Goal: Information Seeking & Learning: Learn about a topic

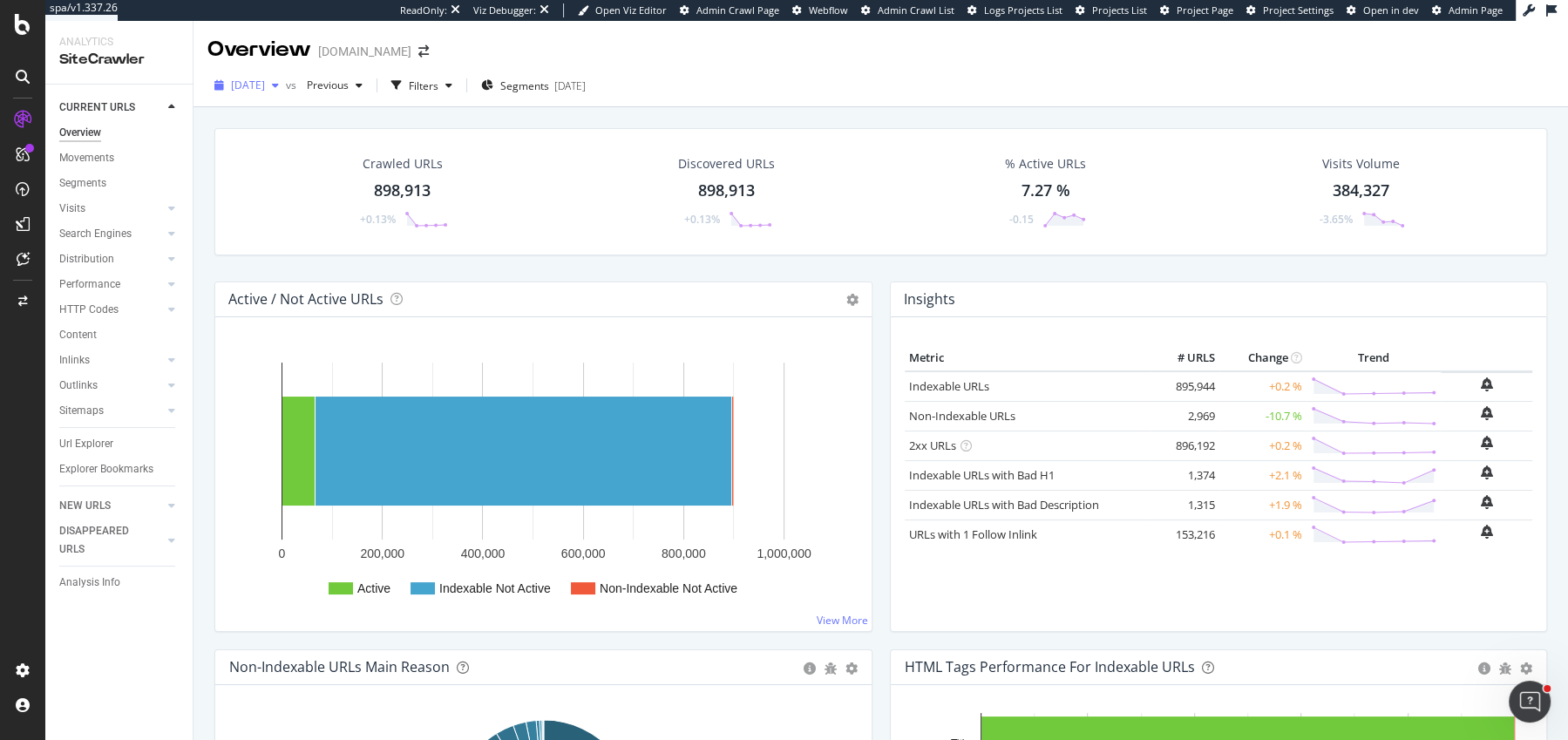
click at [250, 89] on span "2025 Sep. 1st" at bounding box center [248, 85] width 34 height 15
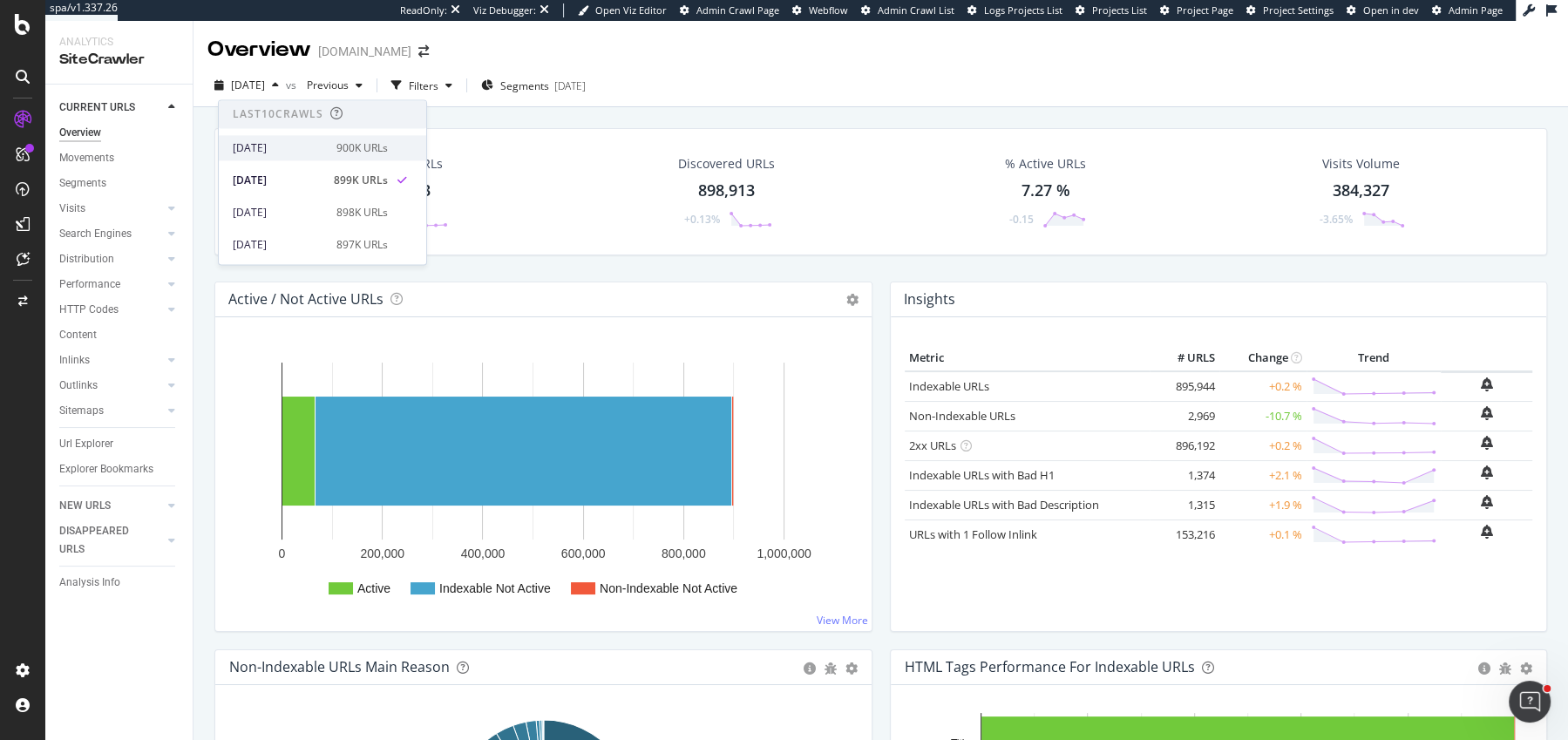
click at [270, 152] on div "2025 Sep. 8th" at bounding box center [279, 149] width 93 height 16
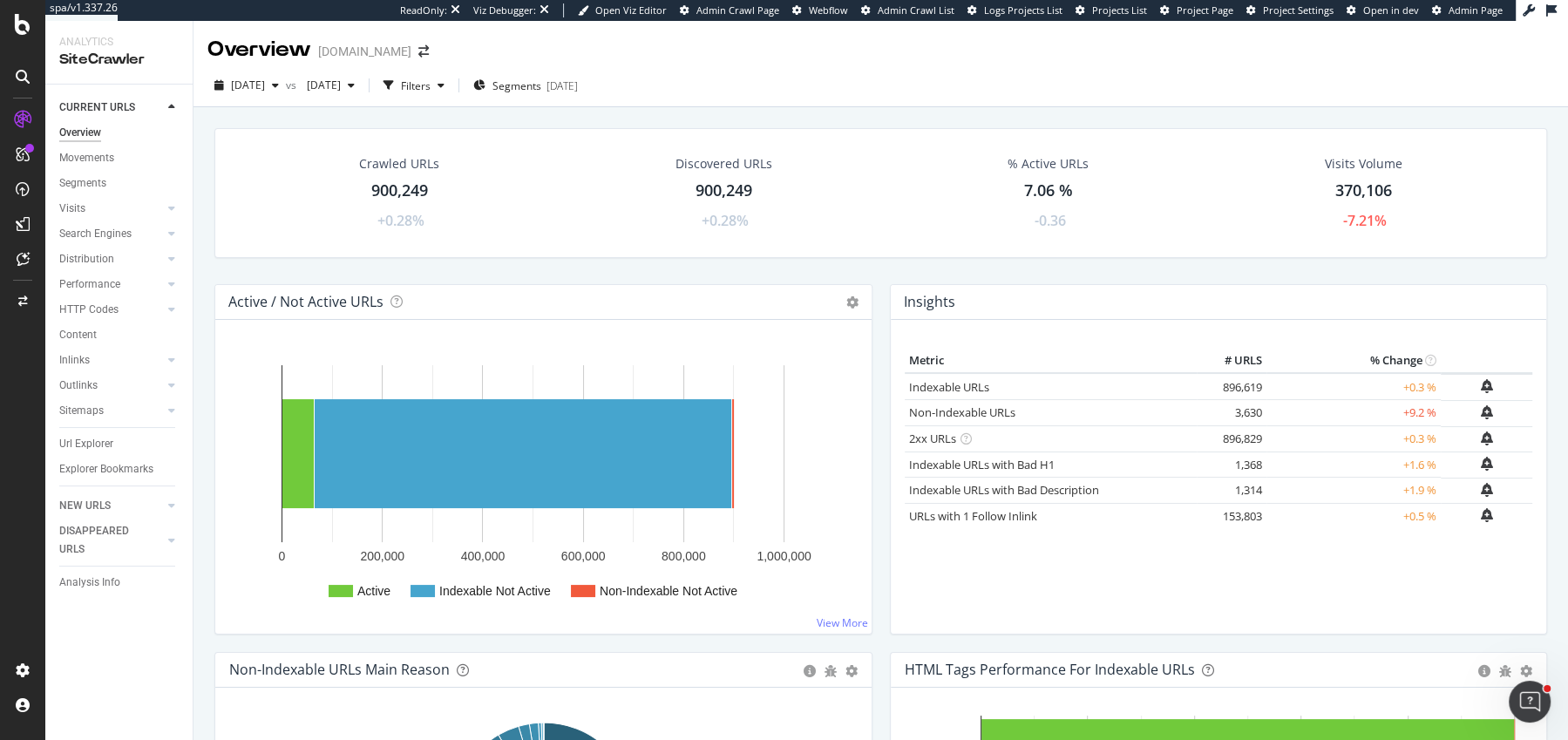
click at [199, 251] on div "Crawled URLs 900,249 +0.28% Discovered URLs 900,249 +0.28% % Active URLs 7.06 %…" at bounding box center [881, 466] width 1375 height 719
click at [197, 278] on div "Crawled URLs 900,249 +0.28% Discovered URLs 900,249 +0.28% % Active URLs 7.06 %…" at bounding box center [881, 466] width 1375 height 719
click at [883, 299] on div "Insights × Close Chart overview-insight-panel - API Requests List Area Type Req…" at bounding box center [1218, 467] width 676 height 367
click at [876, 297] on div "Active / Not Active URLs Chart (by Value) Chart (by Percentage) Table Expand Ex…" at bounding box center [543, 467] width 676 height 367
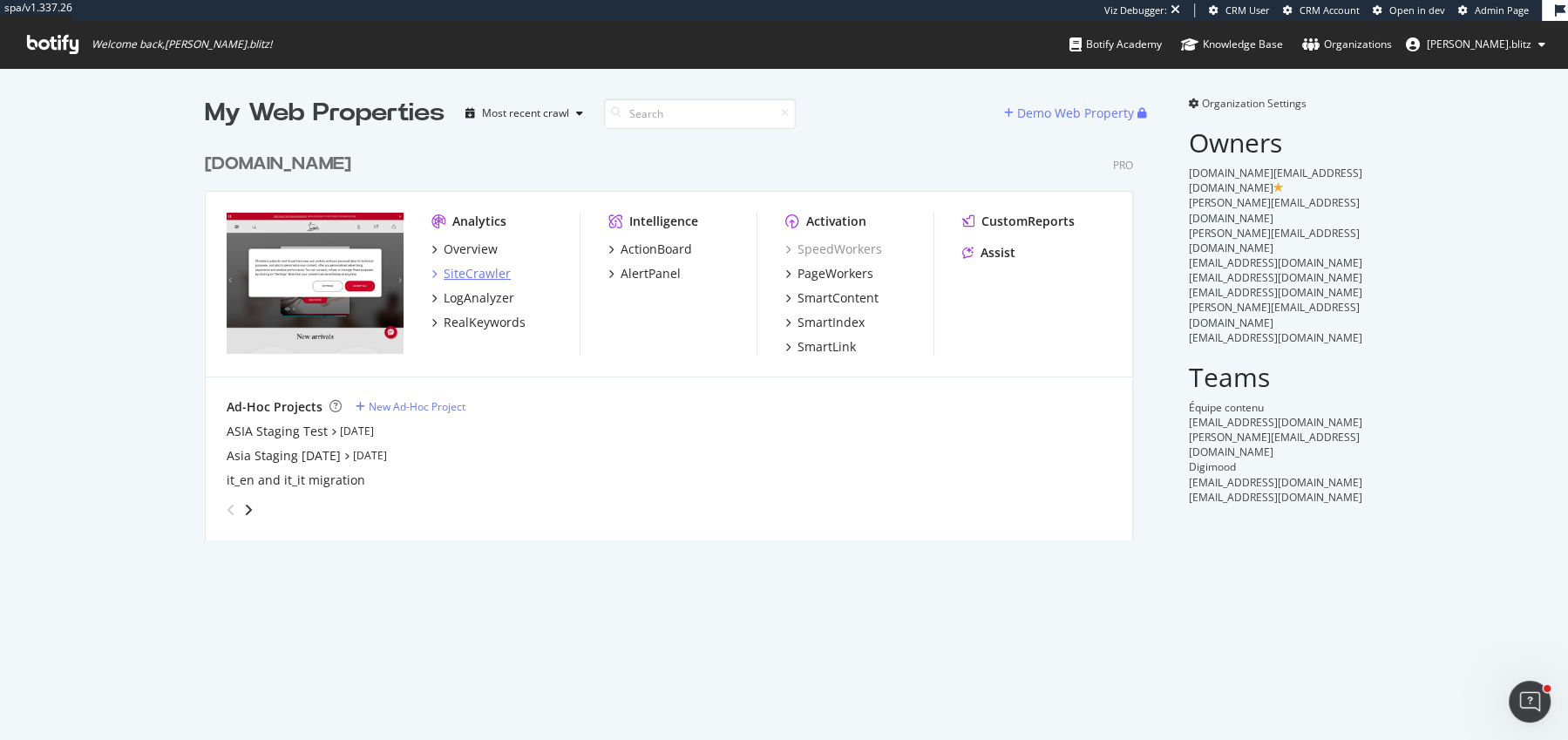
click at [460, 274] on div "SiteCrawler" at bounding box center [477, 274] width 67 height 18
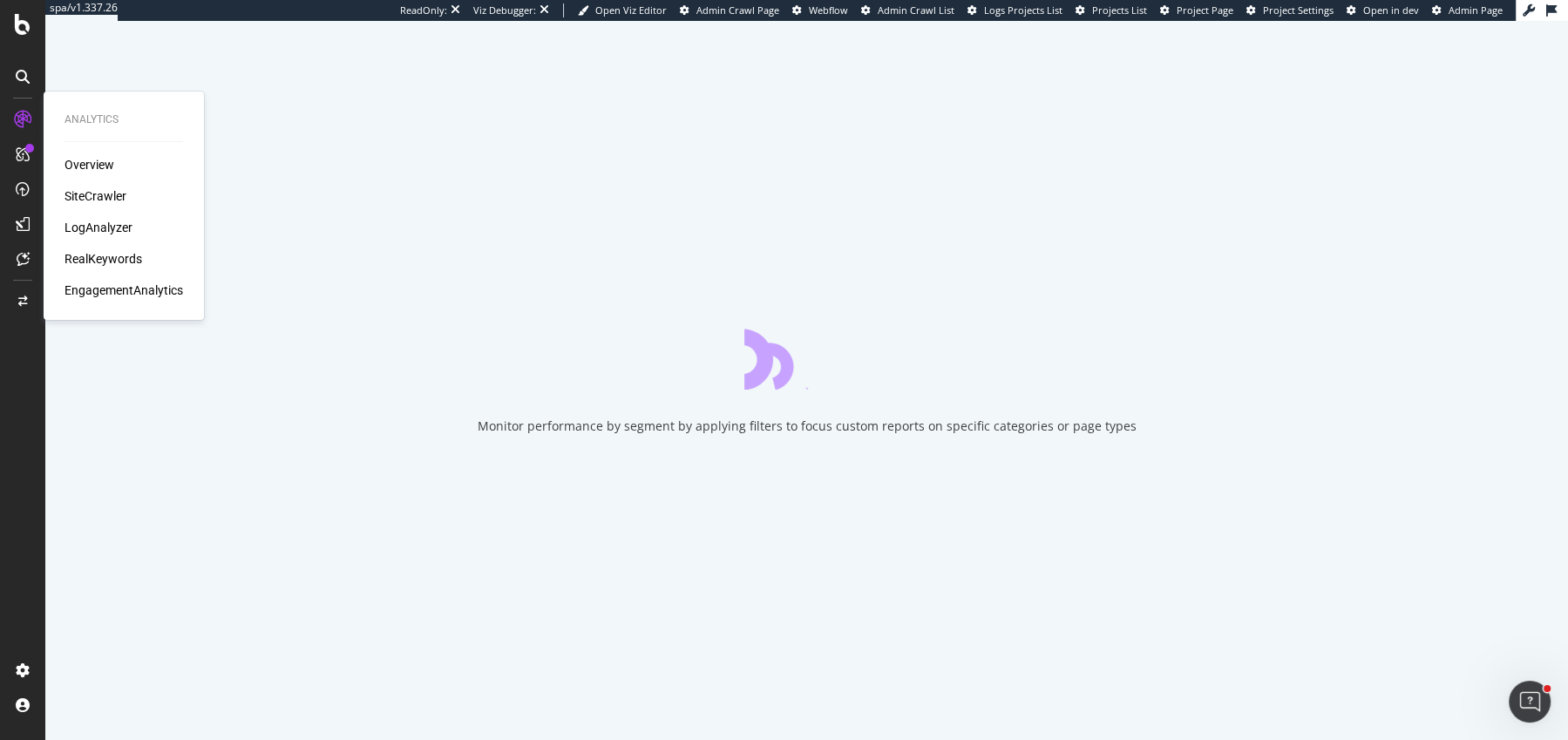
click at [108, 256] on div "RealKeywords" at bounding box center [104, 259] width 78 height 18
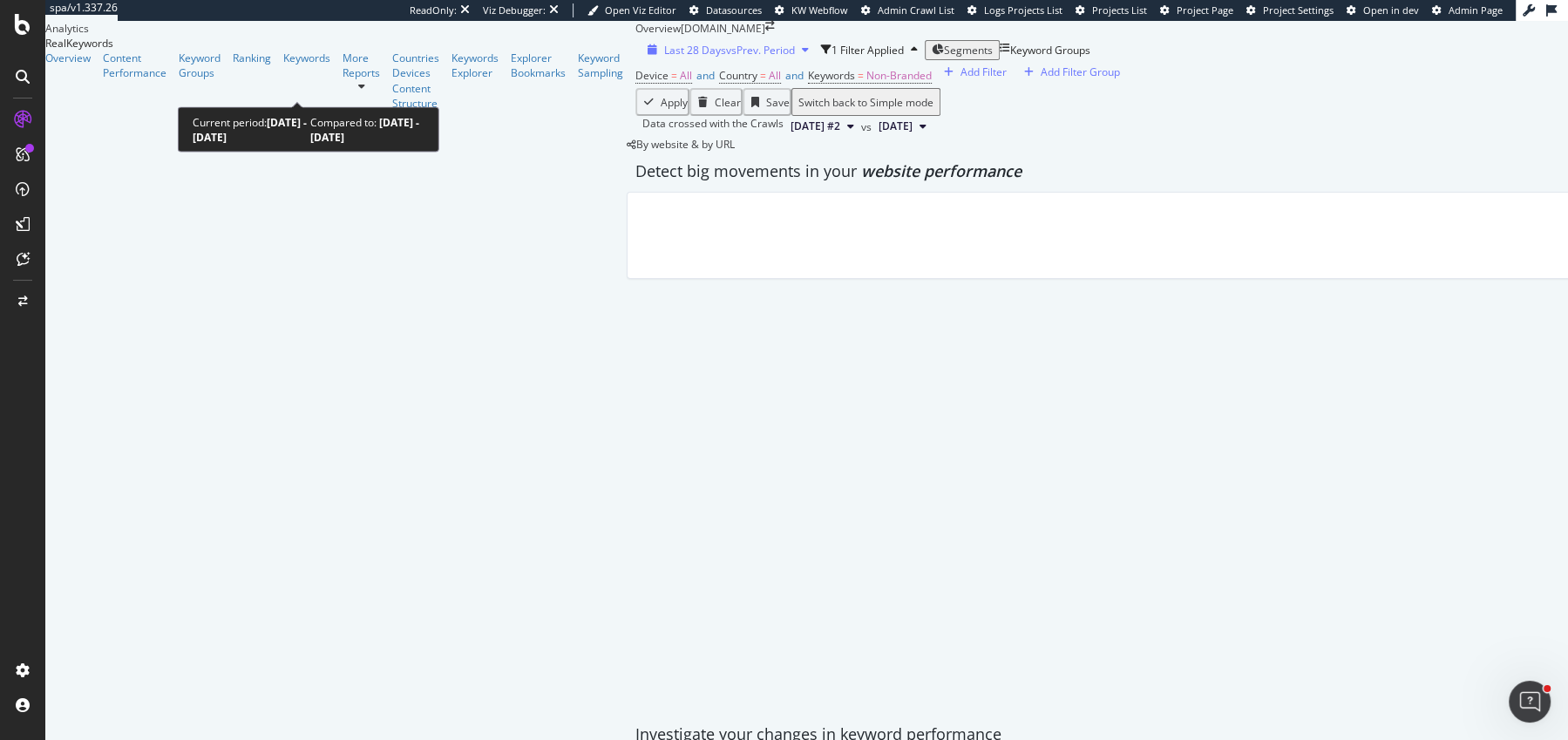
click at [636, 58] on button "Last 28 Days vs Prev. Period" at bounding box center [729, 50] width 186 height 17
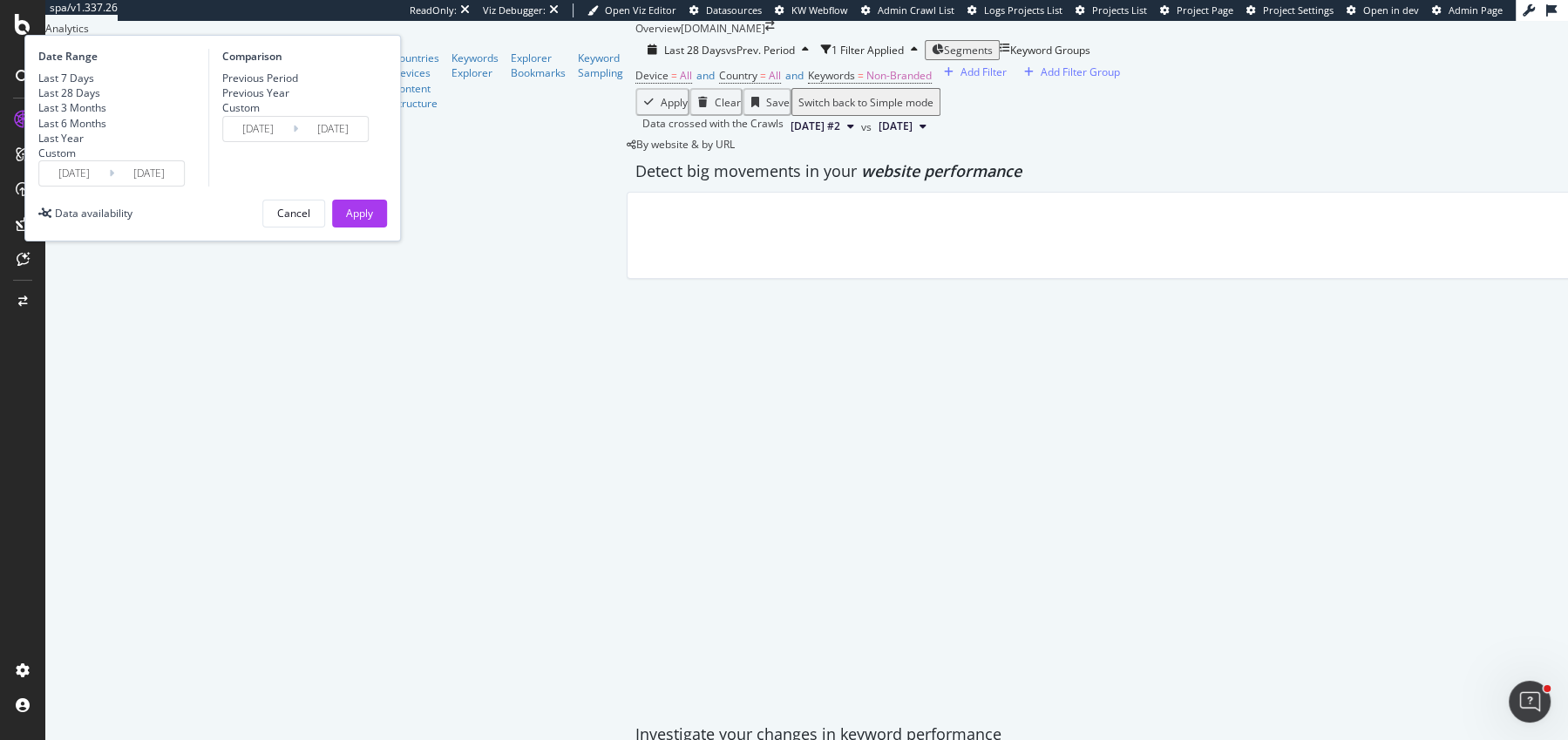
click at [106, 160] on div "Last 7 Days Last 28 Days Last 3 Months Last 6 Months Last Year Custom" at bounding box center [72, 115] width 68 height 89
click at [84, 145] on div "Last Year" at bounding box center [60, 138] width 45 height 15
type input "2024/09/14"
type input "2023/09/15"
type input "2024/09/13"
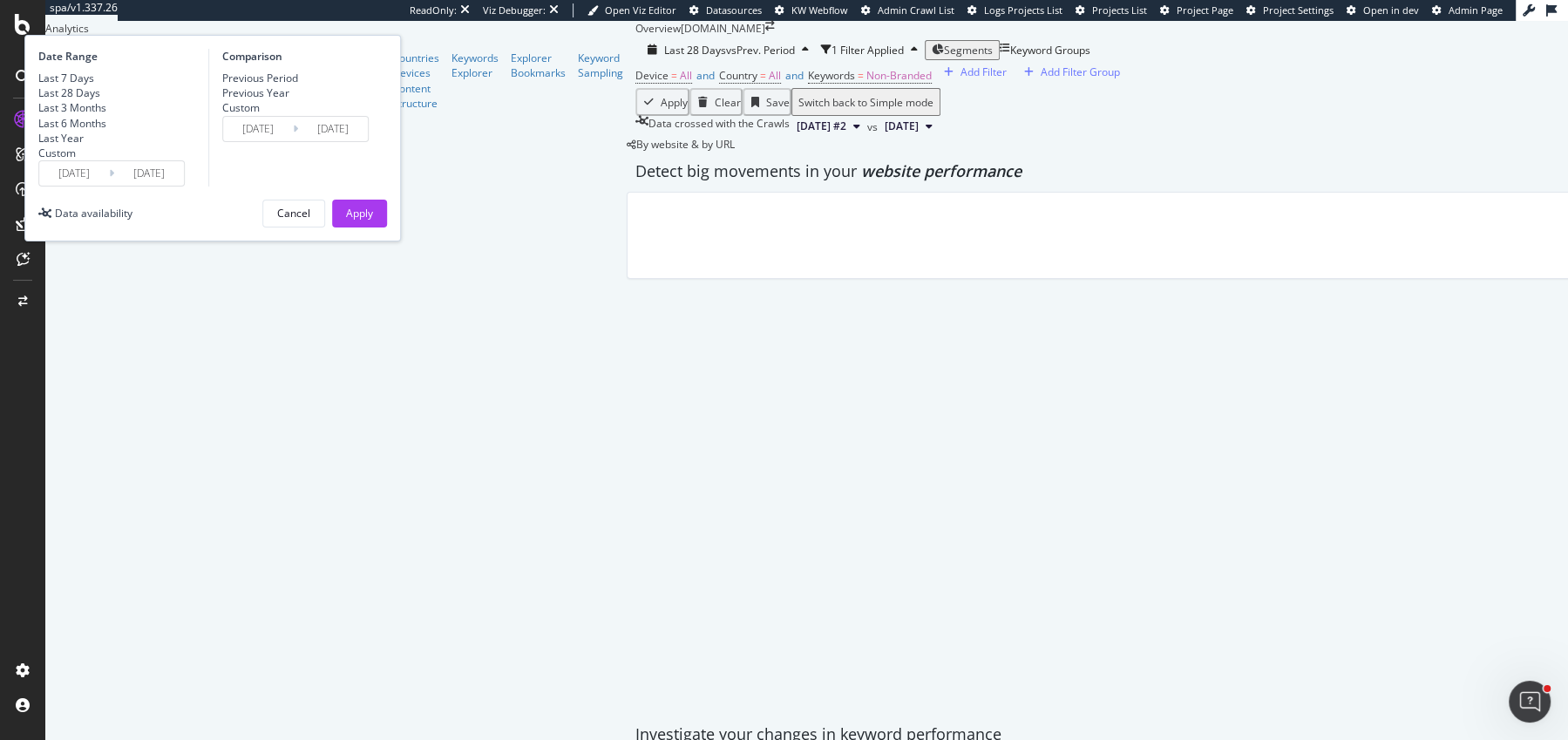
click at [94, 85] on div "Last 7 Days" at bounding box center [66, 78] width 56 height 15
type input "2025/09/07"
type input "2025/08/31"
type input "2025/09/06"
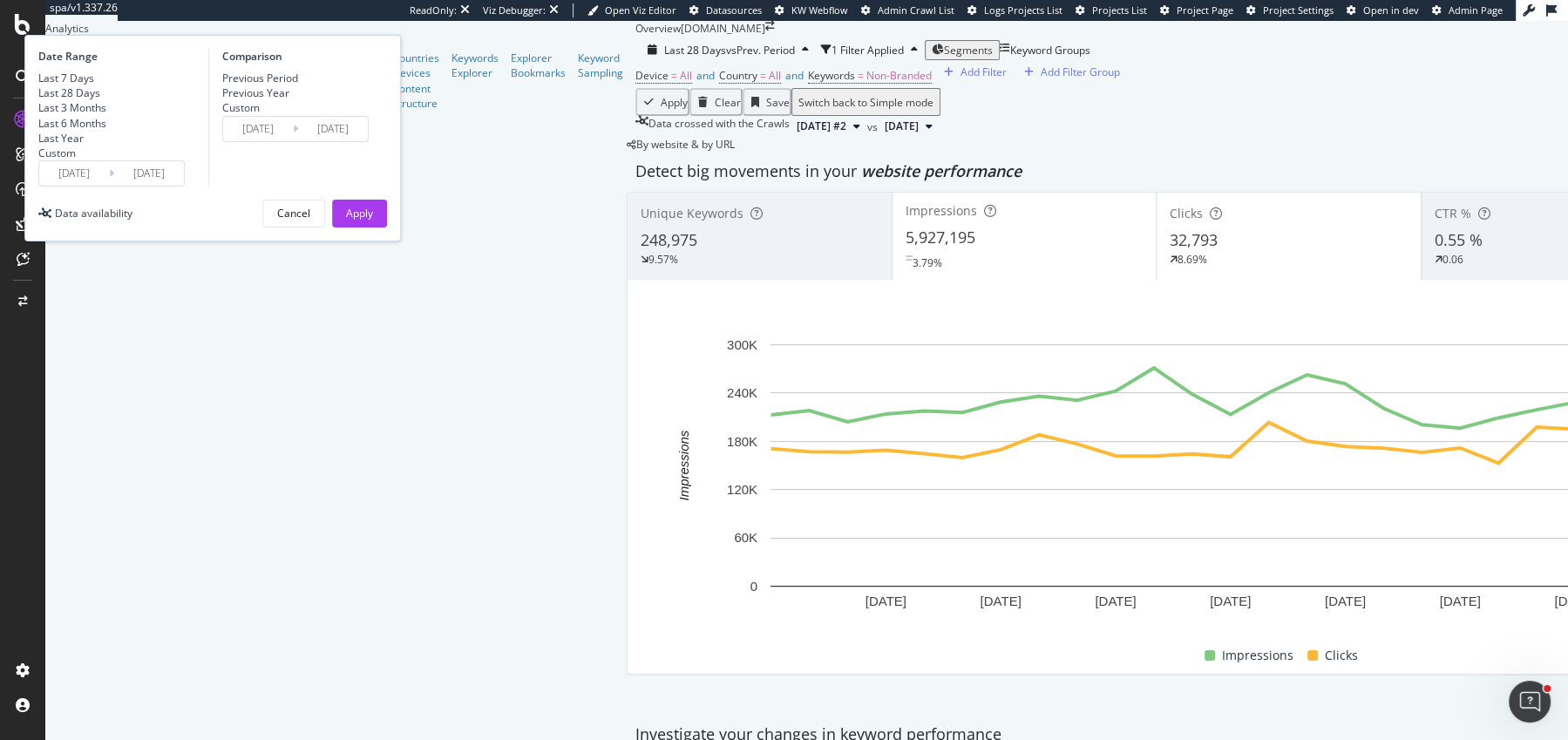
click at [281, 242] on div "Date Range Last 7 Days Last 28 Days Last 3 Months Last 6 Months Last Year Custo…" at bounding box center [212, 137] width 376 height 206
click at [109, 186] on input "2025/09/07" at bounding box center [73, 173] width 70 height 25
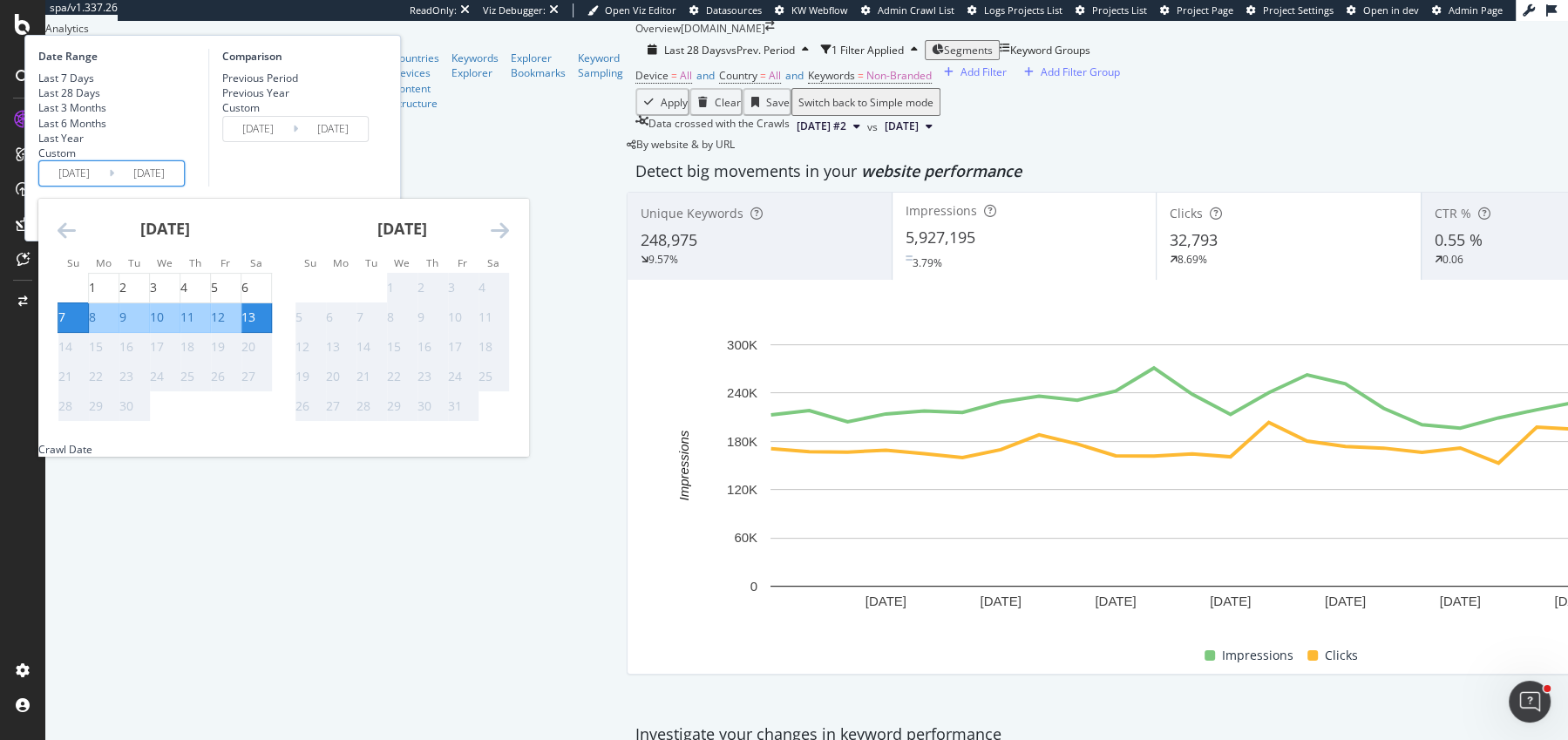
click at [76, 241] on icon "Move backward to switch to the previous month." at bounding box center [66, 230] width 19 height 21
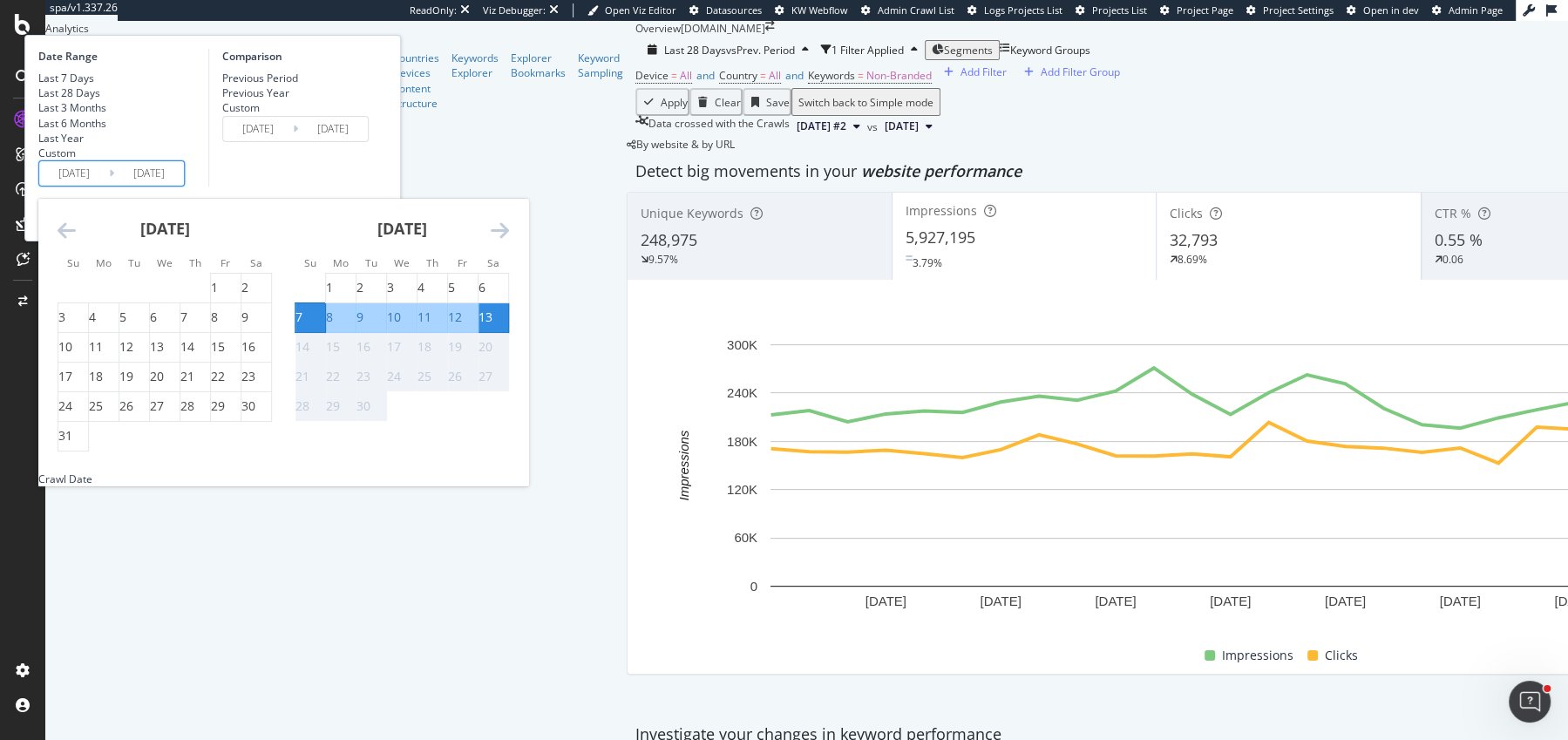
click at [76, 241] on icon "Move backward to switch to the previous month." at bounding box center [66, 230] width 19 height 21
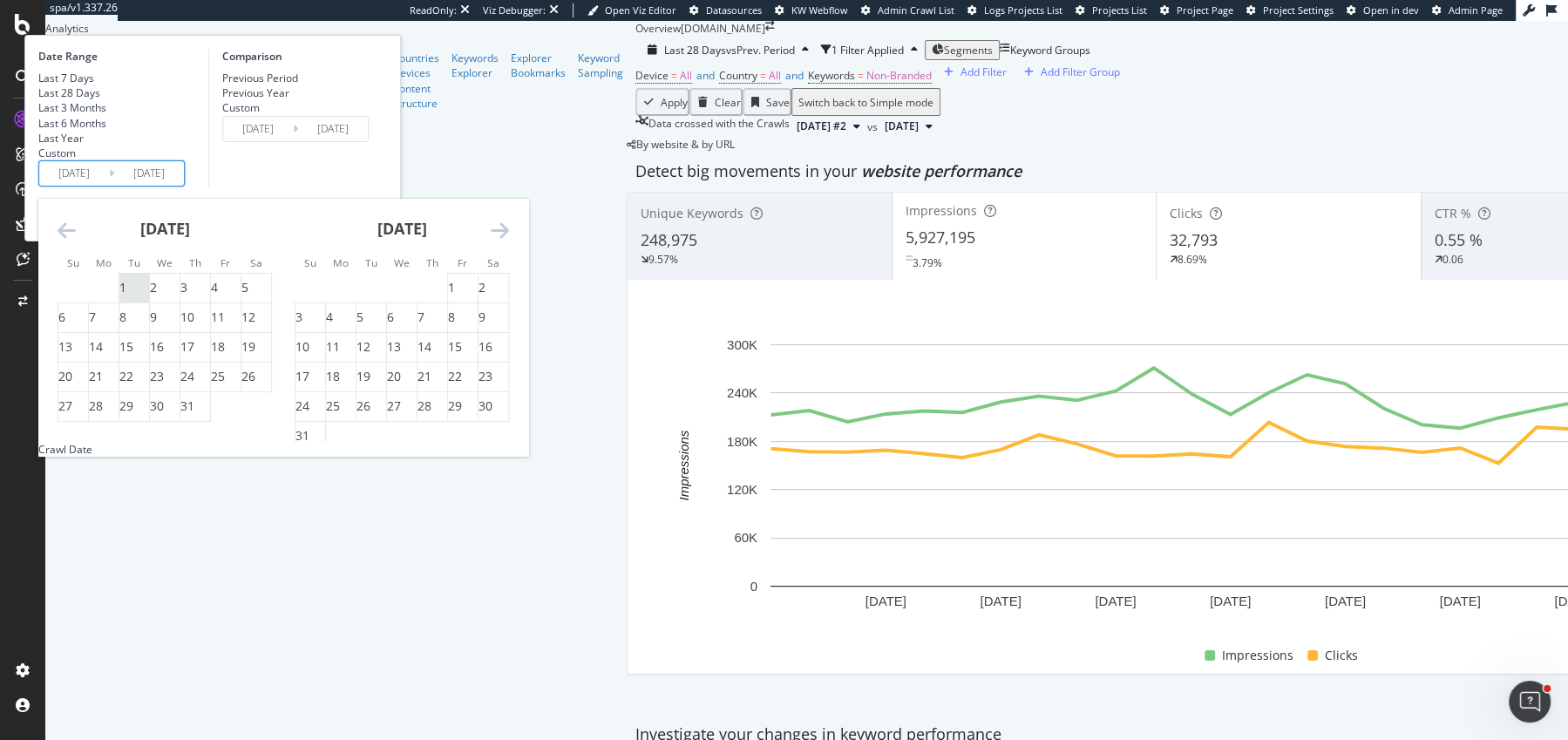
click at [149, 297] on div "1" at bounding box center [134, 288] width 29 height 18
type input "[DATE]"
type input "2025/04/17"
type input "2025/06/30"
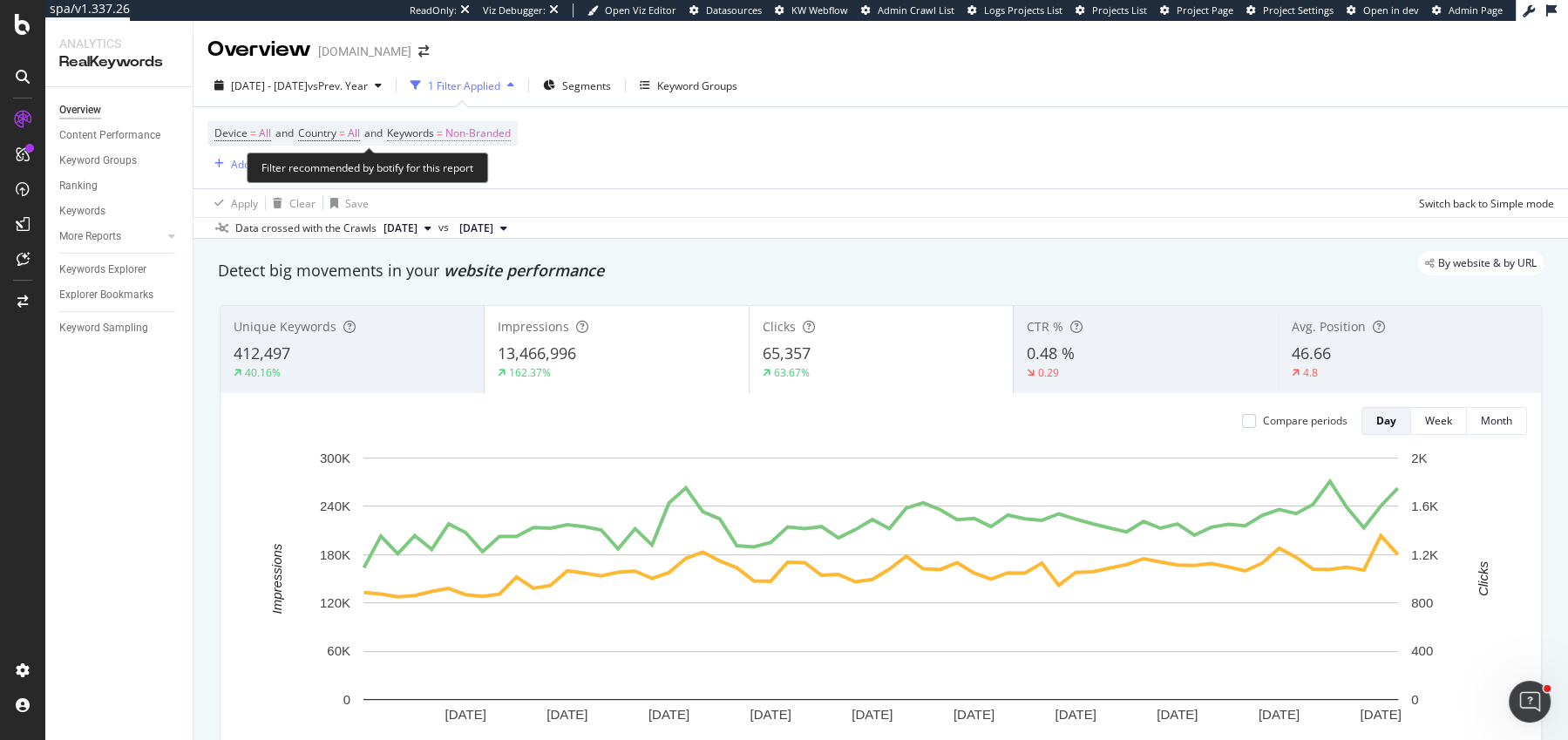
click at [498, 137] on span "Non-Branded" at bounding box center [478, 134] width 66 height 25
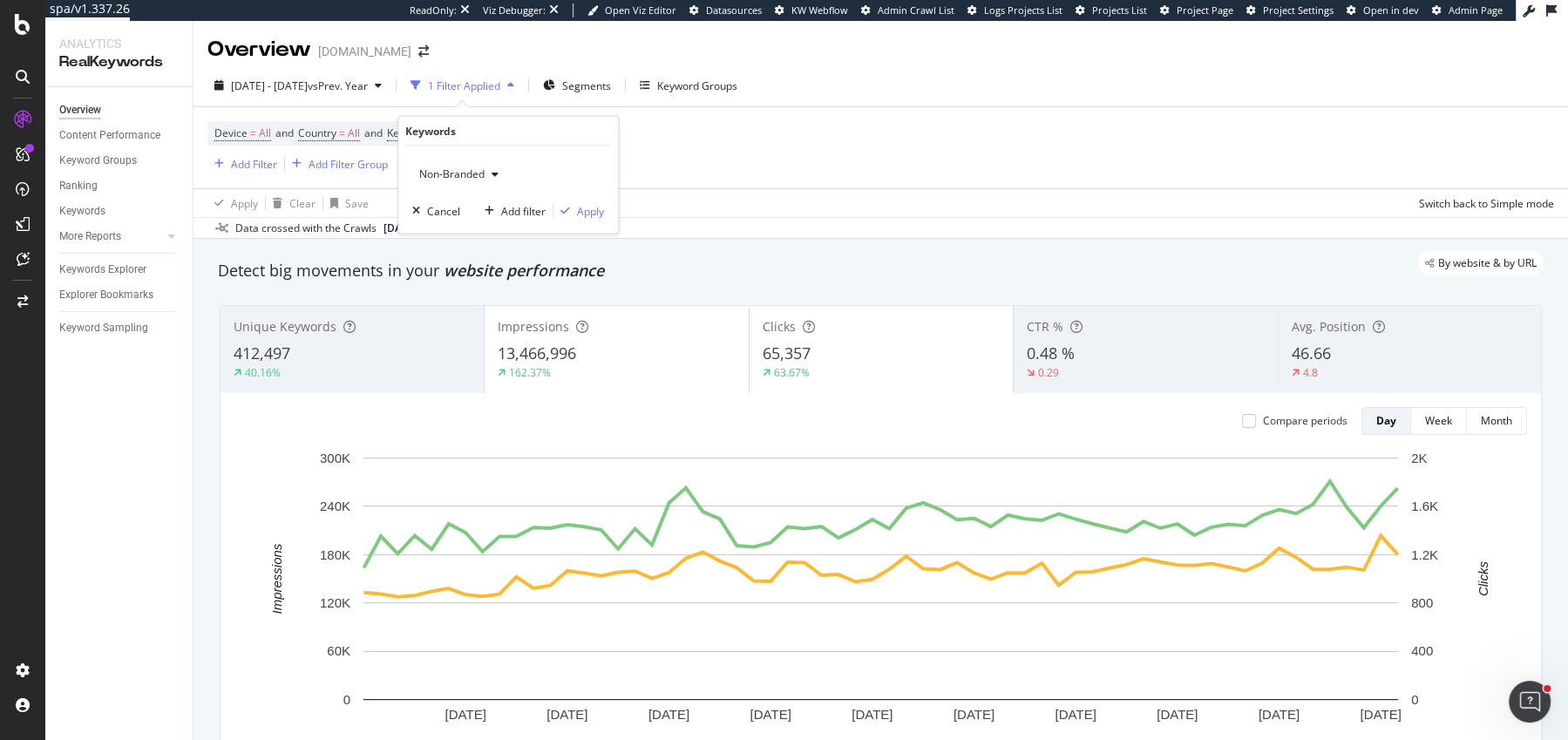
click at [463, 189] on div "Non-Branded Cancel Add filter Apply" at bounding box center [508, 189] width 220 height 87
click at [463, 175] on span "Non-Branded" at bounding box center [449, 173] width 73 height 15
click at [467, 313] on span "All" at bounding box center [515, 310] width 178 height 16
drag, startPoint x: 577, startPoint y: 207, endPoint x: 911, endPoint y: 23, distance: 381.3
click at [578, 207] on div "Apply" at bounding box center [591, 210] width 27 height 15
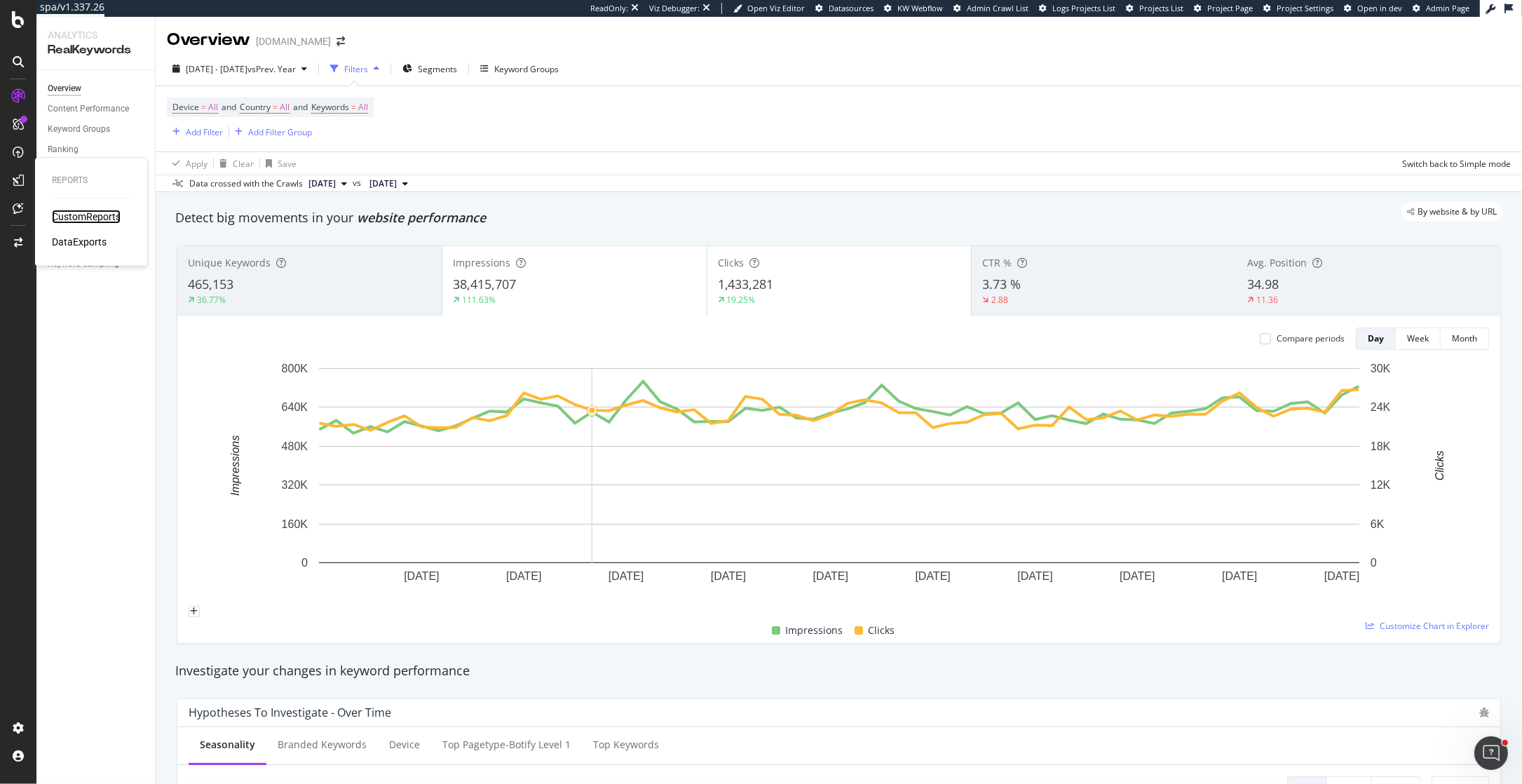
click at [88, 209] on div "CustomReports" at bounding box center [86, 216] width 68 height 14
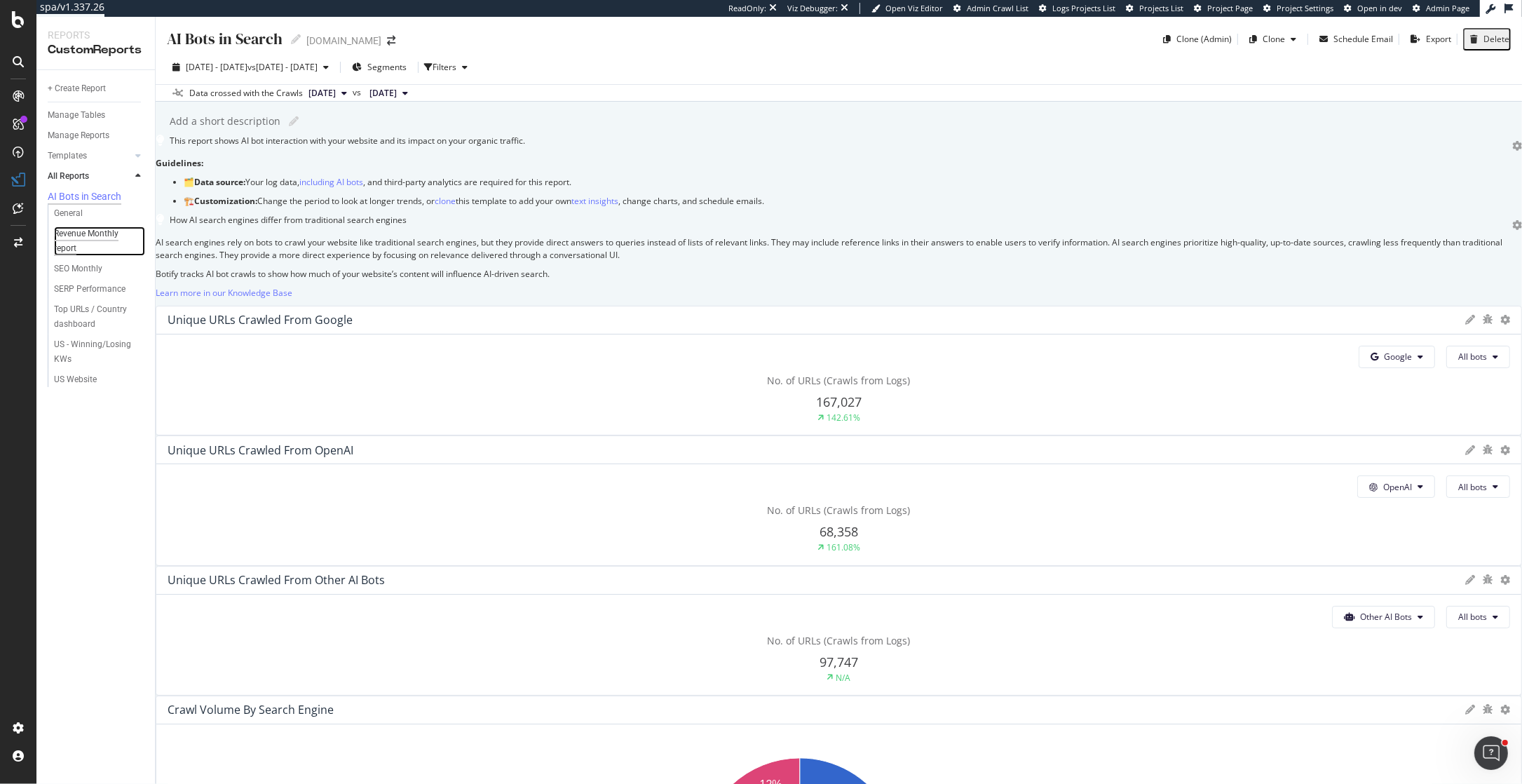
click at [60, 241] on div "Revenue Monthly report" at bounding box center [93, 241] width 78 height 29
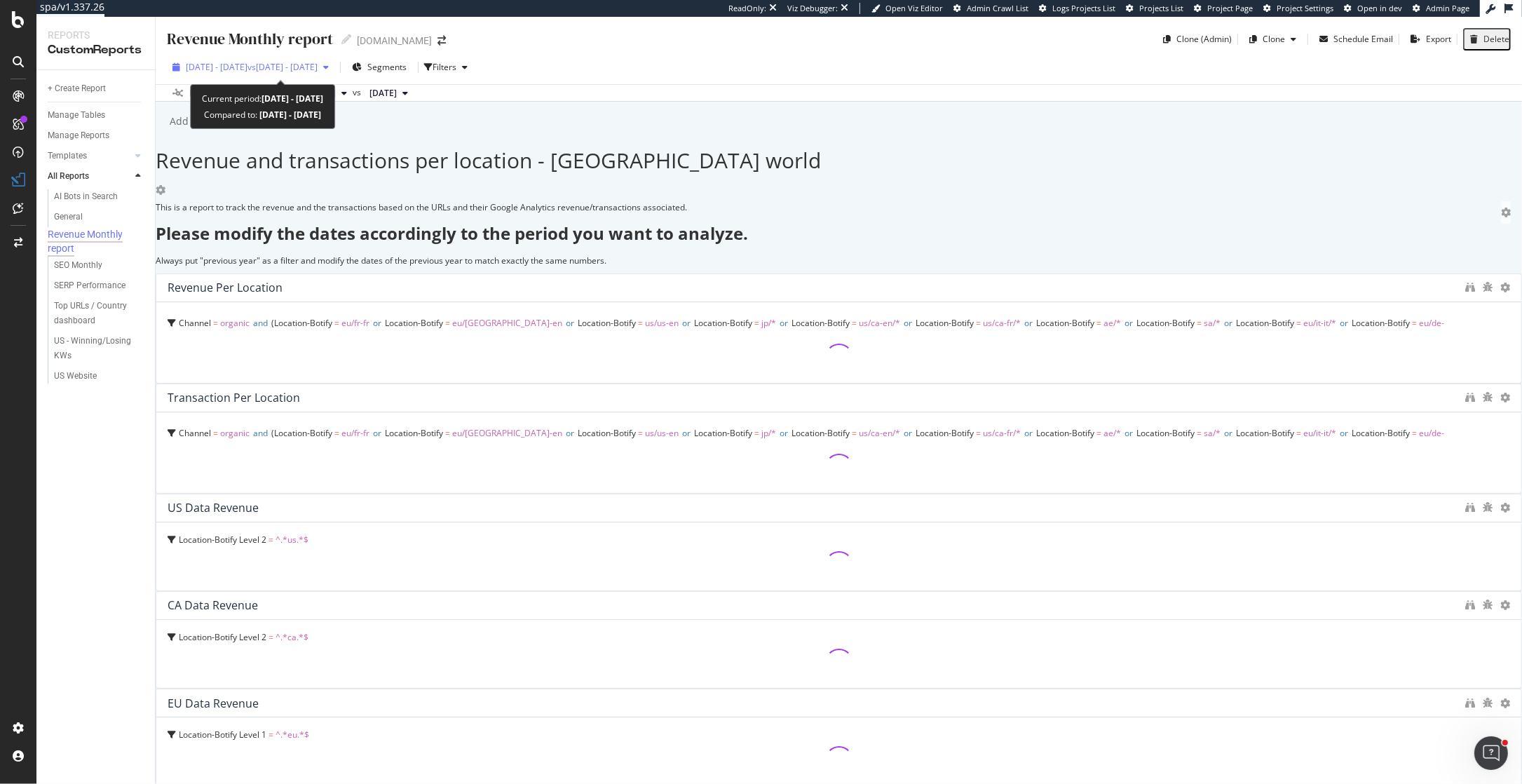
click at [286, 63] on span "vs 2024 Jan. 1st - Jan. 31st" at bounding box center [283, 67] width 70 height 12
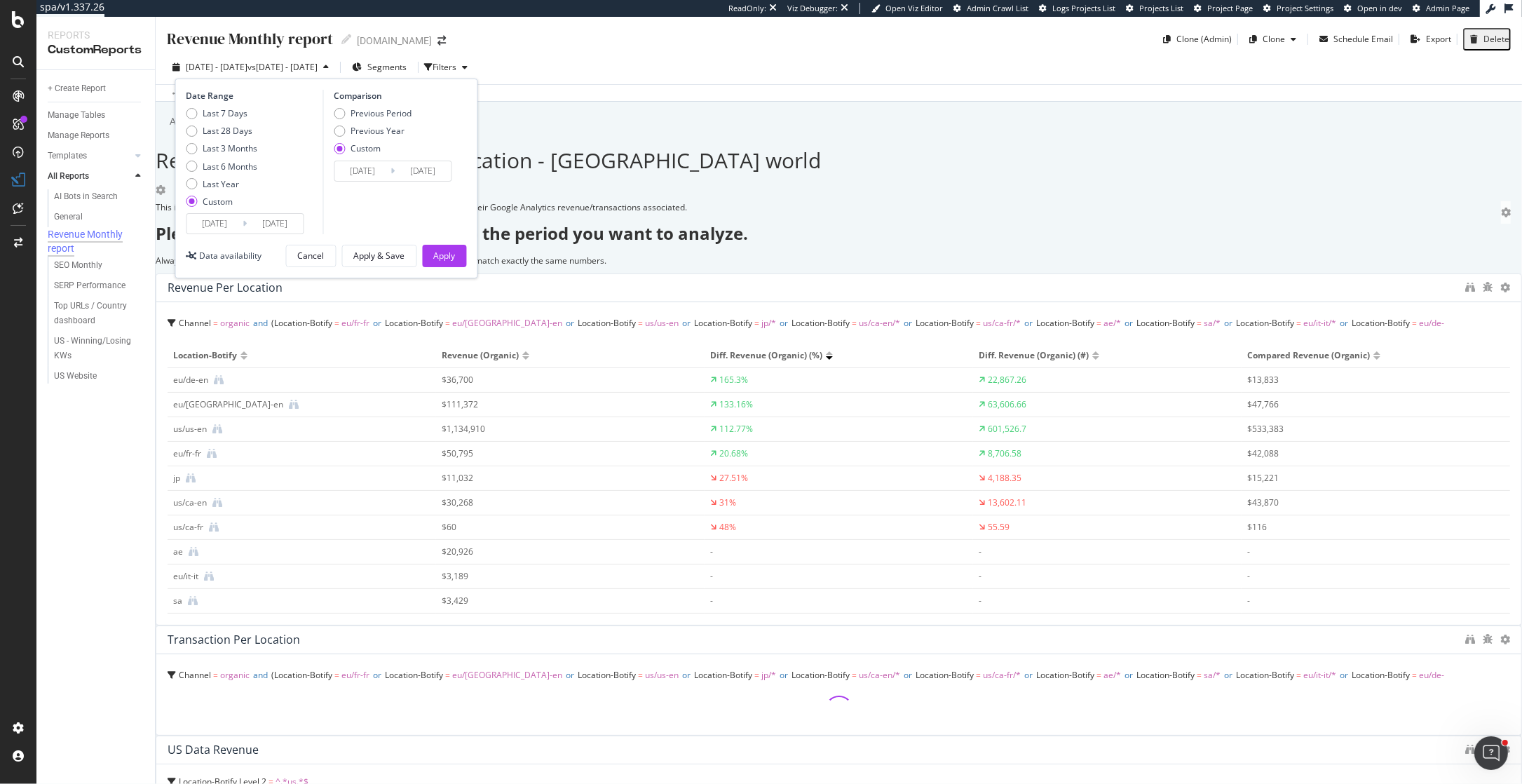
click at [207, 219] on input "2025/01/01" at bounding box center [215, 224] width 56 height 20
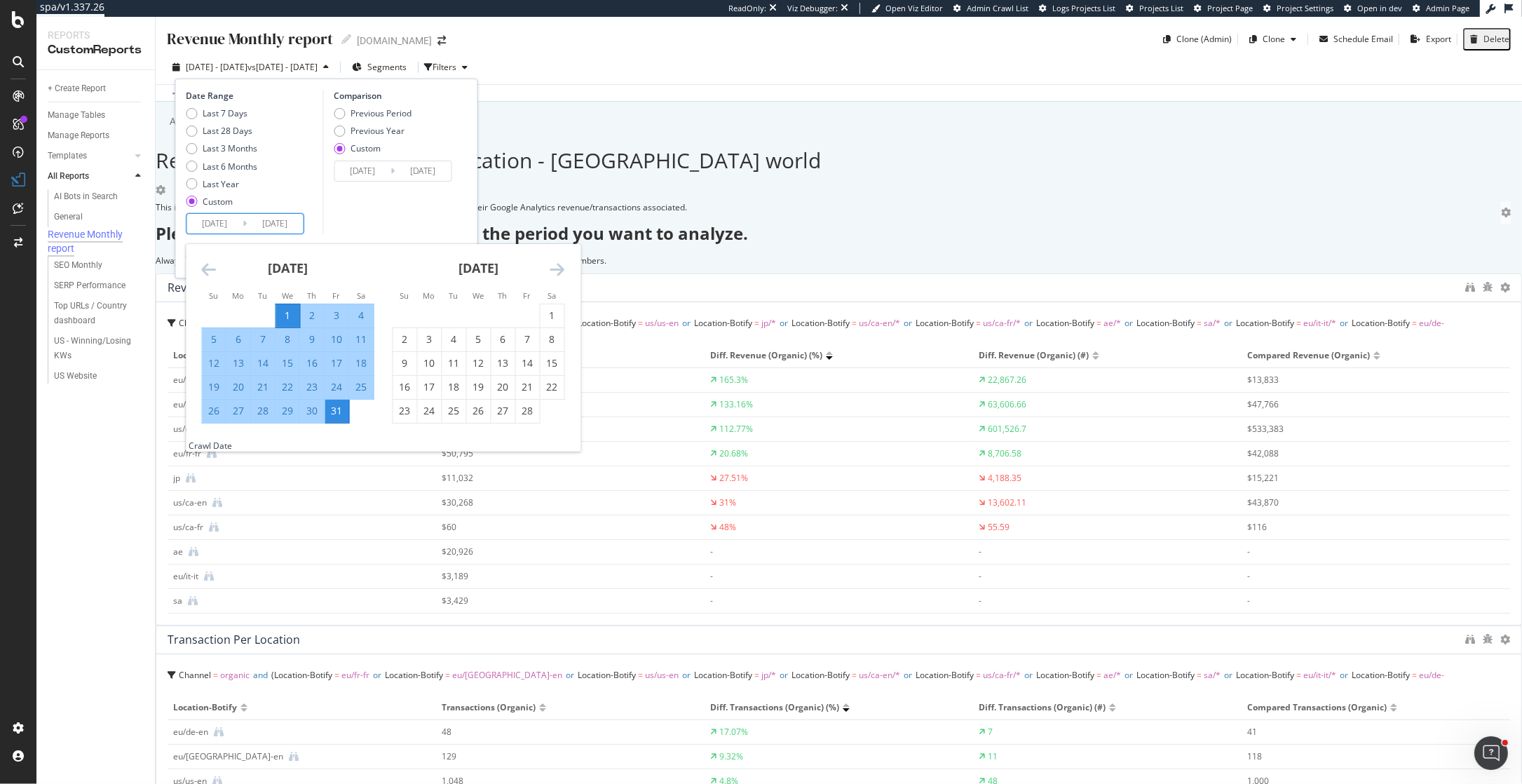
click at [561, 261] on icon "Move forward to switch to the next month." at bounding box center [558, 269] width 15 height 17
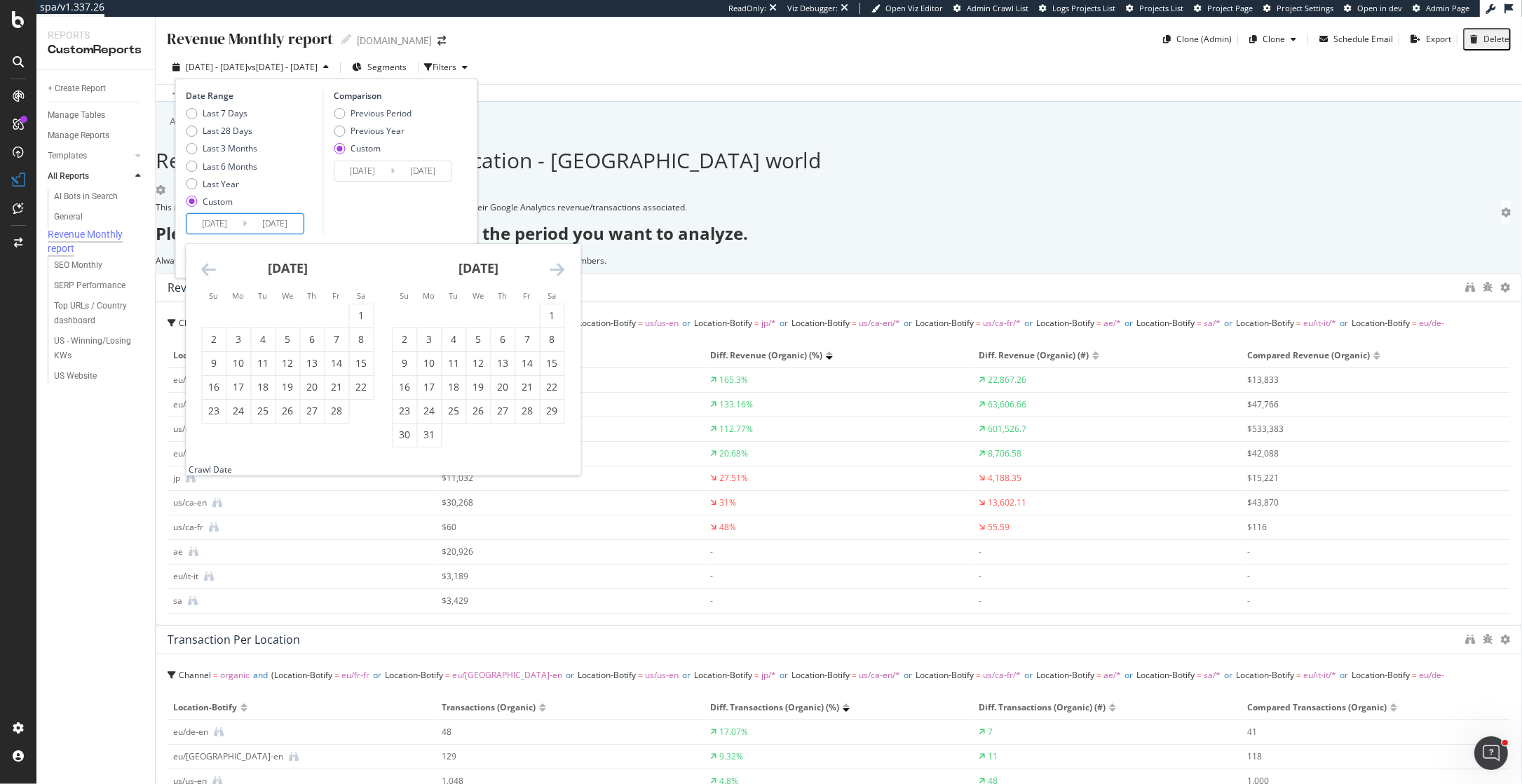
click at [561, 261] on icon "Move forward to switch to the next month." at bounding box center [558, 269] width 15 height 17
click at [459, 314] on div "1" at bounding box center [454, 315] width 24 height 14
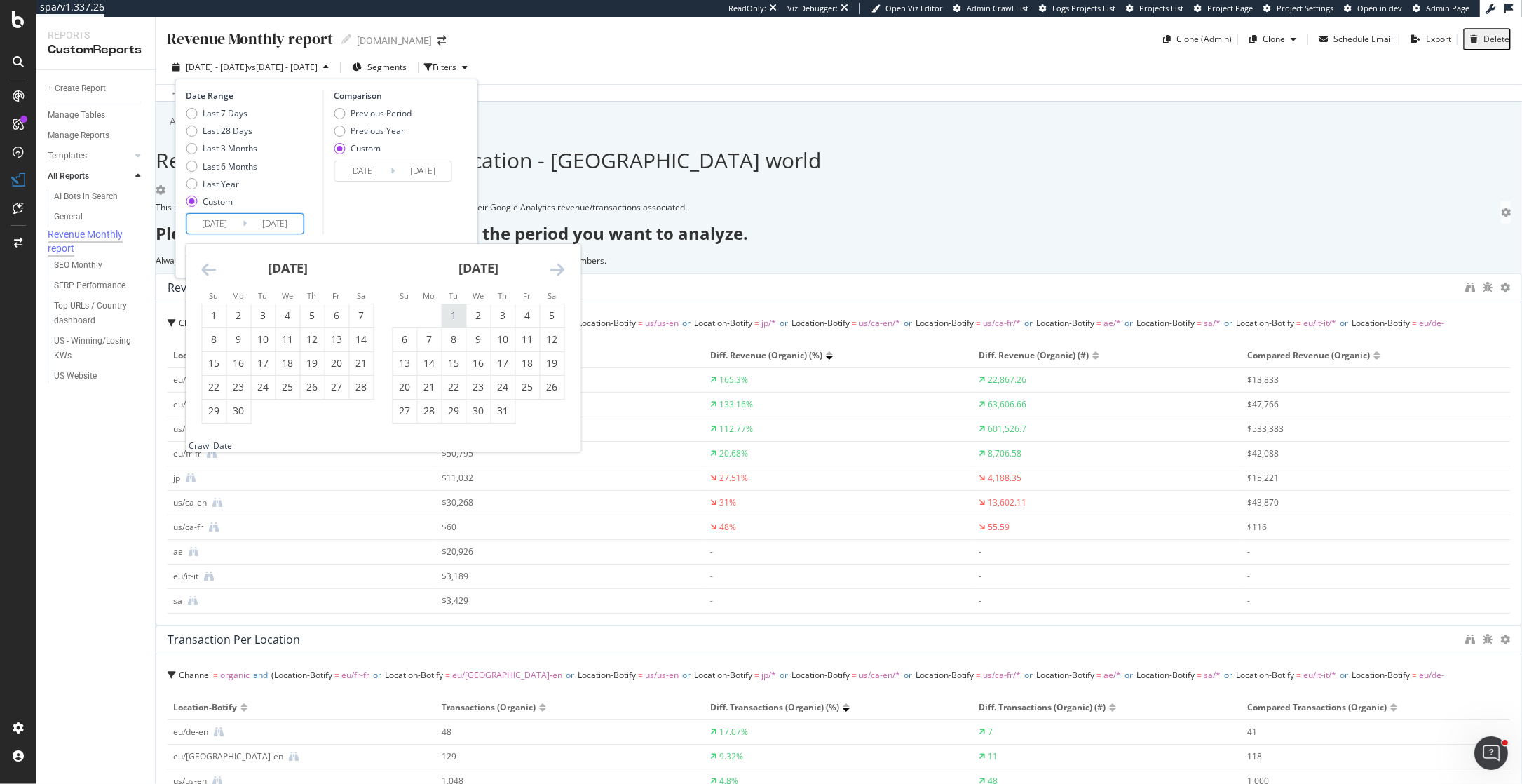
type input "2025/07/01"
click at [562, 263] on icon "Move forward to switch to the next month." at bounding box center [558, 269] width 15 height 17
click at [410, 431] on div "31" at bounding box center [405, 435] width 24 height 14
type input "2025/08/31"
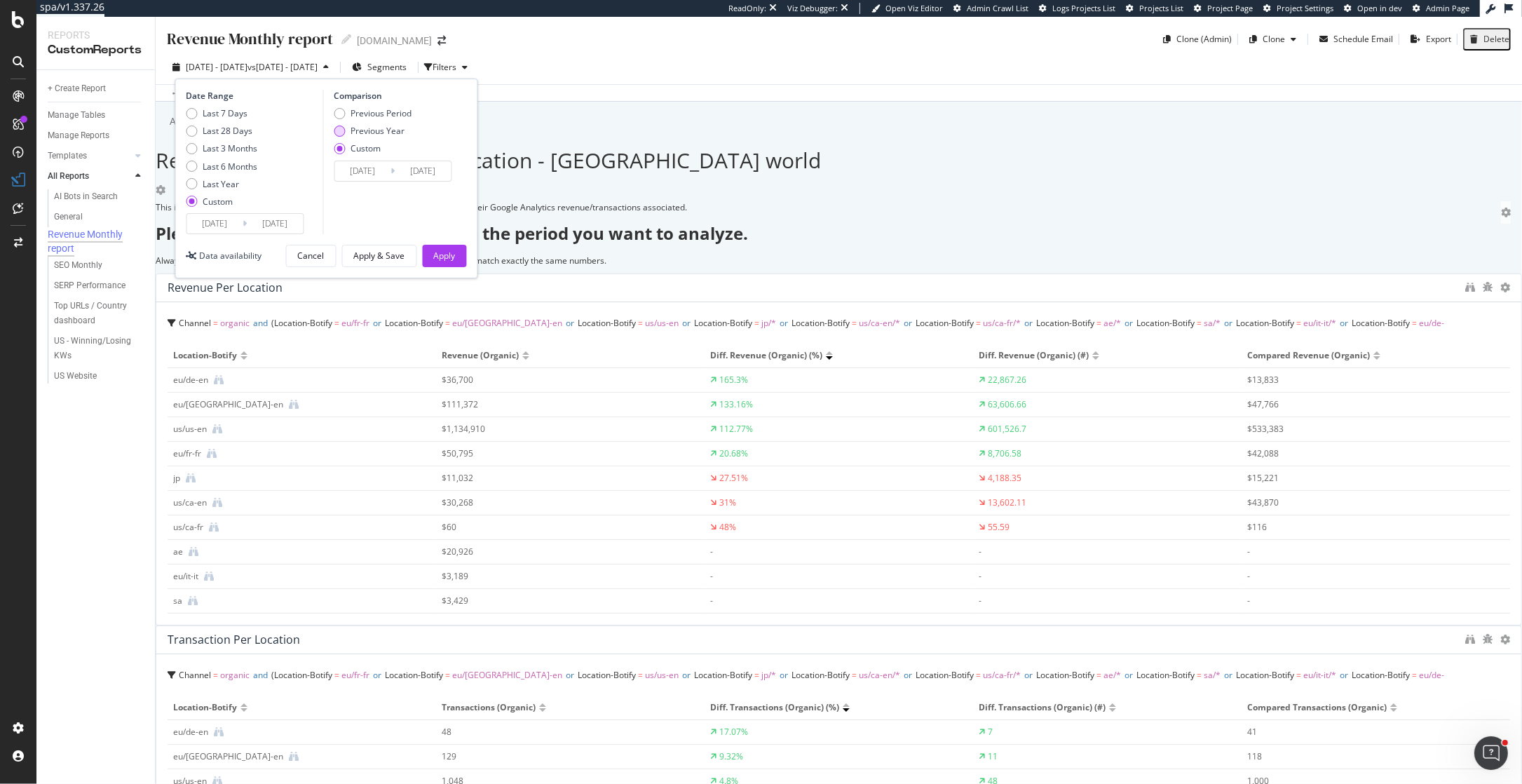
click at [385, 125] on div "Previous Year" at bounding box center [377, 130] width 54 height 12
type input "2024/07/02"
type input "2024/09/01"
click at [379, 172] on input "2024/07/02" at bounding box center [363, 171] width 56 height 20
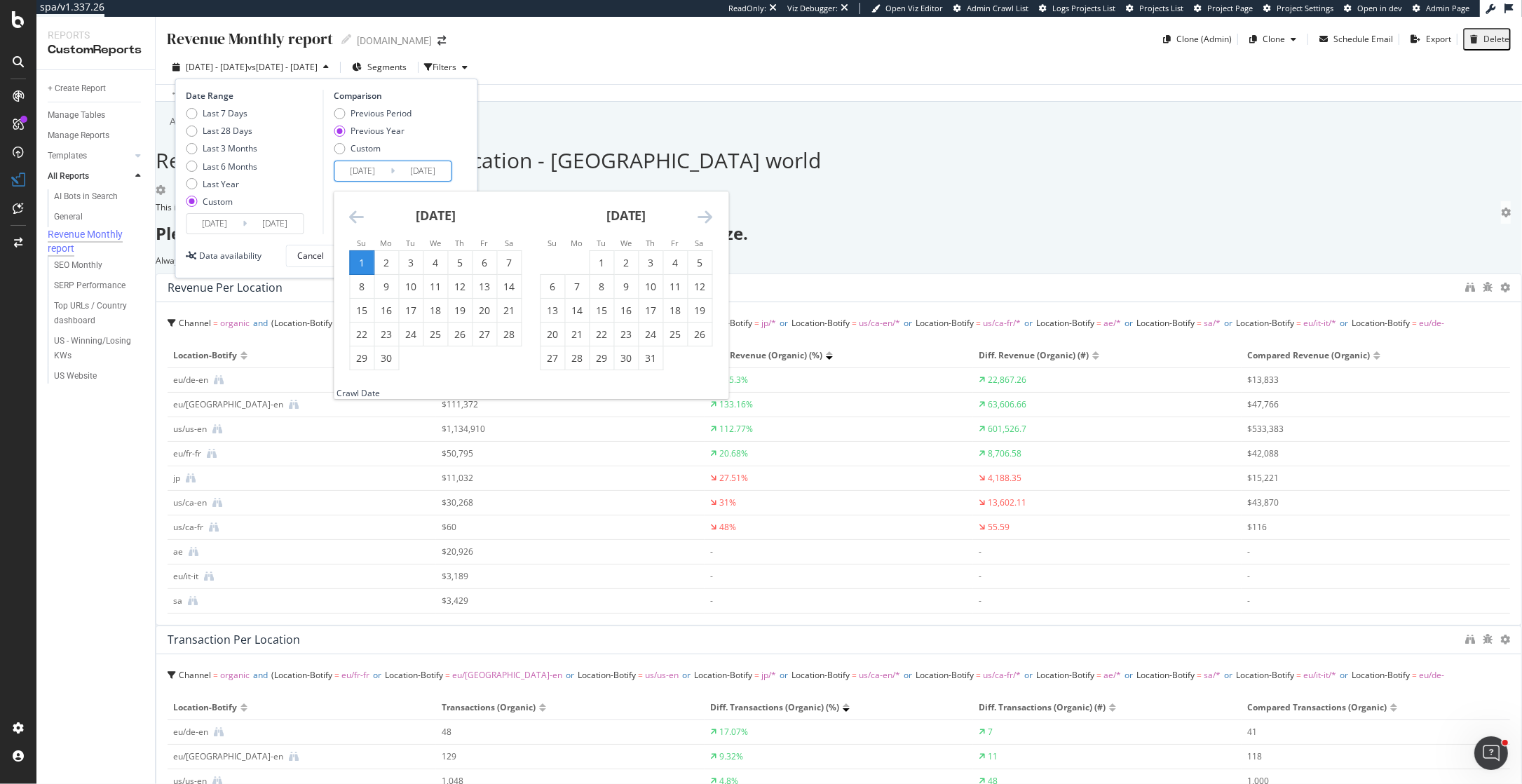
click at [384, 169] on input "2024/07/02" at bounding box center [363, 171] width 56 height 20
click at [355, 204] on div "September 2024" at bounding box center [435, 221] width 172 height 60
click at [355, 209] on icon "Move backward to switch to the previous month." at bounding box center [356, 216] width 15 height 17
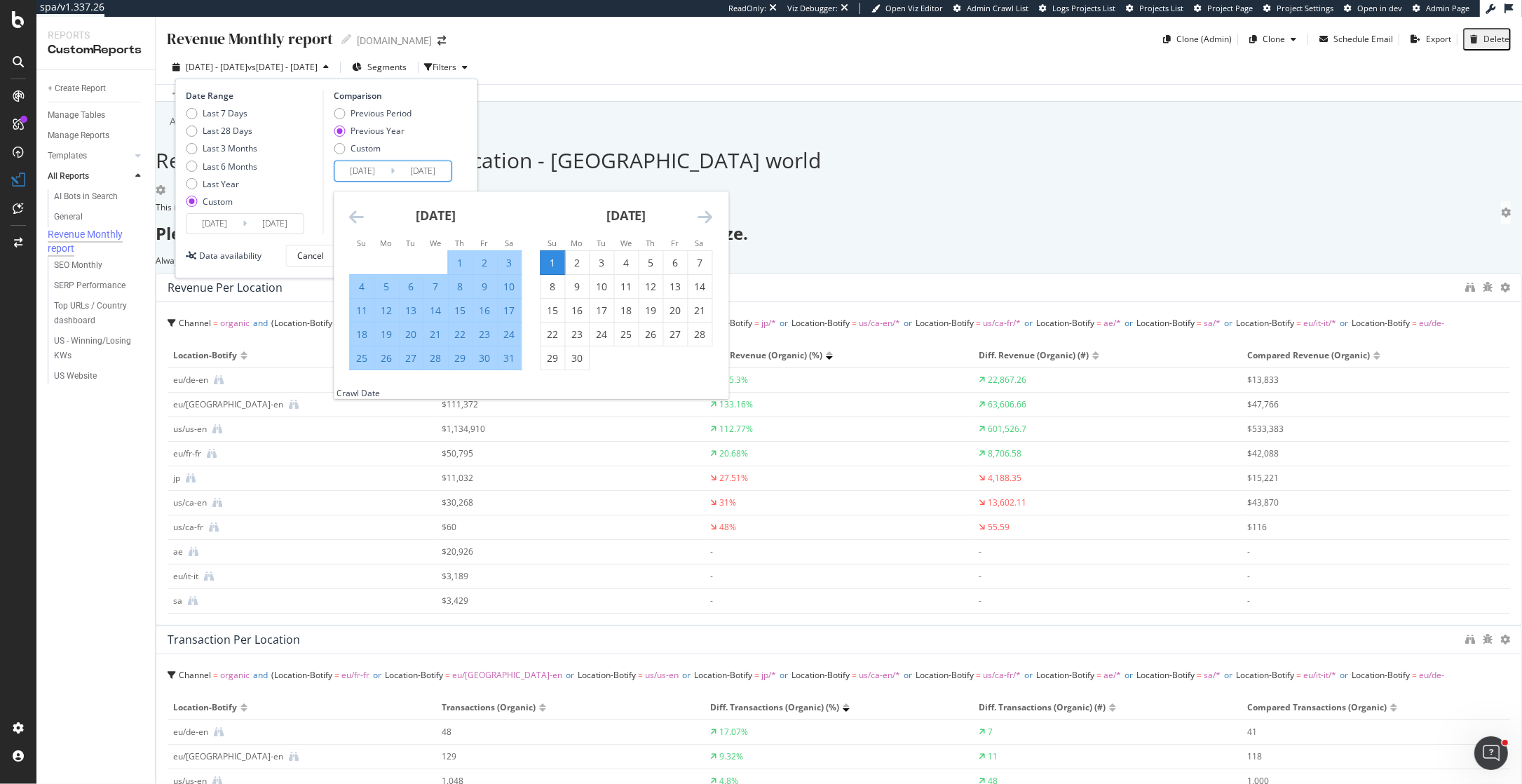
click at [355, 209] on icon "Move backward to switch to the previous month." at bounding box center [356, 216] width 15 height 17
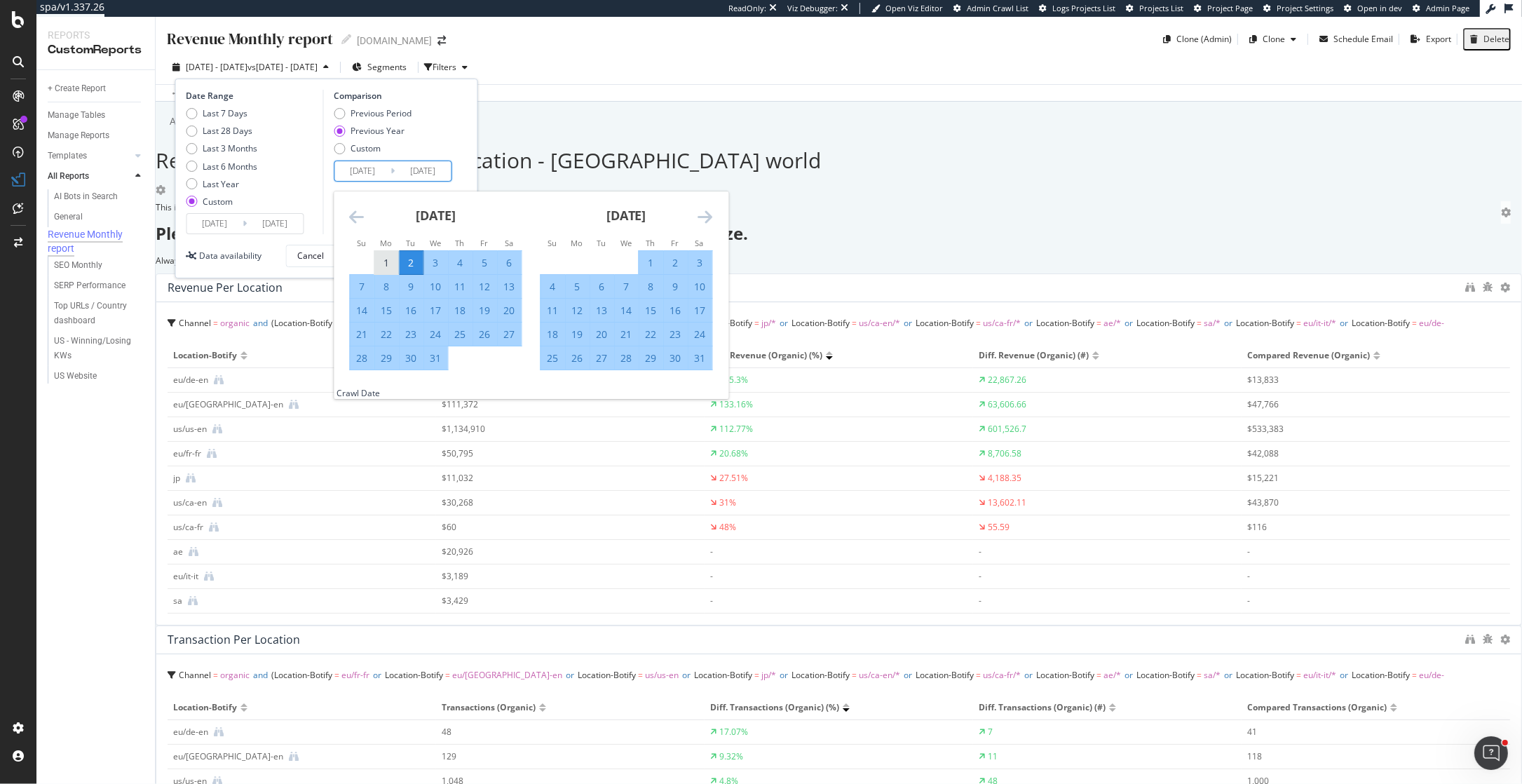
click at [387, 256] on div "1" at bounding box center [386, 263] width 24 height 14
type input "2024/07/01"
click at [710, 357] on div "31" at bounding box center [699, 358] width 24 height 14
type input "2024/08/31"
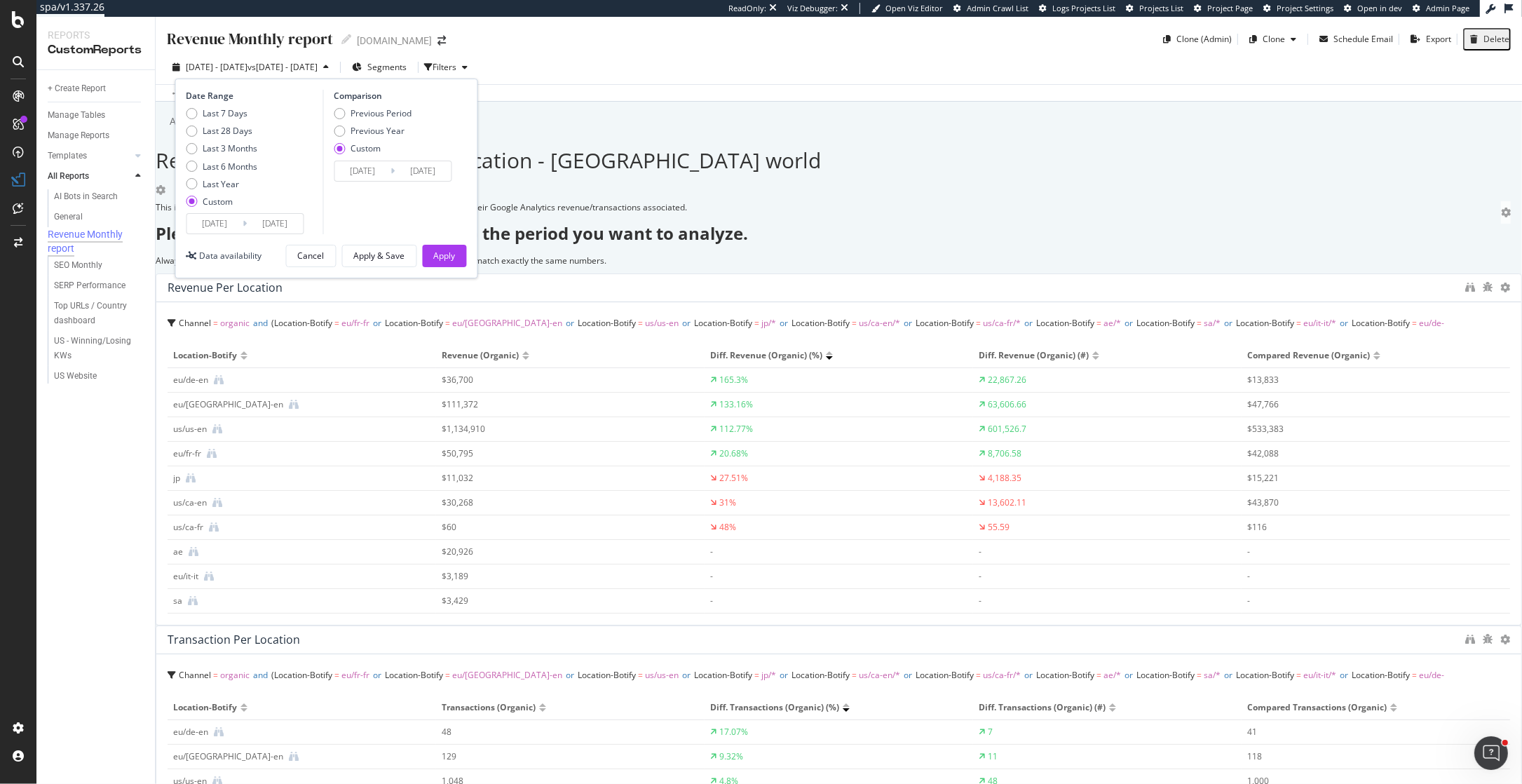
click at [462, 240] on div "Date Range Last 7 Days Last 28 Days Last 3 Months Last 6 Months Last Year Custo…" at bounding box center [326, 178] width 303 height 200
click at [455, 255] on div "Apply" at bounding box center [444, 255] width 22 height 12
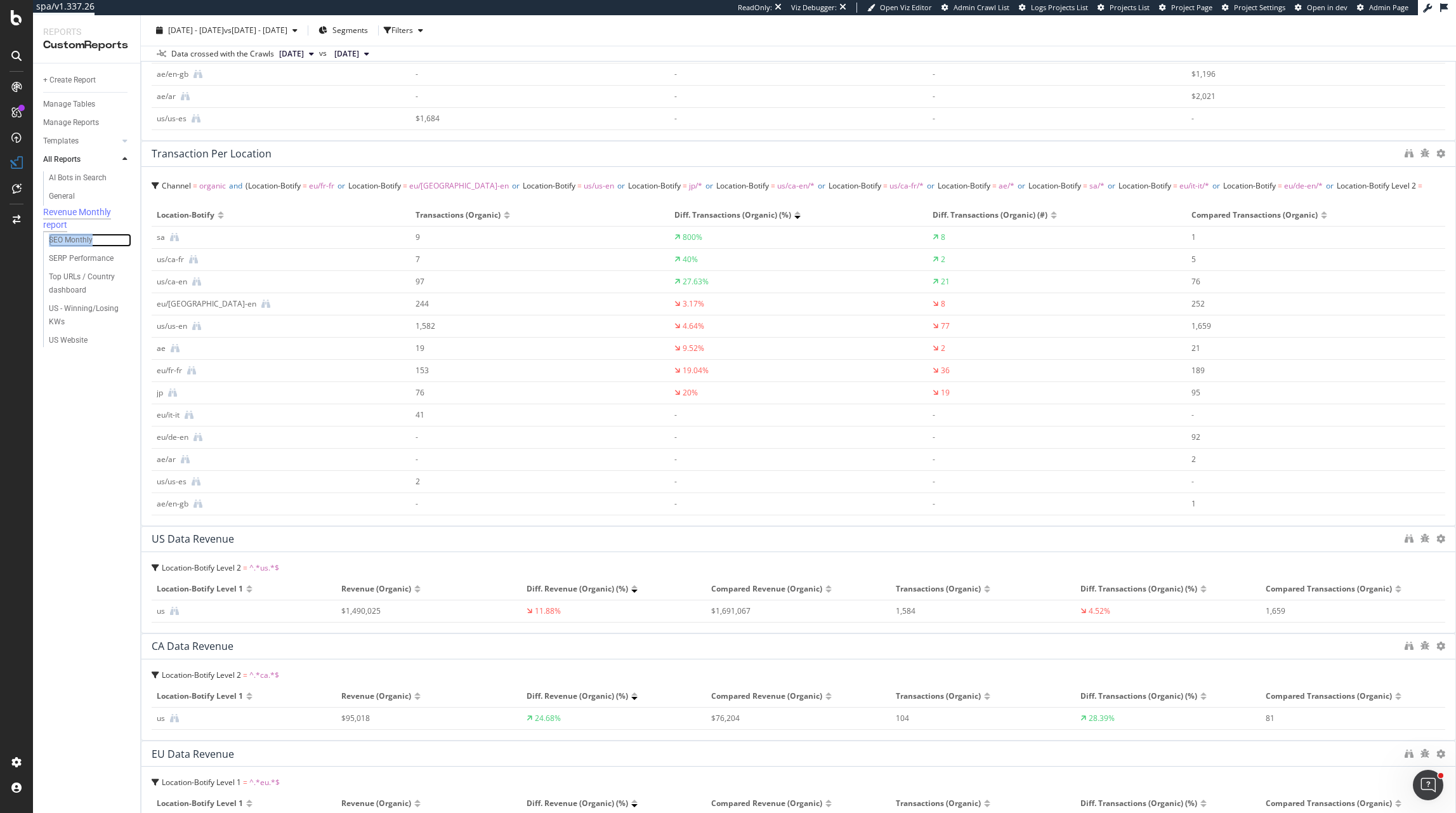
scroll to position [467, 0]
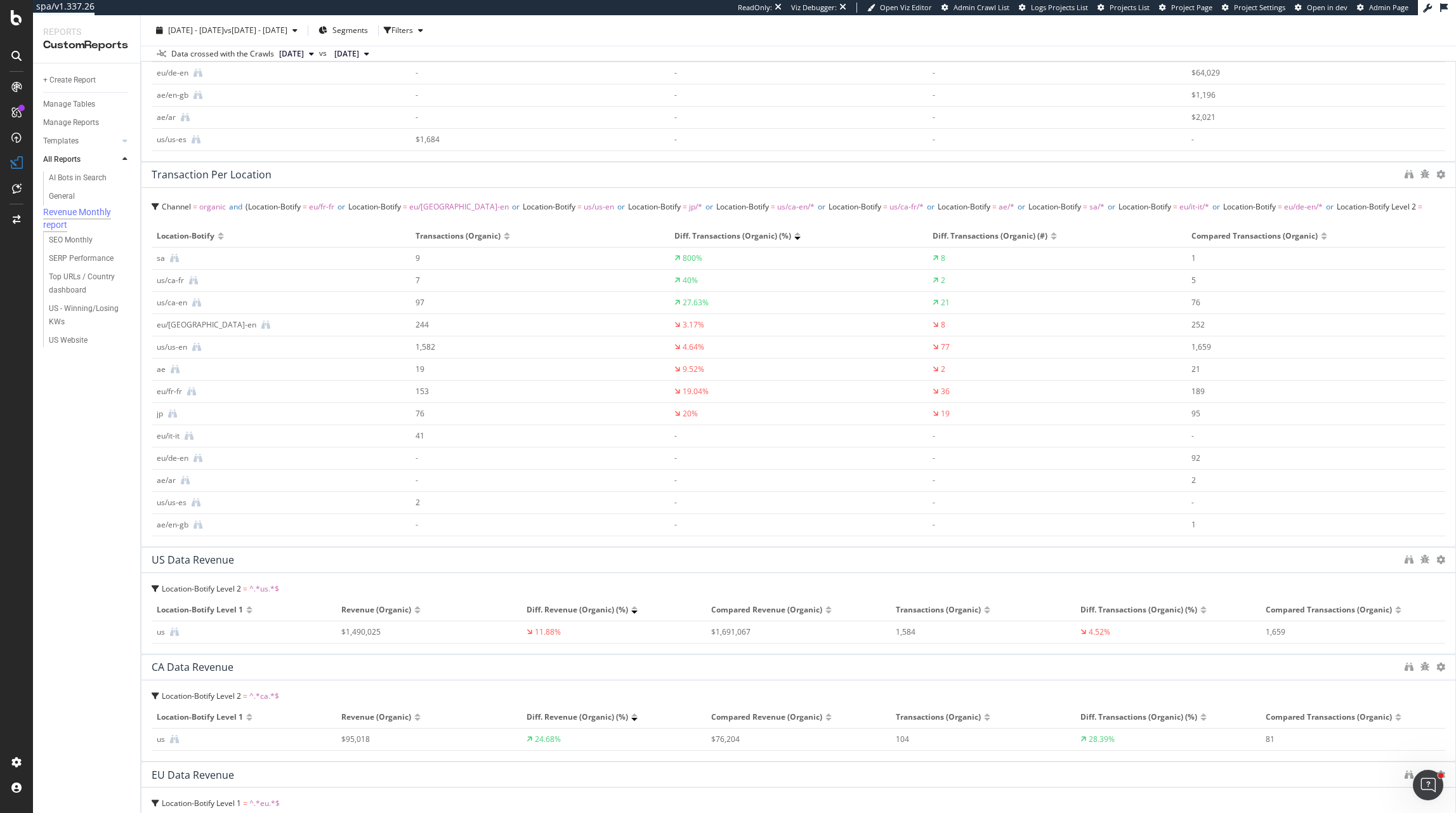
click at [686, 538] on div "Location-Botify Level 1 Revenue (Organic) Diff. Revenue (Organic) (%) Compared …" at bounding box center [798, 621] width 1294 height 44
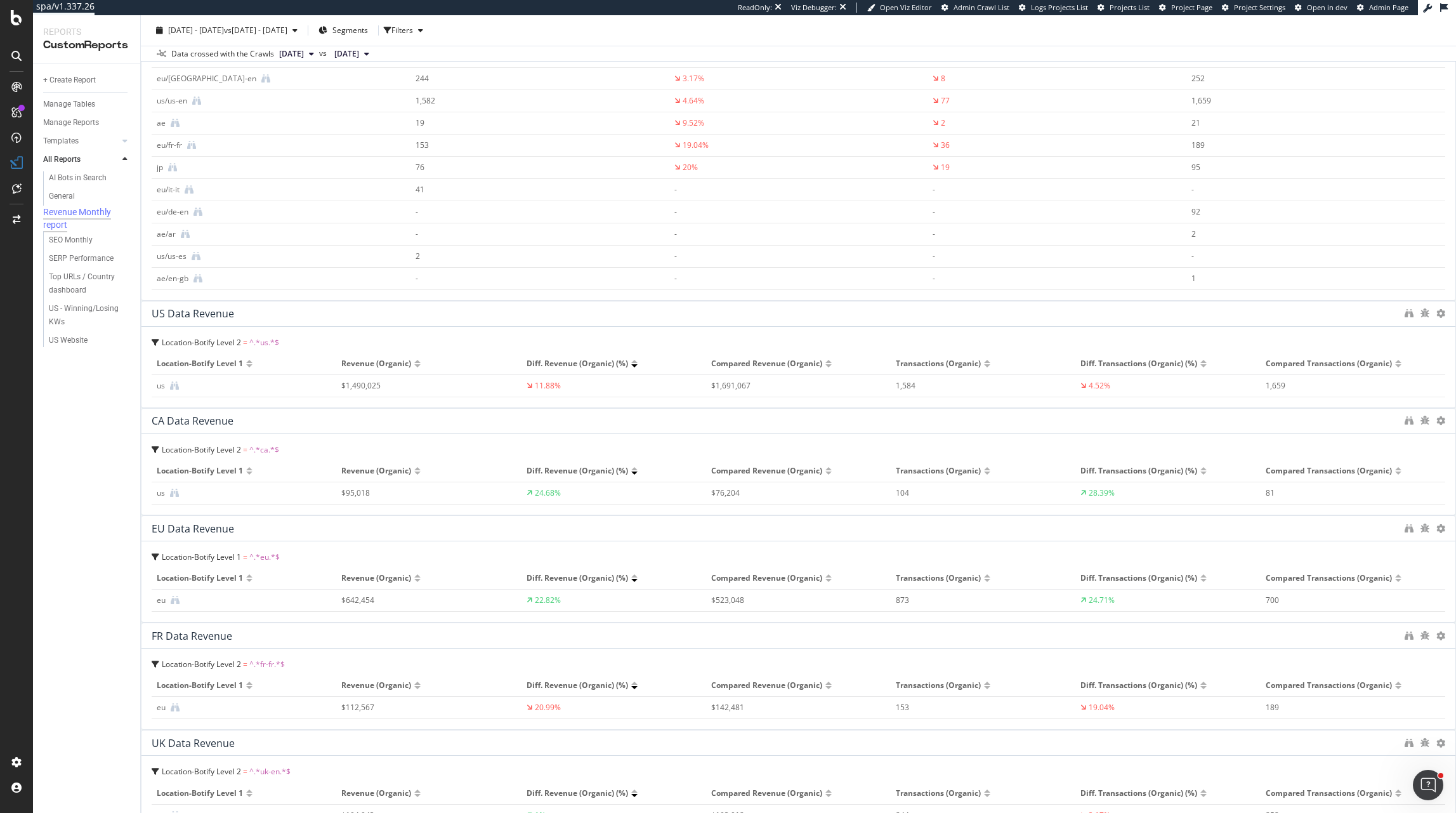
scroll to position [0, 0]
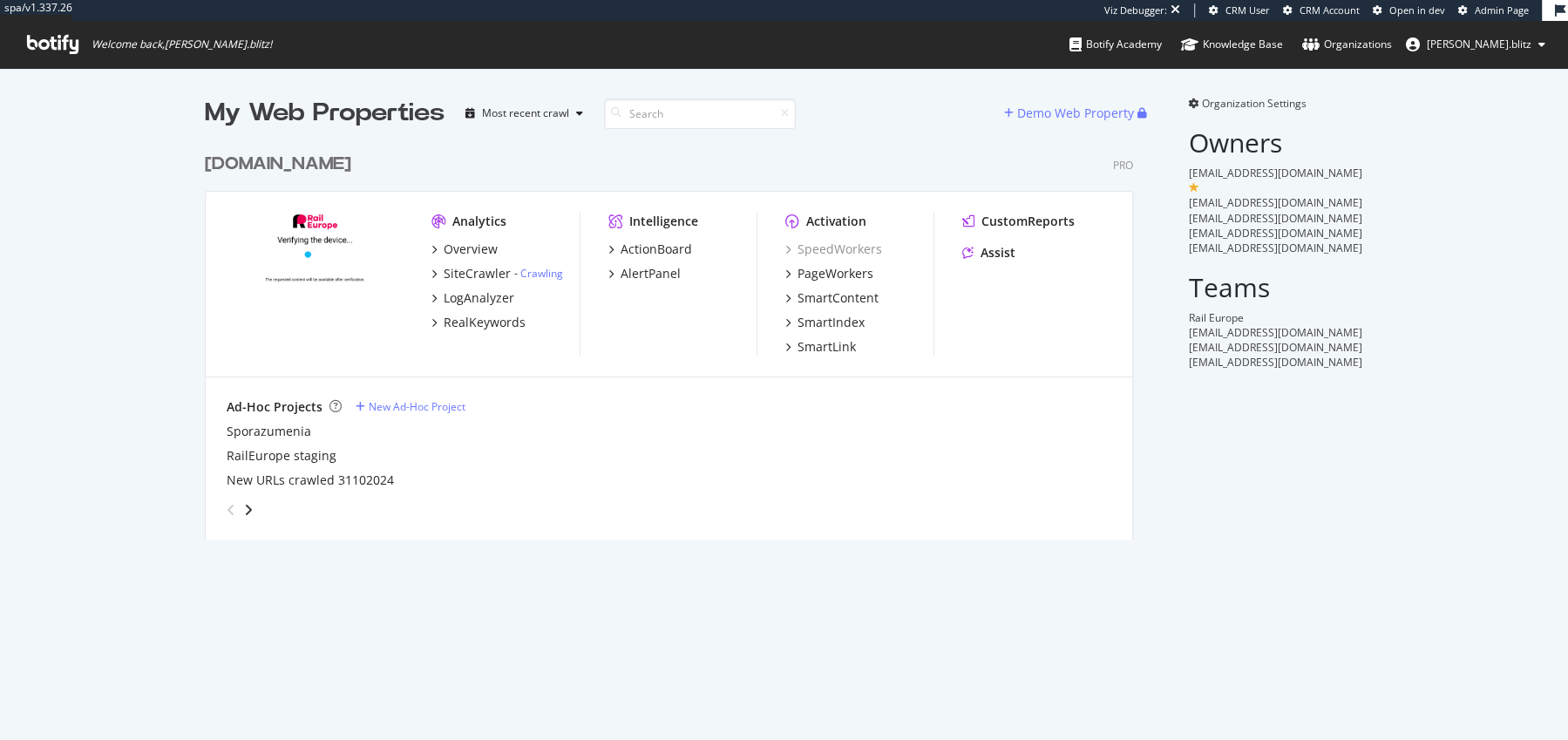
scroll to position [410, 941]
click at [468, 320] on div "RealKeywords" at bounding box center [484, 322] width 82 height 18
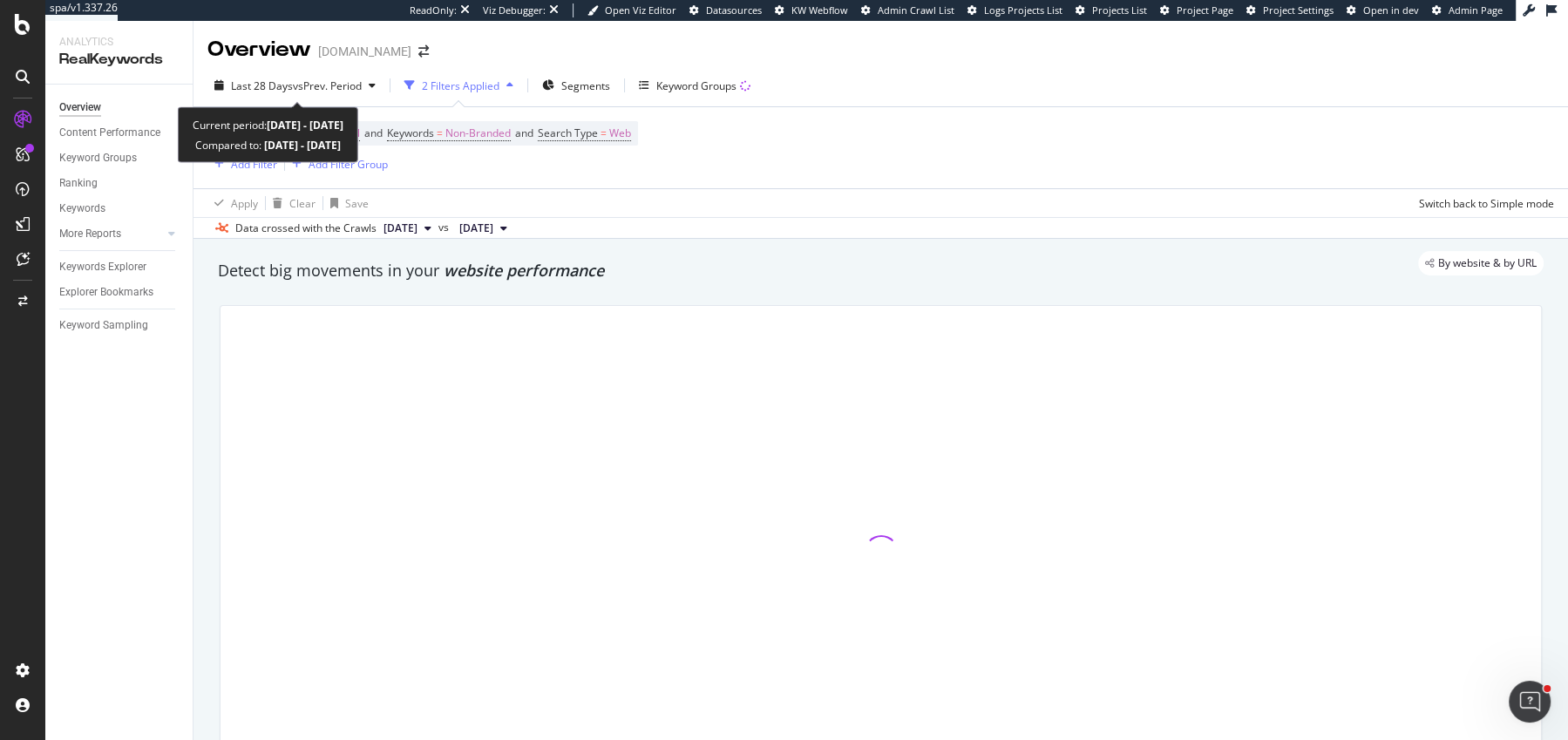
click at [269, 89] on span "Last 28 Days" at bounding box center [262, 86] width 62 height 15
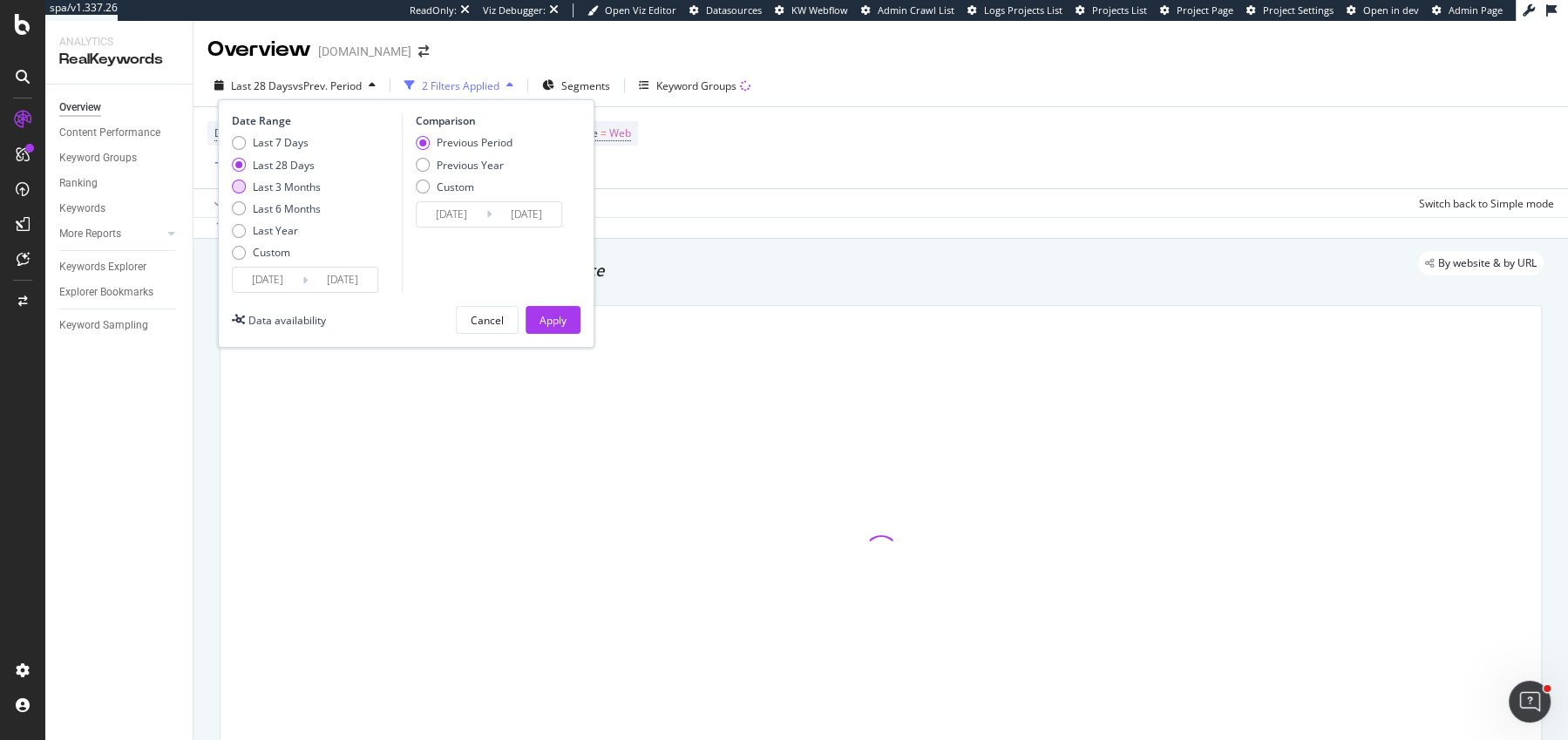
click at [279, 189] on div "Last 3 Months" at bounding box center [286, 187] width 68 height 15
type input "2025/06/13"
type input "2025/03/13"
type input "2025/06/12"
click at [549, 328] on div "Apply" at bounding box center [552, 320] width 27 height 27
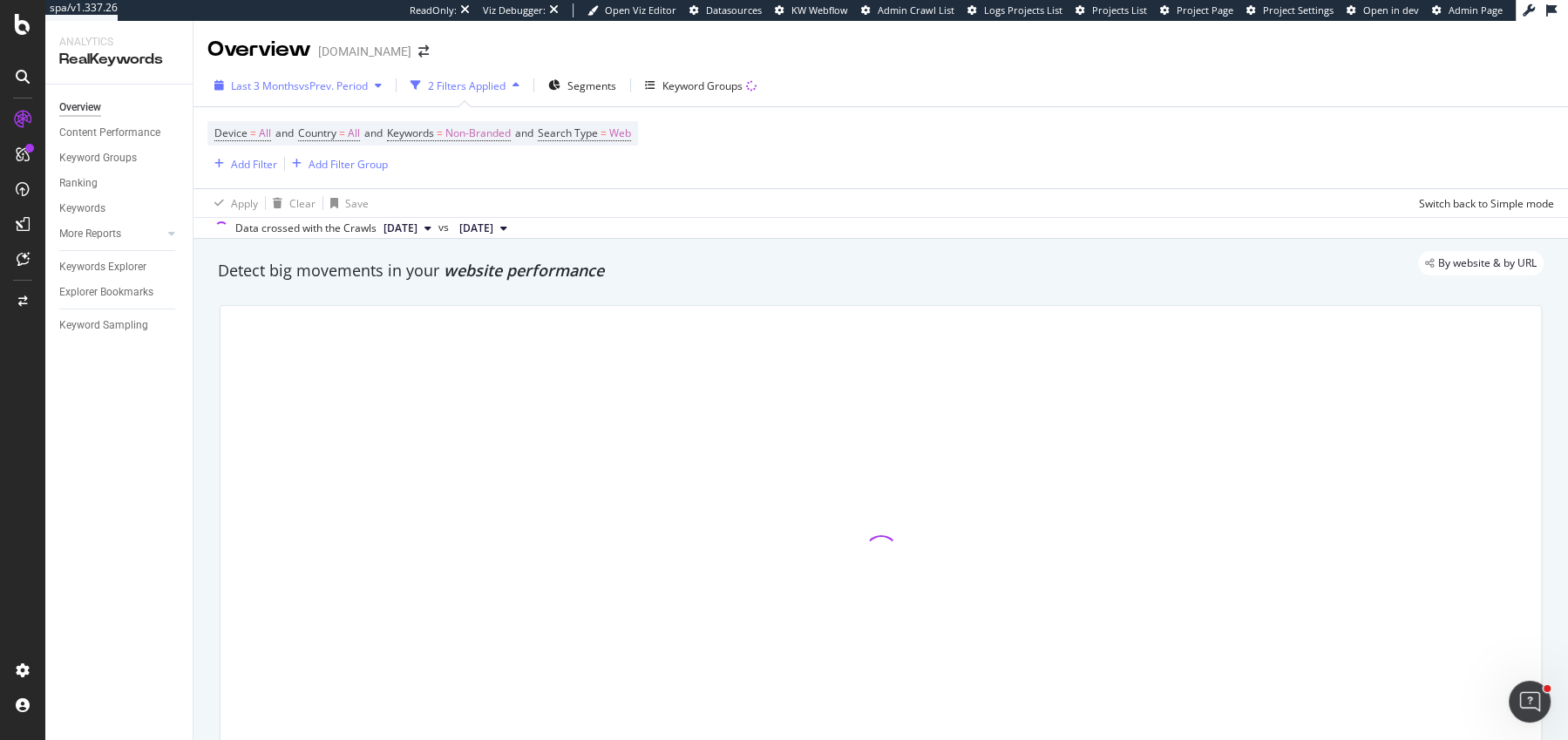
click at [351, 72] on button "Last 3 Months vs Prev. Period" at bounding box center [297, 86] width 182 height 28
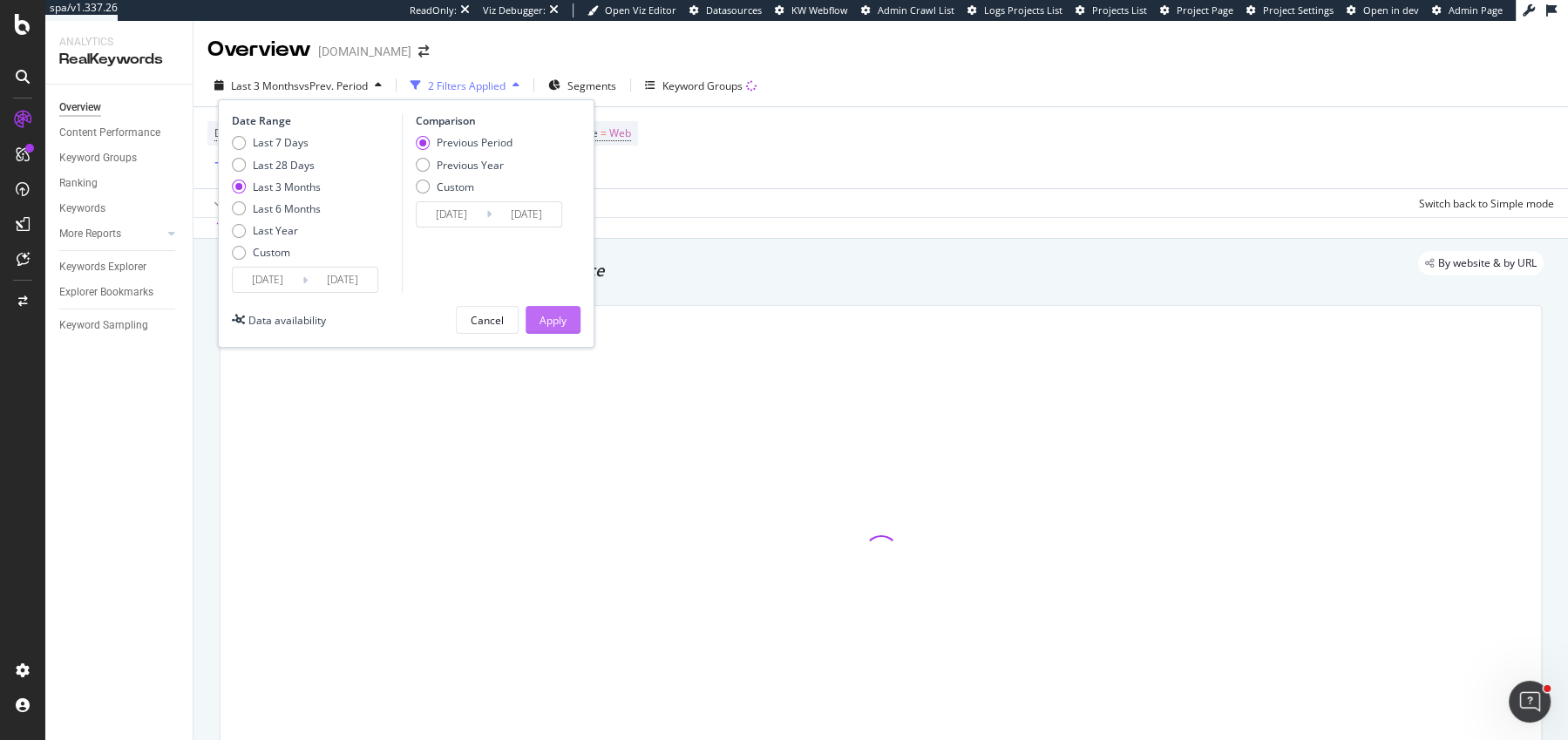
click at [422, 164] on div "Previous Year" at bounding box center [423, 165] width 14 height 14
type input "2024/06/14"
type input "2024/09/13"
click at [563, 308] on div "Apply" at bounding box center [552, 320] width 27 height 27
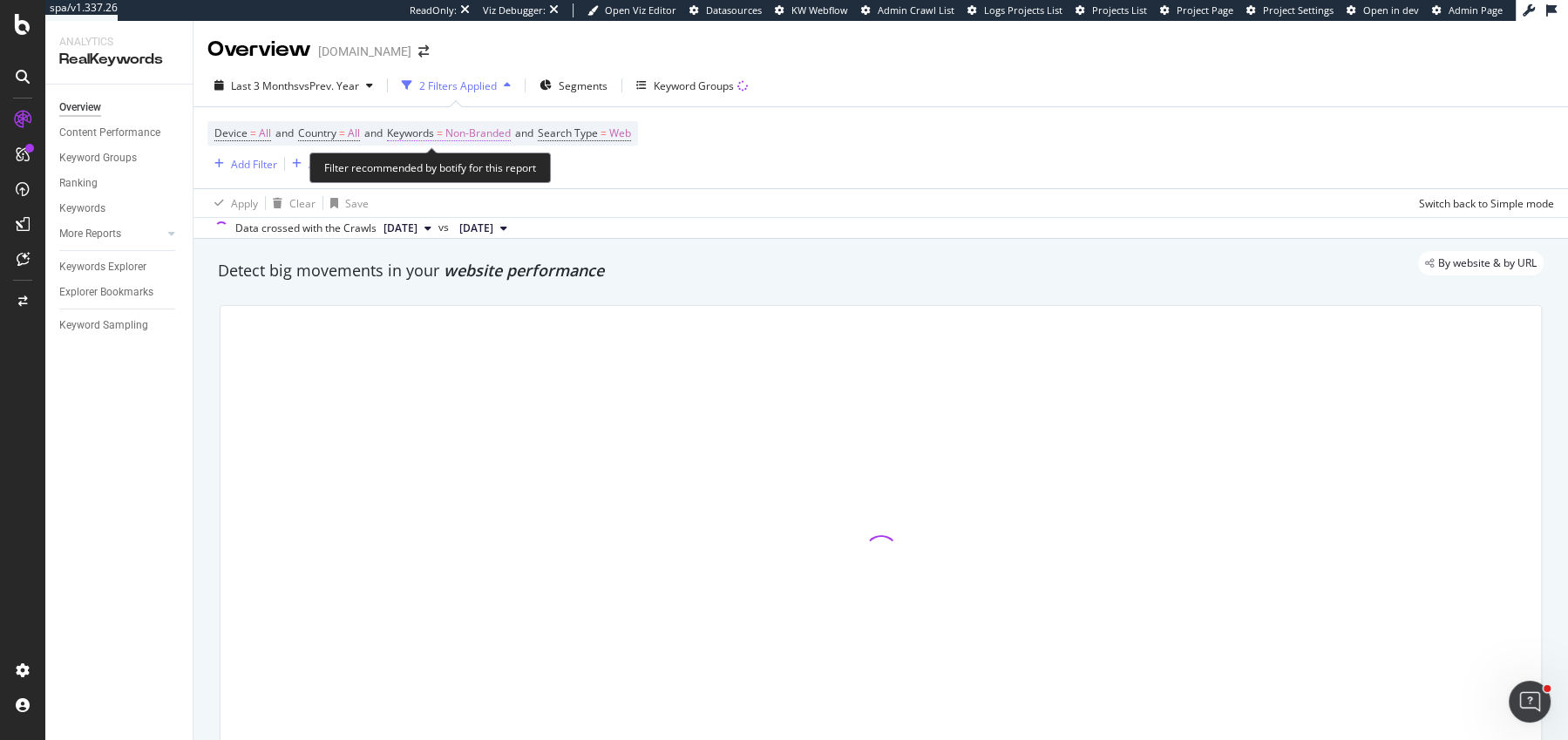
click at [508, 130] on span "Non-Branded" at bounding box center [478, 134] width 66 height 25
click at [481, 181] on div "Filter recommended by botify for this report" at bounding box center [429, 167] width 242 height 30
click at [469, 134] on span "Non-Branded" at bounding box center [478, 134] width 66 height 25
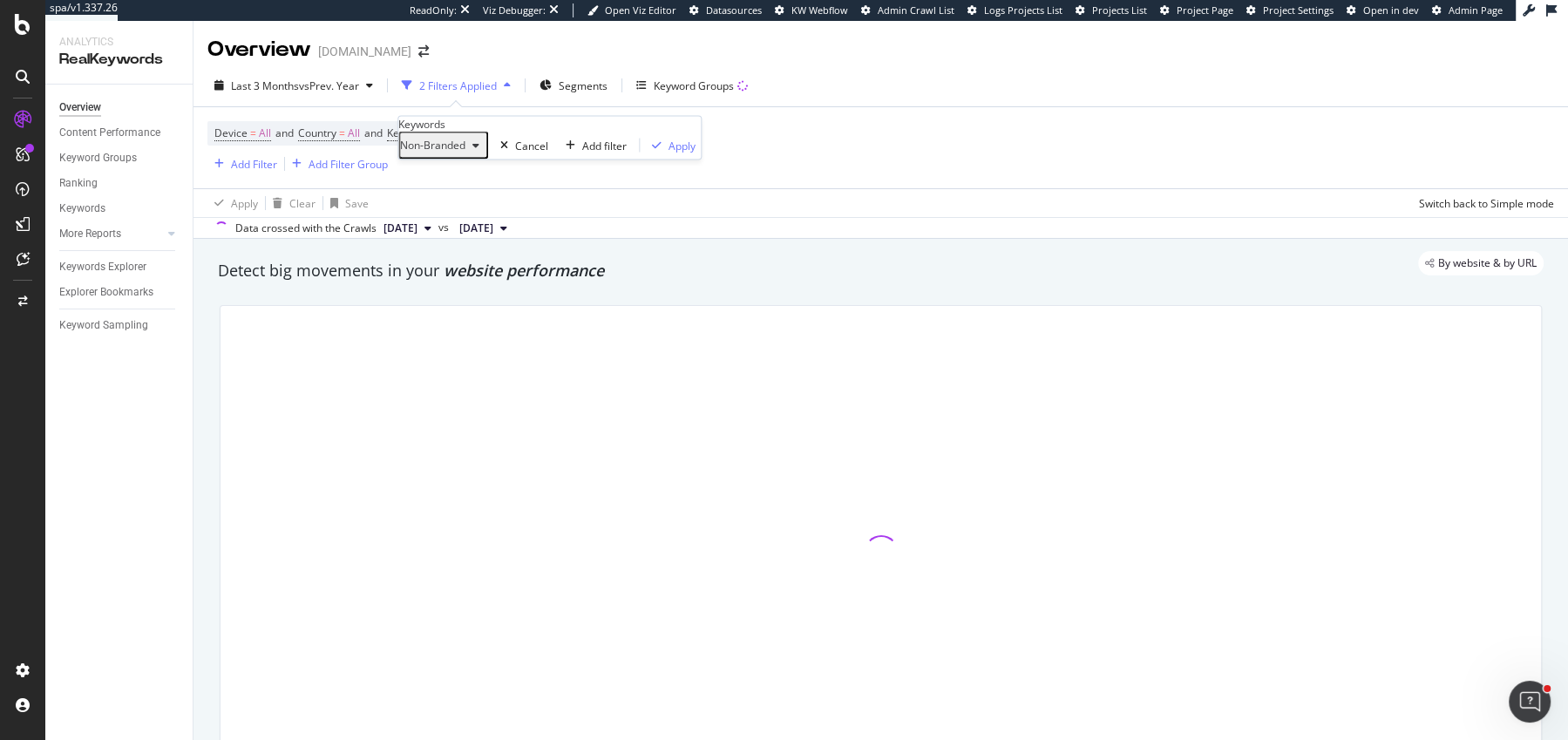
click at [426, 152] on span "Non-Branded" at bounding box center [433, 145] width 66 height 15
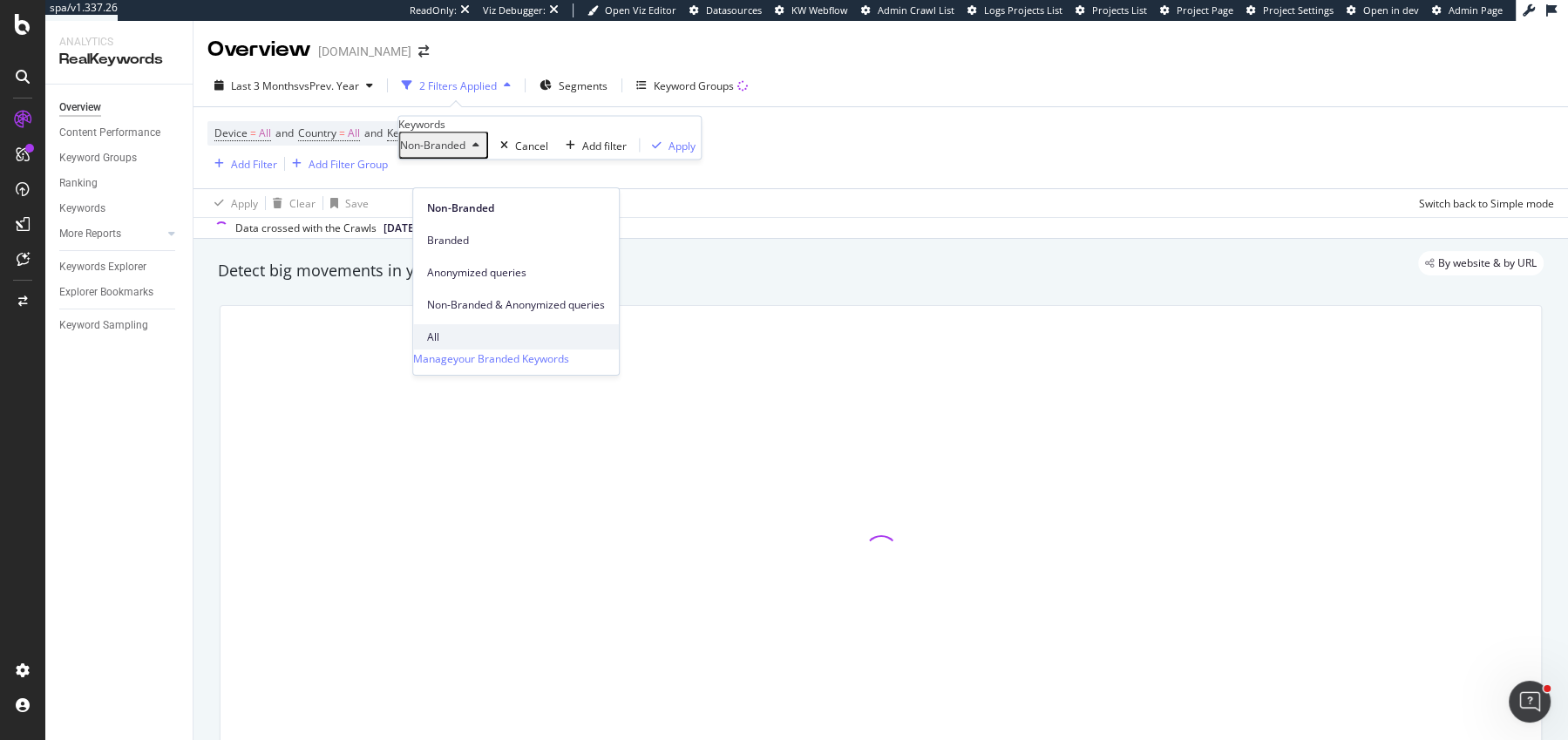
click at [489, 329] on span "All" at bounding box center [515, 337] width 178 height 16
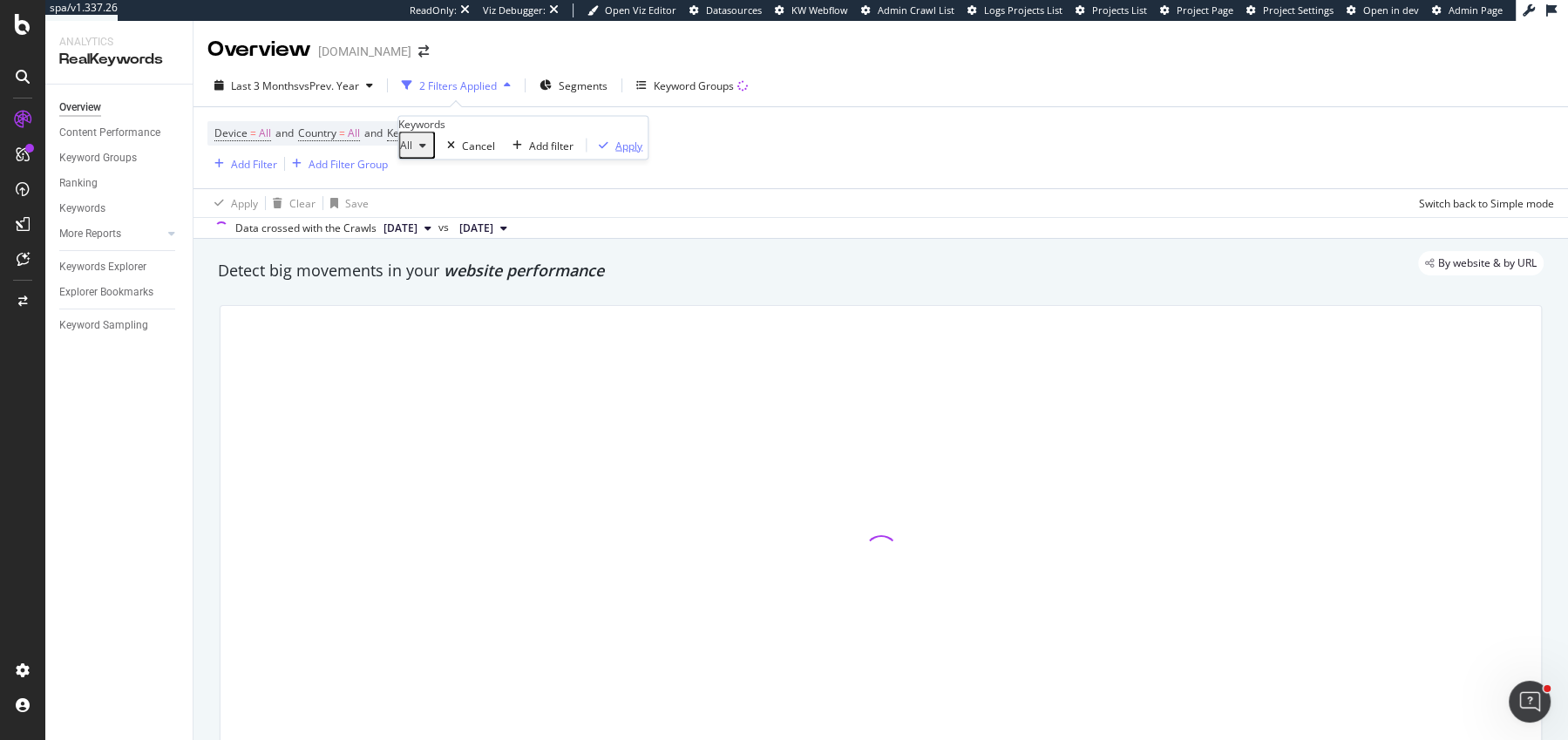
click at [615, 152] on div "Apply" at bounding box center [629, 145] width 27 height 15
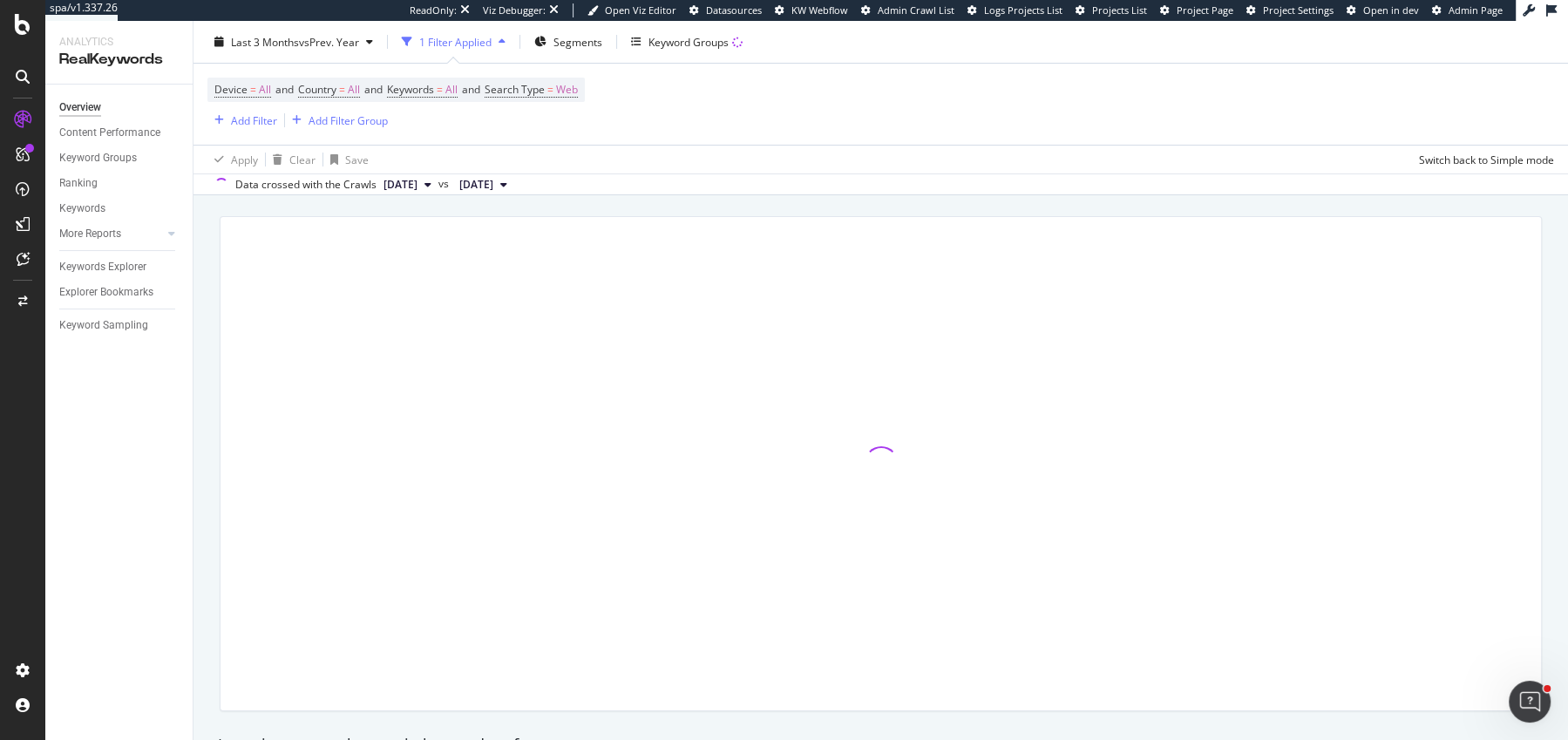
scroll to position [98, 0]
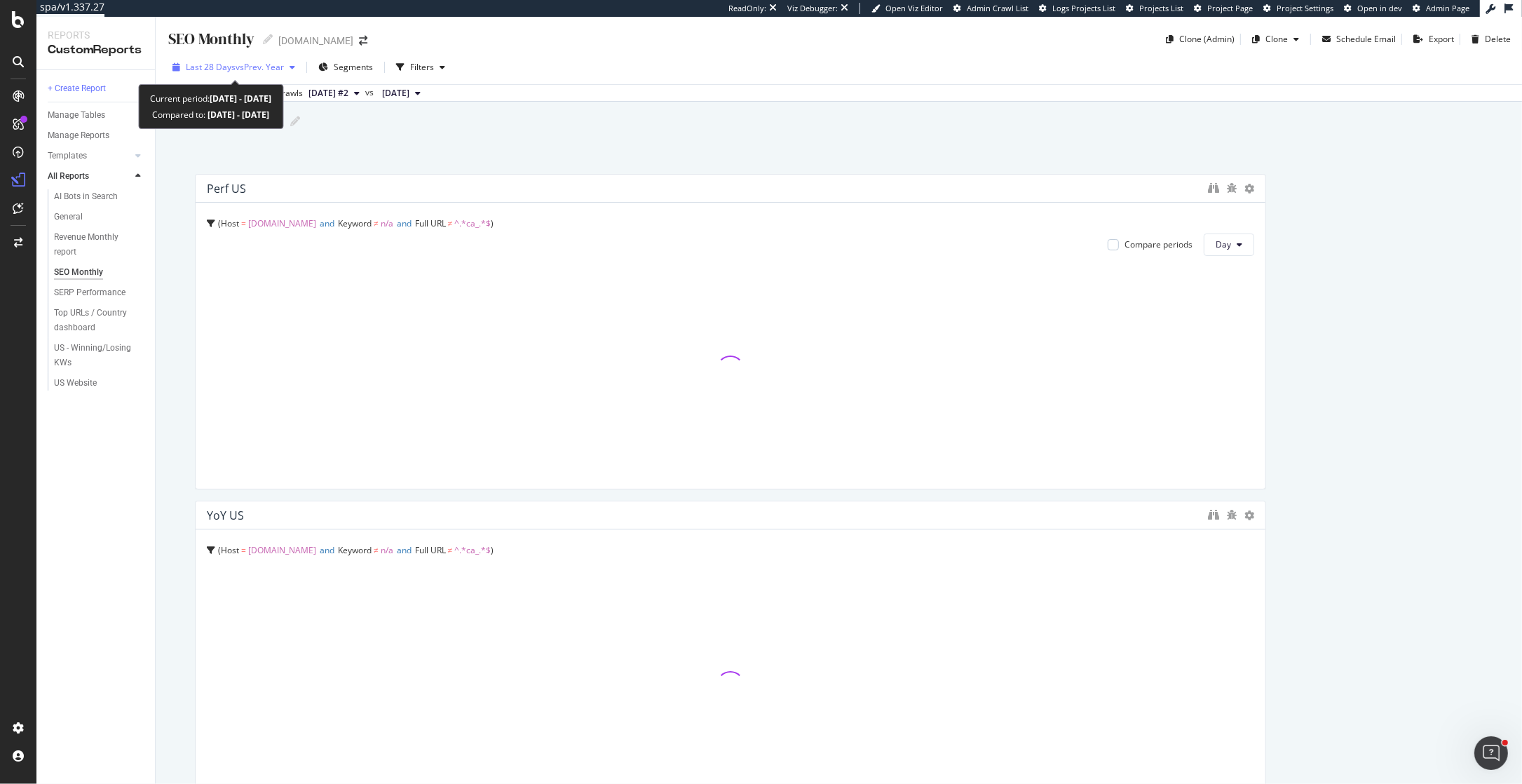
click at [238, 72] on span "vs Prev. Year" at bounding box center [260, 67] width 48 height 12
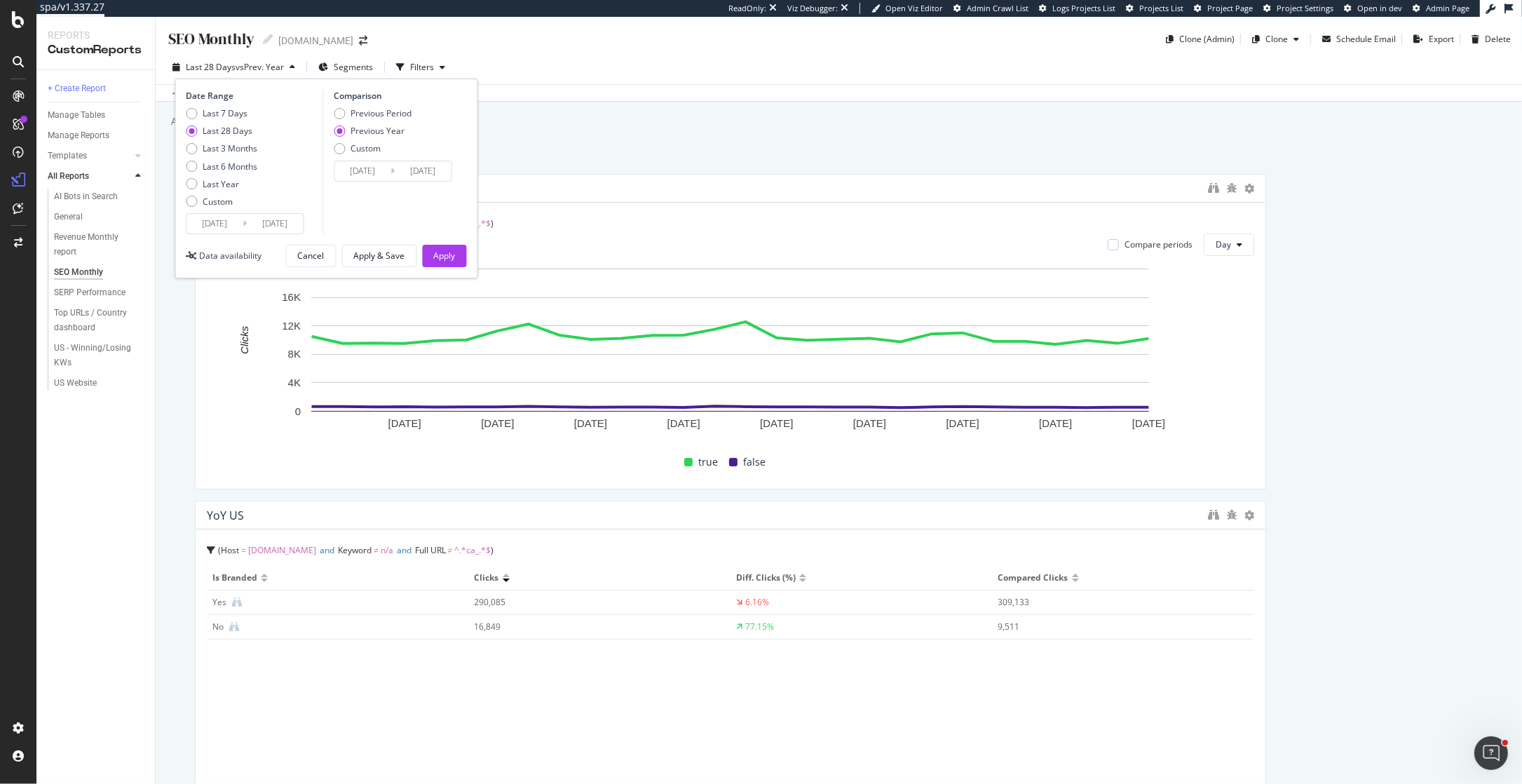
click at [214, 244] on div "Date Range Last 7 Days Last 28 Days Last 3 Months Last 6 Months Last Year Custo…" at bounding box center [326, 178] width 303 height 200
click at [214, 219] on input "[DATE]" at bounding box center [215, 224] width 56 height 20
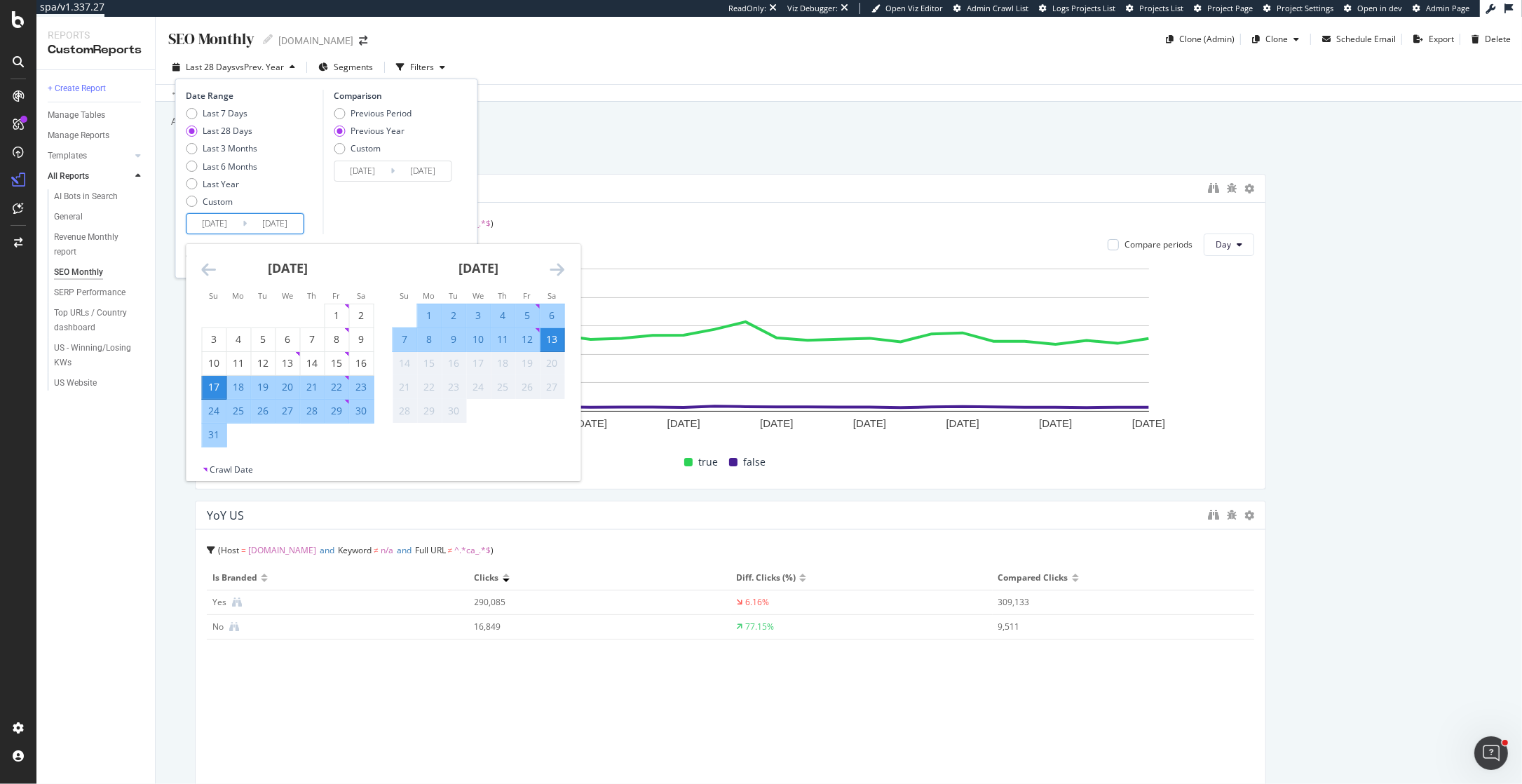
click at [207, 270] on icon "Move backward to switch to the previous month." at bounding box center [209, 269] width 15 height 17
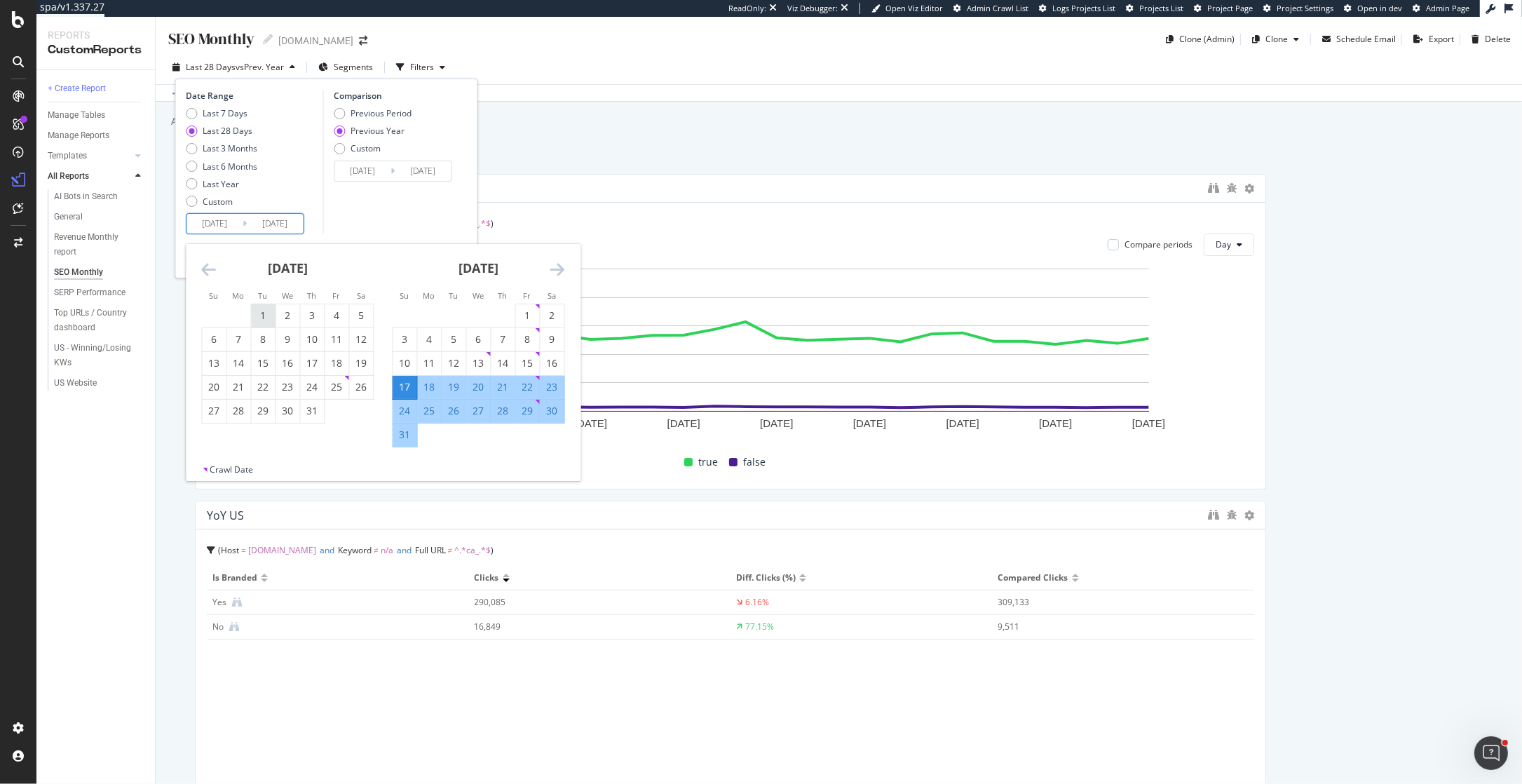
click at [261, 321] on div "1" at bounding box center [263, 315] width 24 height 14
type input "[DATE]"
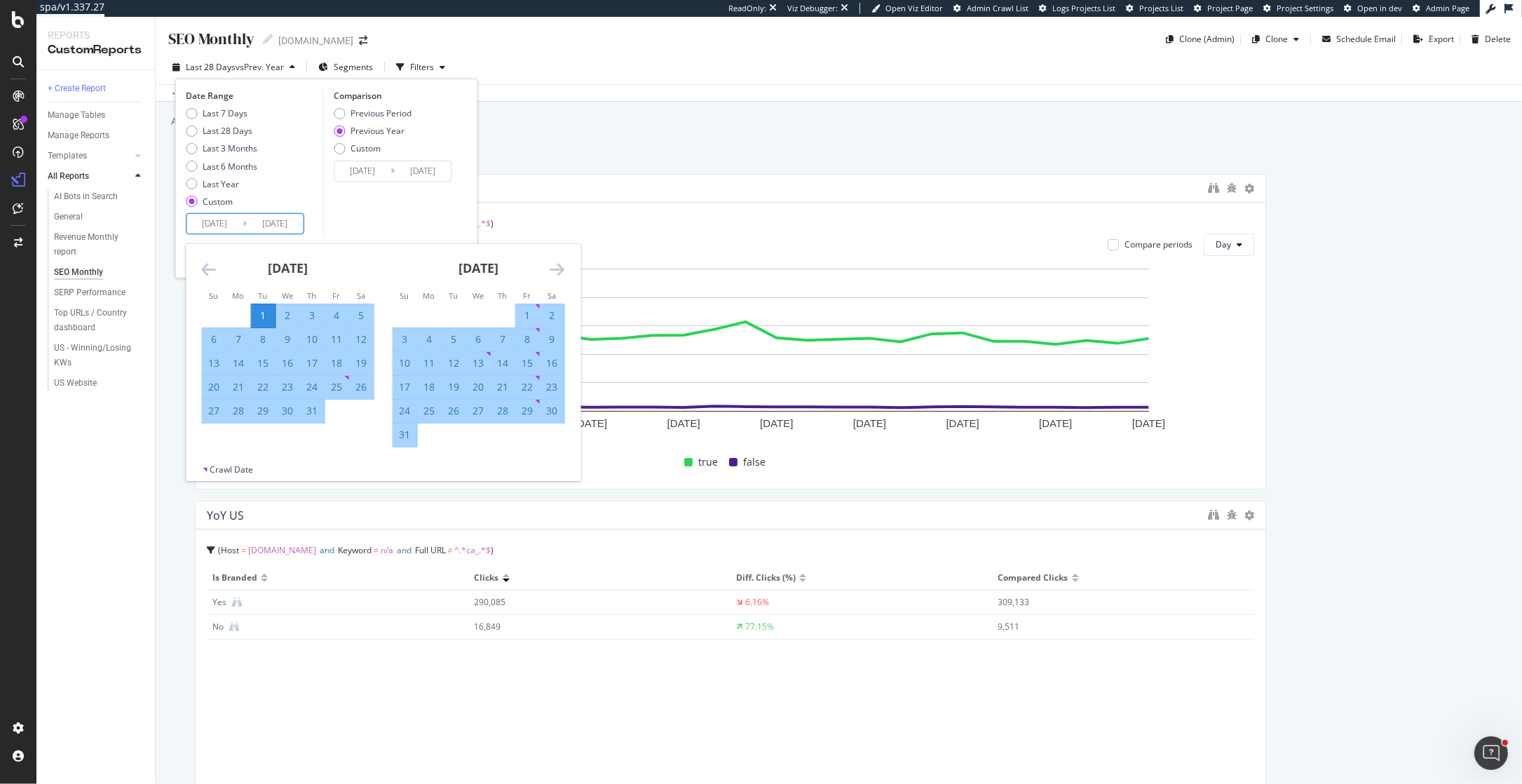
click at [402, 432] on div "31" at bounding box center [405, 435] width 24 height 14
type input "[DATE]"
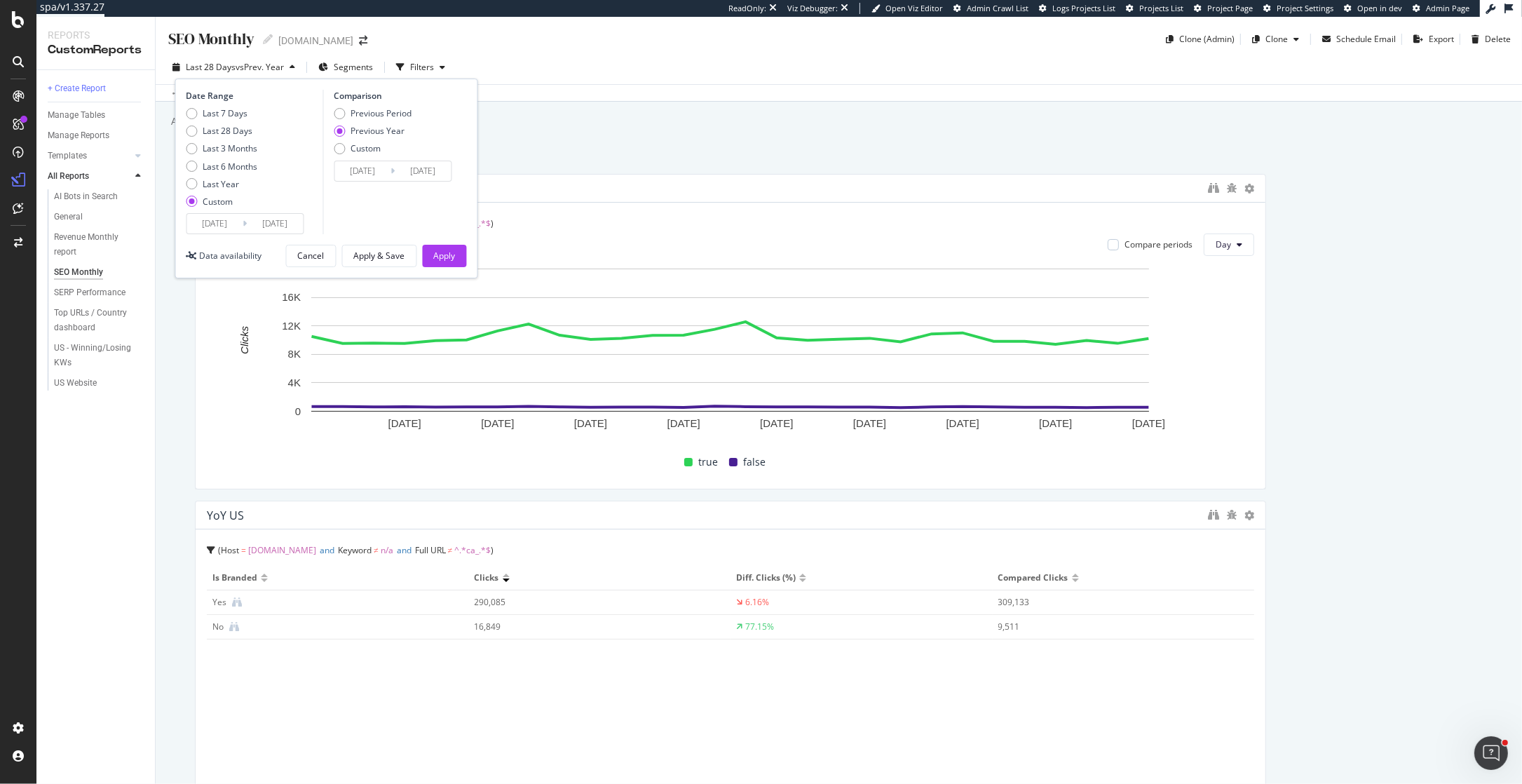
click at [374, 176] on input "[DATE]" at bounding box center [363, 171] width 56 height 20
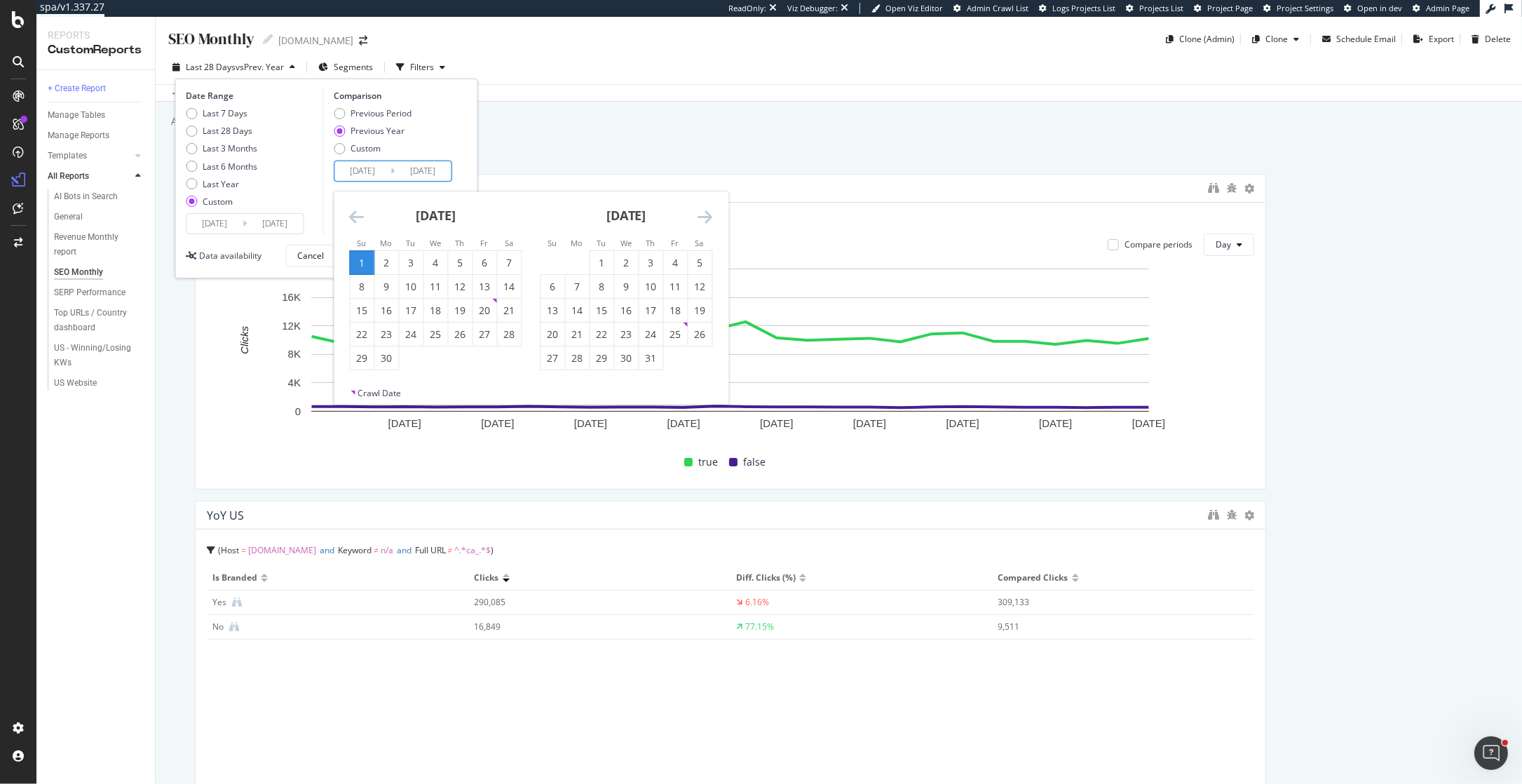
click at [355, 224] on icon "Move backward to switch to the previous month." at bounding box center [356, 216] width 15 height 17
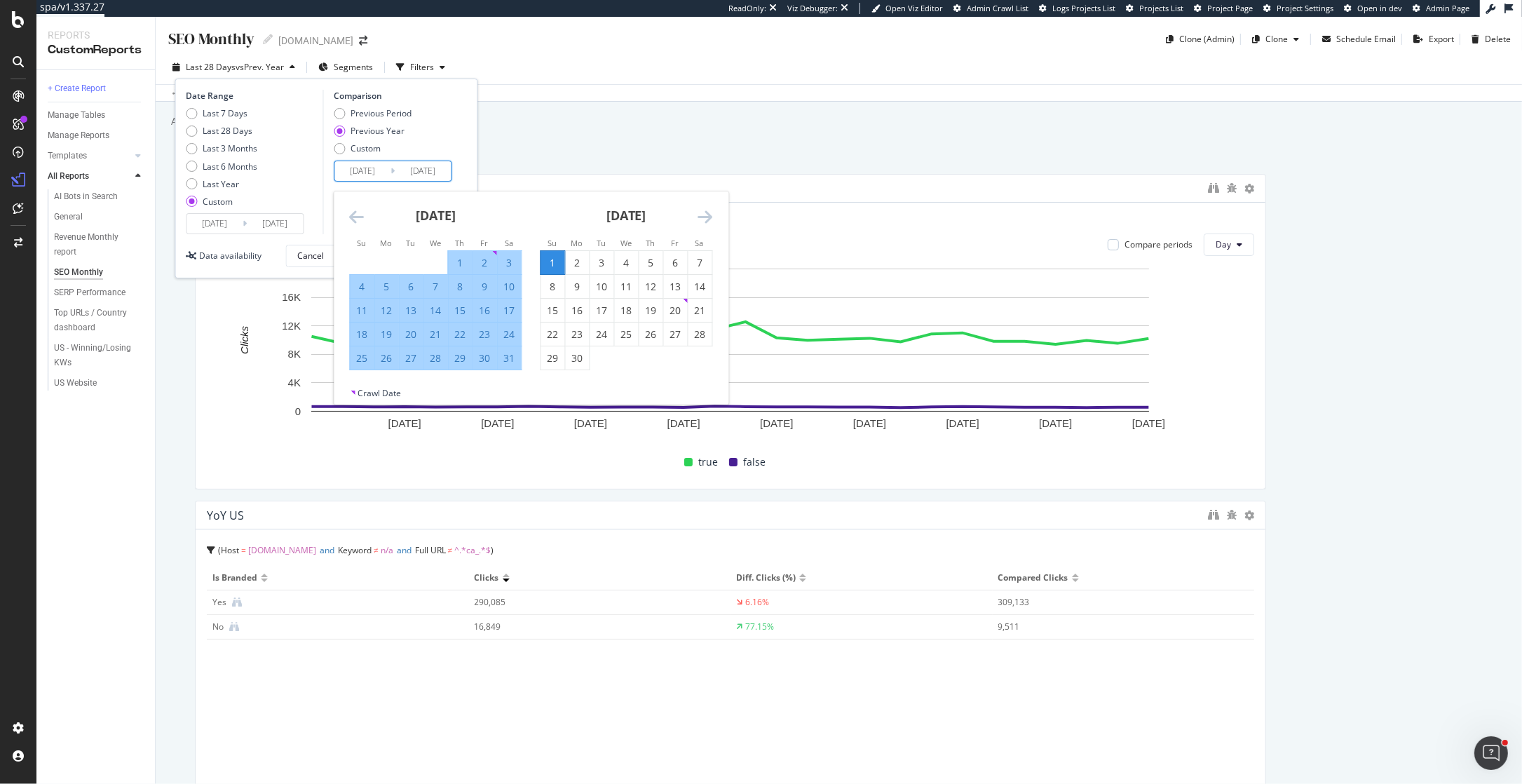
click at [355, 215] on icon "Move backward to switch to the previous month." at bounding box center [356, 216] width 15 height 17
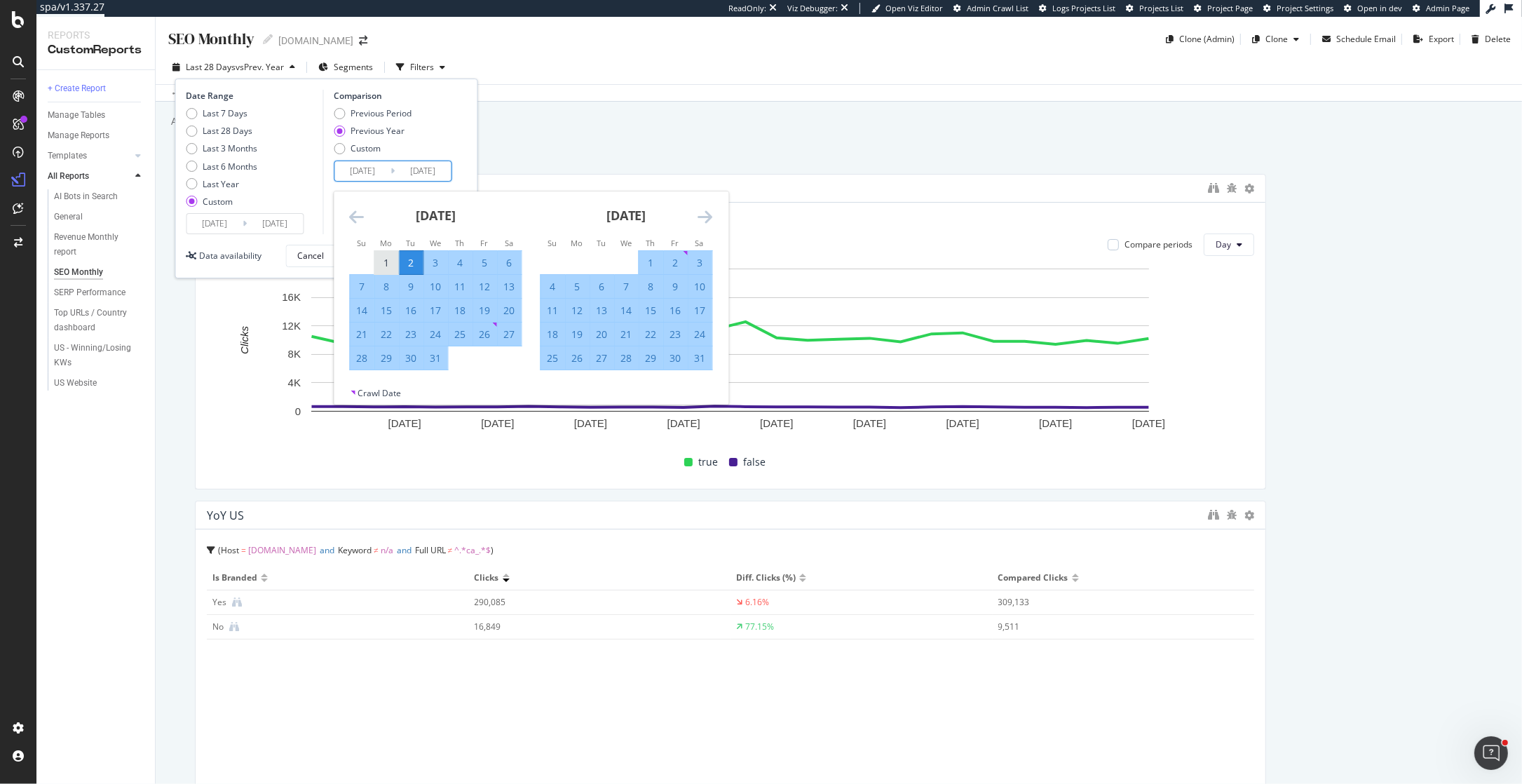
click at [395, 262] on div "1" at bounding box center [386, 263] width 24 height 14
type input "[DATE]"
click at [699, 357] on div "31" at bounding box center [699, 358] width 24 height 14
type input "[DATE]"
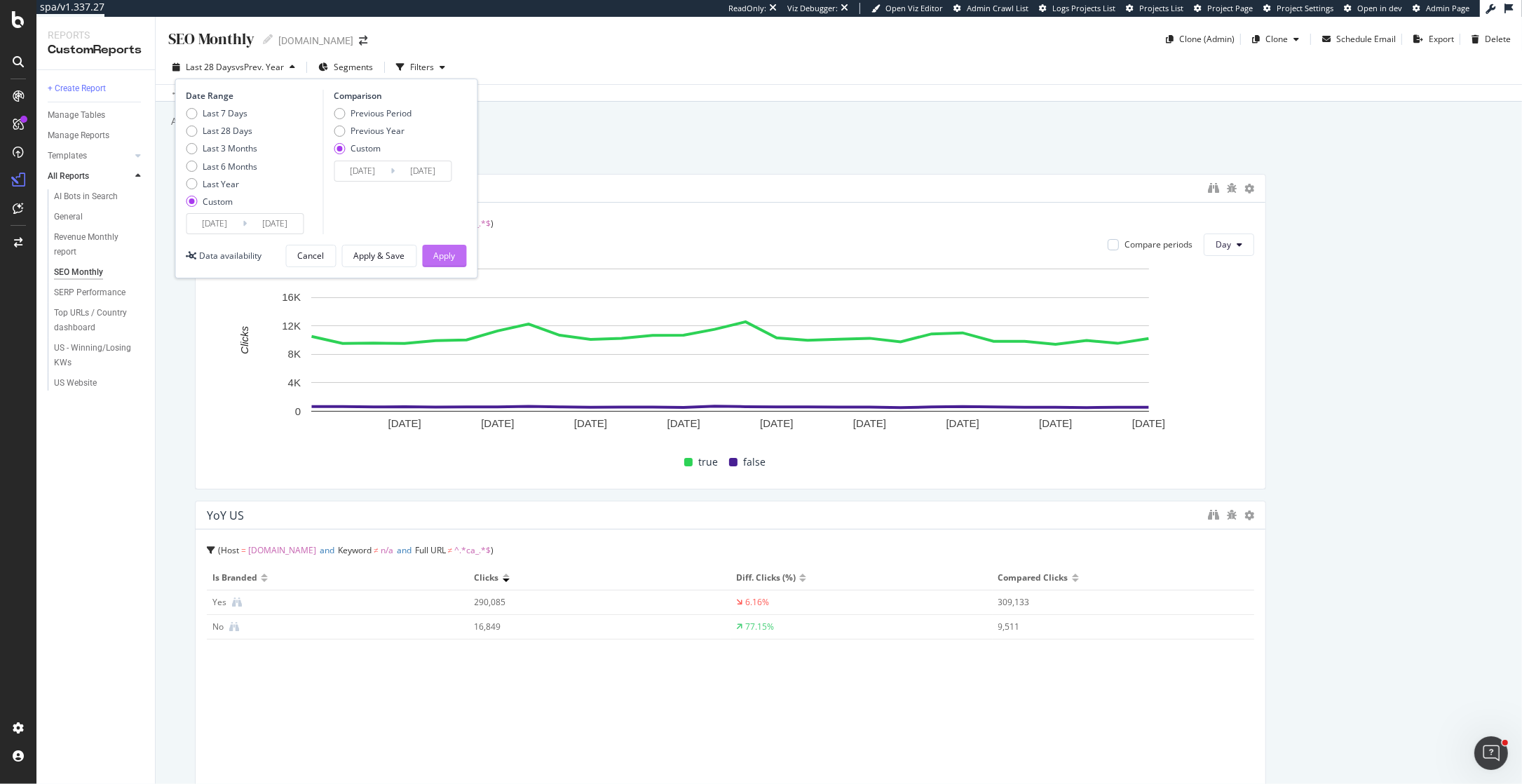
click at [464, 253] on button "Apply" at bounding box center [445, 256] width 44 height 23
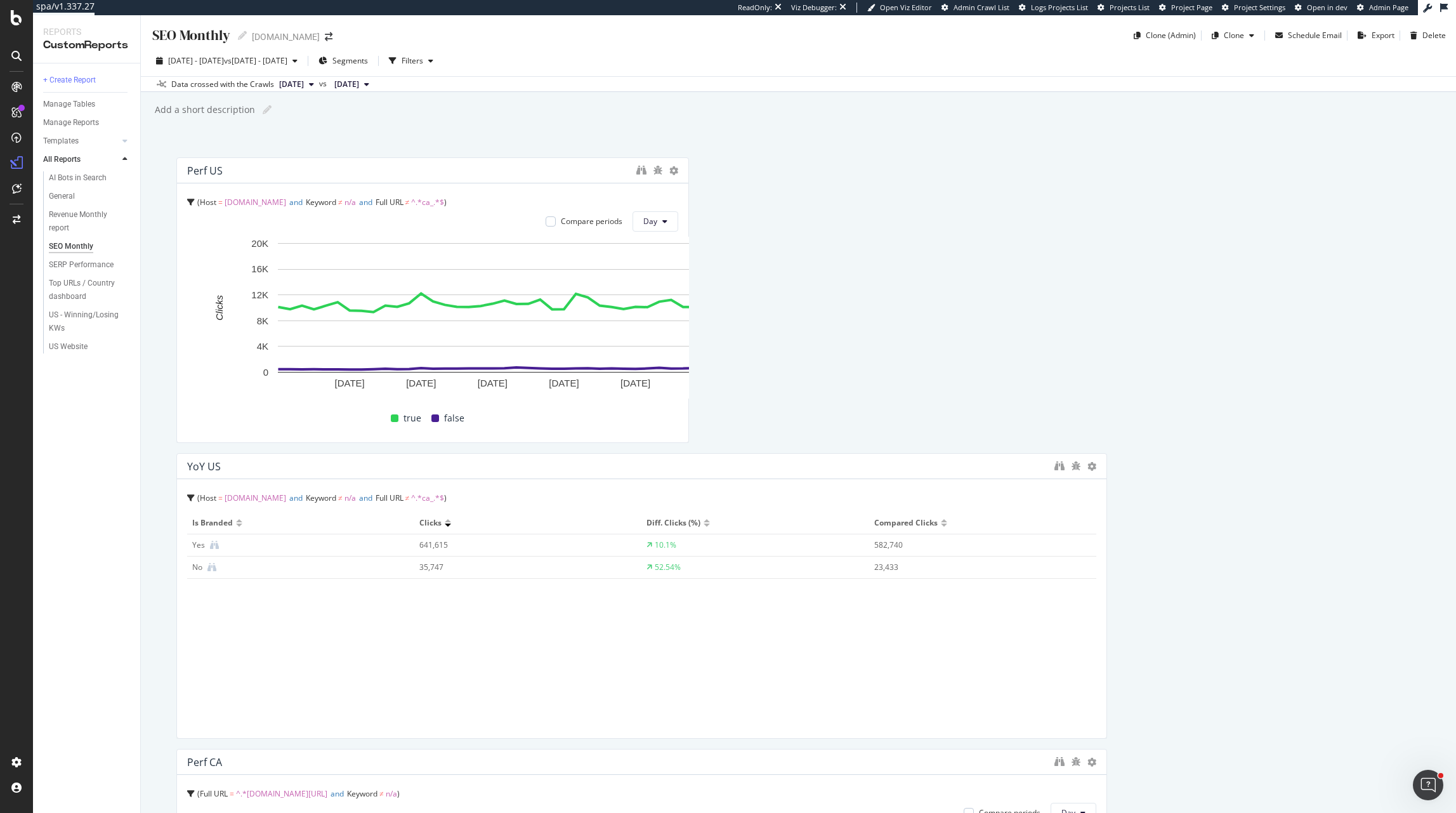
drag, startPoint x: 1102, startPoint y: 311, endPoint x: 692, endPoint y: 312, distance: 410.0
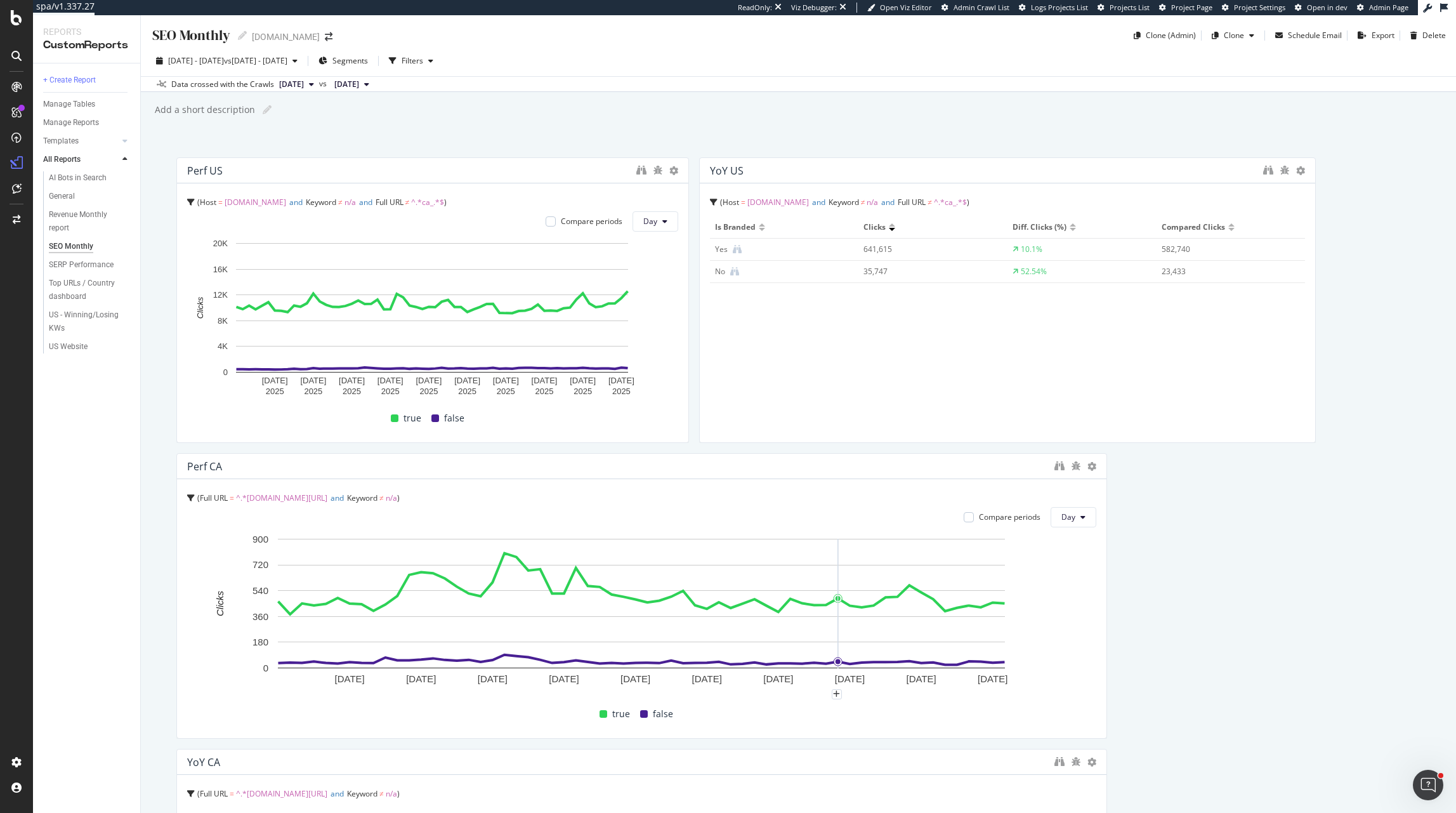
drag, startPoint x: 1102, startPoint y: 622, endPoint x: 843, endPoint y: 622, distance: 259.0
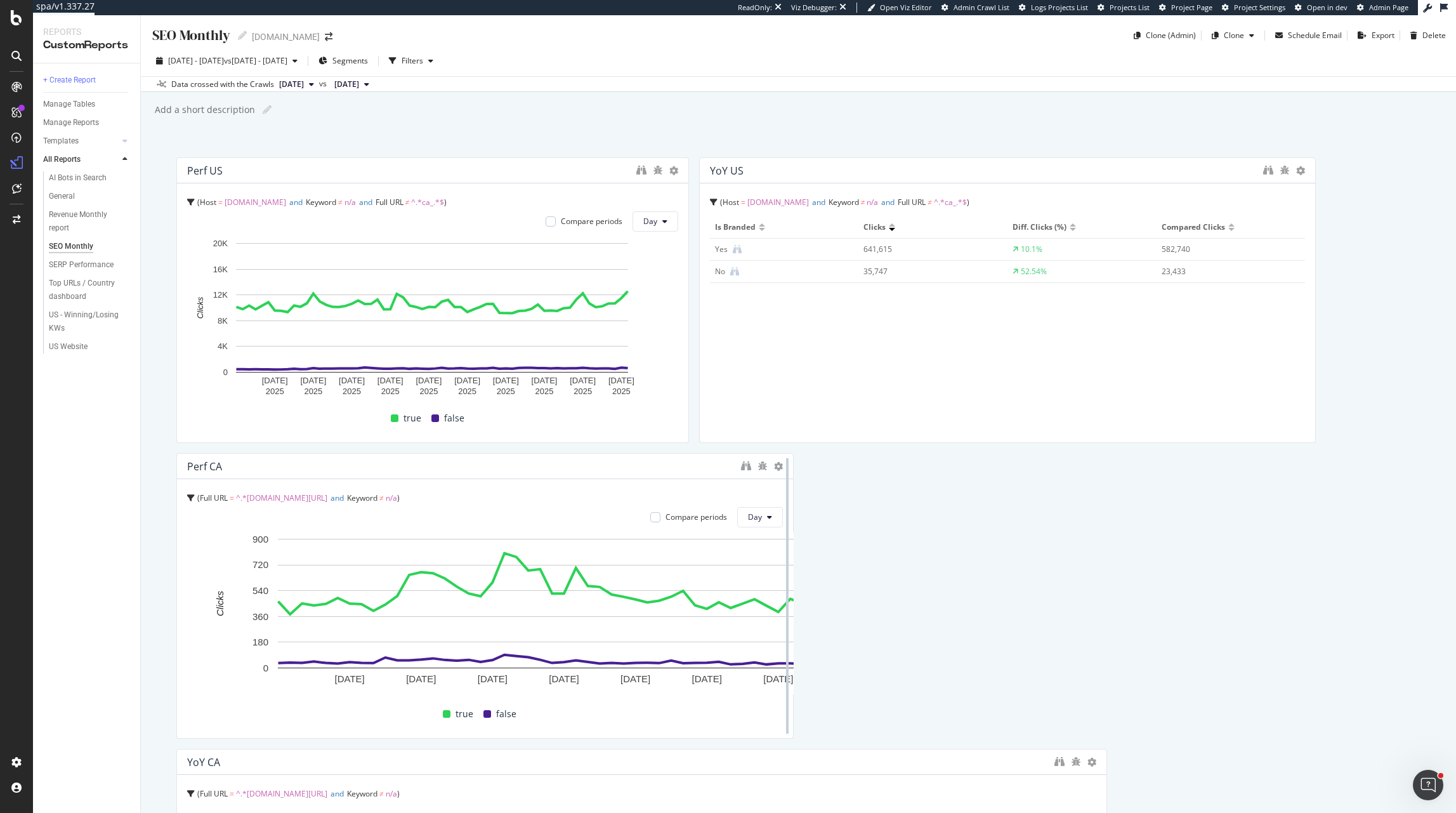
drag, startPoint x: 1106, startPoint y: 544, endPoint x: 793, endPoint y: 540, distance: 313.0
click at [782, 539] on div at bounding box center [788, 596] width 13 height 286
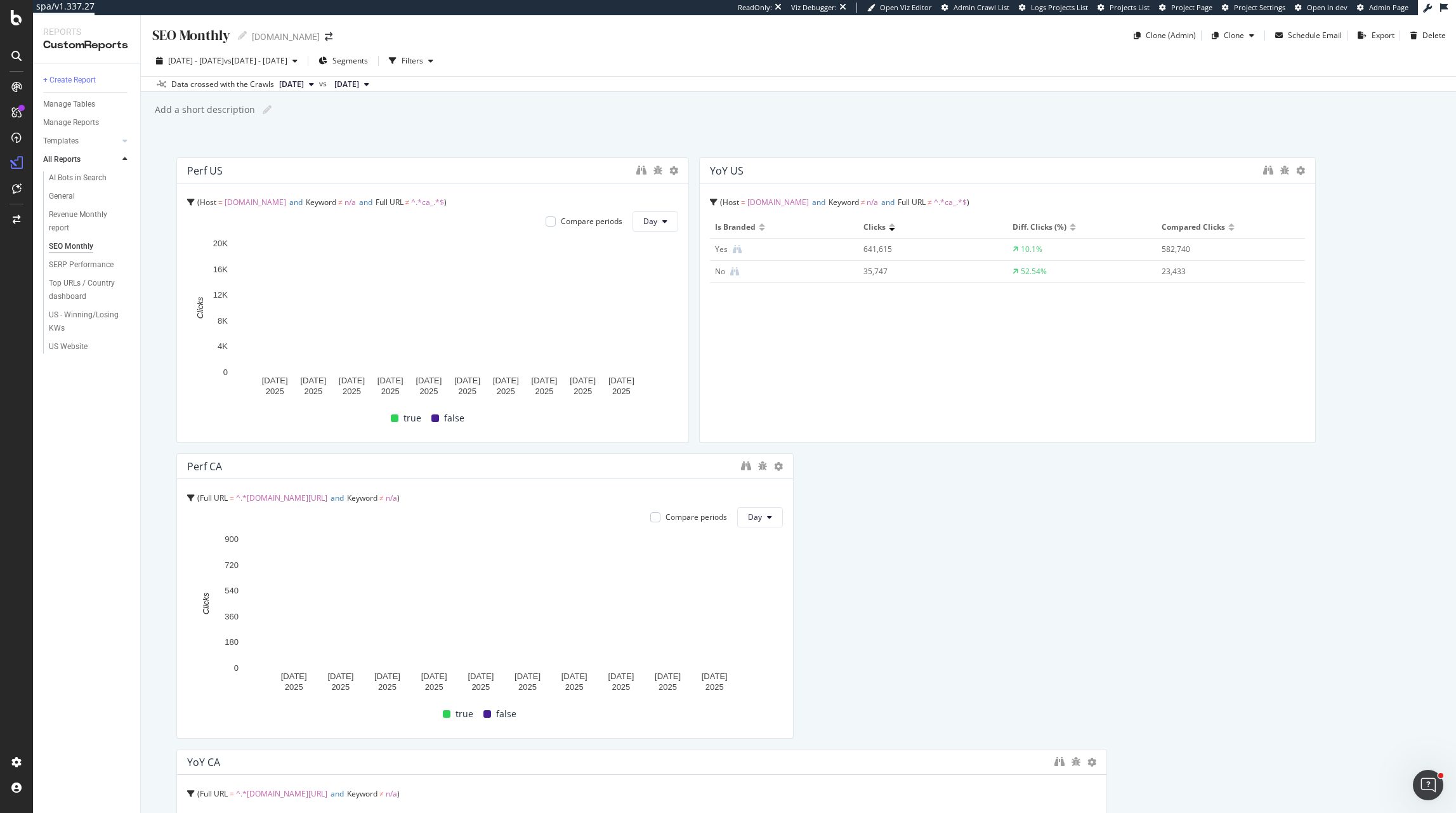
scroll to position [220, 0]
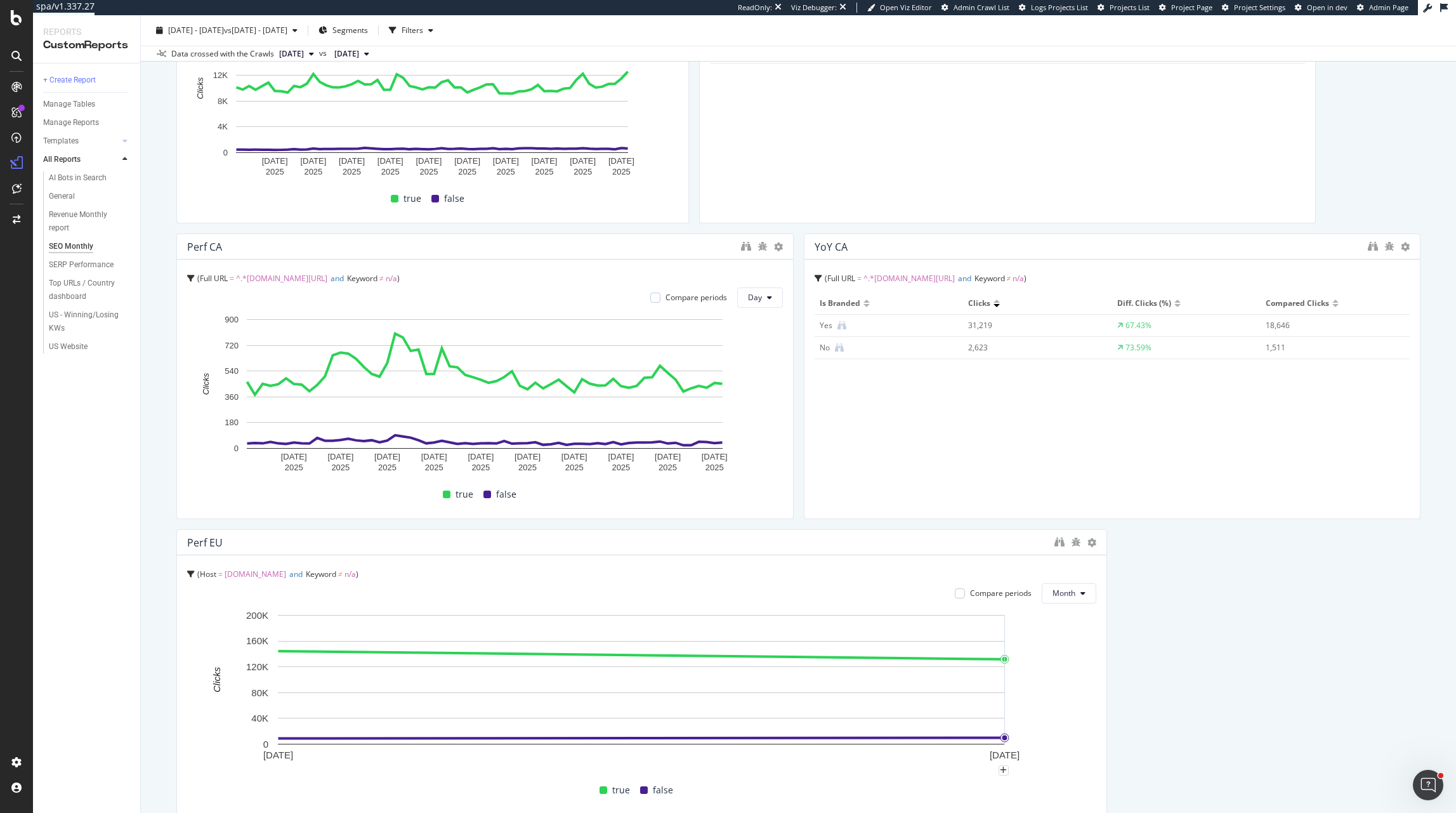
drag, startPoint x: 1103, startPoint y: 661, endPoint x: 826, endPoint y: 663, distance: 277.0
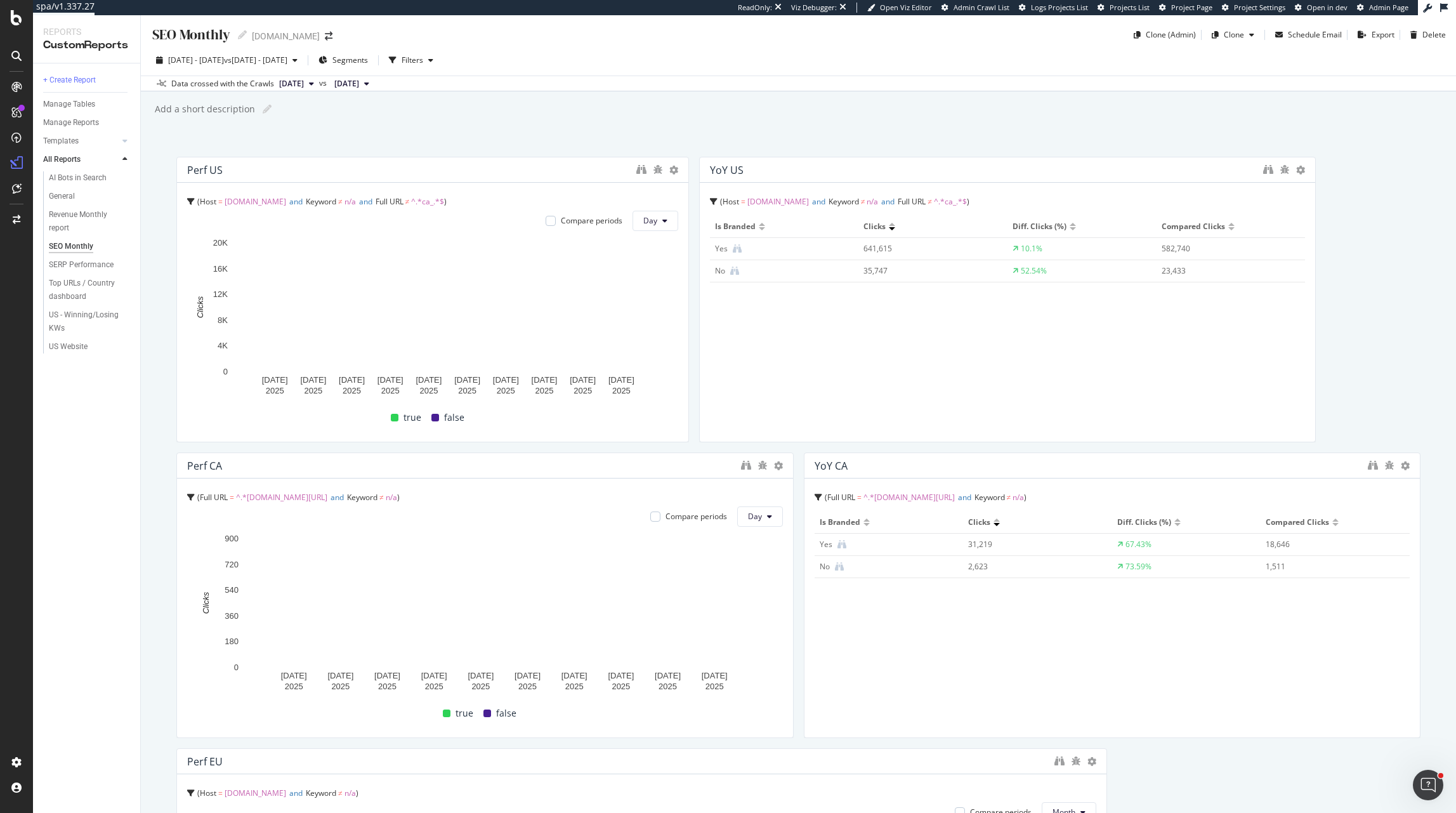
scroll to position [0, 0]
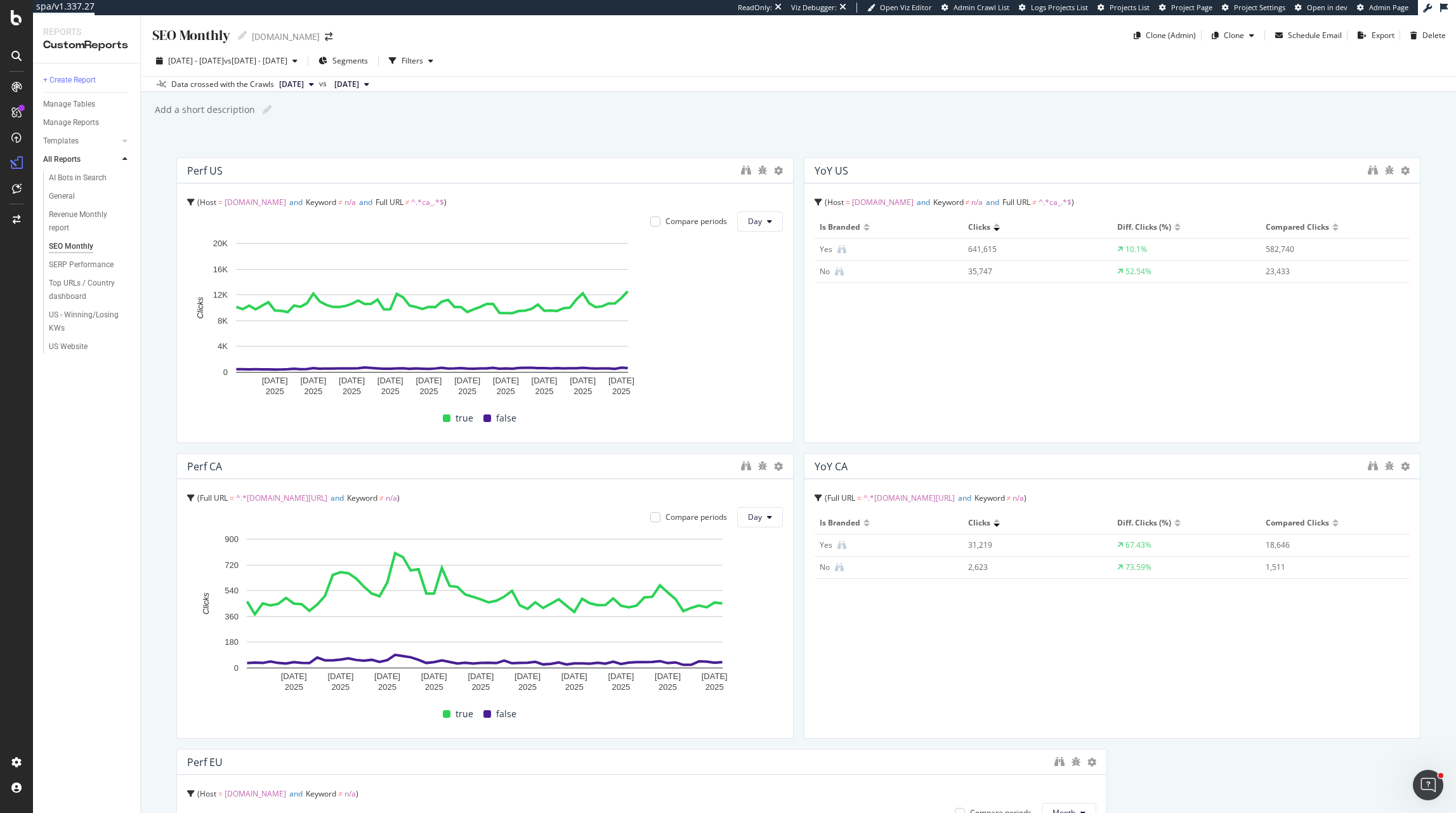
drag, startPoint x: 685, startPoint y: 327, endPoint x: 819, endPoint y: 324, distance: 134.0
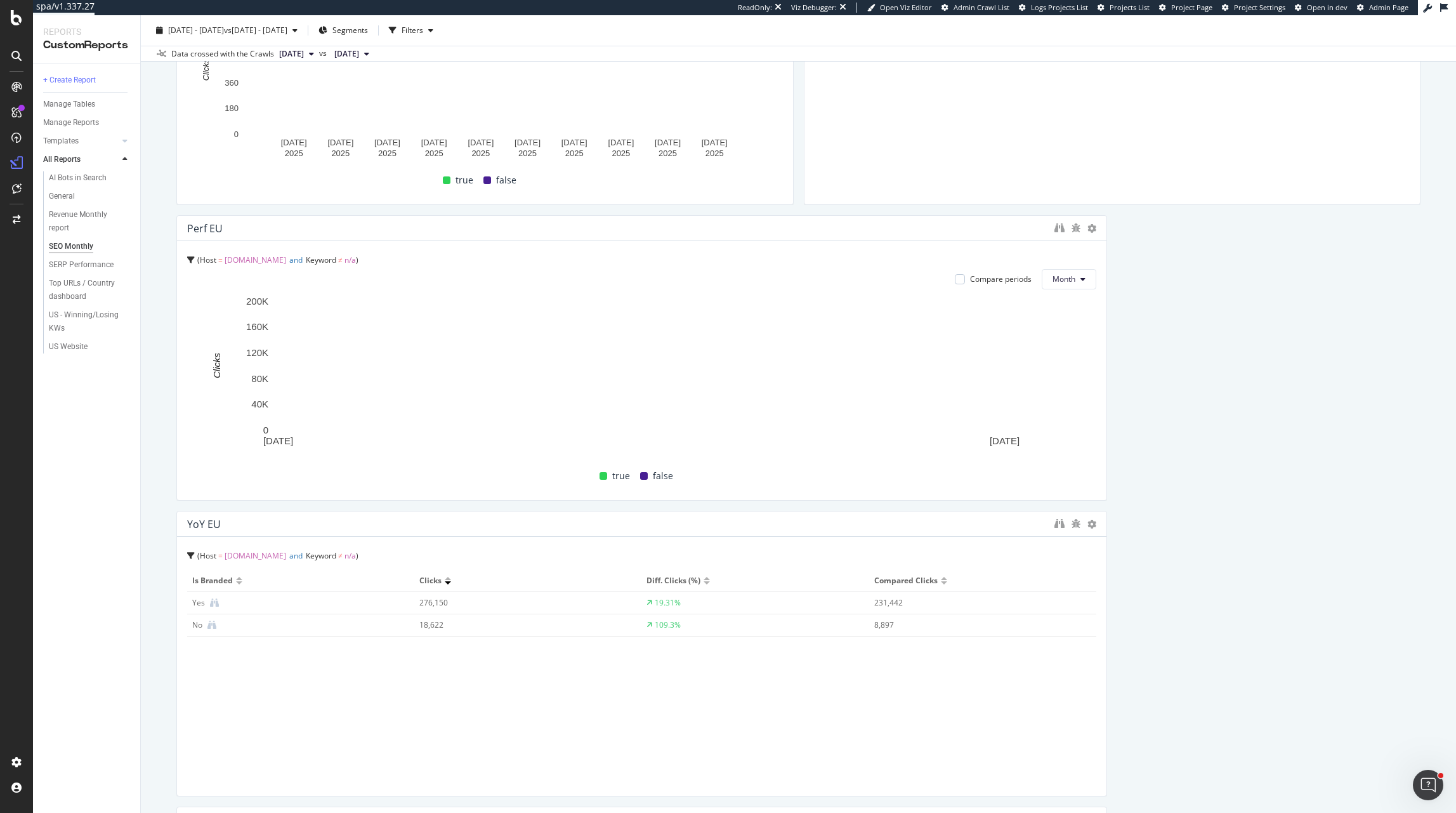
scroll to position [649, 0]
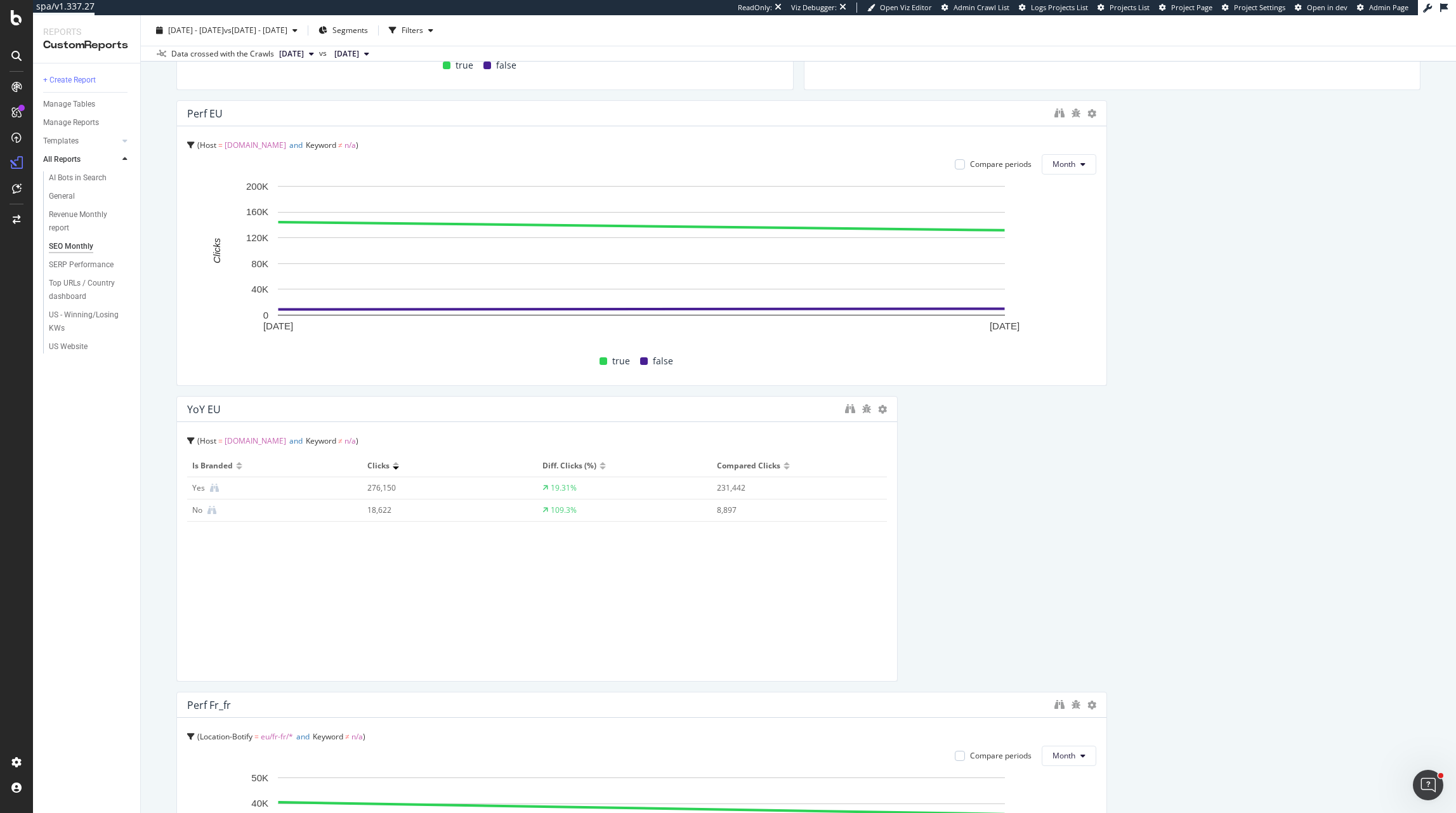
drag, startPoint x: 1103, startPoint y: 538, endPoint x: 1108, endPoint y: 294, distance: 244.1
click at [889, 539] on div at bounding box center [891, 538] width 13 height 286
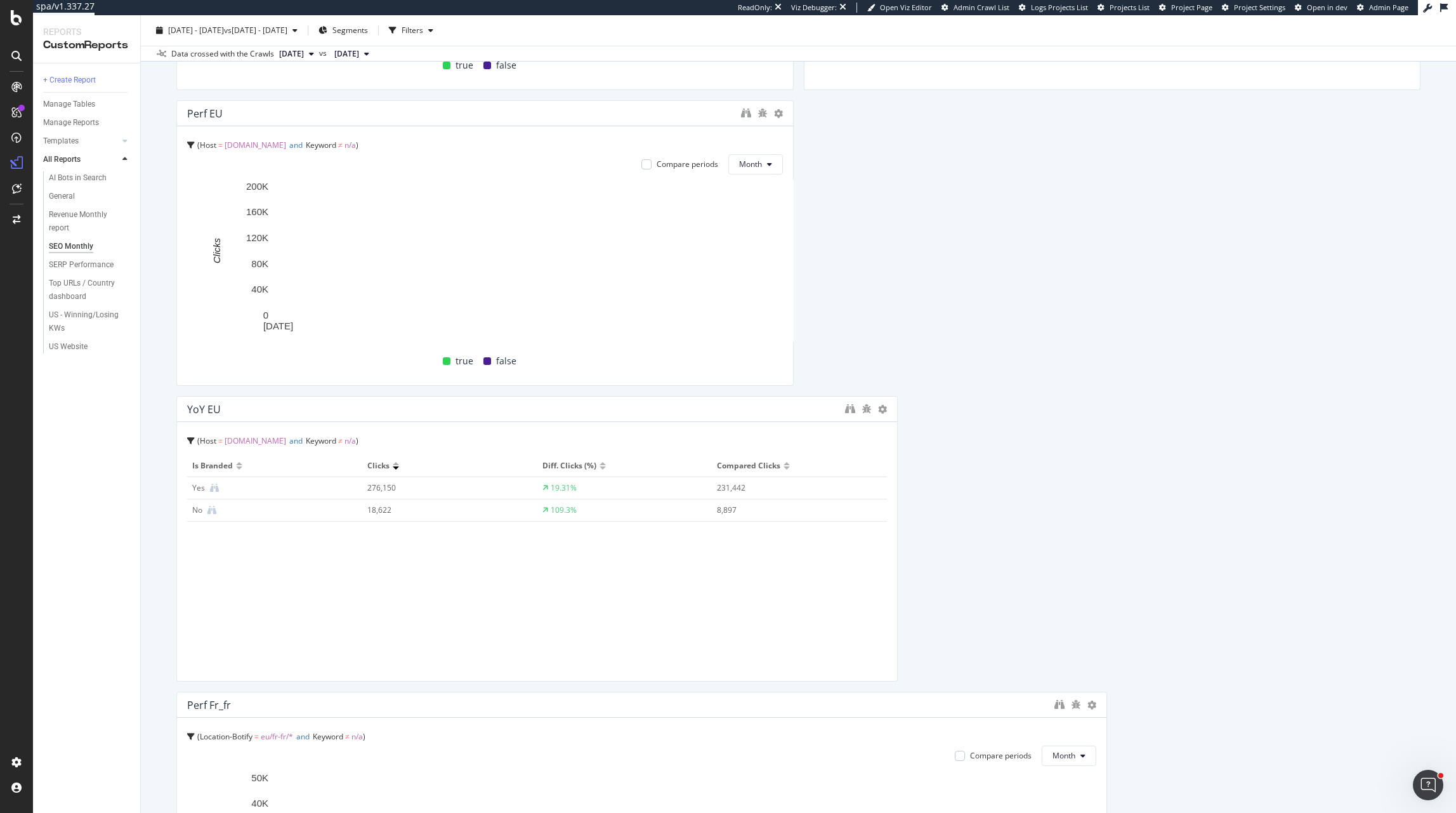
drag, startPoint x: 1103, startPoint y: 294, endPoint x: 898, endPoint y: 459, distance: 263.2
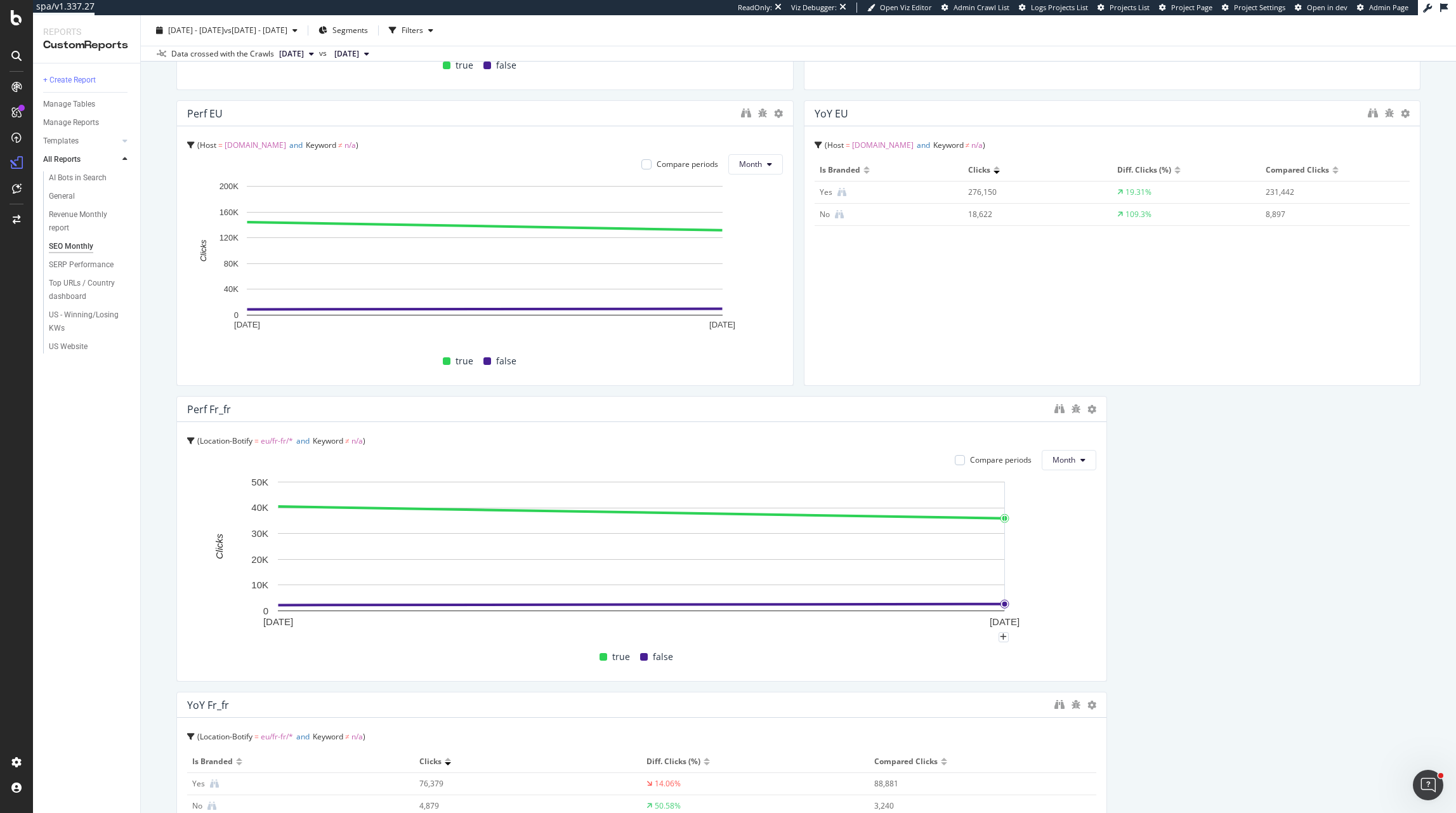
drag, startPoint x: 892, startPoint y: 484, endPoint x: 826, endPoint y: 484, distance: 66.0
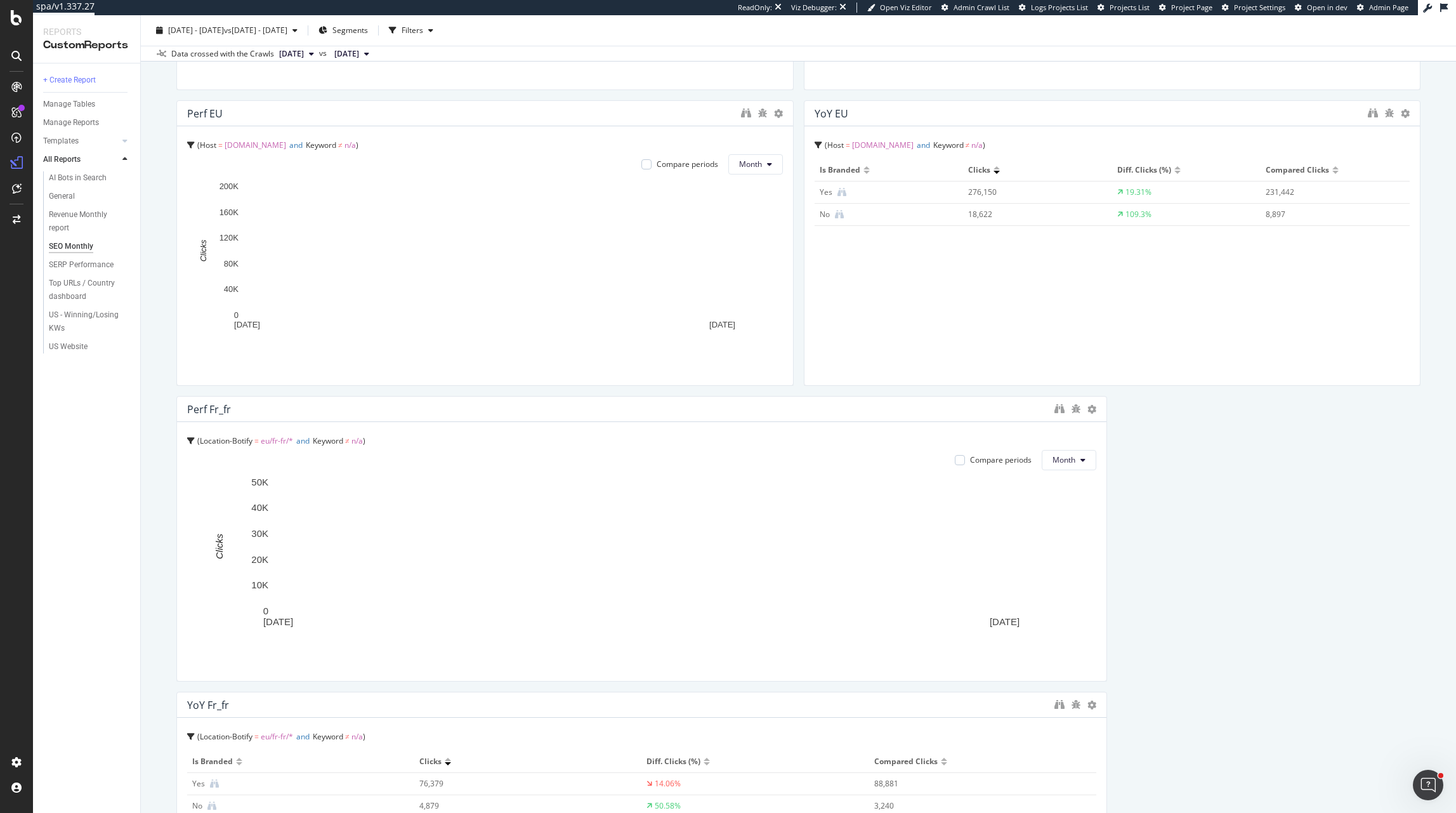
scroll to position [859, 0]
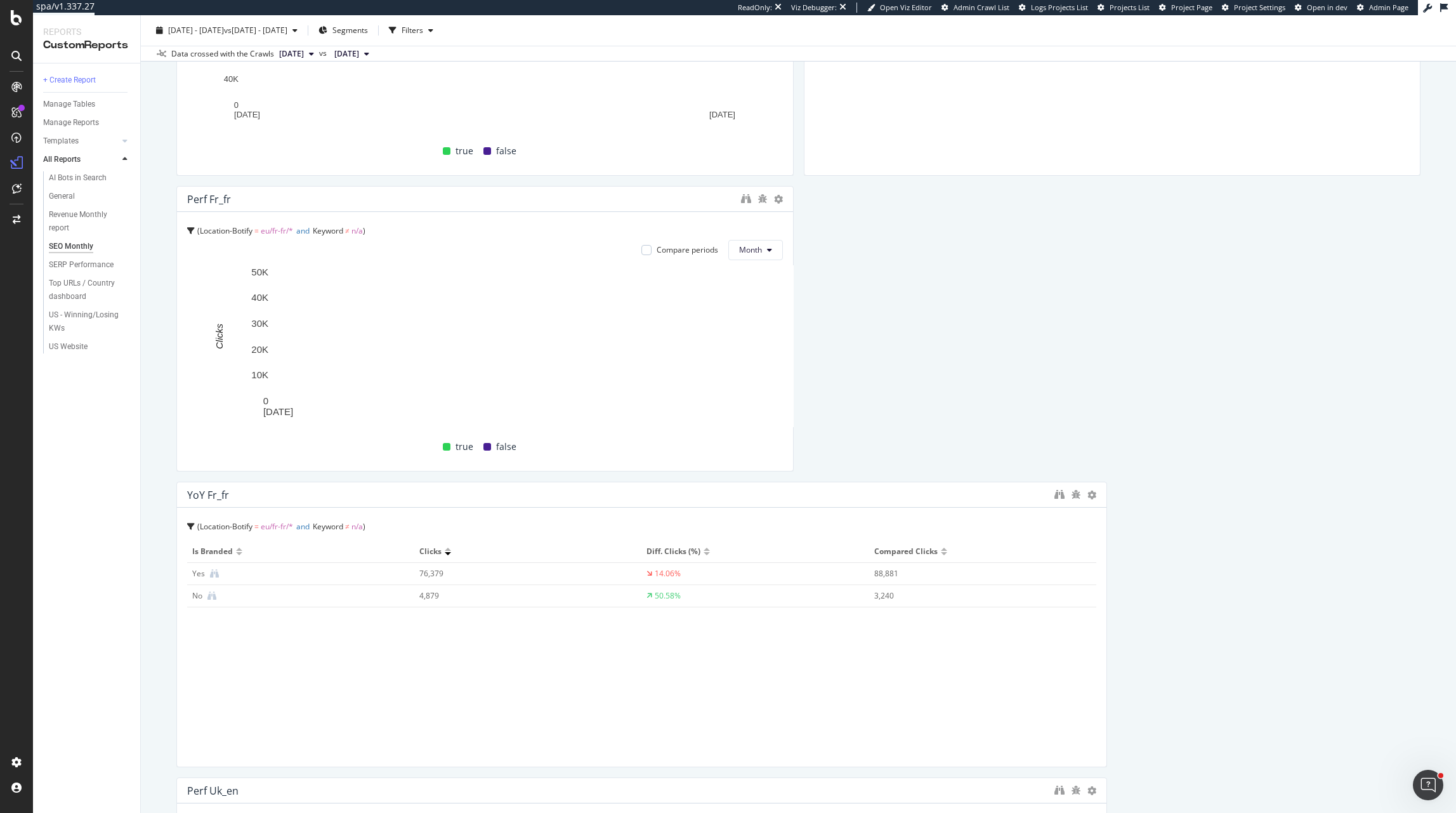
drag, startPoint x: 1103, startPoint y: 418, endPoint x: 831, endPoint y: 420, distance: 272.0
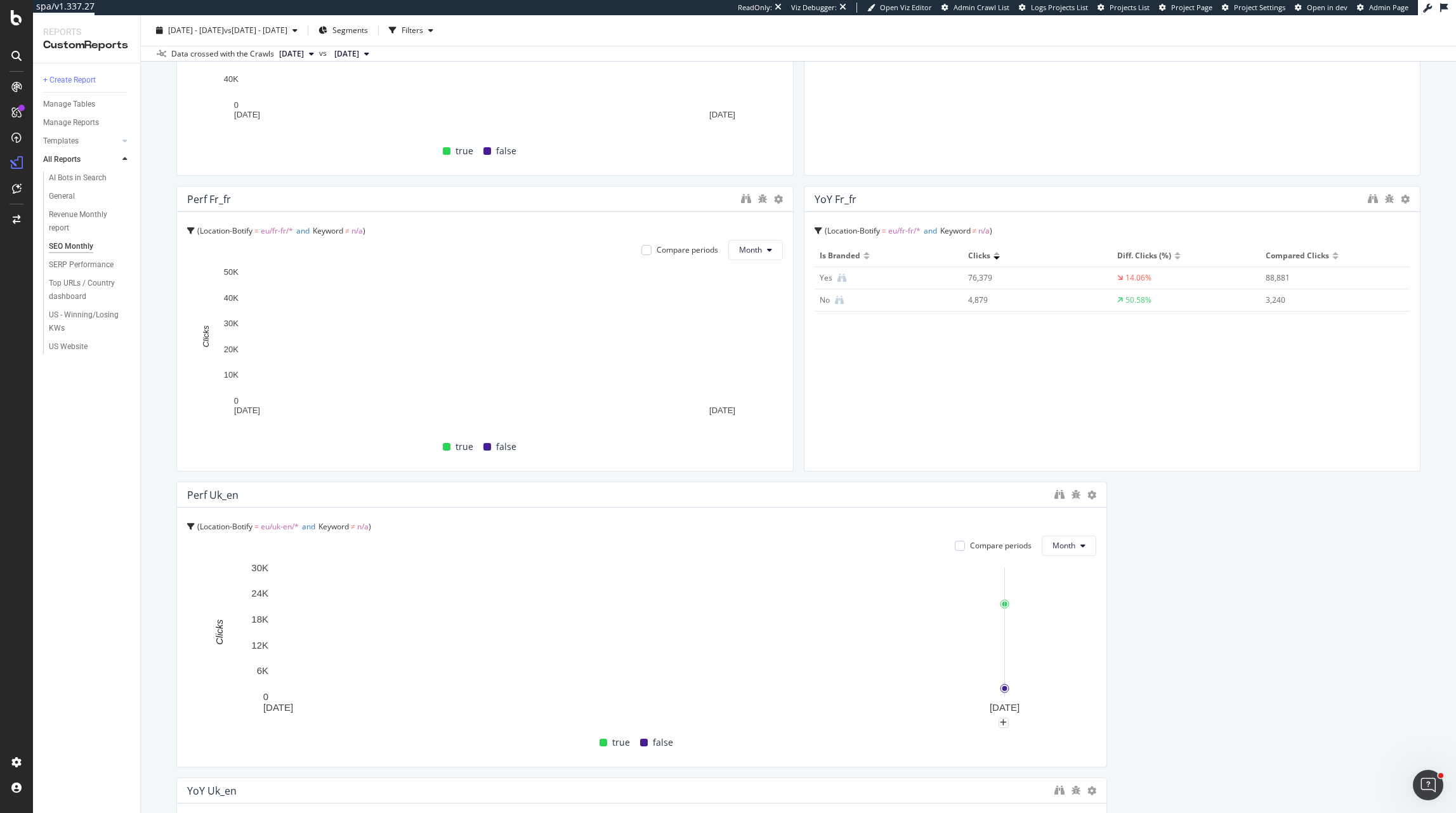
drag, startPoint x: 1105, startPoint y: 632, endPoint x: 824, endPoint y: 634, distance: 281.0
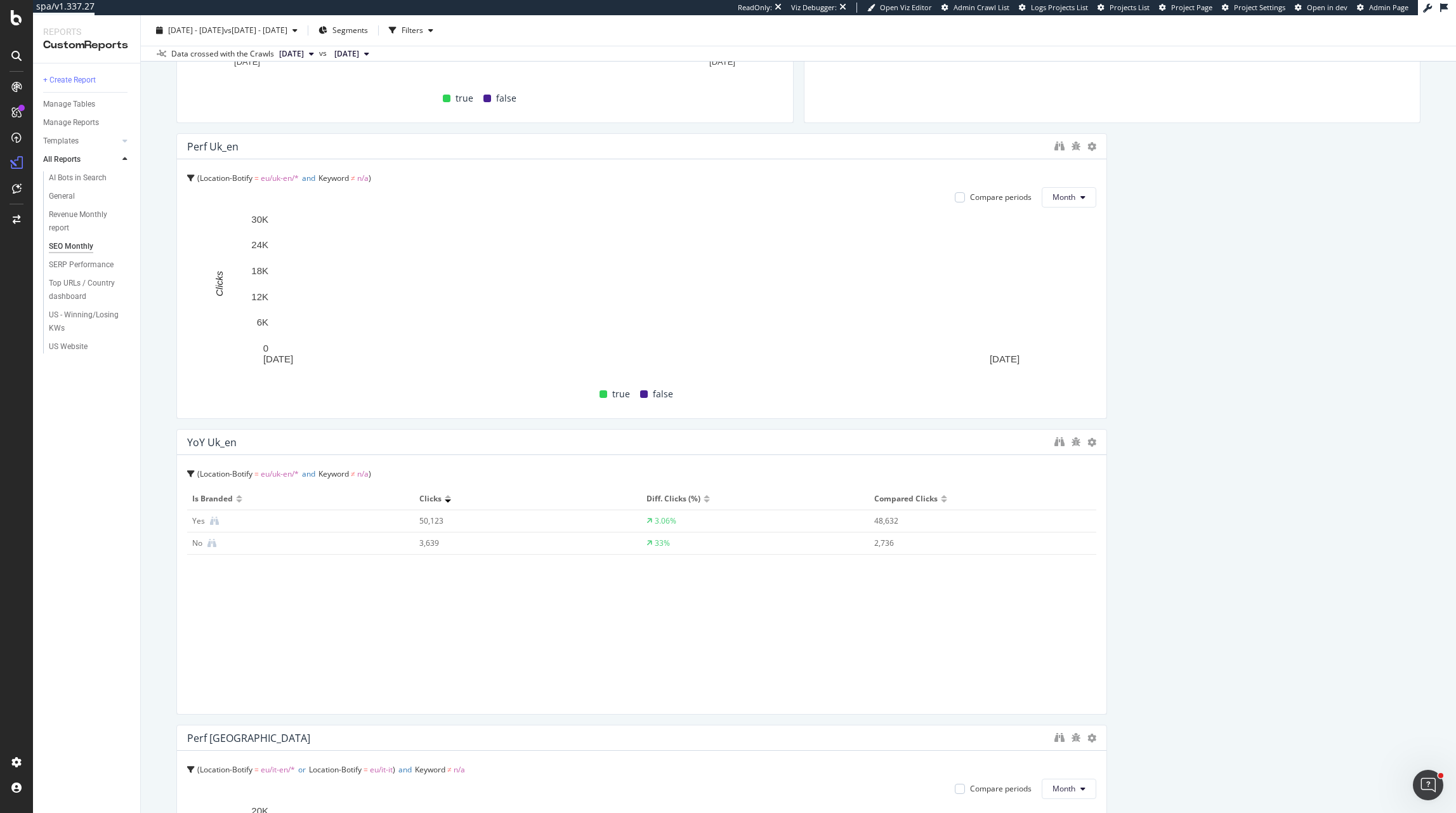
scroll to position [1156, 0]
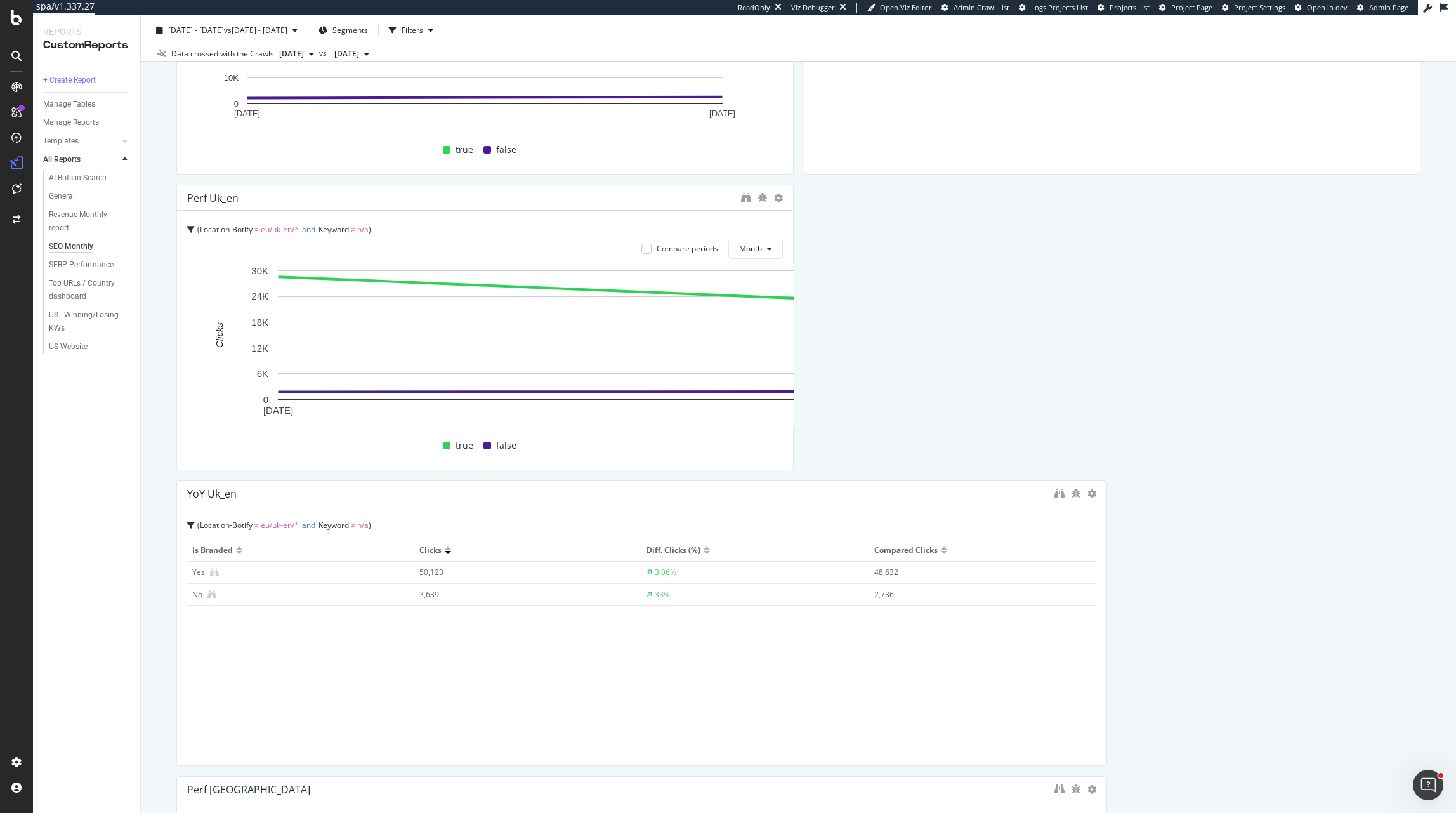
drag, startPoint x: 1104, startPoint y: 375, endPoint x: 832, endPoint y: 389, distance: 272.4
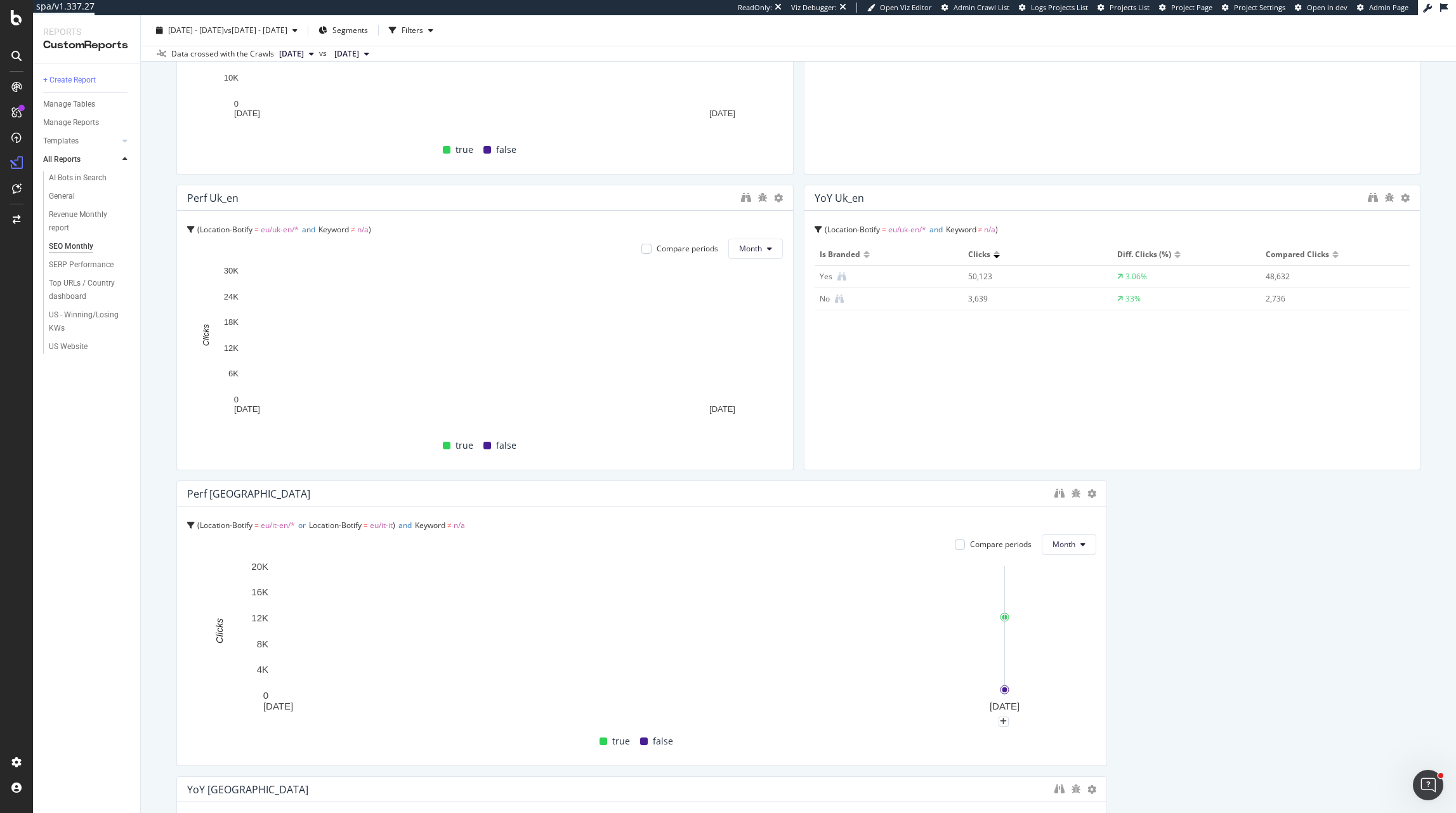
drag, startPoint x: 1105, startPoint y: 627, endPoint x: 819, endPoint y: 618, distance: 286.1
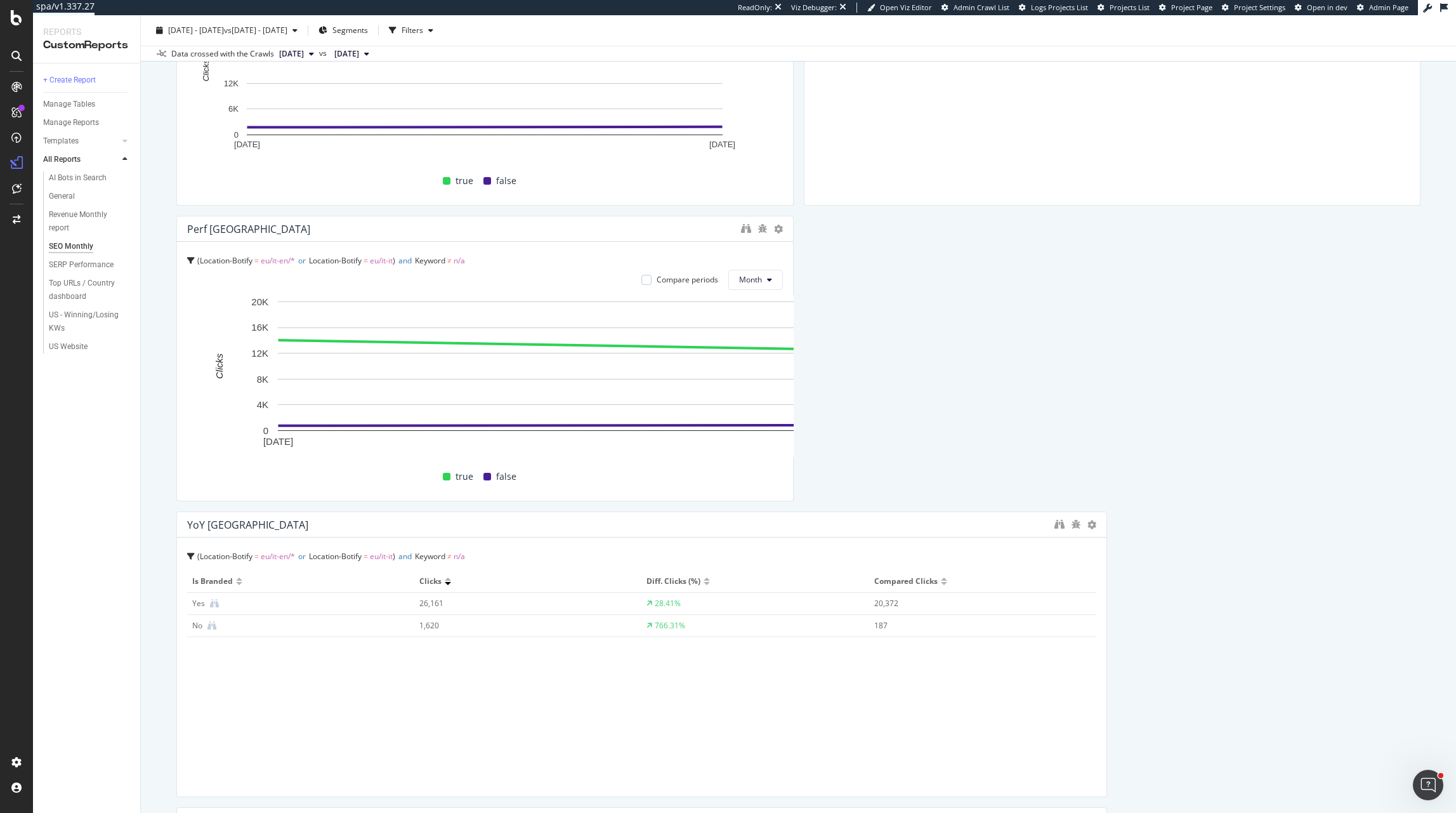
drag, startPoint x: 1100, startPoint y: 404, endPoint x: 795, endPoint y: 404, distance: 305.0
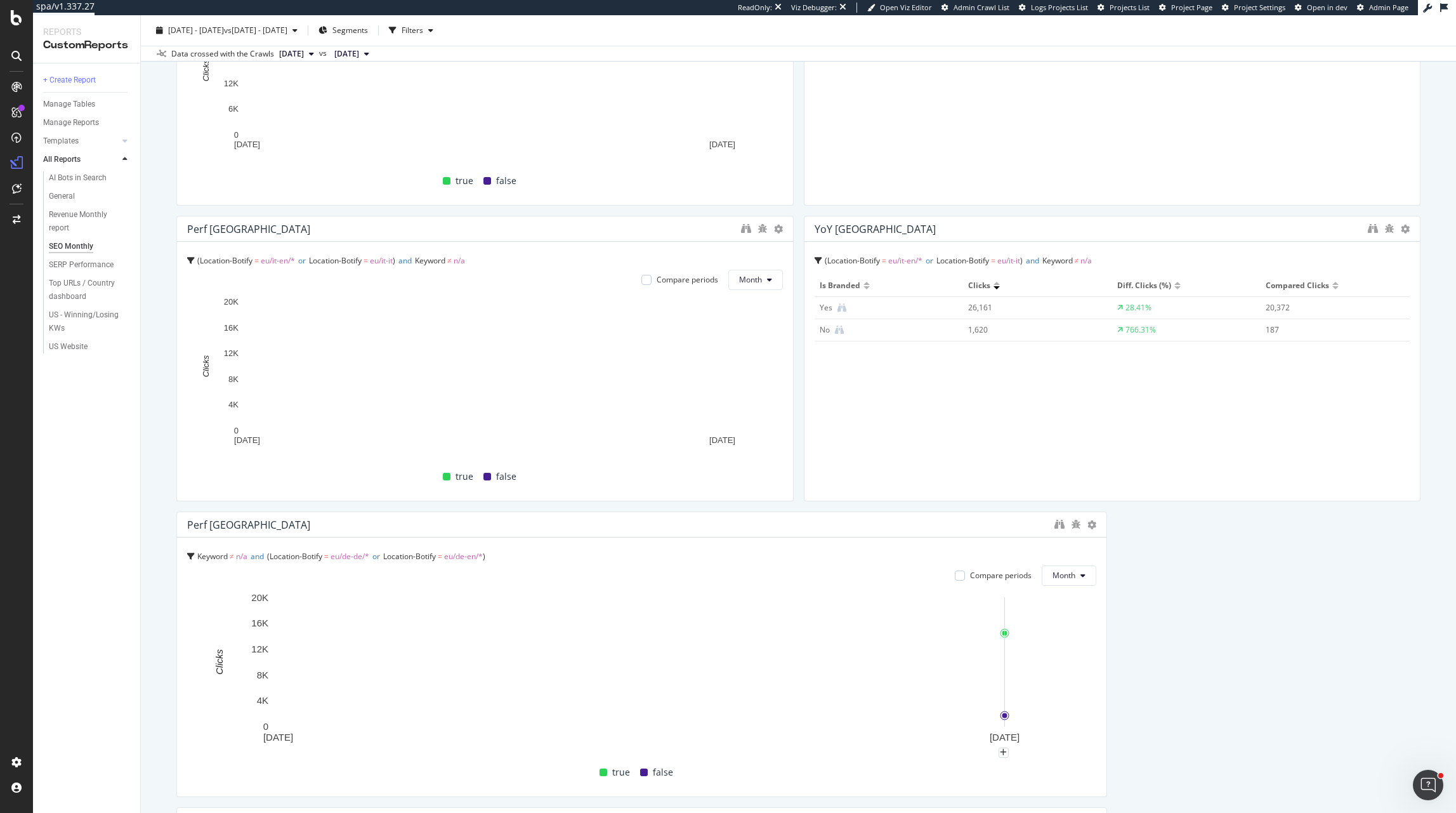
drag, startPoint x: 1102, startPoint y: 625, endPoint x: 828, endPoint y: 625, distance: 274.0
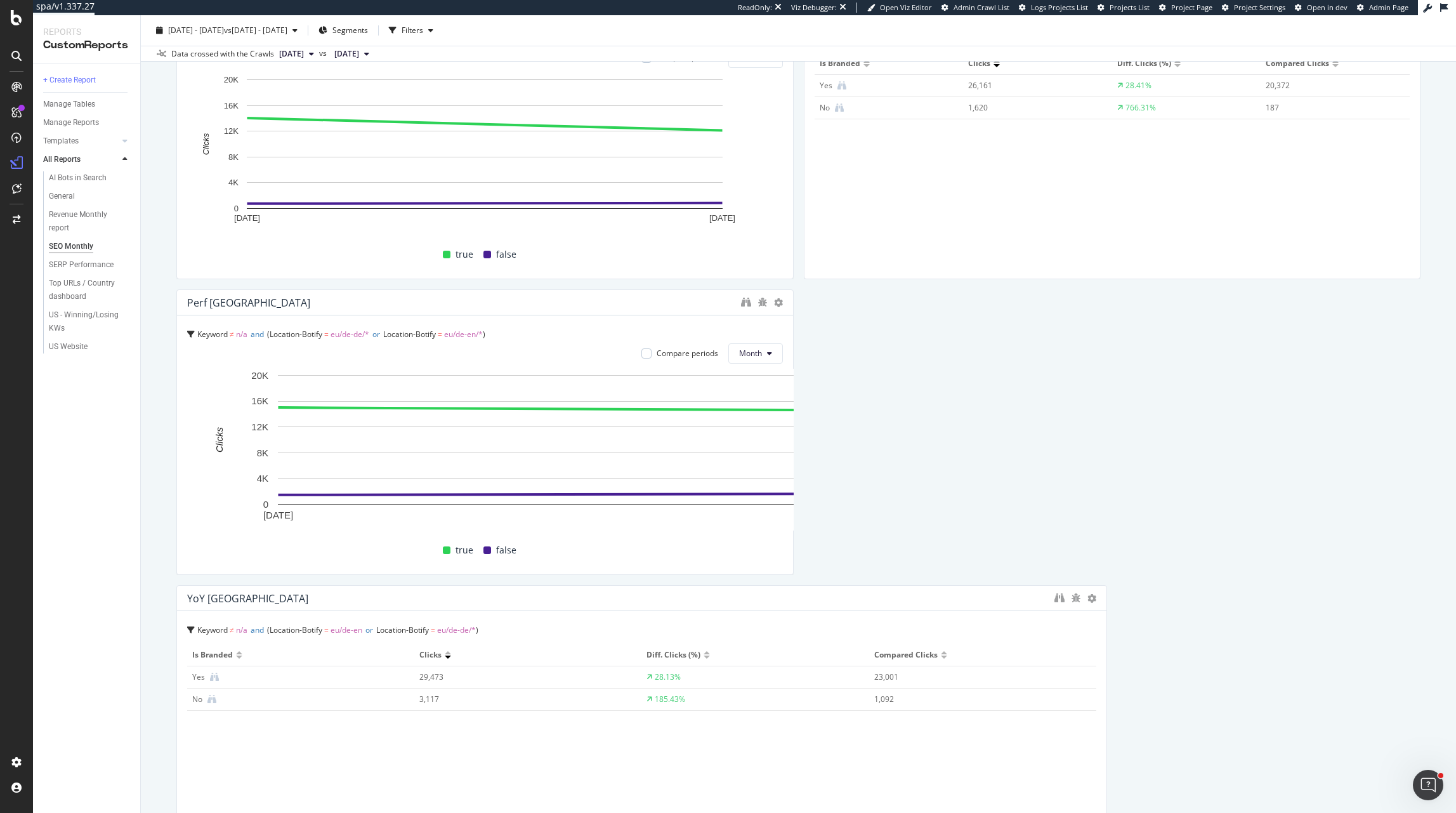
drag, startPoint x: 1100, startPoint y: 484, endPoint x: 1056, endPoint y: 472, distance: 45.6
click at [826, 471] on div "Perf US Host = us.christianlouboutin.com and Keyword ≠ n/a and Full URL ≠ ^.*ca…" at bounding box center [799, 580] width 1245 height 4131
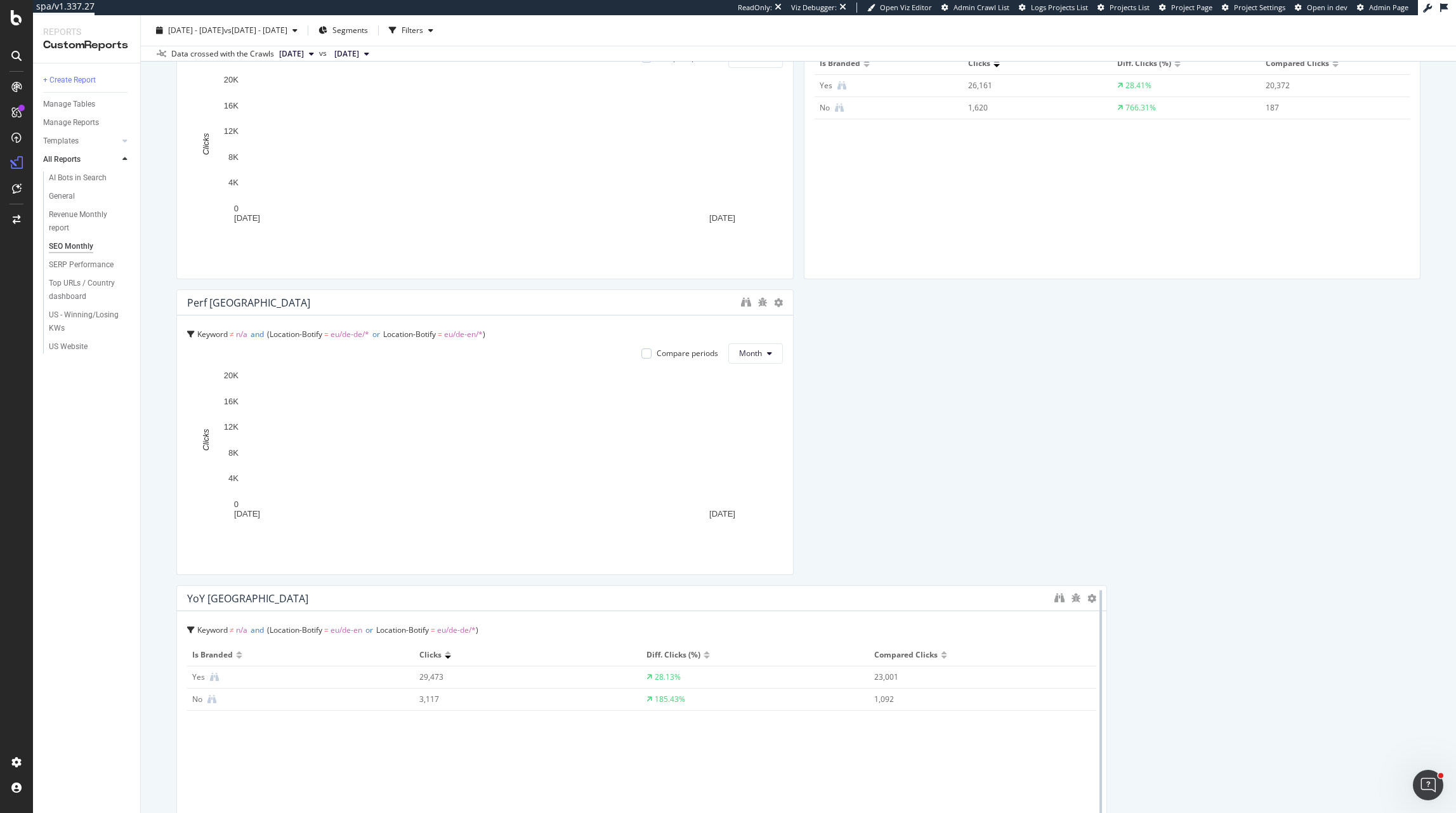
scroll to position [1819, 0]
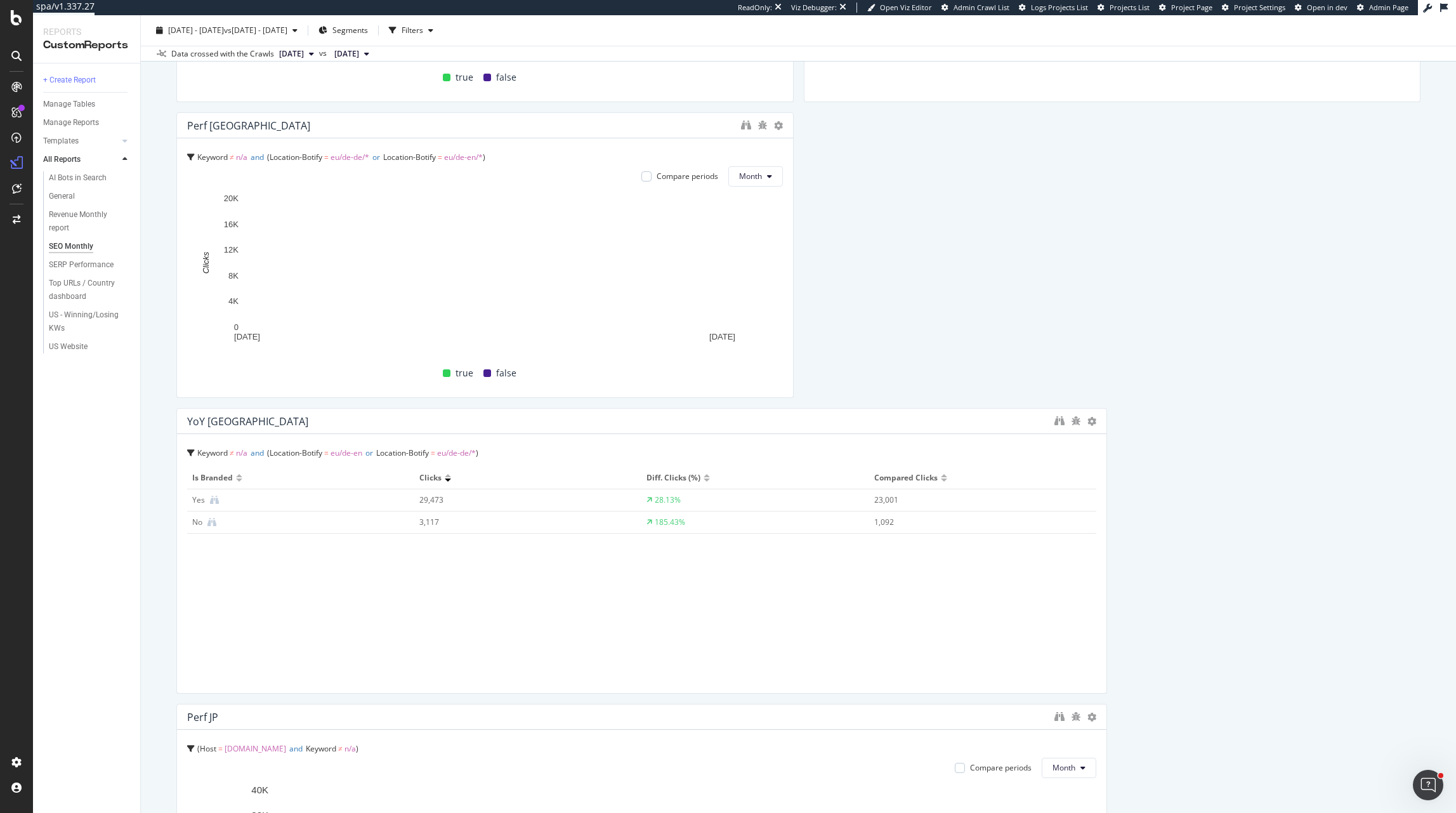
drag, startPoint x: 1097, startPoint y: 515, endPoint x: 856, endPoint y: 515, distance: 241.0
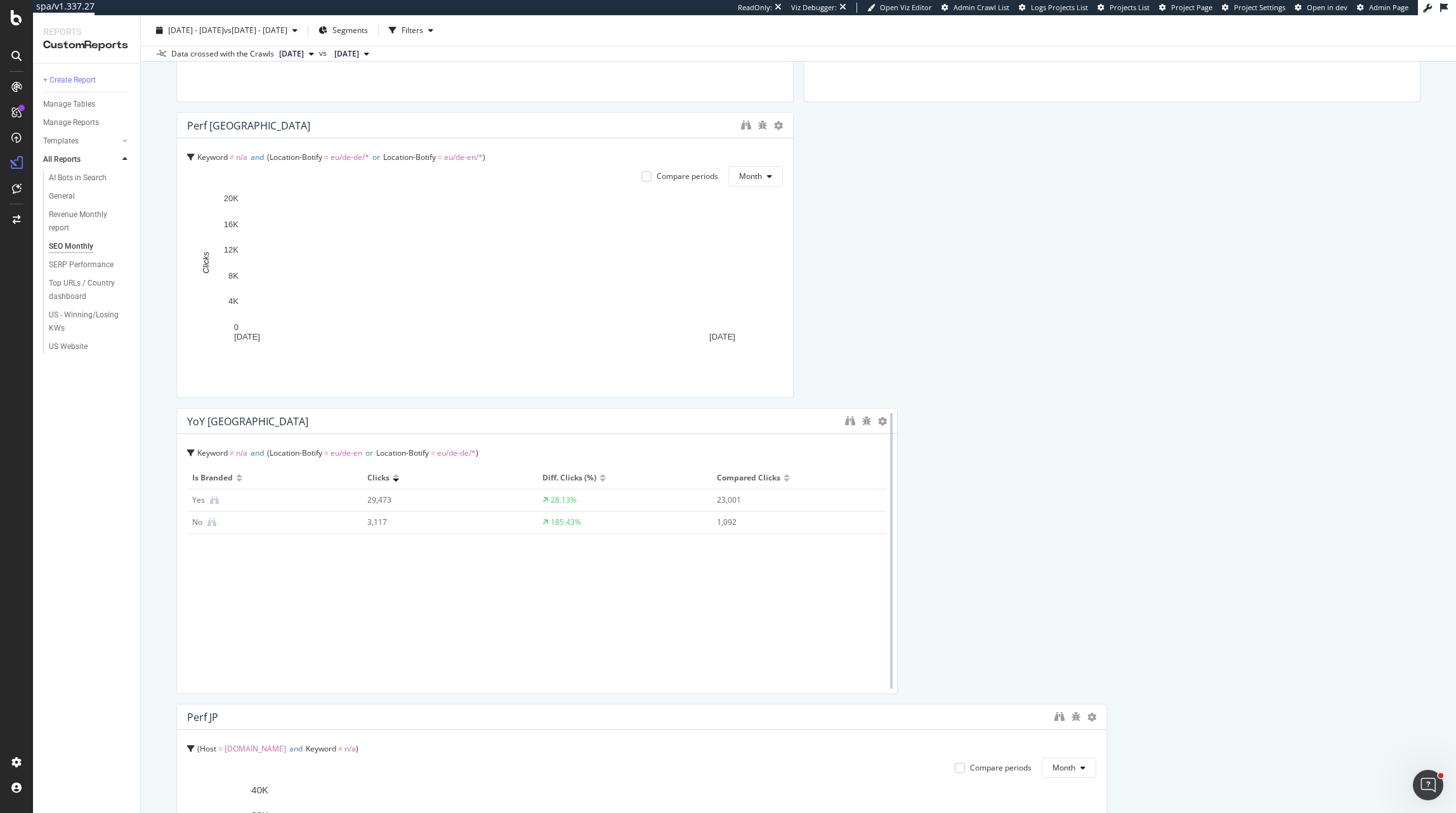
scroll to position [1861, 0]
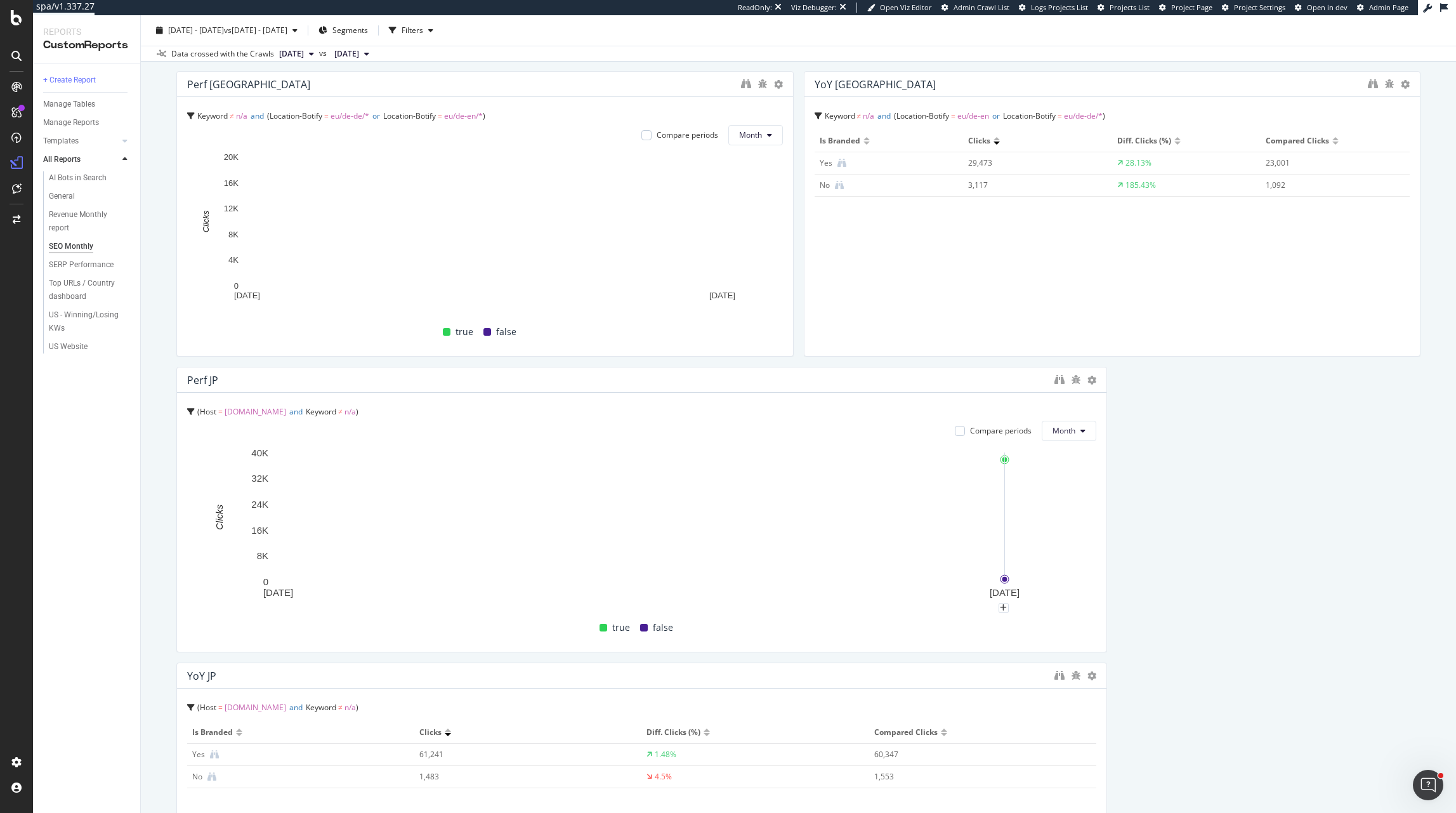
drag, startPoint x: 894, startPoint y: 536, endPoint x: 737, endPoint y: 534, distance: 157.0
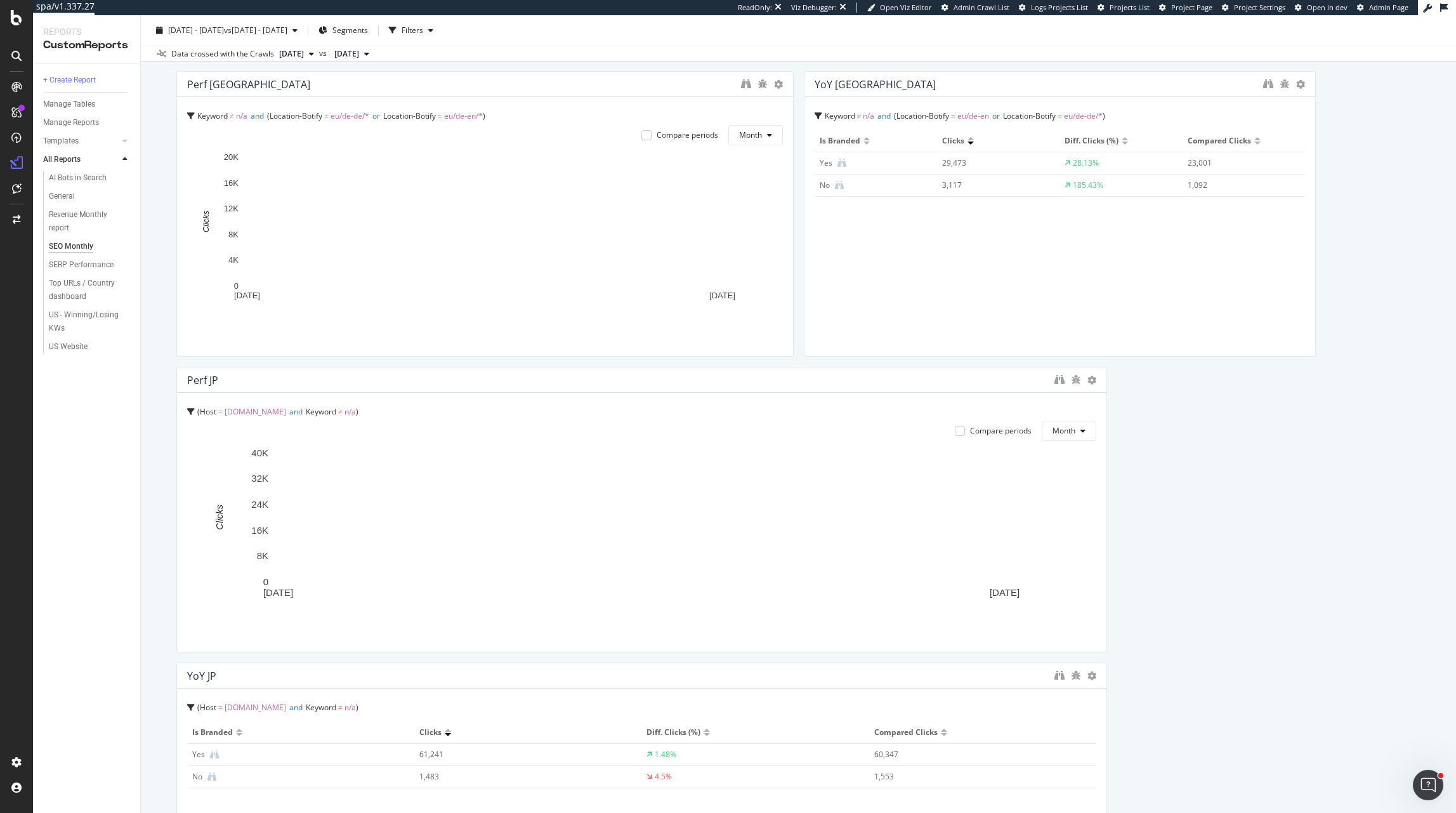
scroll to position [2021, 0]
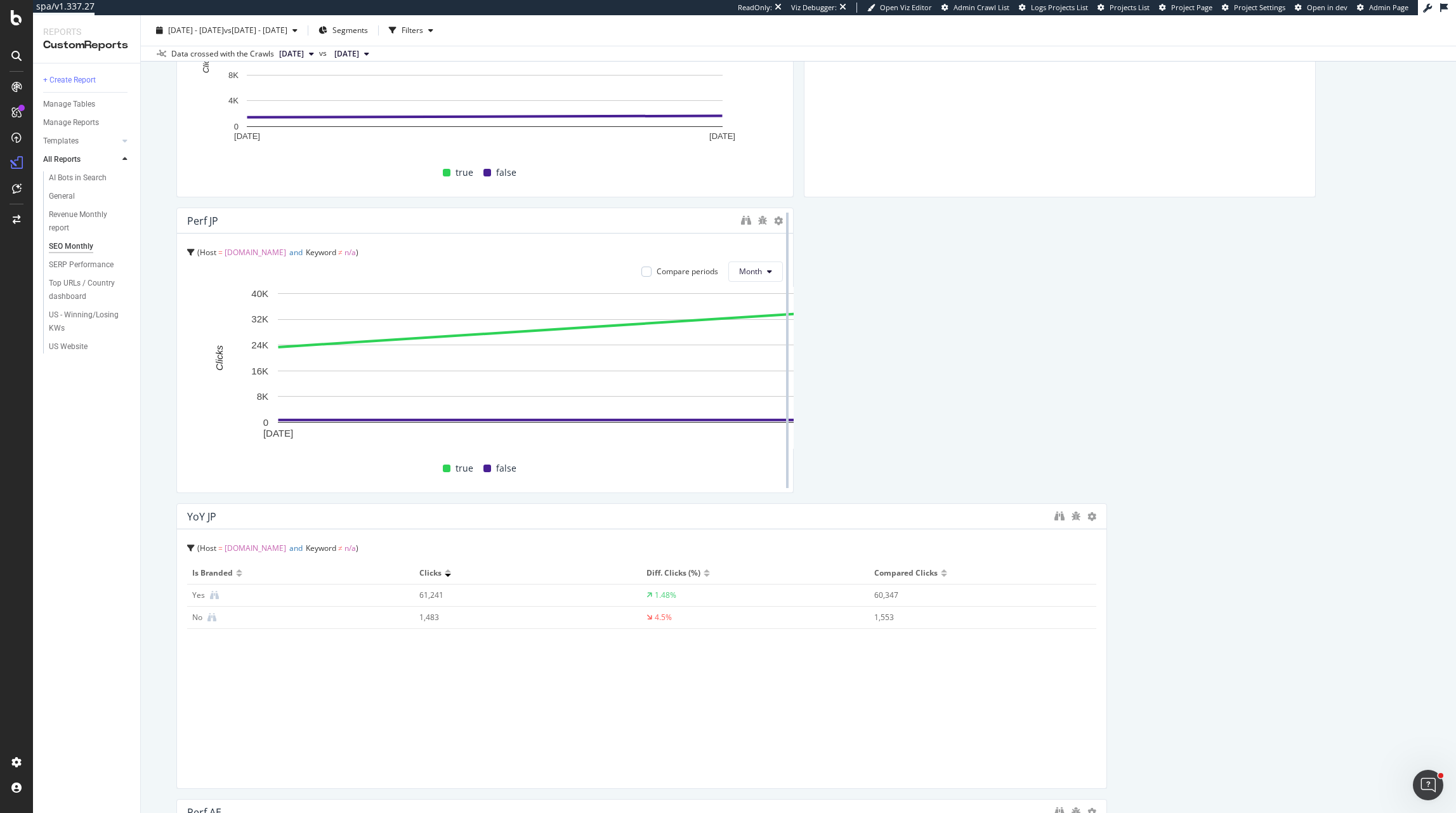
drag, startPoint x: 1106, startPoint y: 438, endPoint x: 784, endPoint y: 451, distance: 322.3
click at [784, 451] on div at bounding box center [788, 350] width 13 height 286
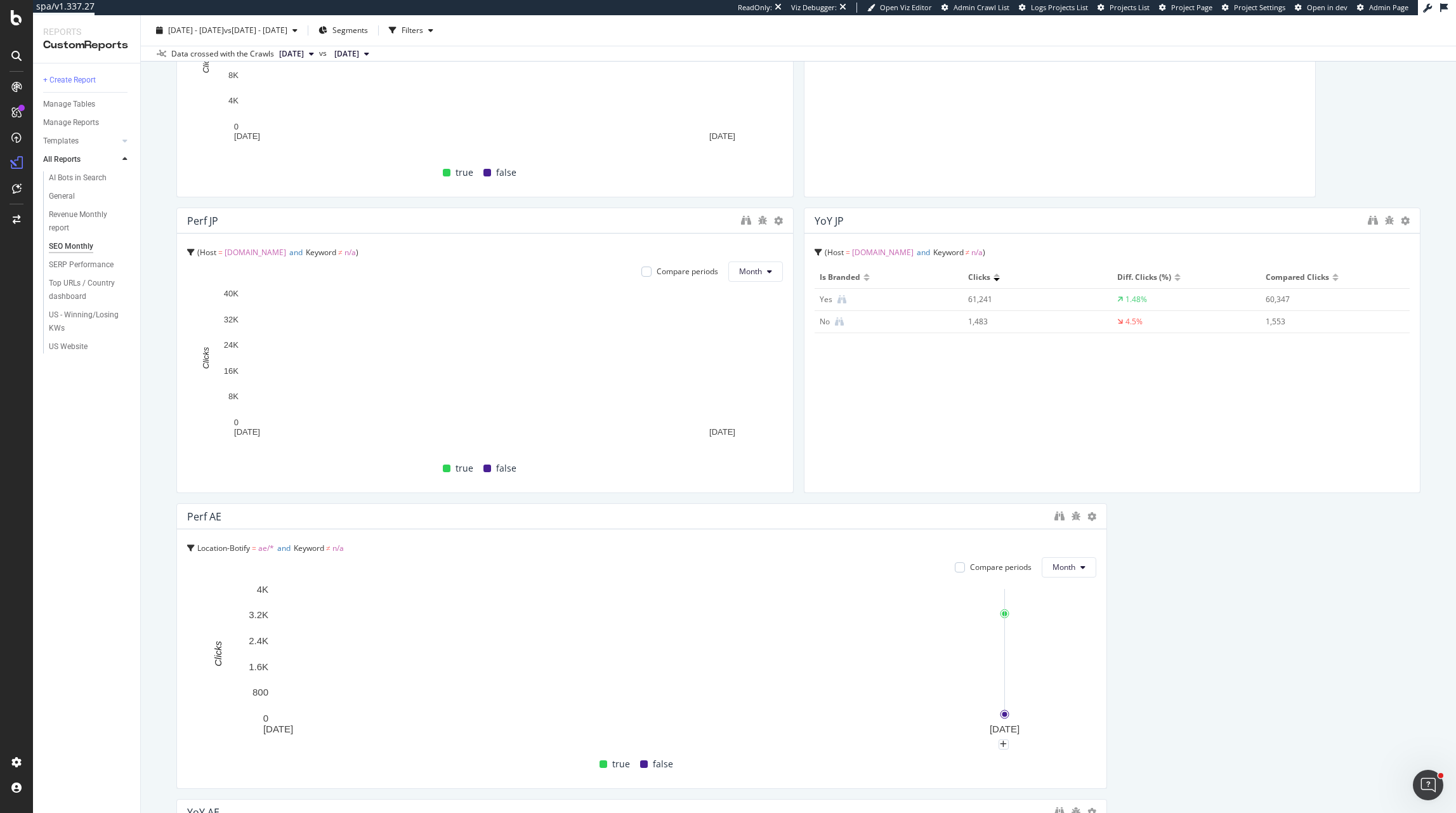
drag, startPoint x: 989, startPoint y: 662, endPoint x: 754, endPoint y: 662, distance: 235.0
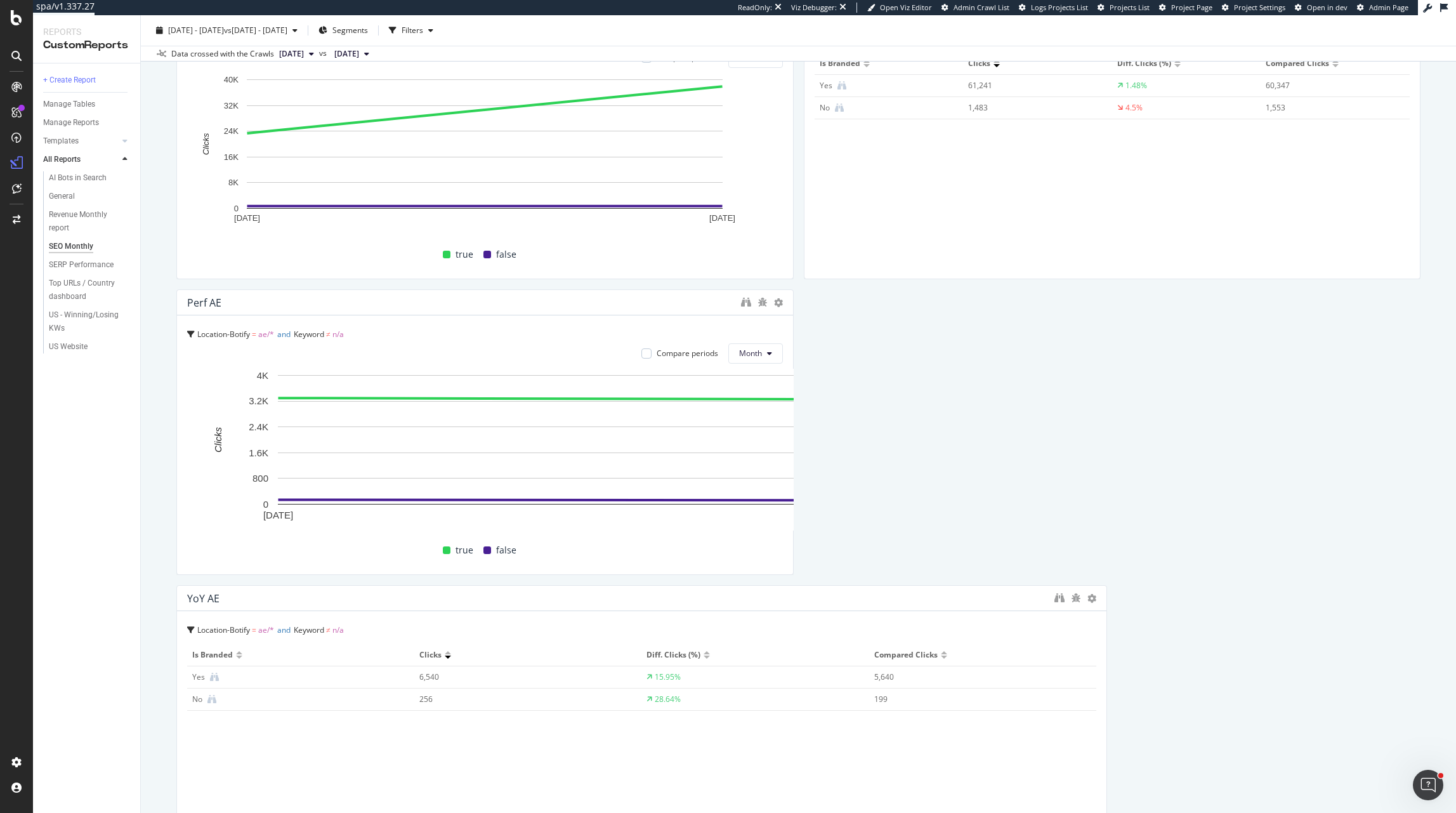
drag, startPoint x: 1100, startPoint y: 475, endPoint x: 805, endPoint y: 470, distance: 295.0
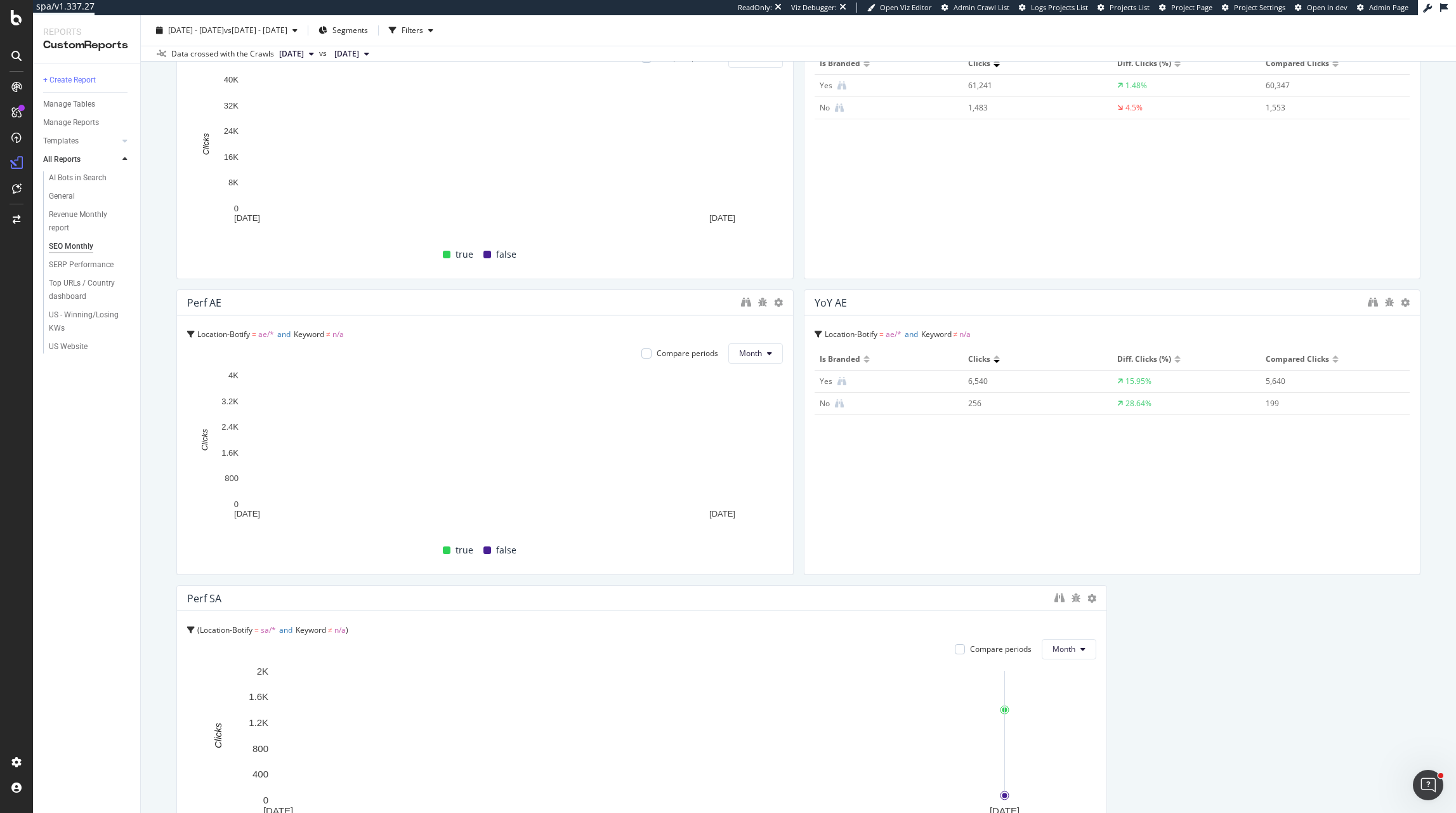
drag, startPoint x: 1095, startPoint y: 696, endPoint x: 781, endPoint y: 694, distance: 314.0
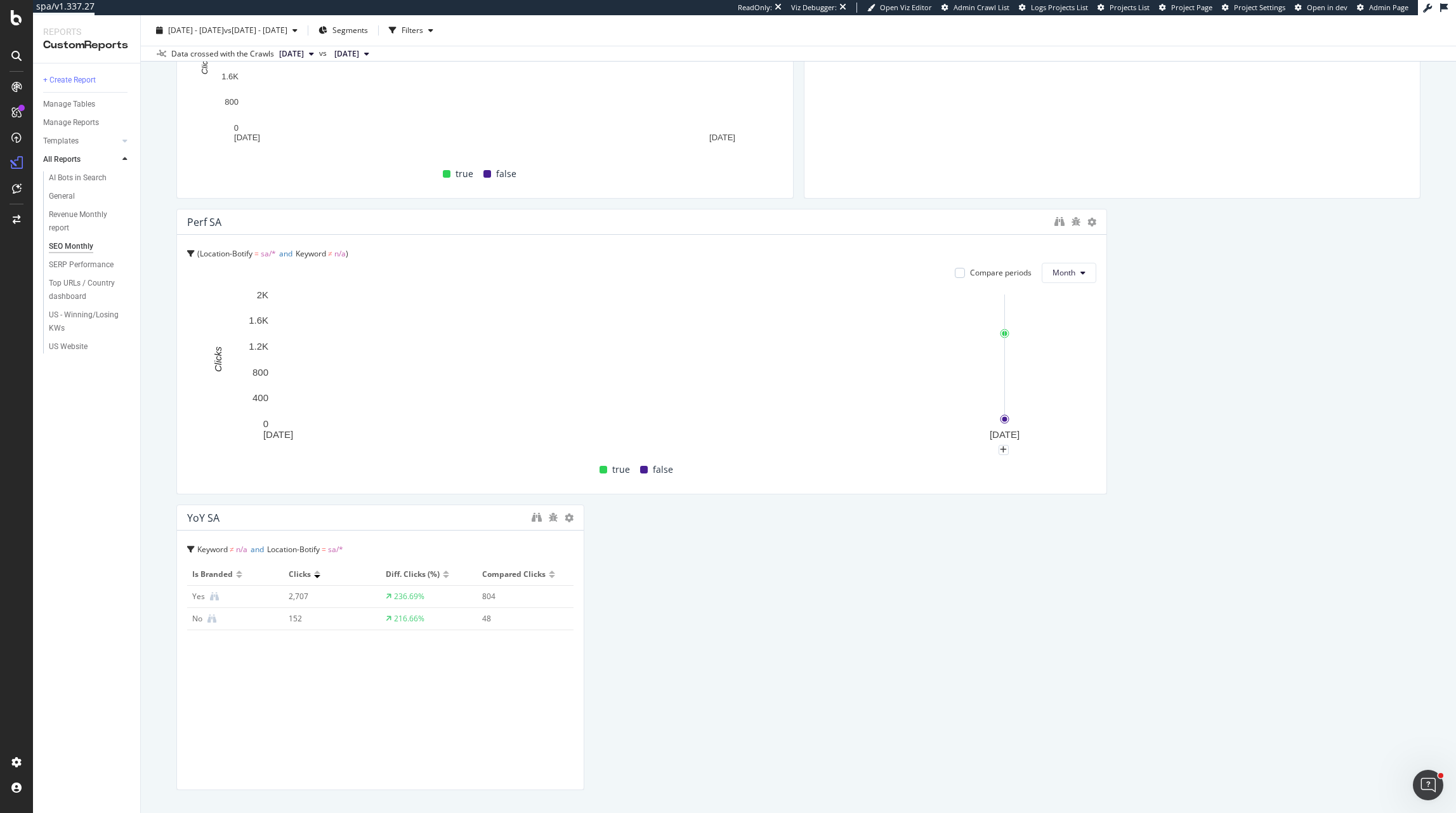
scroll to position [2371, 0]
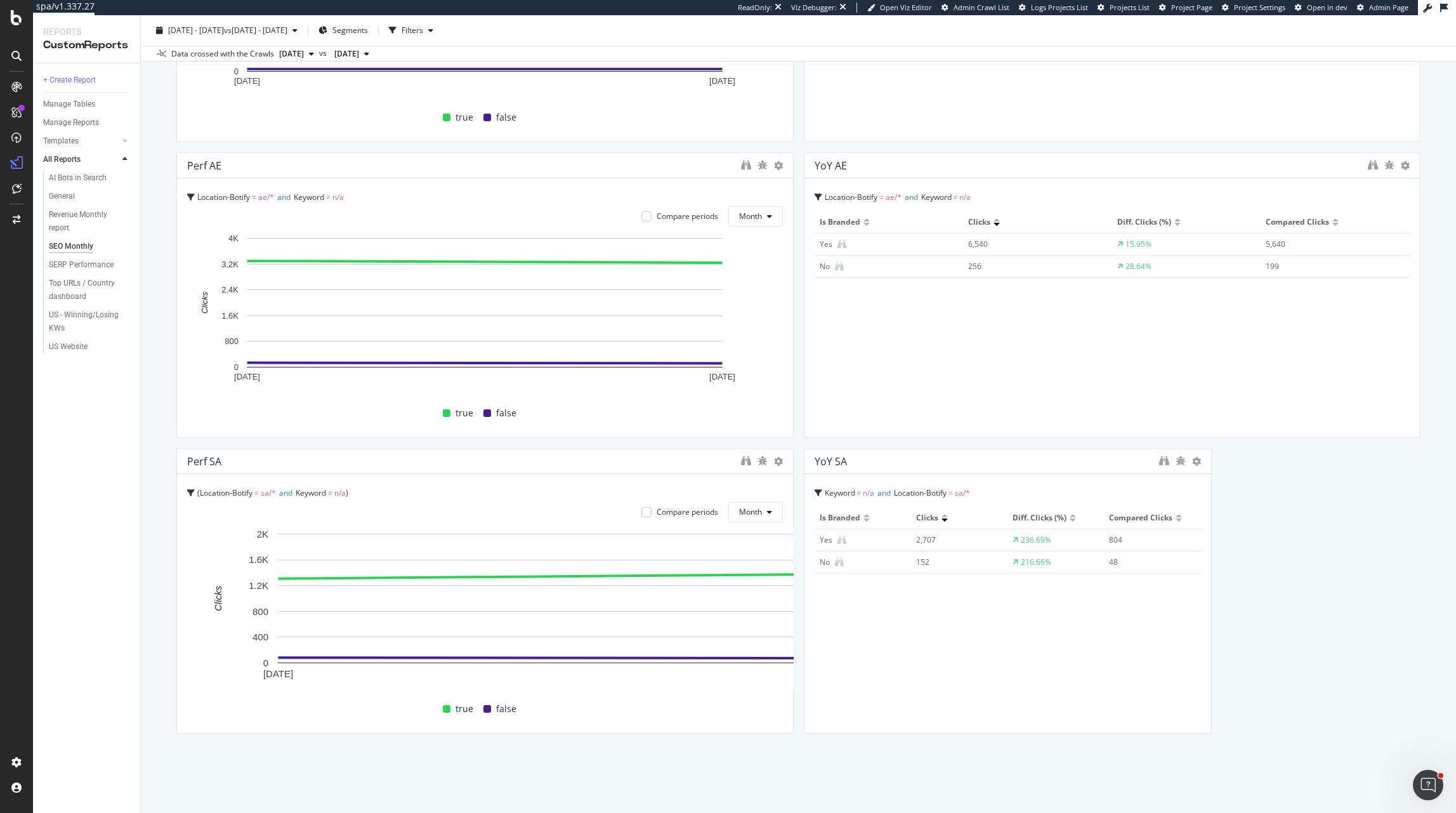
drag, startPoint x: 1102, startPoint y: 411, endPoint x: 781, endPoint y: 443, distance: 322.6
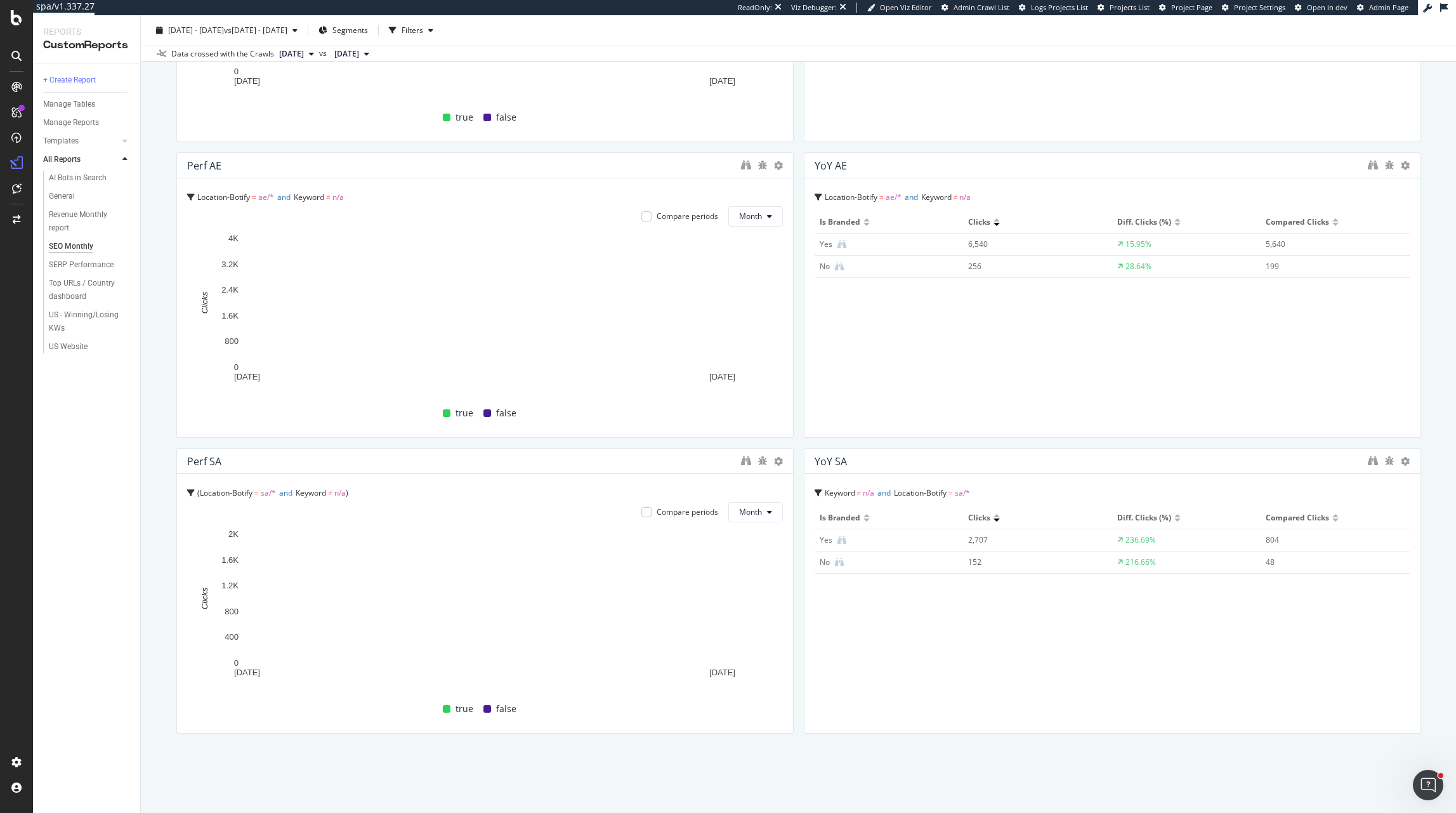
drag, startPoint x: 1203, startPoint y: 565, endPoint x: 1432, endPoint y: 565, distance: 229.0
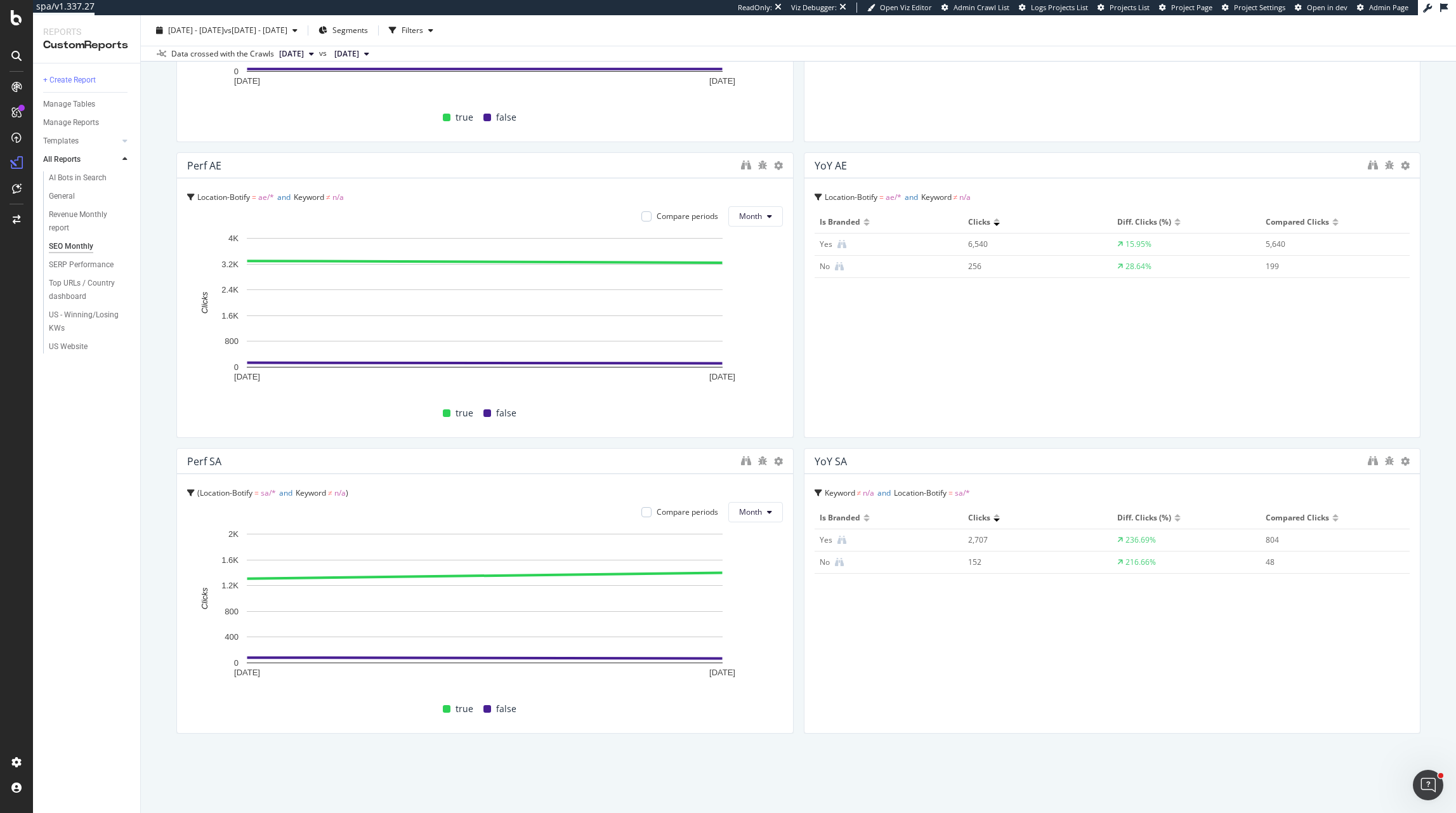
click at [1377, 565] on div "SEO Monthly SEO Monthly christianlouboutin.com Clone (Admin) Clone Schedule Ema…" at bounding box center [799, 414] width 1315 height 798
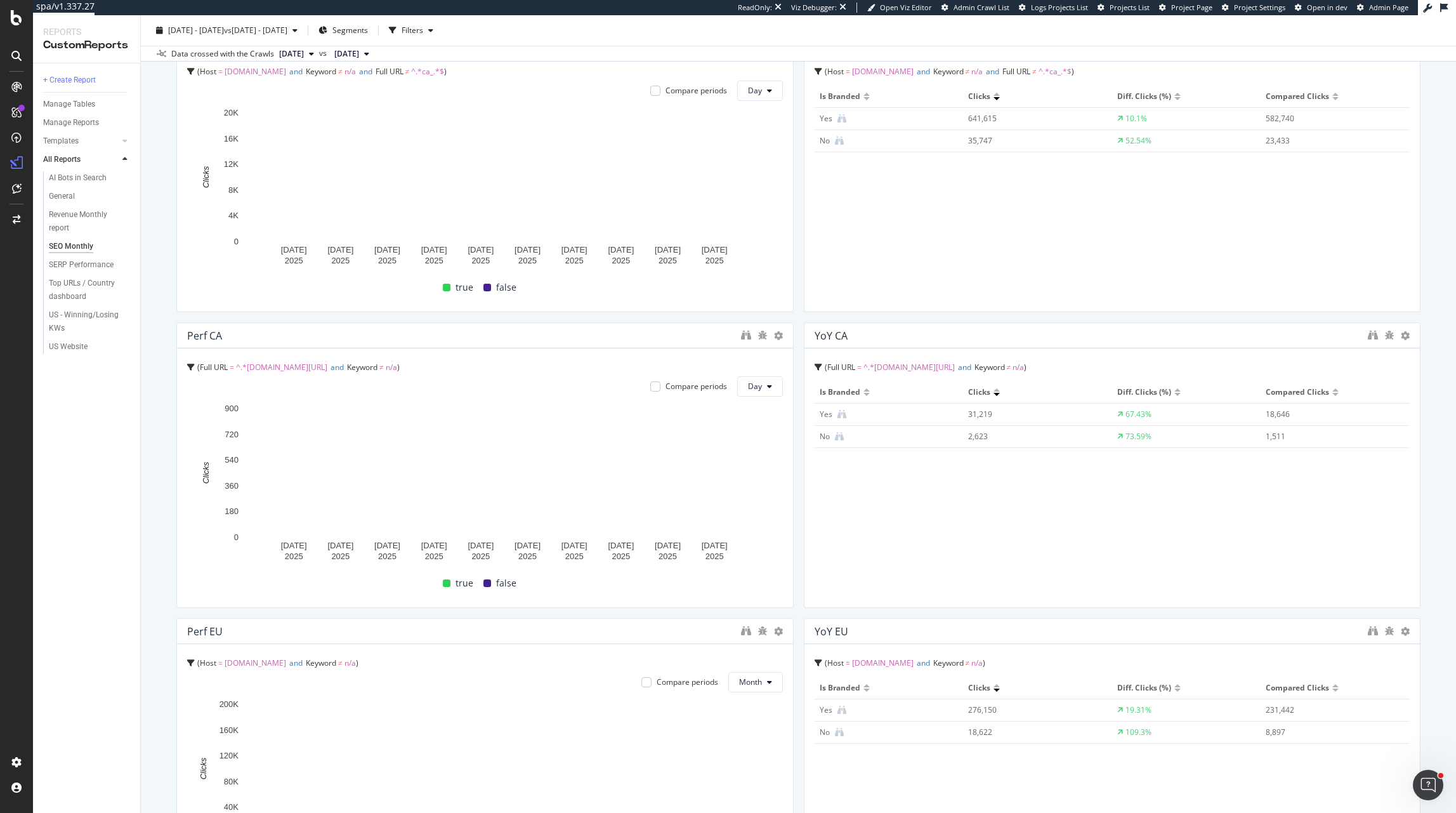
scroll to position [0, 0]
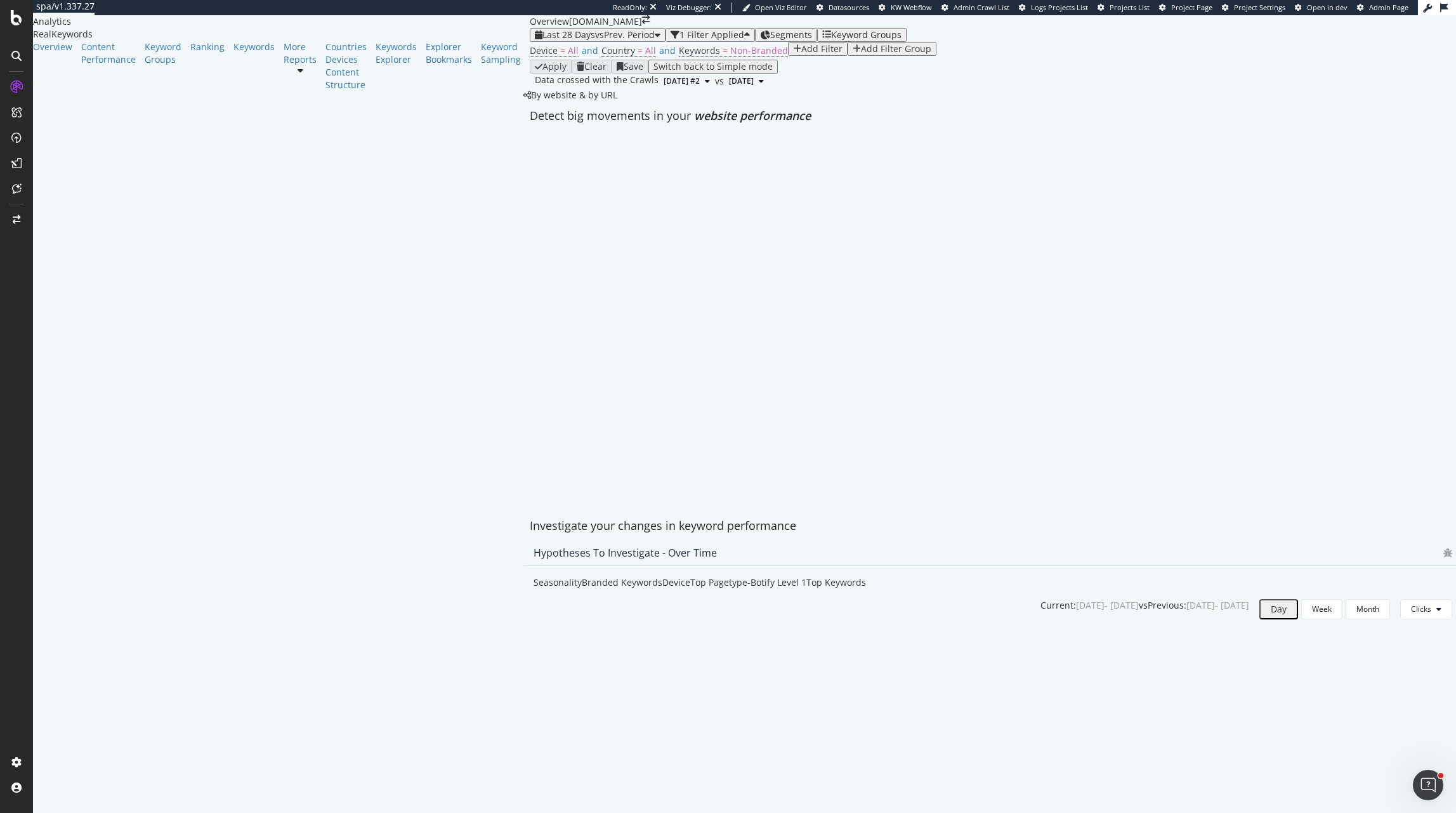
click at [530, 42] on div "Last 28 Days vs Prev. Period 1 Filter Applied Segments Keyword Groups" at bounding box center [993, 35] width 926 height 14
click at [535, 40] on div "Last 28 Days vs Prev. Period" at bounding box center [597, 35] width 126 height 10
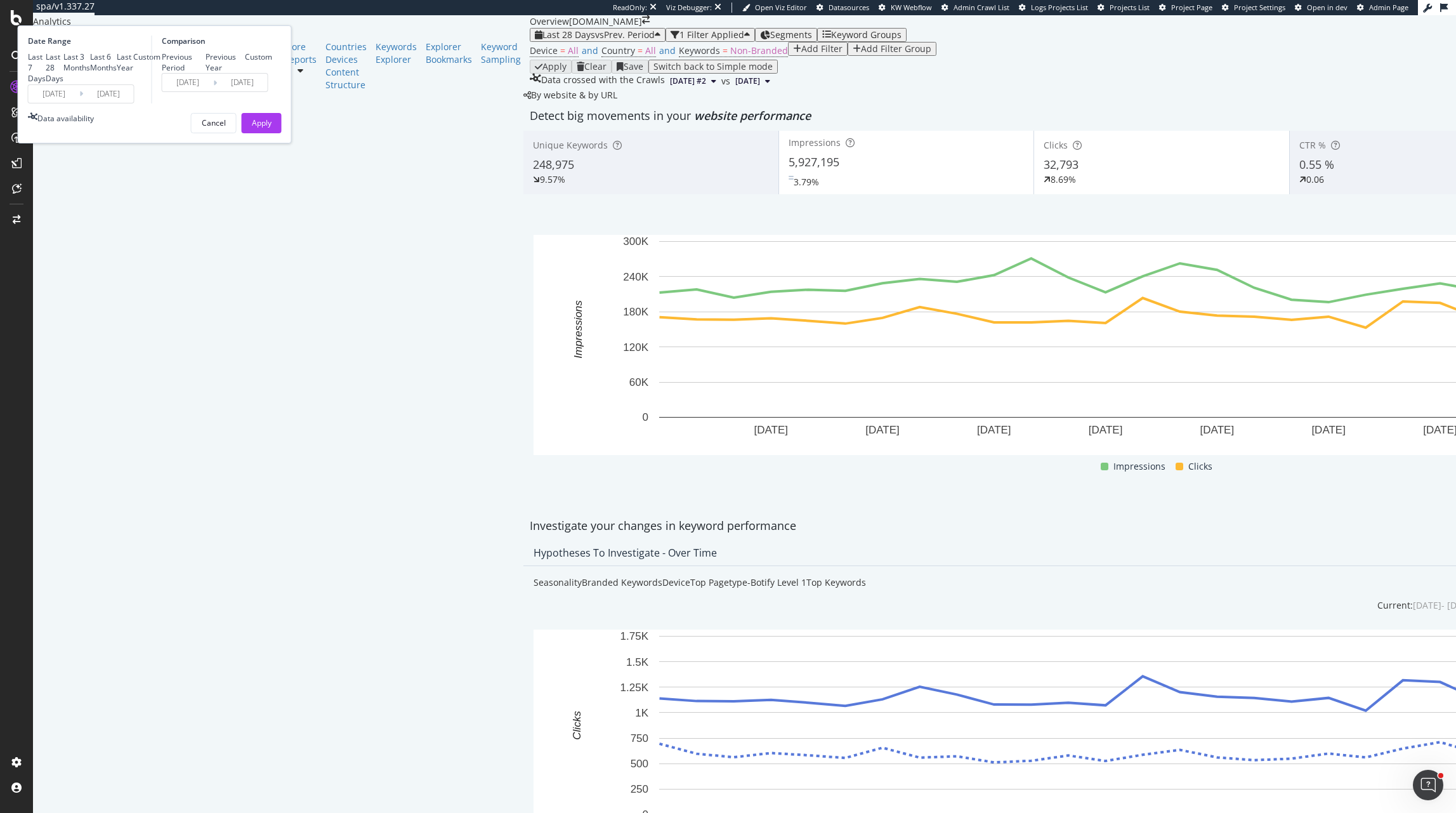
click at [160, 84] on div "Last 7 Days Last 28 Days Last 3 Months Last 6 Months Last Year Custom" at bounding box center [94, 68] width 133 height 32
click at [90, 73] on div "Last 3 Months" at bounding box center [76, 62] width 26 height 21
type input "[DATE]"
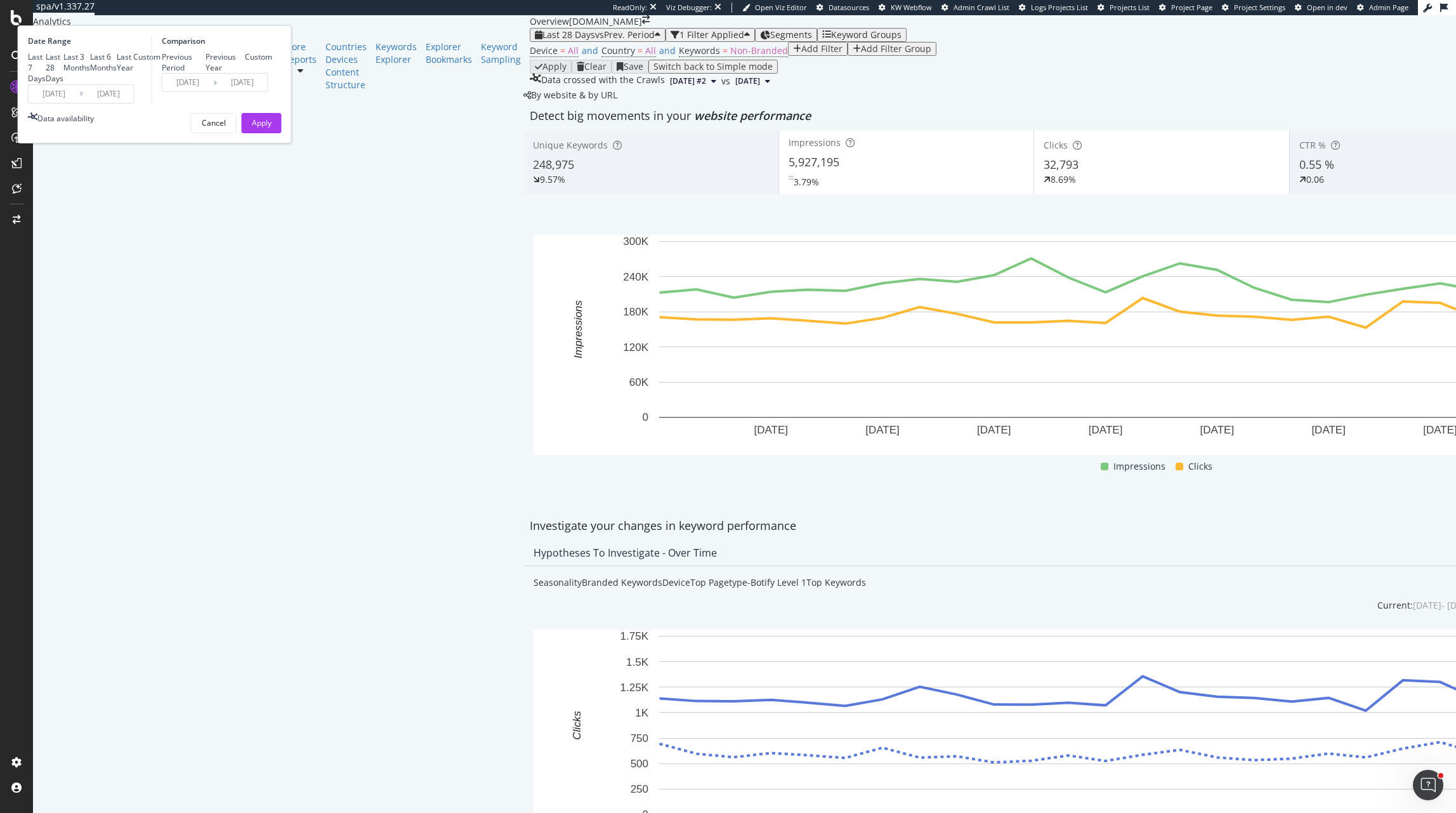
click at [79, 103] on input "[DATE]" at bounding box center [53, 94] width 51 height 18
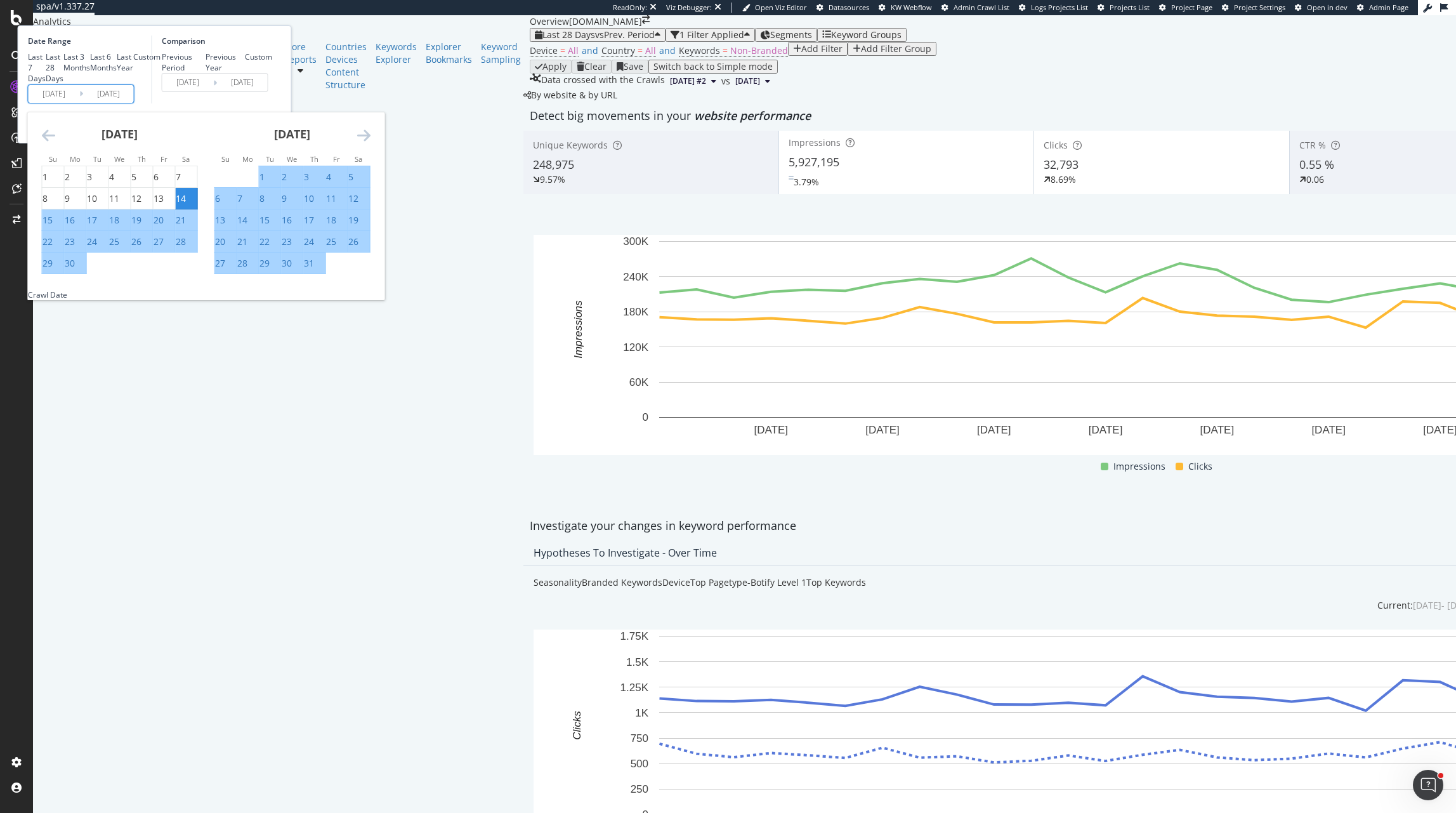
click at [265, 184] on div "1" at bounding box center [262, 177] width 5 height 13
type input "[DATE]"
click at [371, 143] on icon "Move forward to switch to the next month." at bounding box center [364, 135] width 14 height 15
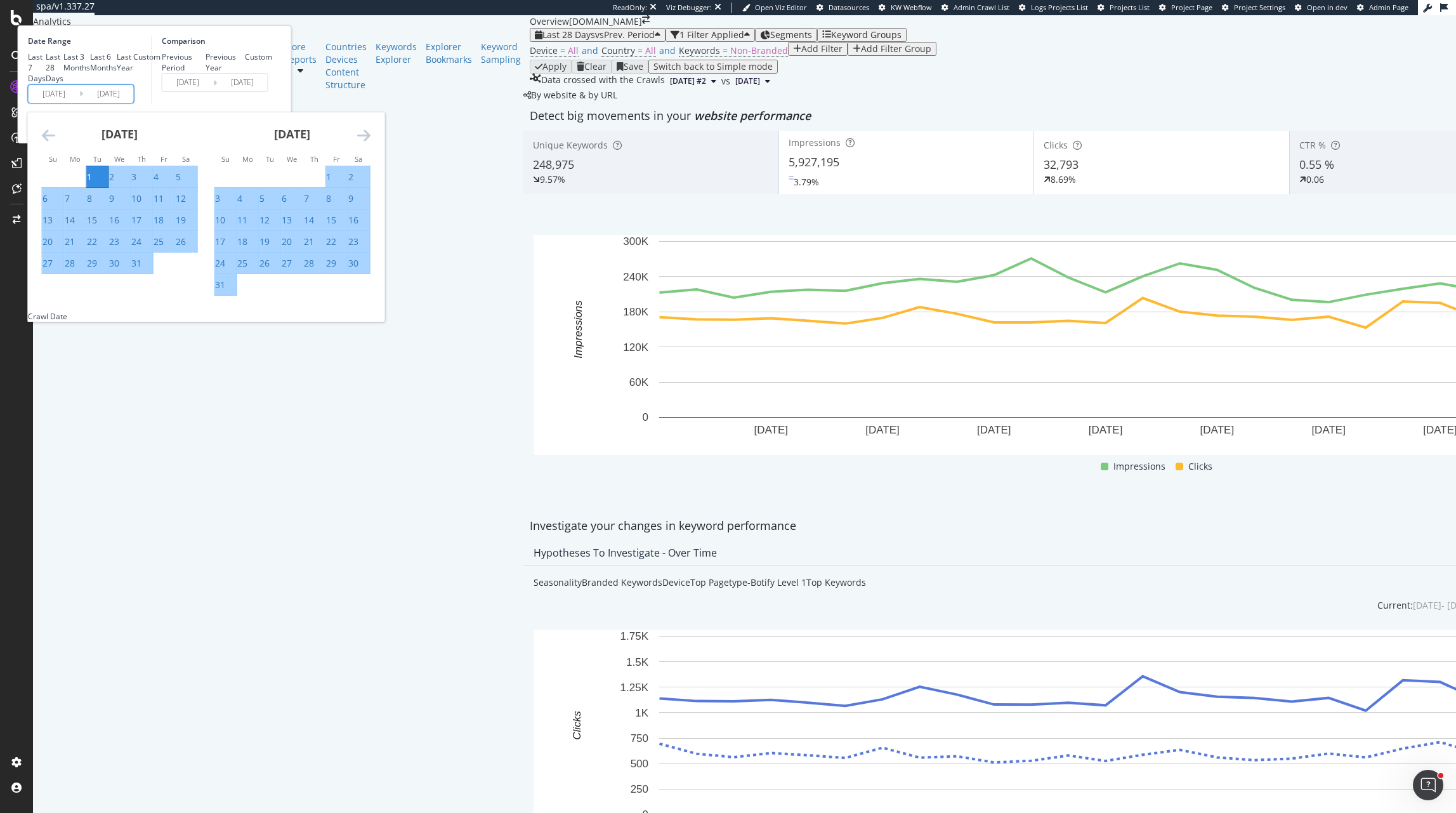
click at [225, 291] on div "31" at bounding box center [220, 285] width 10 height 13
type input "[DATE]"
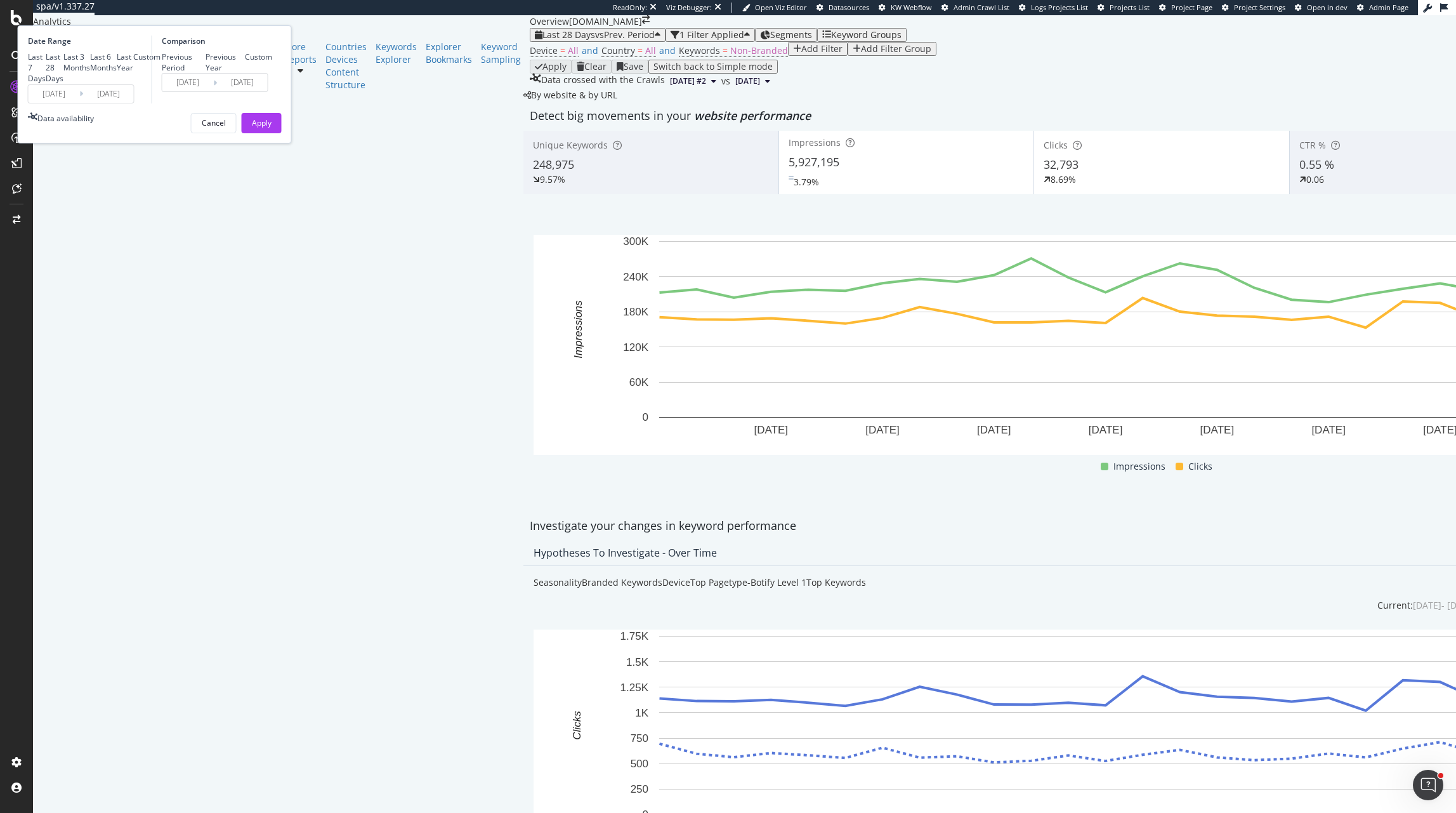
click at [245, 73] on div "Previous Year" at bounding box center [225, 62] width 39 height 21
type input "[DATE]"
click at [213, 92] on input "[DATE]" at bounding box center [188, 83] width 51 height 18
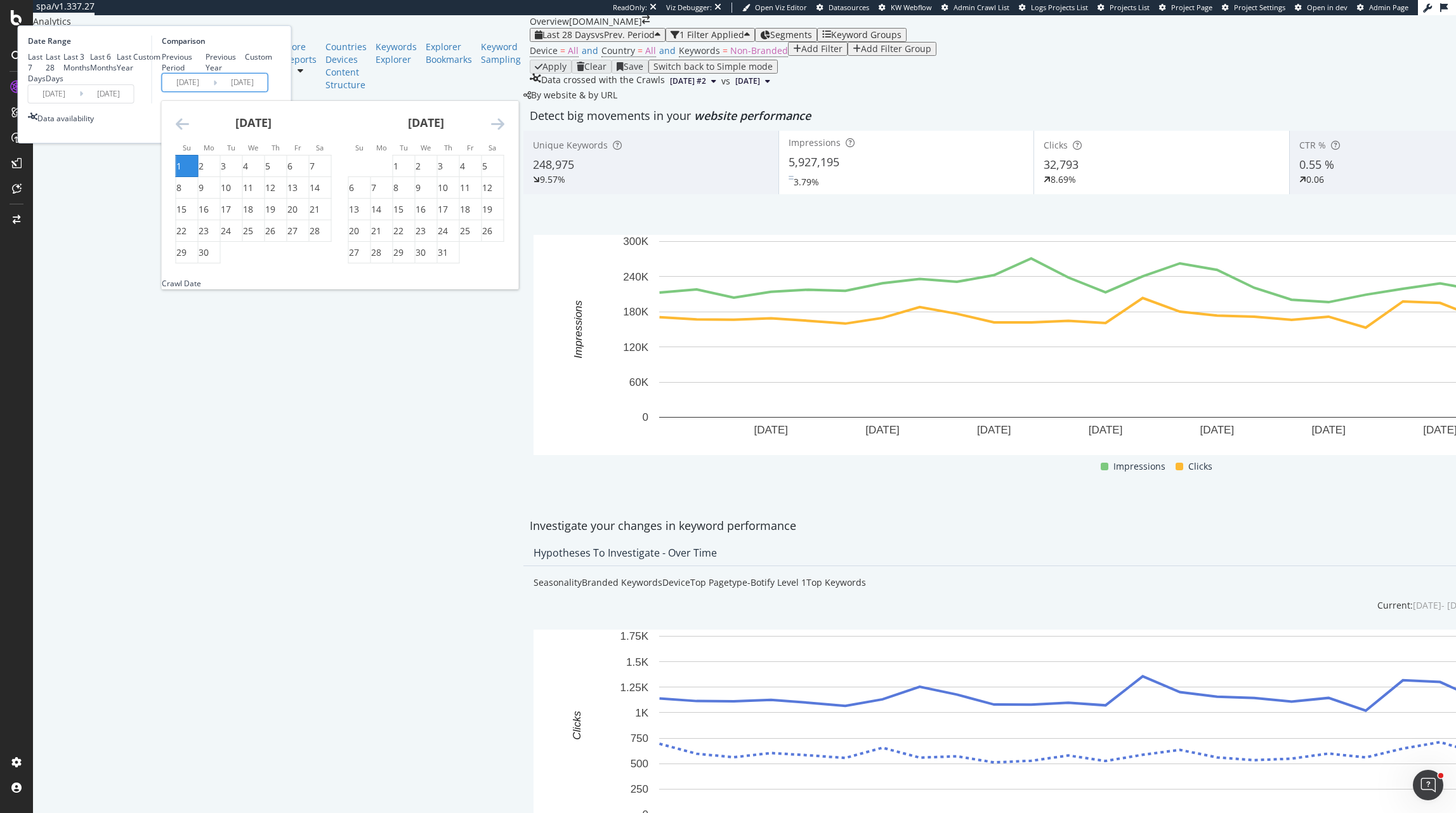
click at [189, 132] on icon "Move backward to switch to the previous month." at bounding box center [182, 124] width 14 height 15
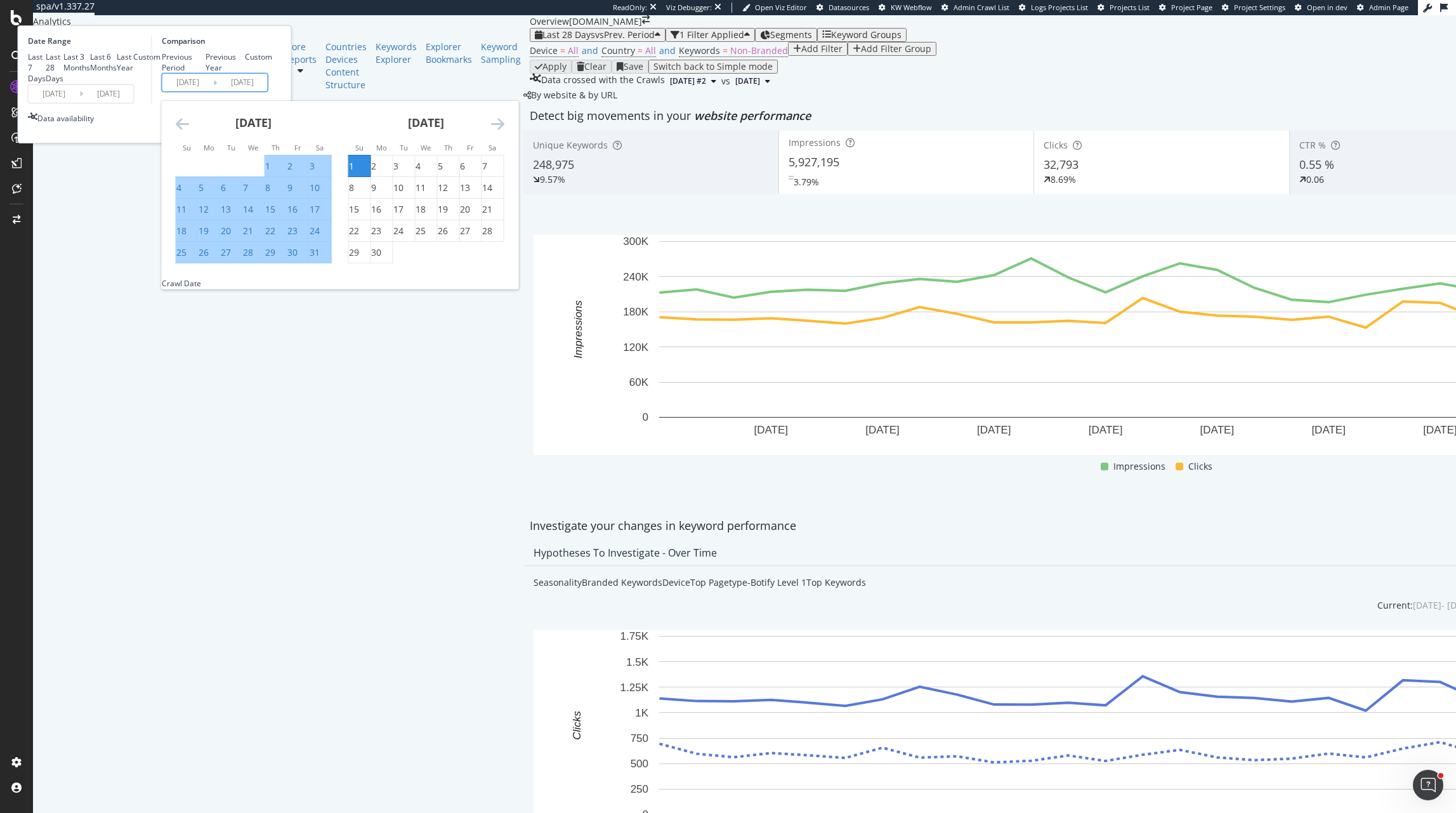
click at [189, 132] on icon "Move backward to switch to the previous month." at bounding box center [182, 124] width 14 height 15
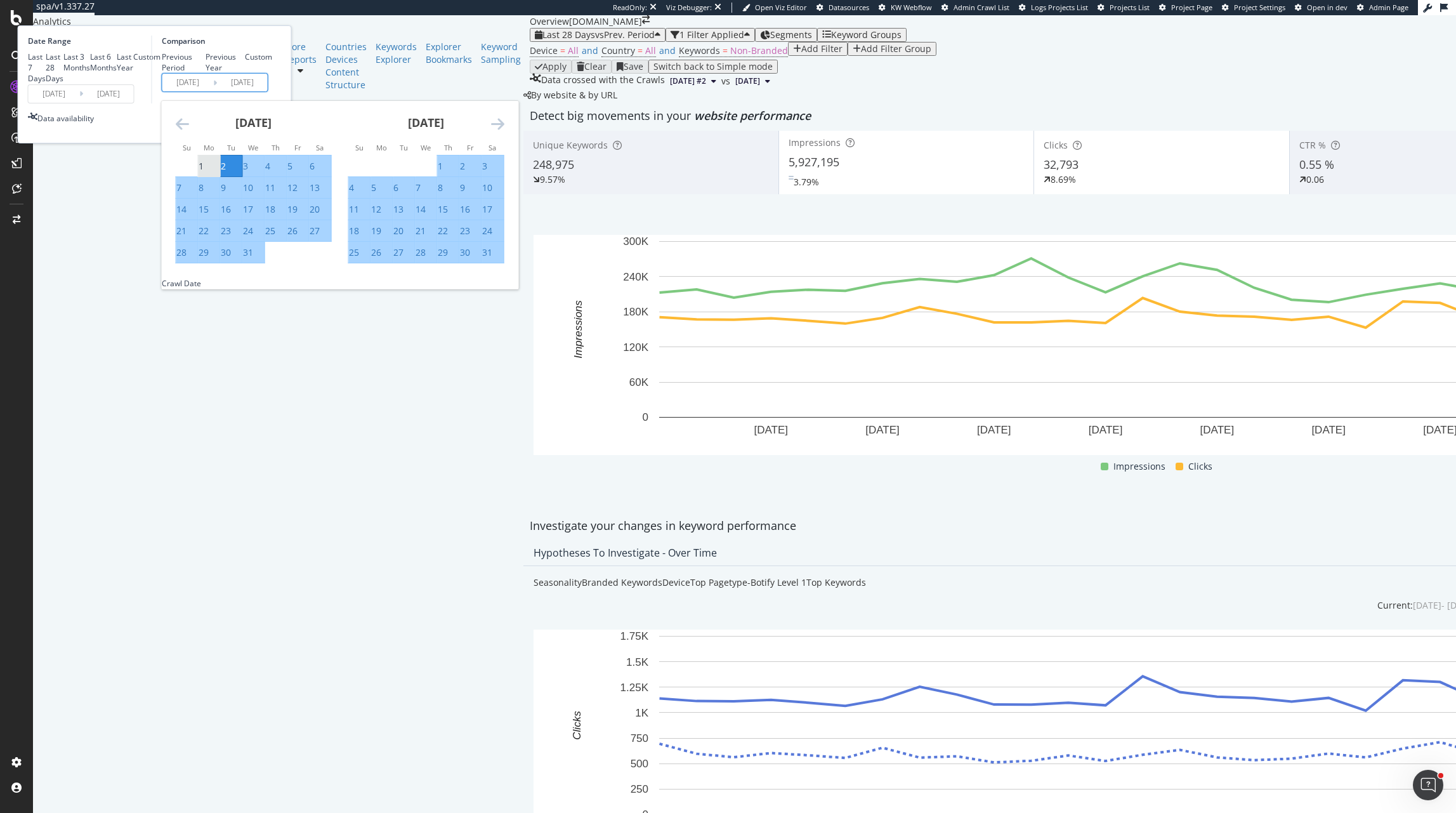
click at [204, 173] on div "1" at bounding box center [201, 166] width 5 height 13
type input "[DATE]"
click at [492, 259] on div "31" at bounding box center [487, 253] width 10 height 13
type input "[DATE]"
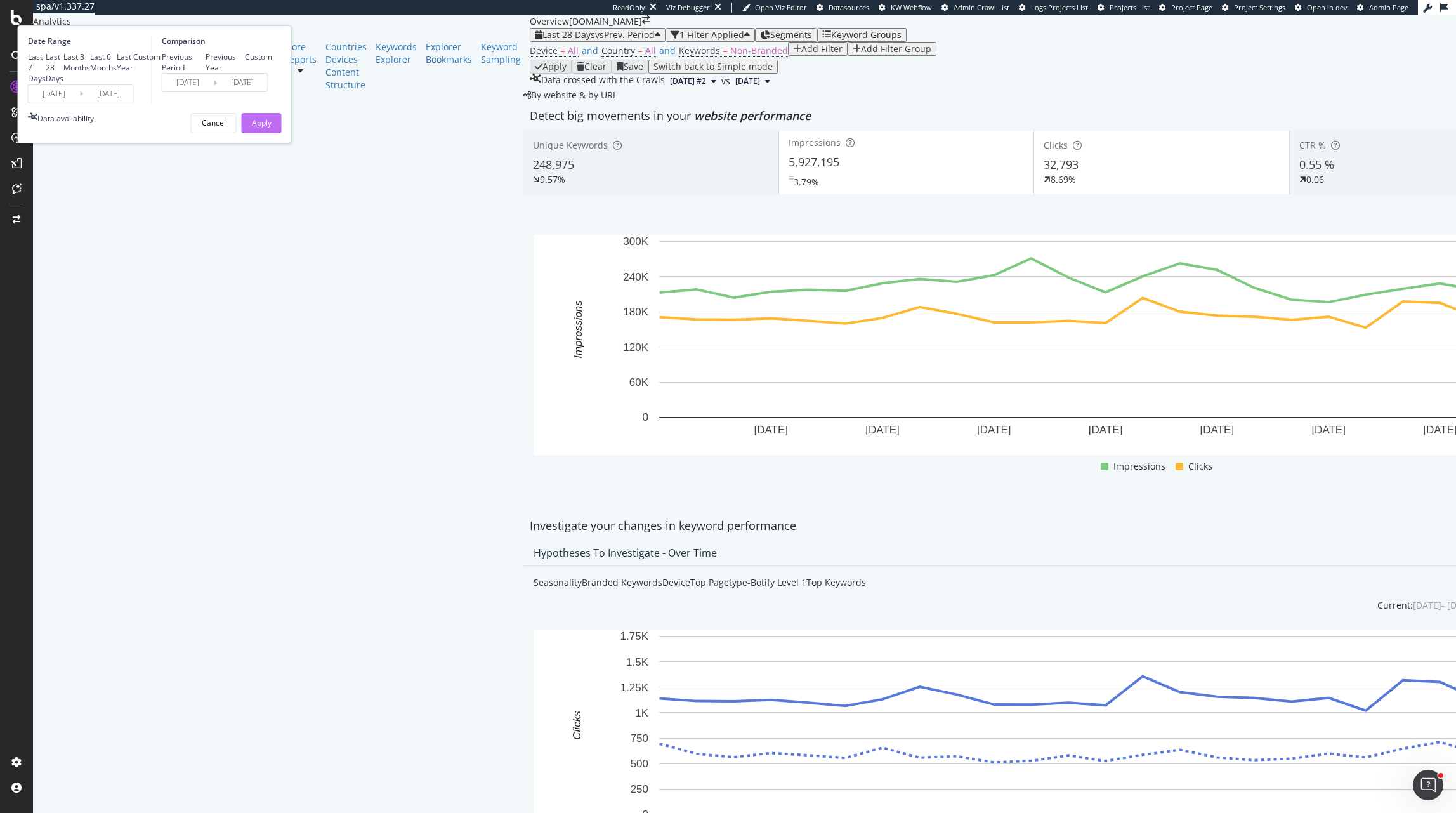
click at [271, 128] on div "Apply" at bounding box center [262, 122] width 20 height 11
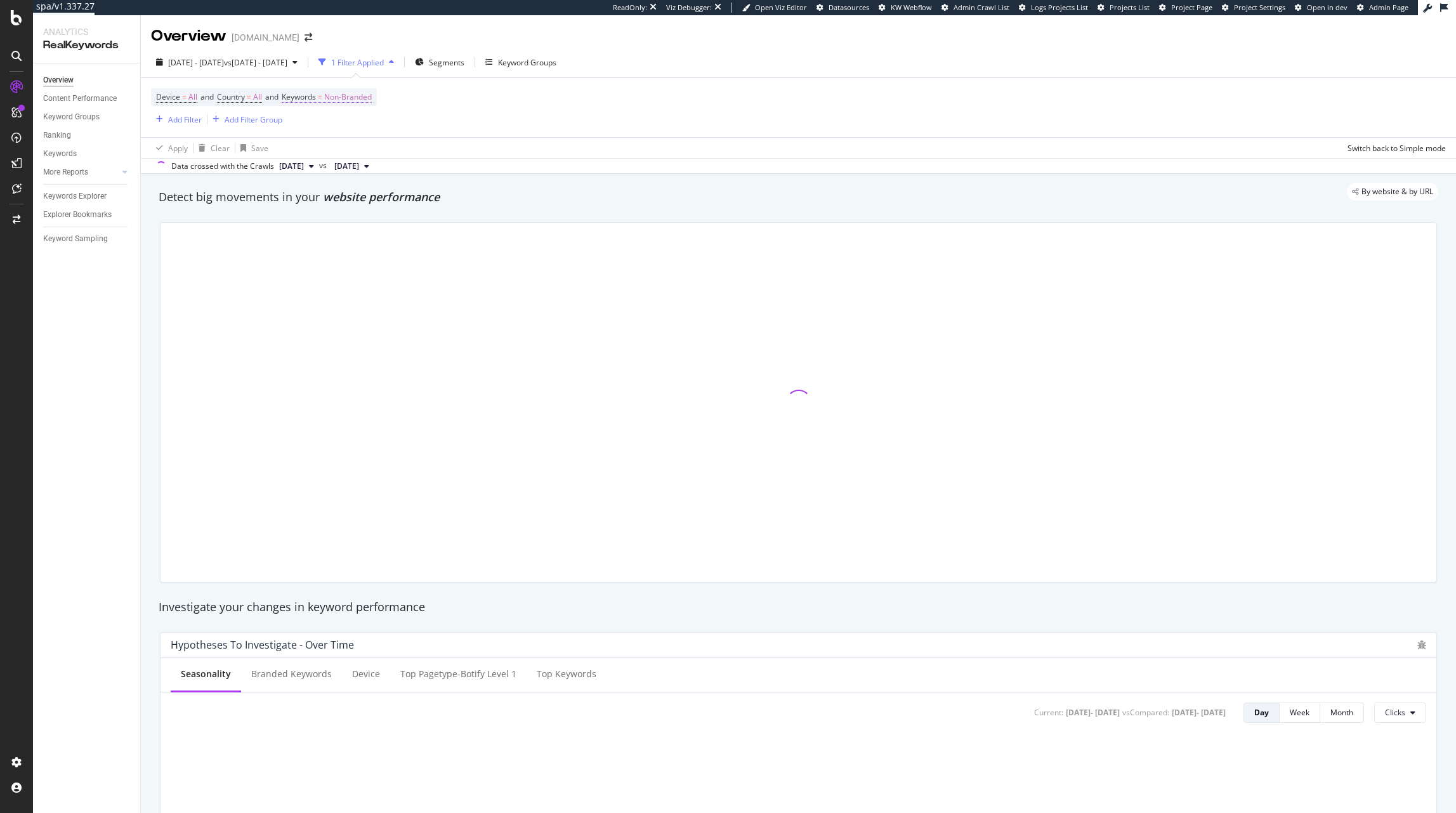
click at [356, 93] on span "Non-Branded" at bounding box center [348, 97] width 48 height 18
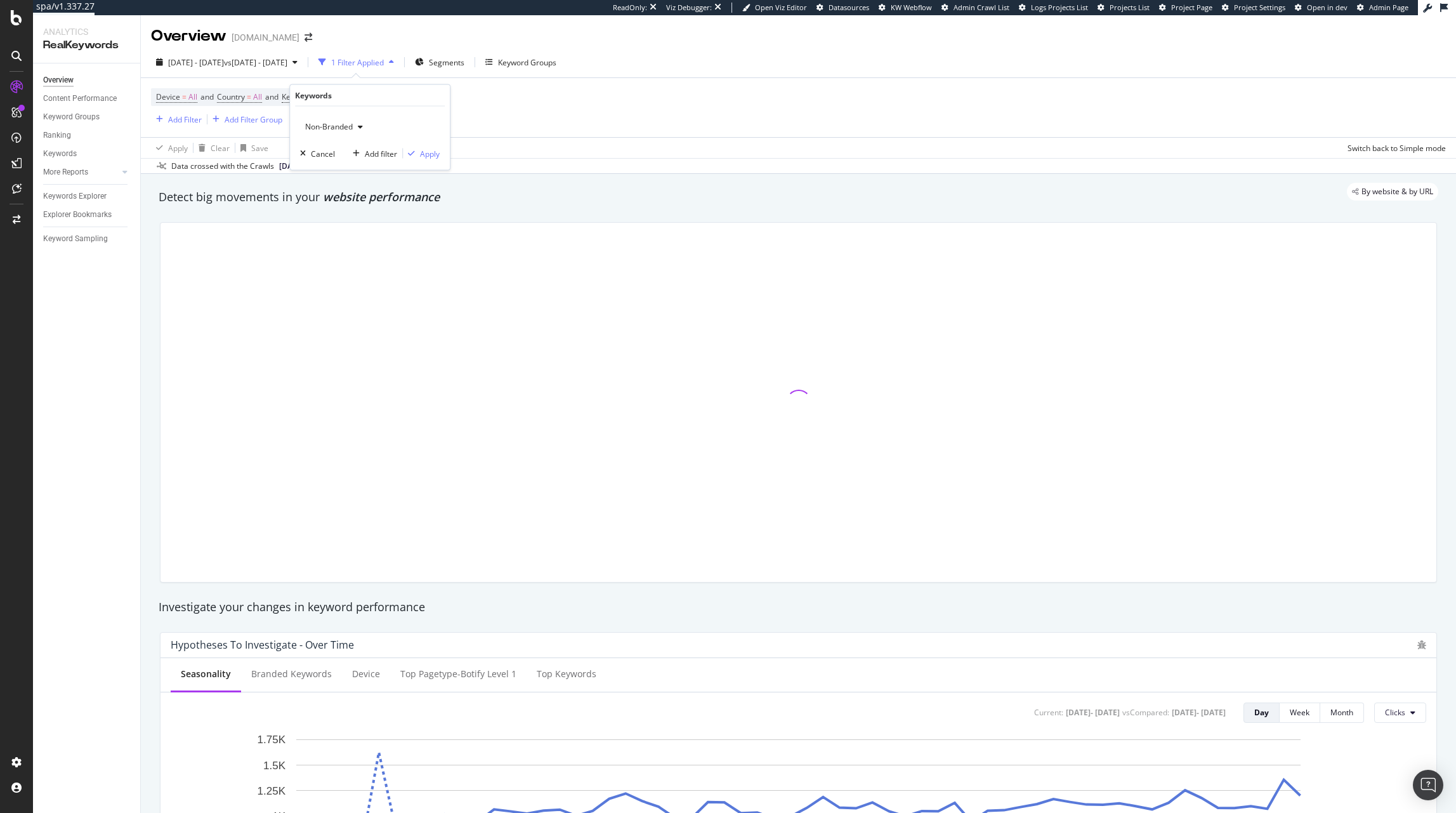
click at [338, 117] on div "Non-Branded" at bounding box center [334, 127] width 68 height 19
click at [340, 217] on div "All" at bounding box center [376, 226] width 150 height 19
click at [425, 160] on div "All Cancel Add filter Apply" at bounding box center [370, 138] width 160 height 63
click at [427, 156] on div "Apply" at bounding box center [430, 153] width 20 height 11
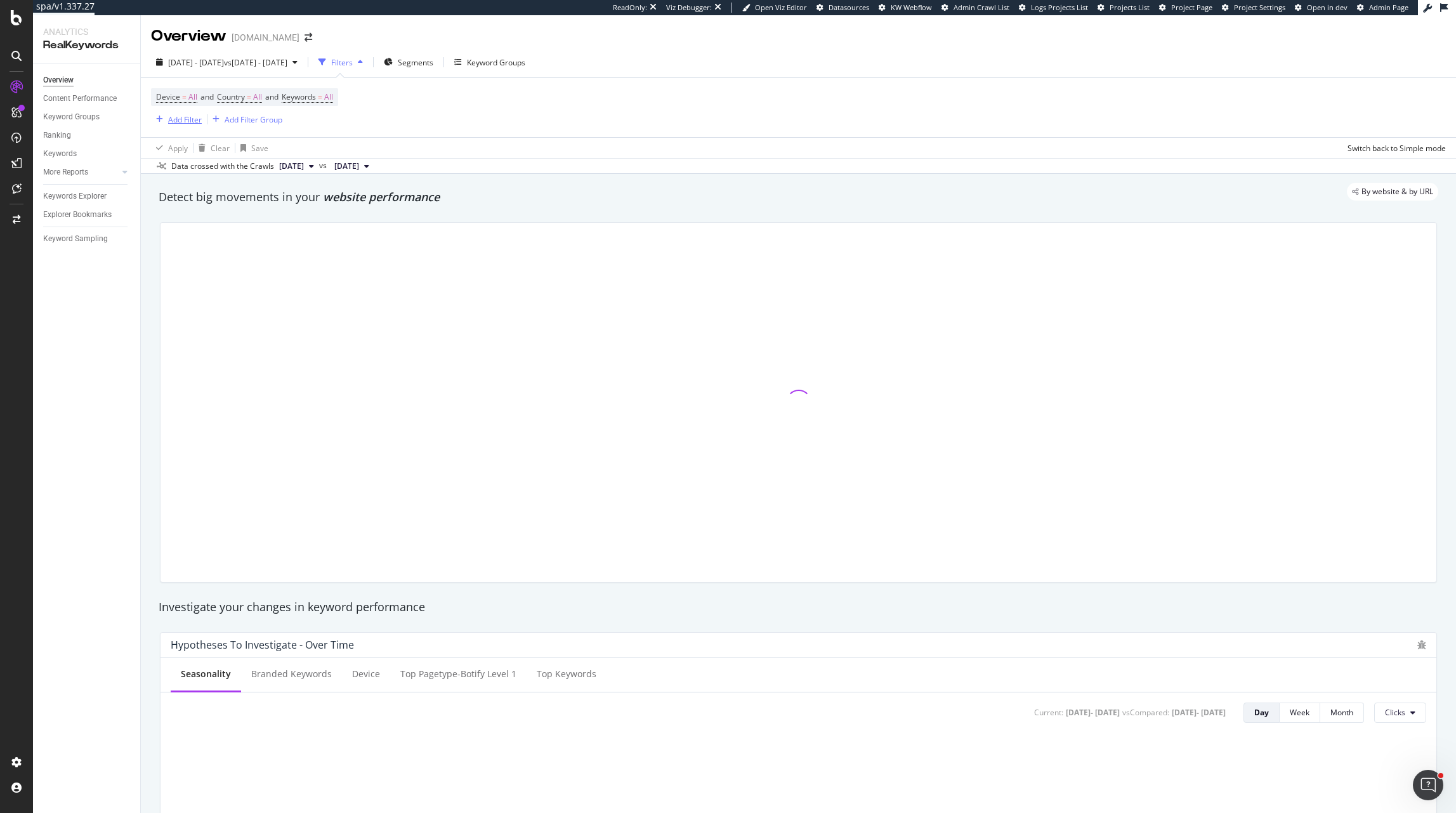
click at [178, 123] on div "Add Filter" at bounding box center [185, 119] width 34 height 11
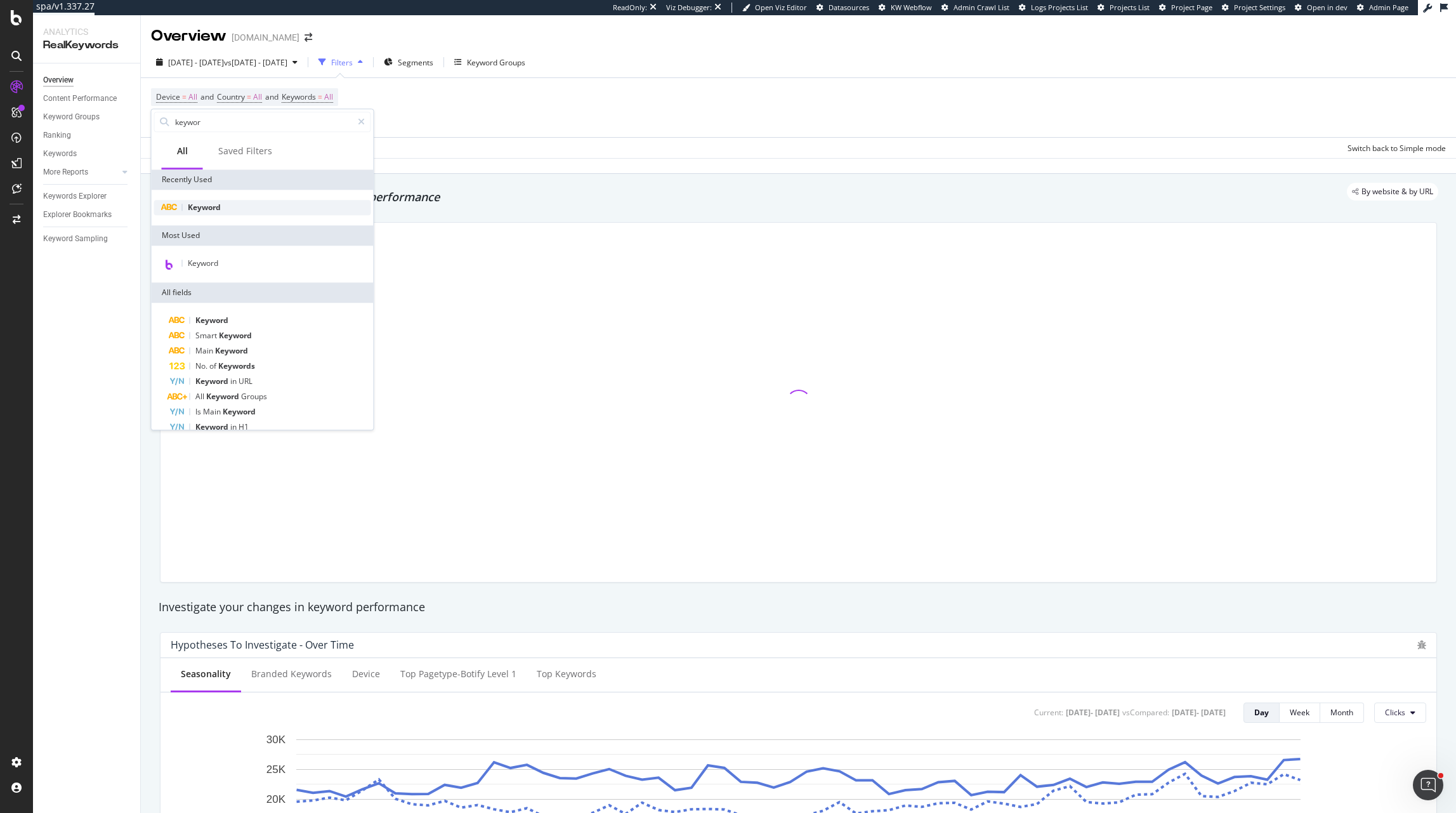
type input "keywor"
click at [195, 206] on span "Keyword" at bounding box center [204, 207] width 33 height 11
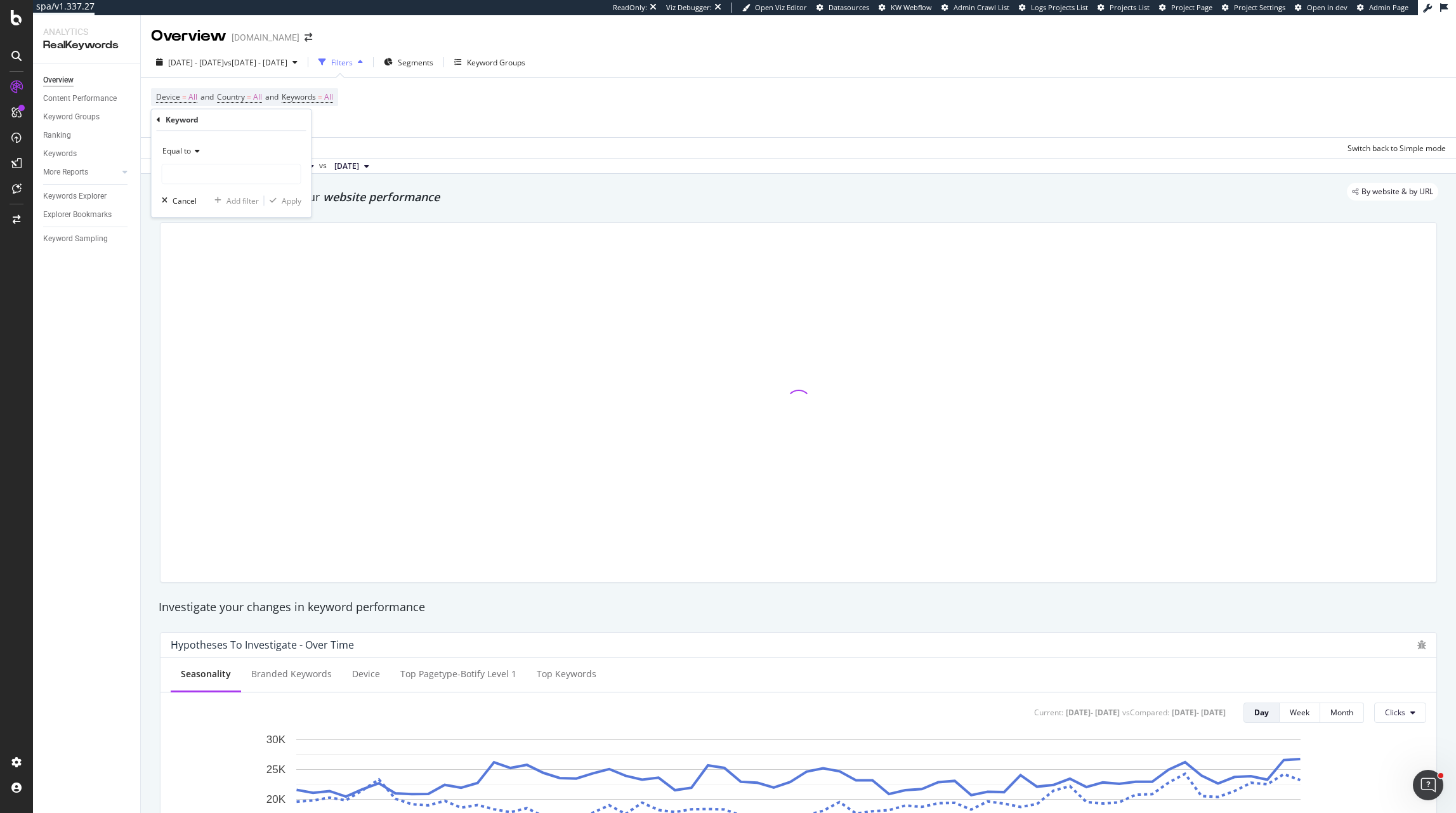
click at [197, 150] on icon at bounding box center [195, 151] width 9 height 8
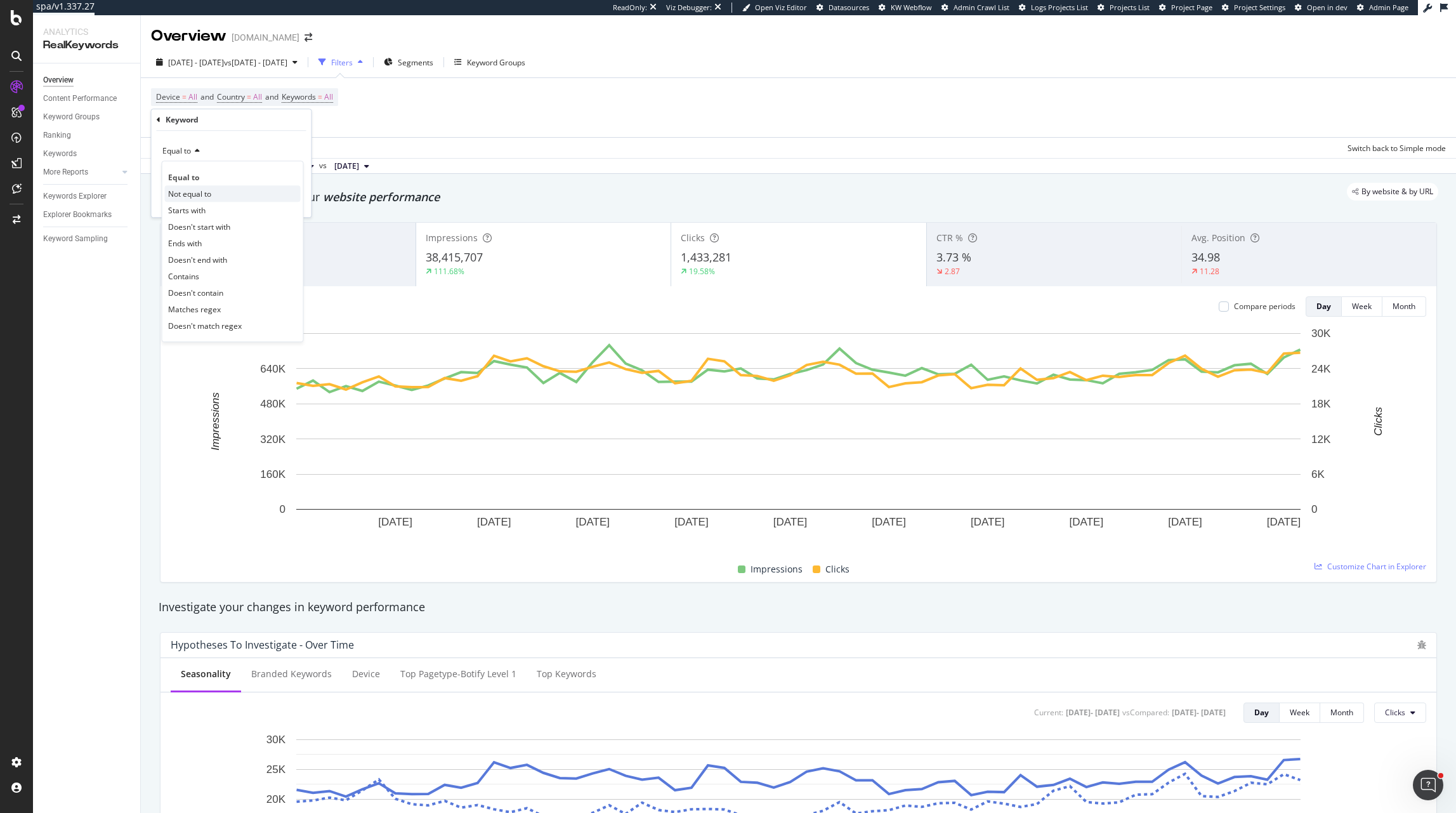
click at [205, 189] on span "Not equal to" at bounding box center [189, 193] width 43 height 11
click at [214, 171] on input "text" at bounding box center [231, 174] width 139 height 21
type input "n/a"
click at [291, 191] on span "54,786 URLS" at bounding box center [279, 190] width 43 height 11
click at [291, 202] on div "Apply" at bounding box center [291, 201] width 20 height 11
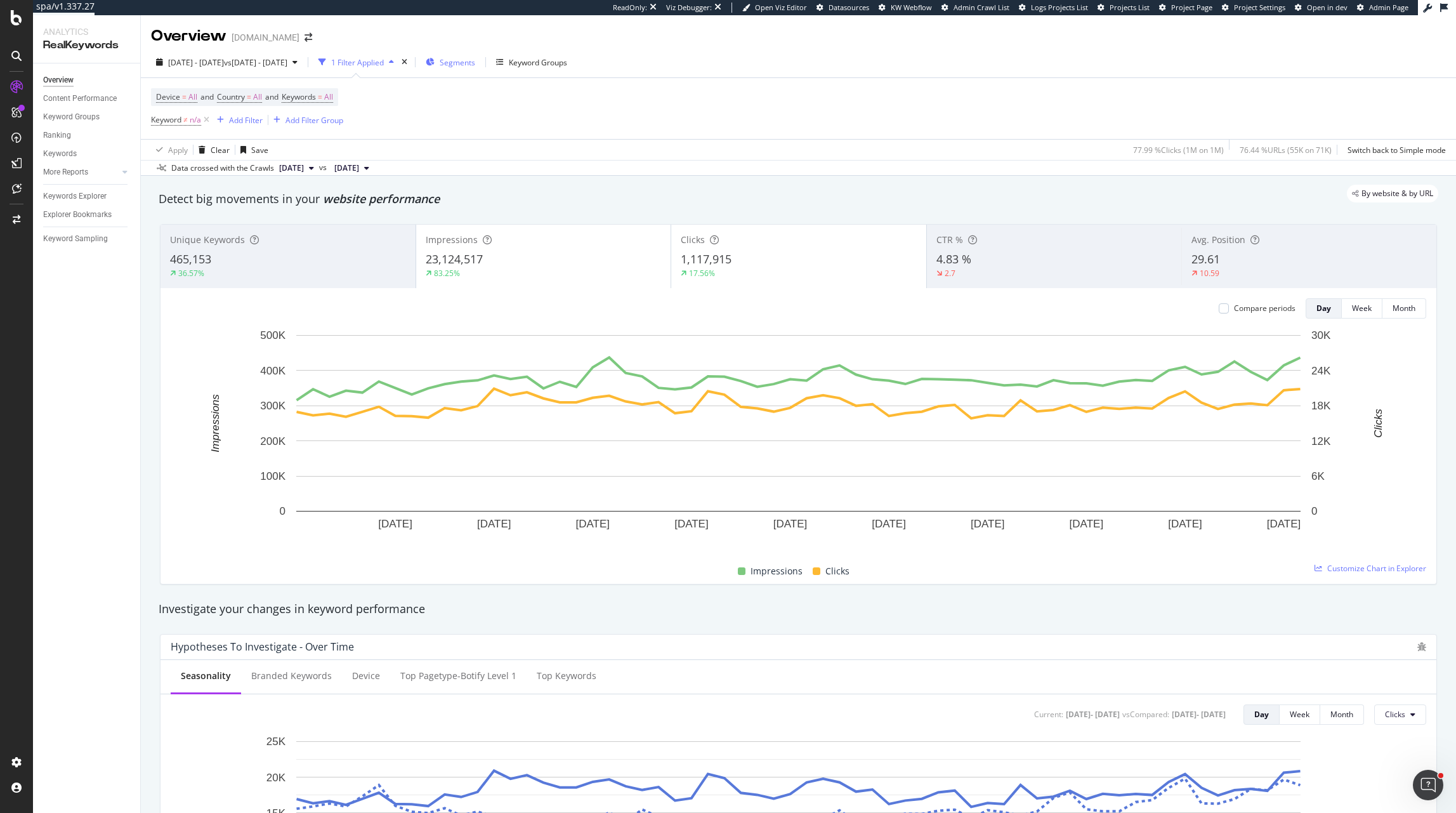
click at [475, 59] on span "Segments" at bounding box center [457, 63] width 35 height 11
click at [249, 115] on div "Add Filter" at bounding box center [246, 120] width 34 height 11
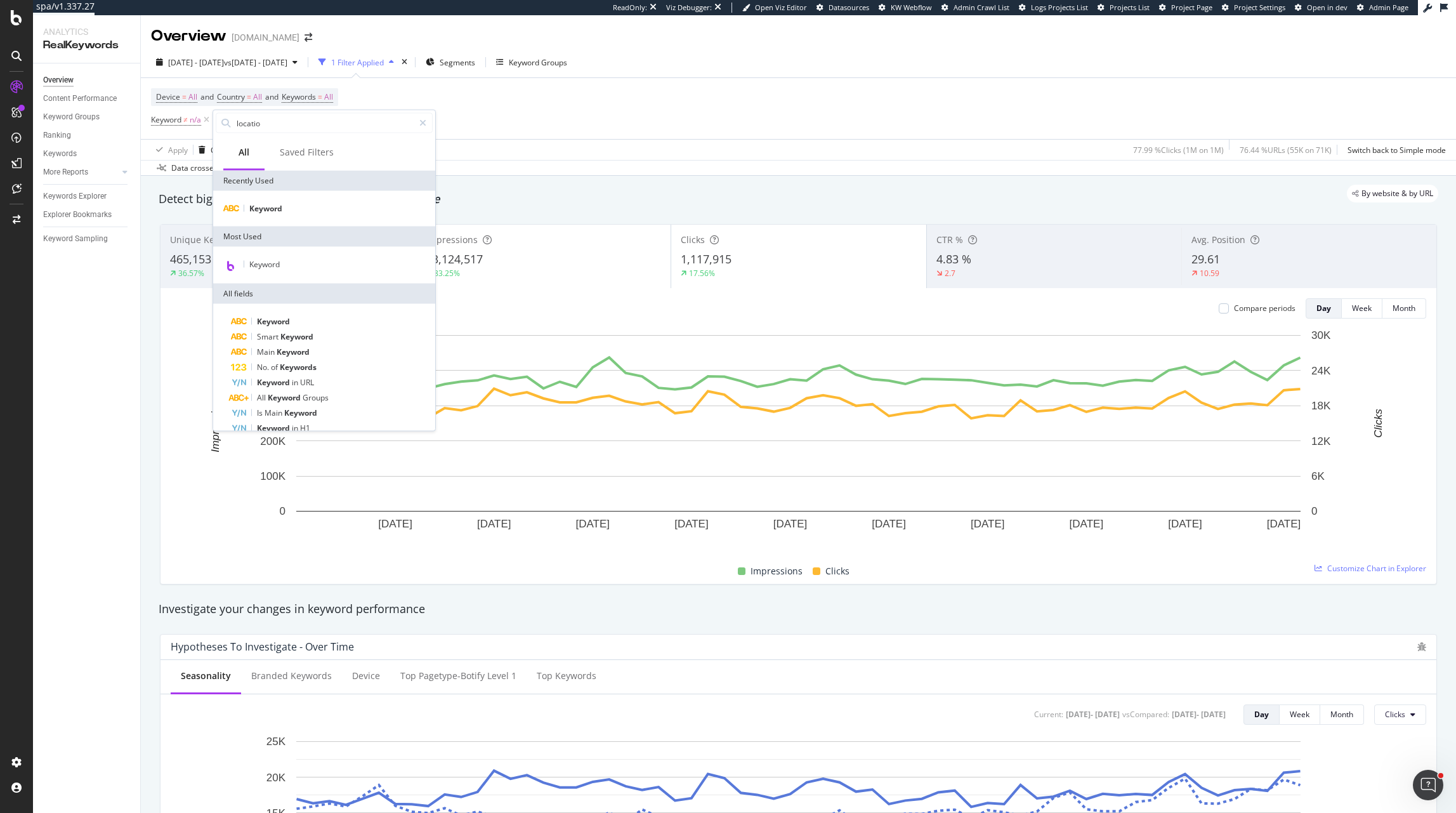
type input "location"
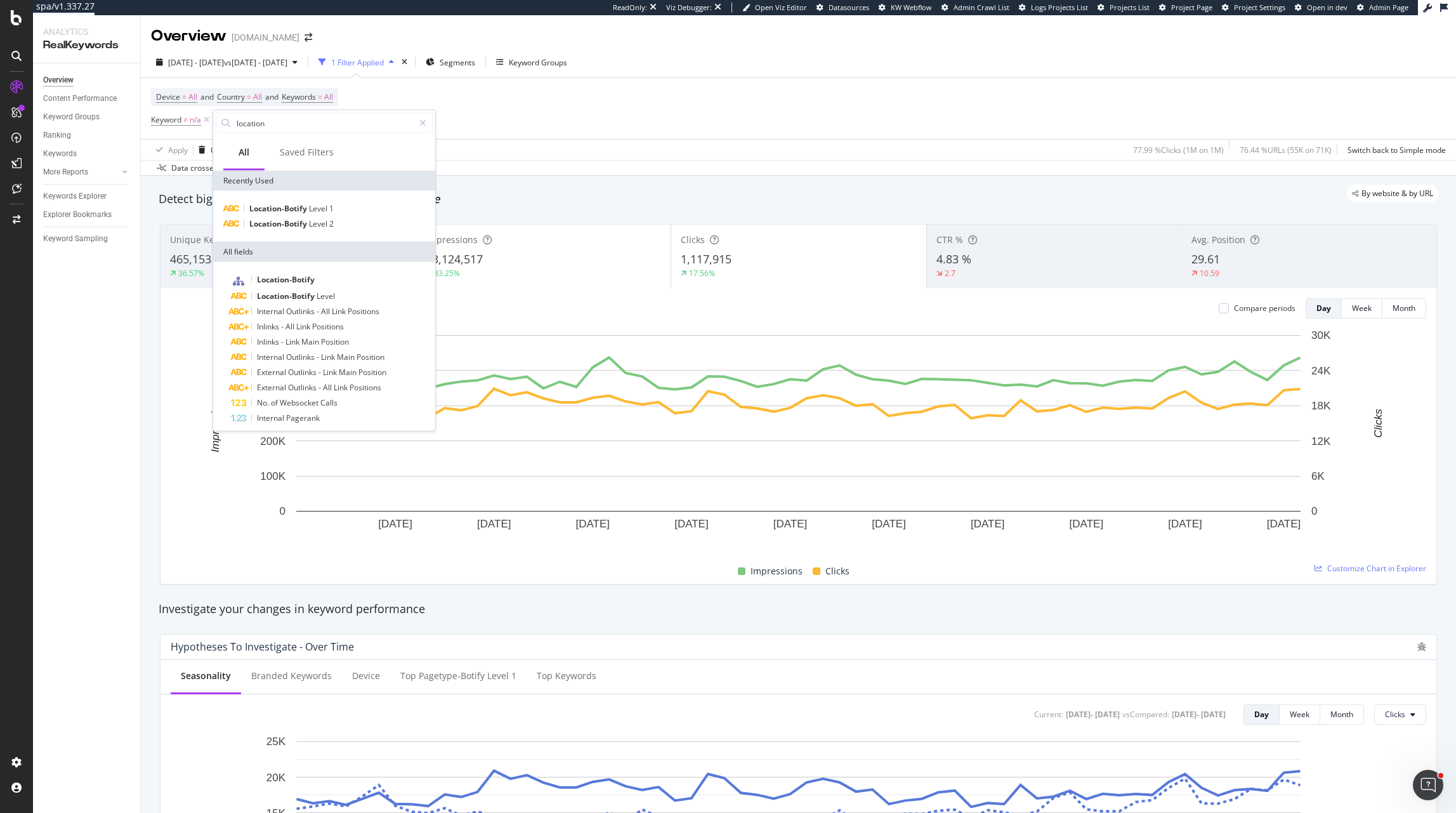
click at [510, 99] on div "Device = All and Country = All and Keywords = All Keyword ≠ n/a Add Filter Add …" at bounding box center [798, 108] width 1295 height 61
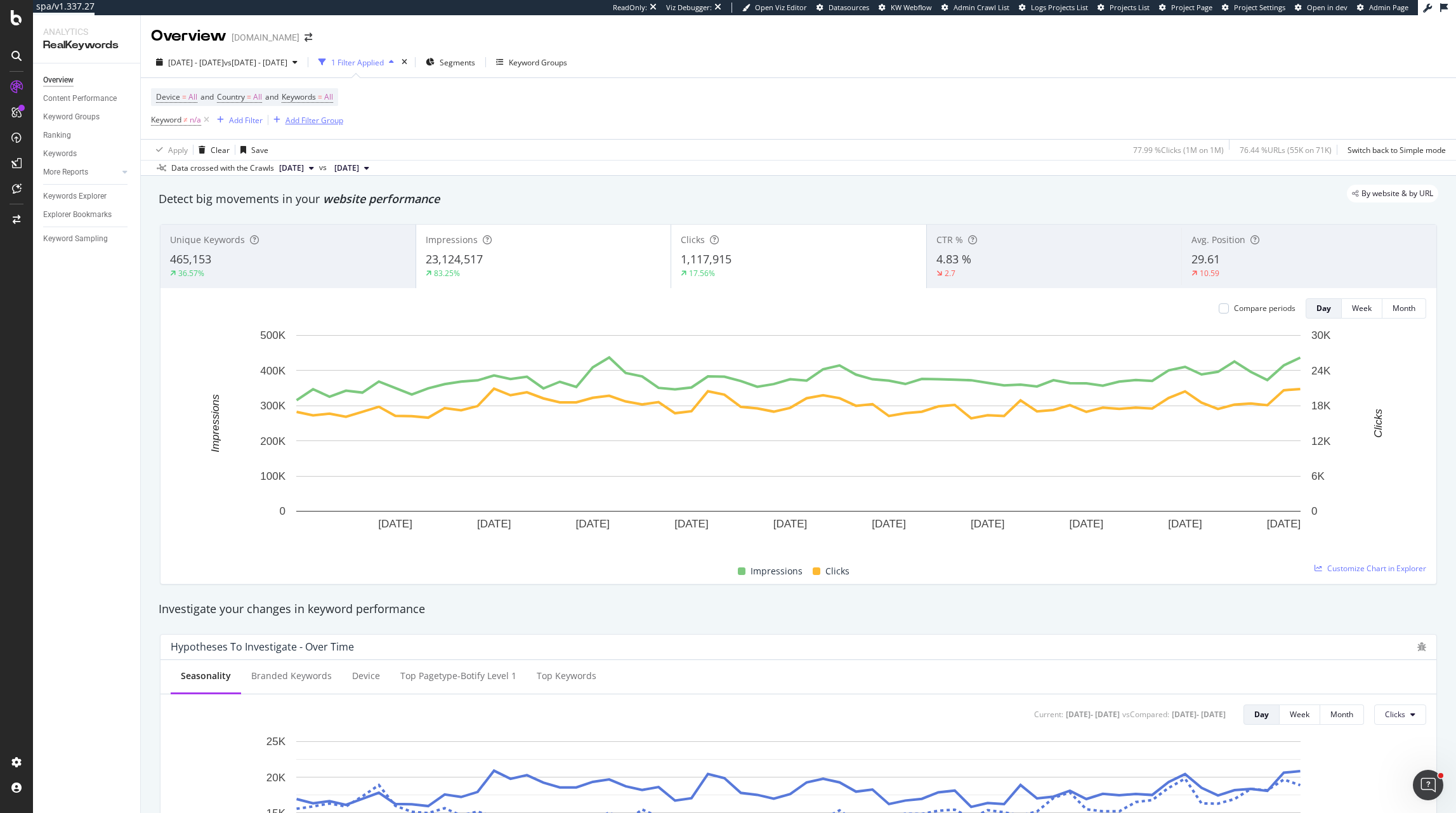
click at [342, 121] on div "Add Filter Group" at bounding box center [315, 120] width 58 height 11
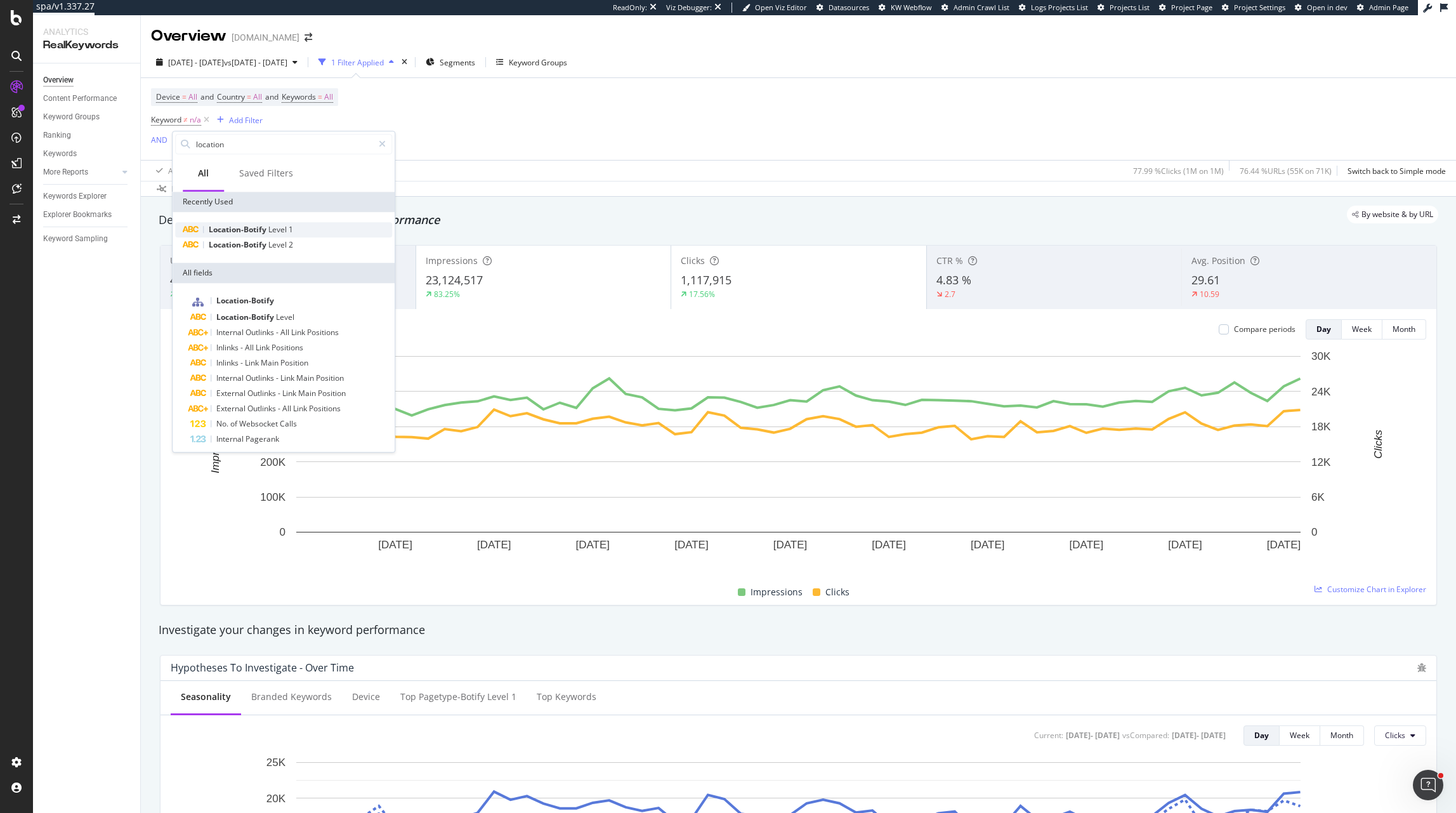
click at [250, 228] on span "Location-Botify" at bounding box center [238, 230] width 60 height 11
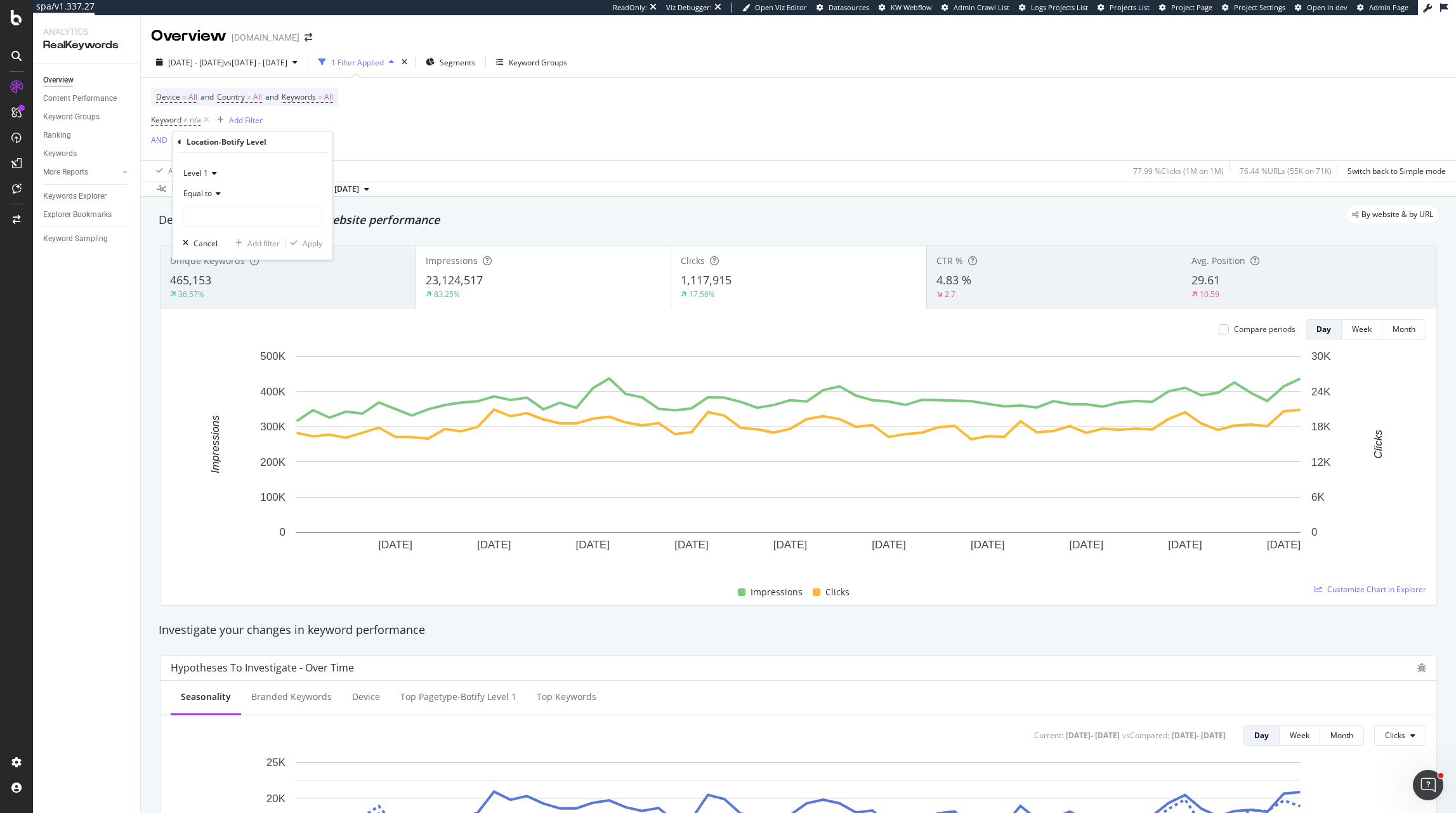
click at [206, 196] on span "Equal to" at bounding box center [198, 193] width 28 height 11
click at [210, 200] on div "Equal to" at bounding box center [253, 194] width 140 height 21
click at [255, 224] on input "text" at bounding box center [253, 217] width 139 height 21
click at [382, 168] on div "Apply Clear Save 77.99 % Clicks ( 1M on 1M ) 76.44 % URLs ( 55K on 71K ) Switch…" at bounding box center [799, 170] width 1315 height 21
click at [244, 145] on span "Location-Botify Level 1" at bounding box center [212, 142] width 79 height 11
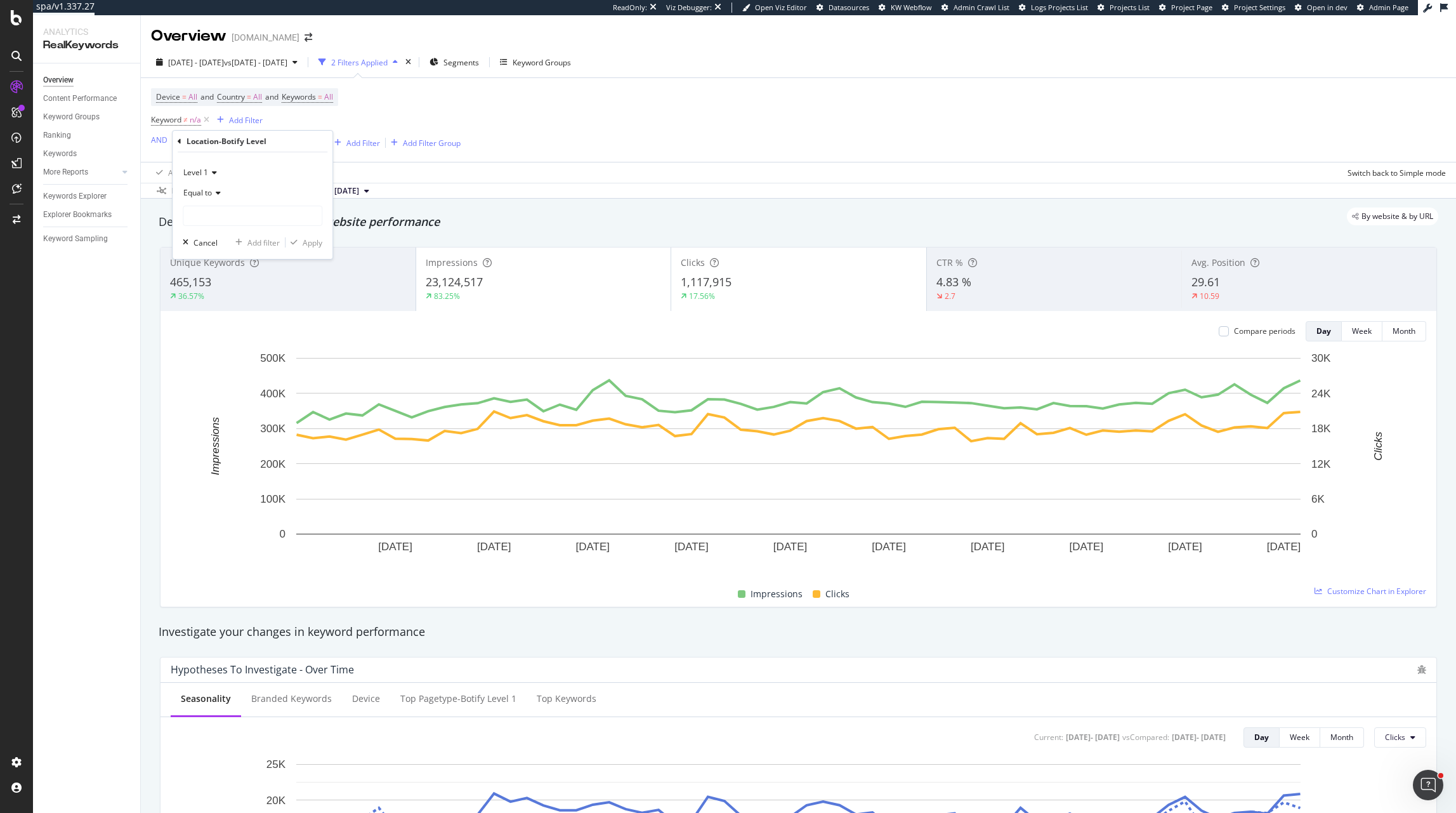
click at [204, 175] on span "Level 1" at bounding box center [196, 172] width 24 height 11
click at [208, 210] on span "Level 2" at bounding box center [201, 215] width 24 height 11
click at [218, 193] on icon at bounding box center [217, 193] width 9 height 8
click at [231, 212] on input "text" at bounding box center [253, 216] width 139 height 21
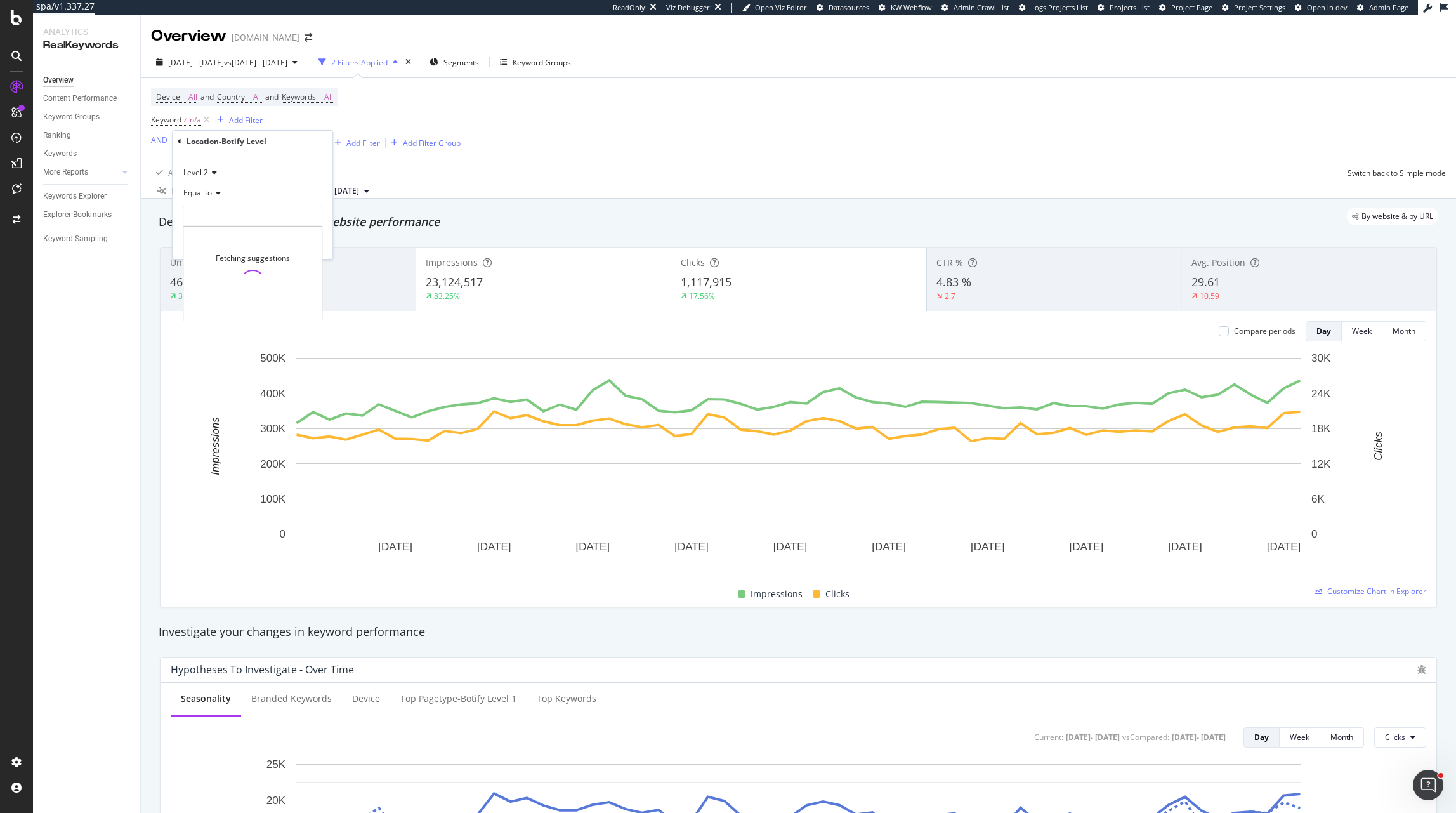
click at [208, 195] on span "Equal to" at bounding box center [198, 192] width 28 height 11
click at [215, 322] on span "Contains" at bounding box center [204, 318] width 31 height 11
click at [221, 219] on input "text" at bounding box center [253, 216] width 139 height 21
type input "us"
click at [309, 239] on div "Apply" at bounding box center [313, 242] width 20 height 11
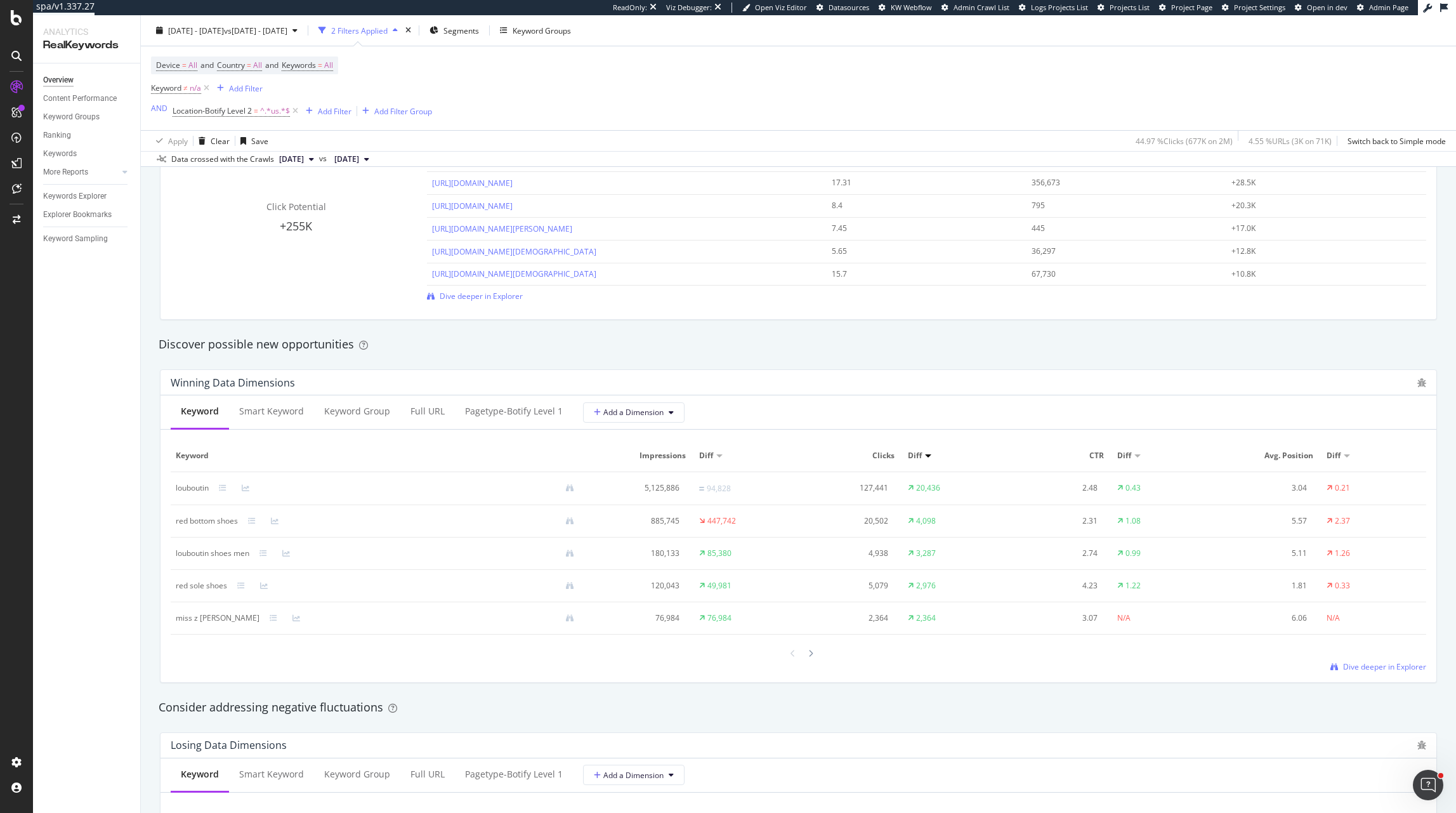
scroll to position [975, 0]
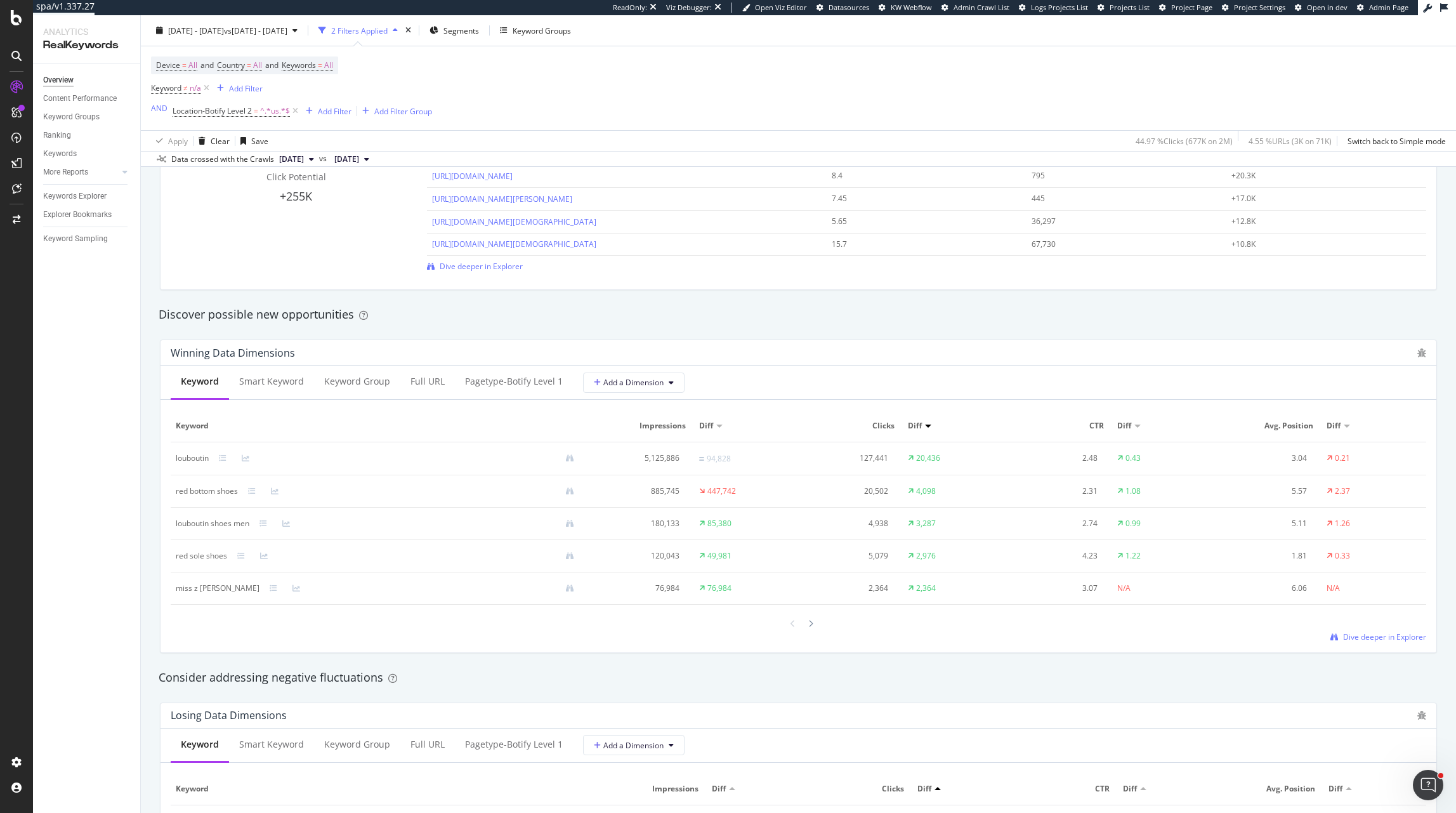
click at [257, 103] on span "Location-Botify Level 2 = ^.*us.*$" at bounding box center [237, 112] width 128 height 18
click at [255, 108] on span "=" at bounding box center [256, 110] width 5 height 11
click at [236, 179] on input "us" at bounding box center [244, 184] width 120 height 21
type input "ca"
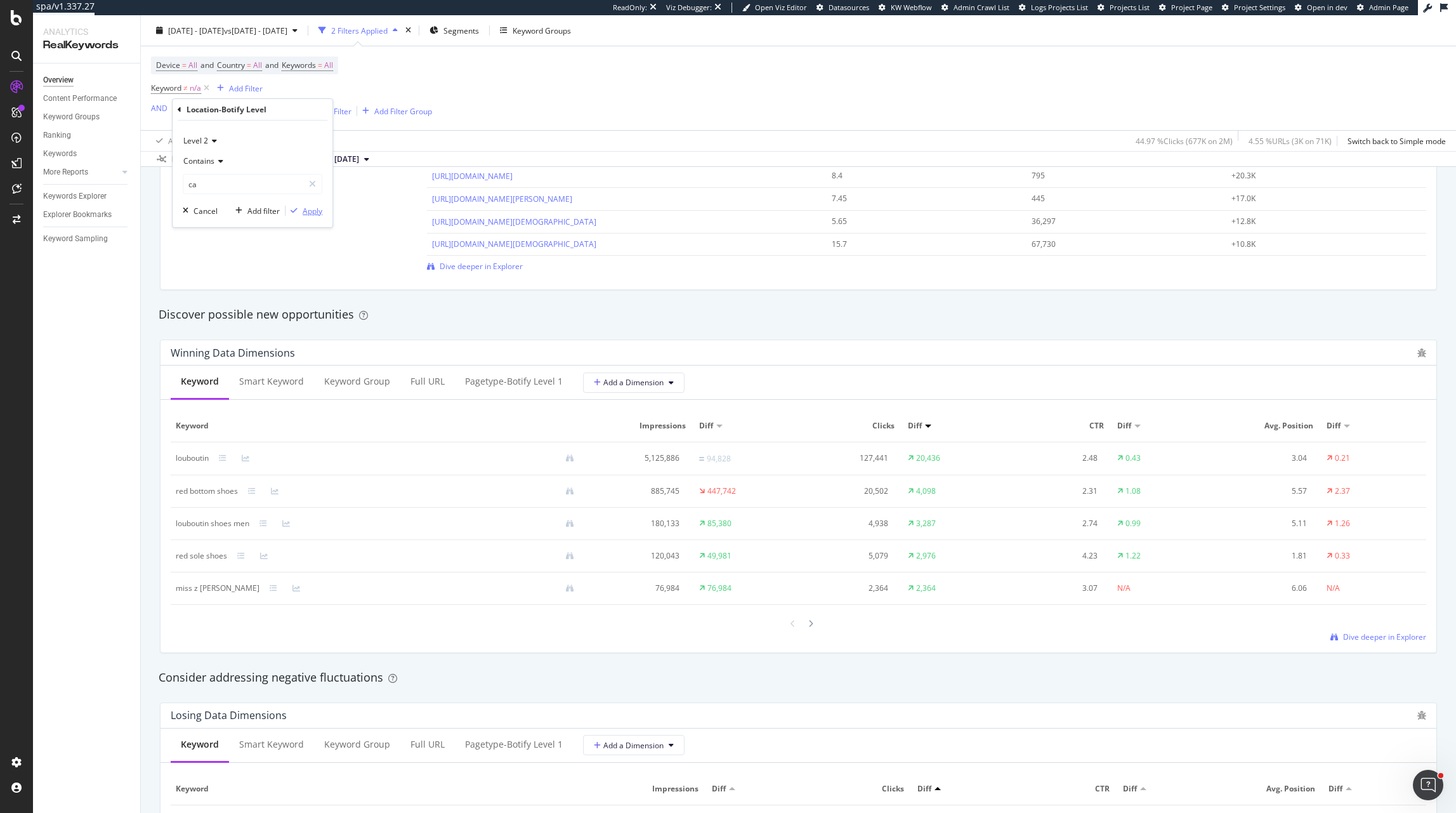
drag, startPoint x: 306, startPoint y: 209, endPoint x: 541, endPoint y: 138, distance: 245.5
click at [306, 210] on div "Apply" at bounding box center [313, 211] width 20 height 11
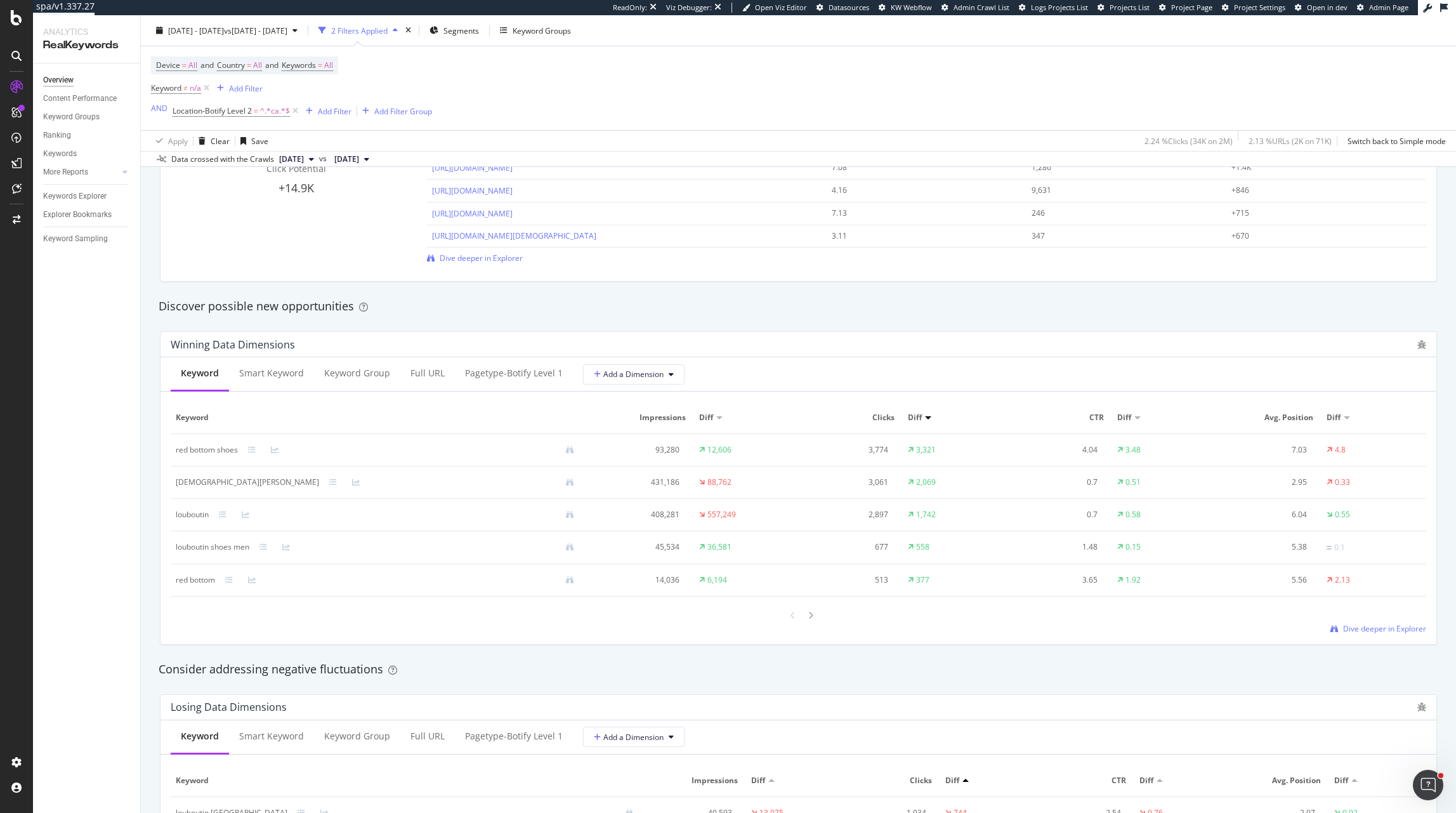
scroll to position [987, 0]
click at [273, 451] on div "red bottom shoes" at bounding box center [380, 447] width 409 height 12
click at [274, 447] on icon at bounding box center [275, 447] width 8 height 8
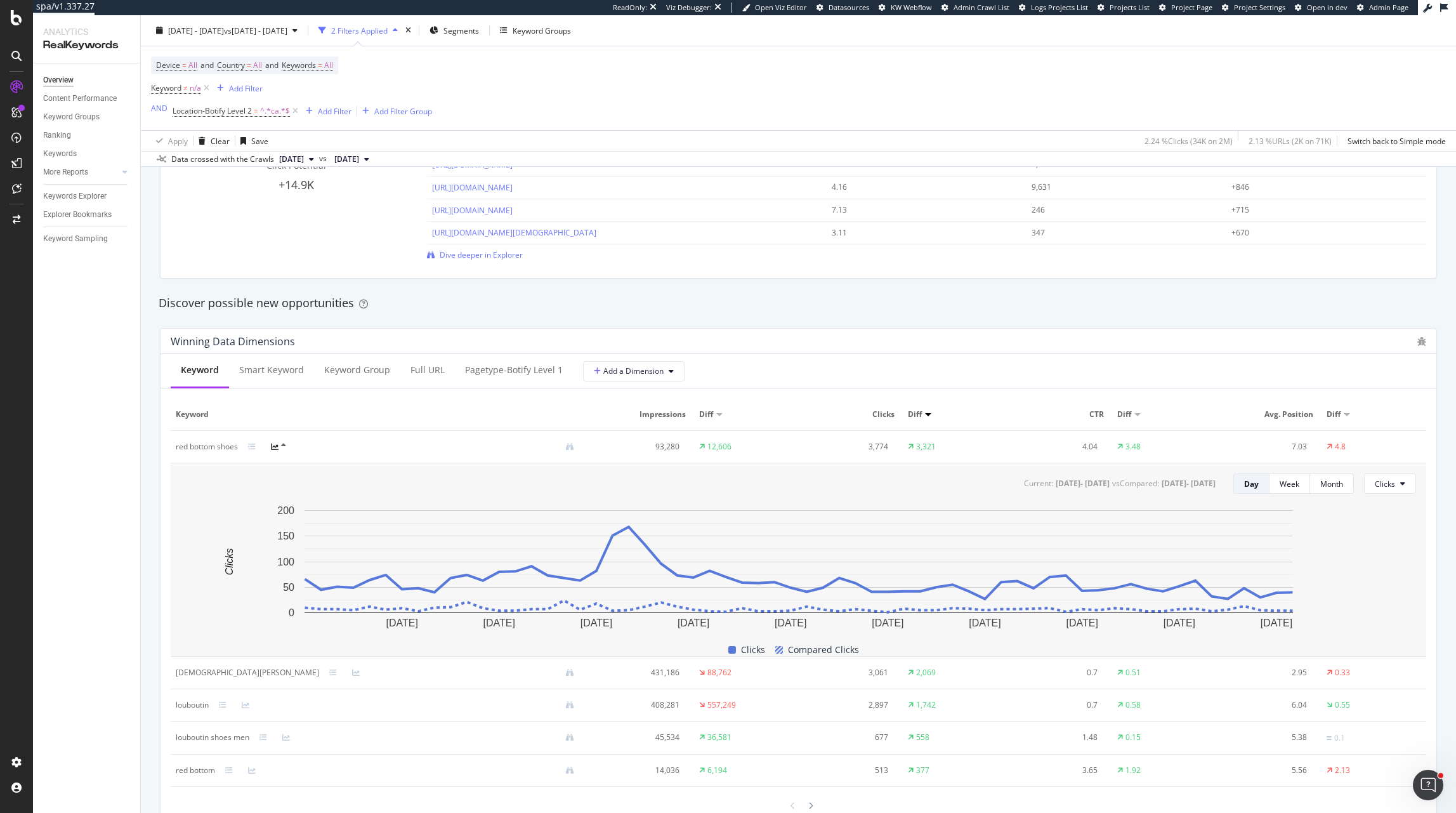
click at [280, 447] on div at bounding box center [282, 447] width 23 height 10
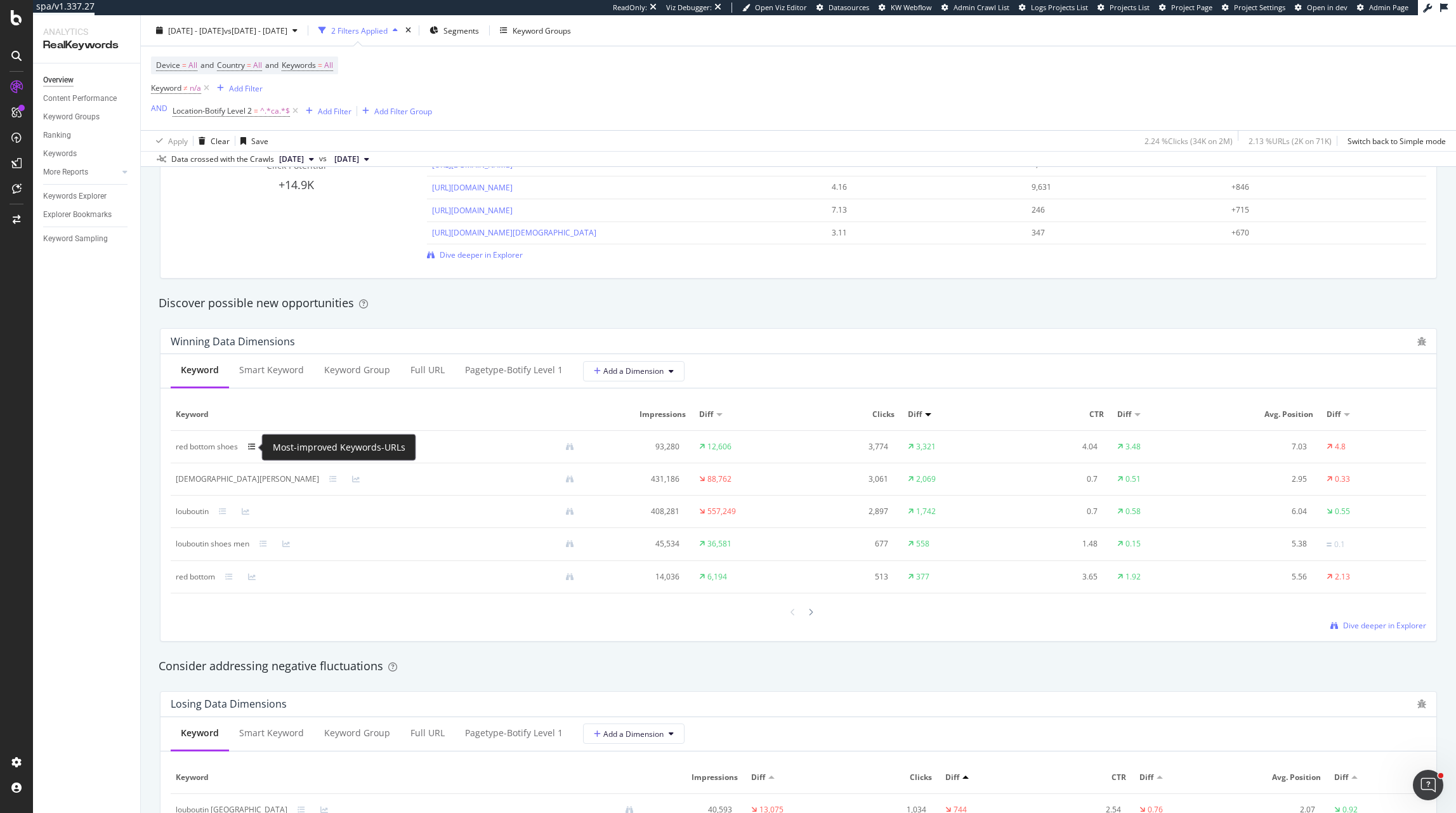
click at [252, 447] on icon at bounding box center [252, 447] width 8 height 8
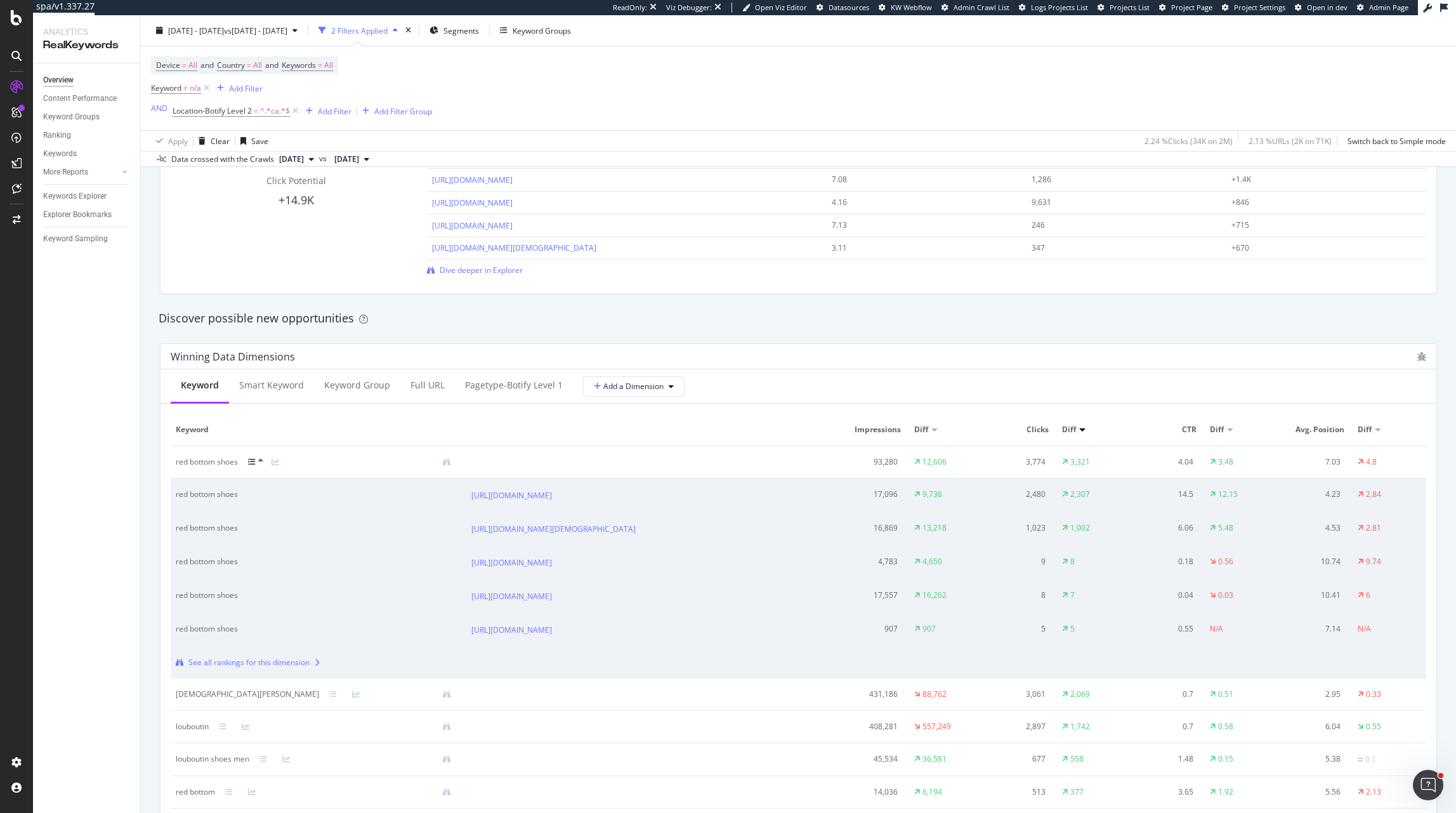
scroll to position [972, 0]
click at [253, 459] on icon at bounding box center [252, 462] width 8 height 8
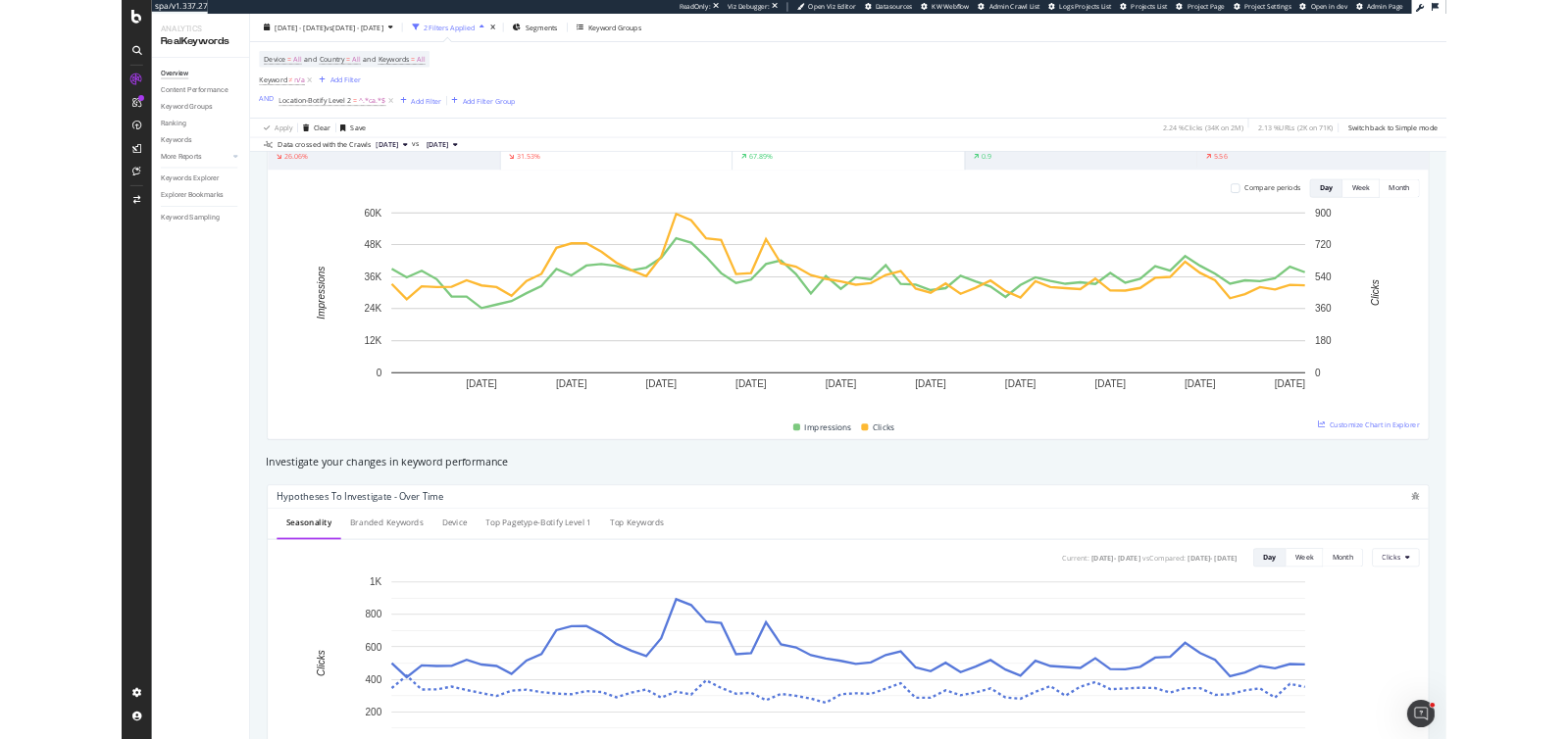
scroll to position [0, 0]
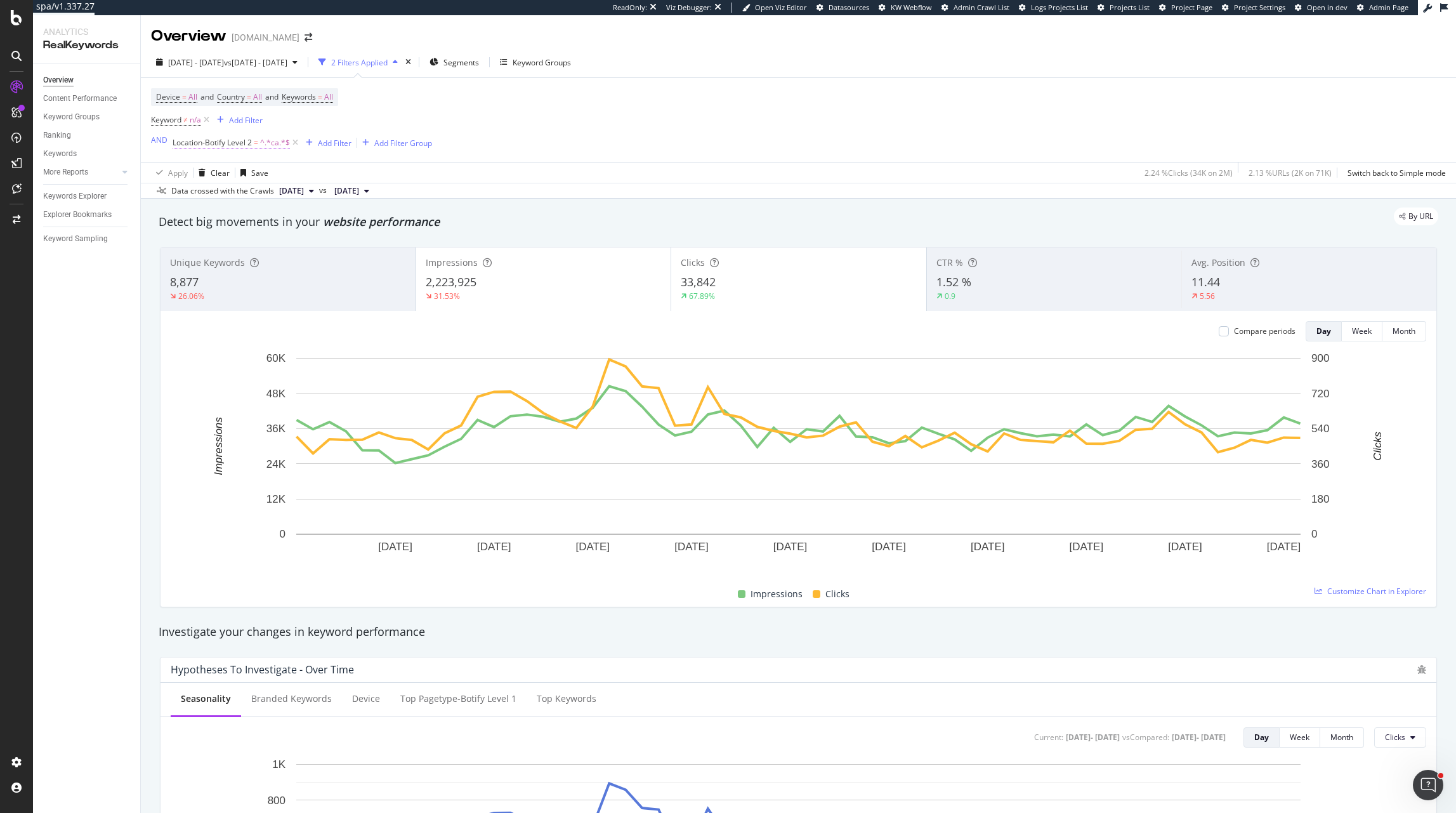
click at [264, 142] on span "^.*ca.*$" at bounding box center [275, 143] width 30 height 18
click at [228, 211] on input "ca" at bounding box center [244, 216] width 120 height 21
type input "us"
drag, startPoint x: 295, startPoint y: 237, endPoint x: 675, endPoint y: 233, distance: 380.0
click at [295, 237] on div "Apply" at bounding box center [304, 242] width 37 height 12
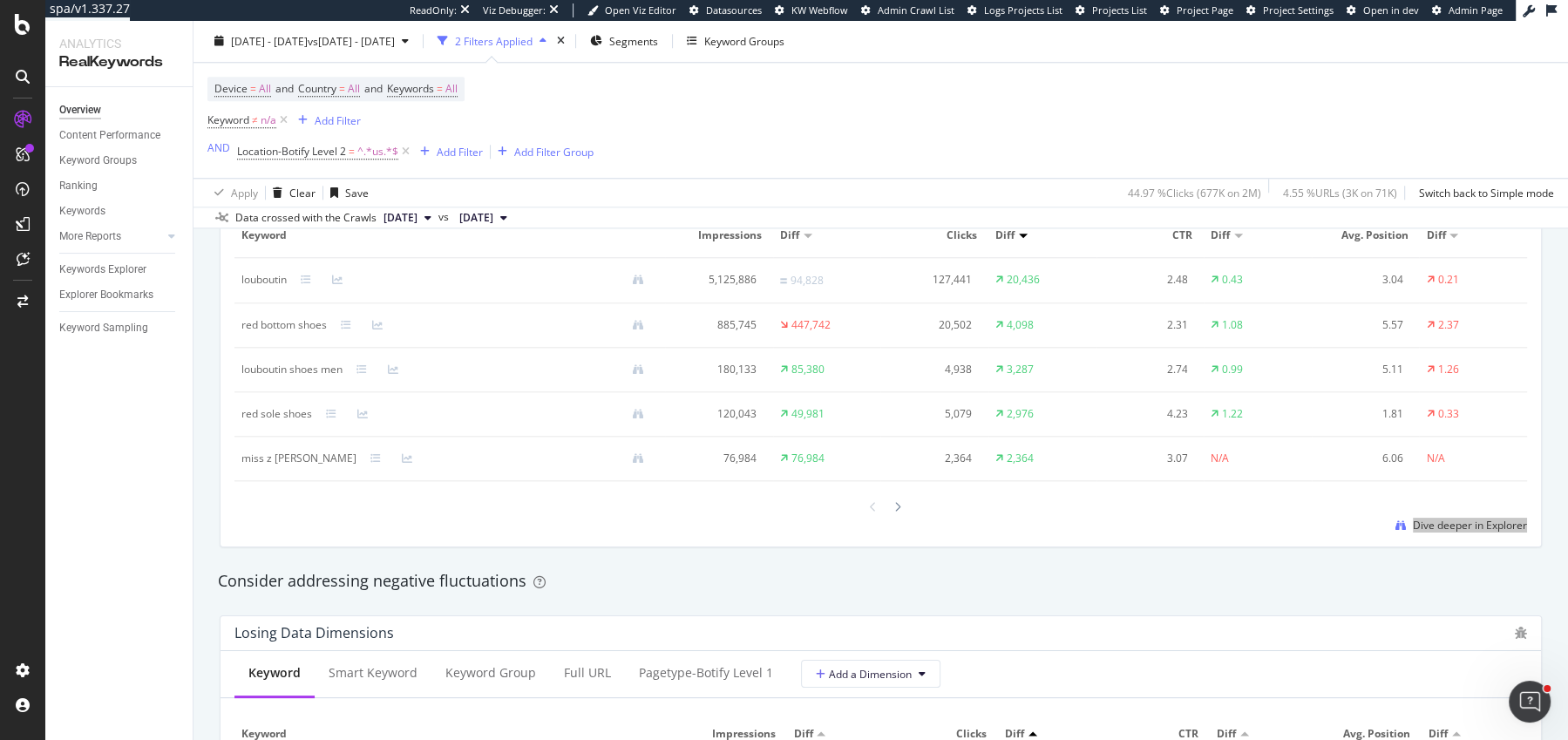
scroll to position [1635, 0]
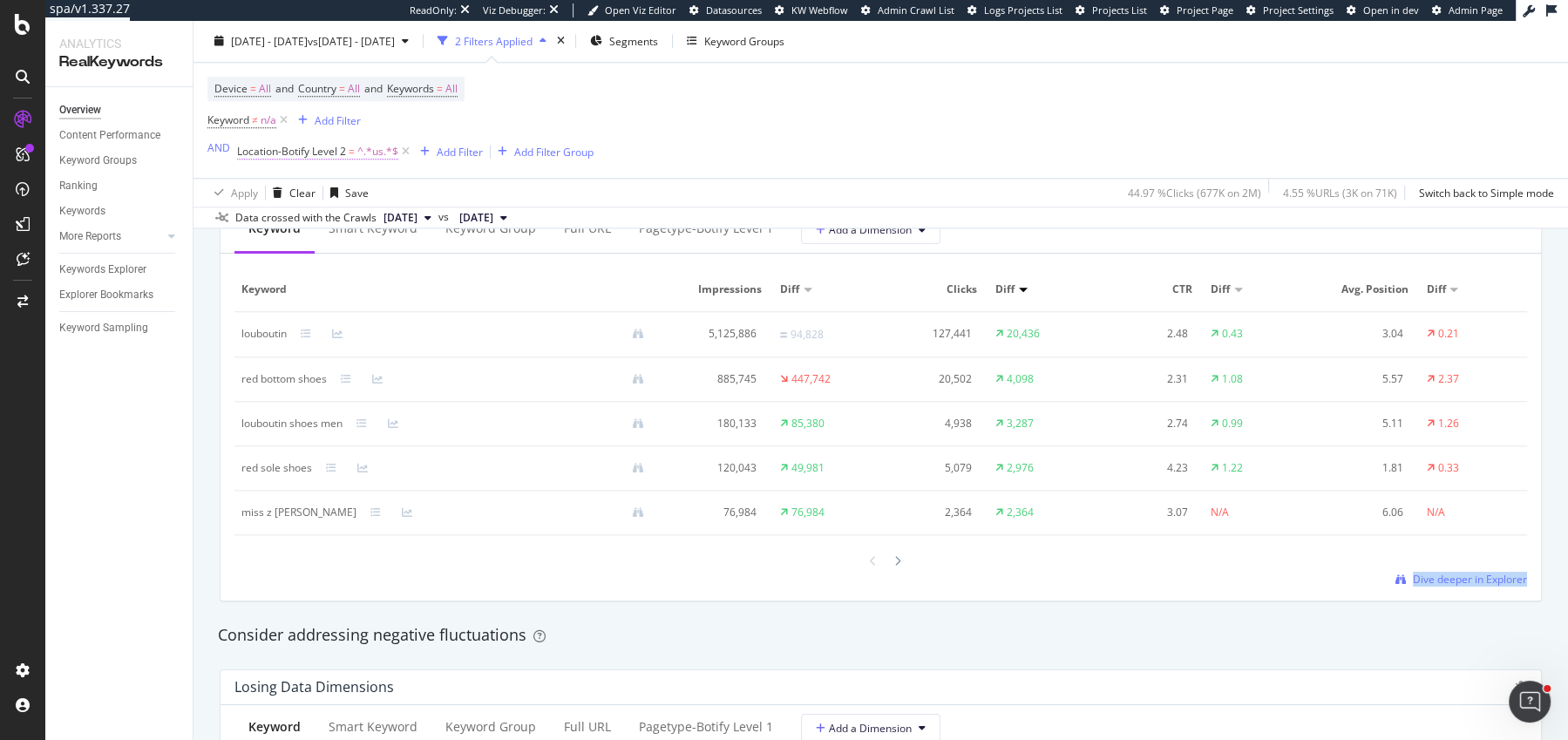
click at [320, 158] on span "Location-Botify Level 2" at bounding box center [291, 151] width 109 height 15
click at [297, 226] on icon at bounding box center [301, 221] width 12 height 11
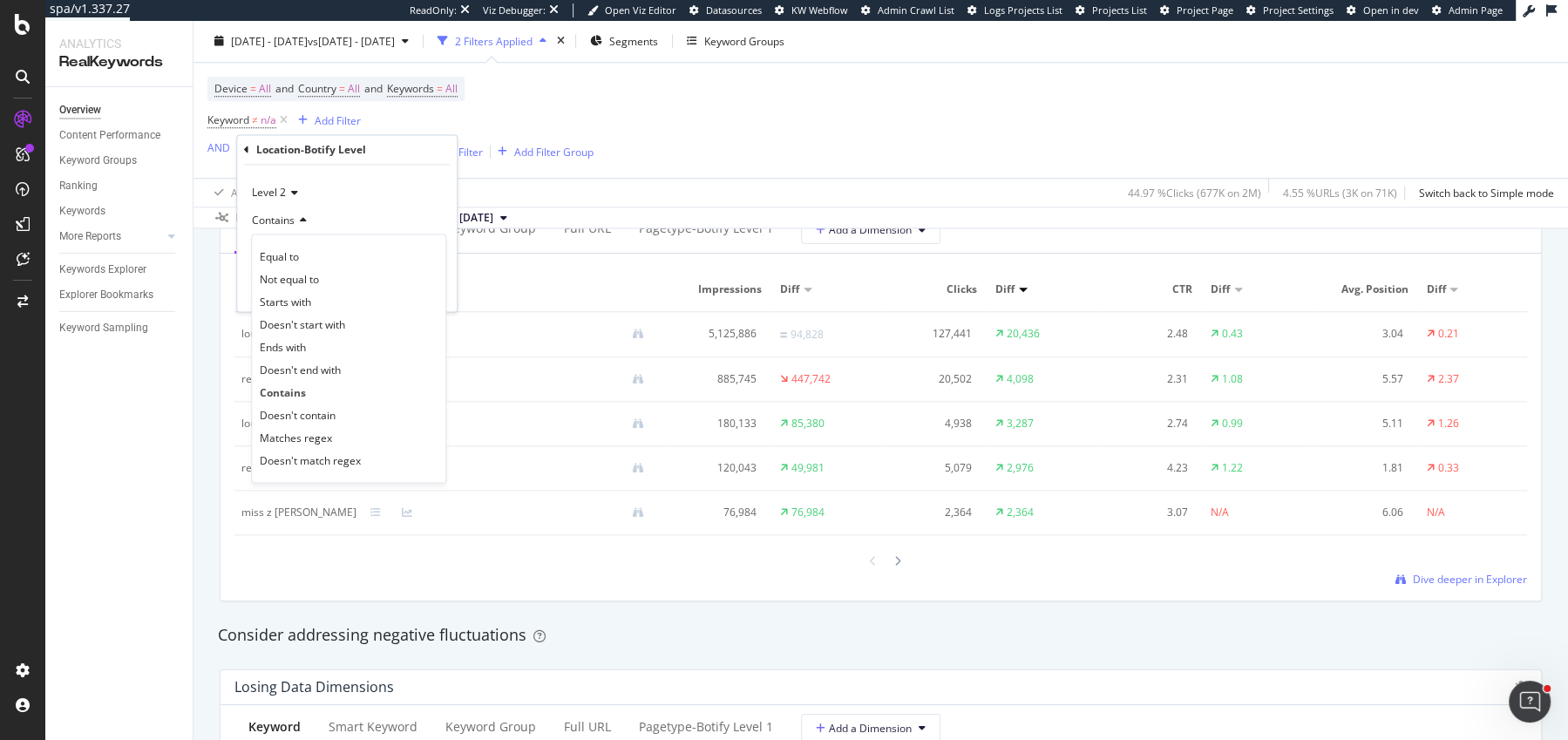
click at [294, 213] on span "Contains" at bounding box center [274, 220] width 42 height 15
click at [282, 259] on input "us" at bounding box center [335, 253] width 165 height 28
type input "ca"
click at [420, 286] on div "Apply" at bounding box center [429, 289] width 27 height 15
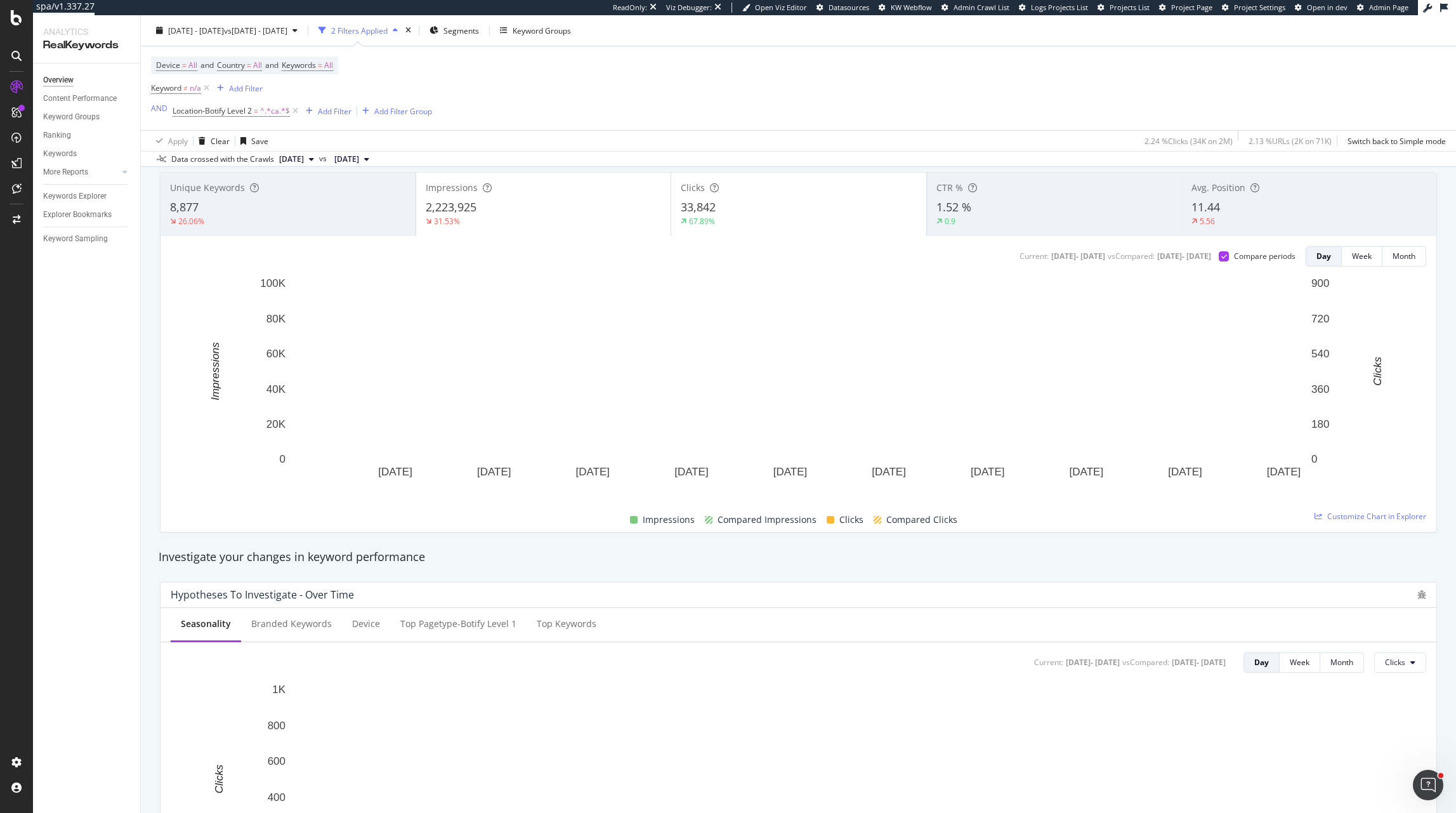
scroll to position [46, 0]
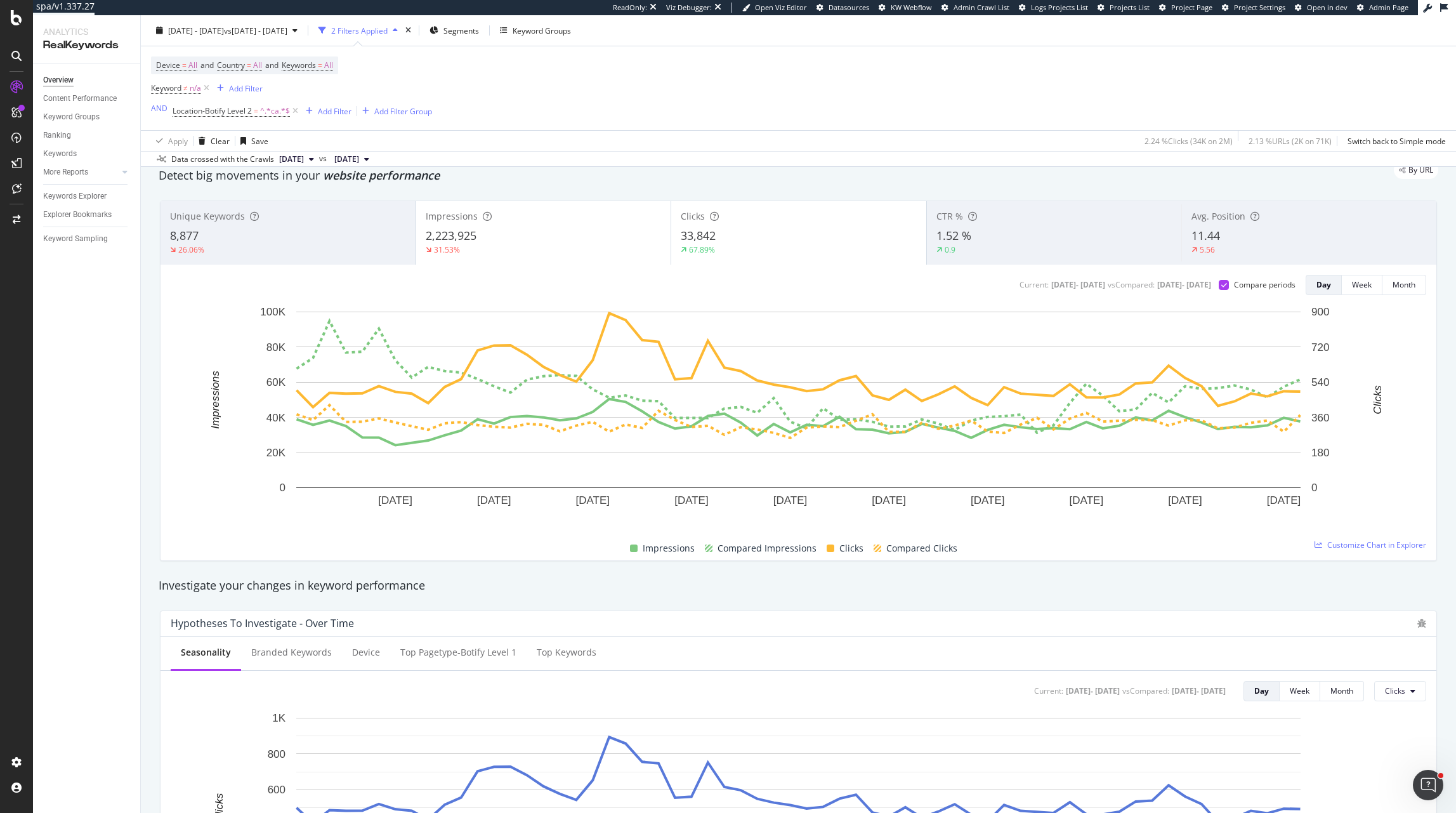
click at [253, 120] on span "Location-Botify Level 2 = ^.*ca.*$" at bounding box center [237, 112] width 128 height 18
click at [253, 117] on span "Location-Botify Level 2 = ^.*ca.*$" at bounding box center [237, 112] width 128 height 18
click at [245, 117] on span "Location-Botify Level 2 = ^.*ca.*$" at bounding box center [237, 112] width 128 height 18
click at [245, 113] on span "Location-Botify Level 2" at bounding box center [212, 110] width 79 height 11
click at [194, 141] on span "Level 2" at bounding box center [196, 141] width 24 height 11
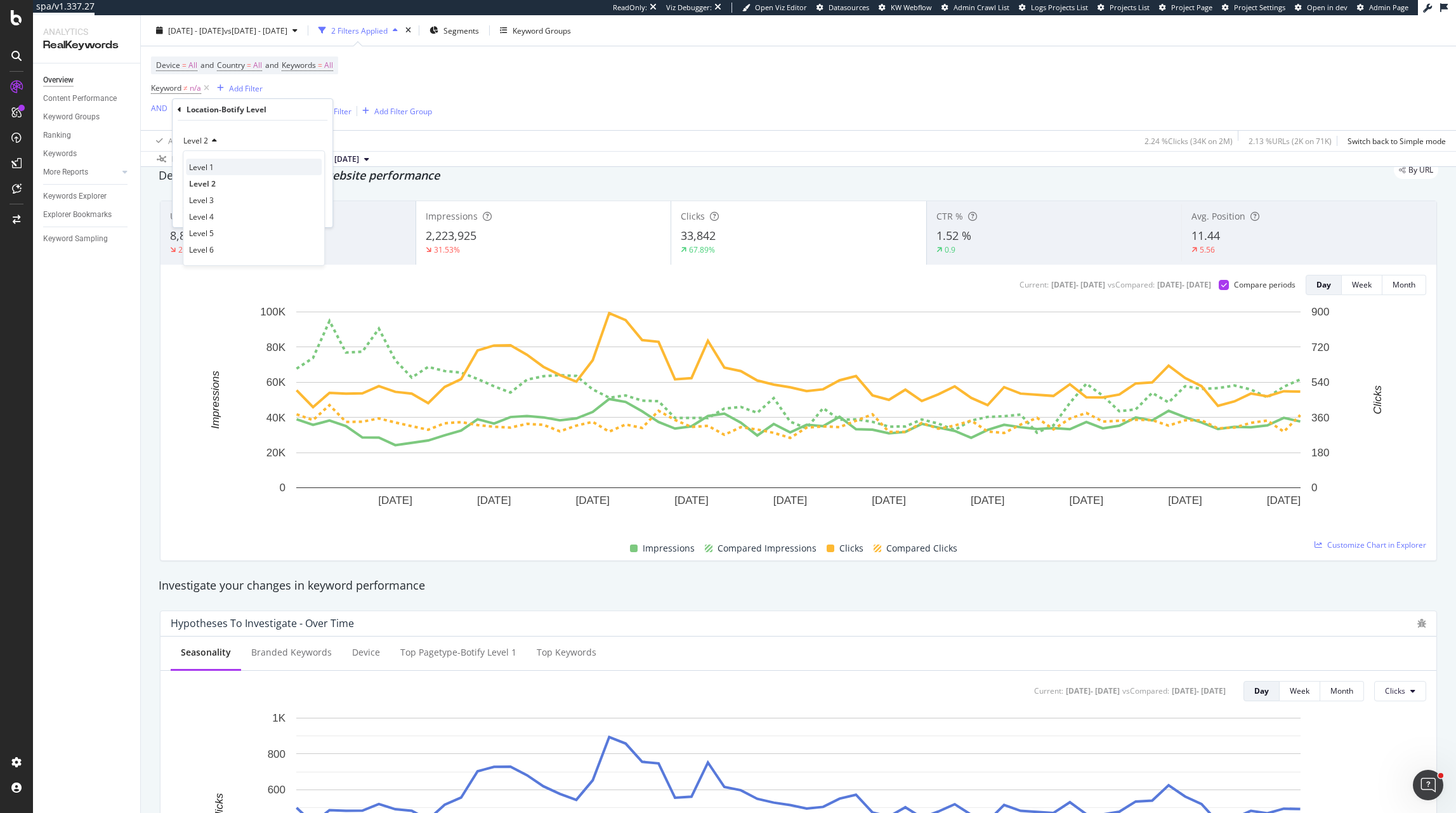
click at [206, 166] on span "Level 1" at bounding box center [201, 167] width 24 height 11
click at [215, 182] on input "ca" at bounding box center [244, 184] width 120 height 21
type input "eu"
click at [318, 211] on div "Apply" at bounding box center [313, 211] width 20 height 11
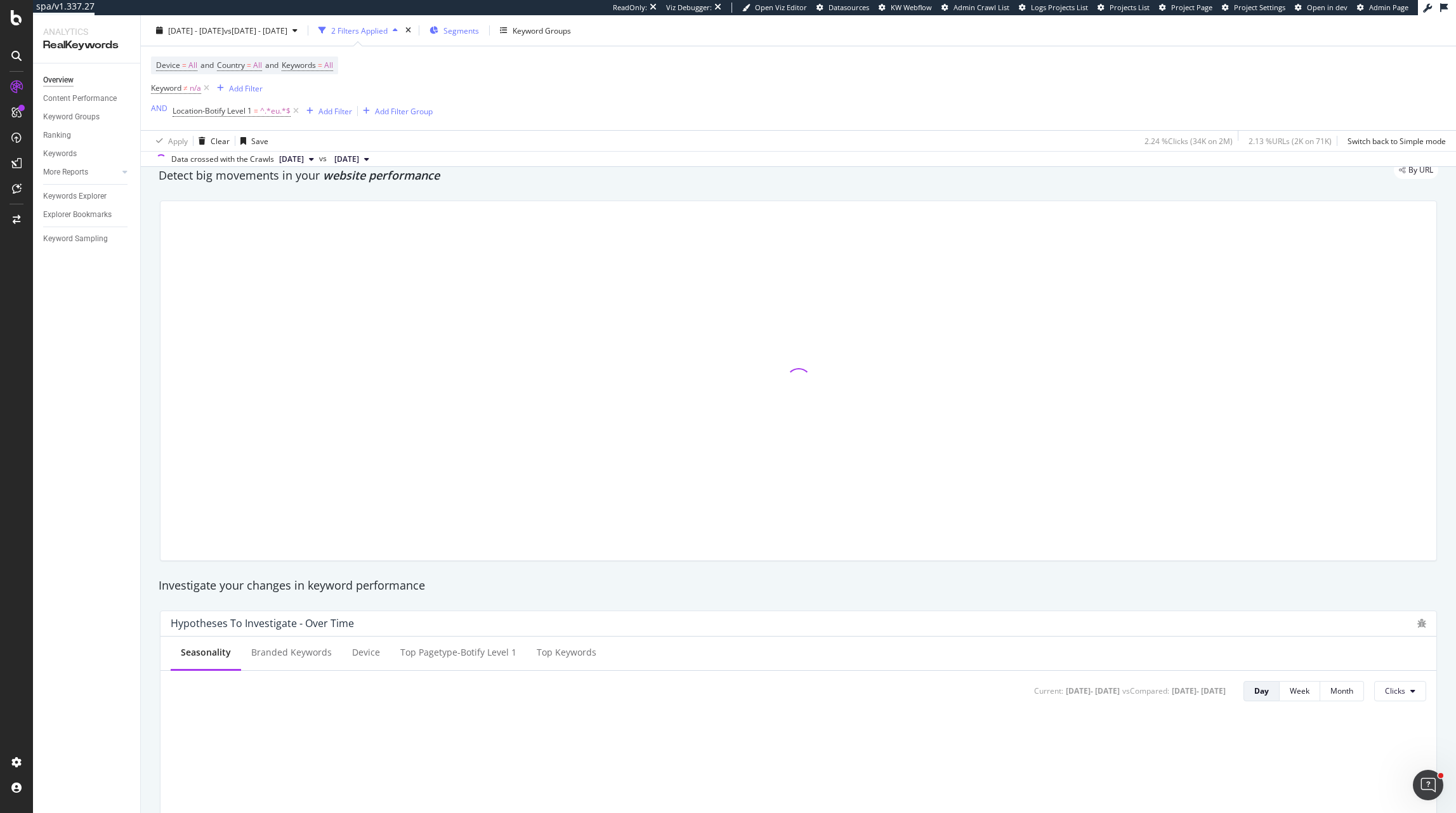
click at [438, 26] on icon "button" at bounding box center [434, 30] width 9 height 8
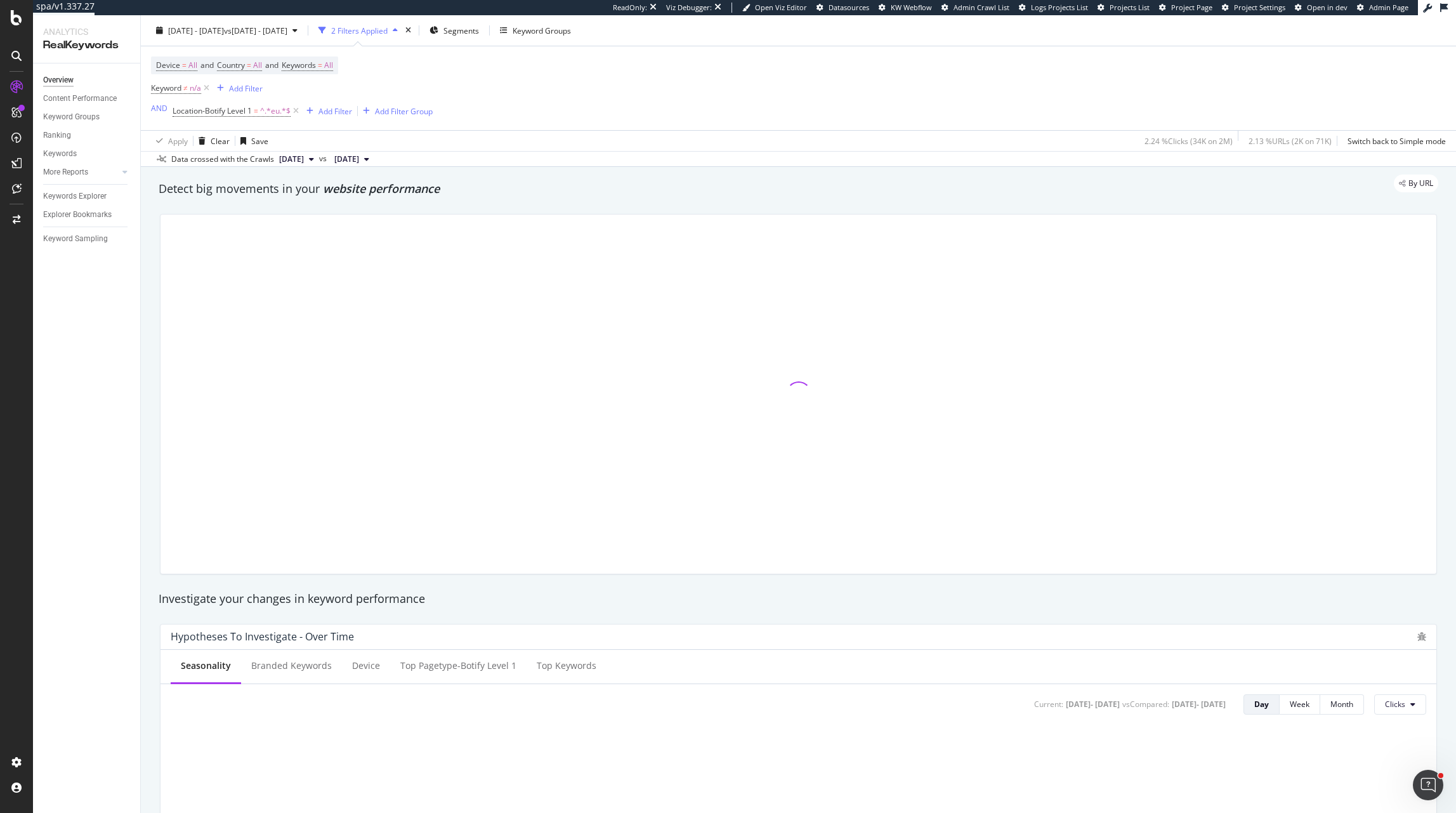
scroll to position [32, 0]
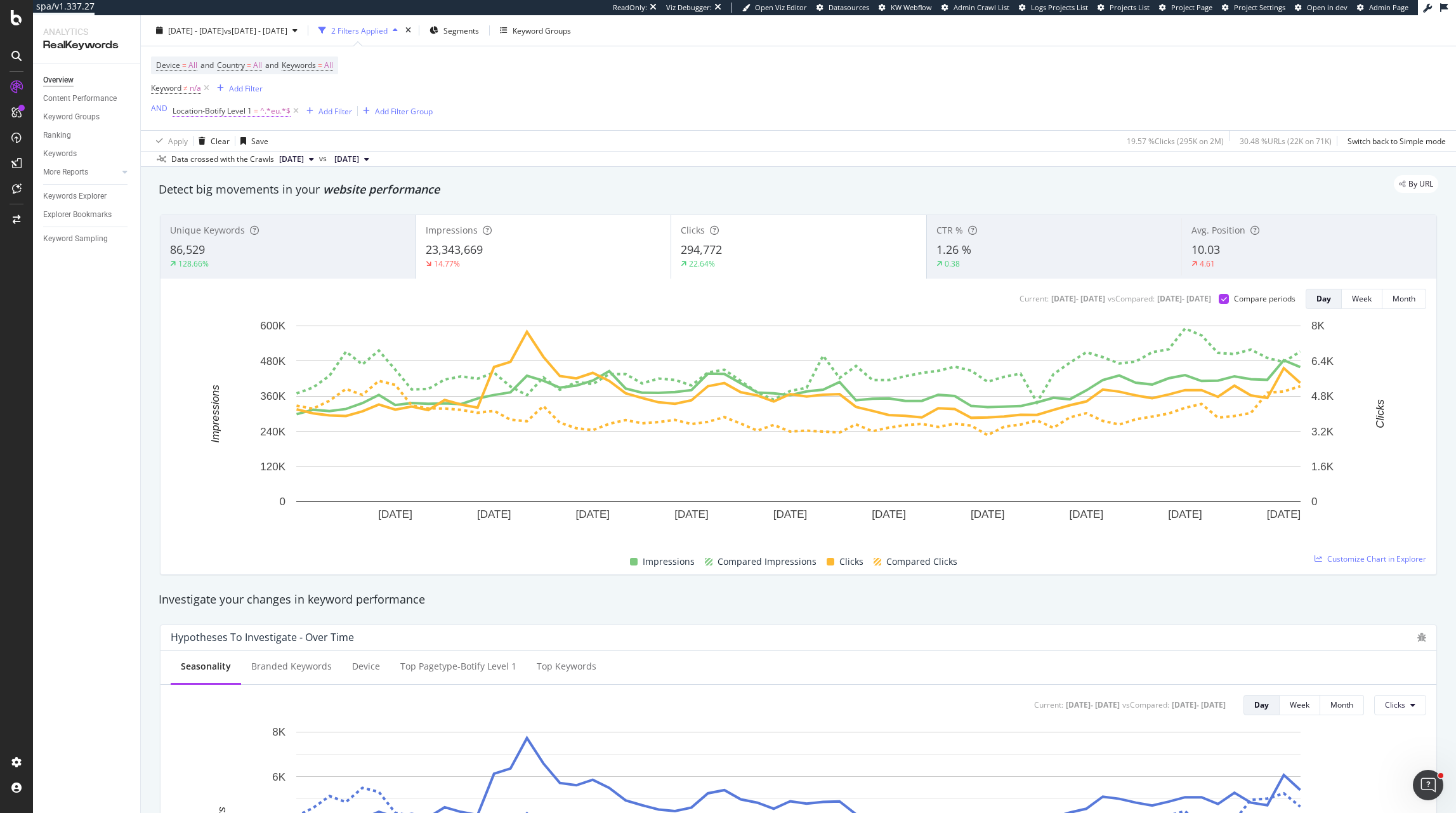
click at [231, 113] on span "Location-Botify Level 1" at bounding box center [212, 110] width 79 height 11
click at [557, 87] on div "Device = All and Country = All and Keywords = All Keyword ≠ n/a Add Filter AND …" at bounding box center [798, 88] width 1295 height 84
click at [597, 200] on div "Detect big movements in your website performance" at bounding box center [798, 190] width 1292 height 29
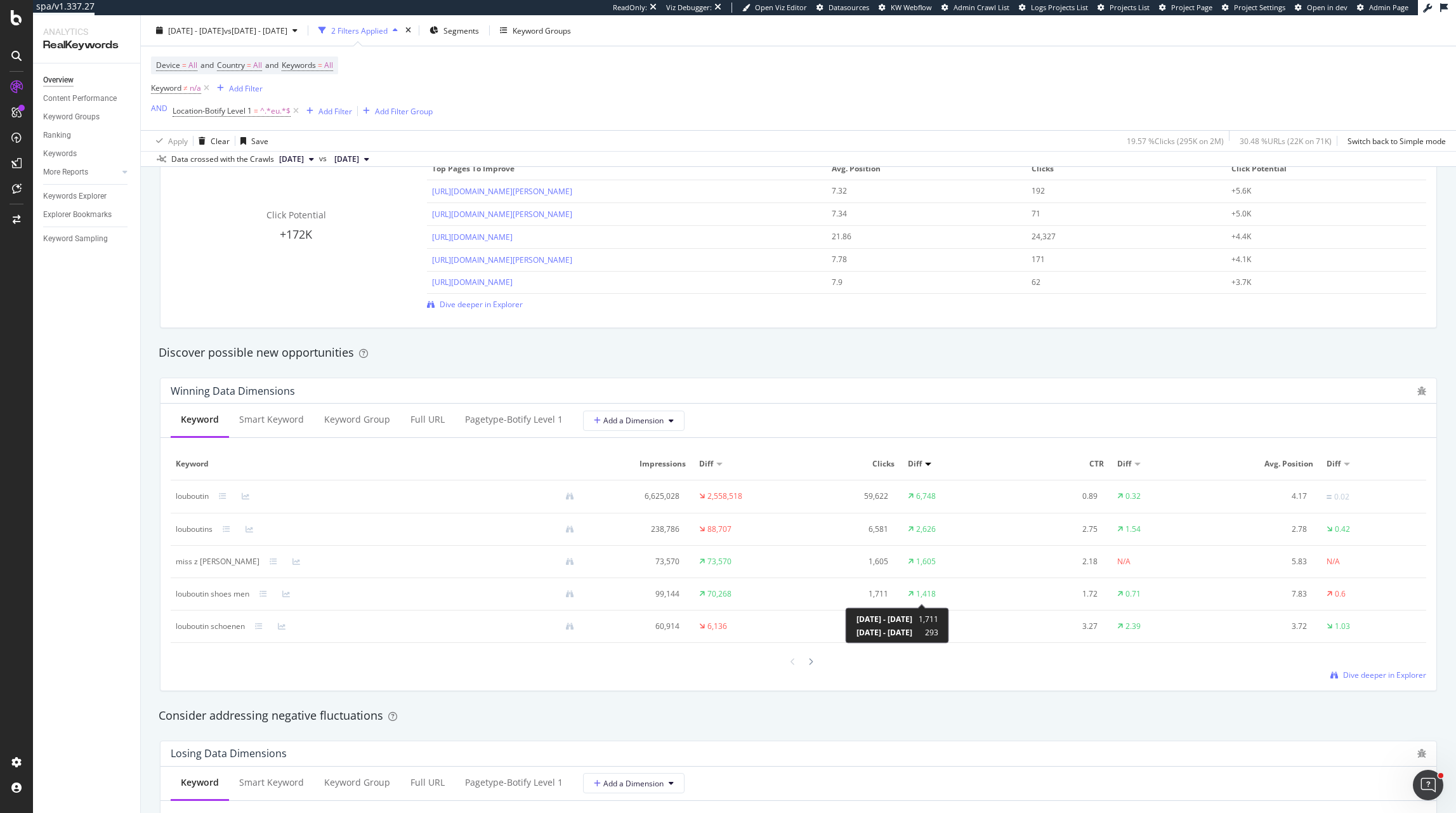
scroll to position [924, 0]
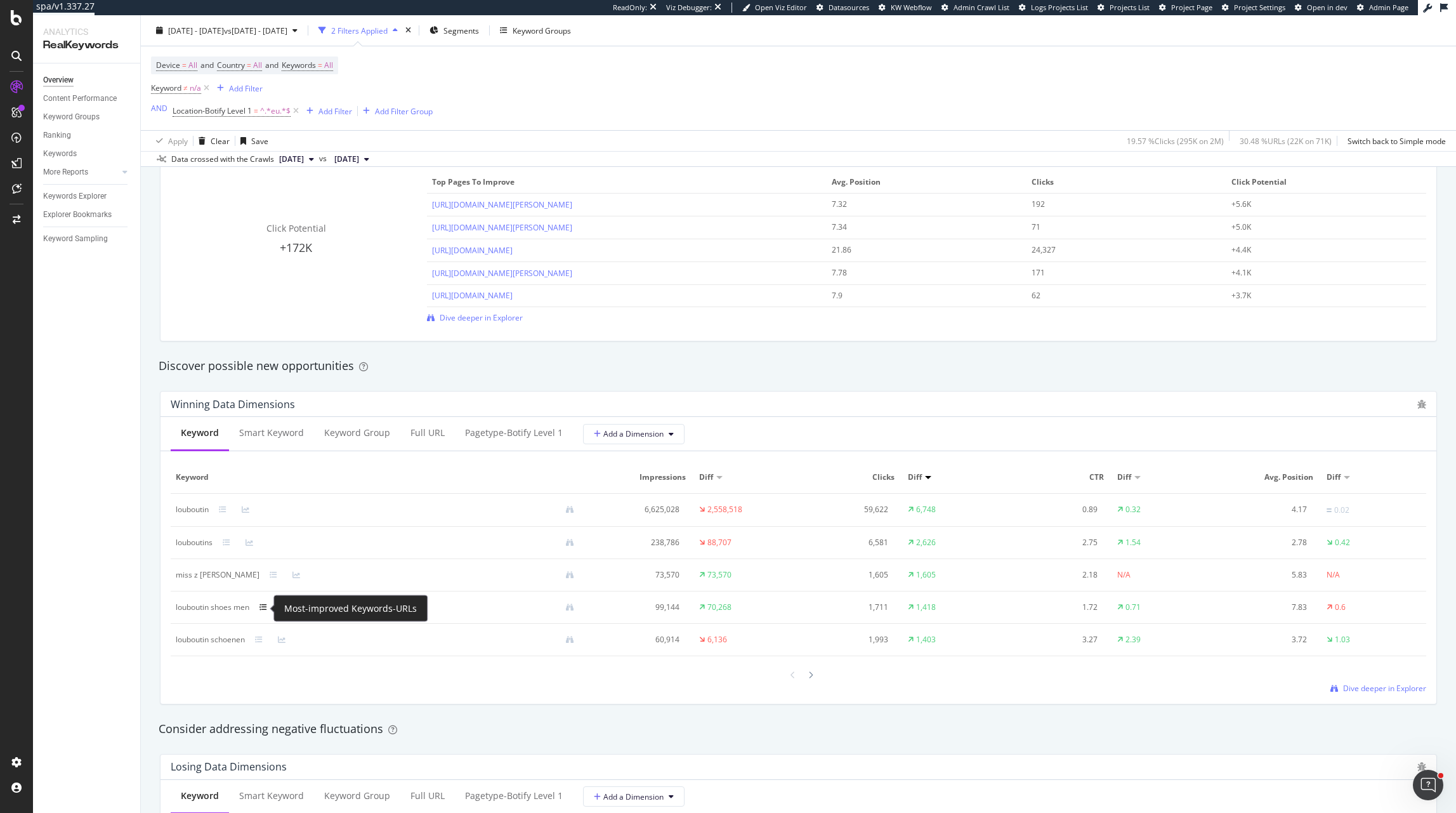
click at [265, 609] on icon at bounding box center [264, 607] width 8 height 8
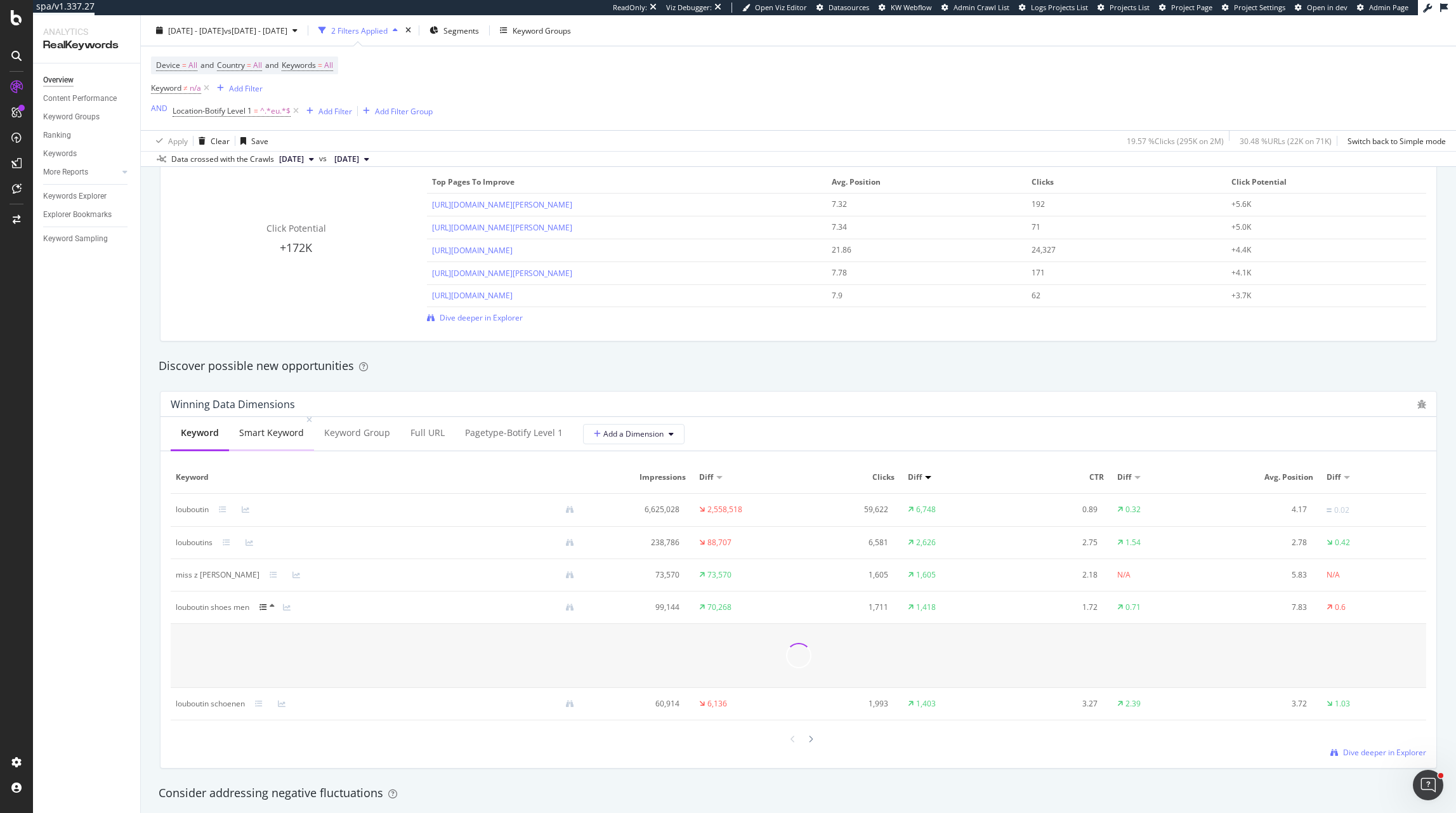
click at [257, 437] on div "Smart Keyword" at bounding box center [271, 433] width 64 height 13
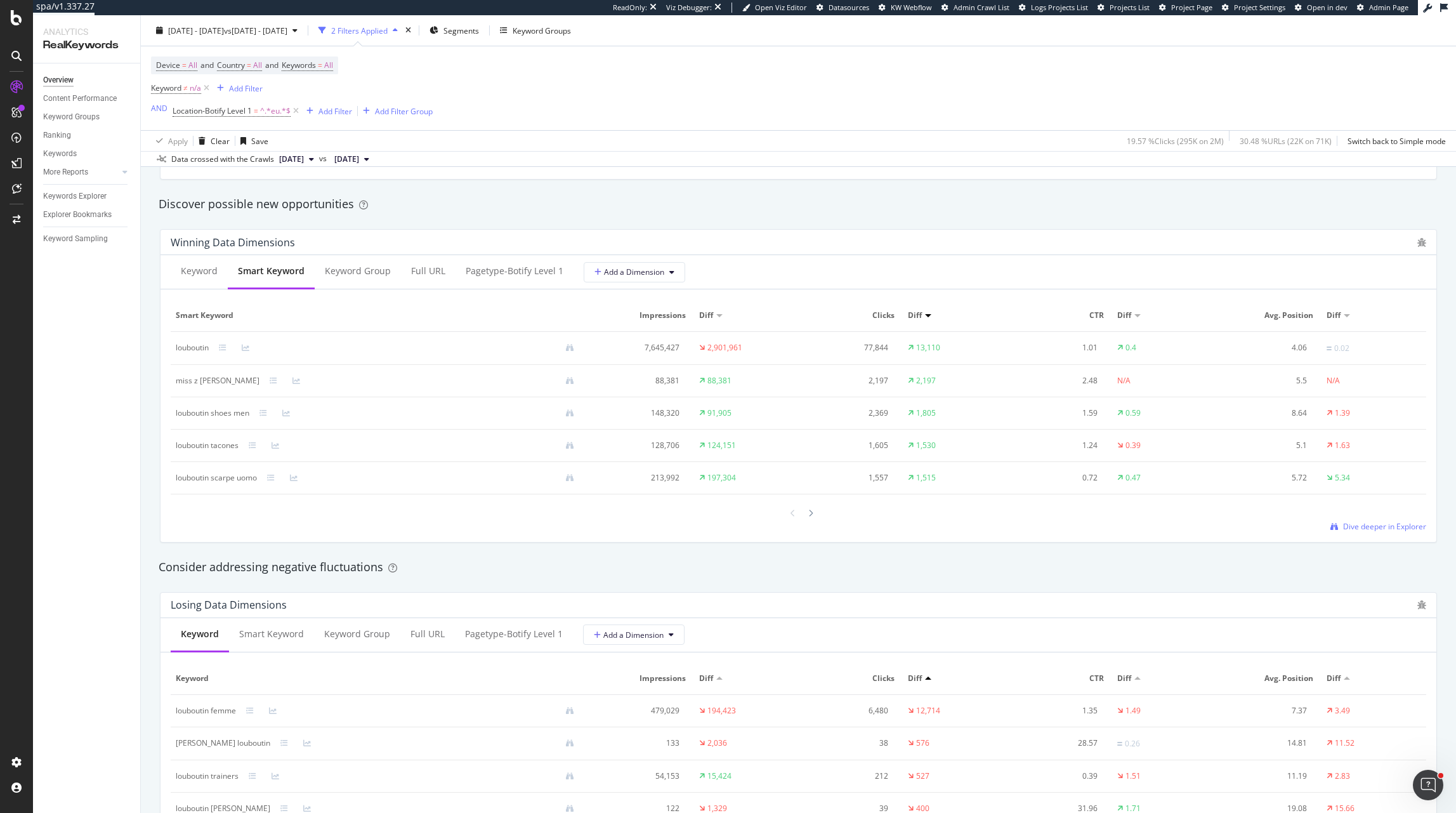
scroll to position [1079, 0]
click at [252, 461] on td "louboutin tacones" at bounding box center [380, 453] width 419 height 32
click at [253, 453] on icon at bounding box center [253, 453] width 8 height 8
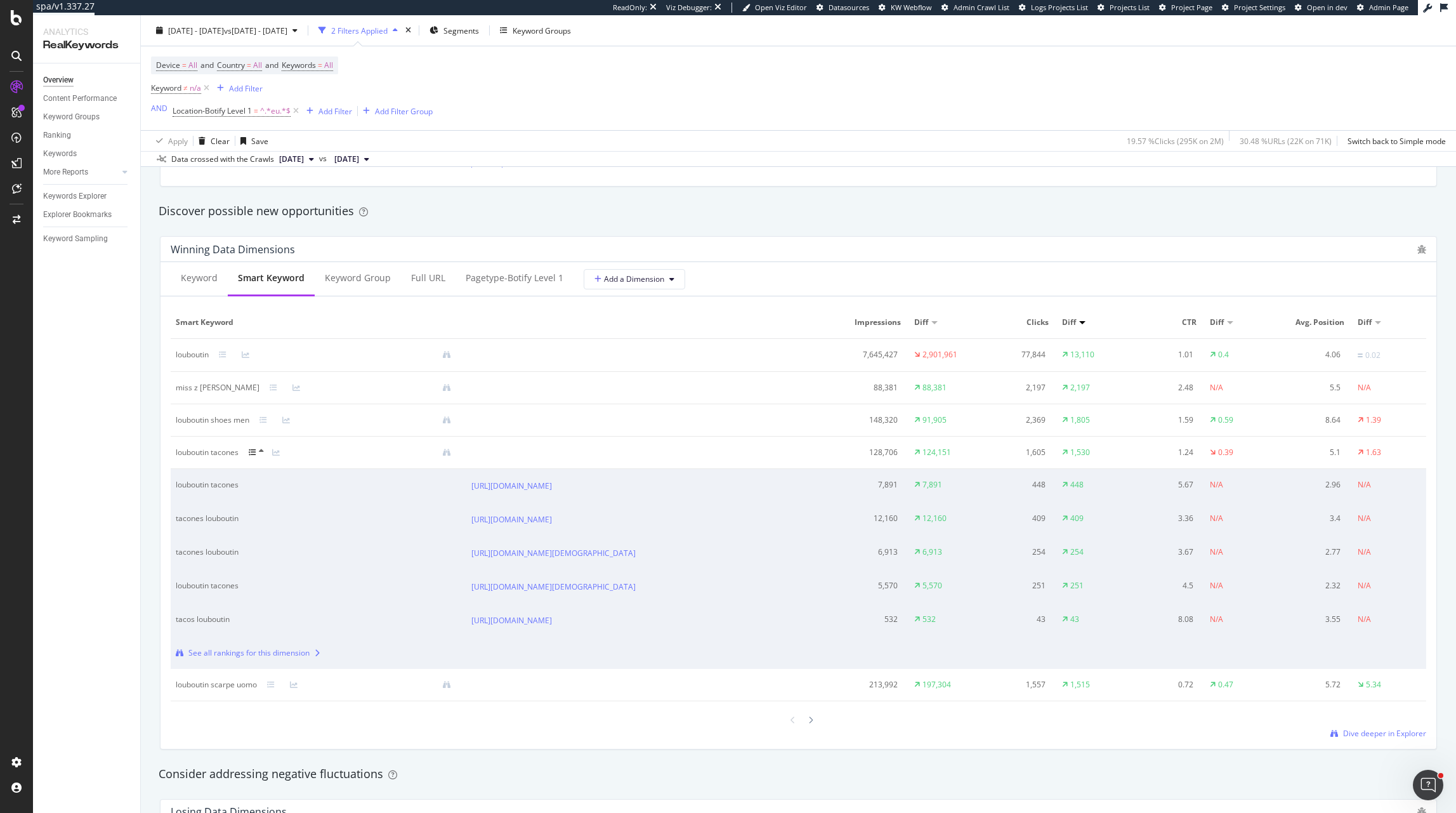
click at [253, 453] on icon at bounding box center [253, 453] width 8 height 8
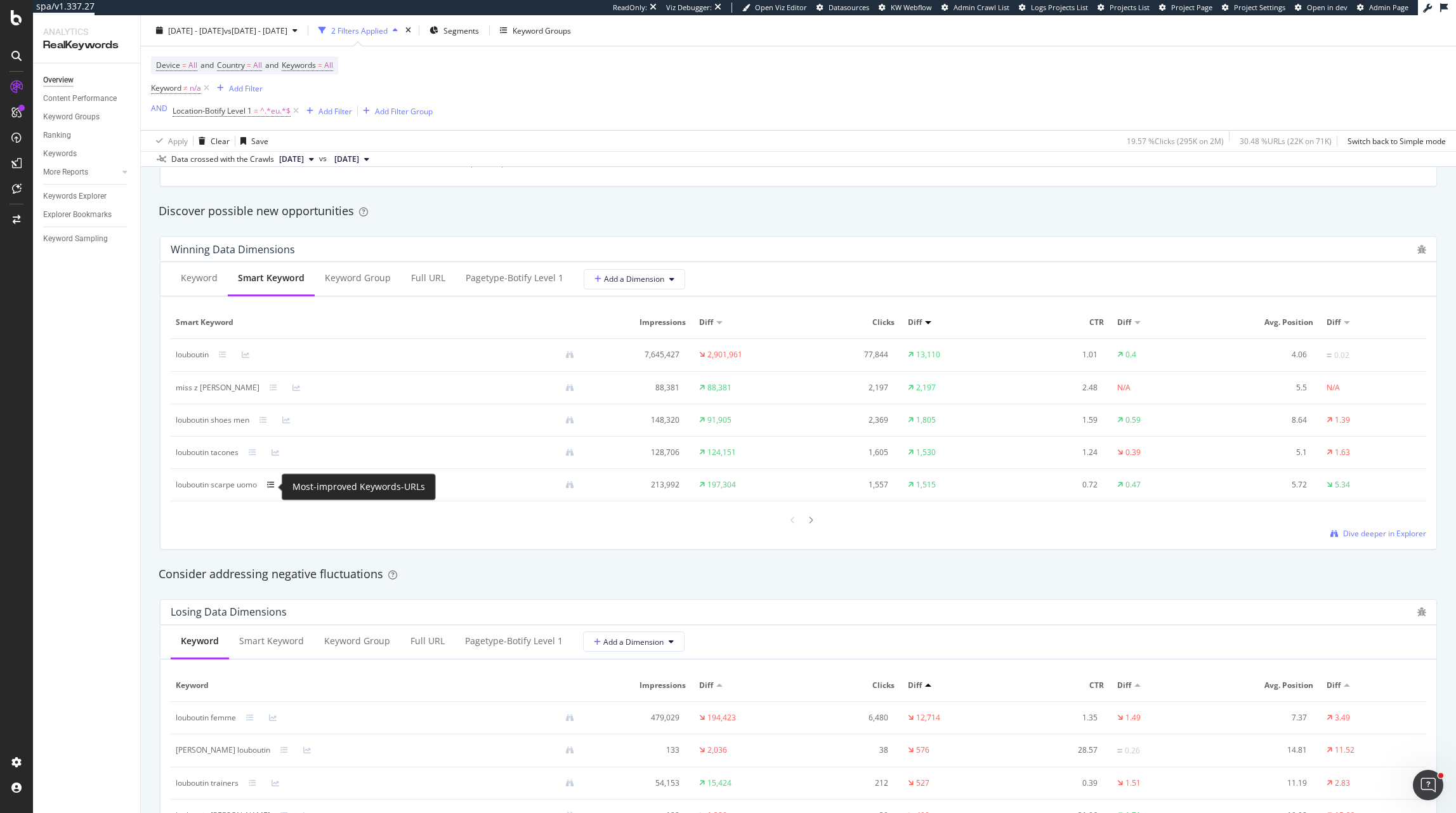
click at [274, 489] on icon at bounding box center [271, 485] width 8 height 8
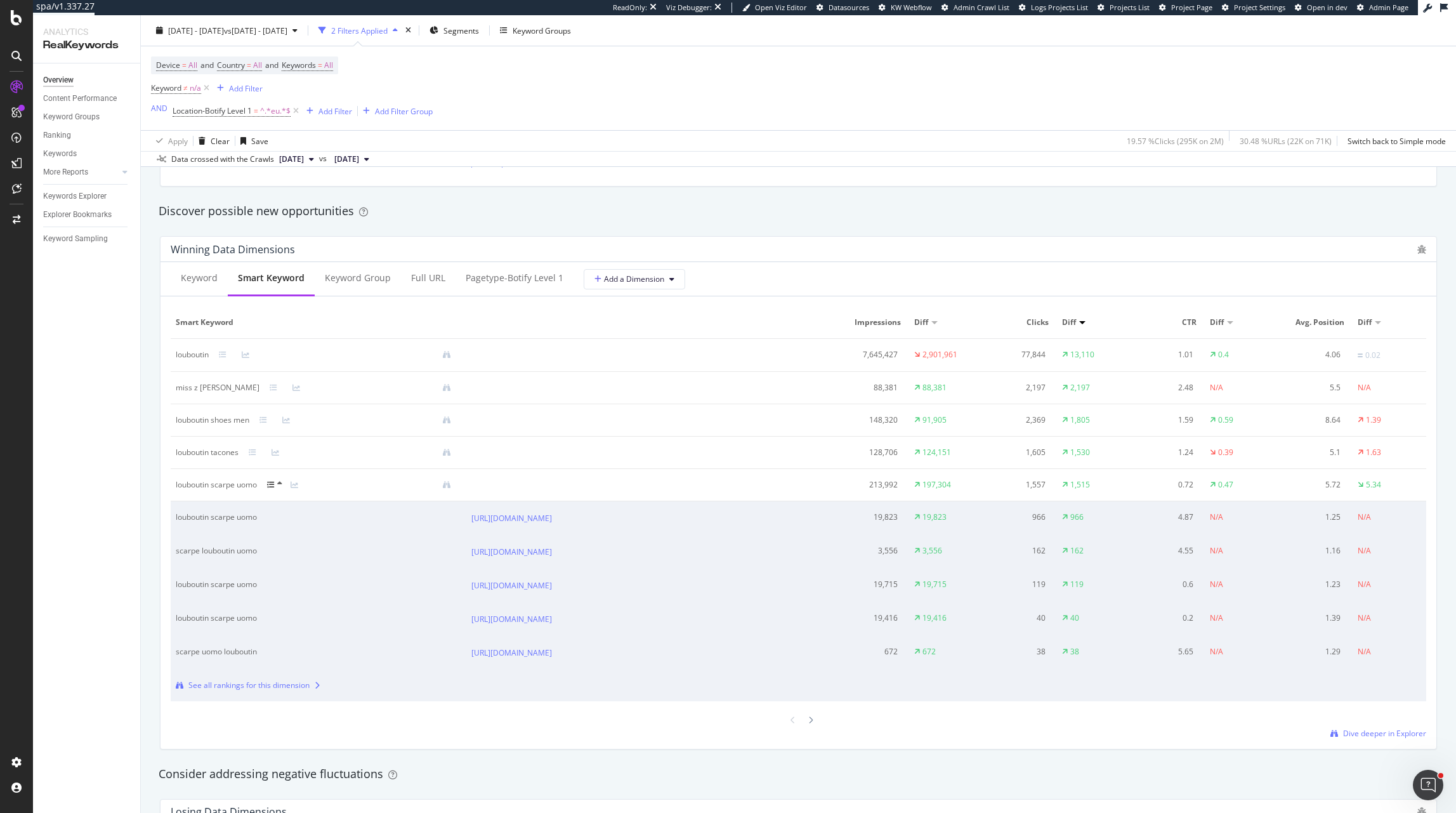
click at [274, 489] on icon at bounding box center [271, 485] width 8 height 8
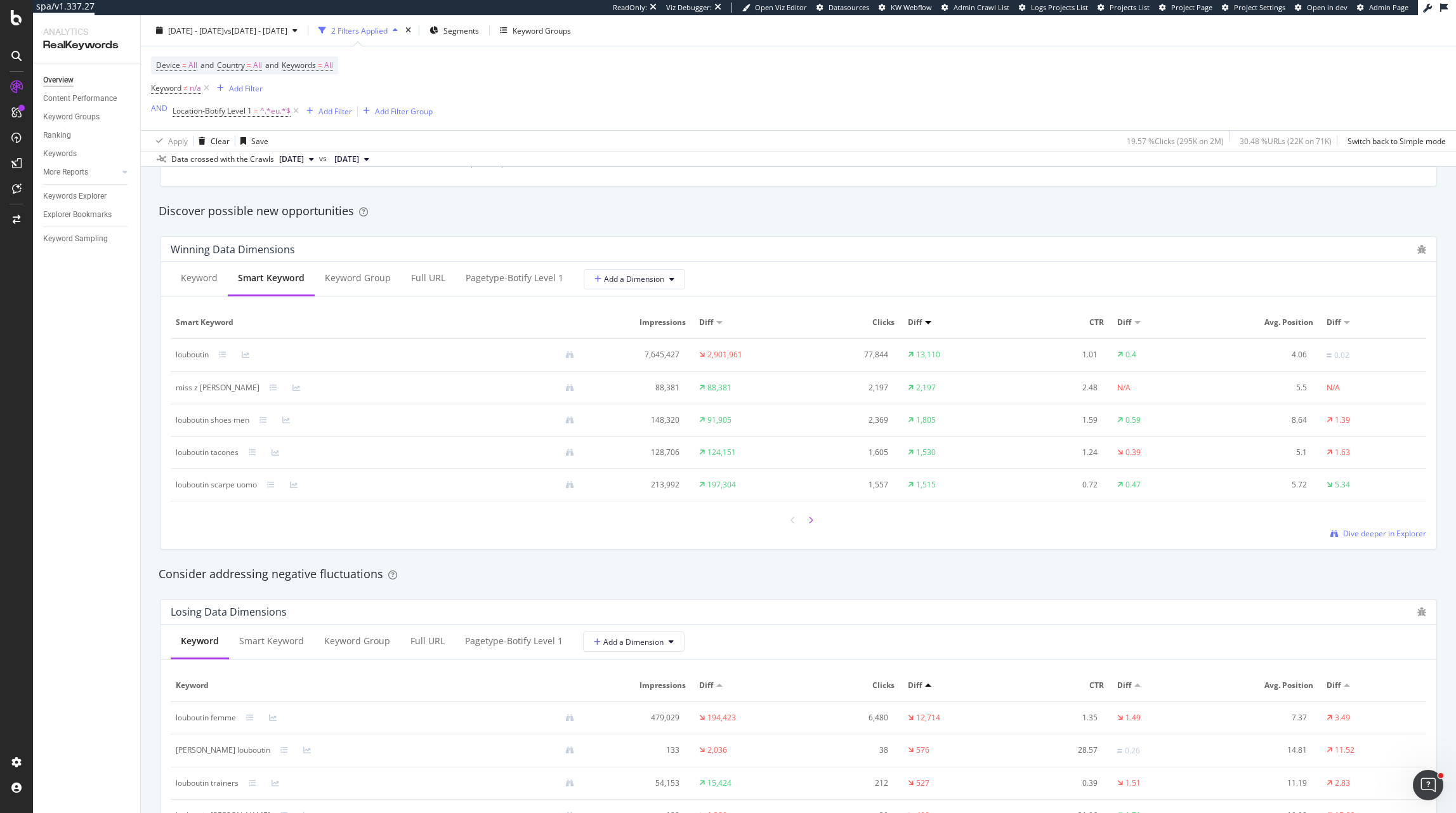
click at [813, 529] on div at bounding box center [811, 520] width 12 height 17
click at [815, 521] on div at bounding box center [811, 520] width 12 height 17
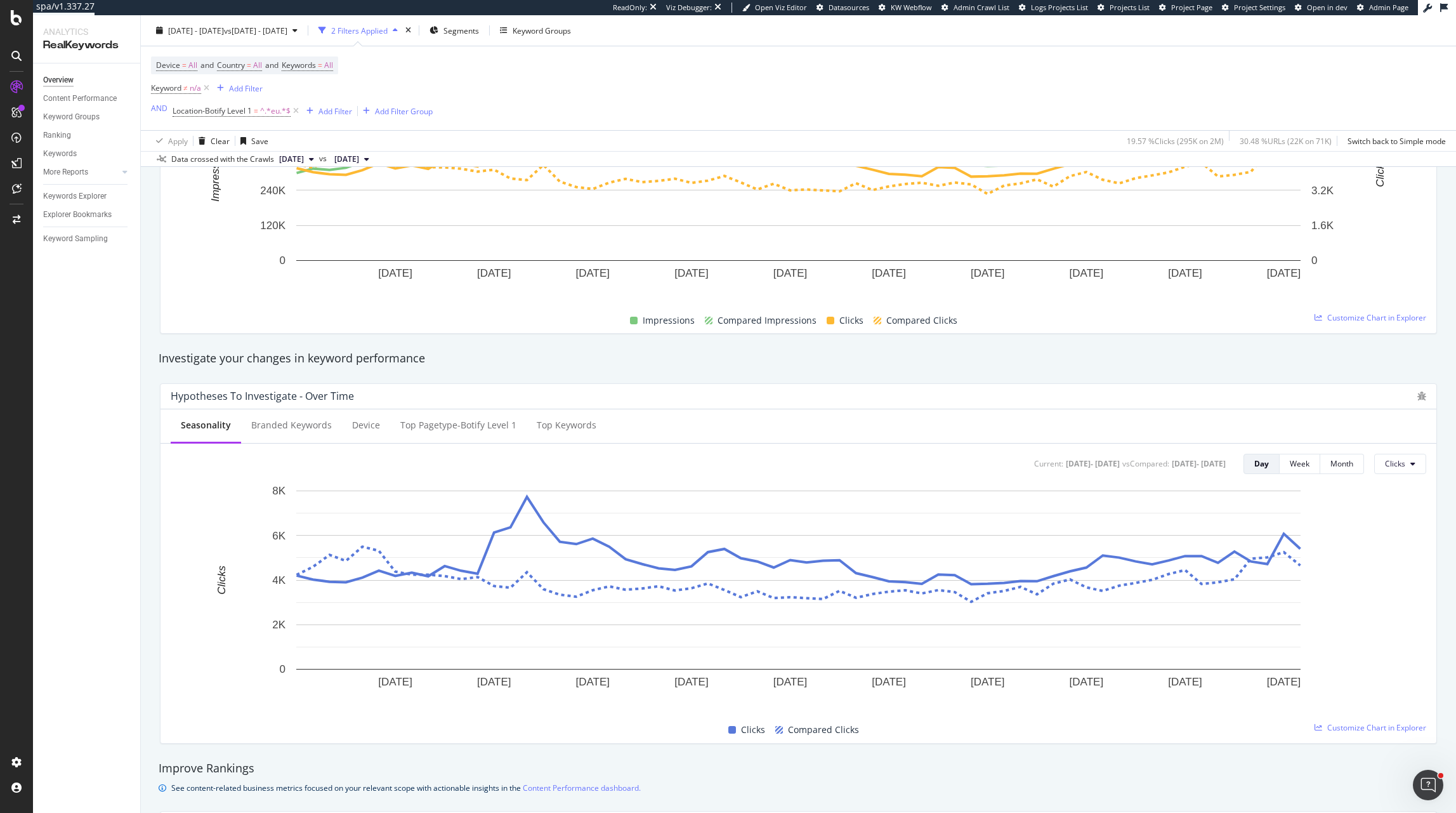
scroll to position [0, 0]
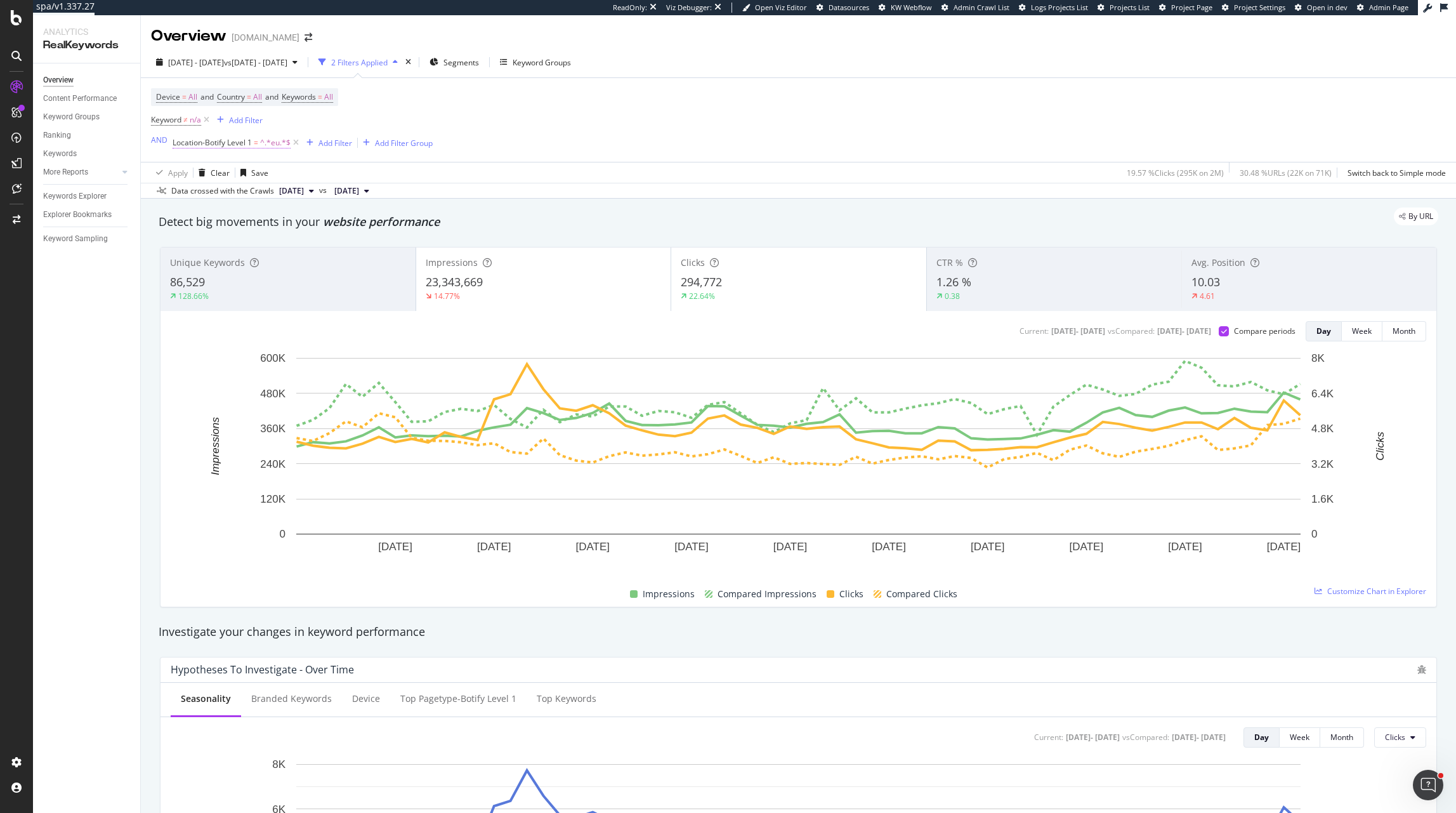
click at [268, 147] on span "^.*eu.*$" at bounding box center [275, 143] width 30 height 18
click at [207, 177] on span "Level 1" at bounding box center [196, 172] width 24 height 11
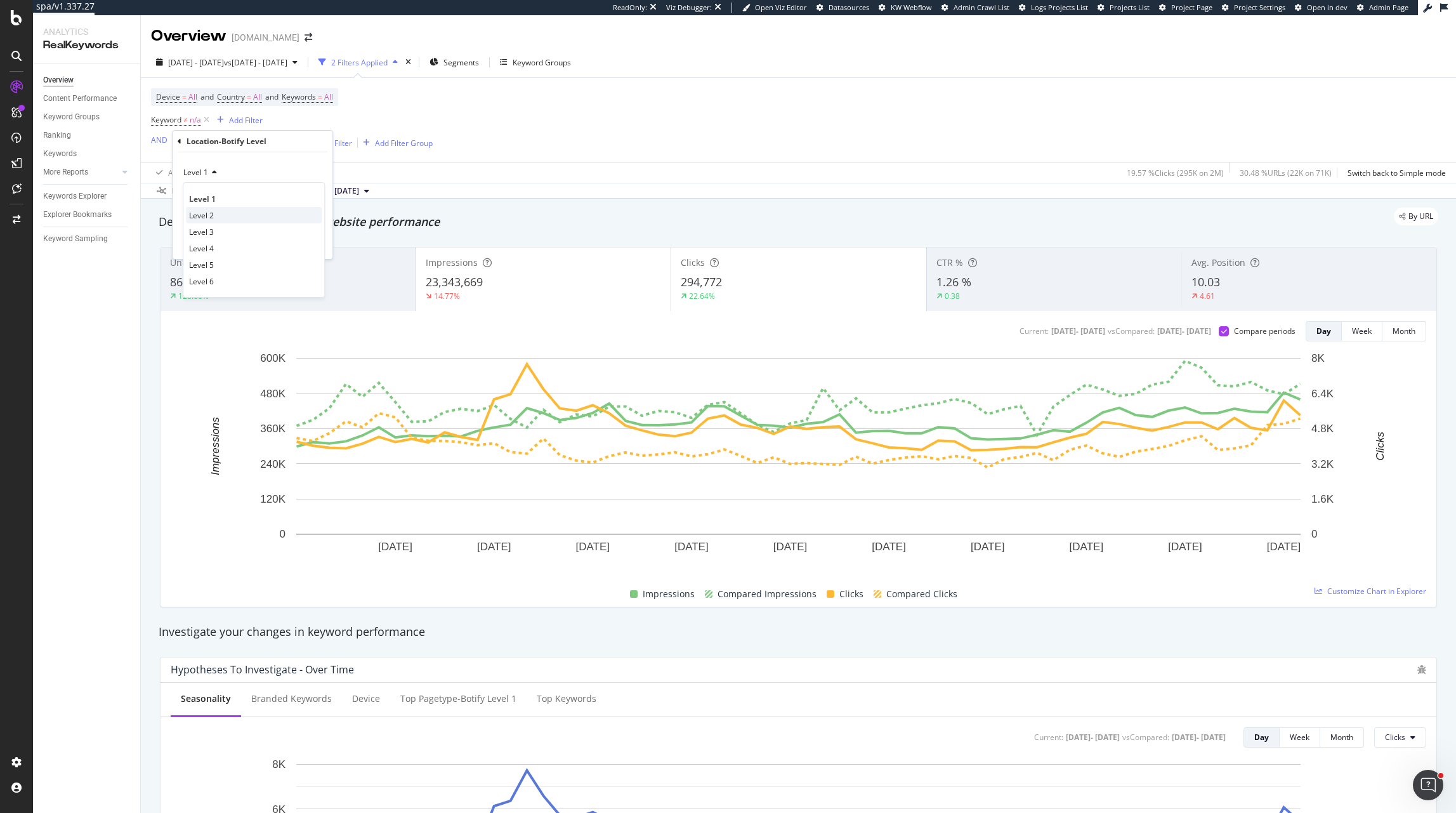
click at [208, 213] on span "Level 2" at bounding box center [201, 215] width 24 height 11
click at [212, 215] on input "eu" at bounding box center [244, 216] width 120 height 21
type input "q"
type input "fr"
click at [320, 241] on div "Apply" at bounding box center [313, 242] width 20 height 11
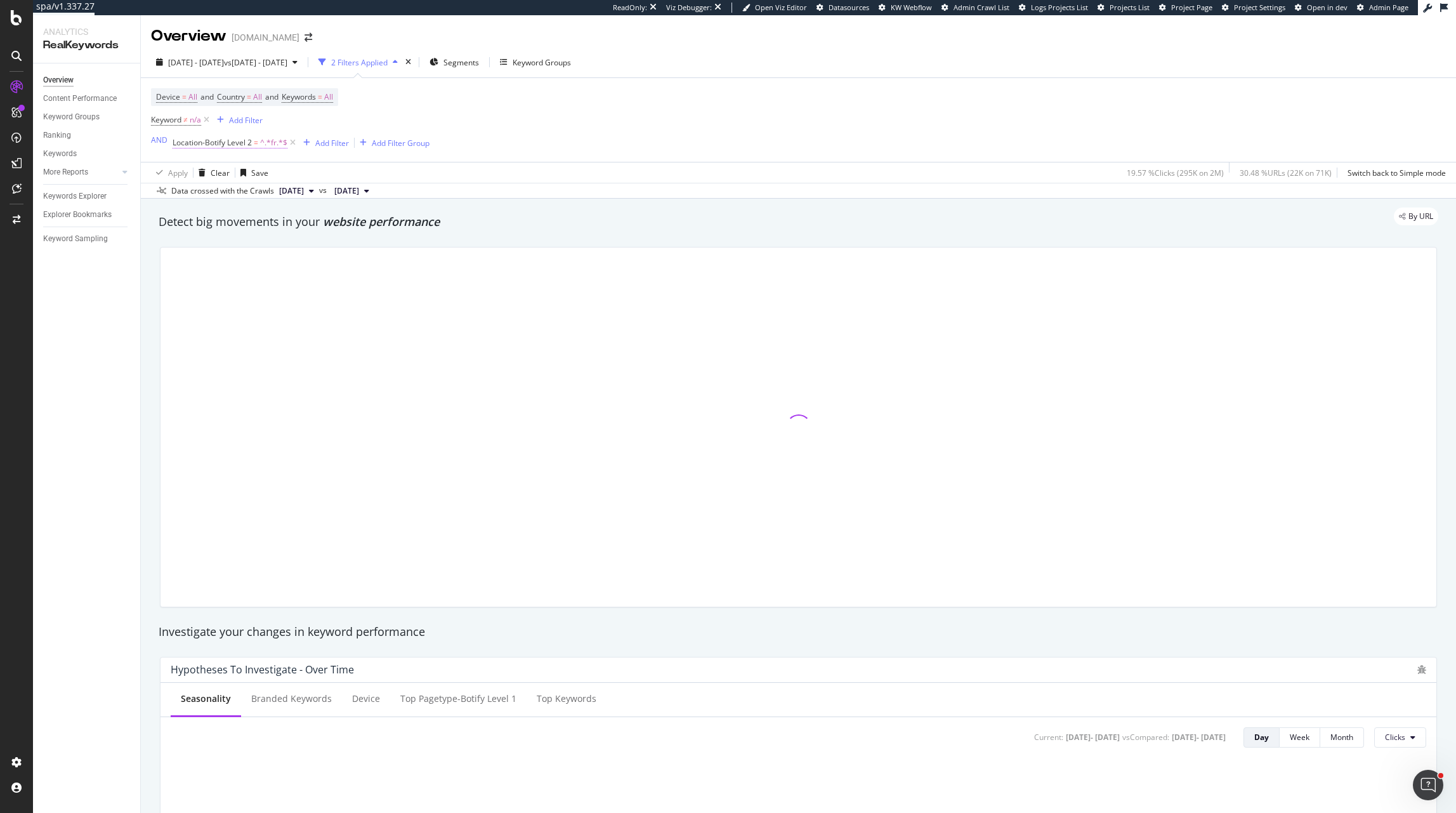
click at [217, 139] on span "Location-Botify Level 2" at bounding box center [212, 142] width 79 height 11
click at [248, 220] on input "fr" at bounding box center [244, 216] width 120 height 21
click at [215, 194] on icon at bounding box center [219, 193] width 9 height 8
click at [215, 219] on span "Equal to" at bounding box center [203, 219] width 28 height 11
click at [215, 219] on input "text" at bounding box center [253, 216] width 139 height 21
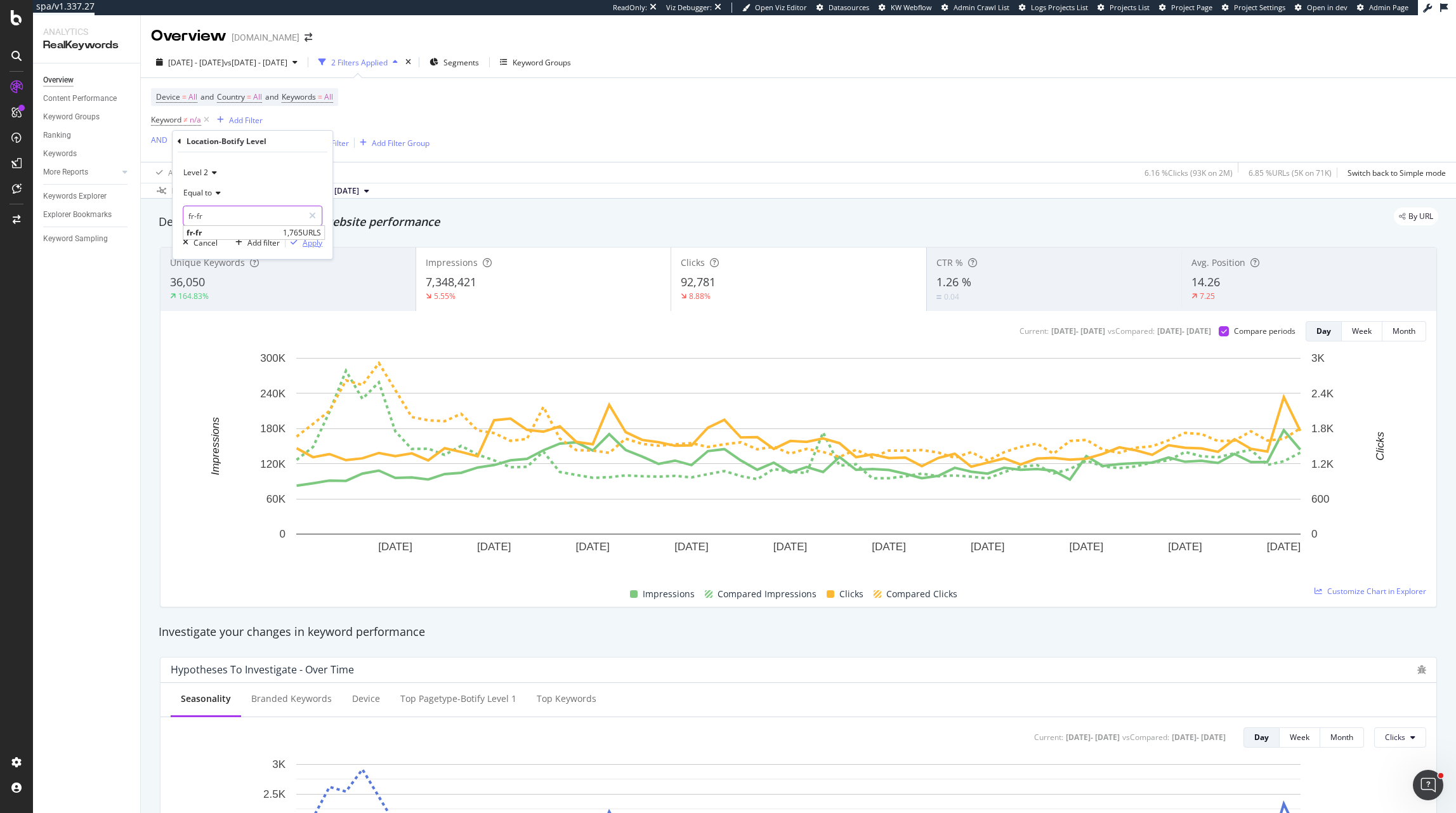
type input "fr-fr"
click at [308, 248] on div "Apply" at bounding box center [313, 242] width 20 height 11
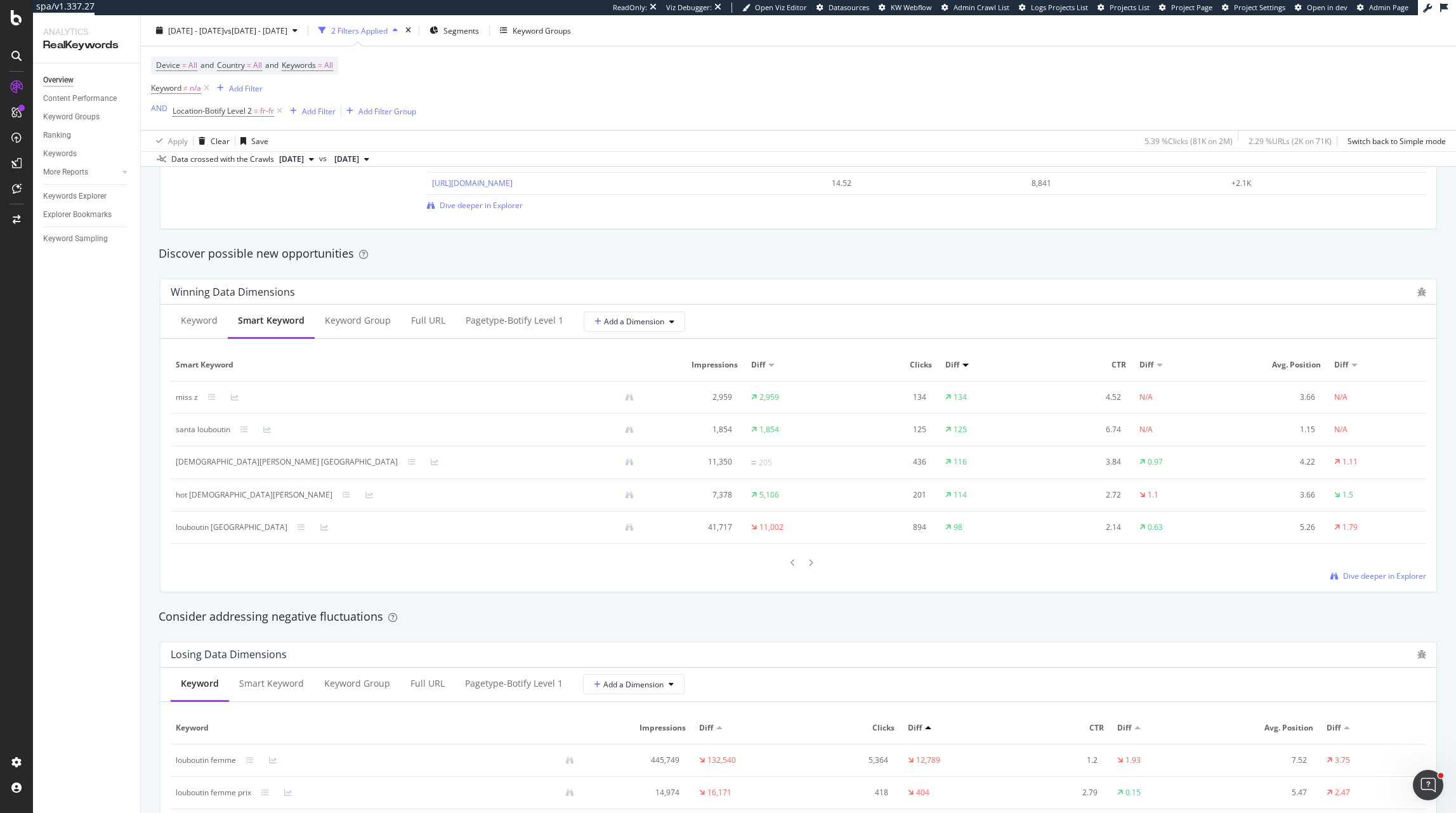
scroll to position [1039, 0]
click at [797, 562] on div at bounding box center [793, 560] width 12 height 17
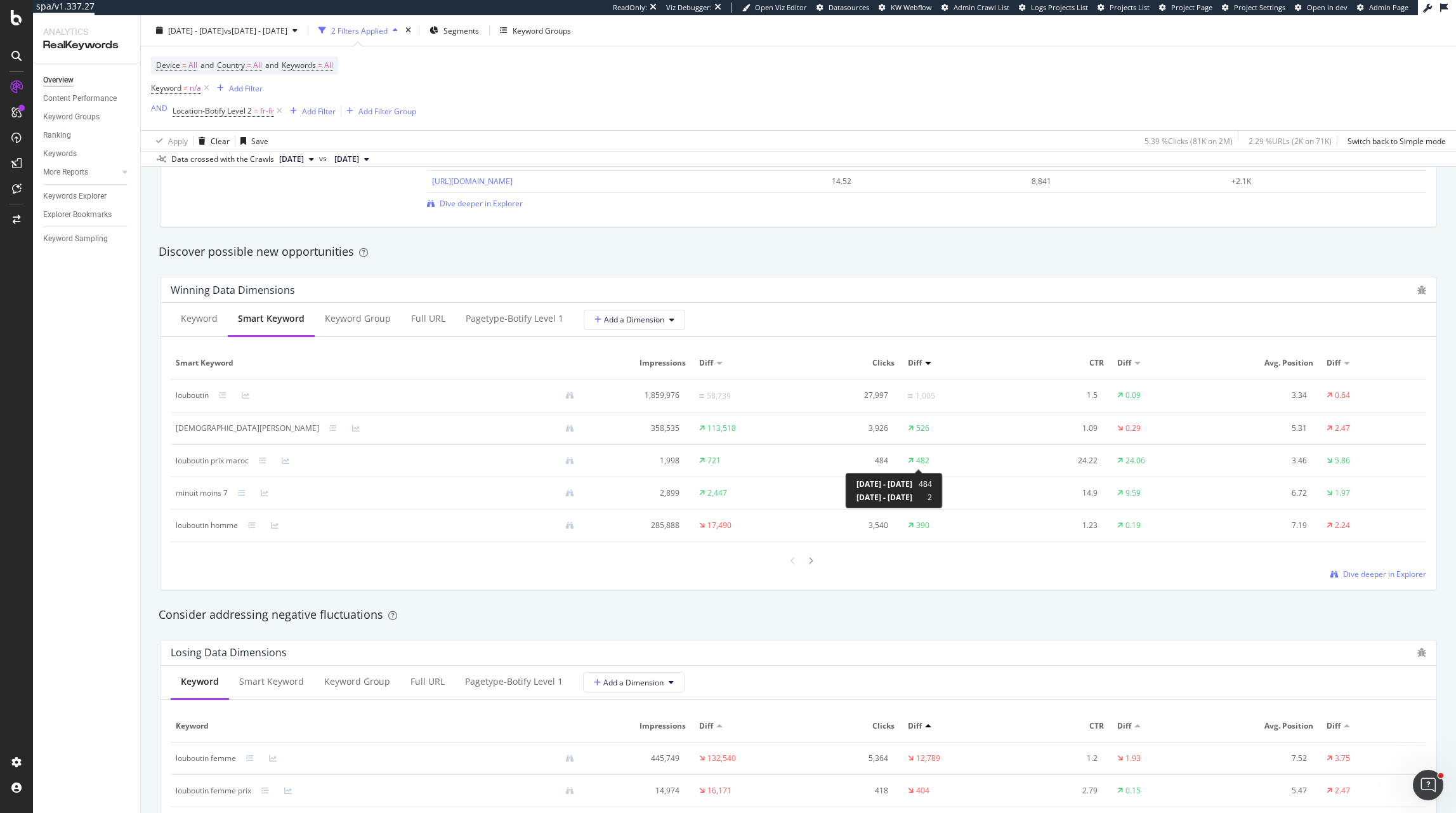
click at [911, 461] on icon at bounding box center [911, 461] width 6 height 8
click at [1005, 597] on div "Winning Data Dimensions Keyword Smart Keyword Keyword Group Full URL Pagetype-B…" at bounding box center [798, 433] width 1292 height 334
click at [812, 567] on div at bounding box center [811, 560] width 12 height 17
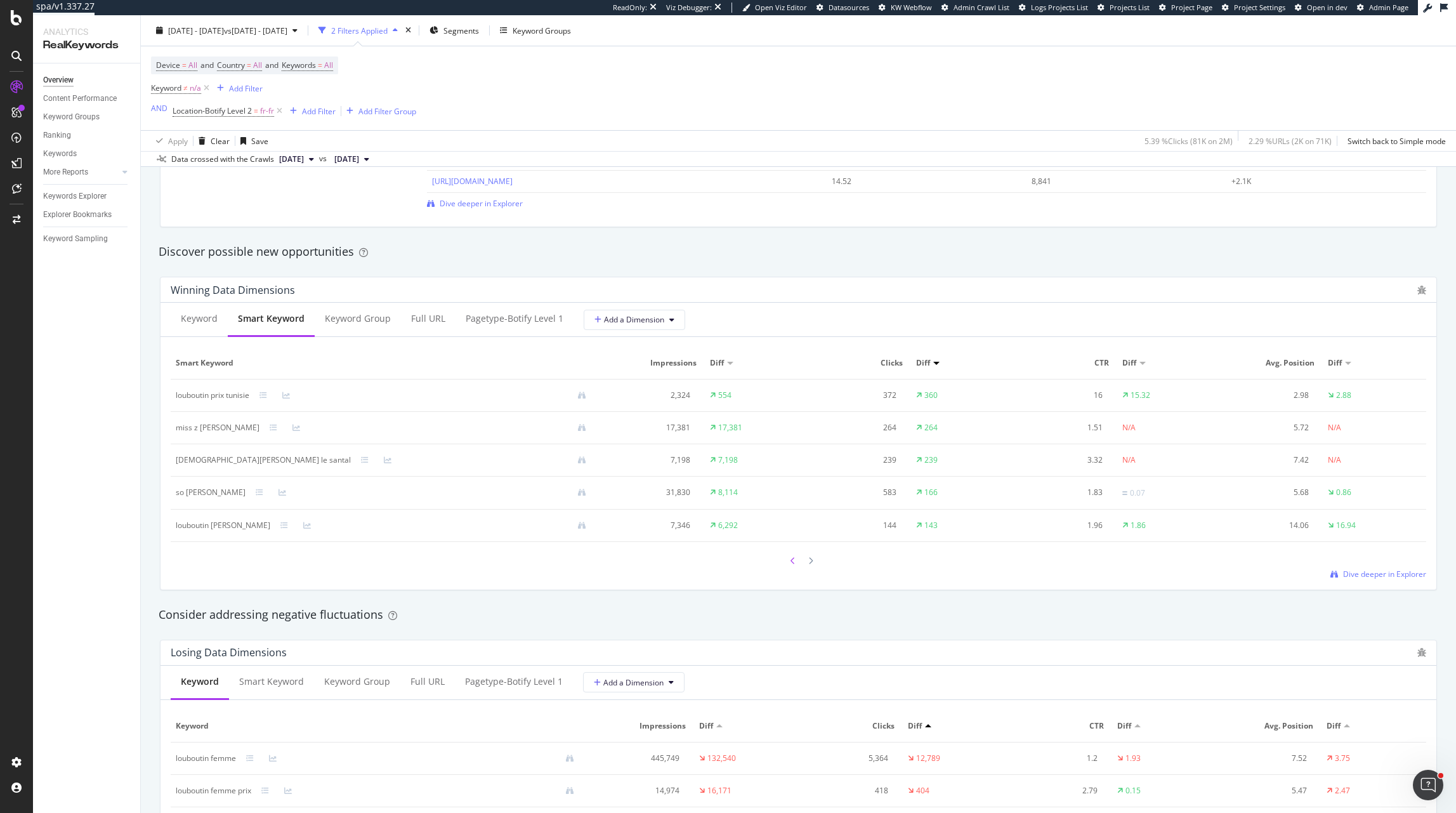
click at [789, 564] on div at bounding box center [793, 560] width 12 height 17
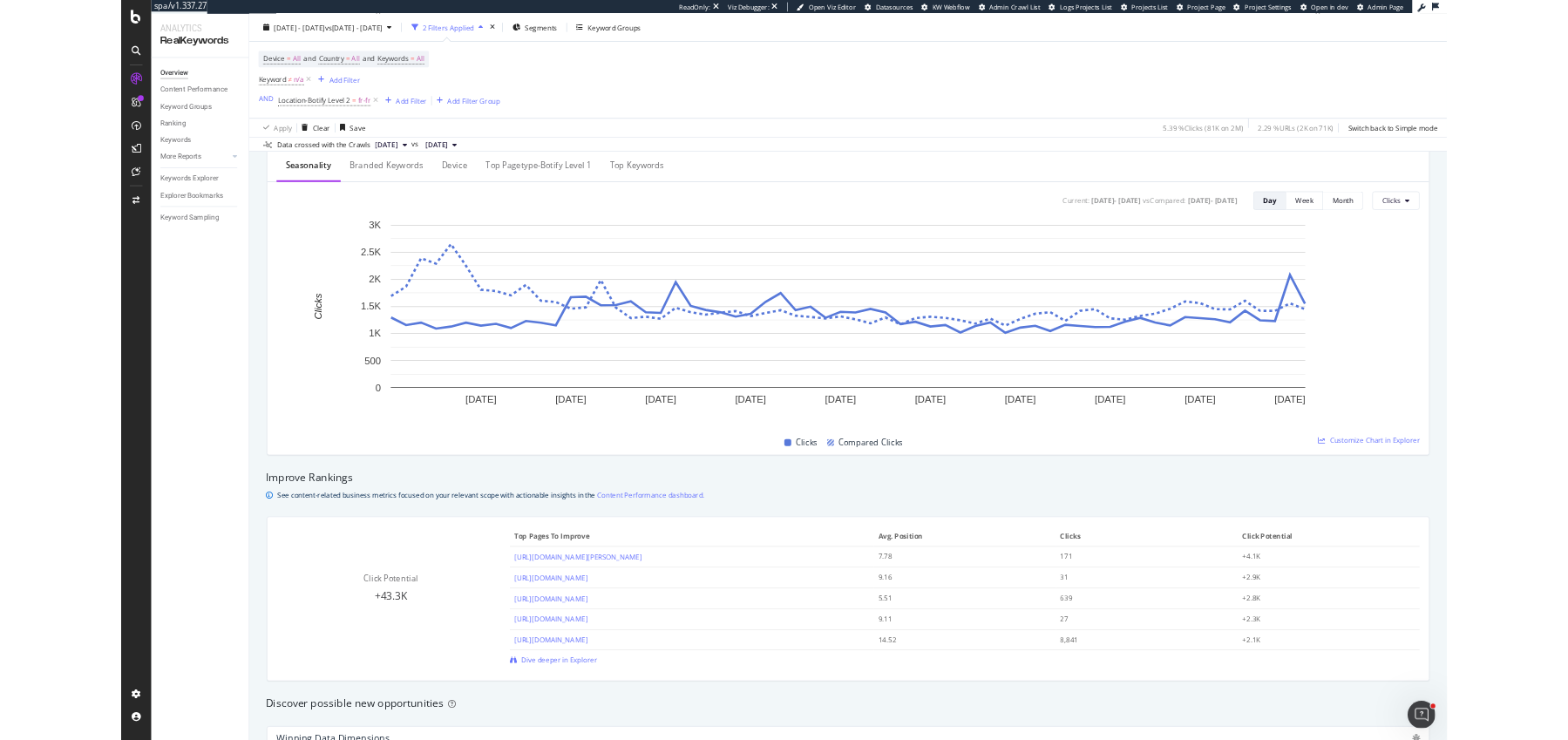
scroll to position [0, 0]
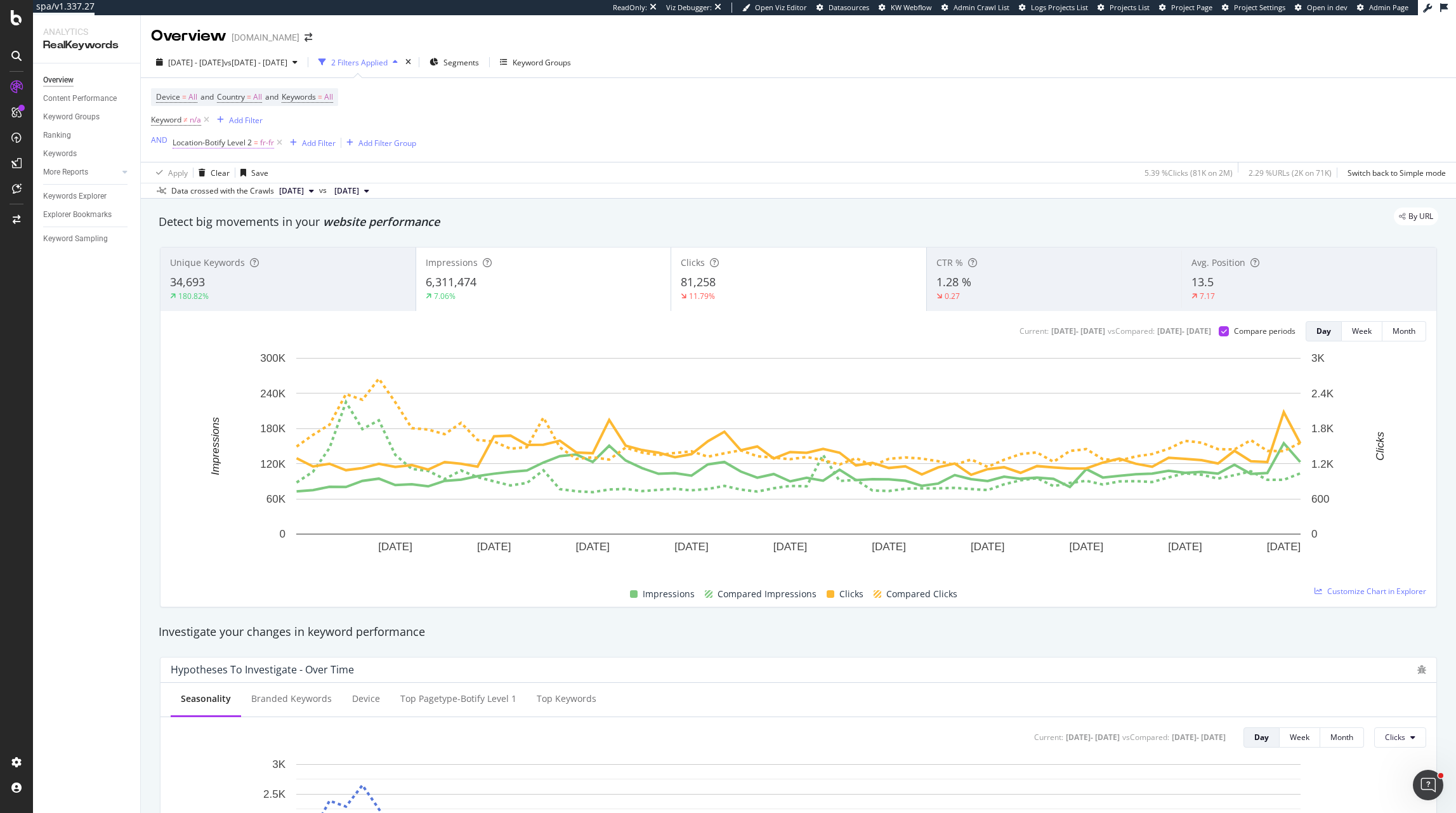
click at [231, 144] on span "Location-Botify Level 2" at bounding box center [212, 142] width 79 height 11
click at [225, 166] on div "Level 2" at bounding box center [253, 173] width 140 height 21
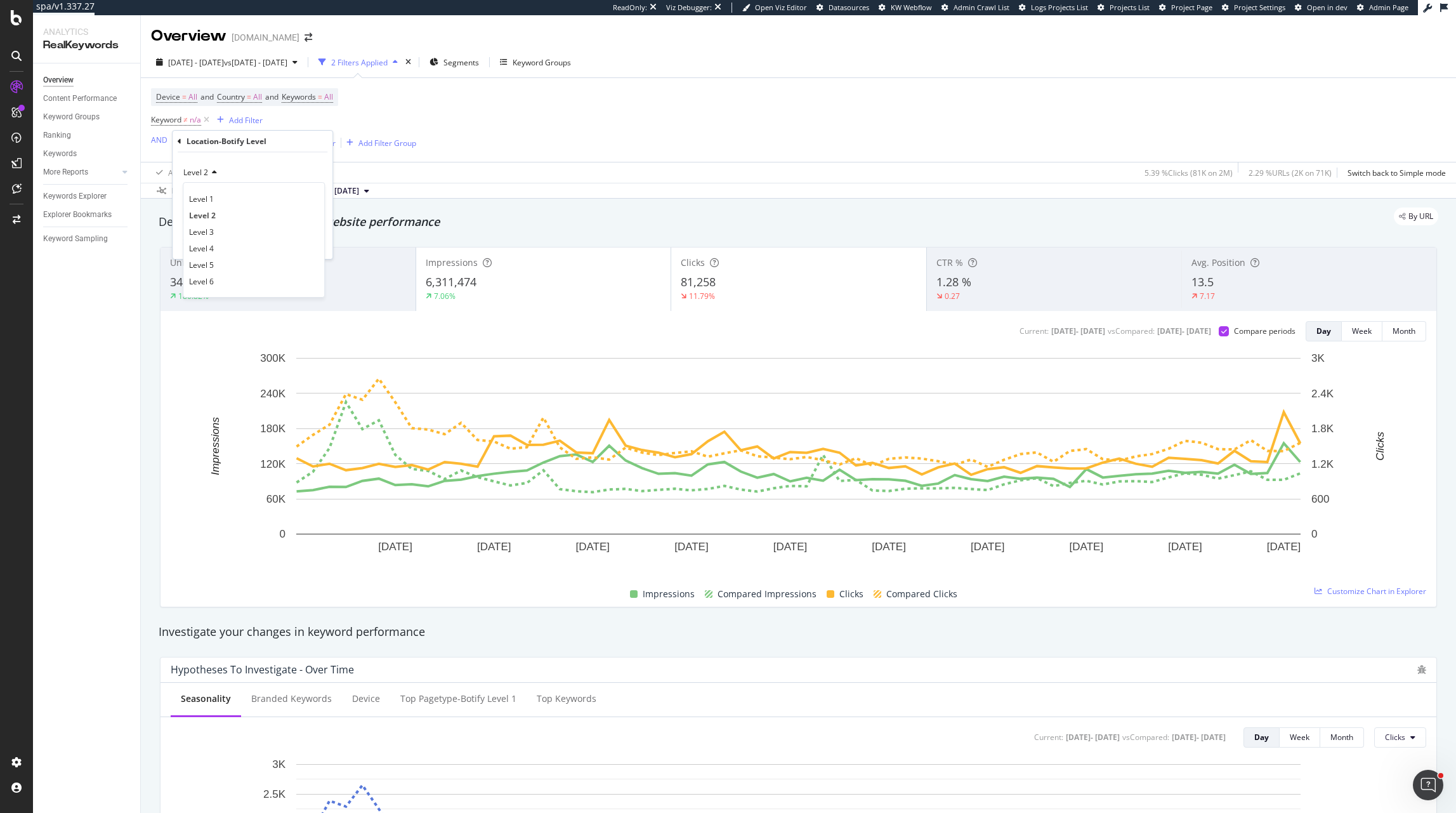
click at [217, 190] on div "Level 1 Level 2 Level 3 Level 4 Level 5 Level 6" at bounding box center [254, 240] width 142 height 115
click at [217, 199] on div "Level 1" at bounding box center [253, 199] width 136 height 17
click at [209, 193] on span "Equal to" at bounding box center [198, 192] width 28 height 11
click at [222, 320] on div "Contains" at bounding box center [253, 318] width 136 height 17
click at [220, 224] on input "text" at bounding box center [253, 216] width 139 height 21
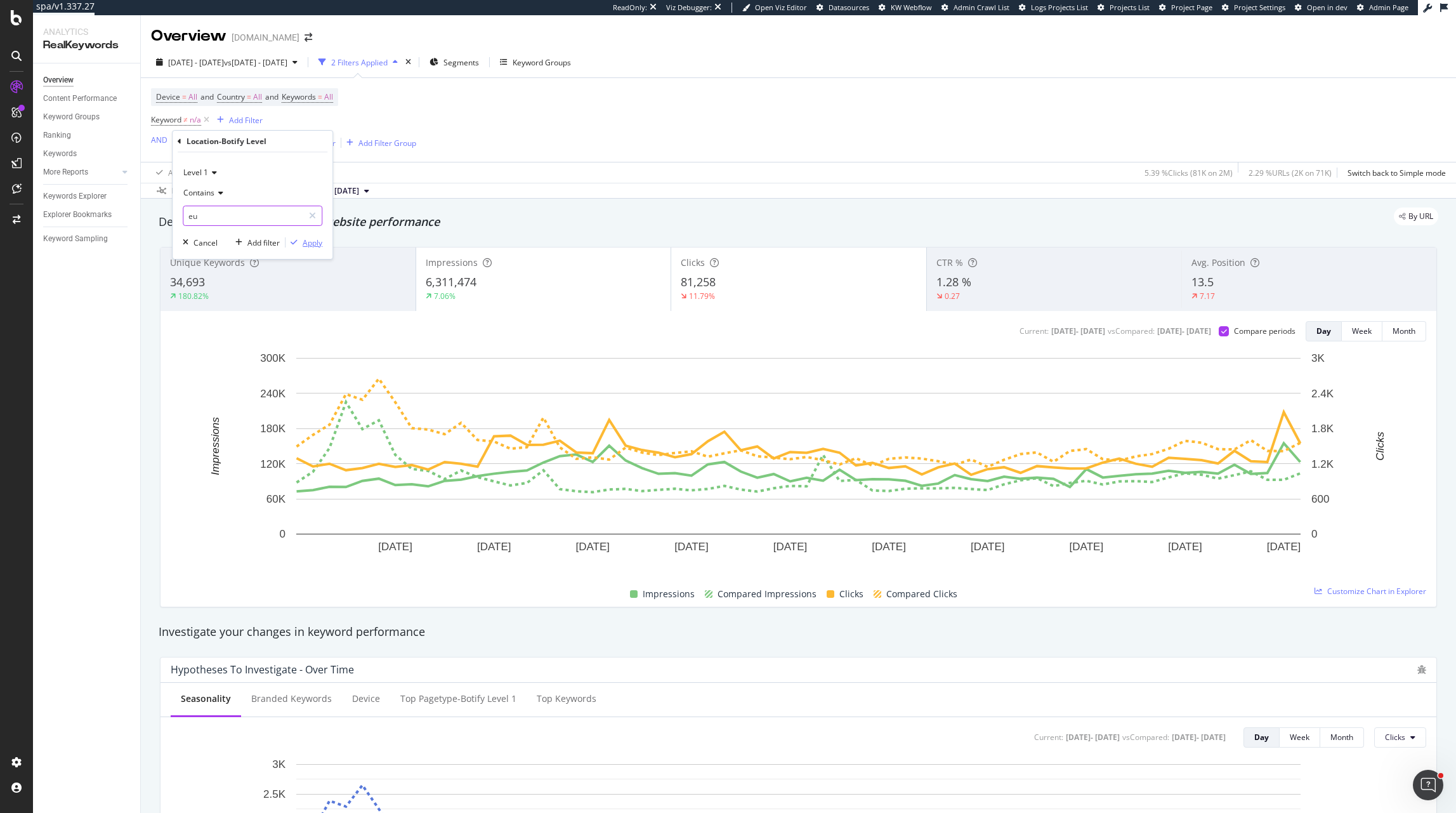
type input "eu"
click at [320, 237] on div "Apply" at bounding box center [313, 242] width 20 height 11
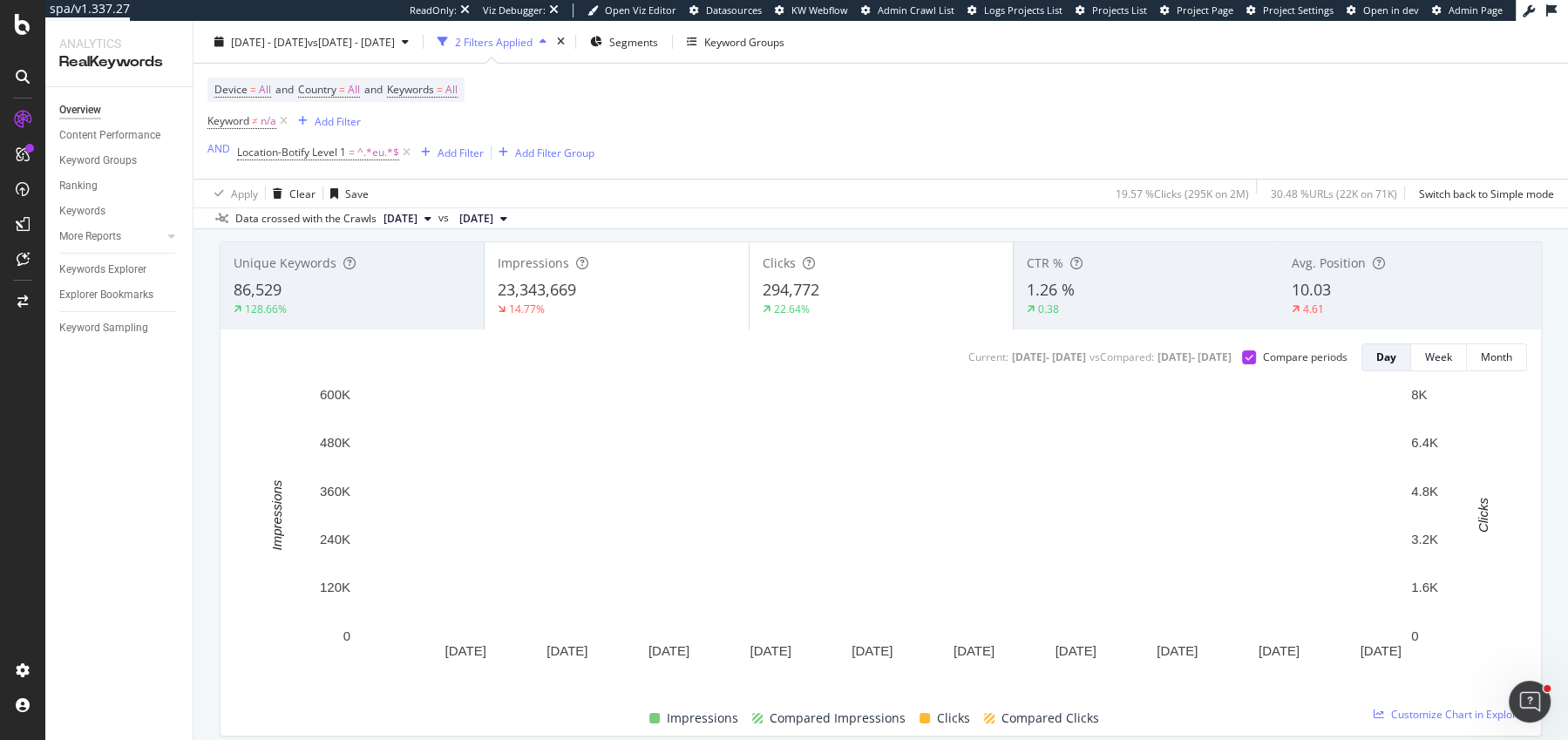
scroll to position [106, 0]
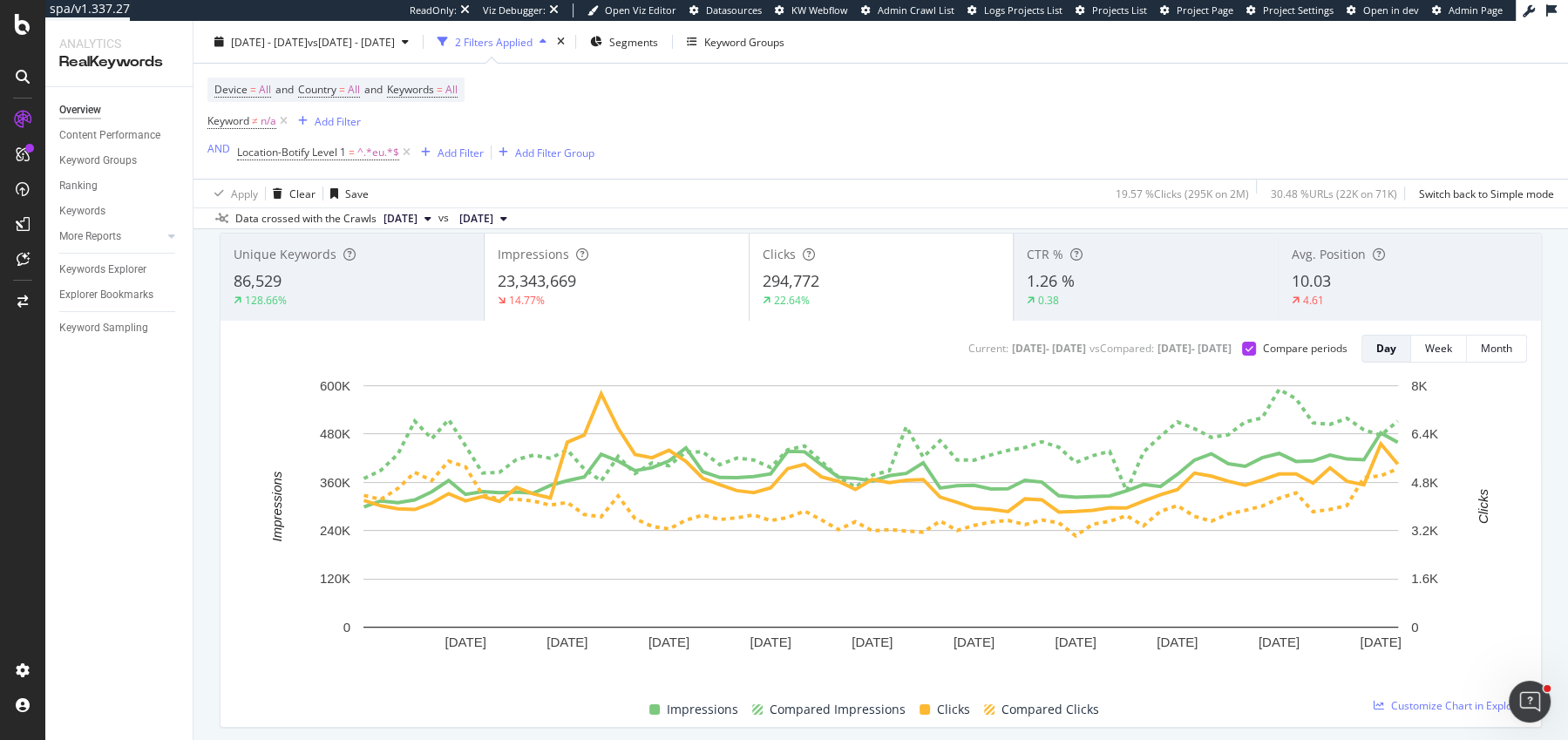
click at [318, 161] on span "Location-Botify Level 1 = ^.*eu.*$" at bounding box center [326, 153] width 177 height 25
click at [301, 157] on span "Location-Botify Level 1" at bounding box center [291, 151] width 109 height 15
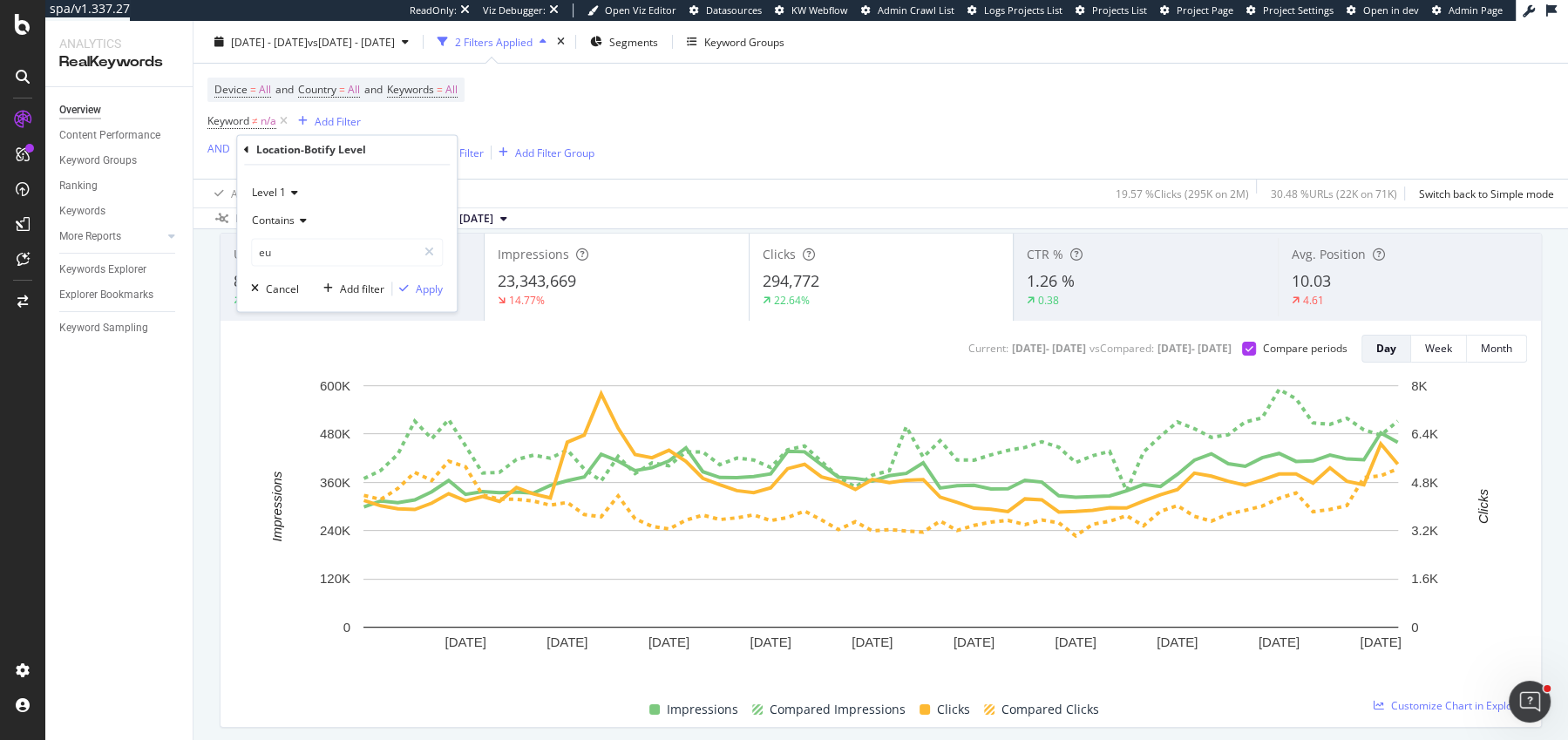
click at [279, 212] on div "Contains" at bounding box center [347, 221] width 192 height 28
click at [279, 193] on span "Level 1" at bounding box center [269, 193] width 34 height 15
click at [277, 249] on span "Level 2" at bounding box center [276, 251] width 34 height 15
click at [295, 213] on div "Contains" at bounding box center [347, 221] width 192 height 28
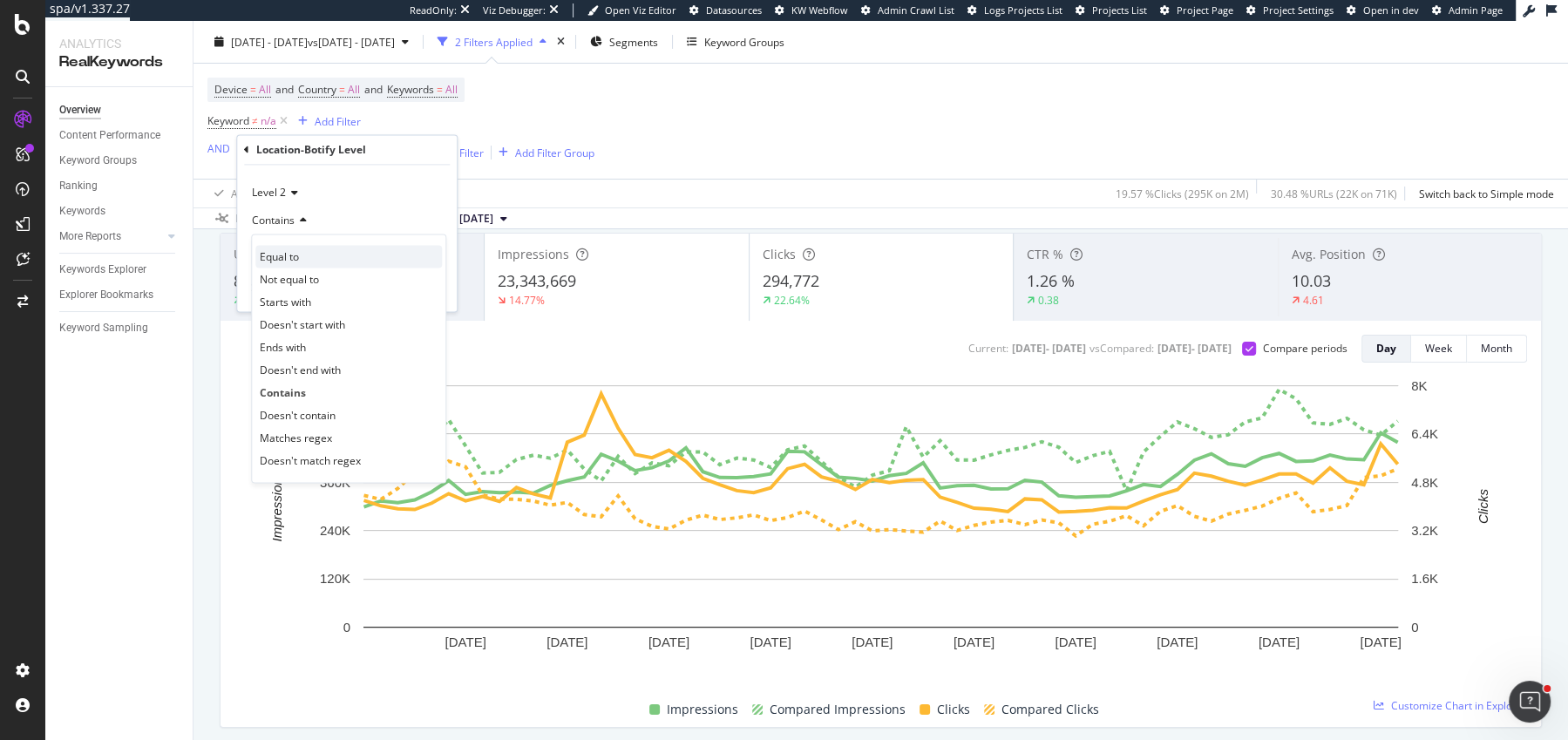
click at [295, 259] on span "Equal to" at bounding box center [279, 257] width 39 height 15
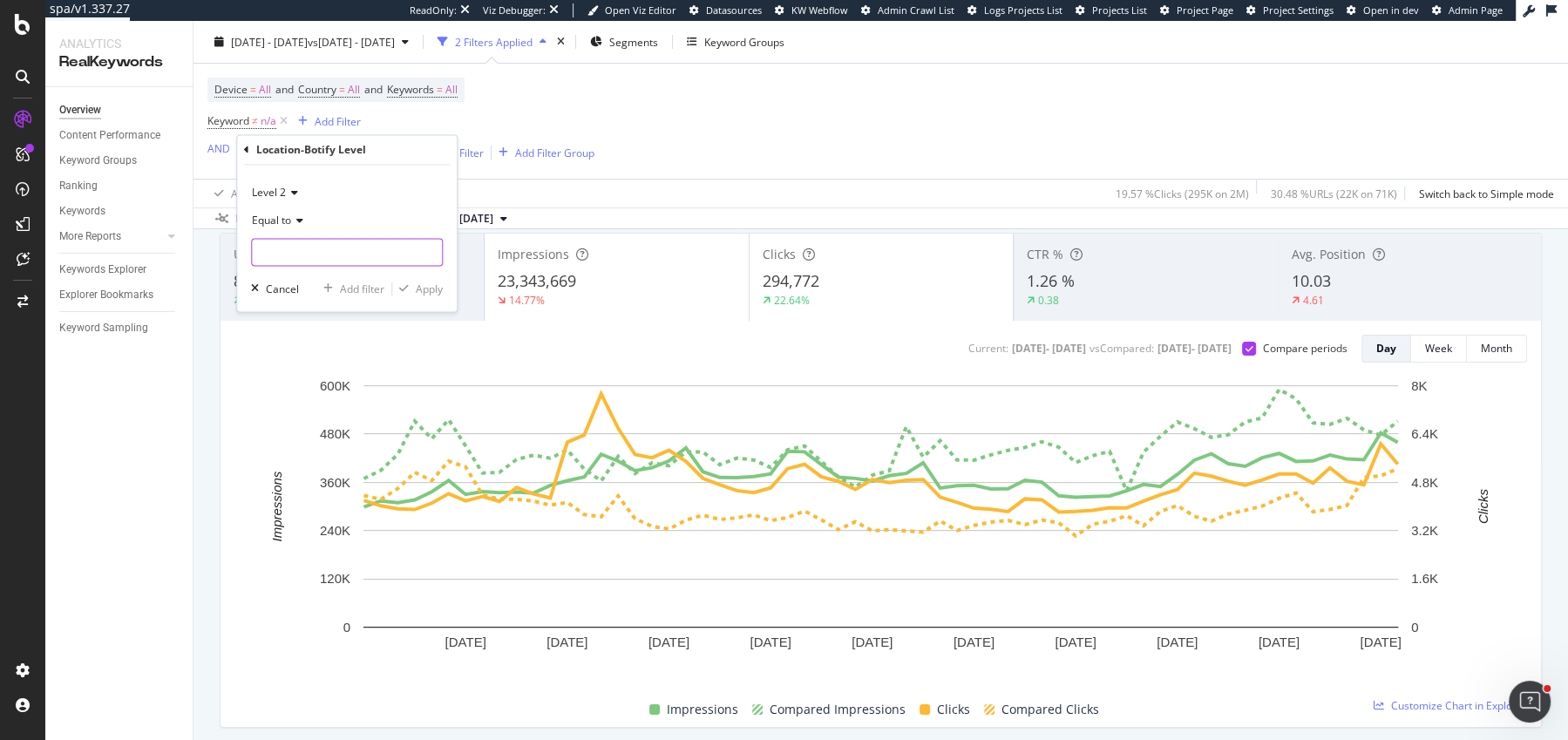
click at [297, 257] on input "text" at bounding box center [347, 253] width 190 height 28
type input "fr-fr"
click at [389, 271] on span "1,765 URLS" at bounding box center [414, 275] width 52 height 15
click at [421, 281] on div "Apply" at bounding box center [429, 289] width 27 height 15
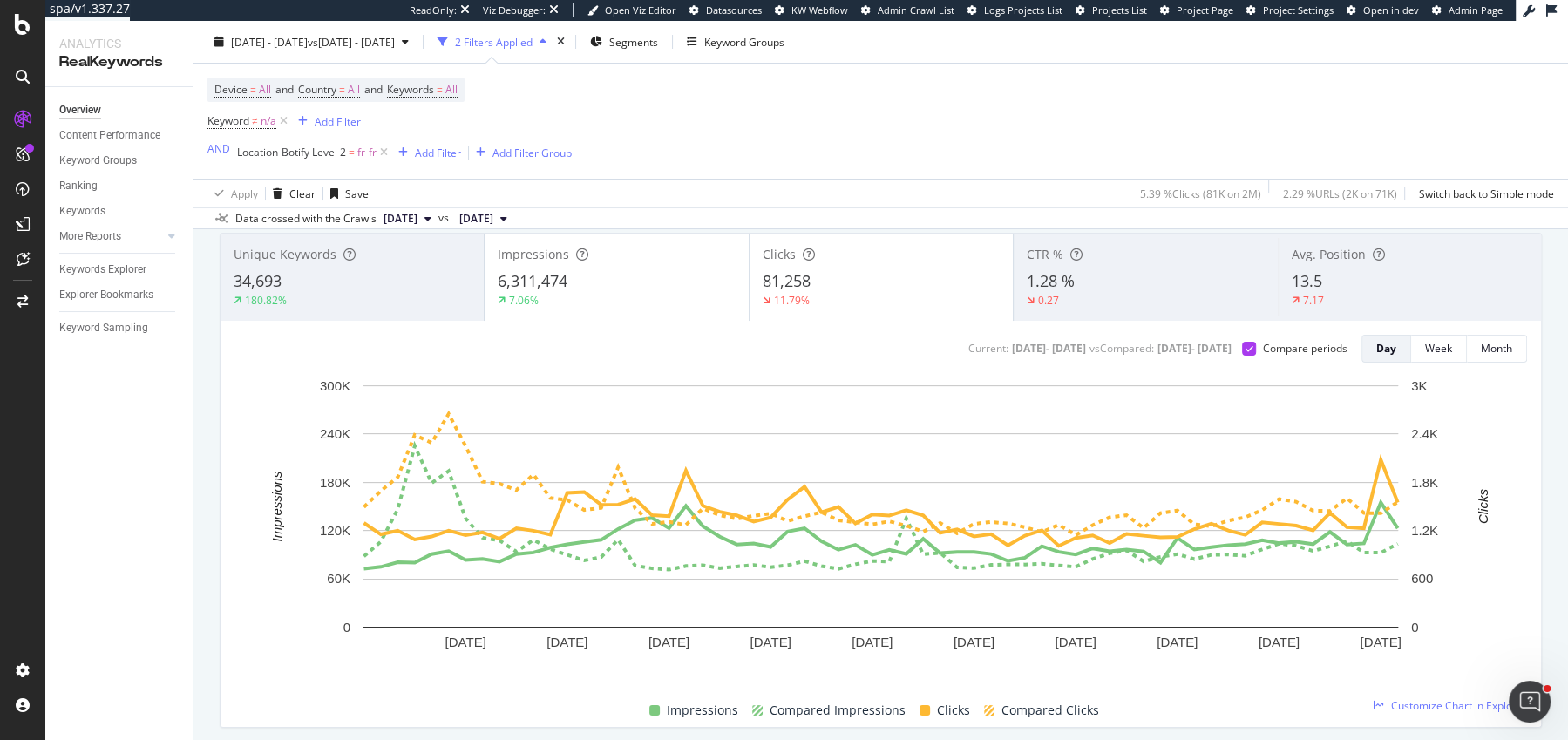
click at [359, 161] on span "fr-fr" at bounding box center [367, 153] width 19 height 25
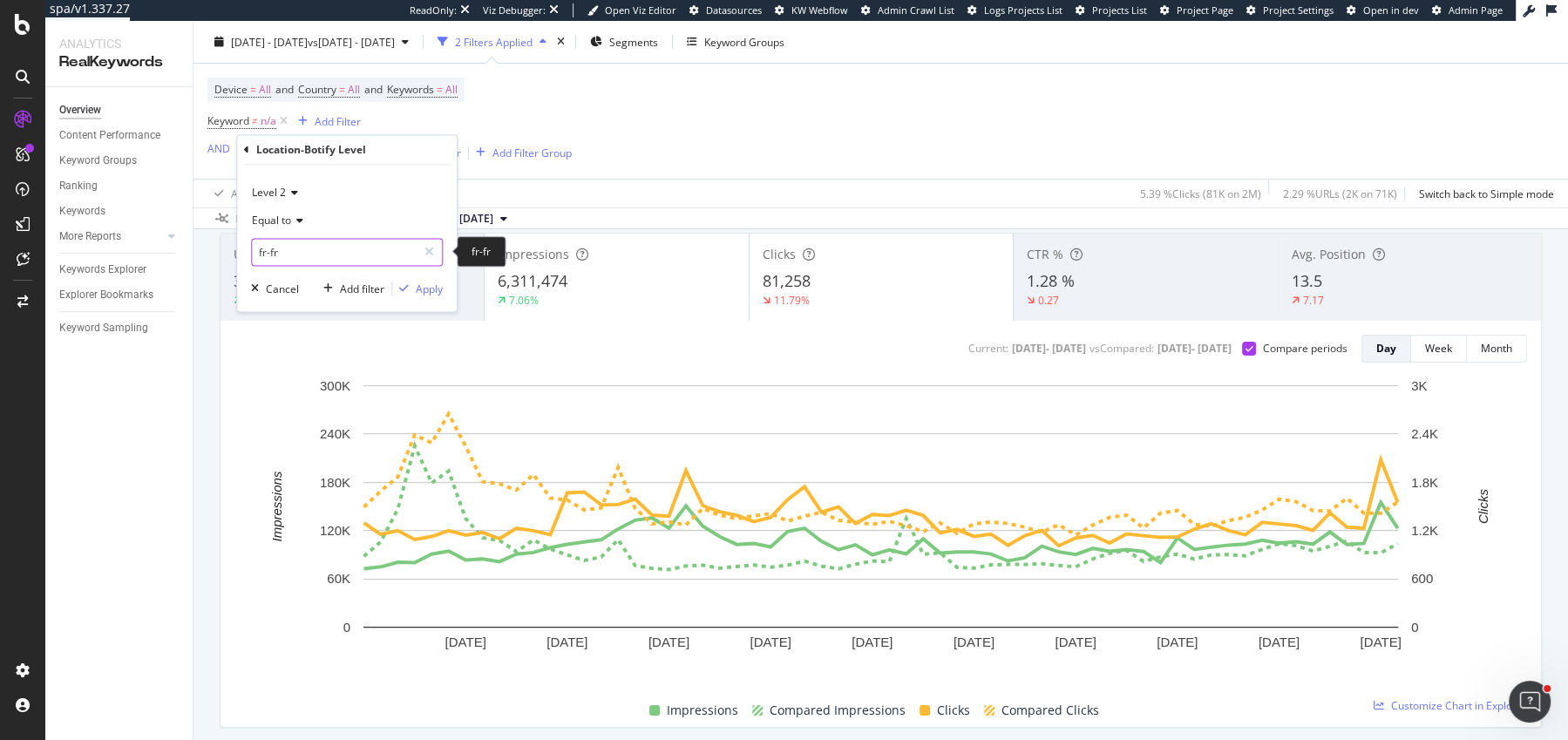
click at [298, 257] on input "fr-fr" at bounding box center [335, 253] width 165 height 28
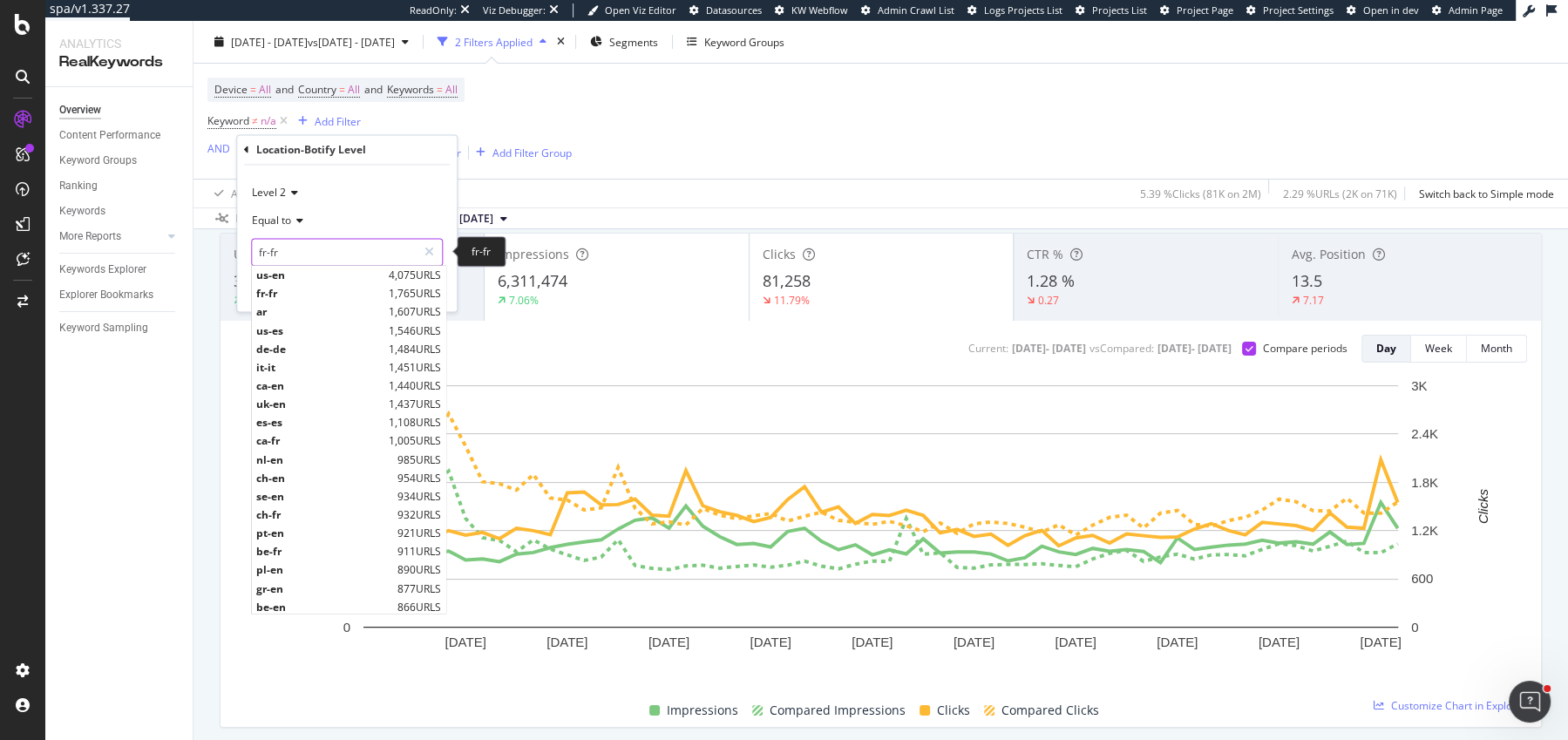
click at [298, 257] on input "fr-fr" at bounding box center [335, 253] width 165 height 28
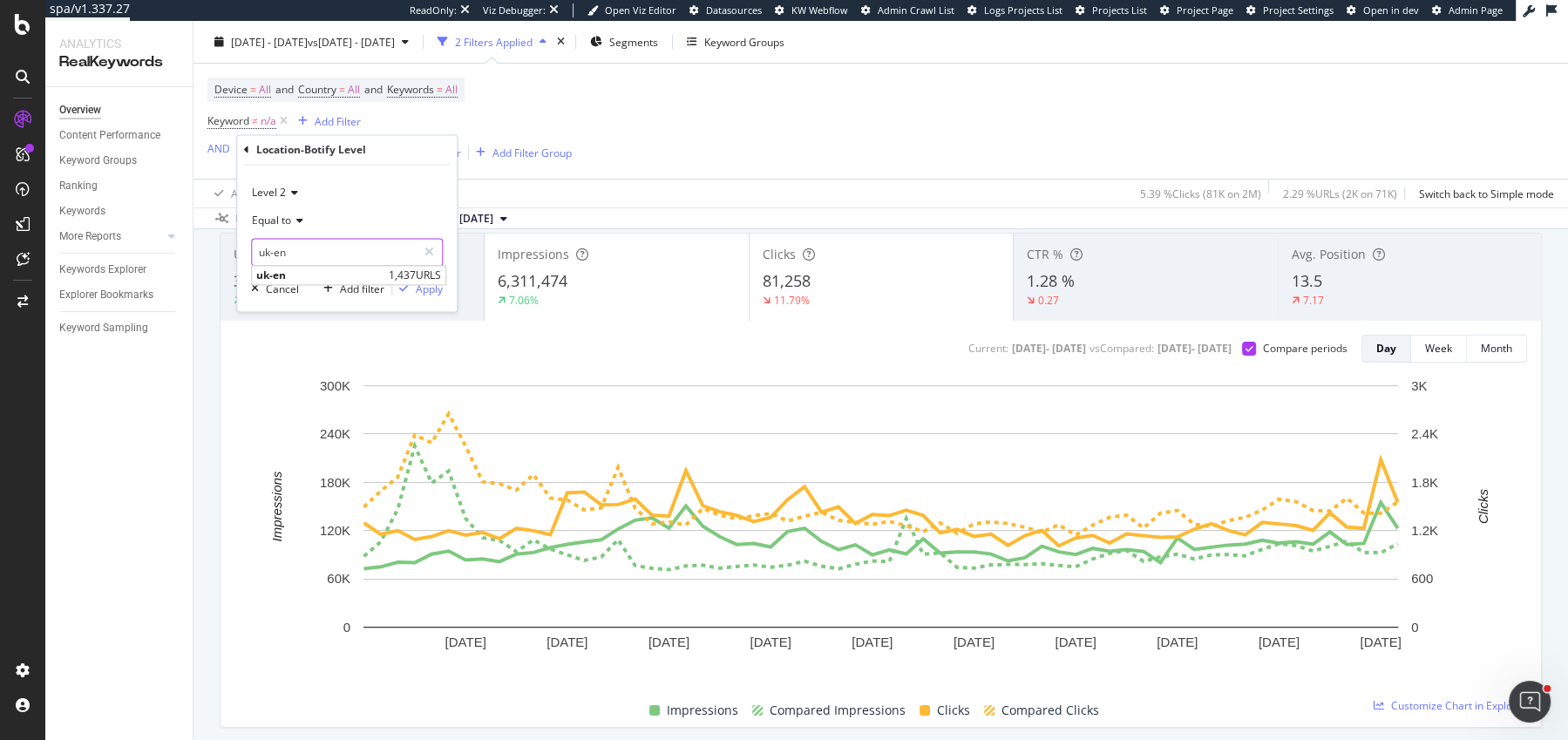
type input "uk-en"
click at [279, 268] on span "uk-en" at bounding box center [320, 275] width 128 height 15
click at [398, 284] on div "button" at bounding box center [404, 289] width 24 height 11
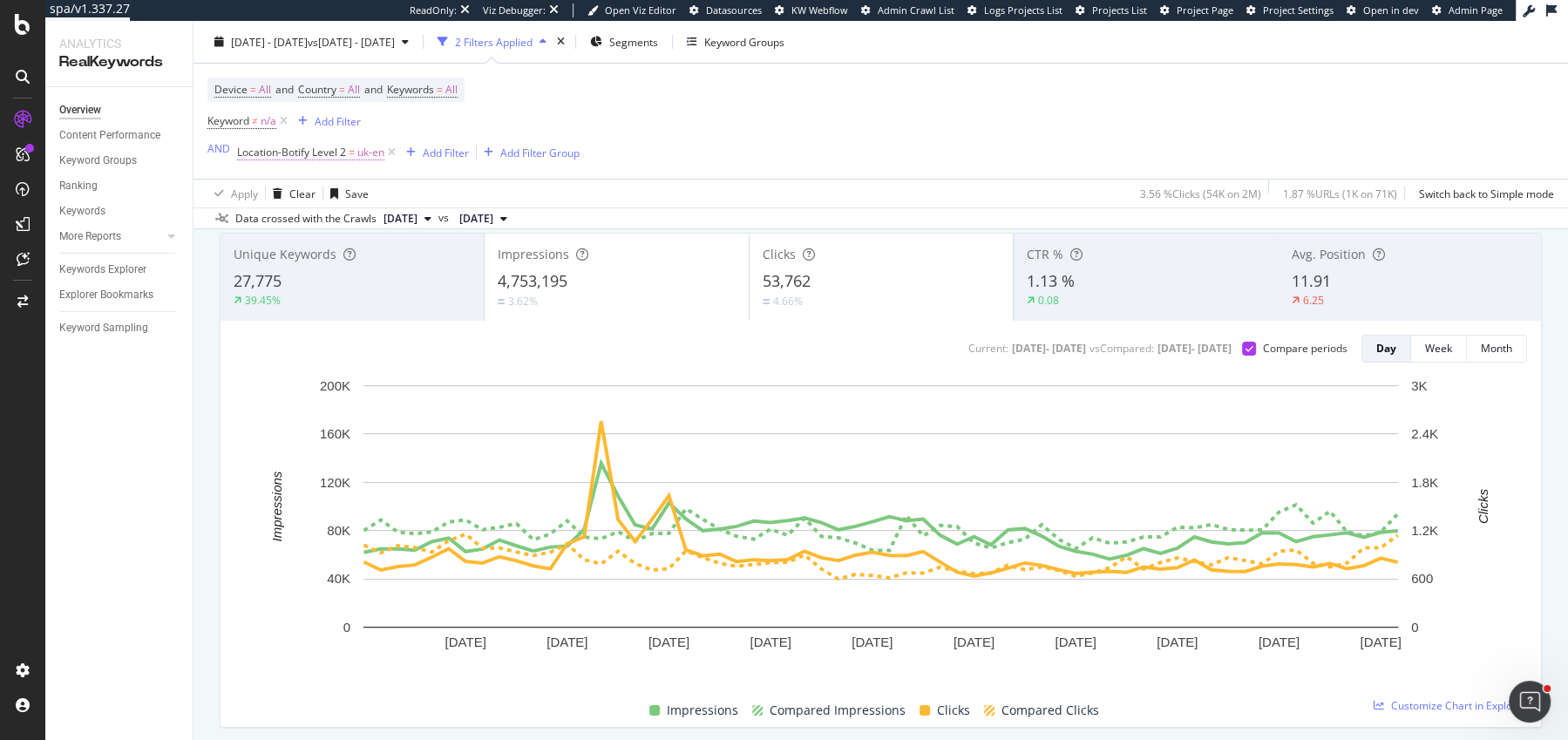
click at [269, 152] on span "Location-Botify Level 2" at bounding box center [291, 151] width 109 height 15
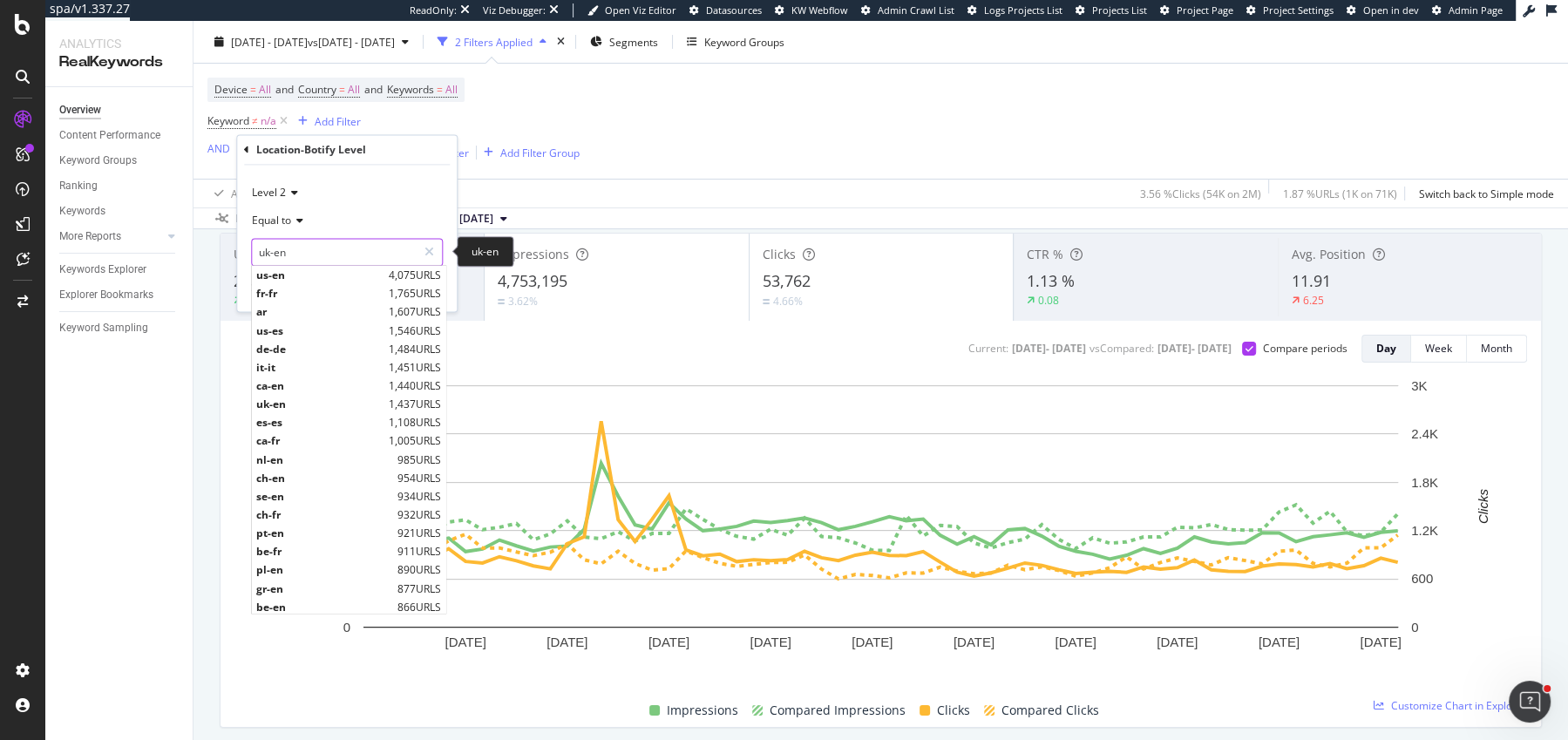
click at [296, 248] on input "uk-en" at bounding box center [335, 253] width 165 height 28
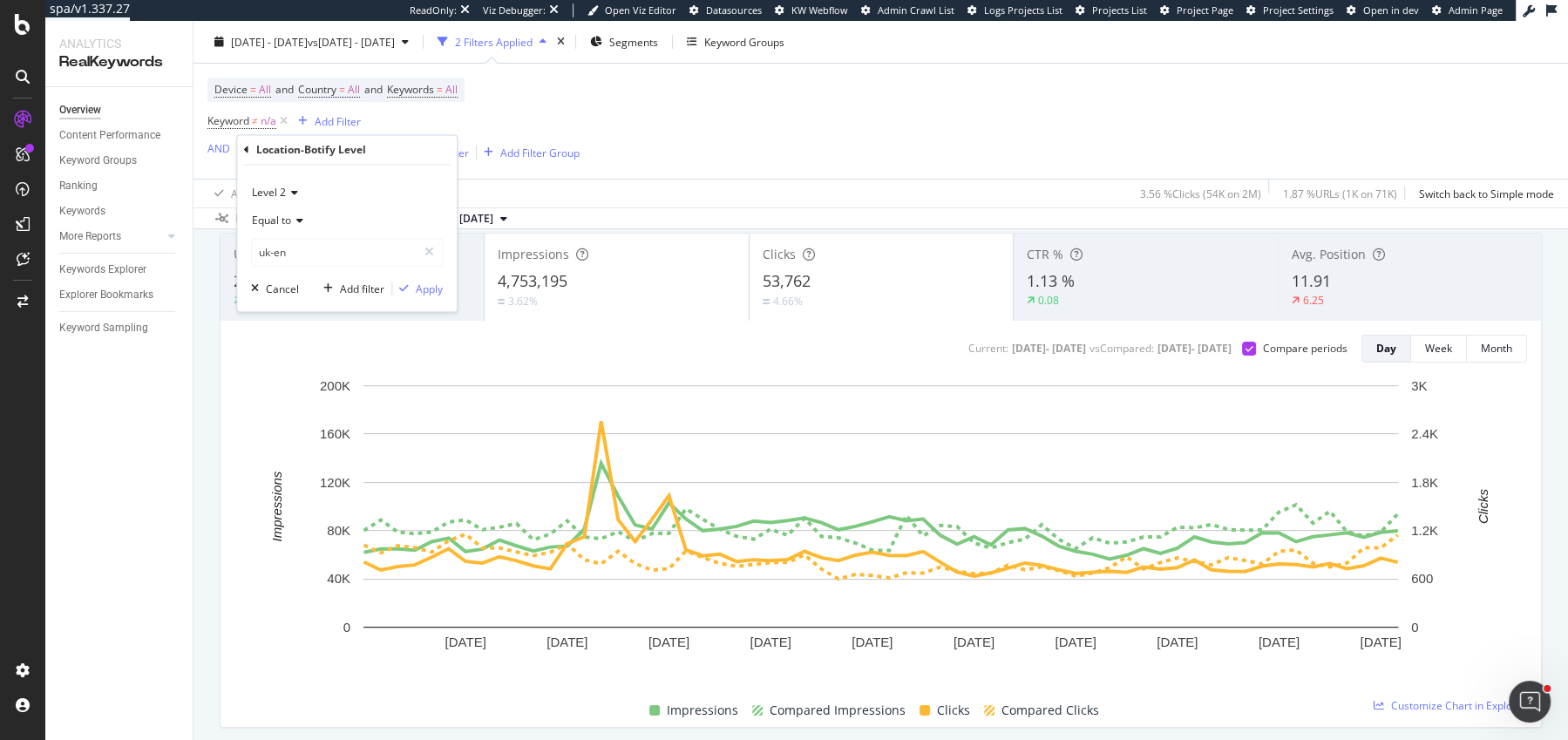
click at [271, 223] on span "Equal to" at bounding box center [272, 220] width 39 height 15
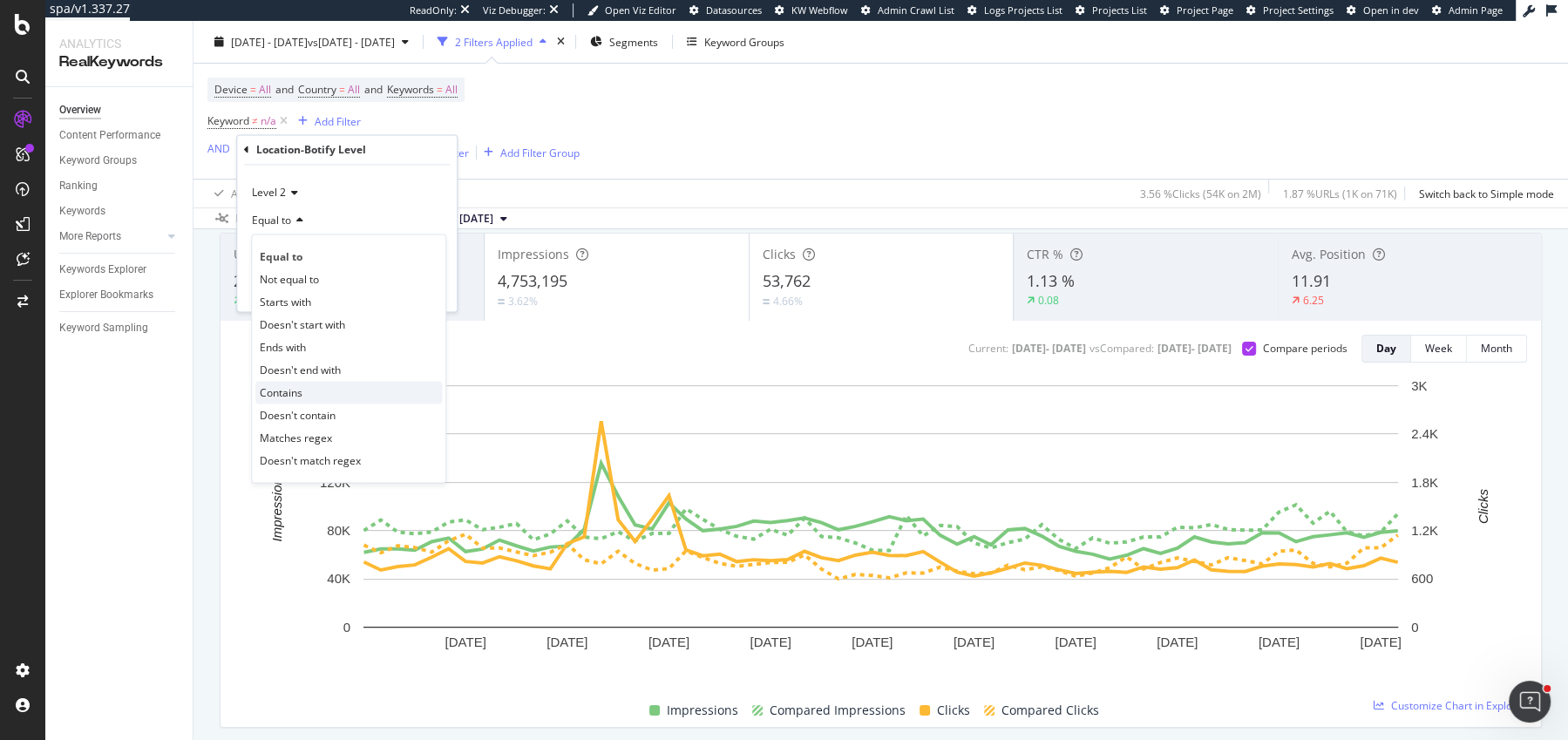
click at [301, 397] on span "Contains" at bounding box center [281, 392] width 42 height 15
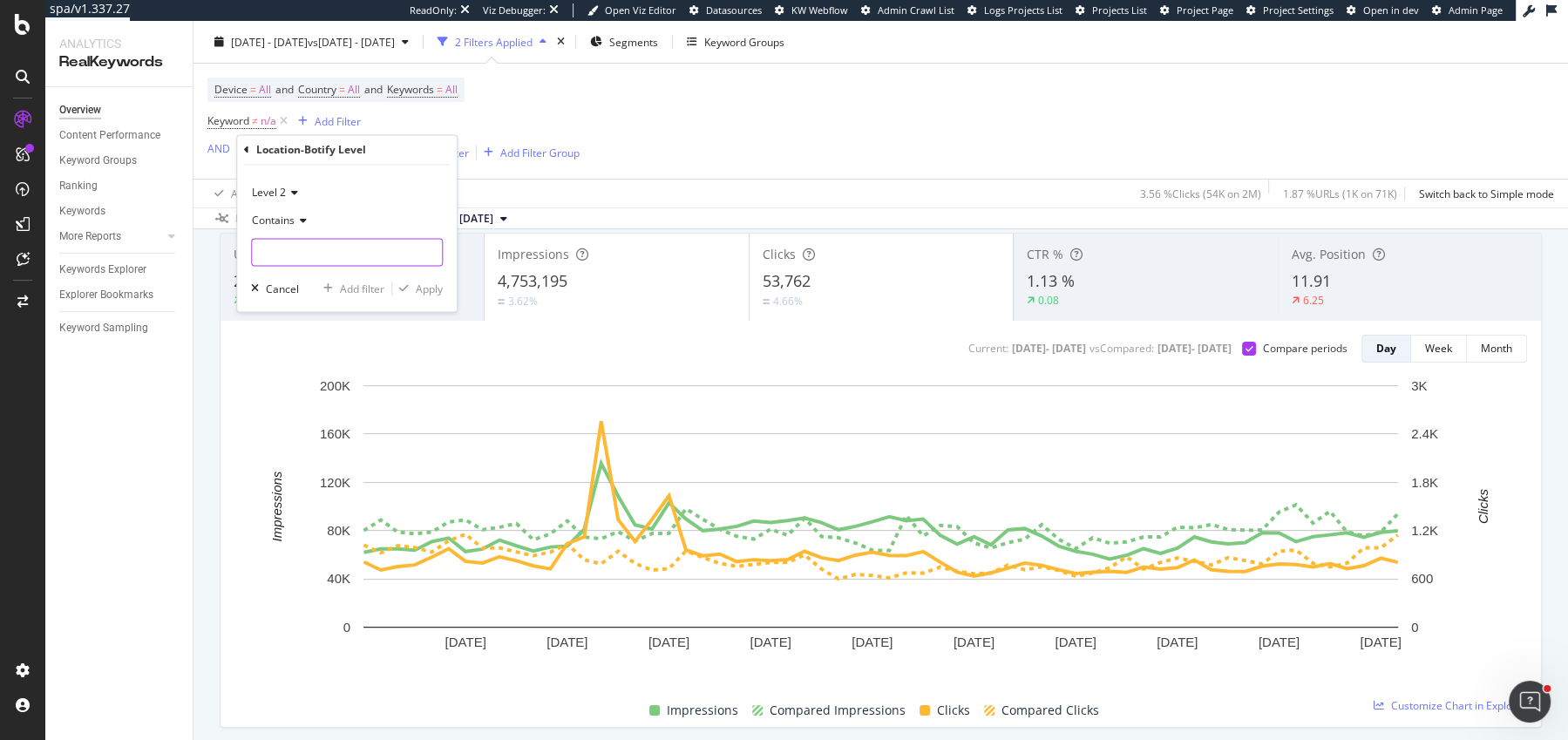
click at [328, 252] on input "text" at bounding box center [347, 253] width 190 height 28
type input "it"
click at [405, 291] on icon "button" at bounding box center [404, 289] width 10 height 11
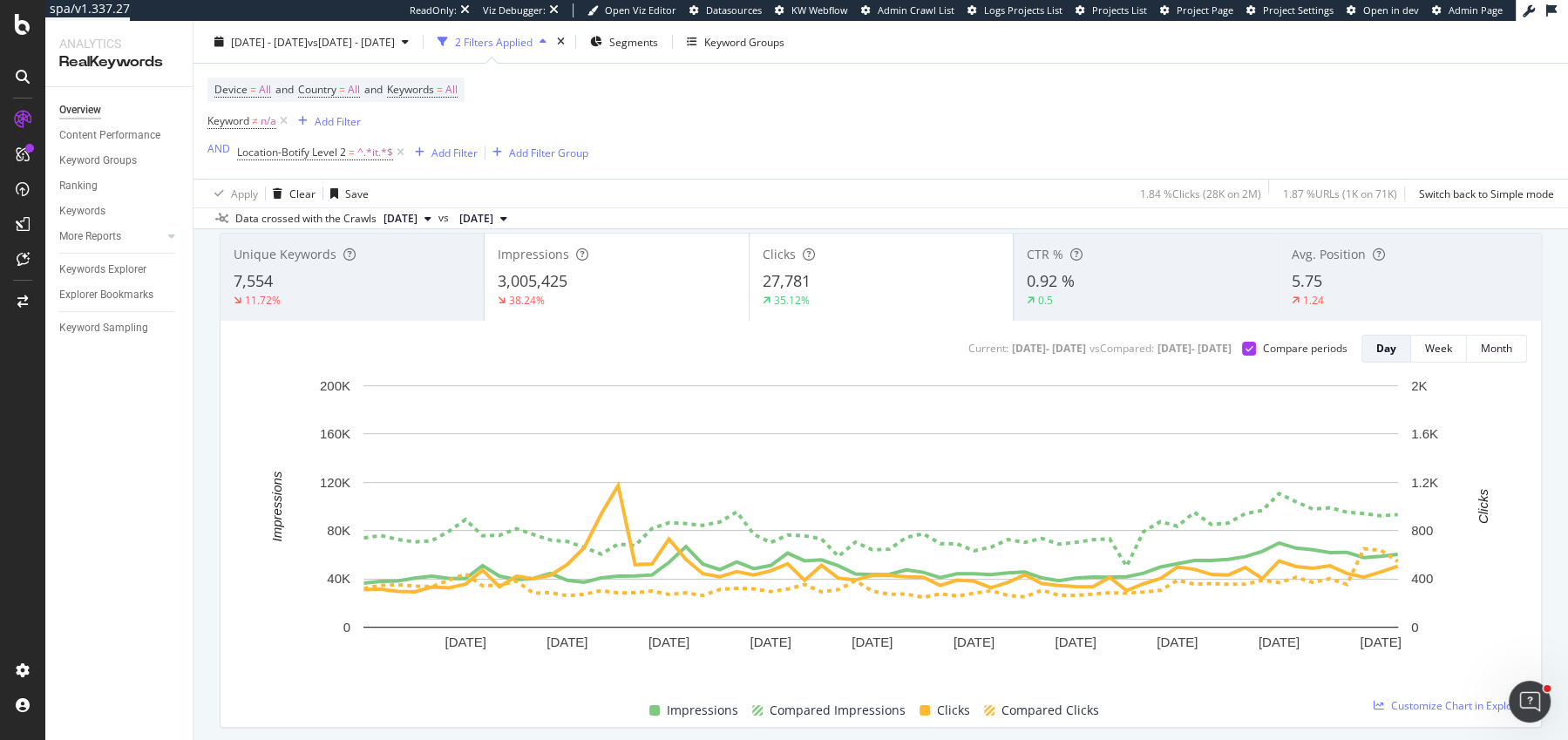
click at [980, 194] on div "Apply Clear Save 1.84 % Clicks ( 28K on 2M ) 1.87 % URLs ( 1K on 71K ) Switch b…" at bounding box center [881, 193] width 1375 height 28
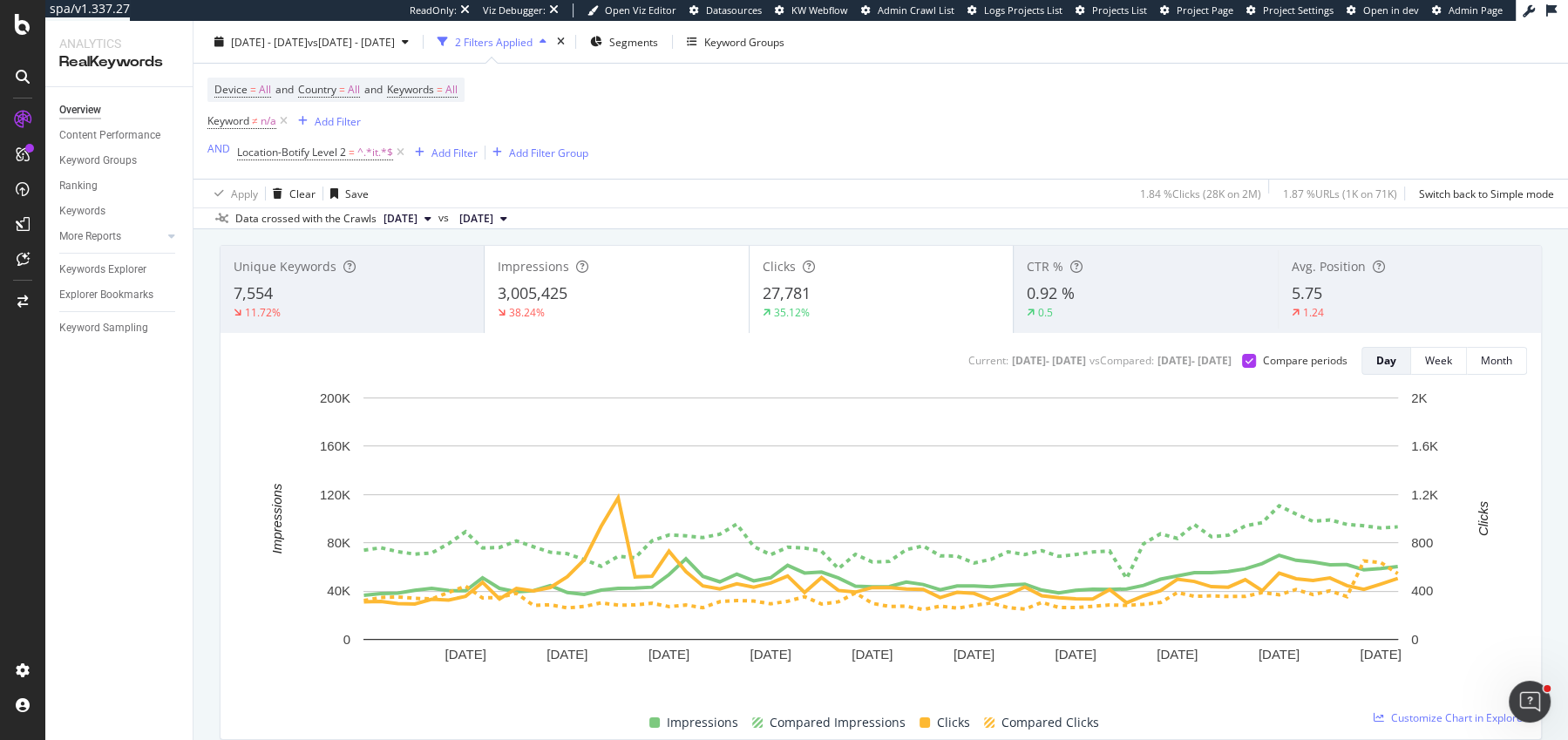
scroll to position [106, 0]
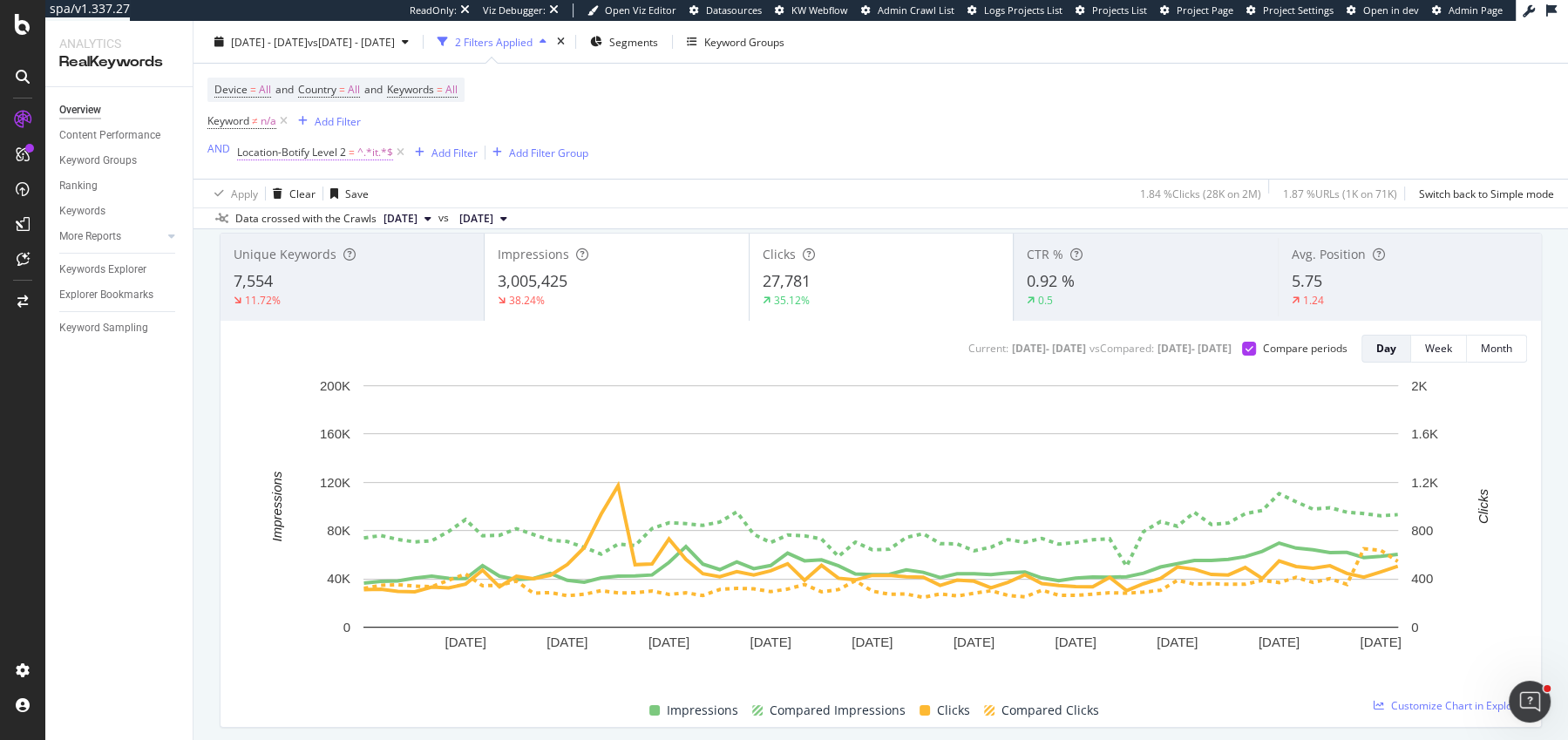
click at [347, 144] on span "Location-Botify Level 2 = ^.*it.*$" at bounding box center [315, 152] width 156 height 16
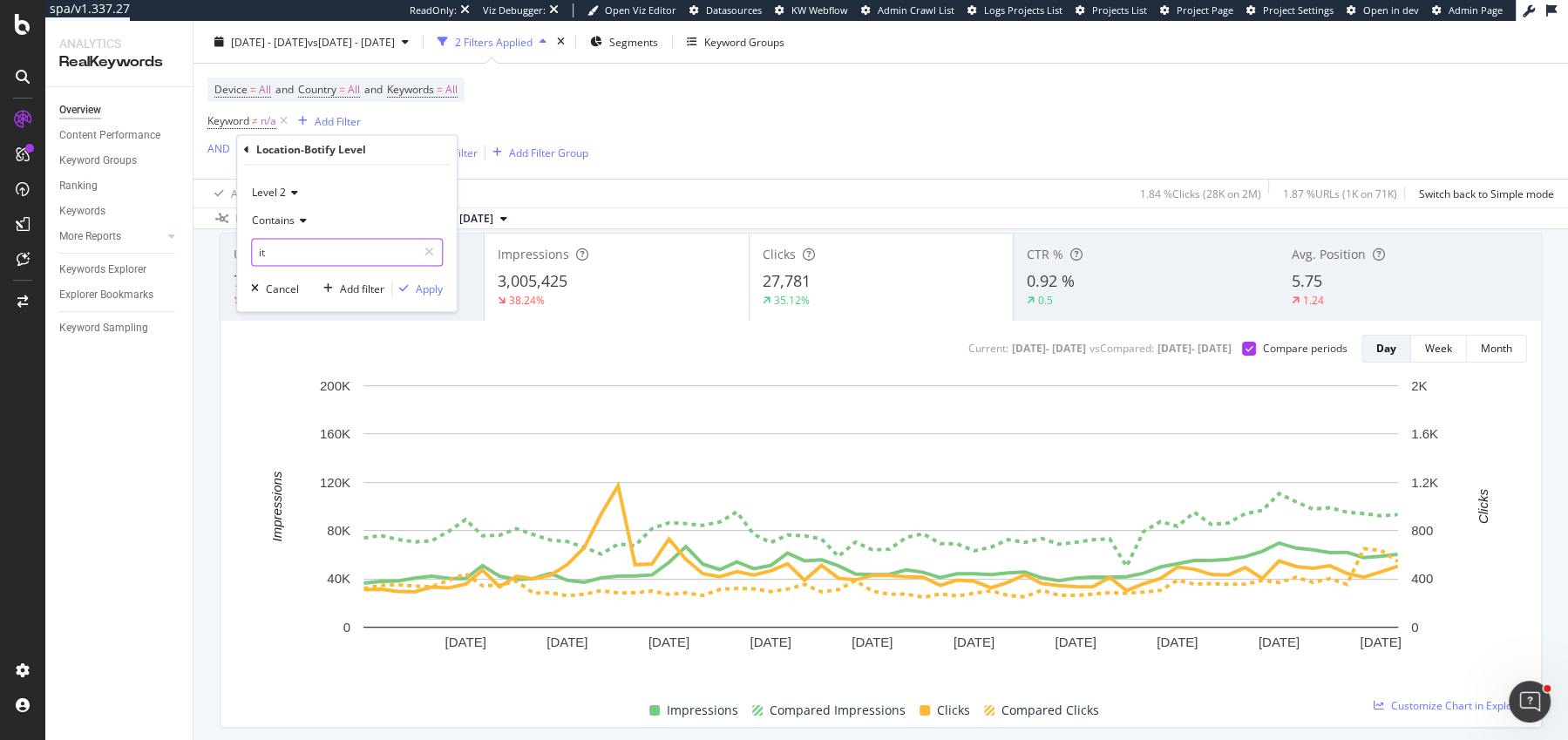
click at [297, 246] on input "it" at bounding box center [335, 253] width 165 height 28
type input "de"
click at [418, 281] on div "Apply" at bounding box center [429, 289] width 27 height 15
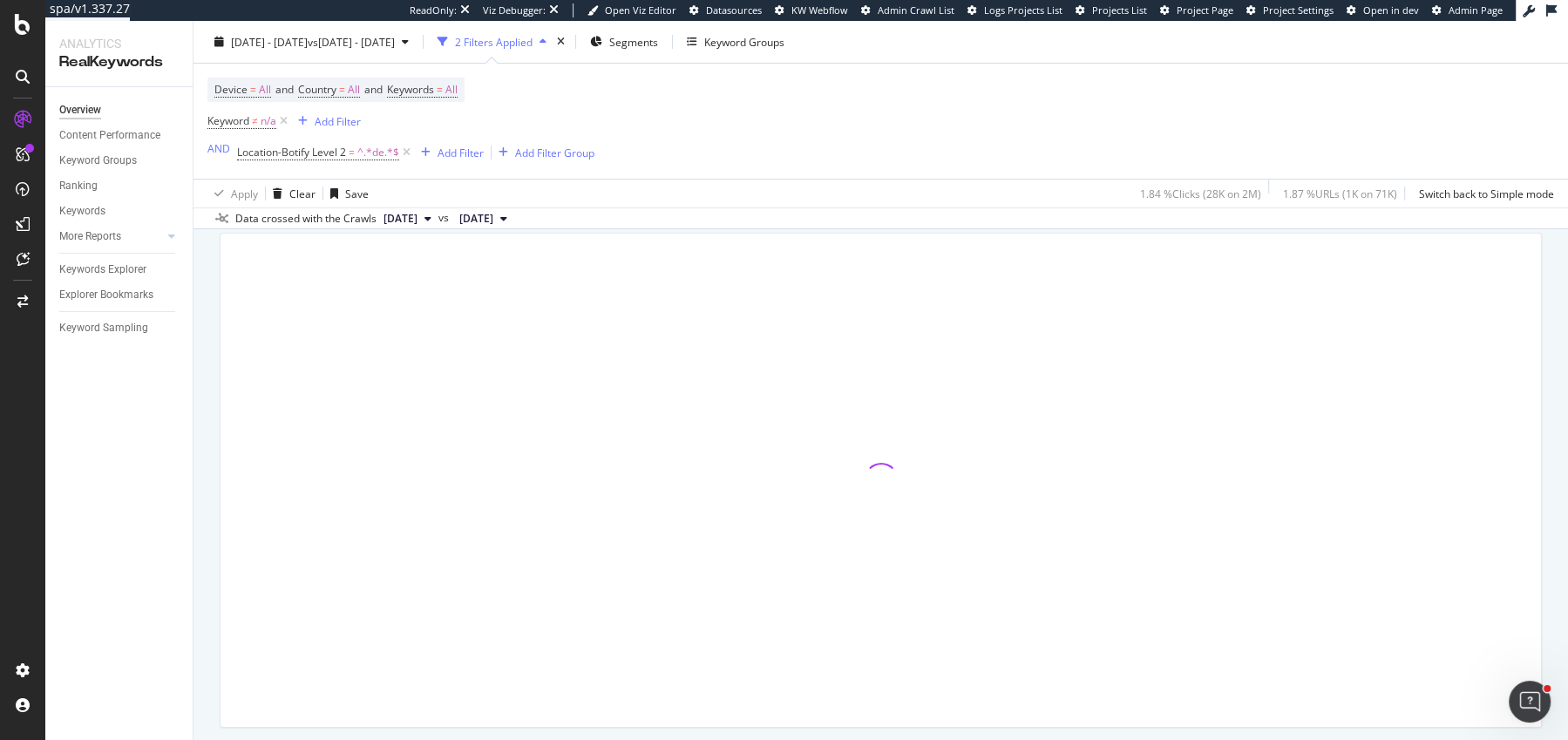
click at [1051, 148] on div "Device = All and Country = All and Keywords = All Keyword ≠ n/a Add Filter AND …" at bounding box center [880, 121] width 1347 height 115
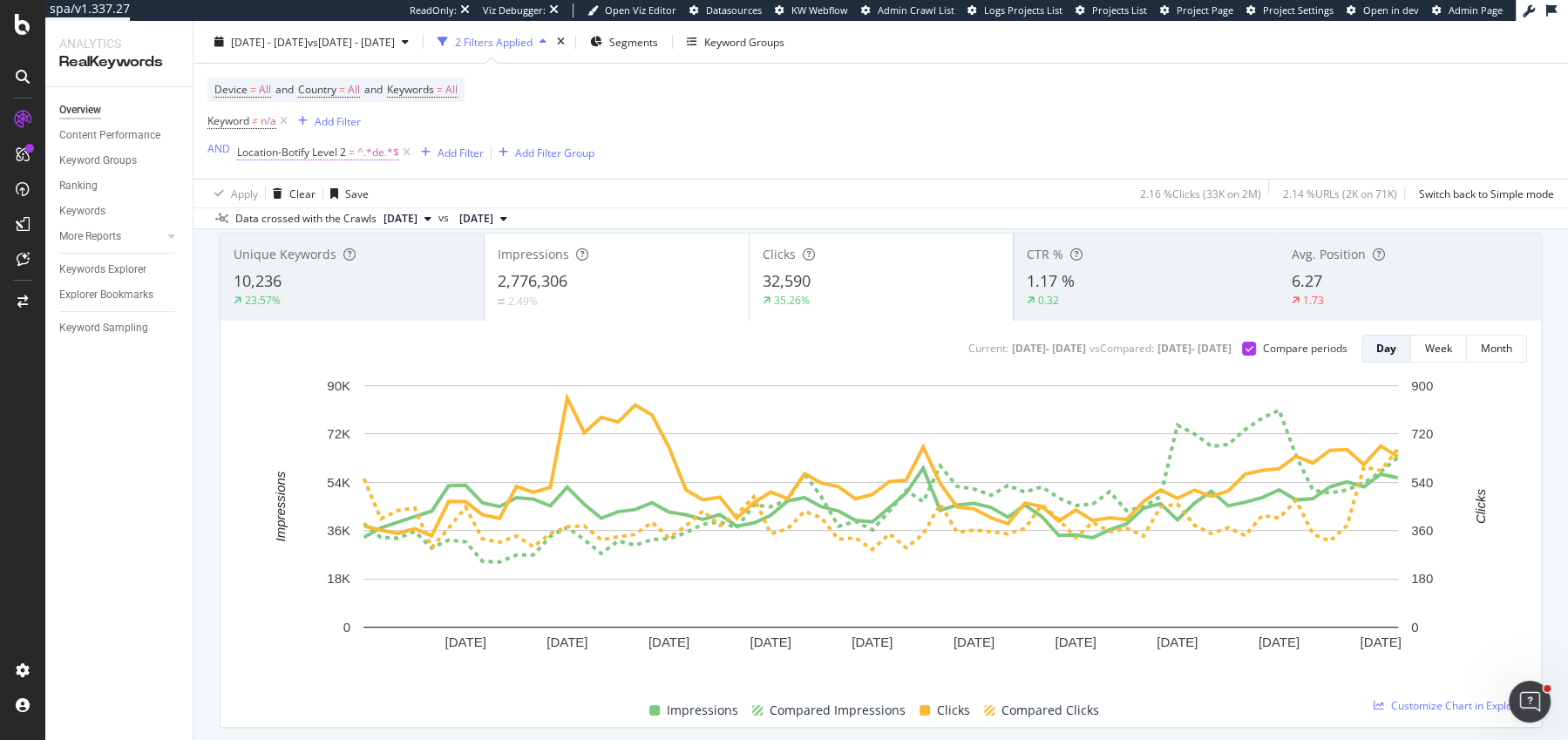
click at [346, 150] on span "Location-Botify Level 2 = ^.*de.*$" at bounding box center [318, 152] width 162 height 16
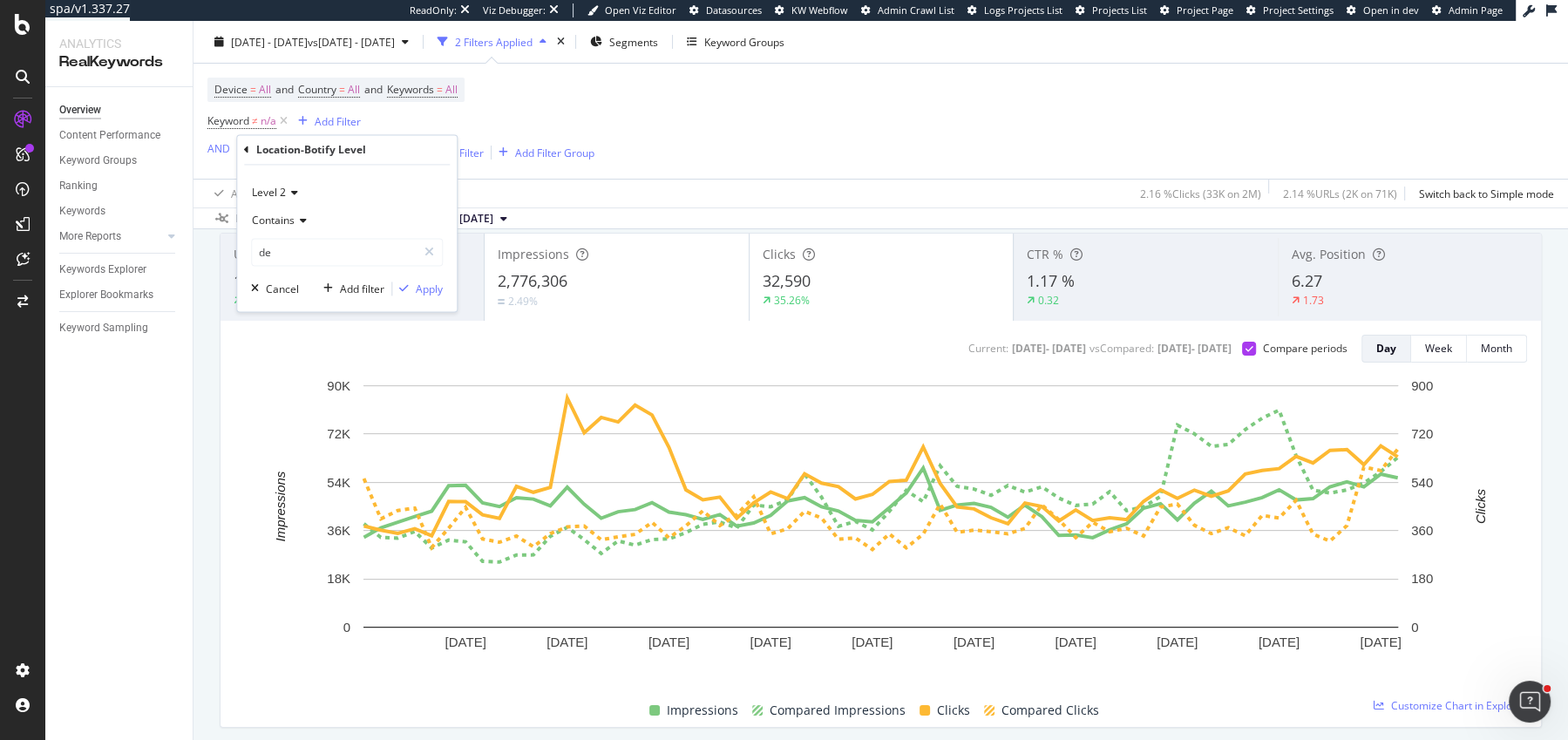
click at [279, 191] on span "Level 2" at bounding box center [269, 193] width 34 height 15
click at [279, 204] on div "Level 2" at bounding box center [347, 194] width 192 height 28
click at [279, 196] on span "Level 2" at bounding box center [269, 193] width 34 height 15
click at [279, 227] on span "Level 1" at bounding box center [276, 228] width 34 height 15
click at [279, 227] on div "Contains" at bounding box center [347, 221] width 192 height 28
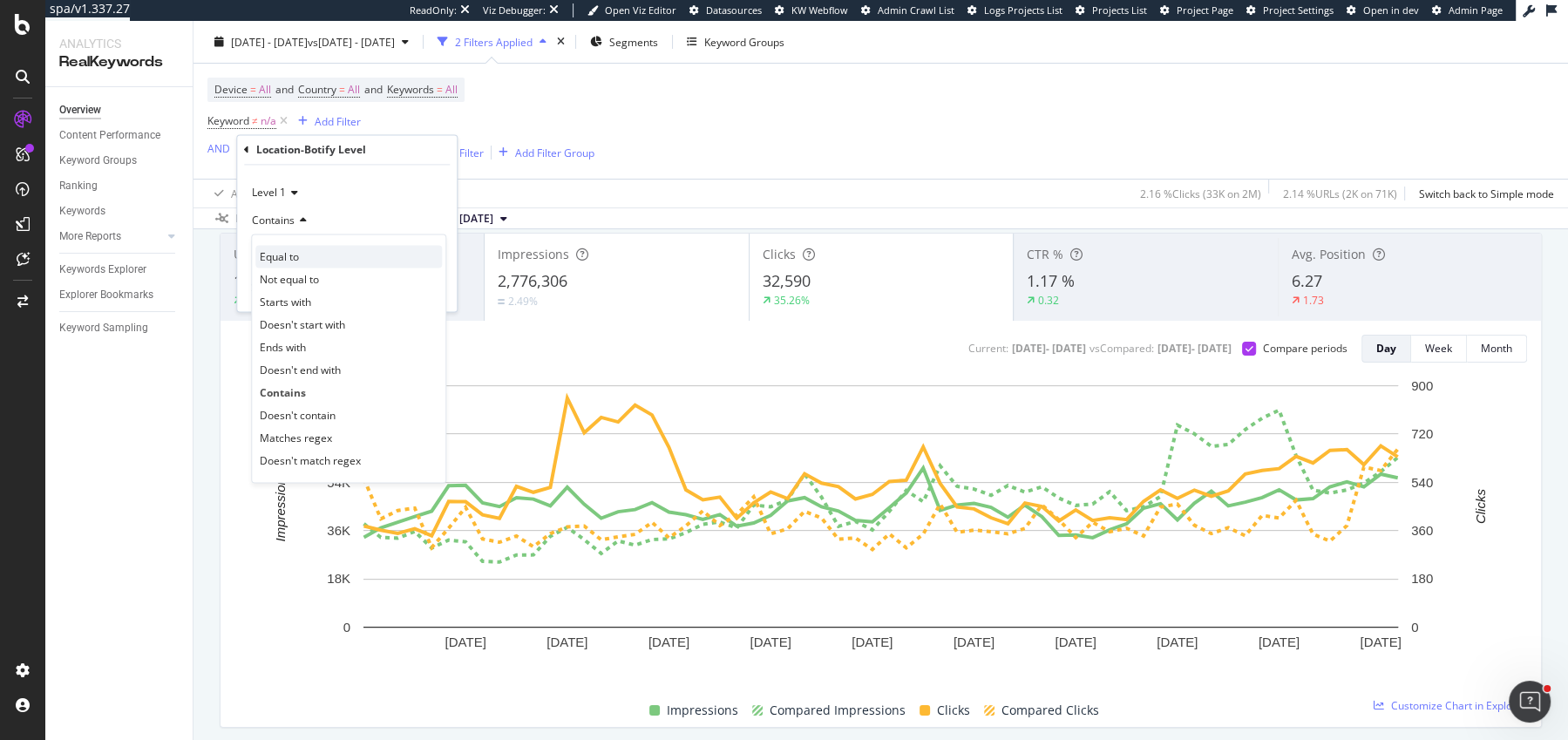
click at [279, 246] on div "Equal to" at bounding box center [348, 258] width 187 height 23
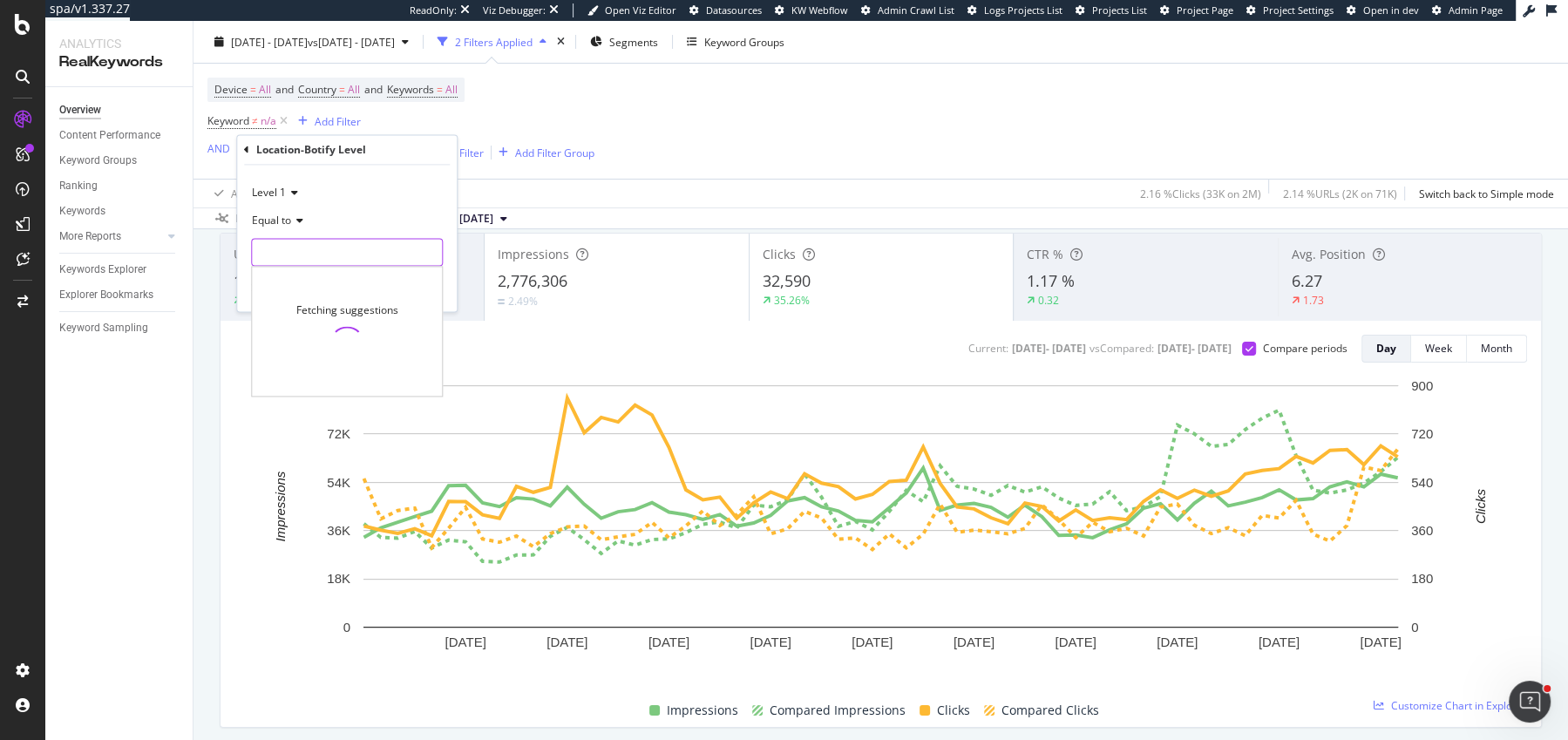
click at [280, 241] on input "text" at bounding box center [347, 253] width 190 height 28
type input "jp"
click at [283, 270] on span "jp" at bounding box center [320, 275] width 128 height 15
click at [429, 286] on div "Apply" at bounding box center [429, 289] width 27 height 15
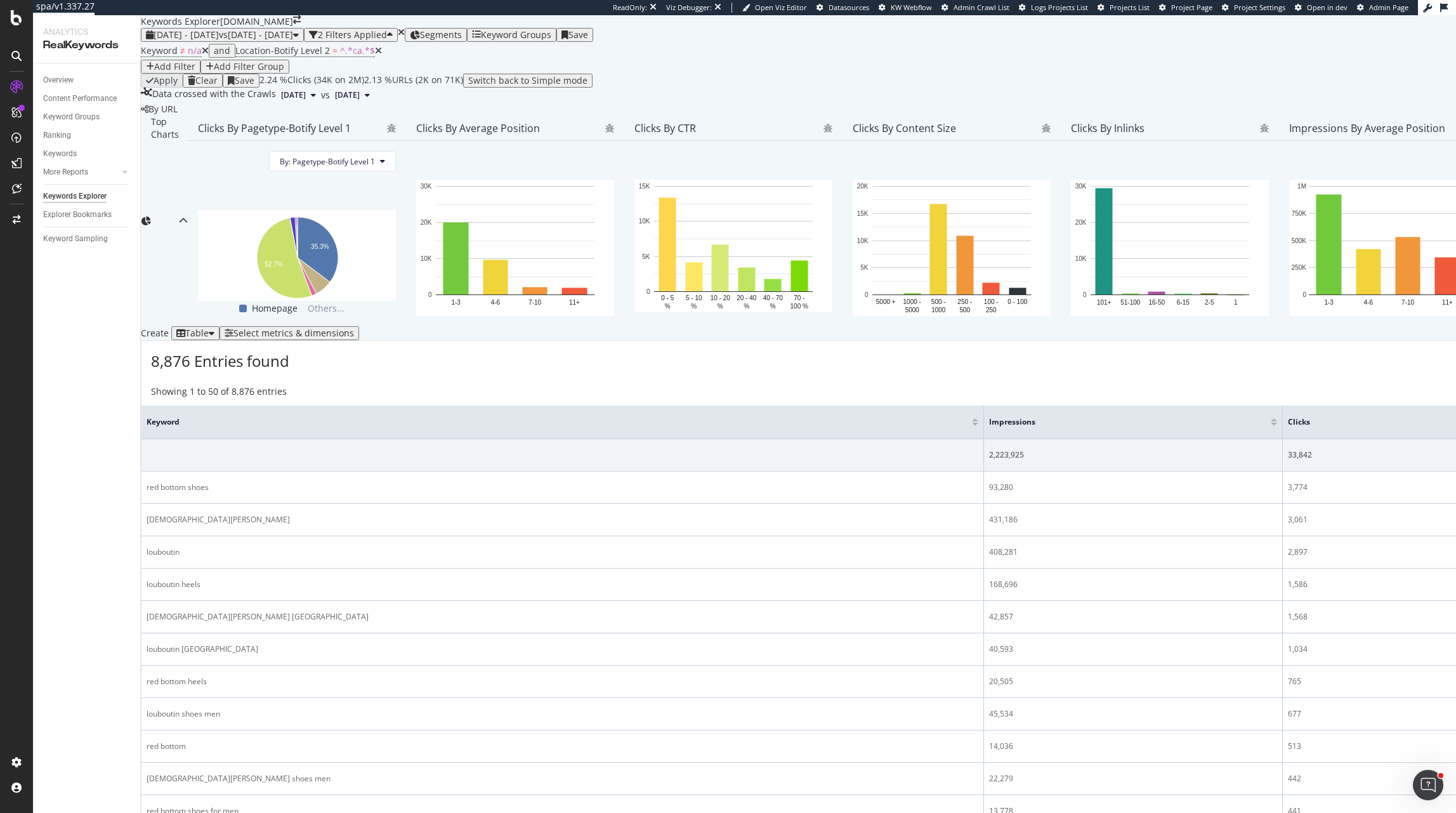
click at [284, 72] on div "Add Filter Group" at bounding box center [249, 66] width 70 height 10
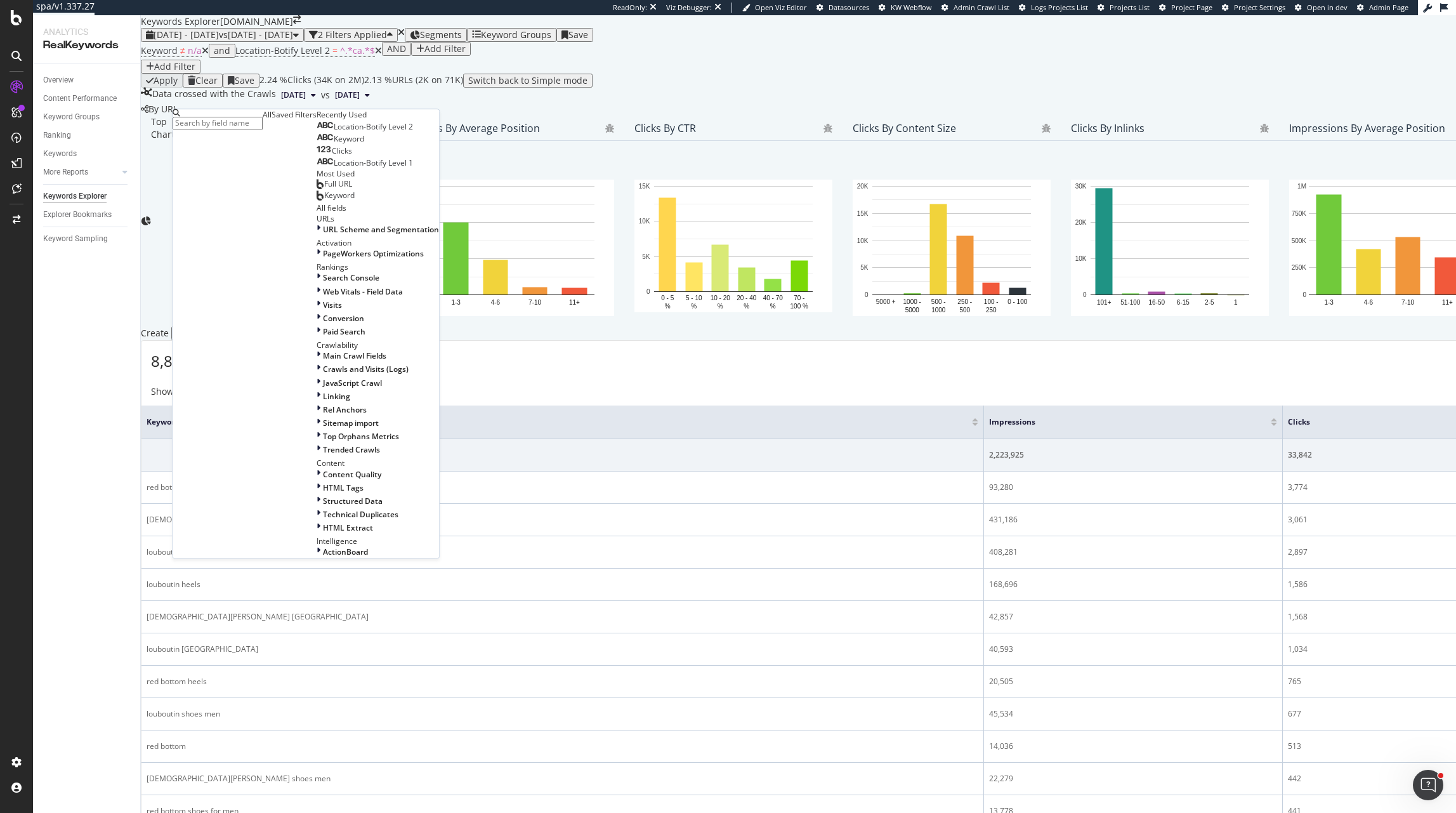
click at [334, 132] on span "Location-Botify Level 2" at bounding box center [373, 126] width 79 height 11
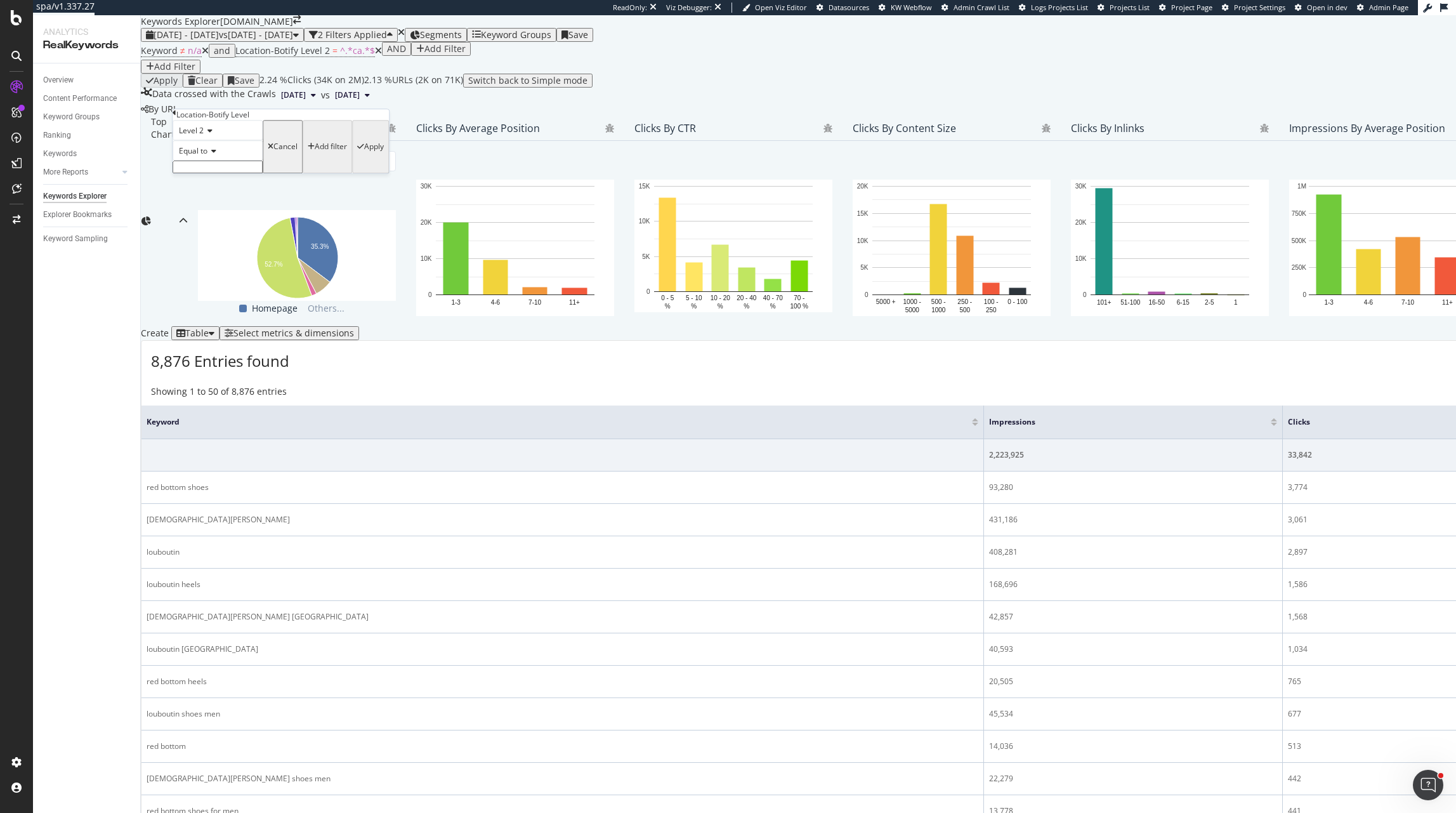
click at [253, 173] on input "text" at bounding box center [218, 167] width 90 height 13
type input "ca"
click at [211, 181] on div "Equal to ca ca" at bounding box center [218, 161] width 90 height 41
click at [215, 155] on icon at bounding box center [212, 151] width 9 height 8
click at [208, 253] on span "Contains" at bounding box center [192, 248] width 31 height 11
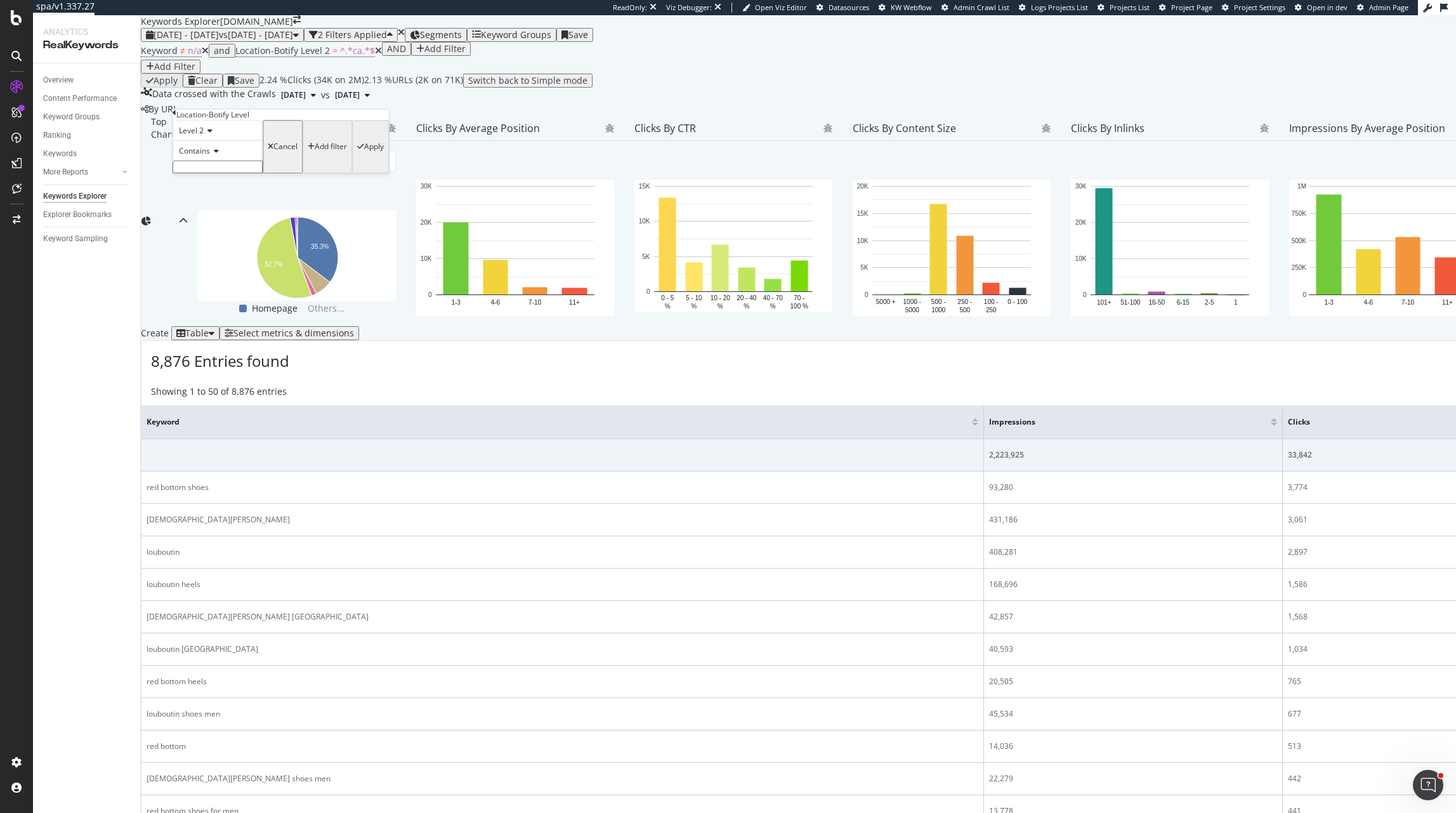
click at [235, 173] on div "Level 2 Contains Cancel Add filter Apply" at bounding box center [281, 146] width 217 height 54
click at [237, 173] on input "text" at bounding box center [218, 167] width 90 height 13
type input "ca"
click at [364, 155] on div "Apply" at bounding box center [374, 150] width 20 height 9
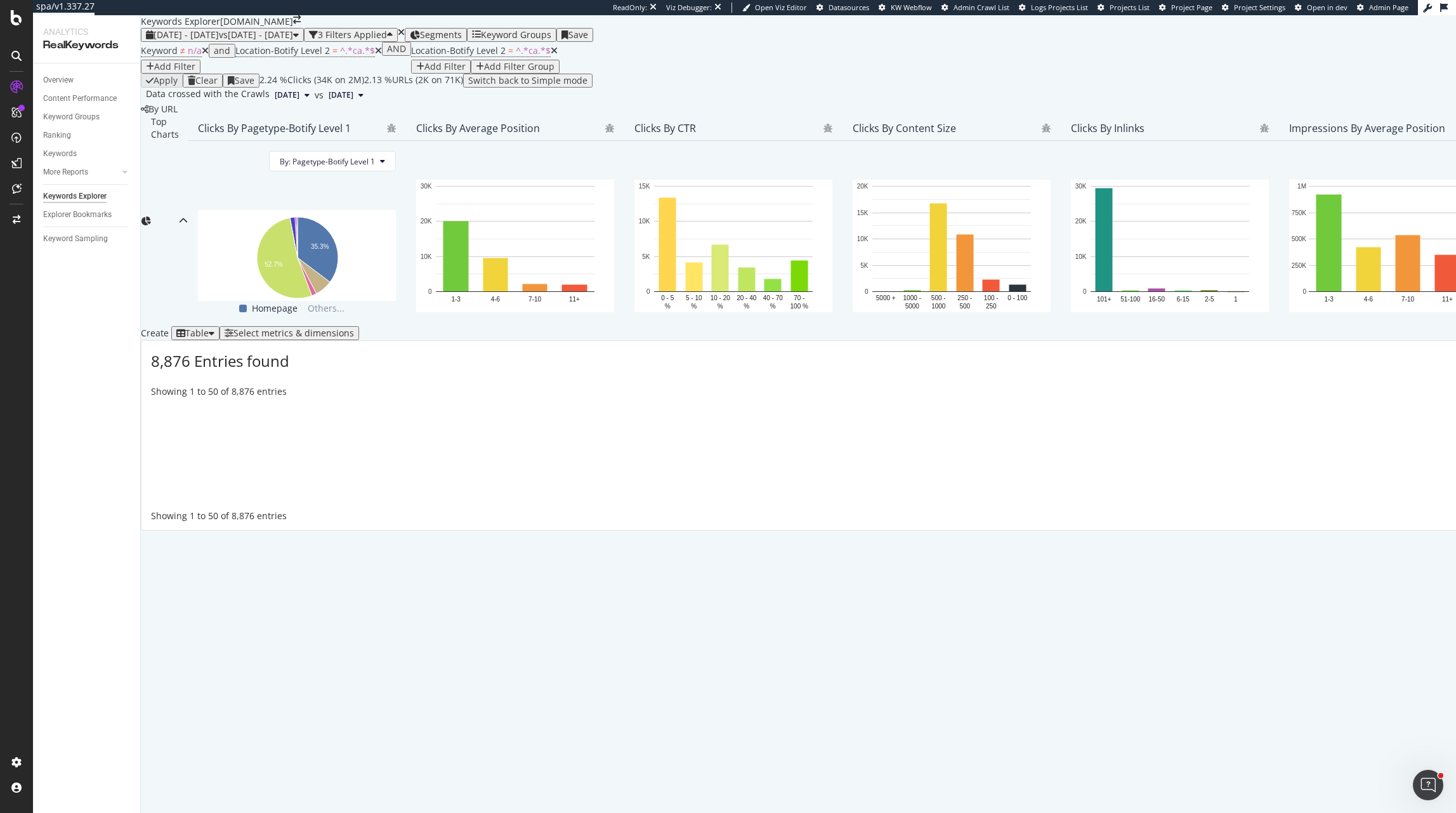
click at [375, 55] on icon at bounding box center [378, 51] width 7 height 9
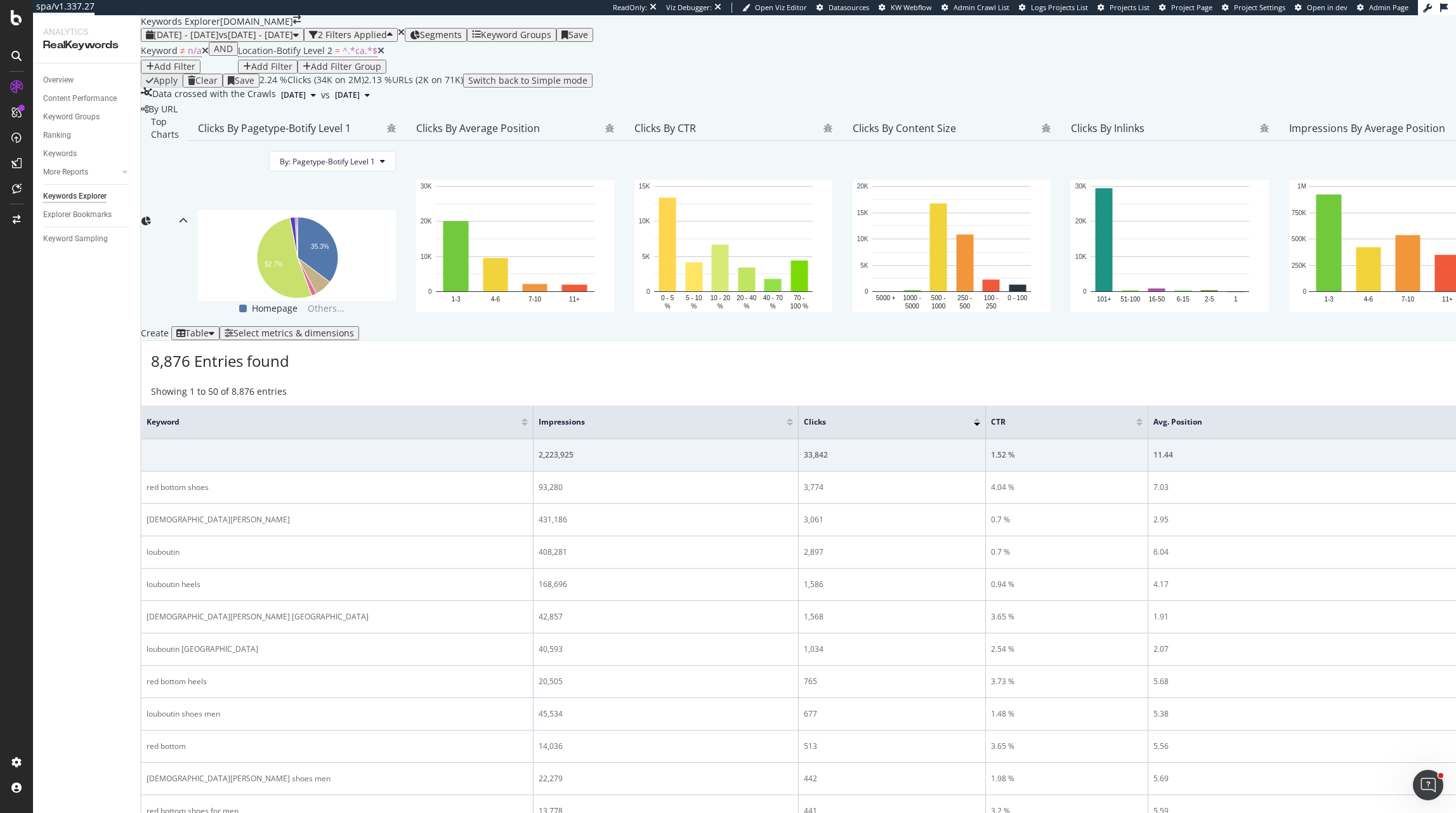
click at [354, 338] on div "Select metrics & dimensions" at bounding box center [293, 333] width 121 height 10
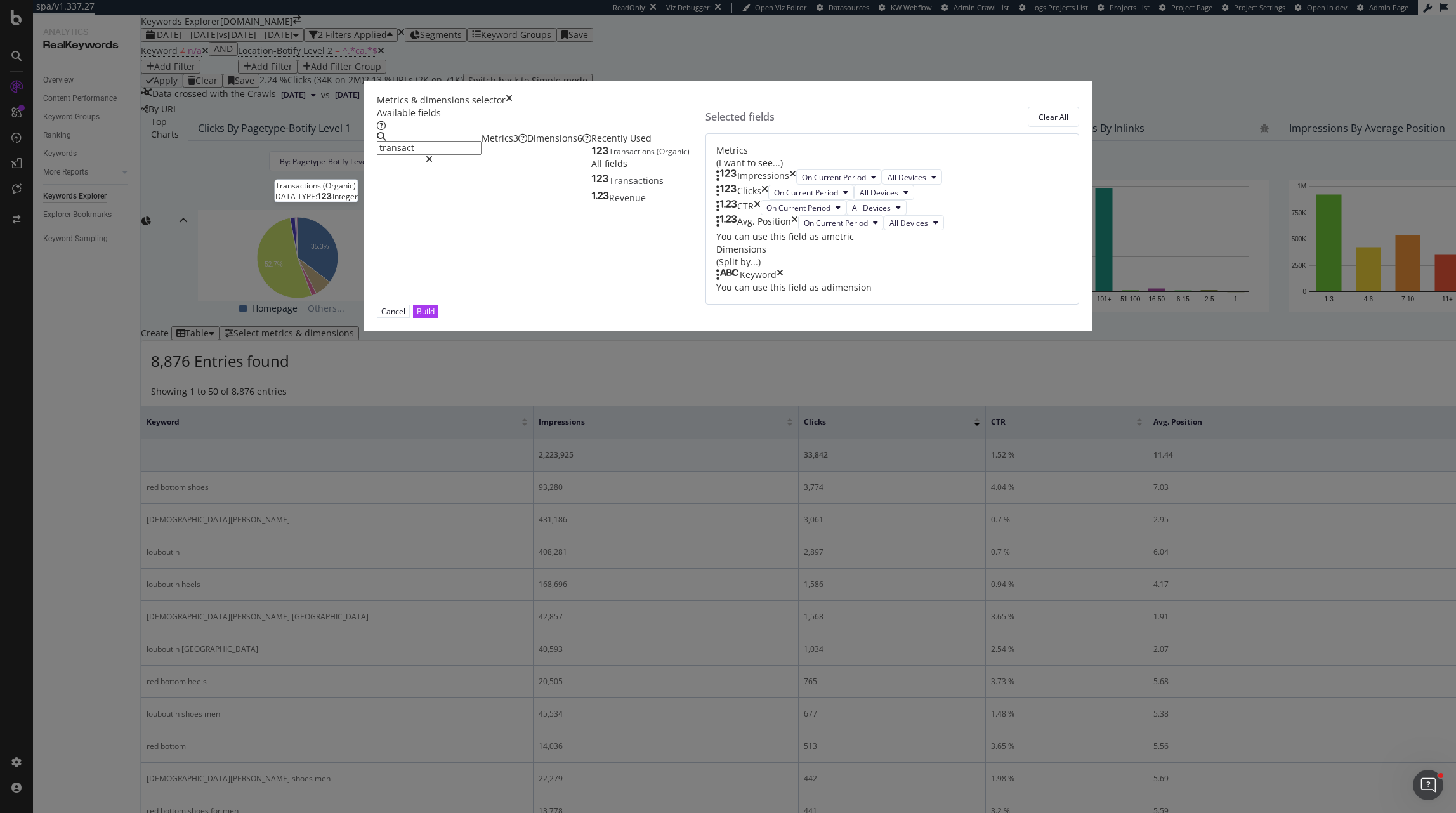
click at [609, 157] on span "Transactions" at bounding box center [633, 151] width 48 height 11
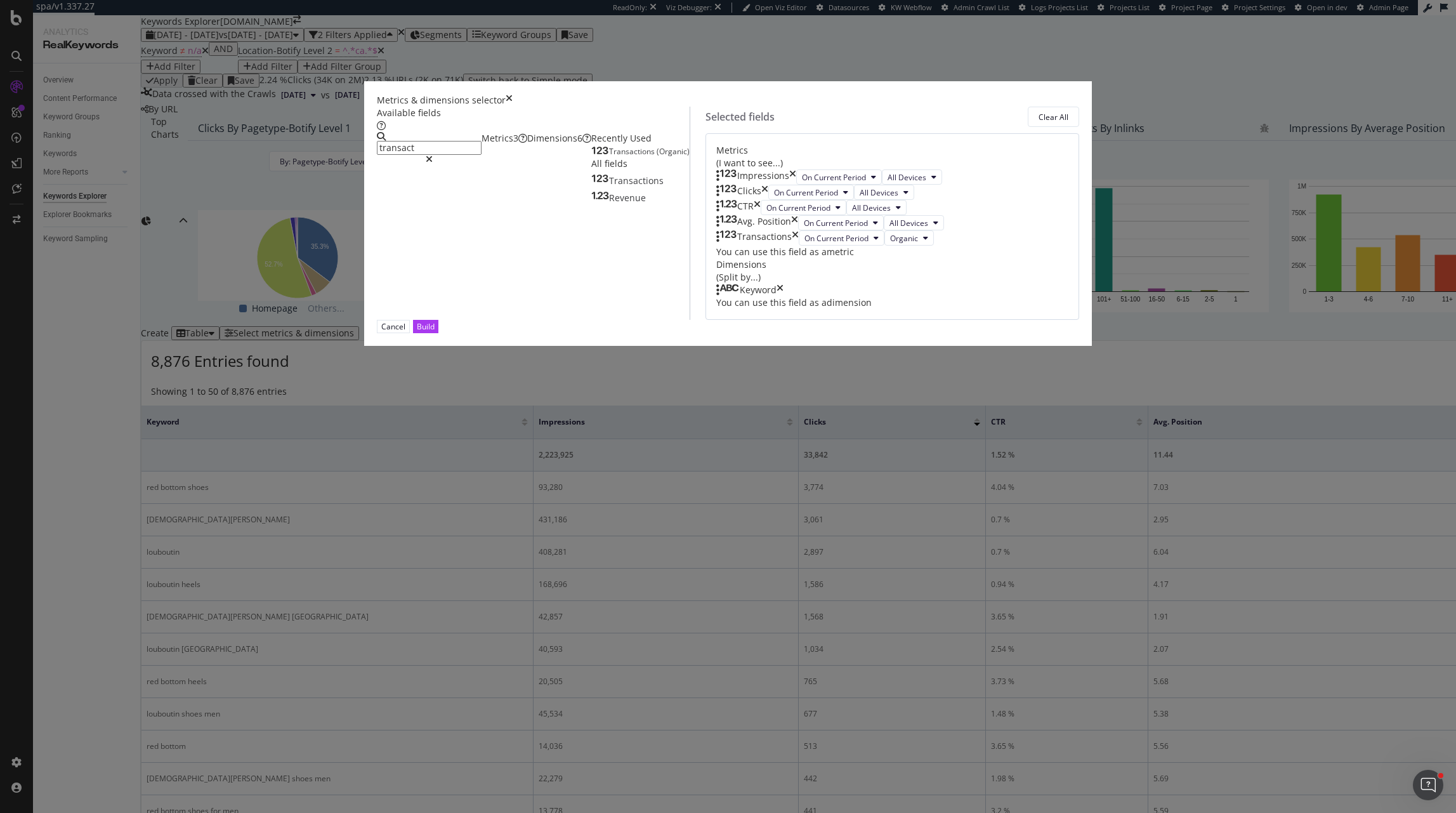
click at [797, 184] on icon "times" at bounding box center [793, 177] width 7 height 15
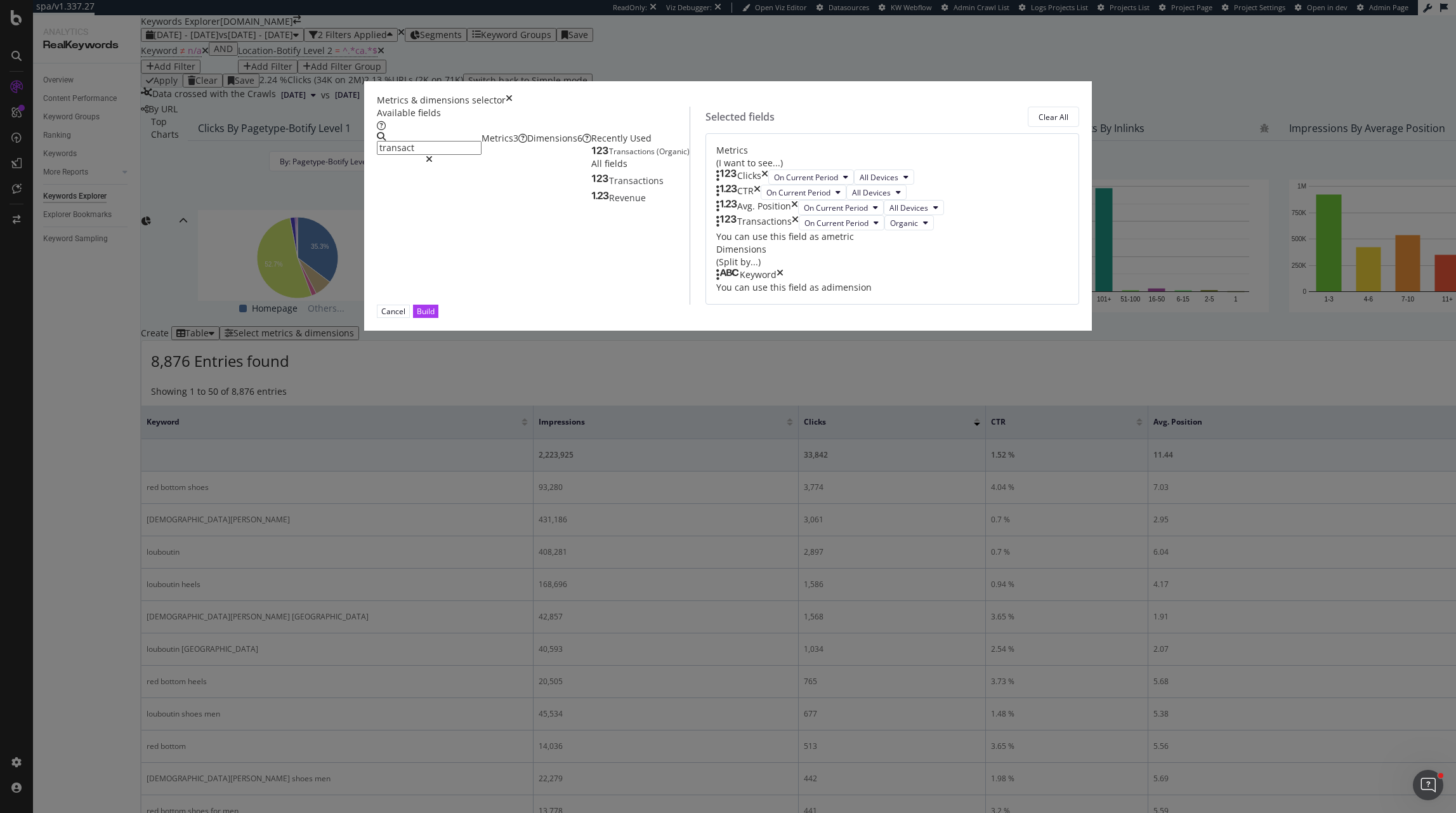
click at [768, 184] on icon "times" at bounding box center [764, 177] width 7 height 15
click at [761, 200] on icon "times" at bounding box center [757, 192] width 7 height 15
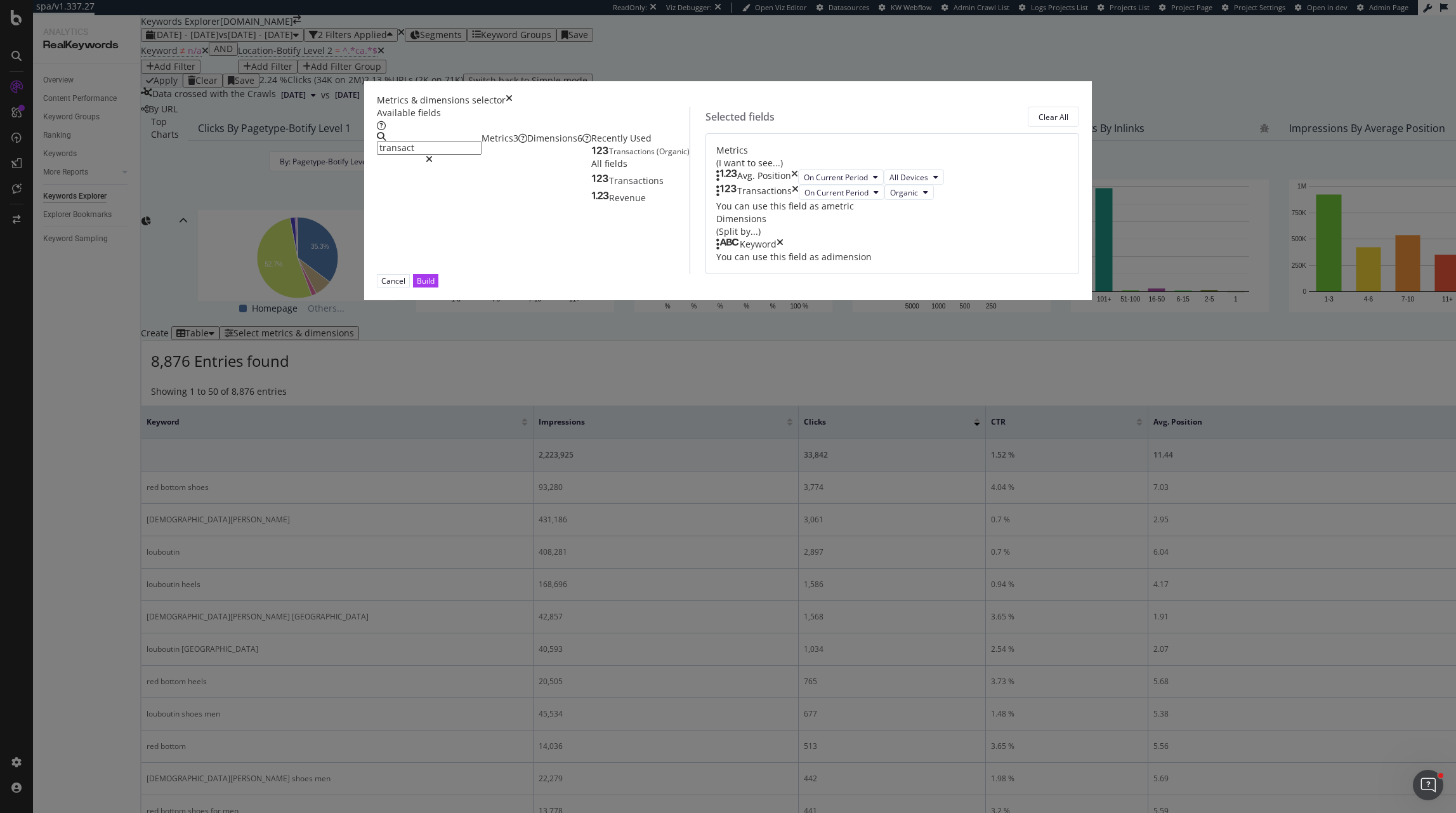
click at [798, 184] on icon "times" at bounding box center [795, 177] width 7 height 15
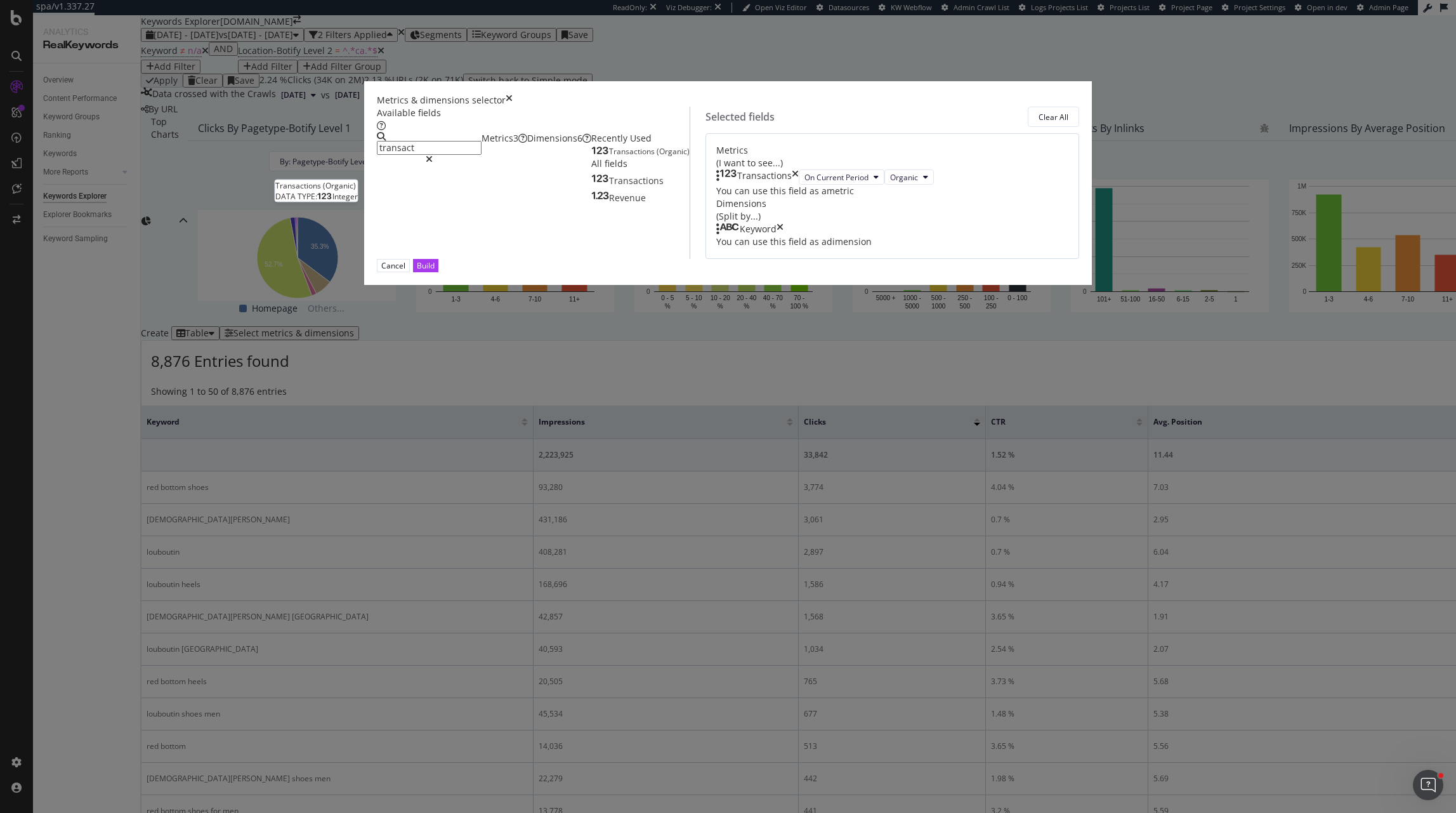
click at [657, 157] on span "(Organic)" at bounding box center [673, 151] width 33 height 11
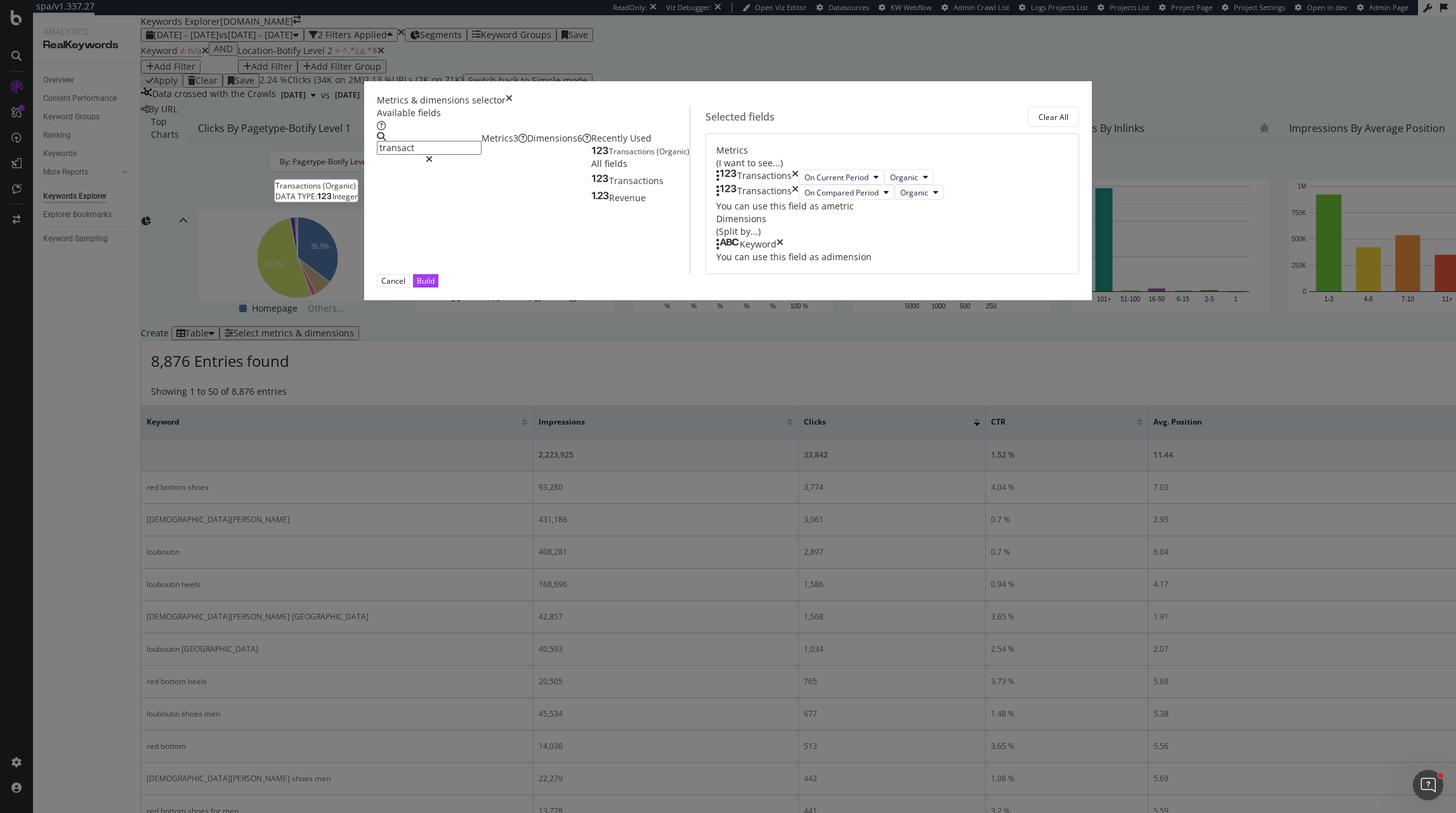
click at [592, 157] on div "Transactions (Organic)" at bounding box center [641, 152] width 99 height 10
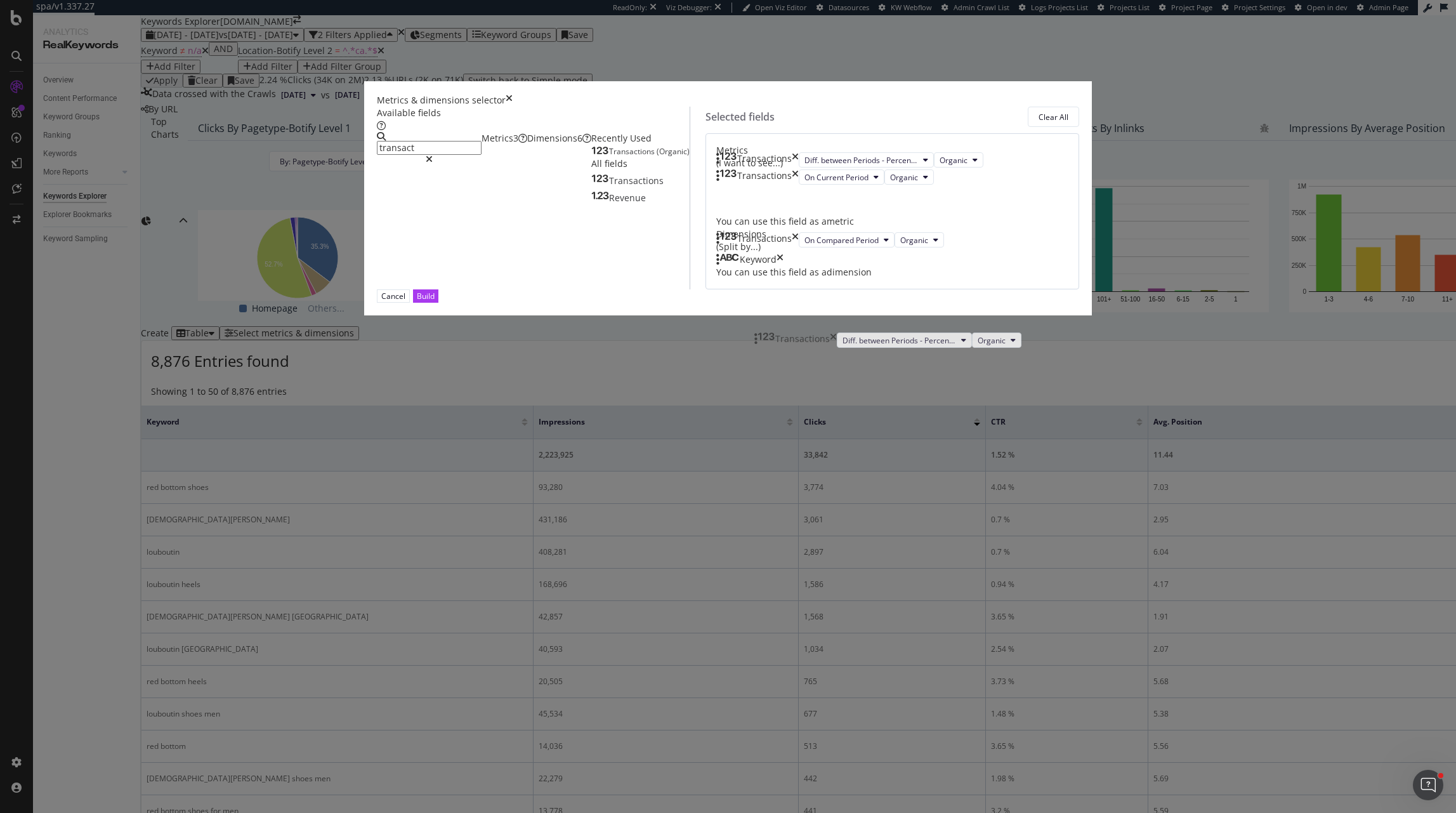
drag, startPoint x: 764, startPoint y: 378, endPoint x: 764, endPoint y: 338, distance: 40.0
click at [764, 338] on body "spa/v1.337.27 ReadOnly: Viz Debugger: Open Viz Editor Datasources KW Webflow Ad…" at bounding box center [728, 406] width 1456 height 813
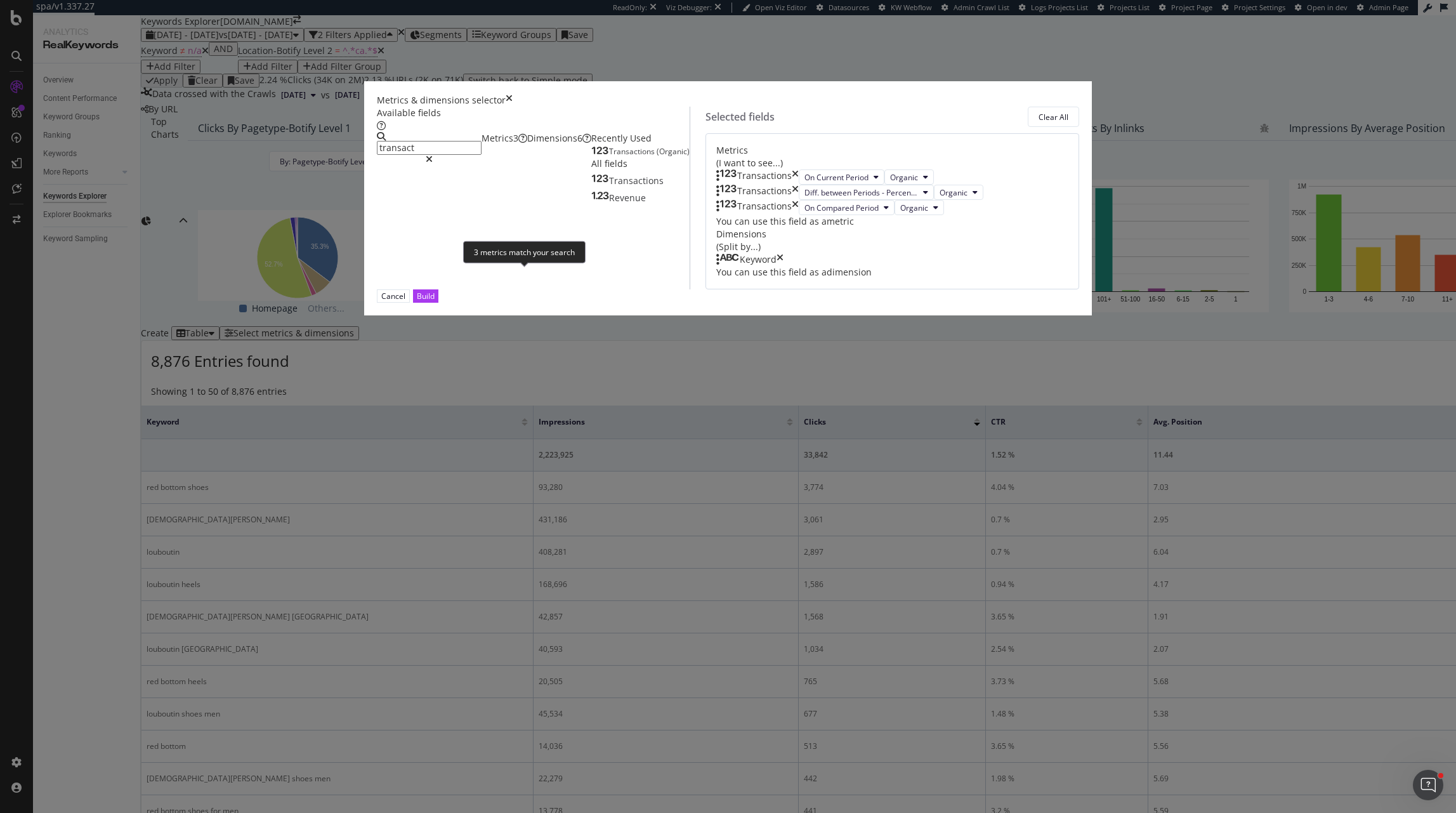
click at [555, 251] on div "3 metrics match your search" at bounding box center [525, 252] width 122 height 22
click at [481, 155] on input "transact" at bounding box center [429, 148] width 104 height 14
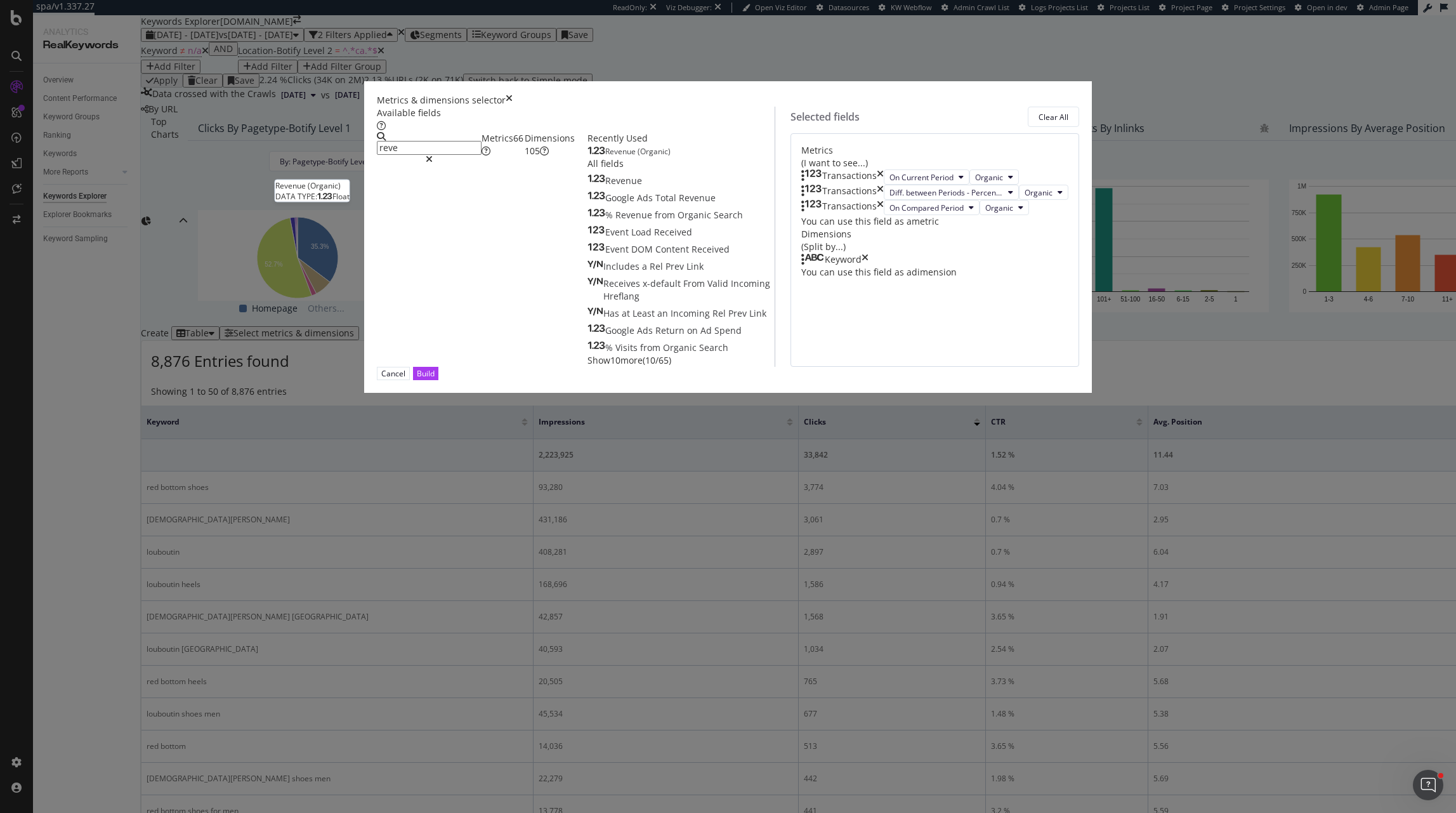
click at [637, 157] on span "(Organic)" at bounding box center [654, 151] width 33 height 11
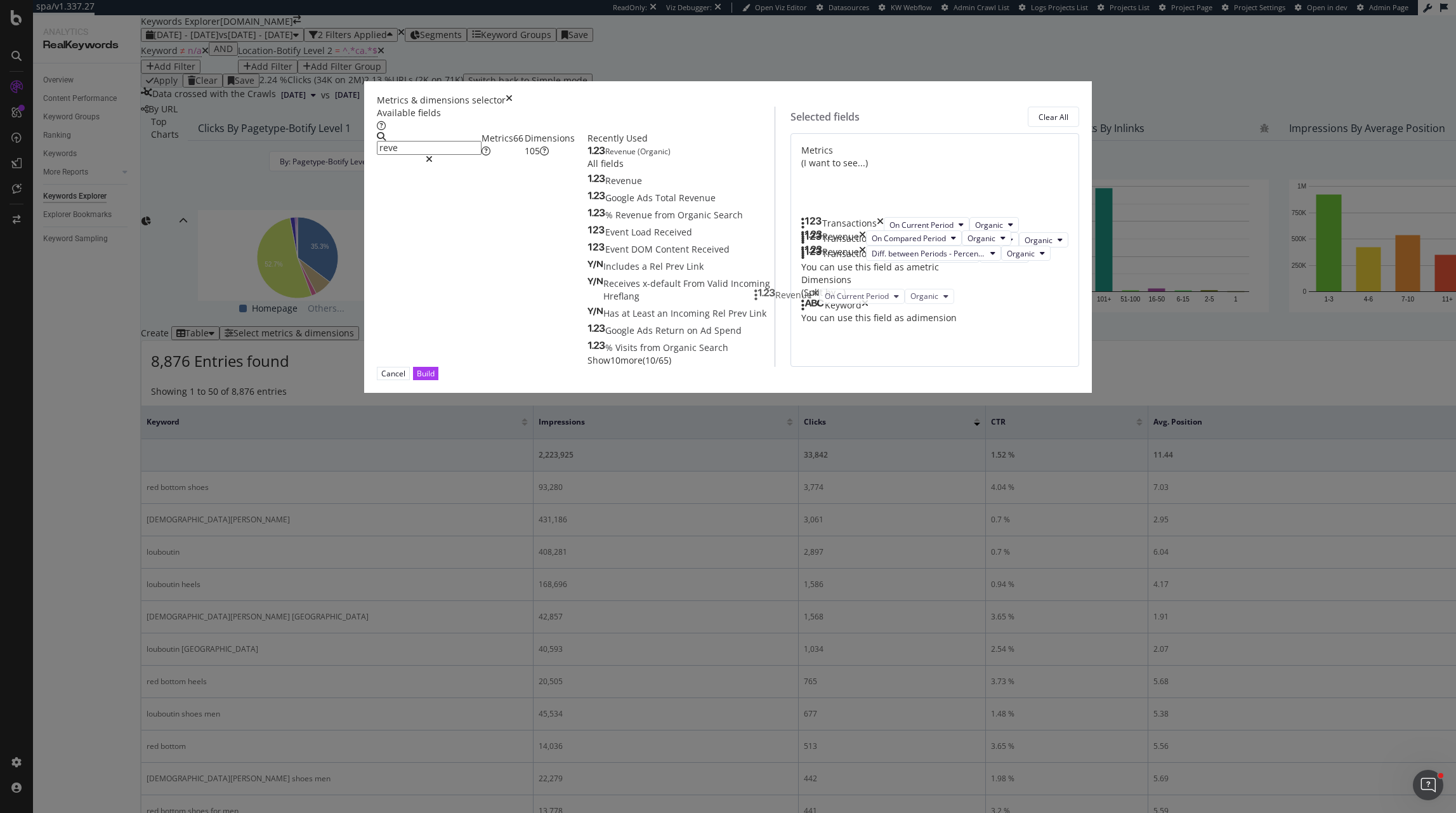
drag, startPoint x: 769, startPoint y: 423, endPoint x: 770, endPoint y: 279, distance: 144.0
click at [770, 279] on body "spa/v1.337.27 ReadOnly: Viz Debugger: Open Viz Editor Datasources KW Webflow Ad…" at bounding box center [728, 406] width 1456 height 813
drag, startPoint x: 768, startPoint y: 469, endPoint x: 766, endPoint y: 331, distance: 138.0
click at [766, 331] on body "spa/v1.337.27 ReadOnly: Viz Debugger: Open Viz Editor Datasources KW Webflow Ad…" at bounding box center [728, 406] width 1456 height 813
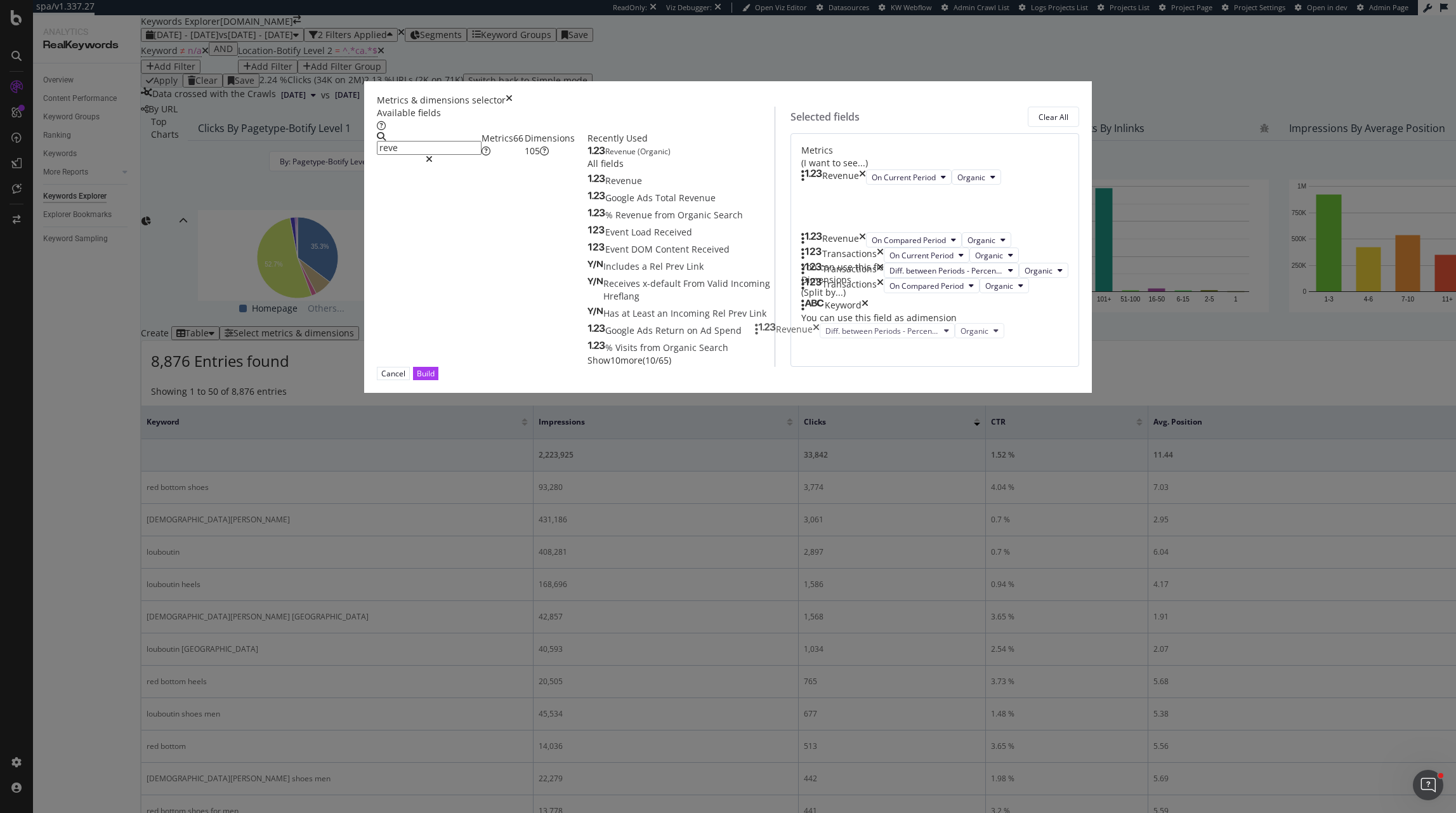
drag, startPoint x: 765, startPoint y: 525, endPoint x: 766, endPoint y: 333, distance: 192.0
click at [766, 333] on body "spa/v1.337.27 ReadOnly: Viz Debugger: Open Viz Editor Datasources KW Webflow Ad…" at bounding box center [728, 406] width 1456 height 813
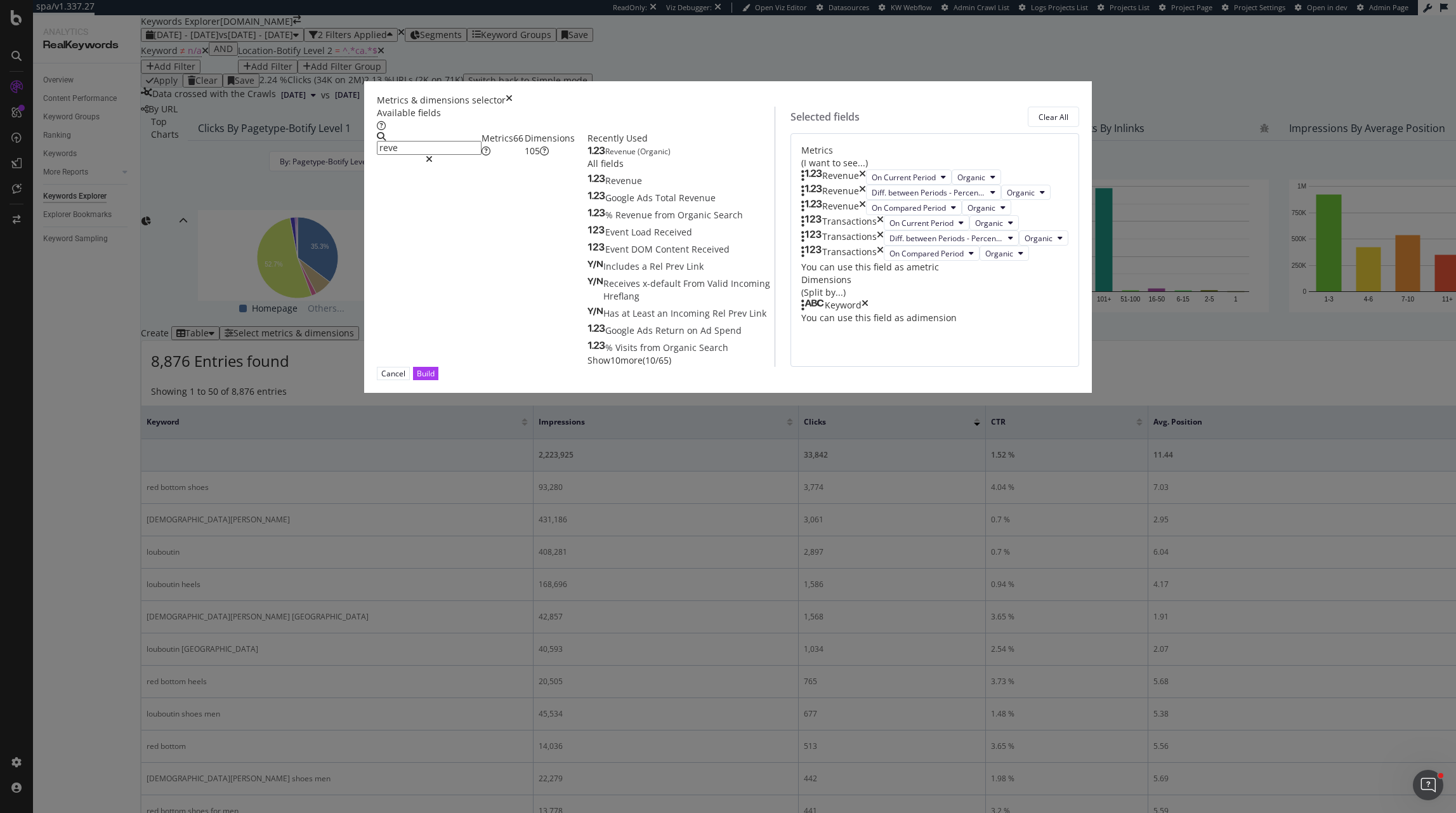
scroll to position [61, 0]
click at [869, 311] on icon "times" at bounding box center [865, 306] width 7 height 13
click at [481, 155] on input "reve" at bounding box center [429, 148] width 104 height 14
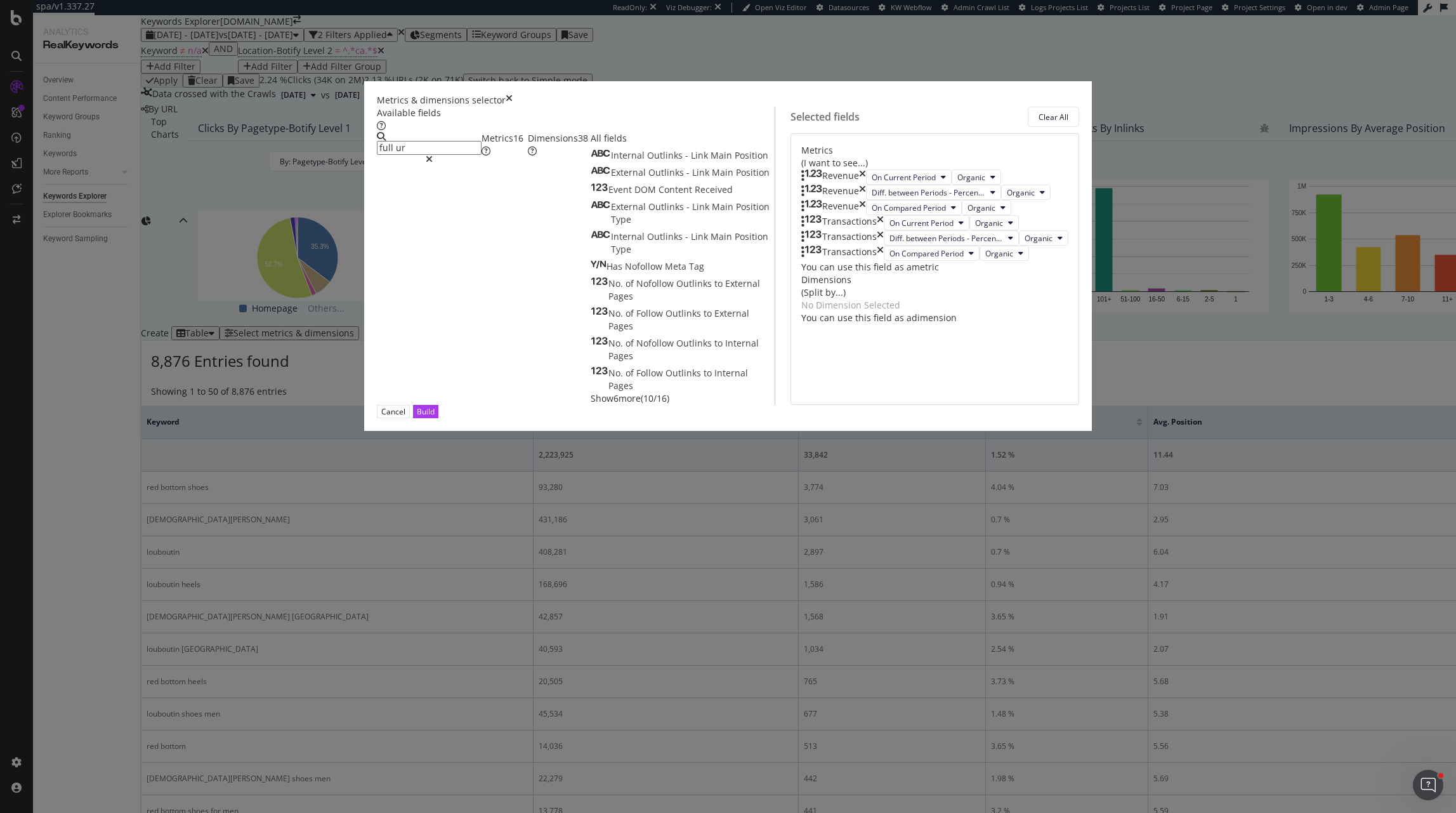
type input "full ur"
click at [591, 157] on div "Dimensions 38" at bounding box center [559, 144] width 63 height 25
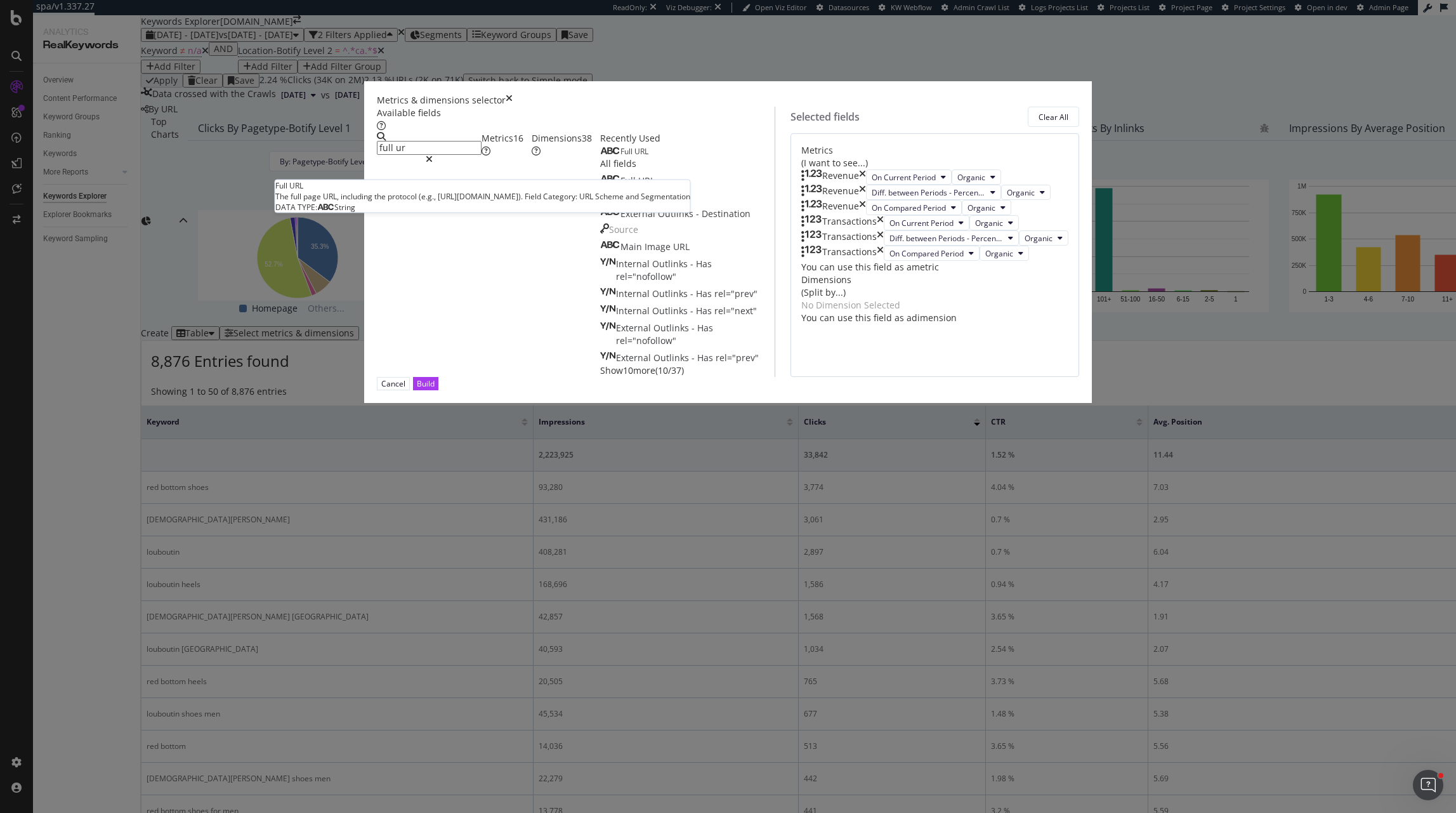
click at [600, 157] on div "Full URL" at bounding box center [624, 152] width 48 height 10
click at [438, 390] on button "Build" at bounding box center [425, 384] width 25 height 14
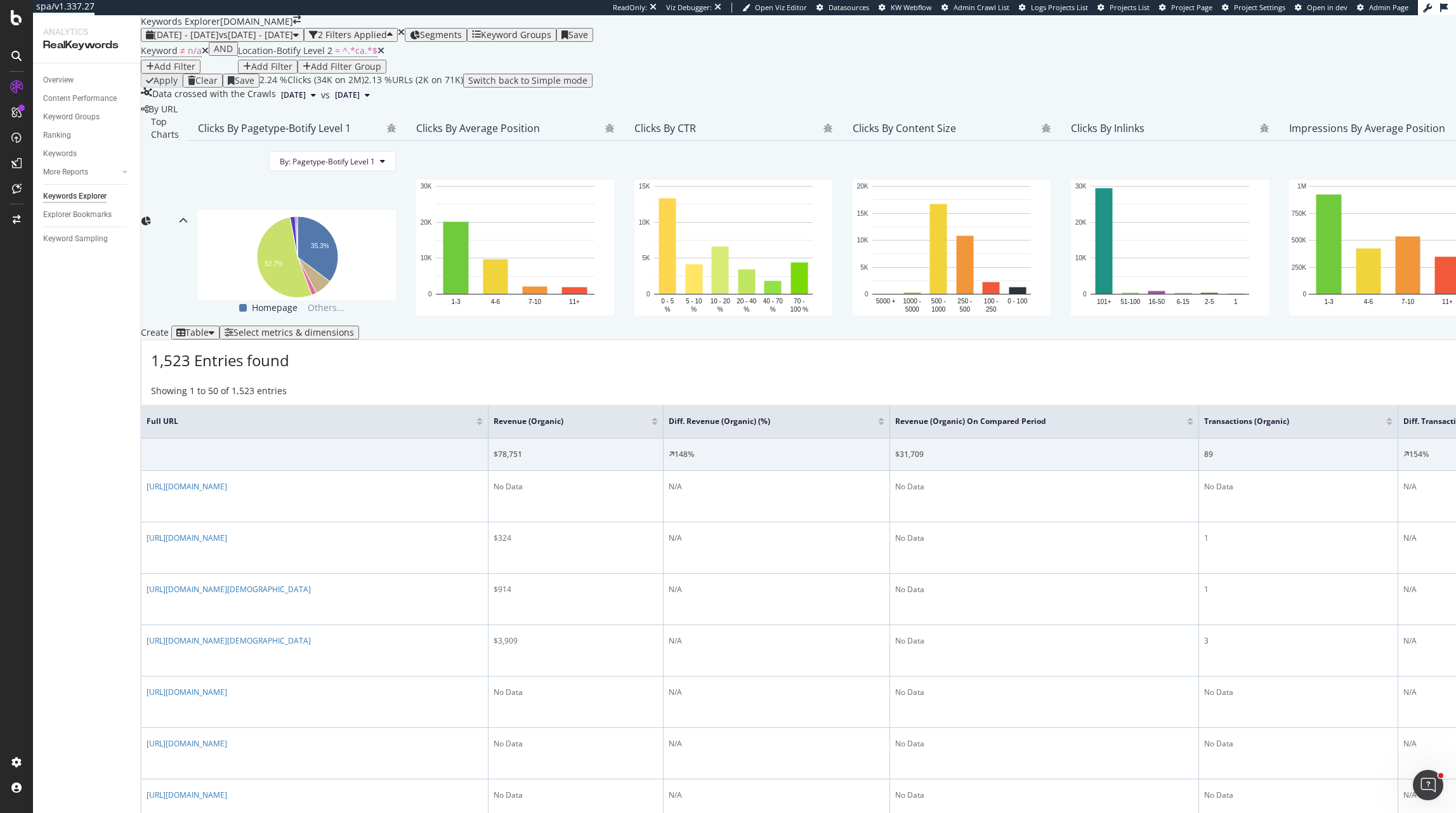
scroll to position [259, 0]
click at [652, 422] on div at bounding box center [655, 424] width 6 height 3
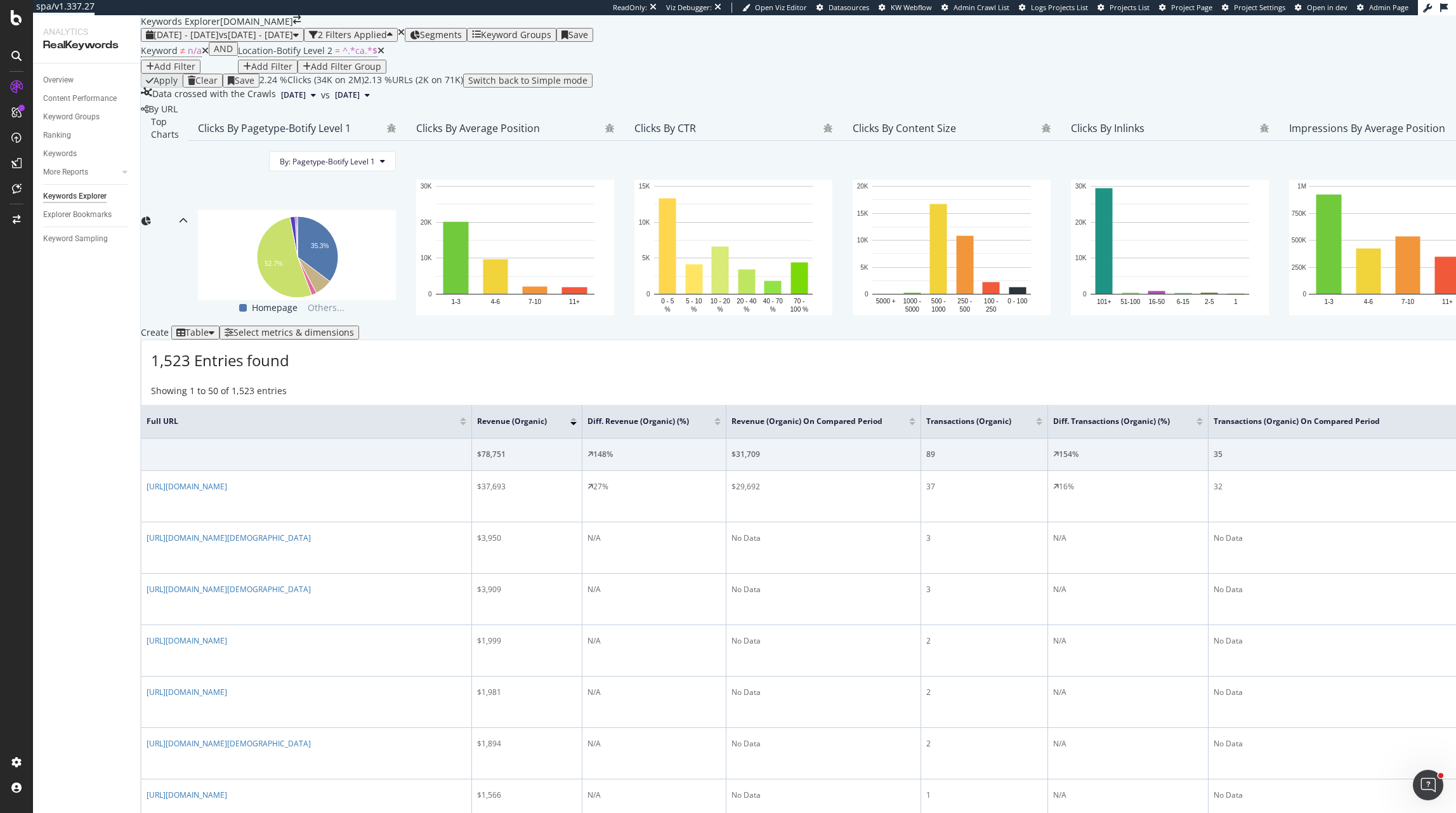
scroll to position [197, 0]
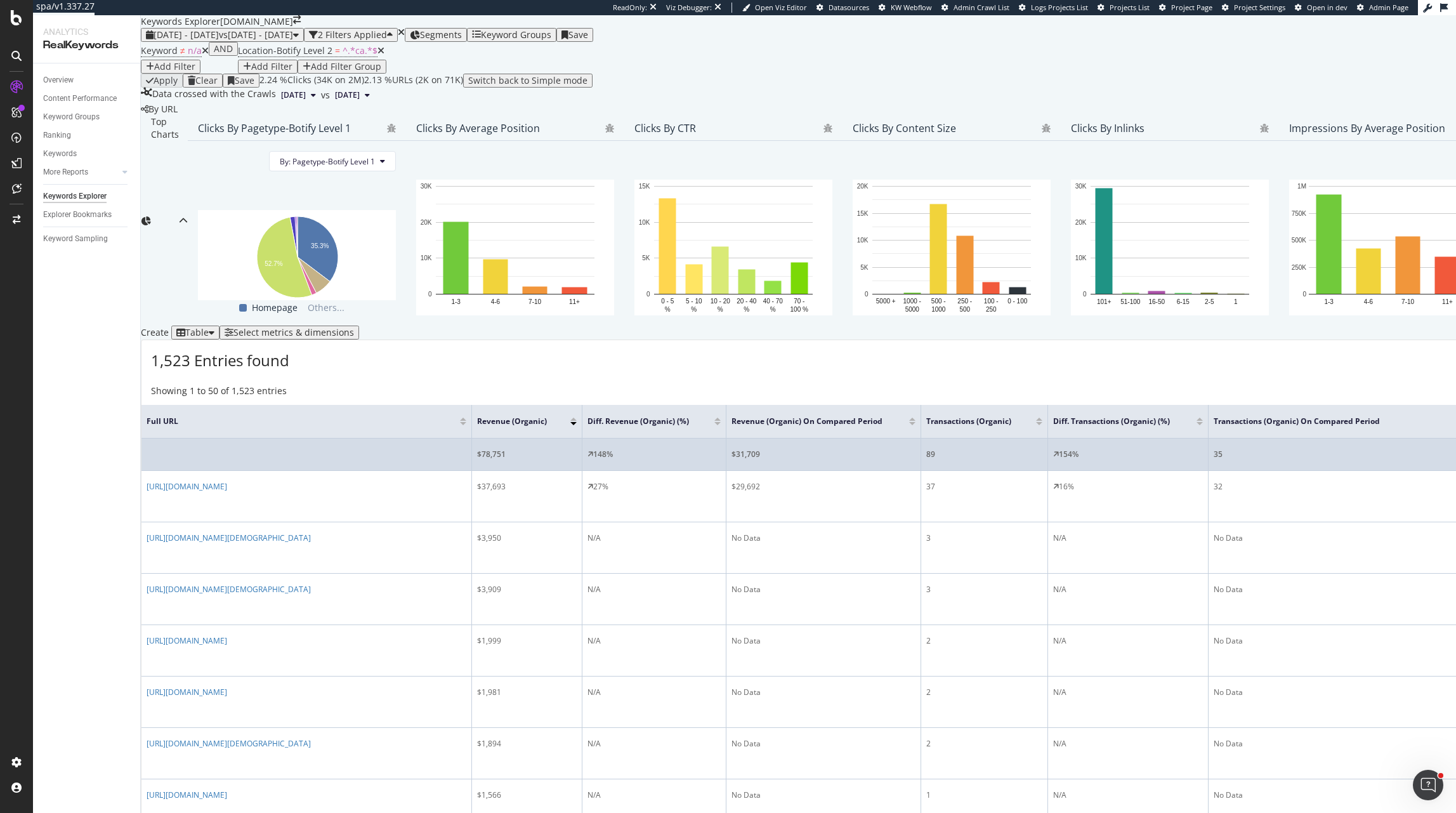
click at [507, 449] on div "$78,751" at bounding box center [527, 455] width 100 height 12
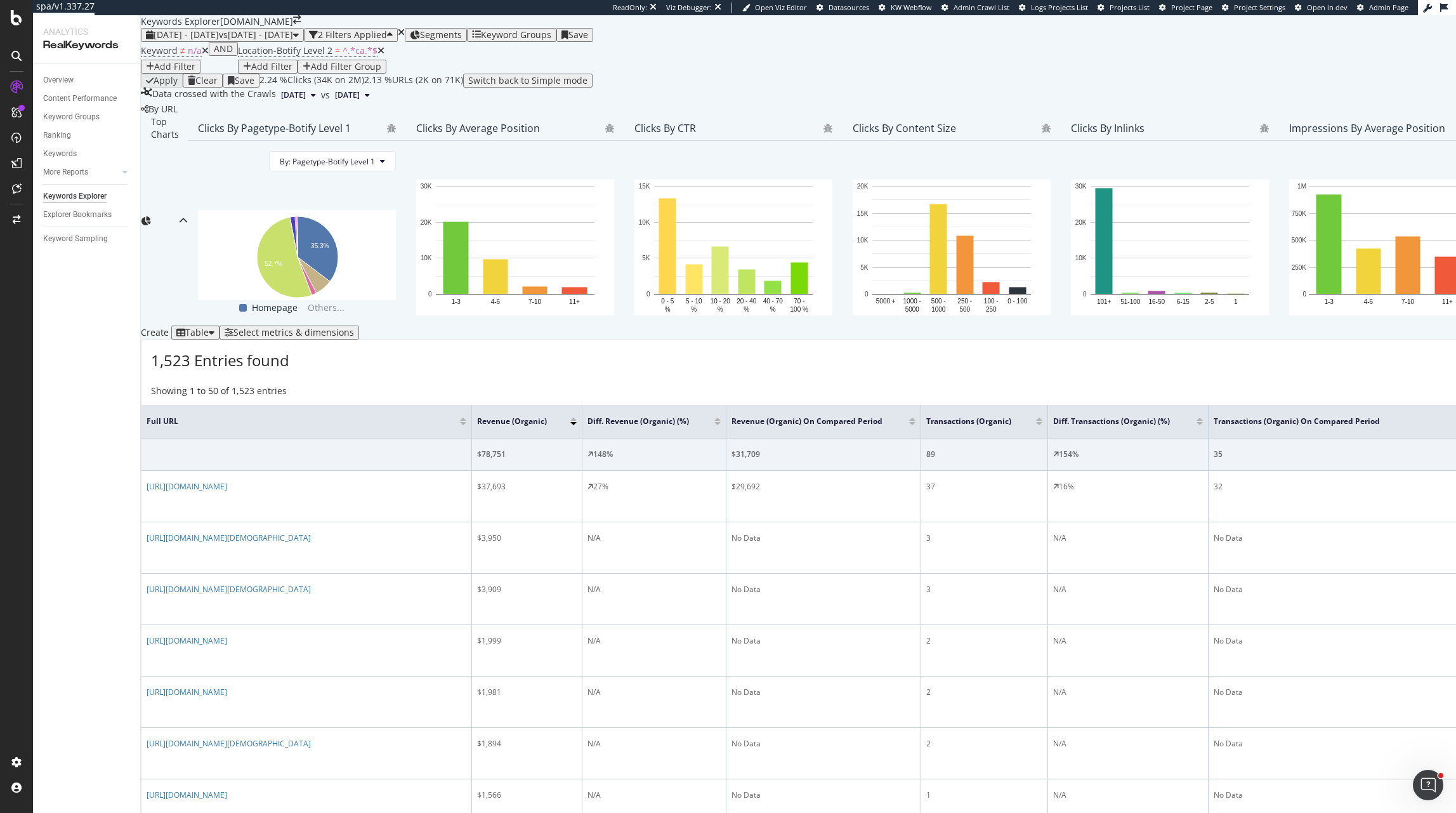
scroll to position [160, 0]
click at [208, 55] on icon at bounding box center [205, 51] width 7 height 9
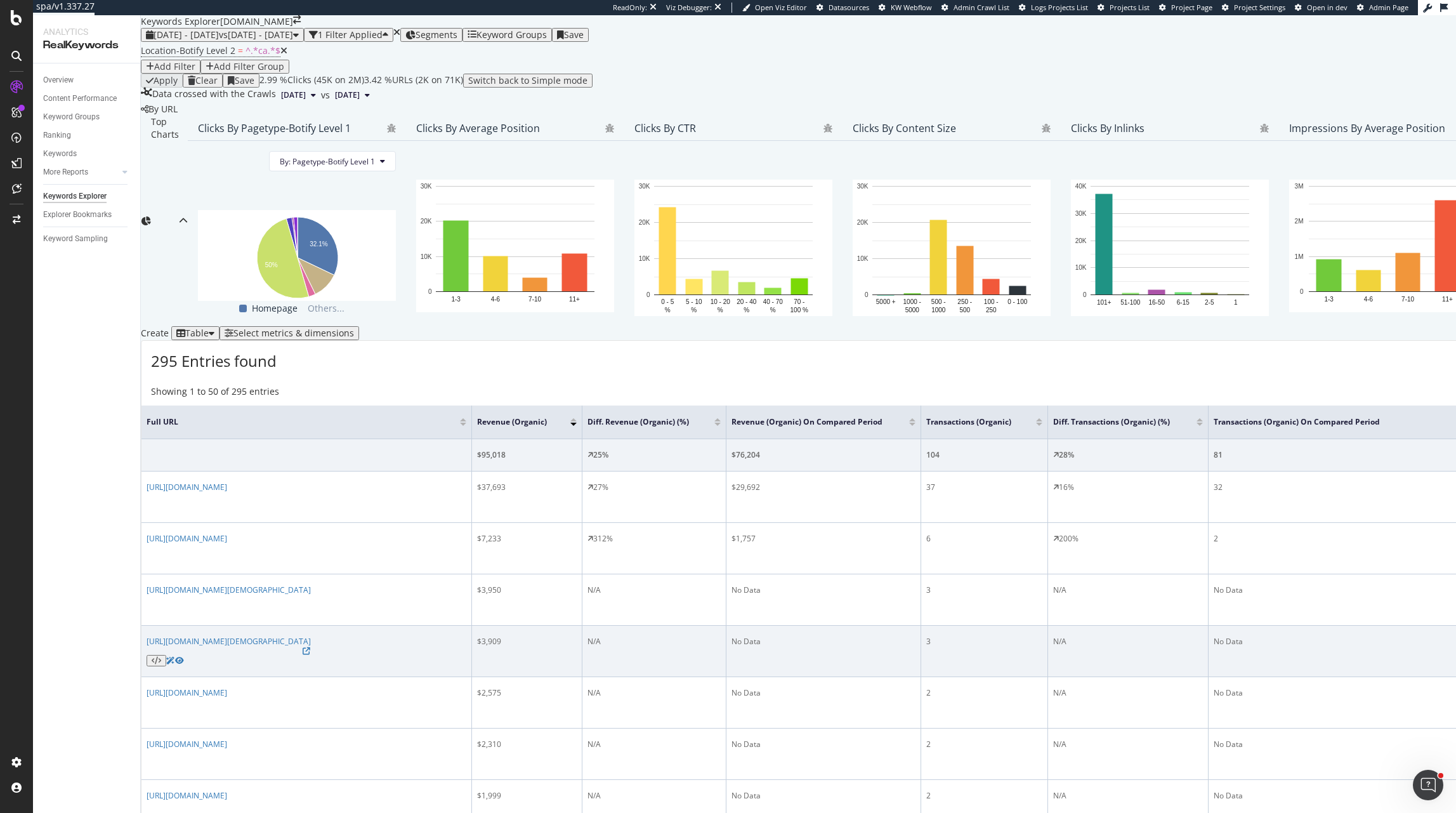
scroll to position [193, 0]
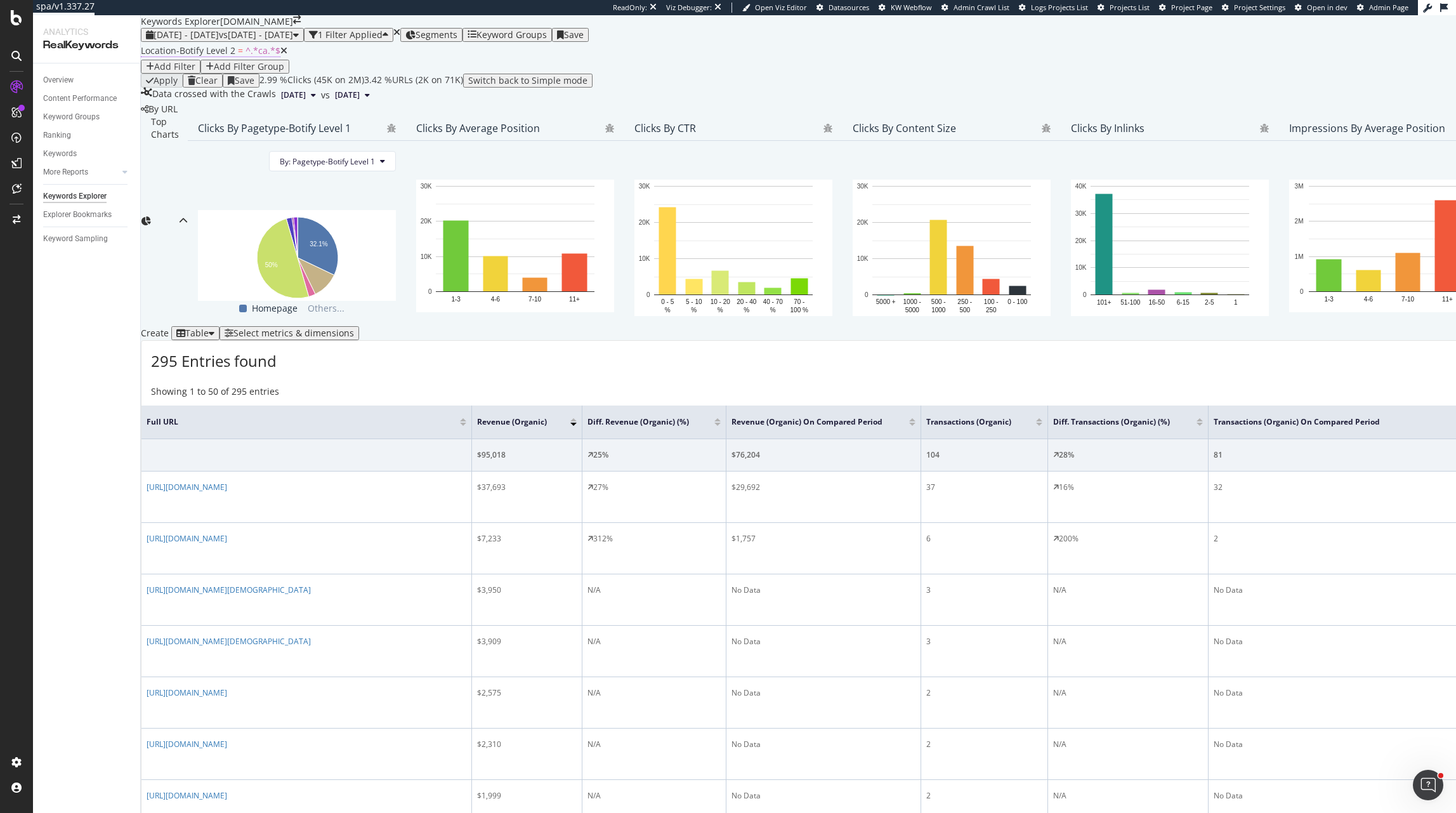
click at [246, 56] on span "^.*ca.*$" at bounding box center [263, 50] width 35 height 12
click at [215, 125] on div "Level 2 Contains ca Cancel Add filter Apply" at bounding box center [260, 94] width 217 height 61
click at [211, 117] on input "ca" at bounding box center [197, 111] width 90 height 13
type input "us"
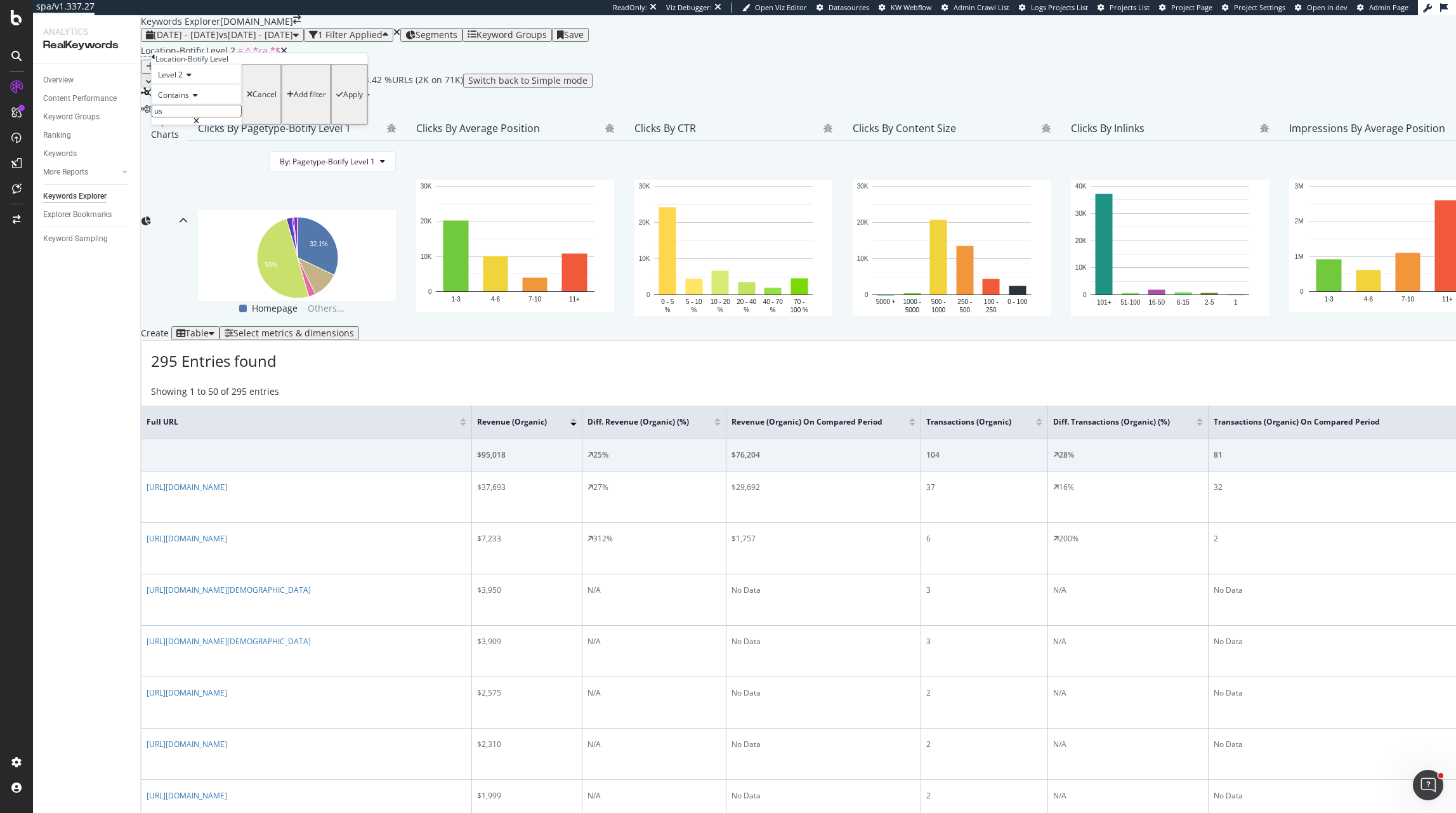
click at [336, 99] on div "button" at bounding box center [340, 95] width 7 height 8
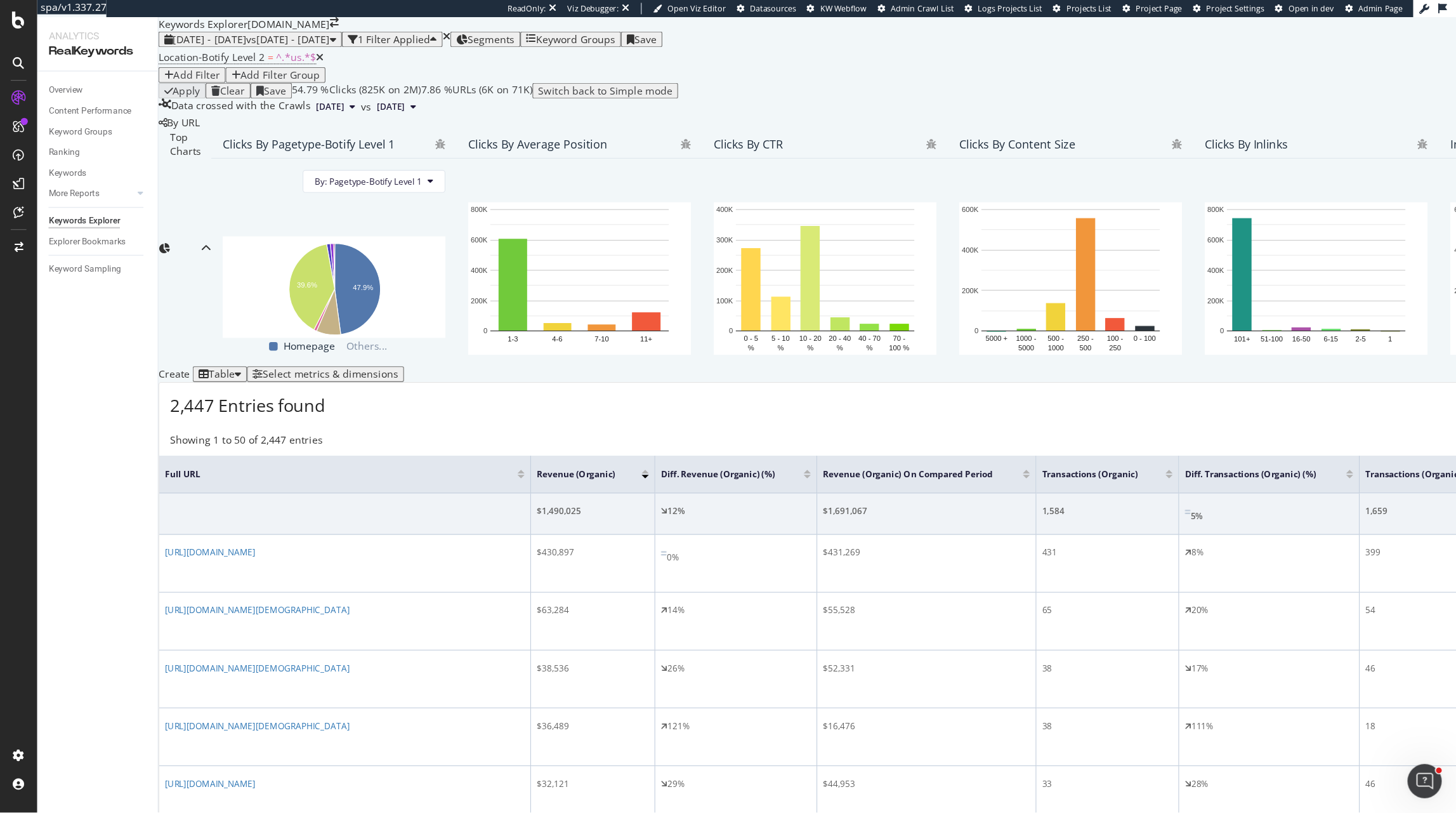
scroll to position [295, 0]
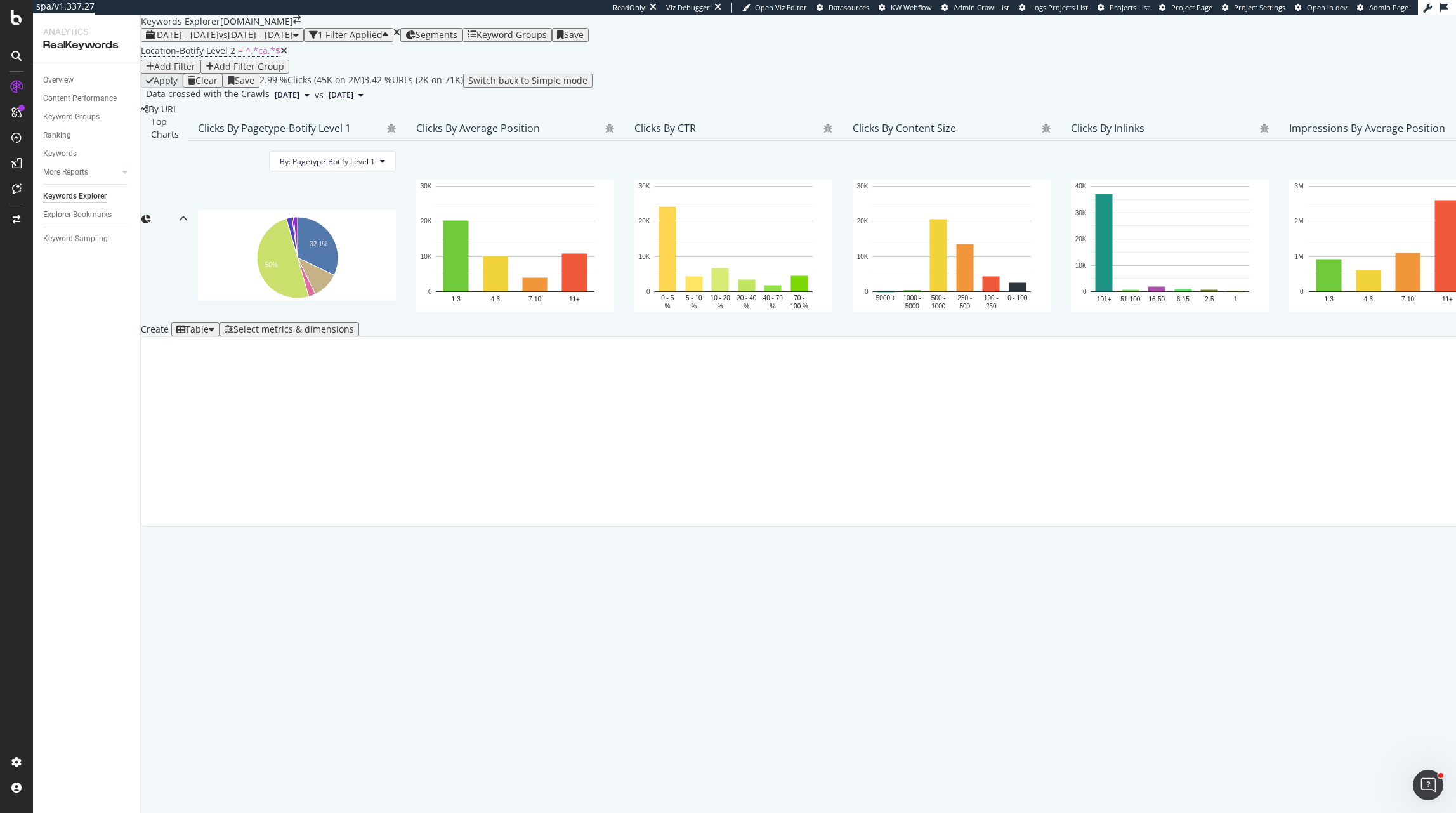
scroll to position [0, 579]
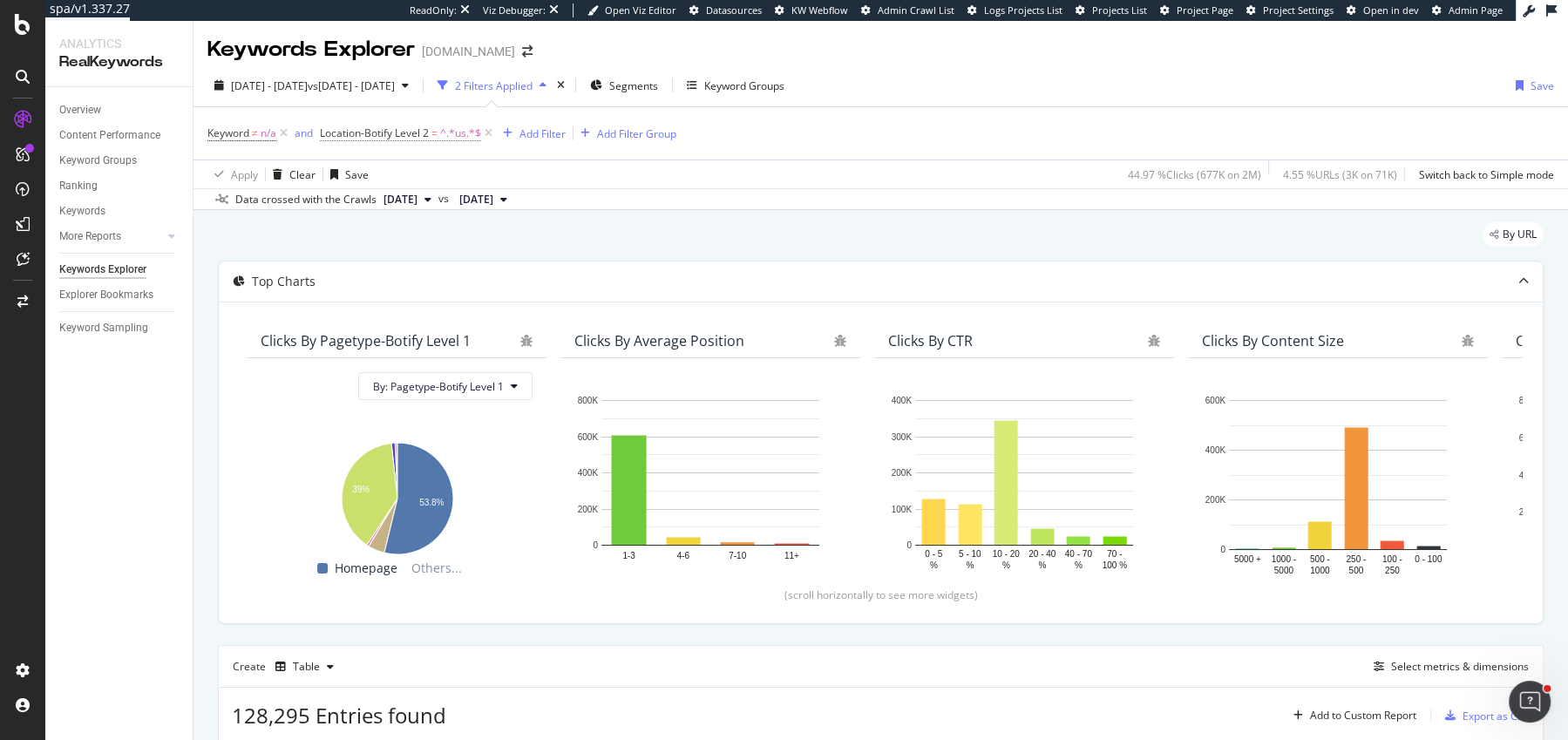
click at [444, 129] on span "^.*us.*$" at bounding box center [460, 134] width 41 height 25
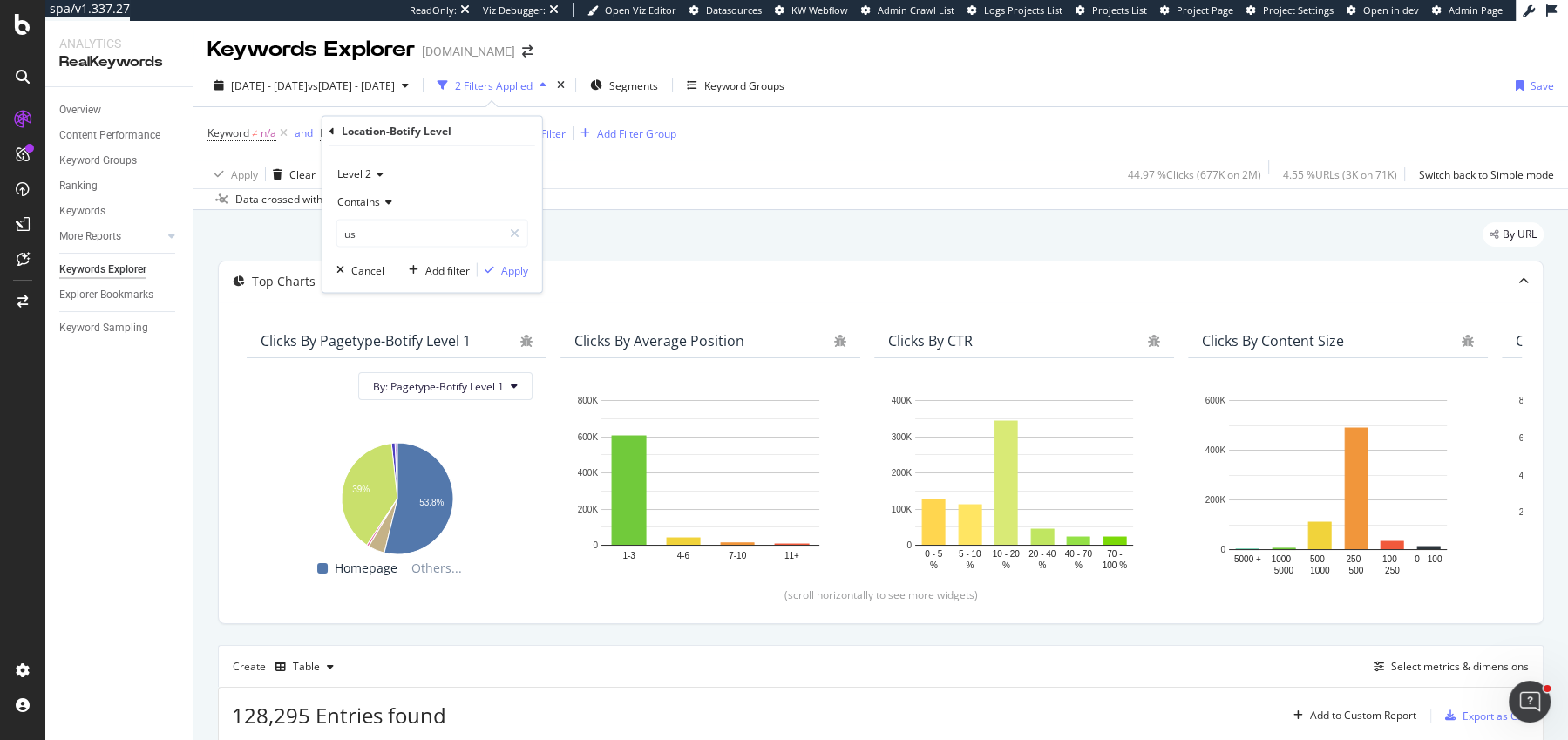
click at [368, 169] on span "Level 2" at bounding box center [354, 173] width 34 height 15
click at [372, 198] on div "Level 1" at bounding box center [434, 210] width 187 height 23
click at [370, 229] on input "us" at bounding box center [420, 234] width 165 height 28
type input "eu"
click at [501, 265] on div "Apply" at bounding box center [514, 269] width 27 height 15
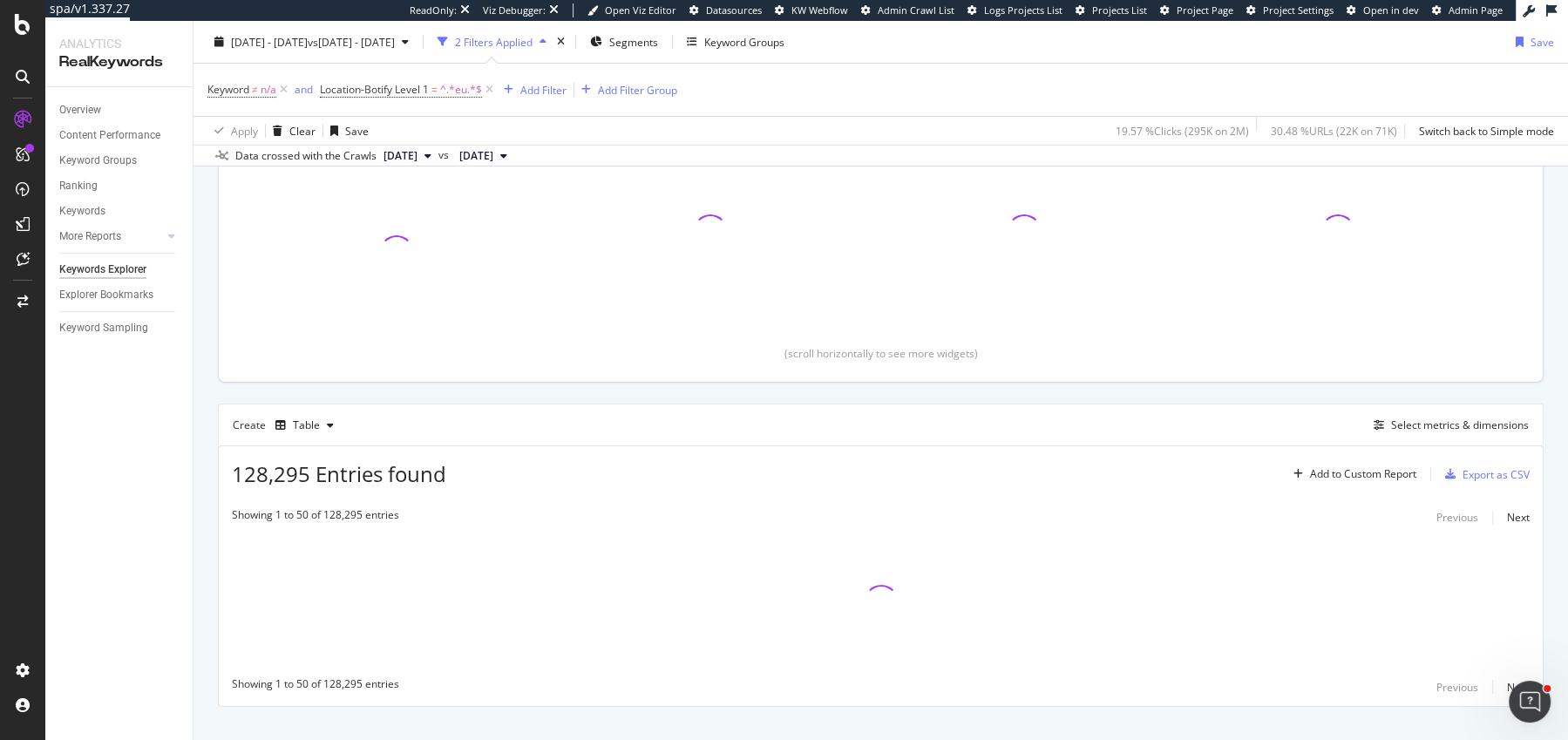
scroll to position [266, 0]
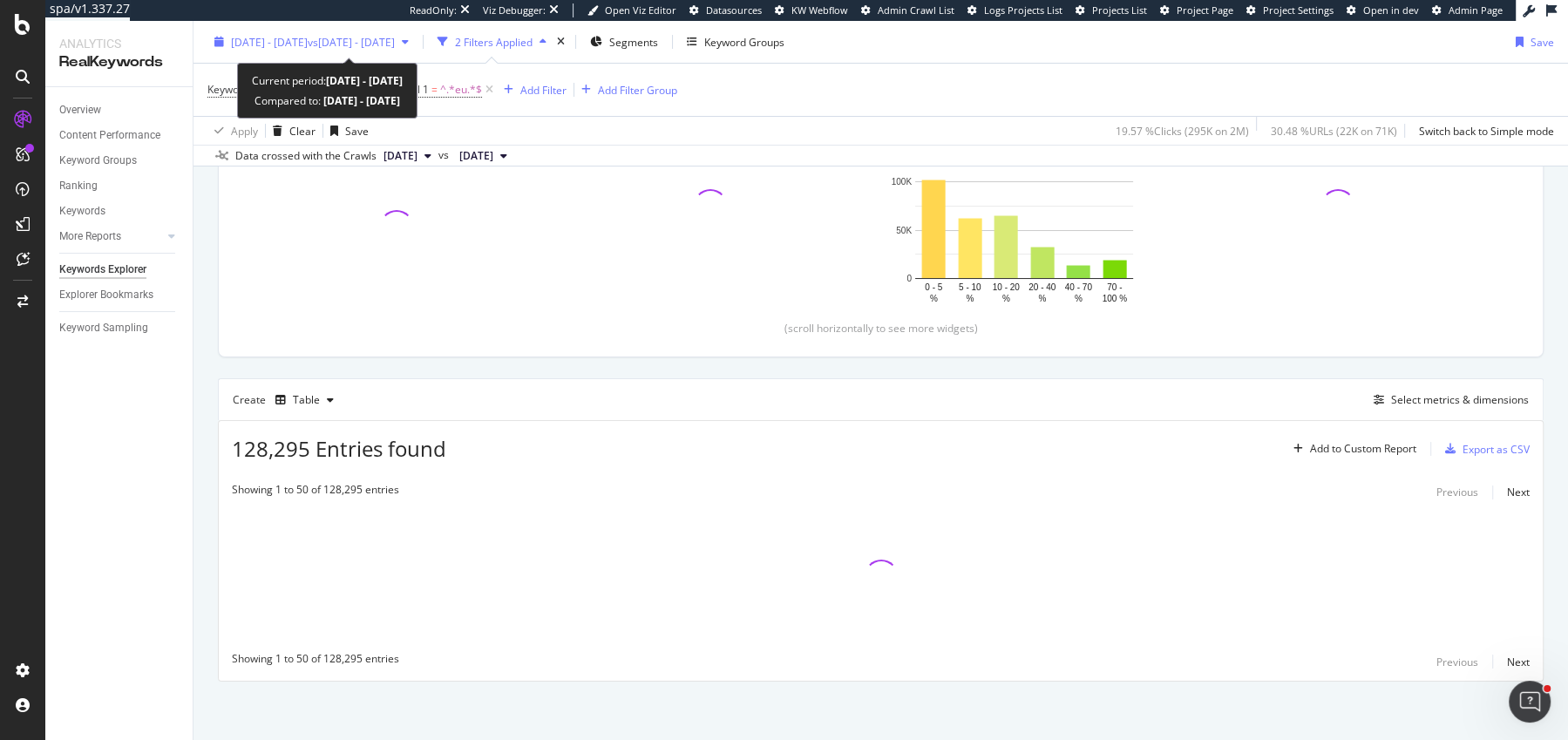
click at [321, 30] on div "[DATE] - [DATE] vs [DATE] - [DATE]" at bounding box center [311, 42] width 208 height 27
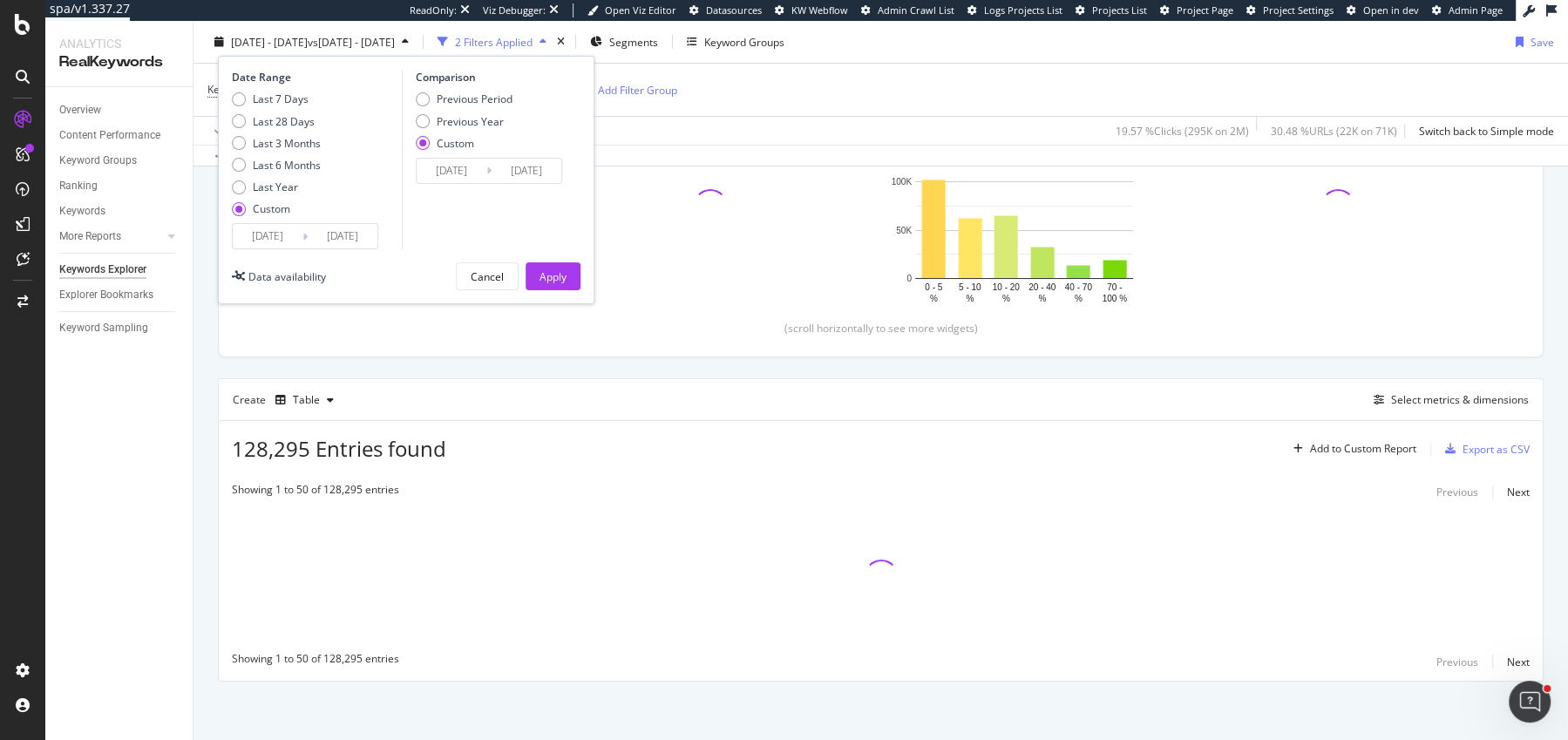
click at [275, 235] on input "[DATE]" at bounding box center [267, 236] width 70 height 25
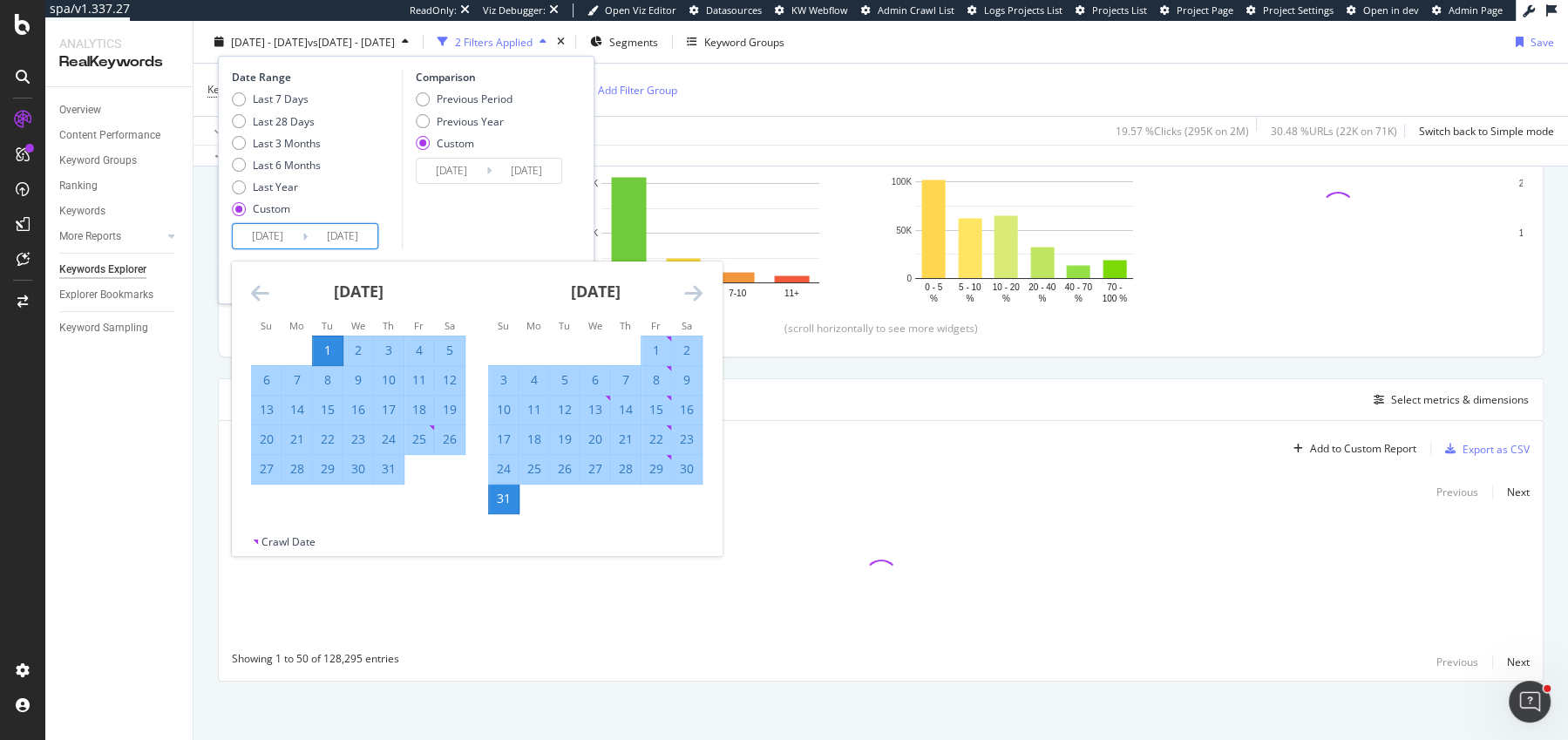
click at [322, 401] on div "15" at bounding box center [327, 410] width 29 height 18
type input "[DATE]"
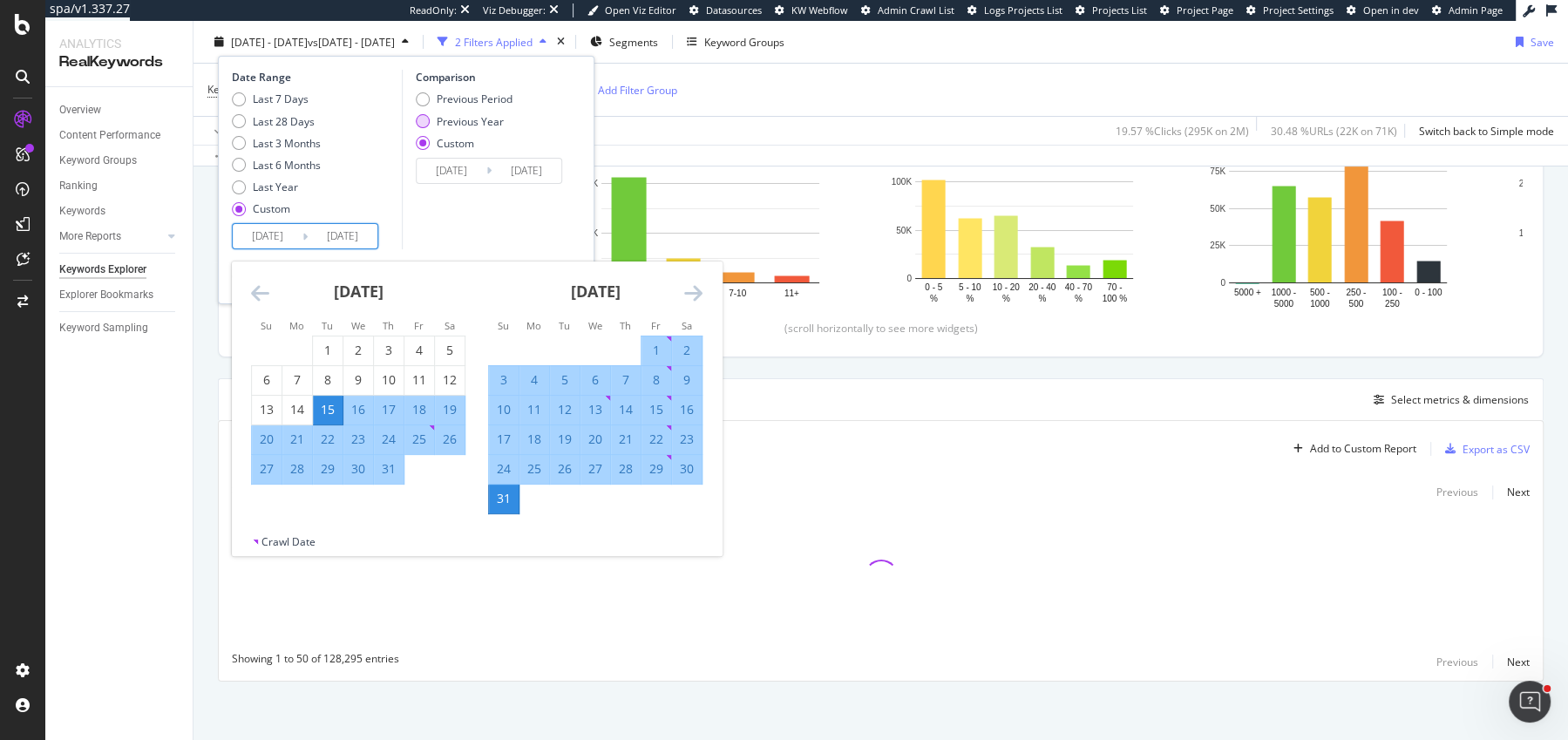
click at [468, 120] on div "Previous Year" at bounding box center [470, 120] width 67 height 15
type input "[DATE]"
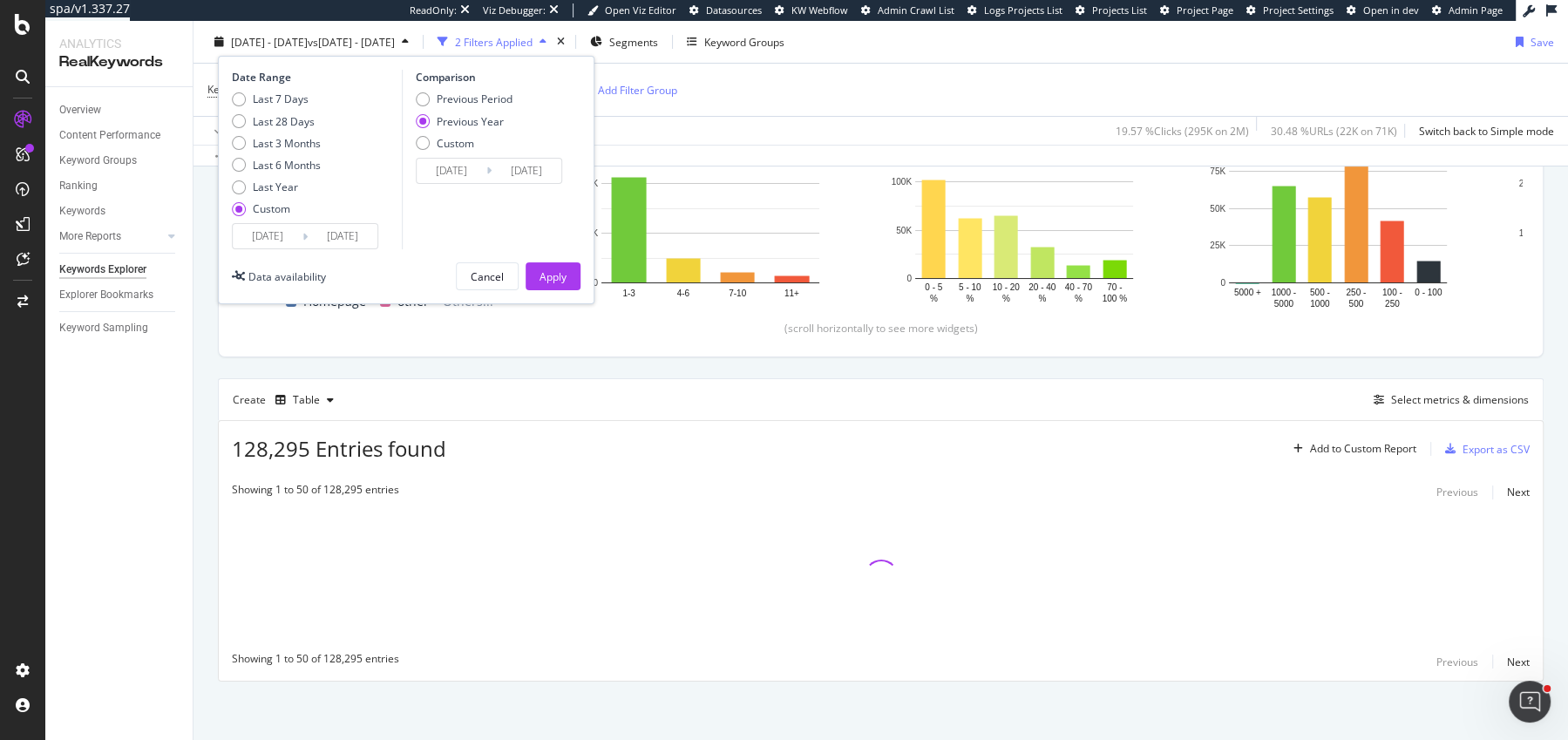
click at [465, 165] on input "[DATE]" at bounding box center [452, 171] width 70 height 25
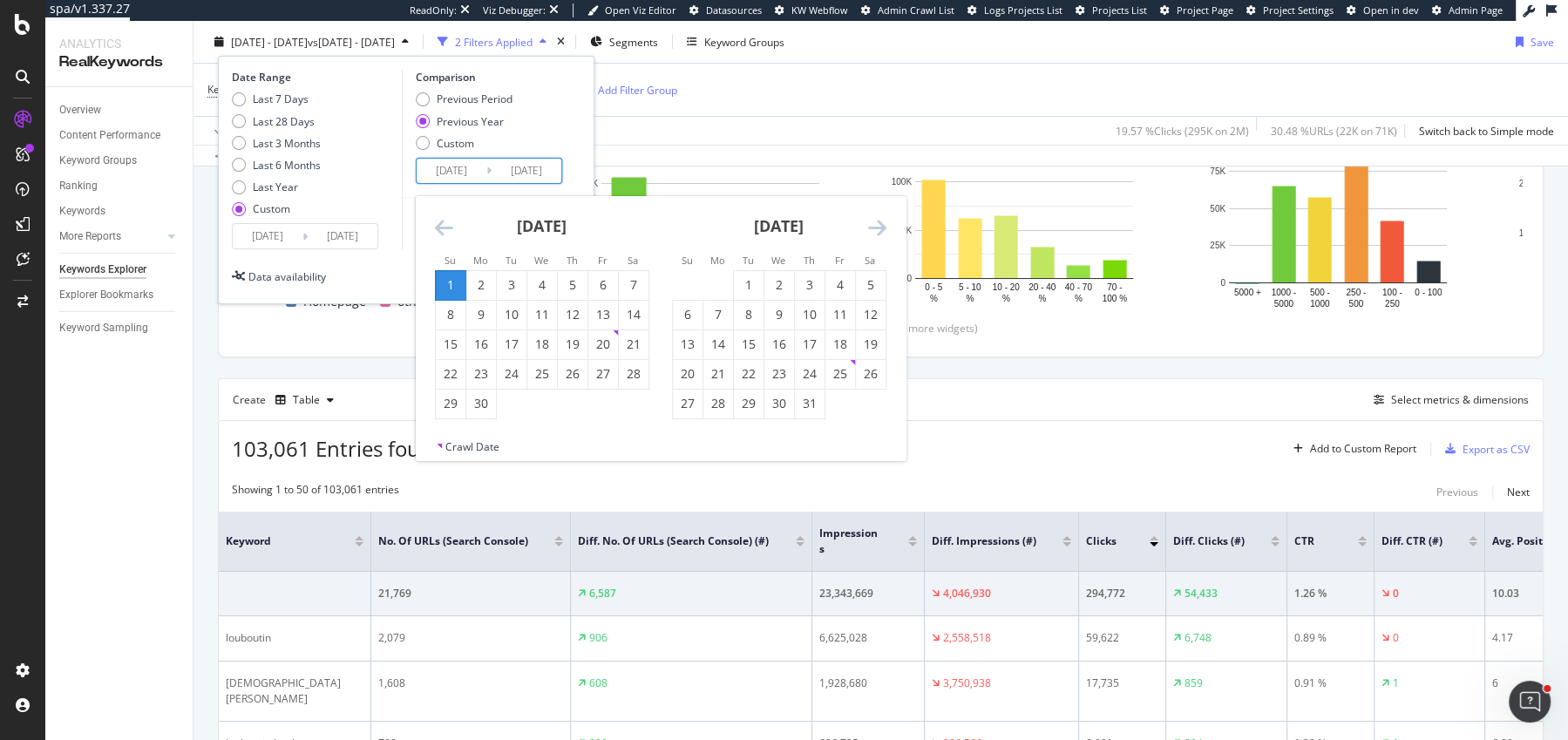
click at [445, 235] on icon "Move backward to switch to the previous month." at bounding box center [444, 227] width 19 height 21
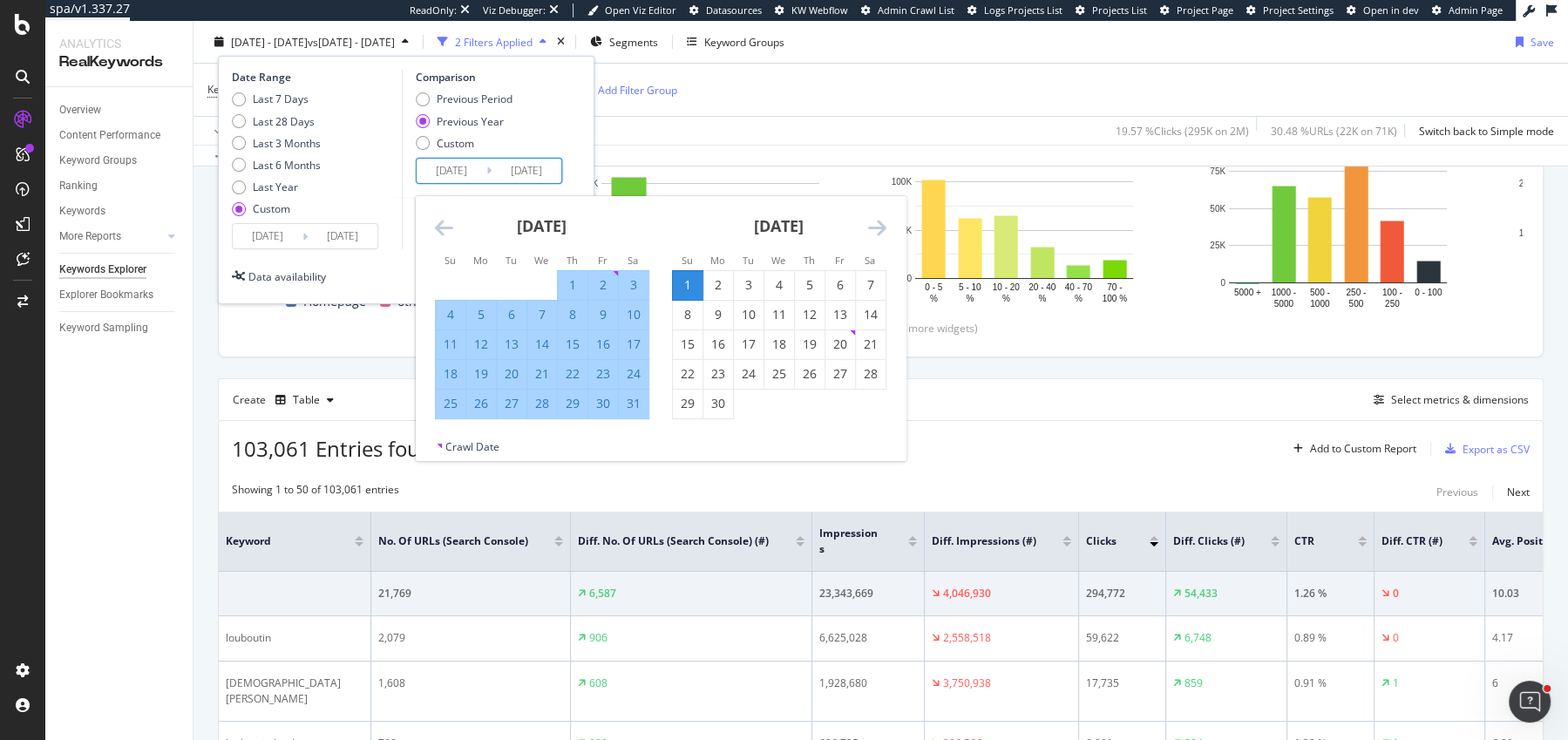
click at [568, 343] on div "15" at bounding box center [572, 344] width 29 height 18
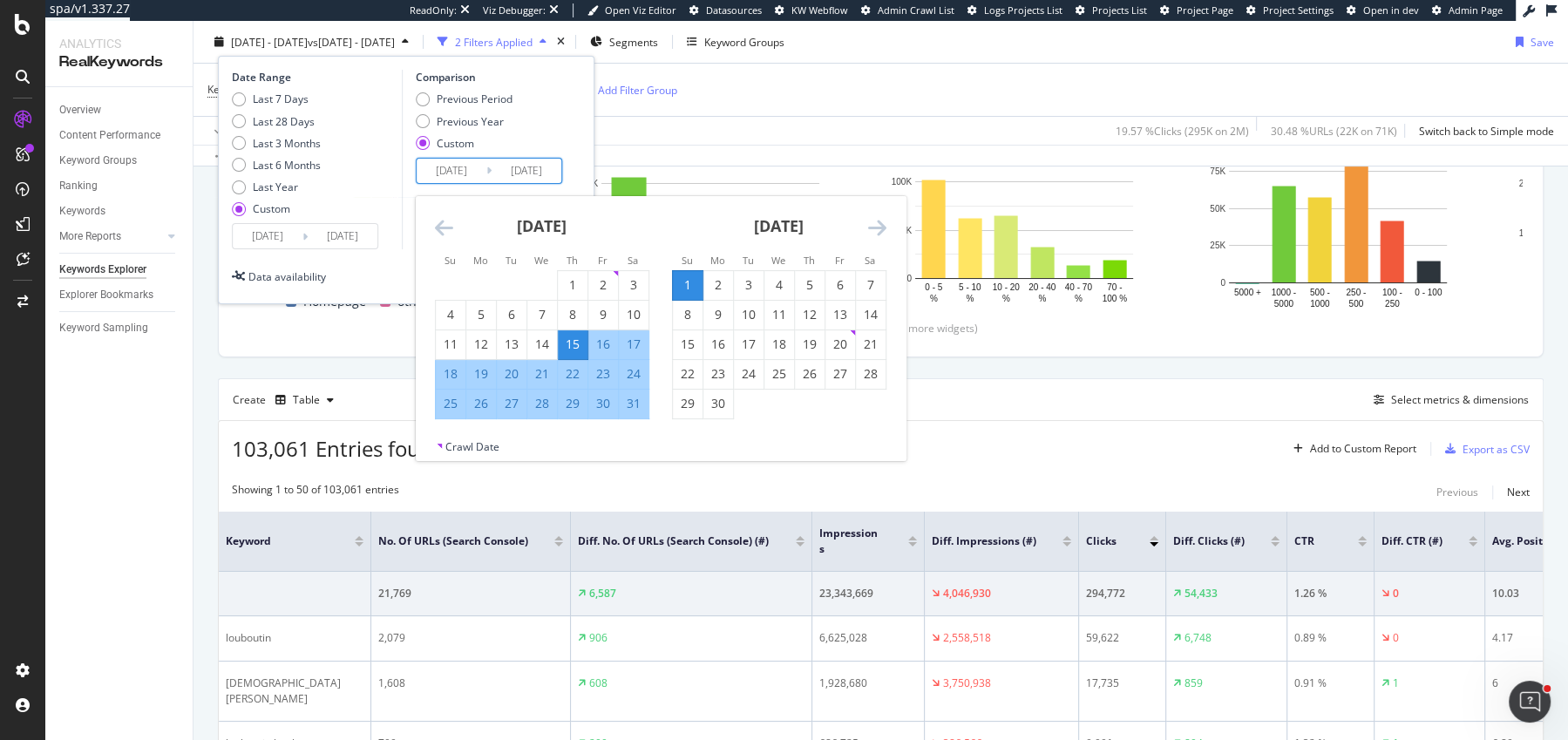
click at [432, 216] on div "[DATE] 1 2 3 4 5 6 7 8 9 10 11 12 13 14 15 16 17 18 19 20 21 22 23 24 25 26 27 …" at bounding box center [542, 308] width 237 height 223
click at [438, 222] on icon "Move backward to switch to the previous month." at bounding box center [444, 227] width 19 height 21
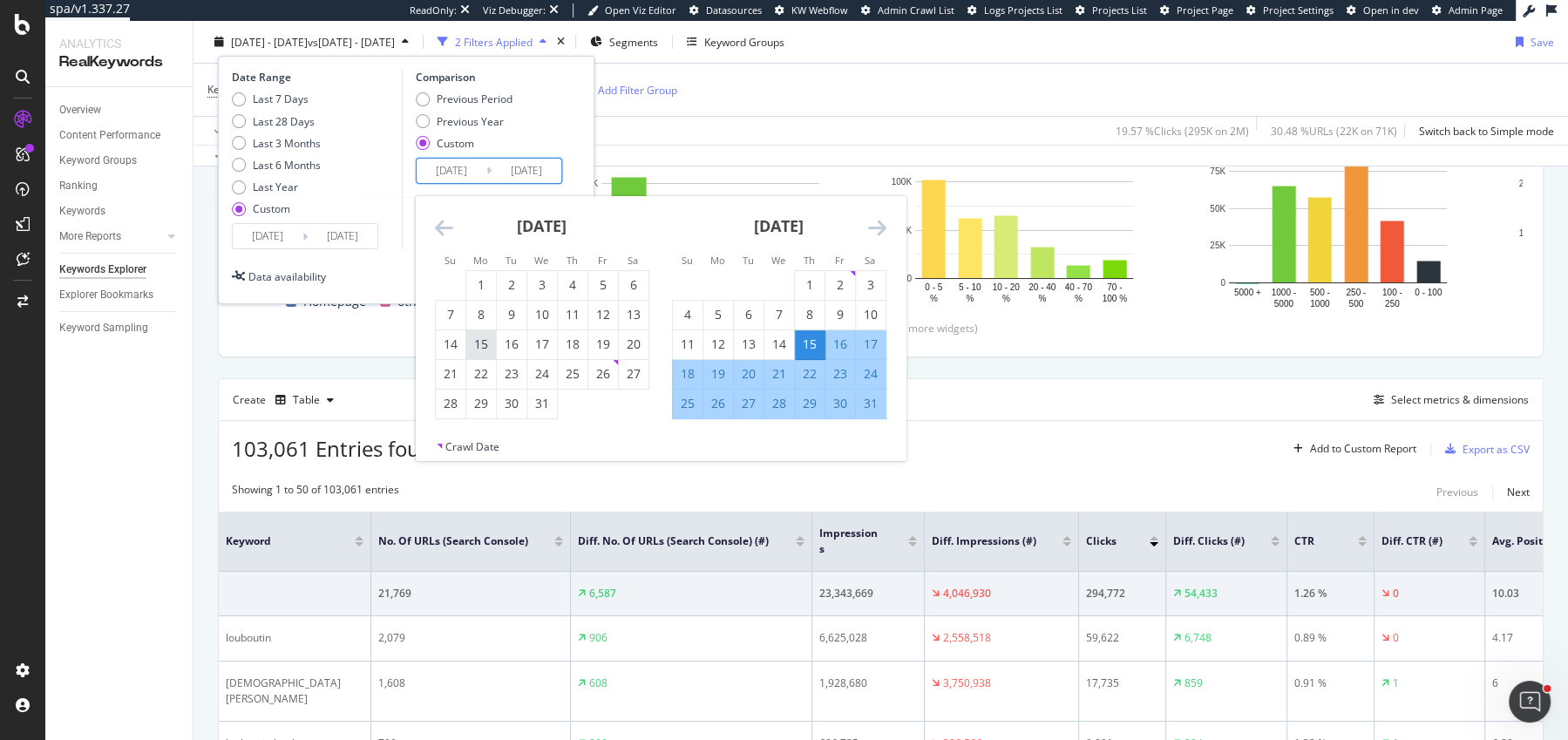
click at [490, 339] on div "15" at bounding box center [481, 344] width 29 height 18
type input "[DATE]"
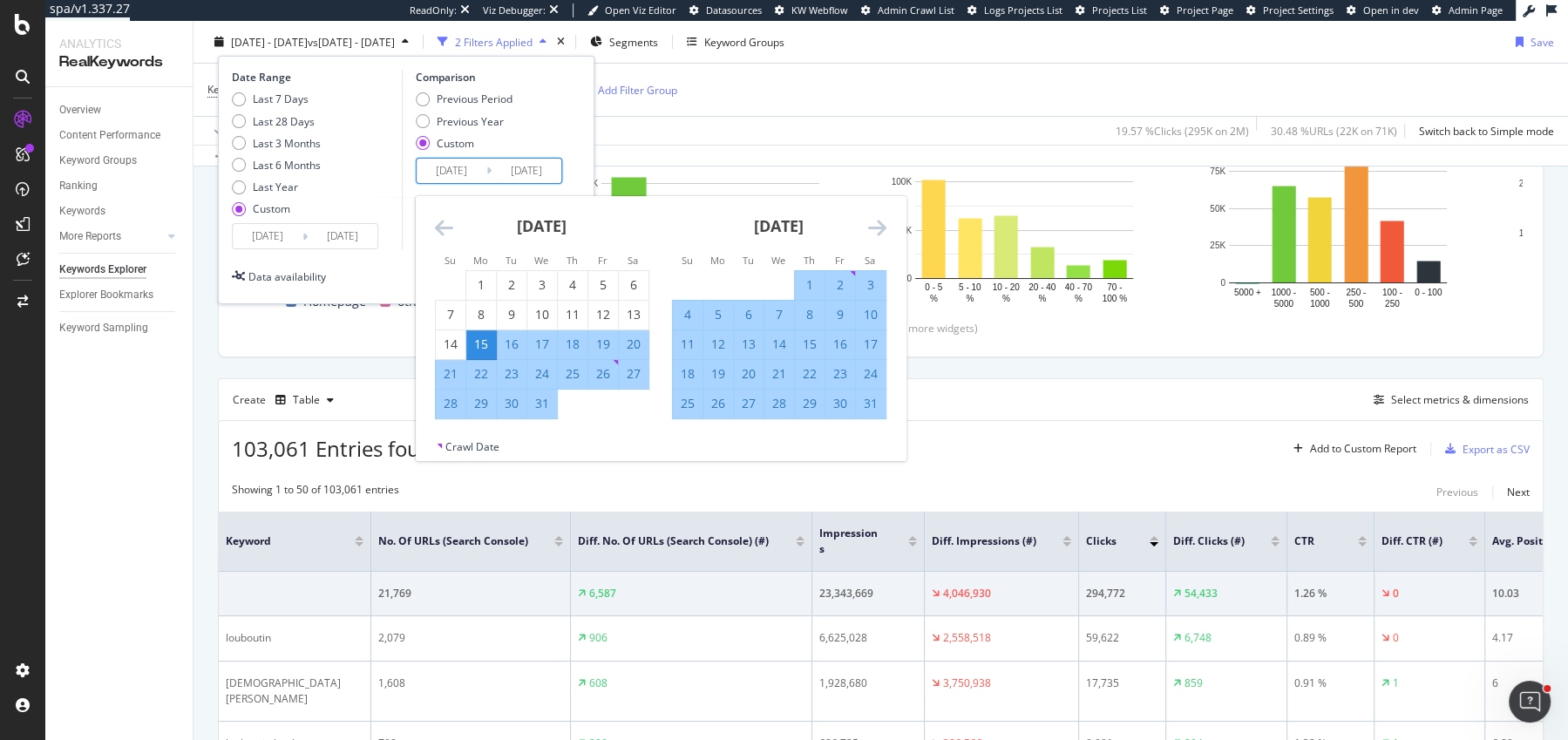
click at [484, 342] on div "15" at bounding box center [481, 344] width 29 height 18
type input "[DATE]"
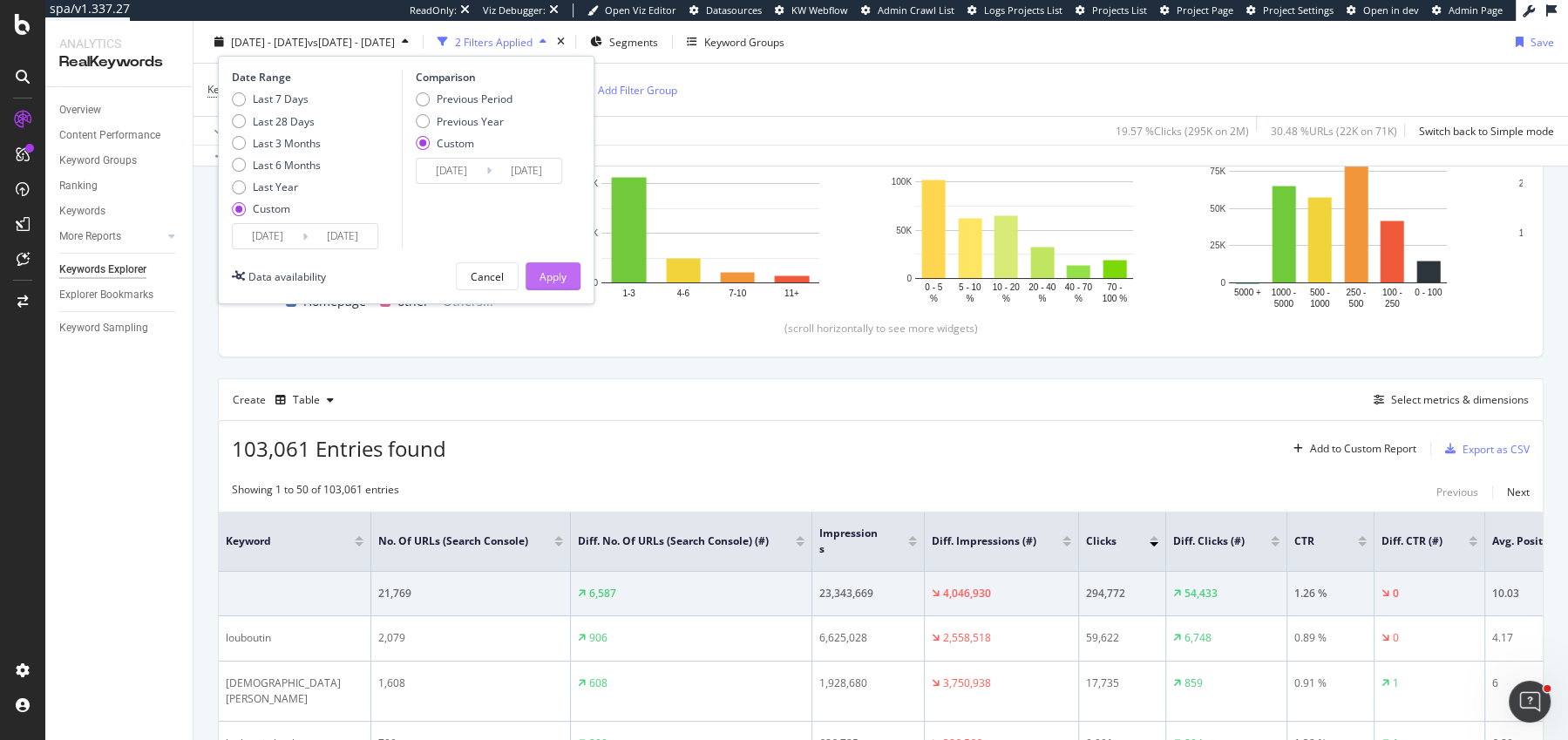
click at [561, 278] on div "Apply" at bounding box center [552, 275] width 27 height 15
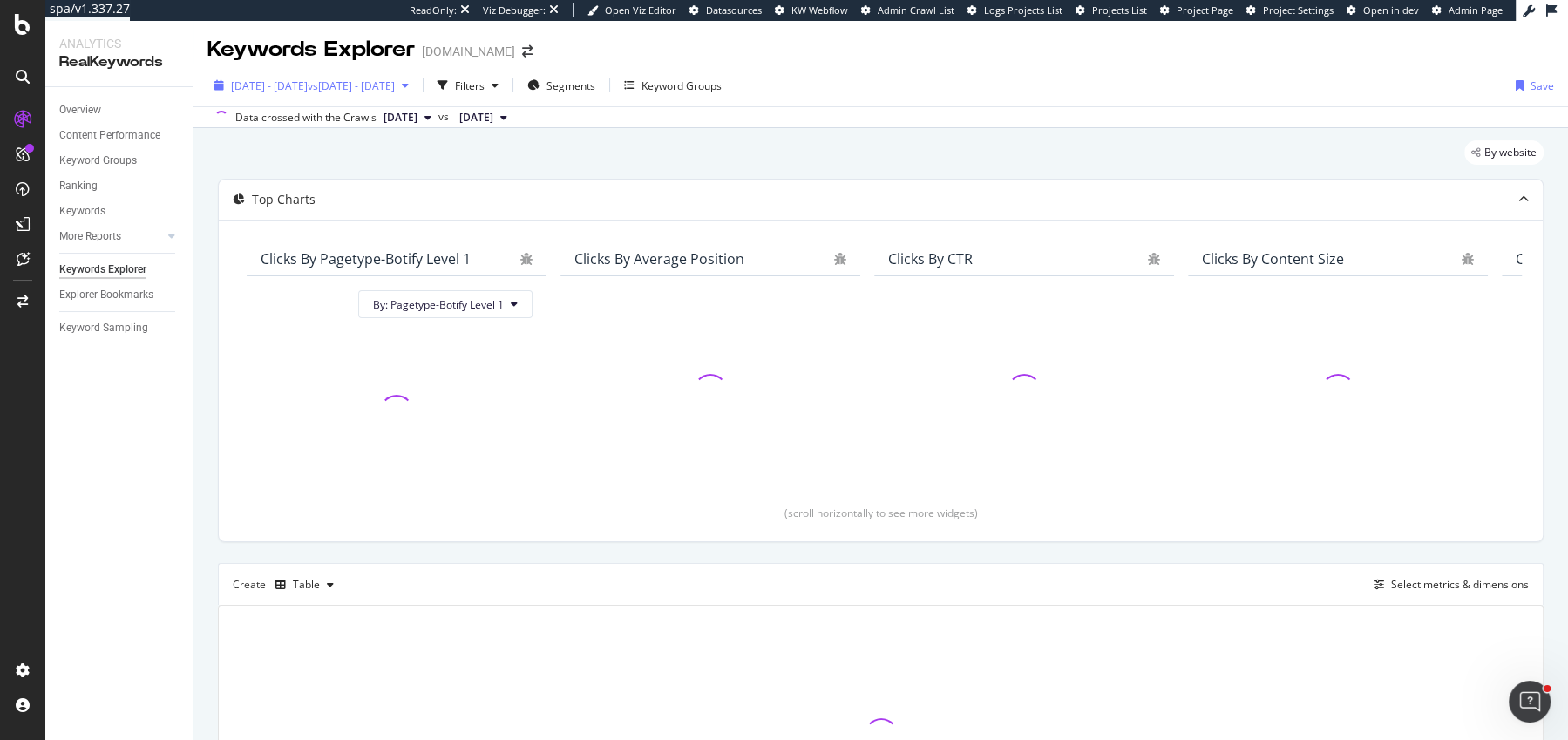
click at [324, 73] on div "[DATE] - [DATE] vs [DATE] - [DATE]" at bounding box center [311, 86] width 208 height 27
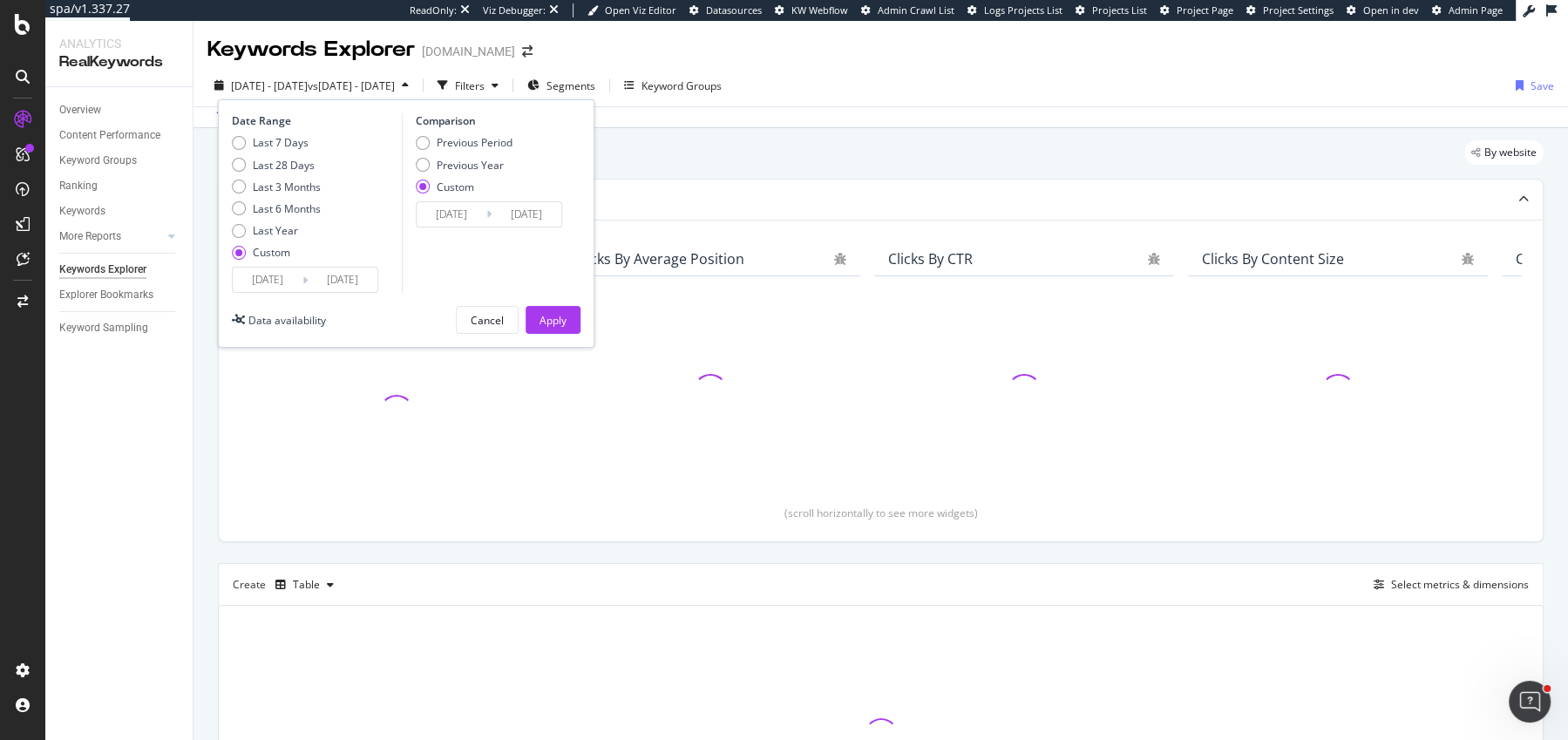
click at [256, 270] on input "[DATE]" at bounding box center [267, 280] width 70 height 25
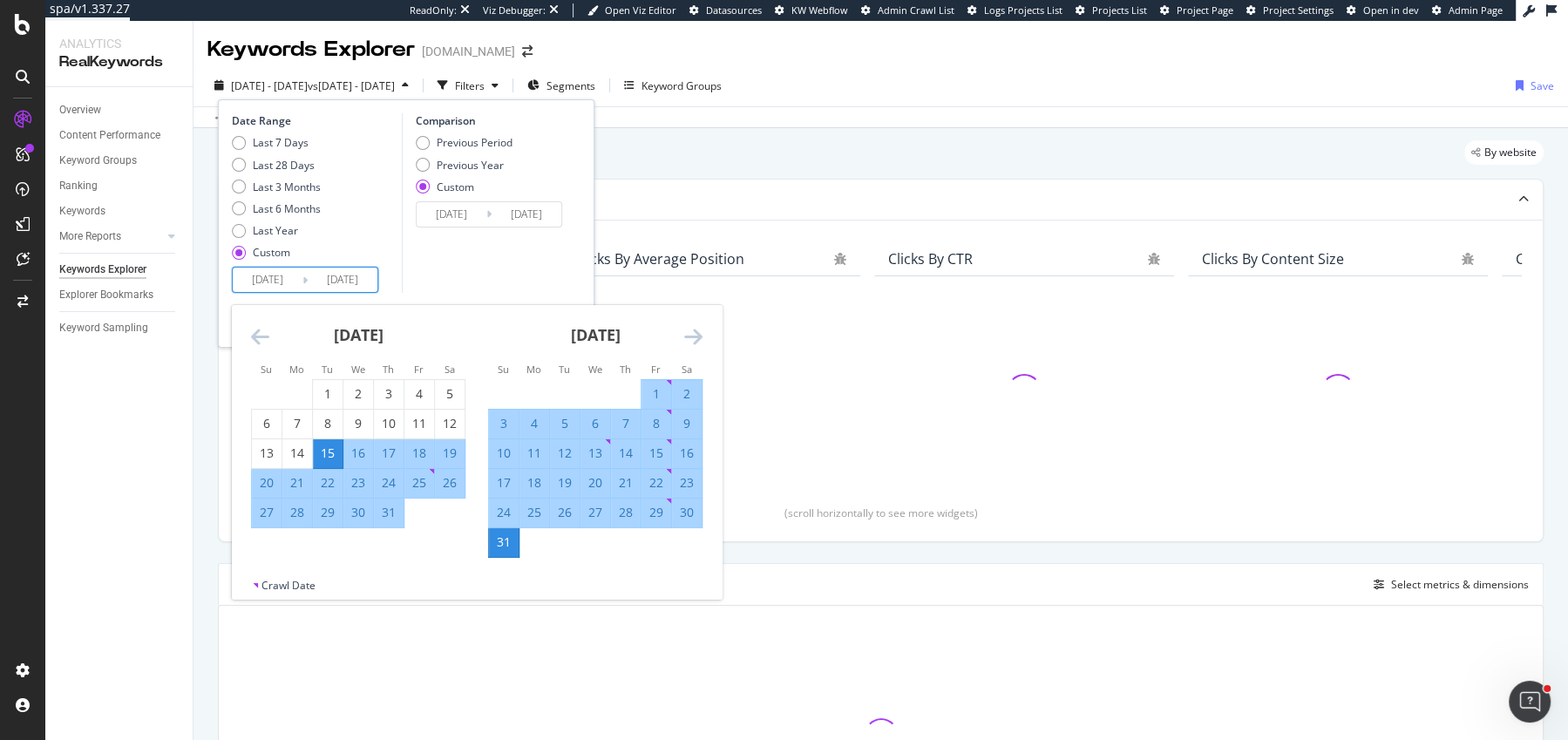
click at [332, 447] on div "15" at bounding box center [327, 453] width 29 height 18
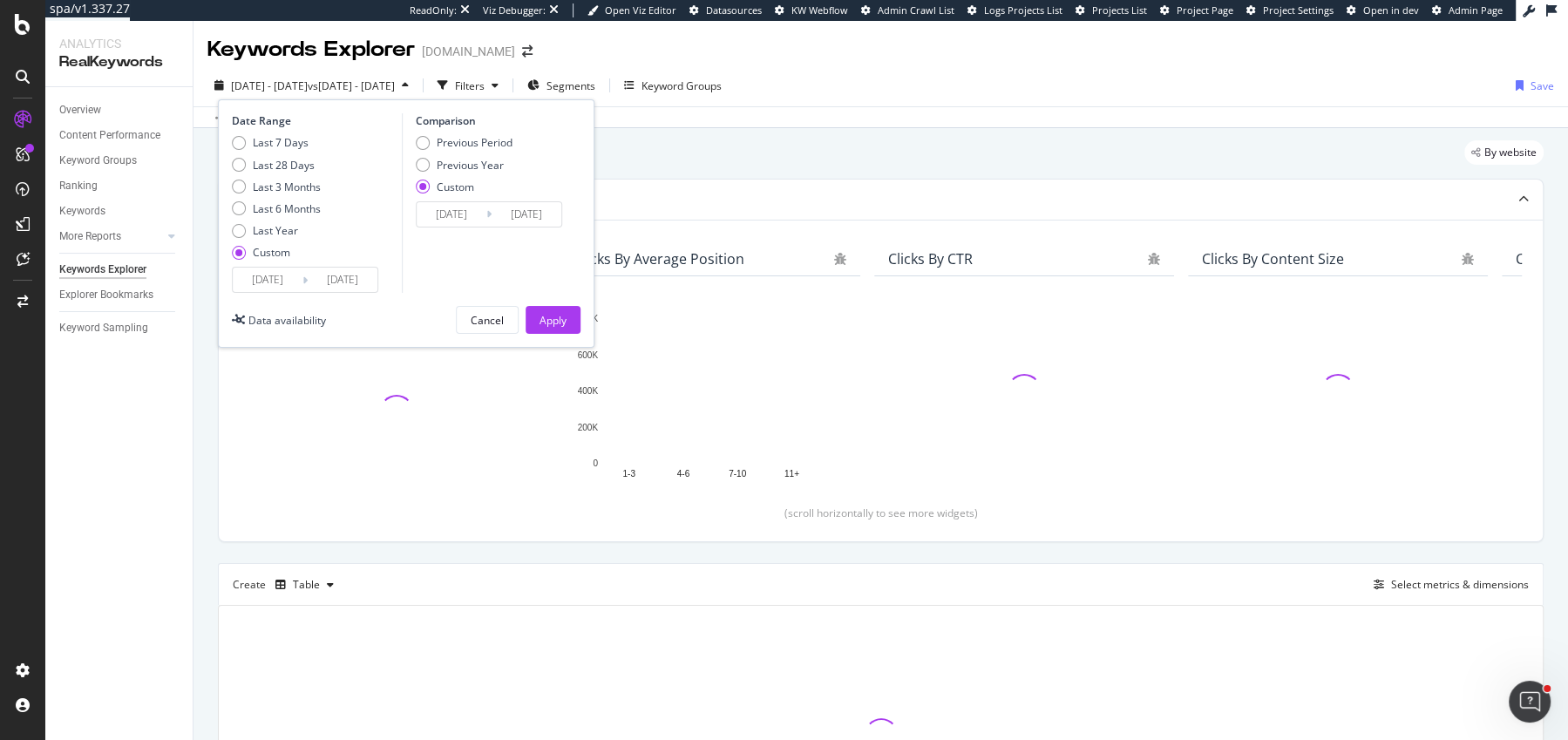
type input "[DATE]"
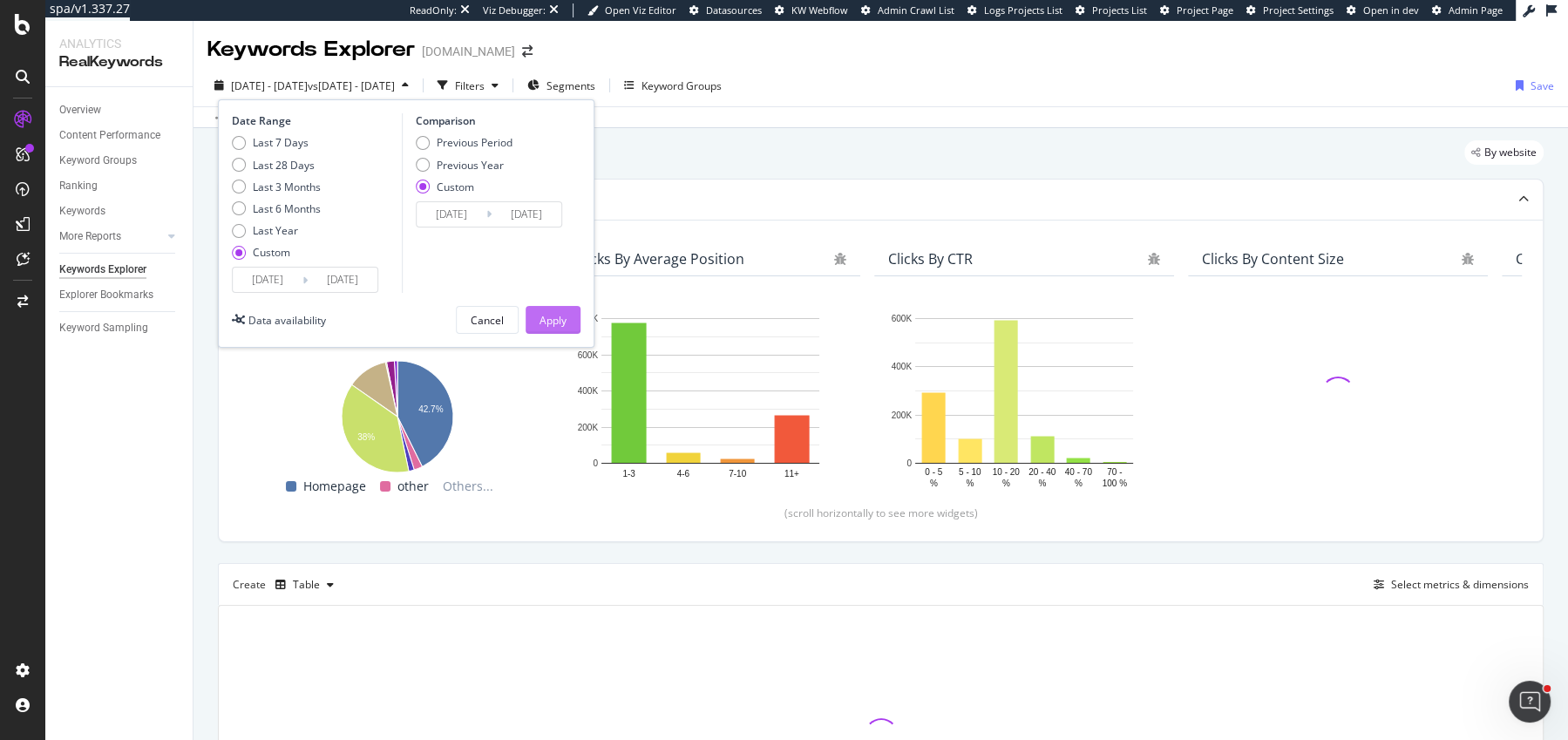
click at [568, 323] on button "Apply" at bounding box center [553, 320] width 55 height 28
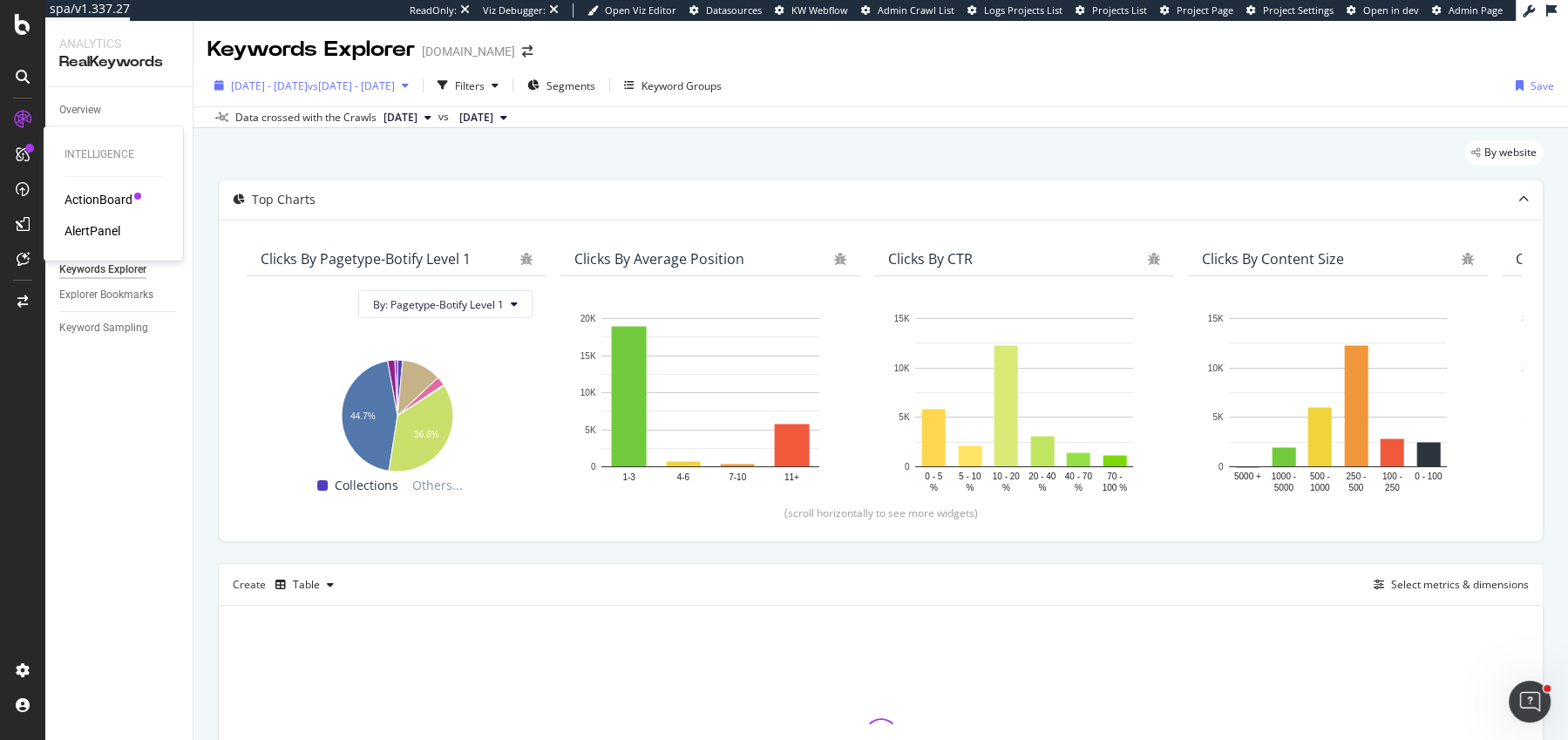
click at [308, 88] on span "[DATE] - [DATE]" at bounding box center [269, 86] width 77 height 15
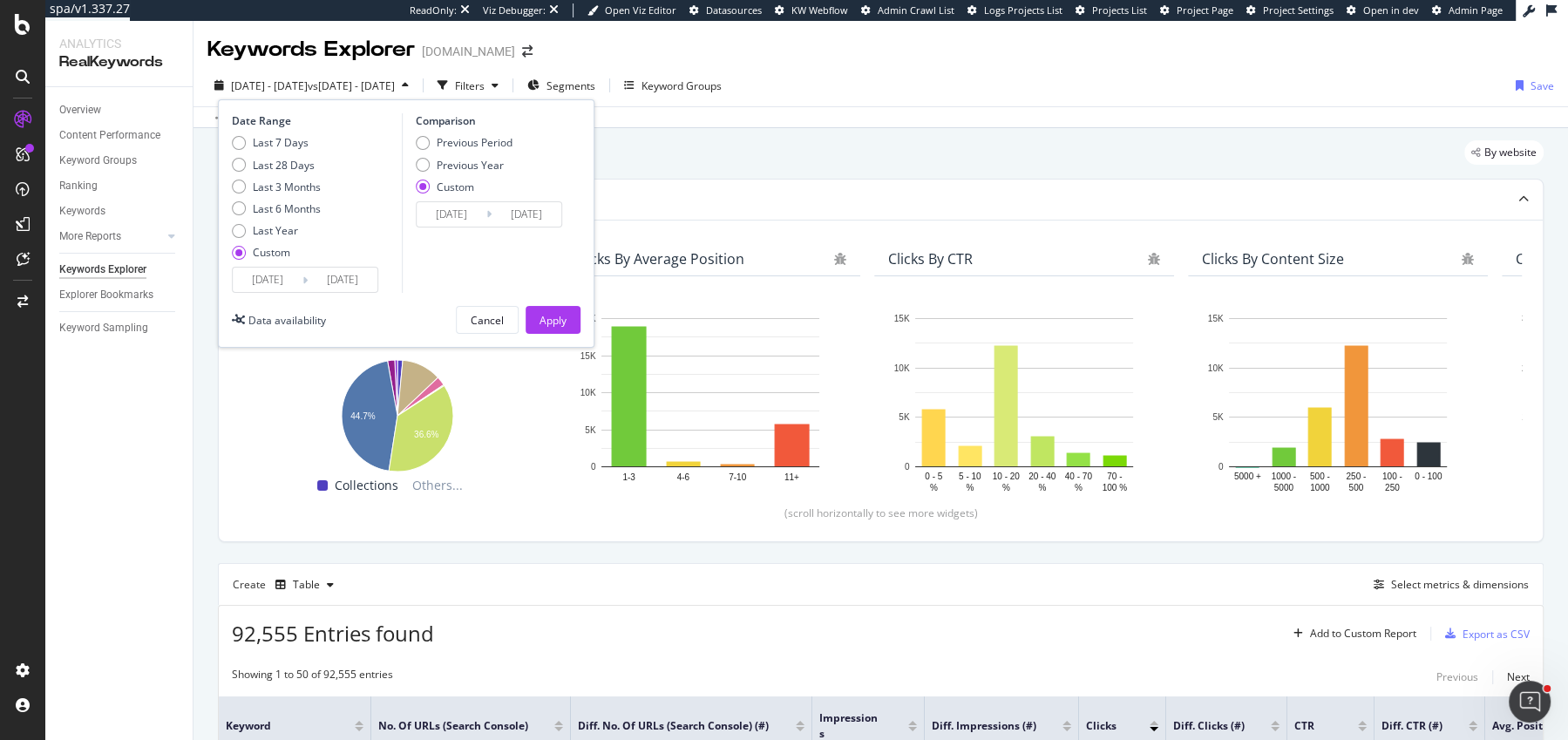
click at [263, 270] on input "[DATE]" at bounding box center [267, 280] width 70 height 25
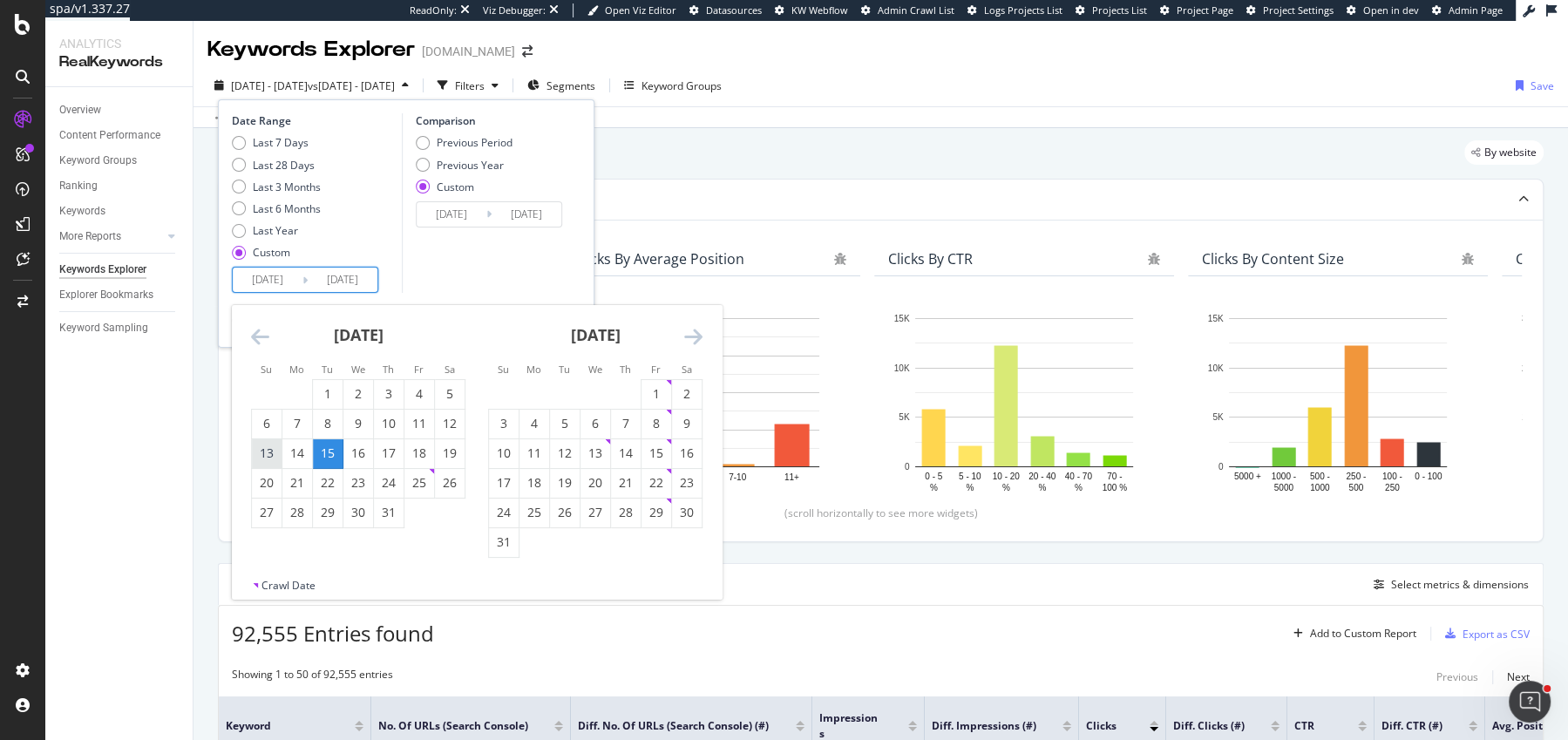
click at [271, 444] on div "13" at bounding box center [266, 453] width 29 height 18
type input "[DATE]"
click at [327, 452] on div "15" at bounding box center [327, 453] width 29 height 18
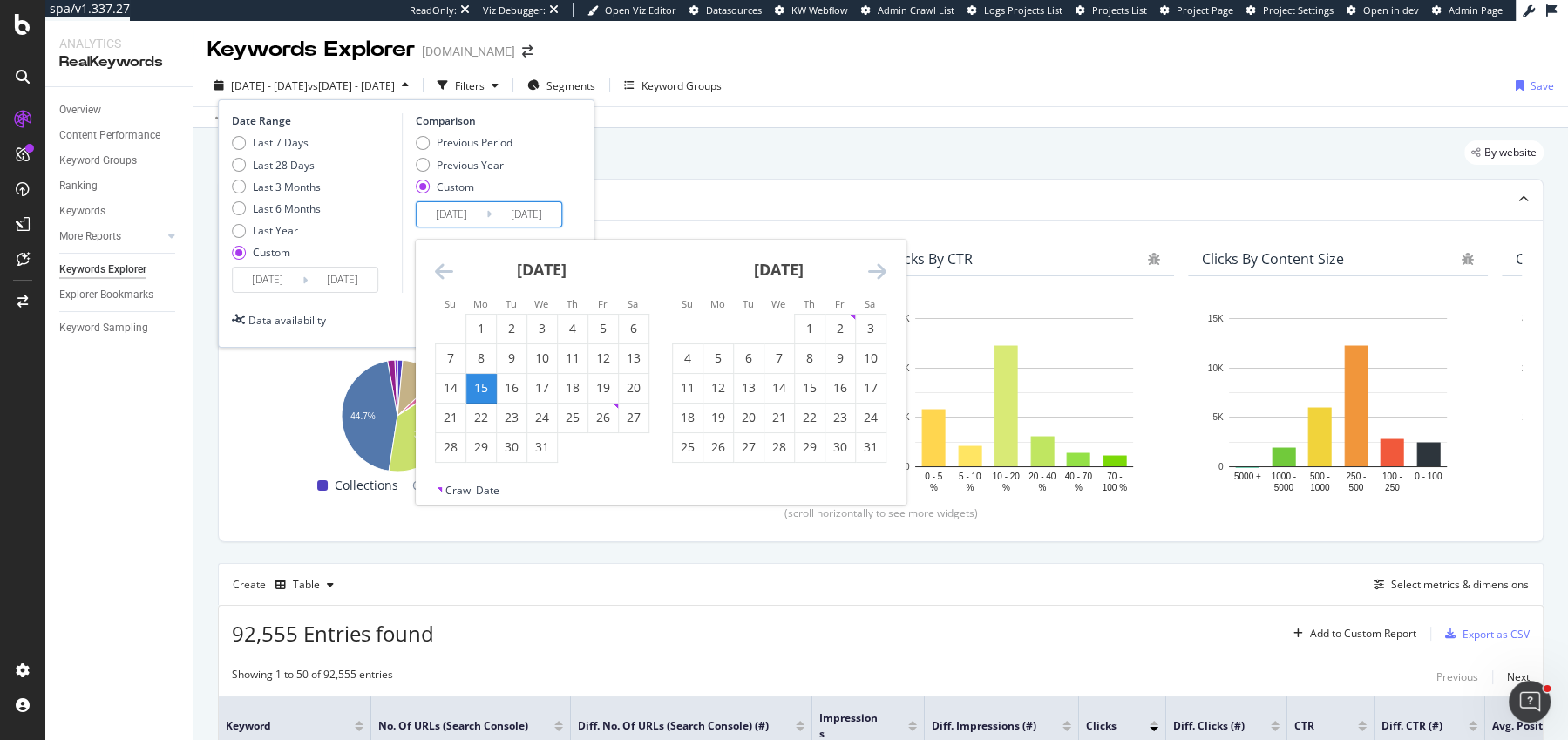
click at [477, 212] on input "[DATE]" at bounding box center [452, 214] width 70 height 25
click at [632, 356] on div "13" at bounding box center [633, 358] width 29 height 18
type input "[DATE]"
click at [484, 382] on div "15" at bounding box center [481, 388] width 29 height 18
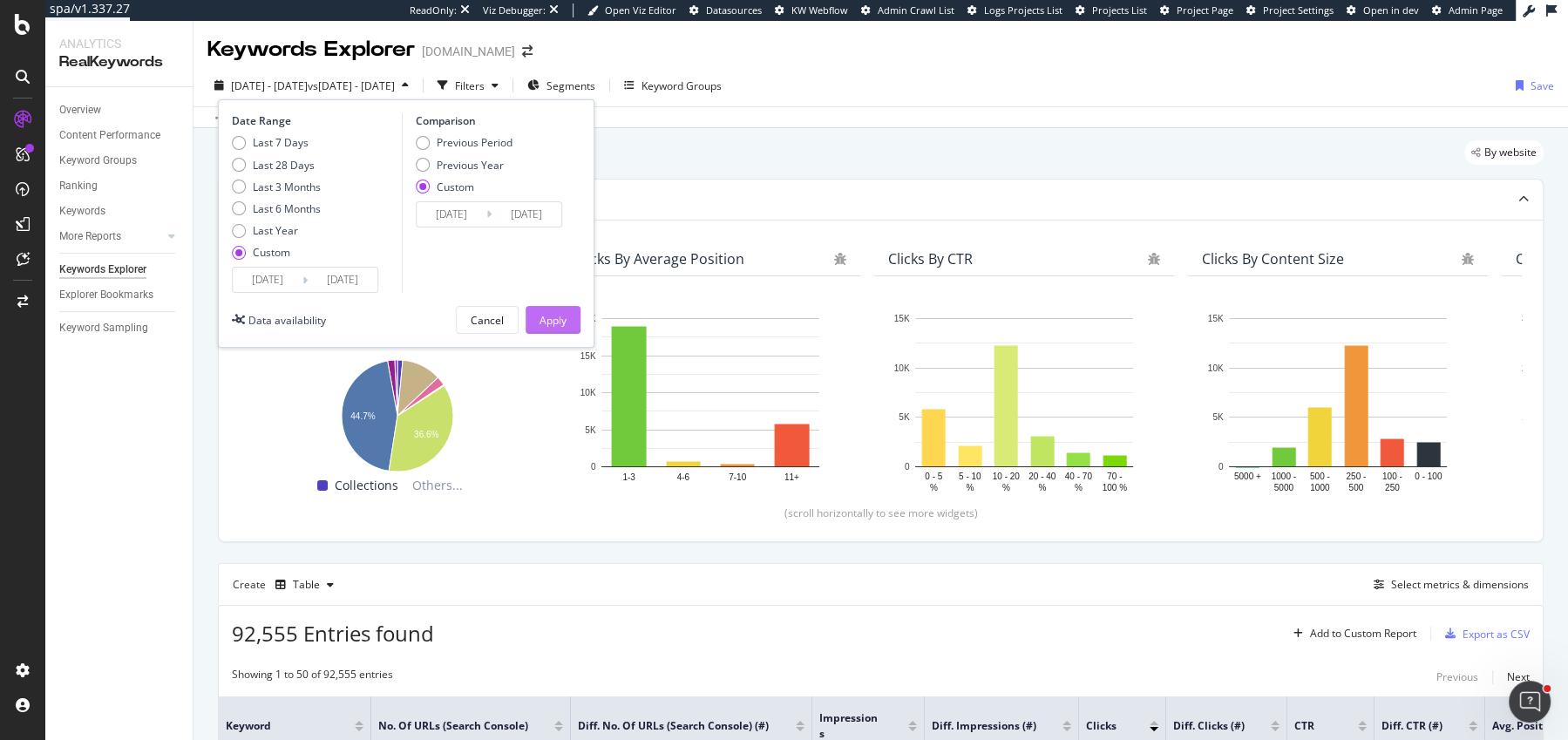
click at [558, 314] on div "Apply" at bounding box center [552, 320] width 27 height 15
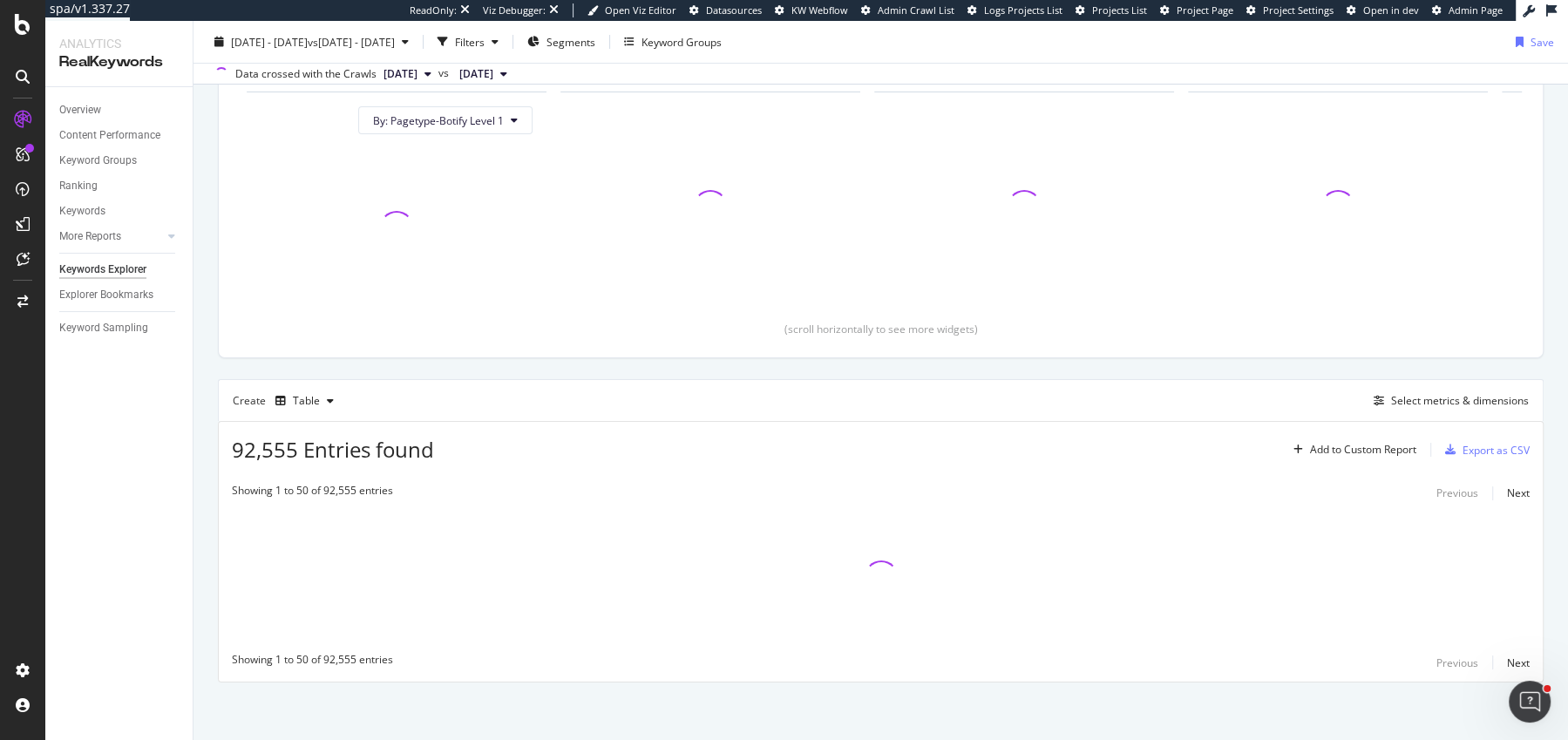
scroll to position [186, 0]
click at [1480, 402] on div "Select metrics & dimensions" at bounding box center [1460, 398] width 138 height 15
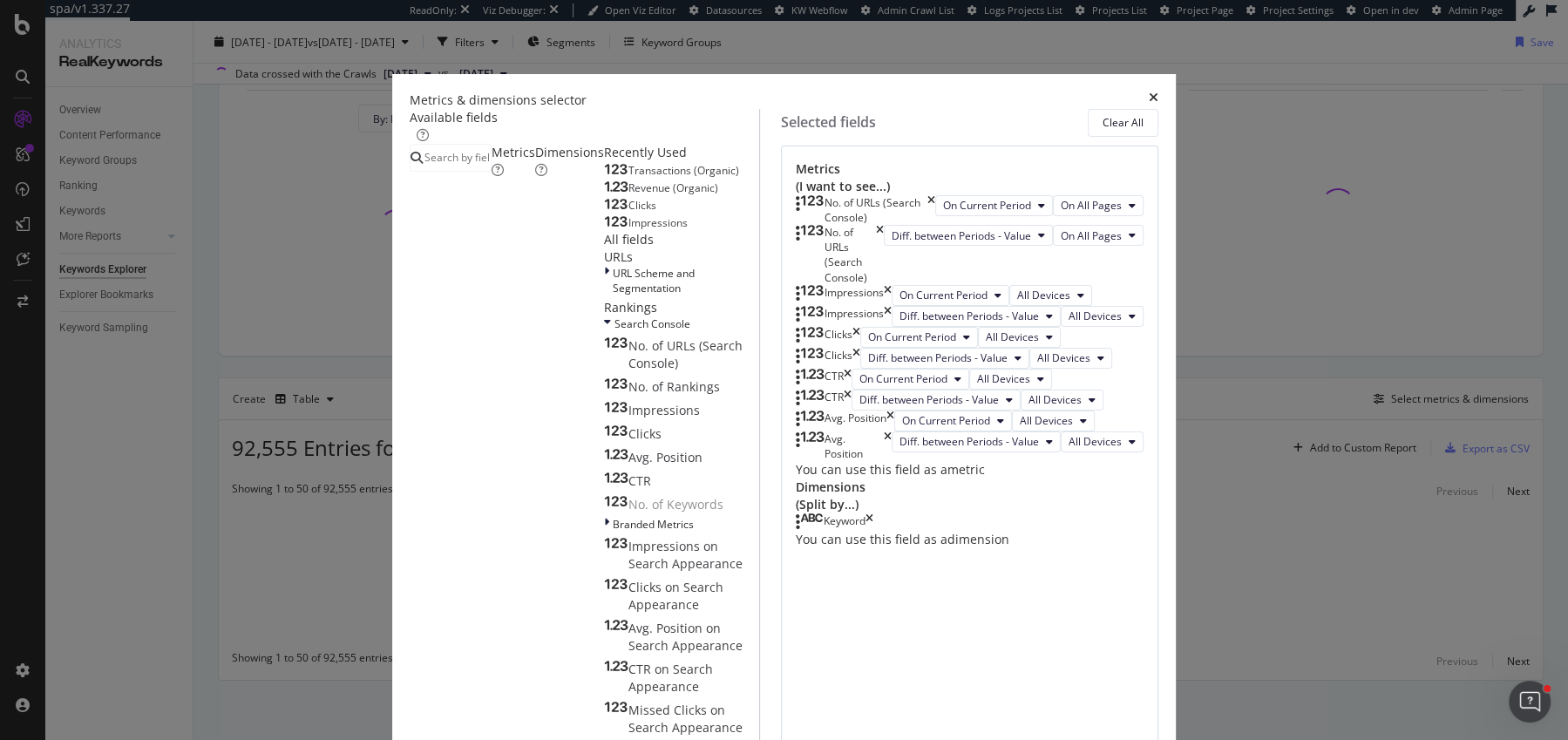
scroll to position [41, 0]
click at [935, 196] on icon "times" at bounding box center [931, 210] width 8 height 29
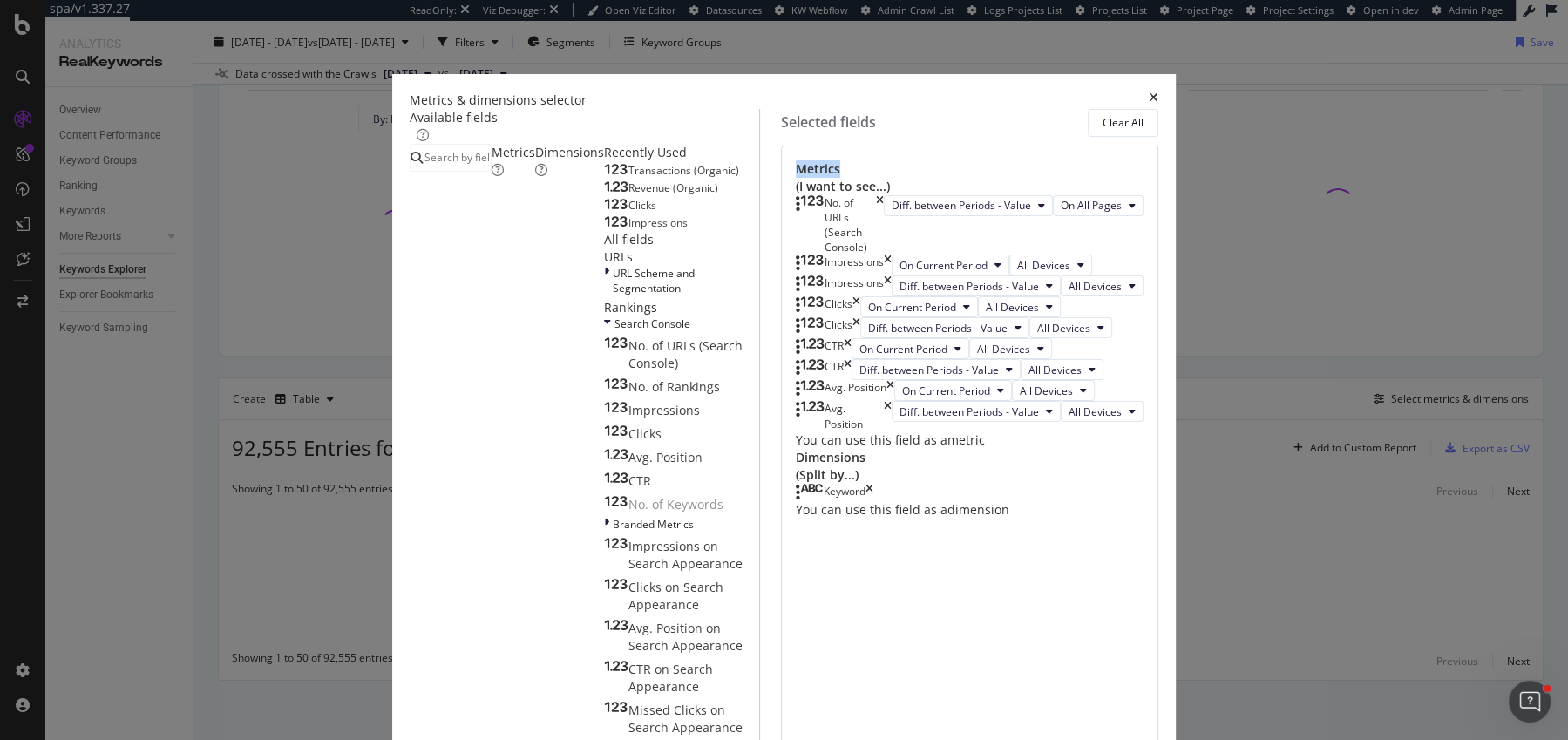
click at [884, 196] on div "No. of URLs (Search Console)" at bounding box center [839, 226] width 88 height 60
click at [884, 202] on icon "times" at bounding box center [879, 226] width 8 height 60
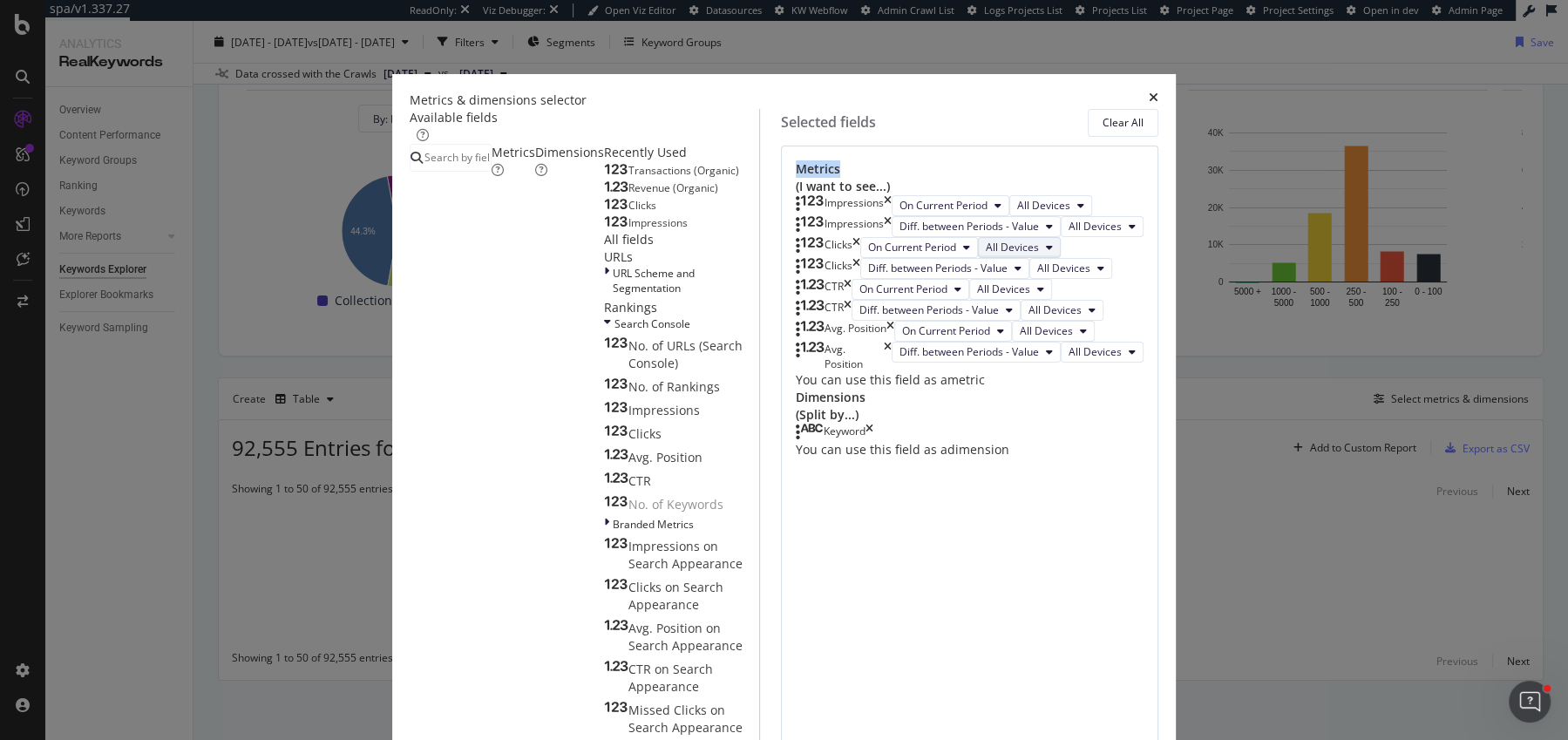
scroll to position [216, 0]
click at [873, 441] on icon "times" at bounding box center [869, 432] width 8 height 18
click at [490, 166] on input "modal" at bounding box center [456, 158] width 68 height 27
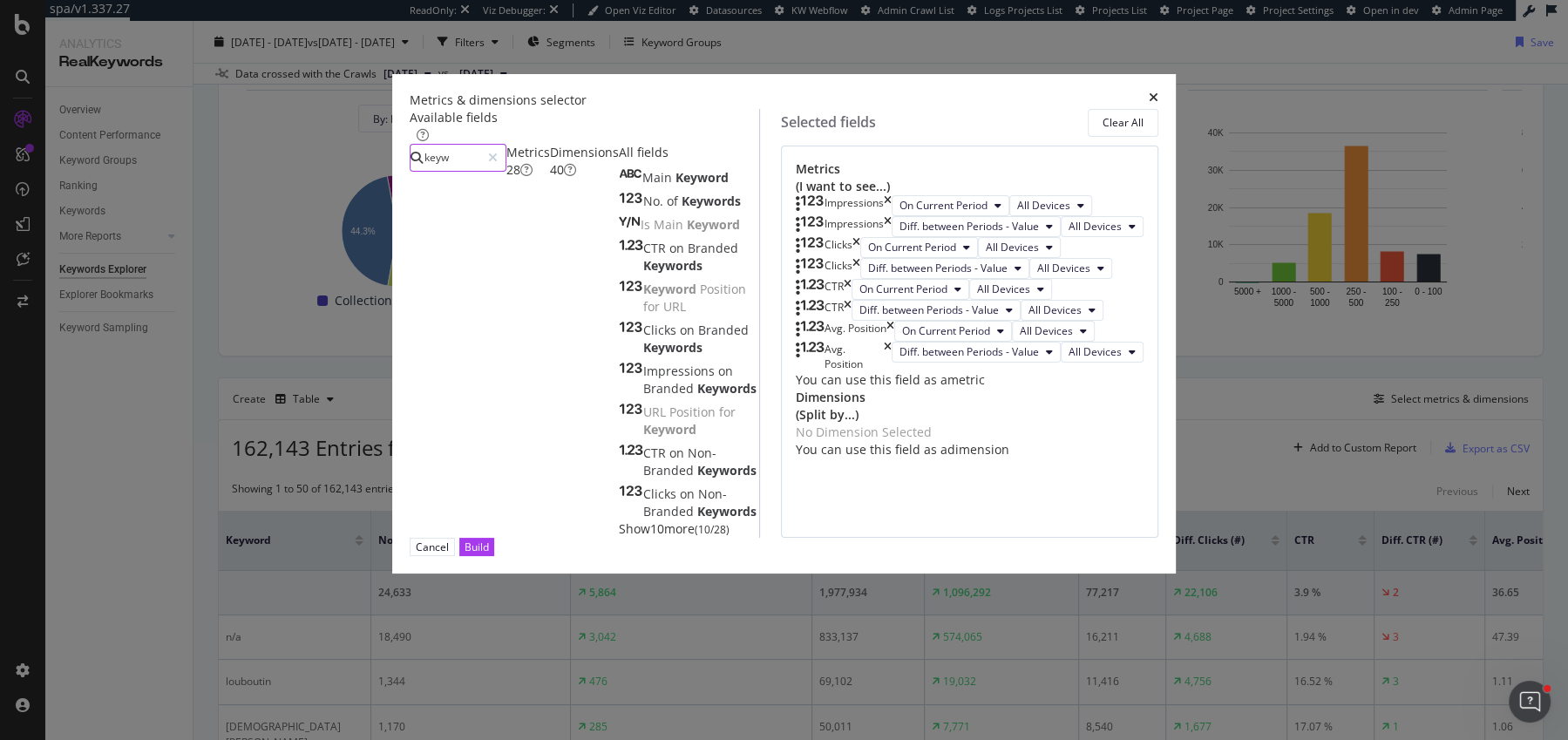
type input "keyw"
click at [591, 179] on div "Dimensions 40" at bounding box center [584, 160] width 69 height 35
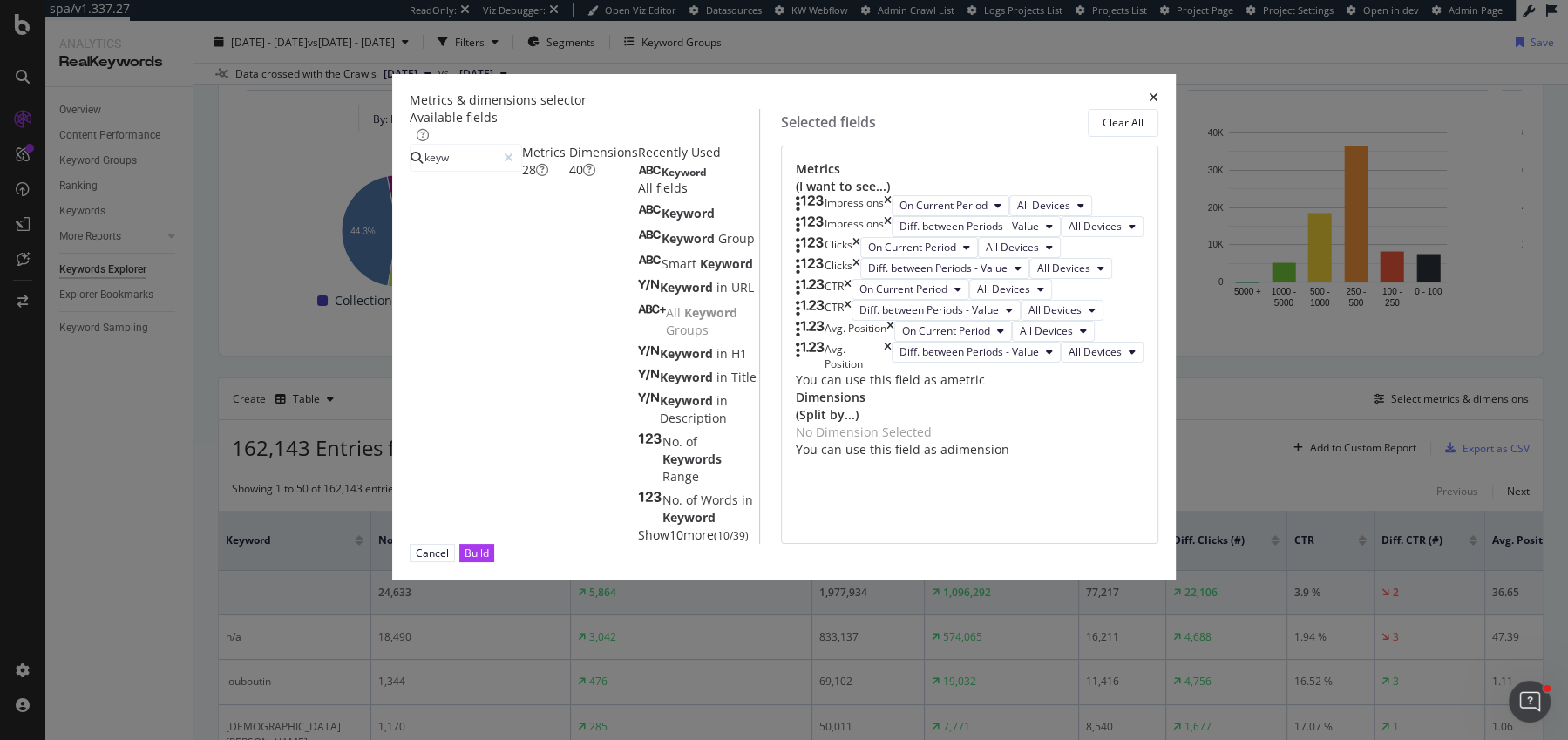
click at [638, 180] on div "Keyword" at bounding box center [673, 173] width 69 height 14
click at [494, 562] on button "Build" at bounding box center [476, 552] width 35 height 19
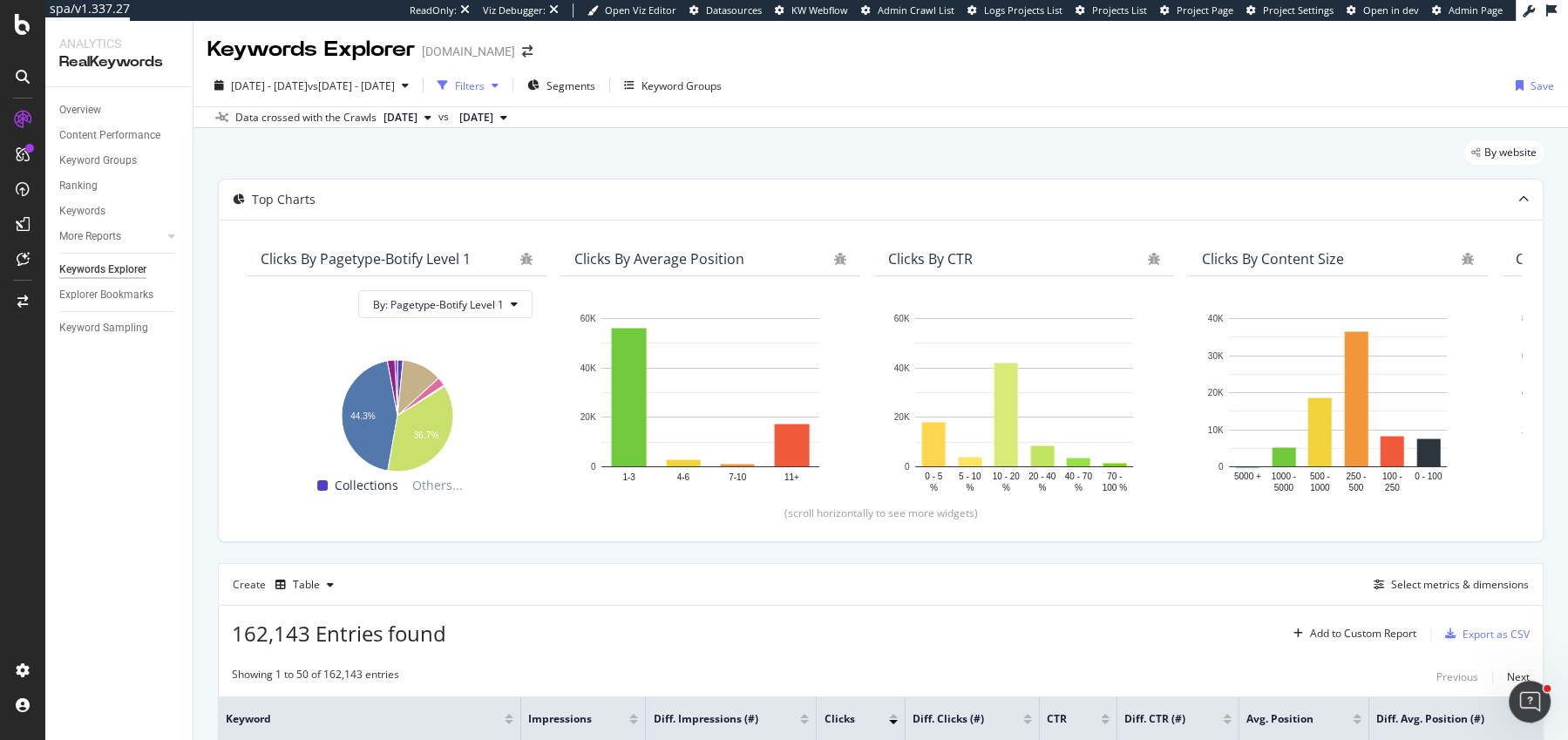
click at [484, 81] on div "Filters" at bounding box center [469, 86] width 29 height 15
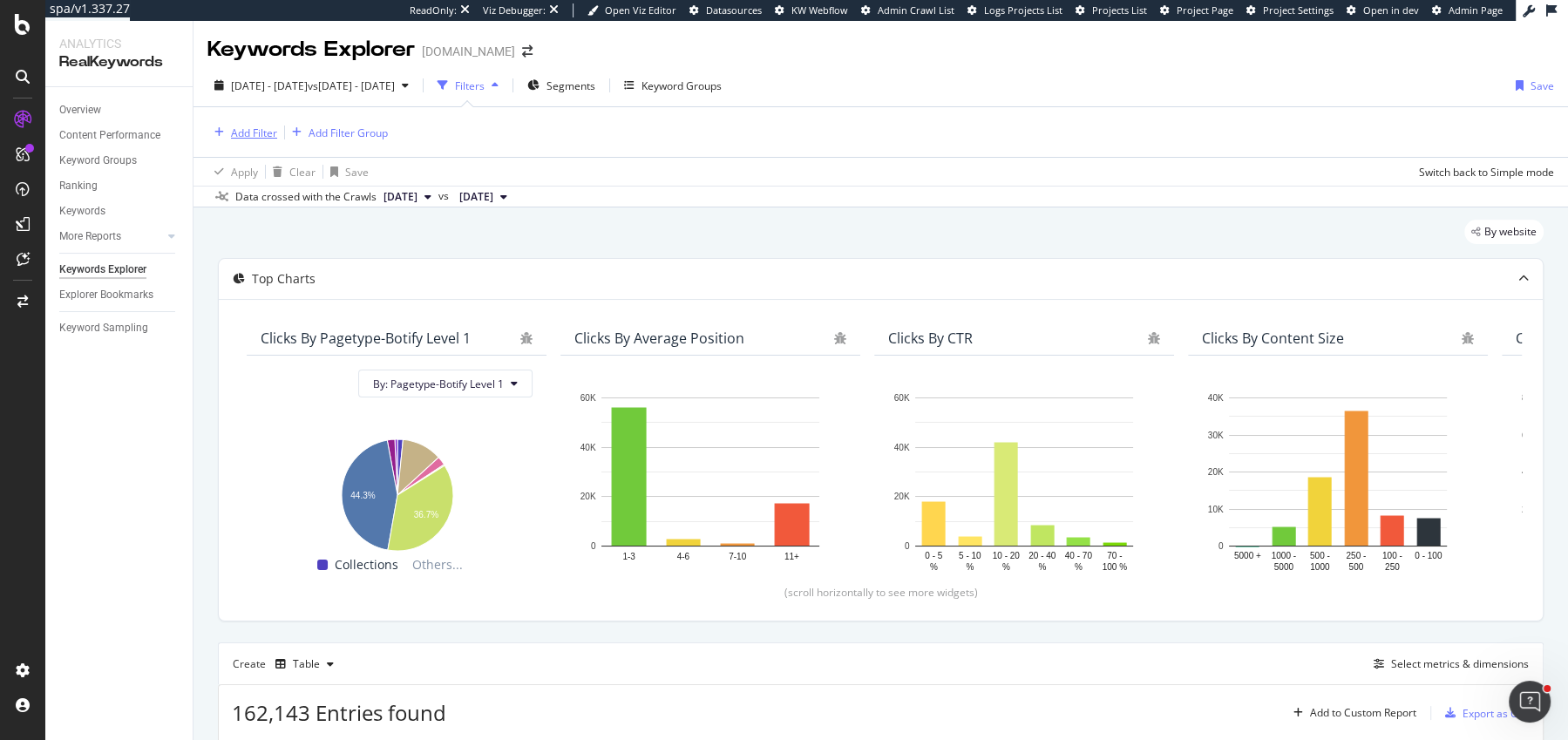
click at [233, 132] on div "Add Filter" at bounding box center [254, 133] width 46 height 15
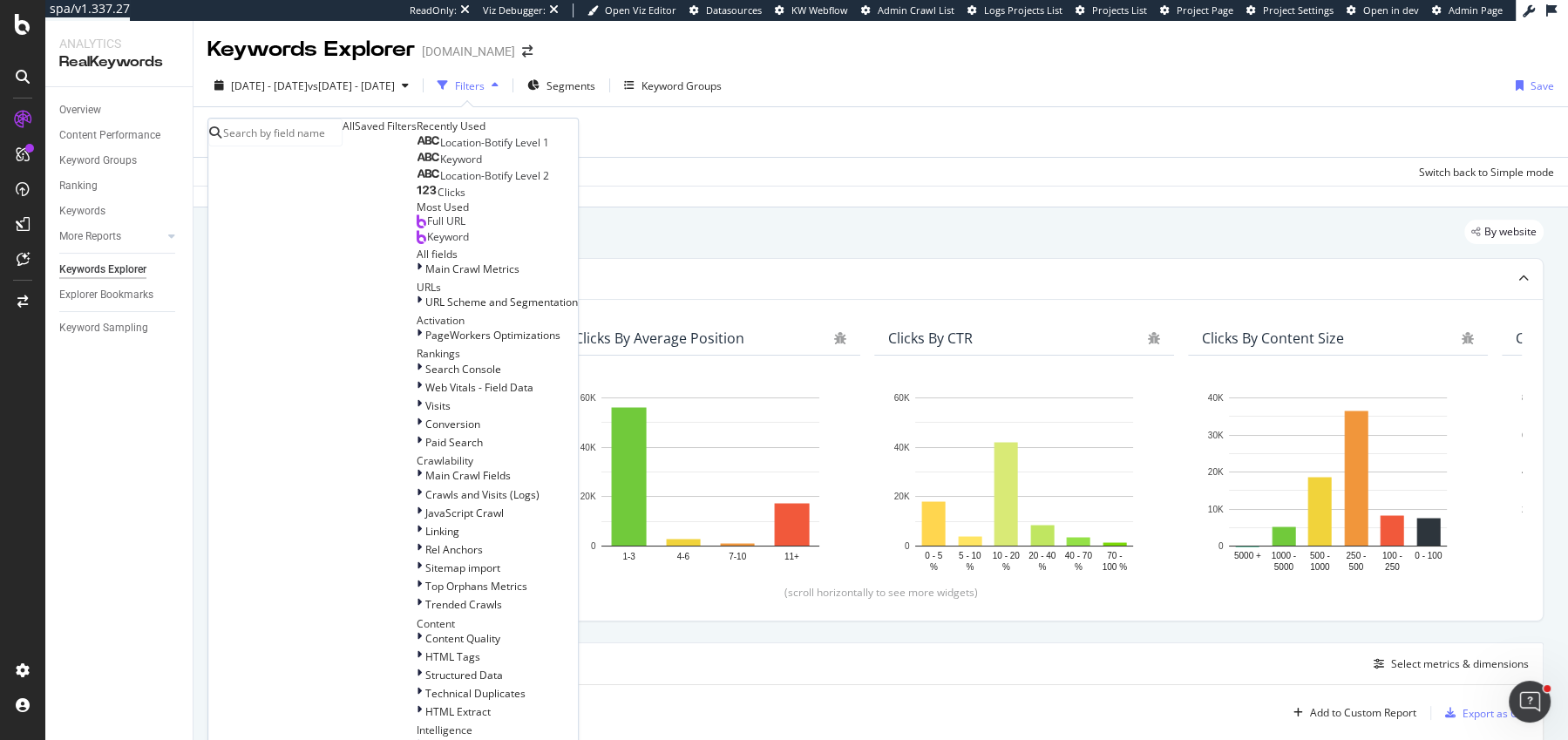
click at [440, 150] on span "Location-Botify Level 1" at bounding box center [494, 143] width 109 height 15
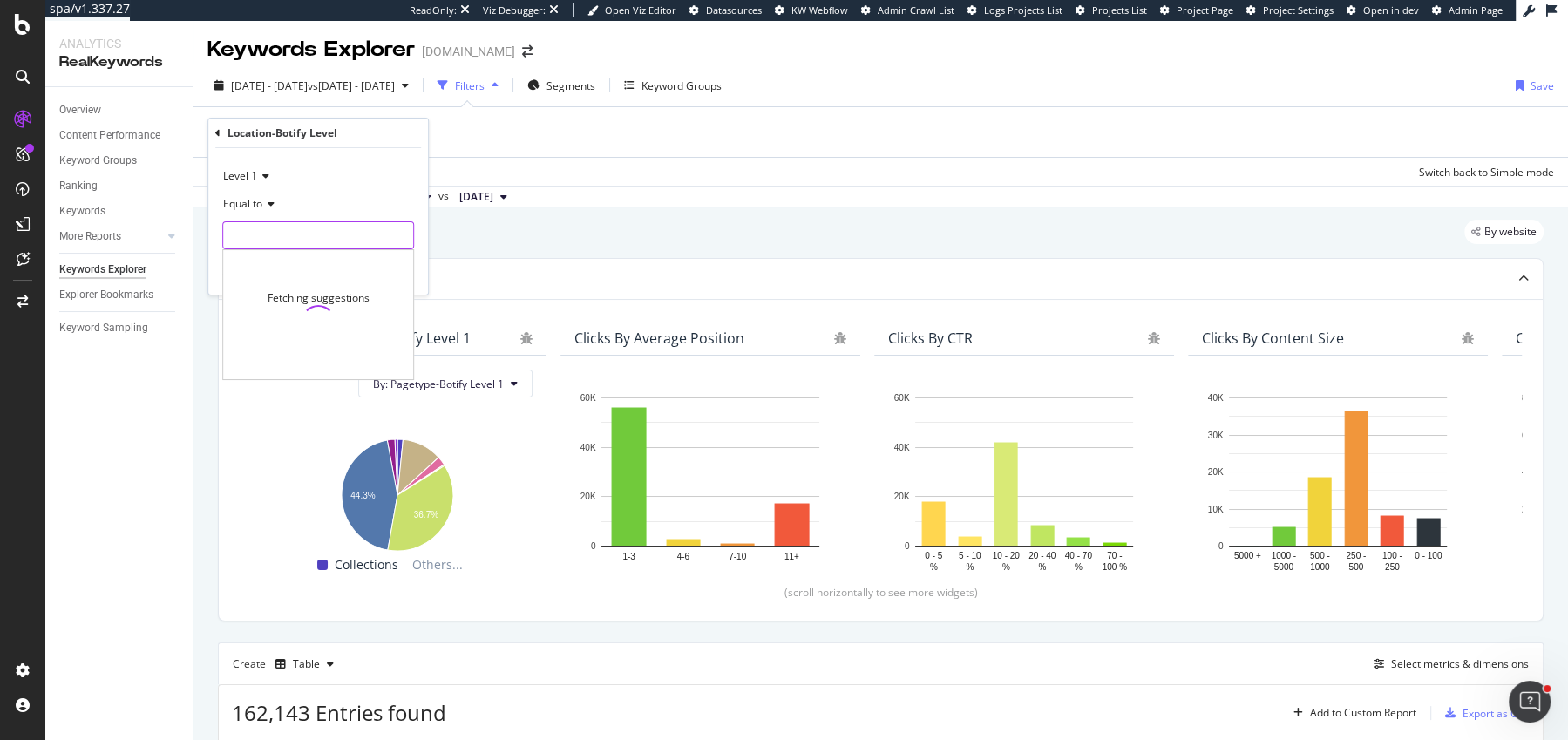
click at [262, 233] on input "text" at bounding box center [318, 235] width 190 height 28
type input "eu"
click at [269, 208] on icon at bounding box center [268, 204] width 12 height 11
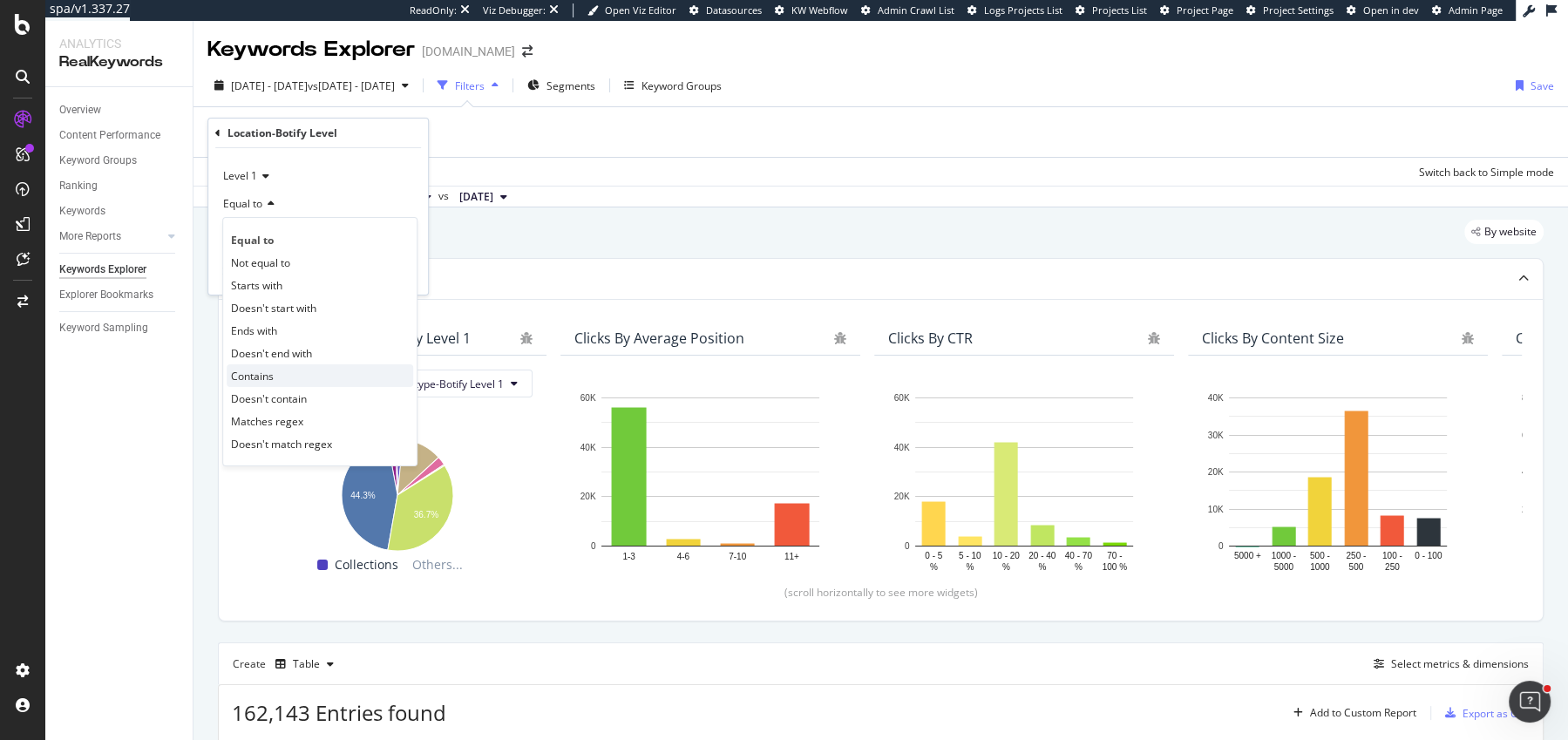
click at [271, 376] on span "Contains" at bounding box center [252, 375] width 42 height 15
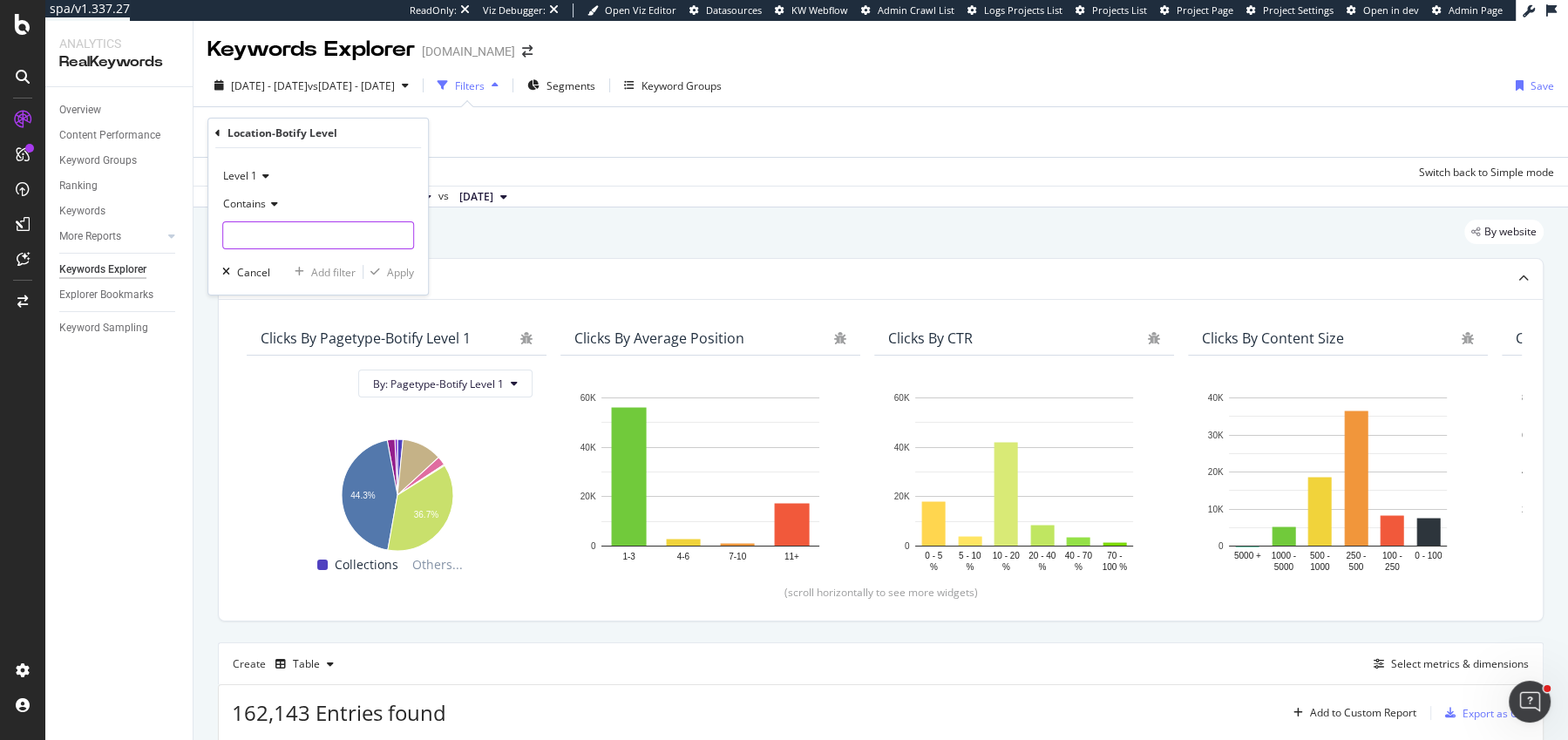
click at [281, 243] on input "text" at bounding box center [318, 235] width 190 height 28
type input "eu"
click at [393, 268] on div "Apply" at bounding box center [400, 272] width 27 height 15
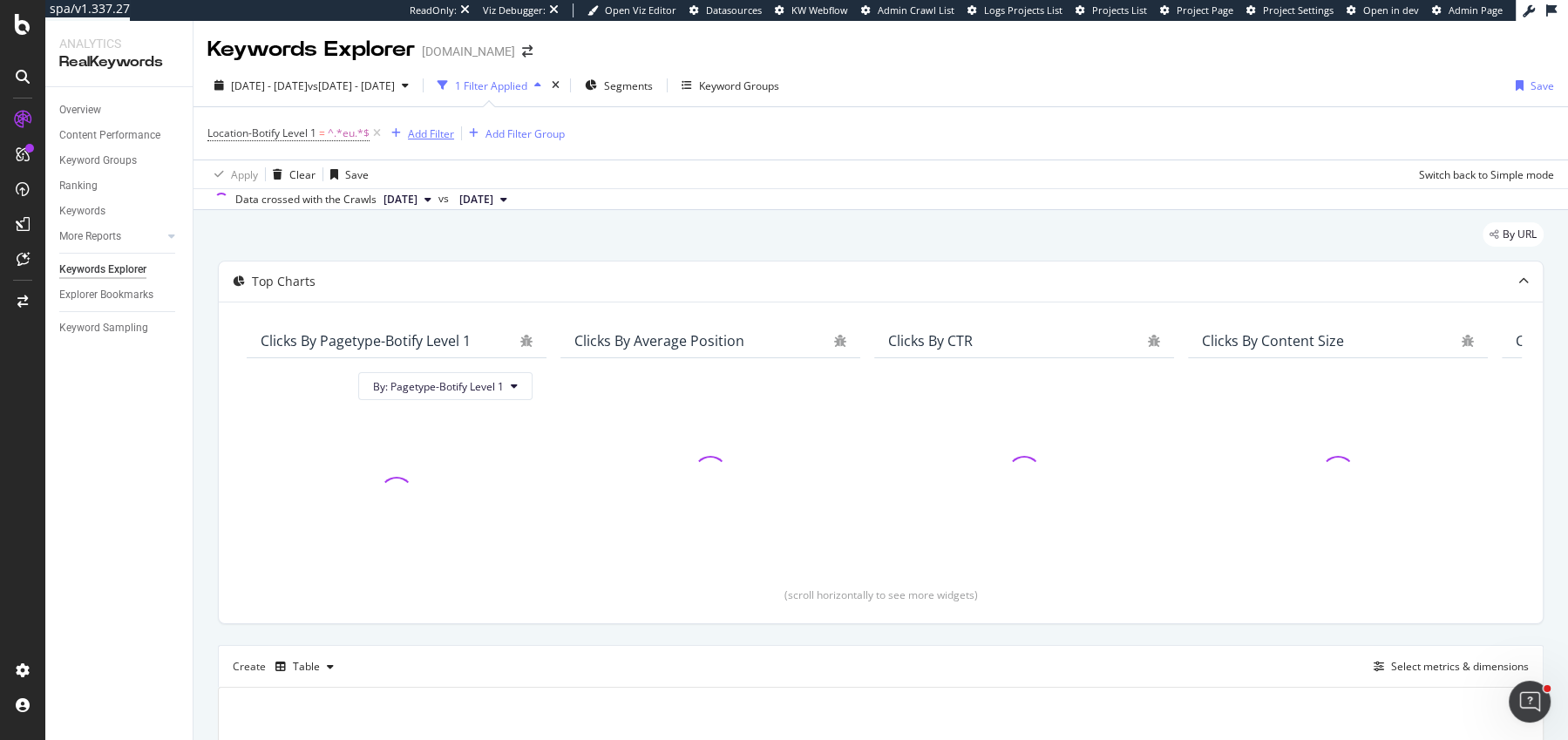
click at [420, 134] on div "Add Filter" at bounding box center [431, 134] width 46 height 15
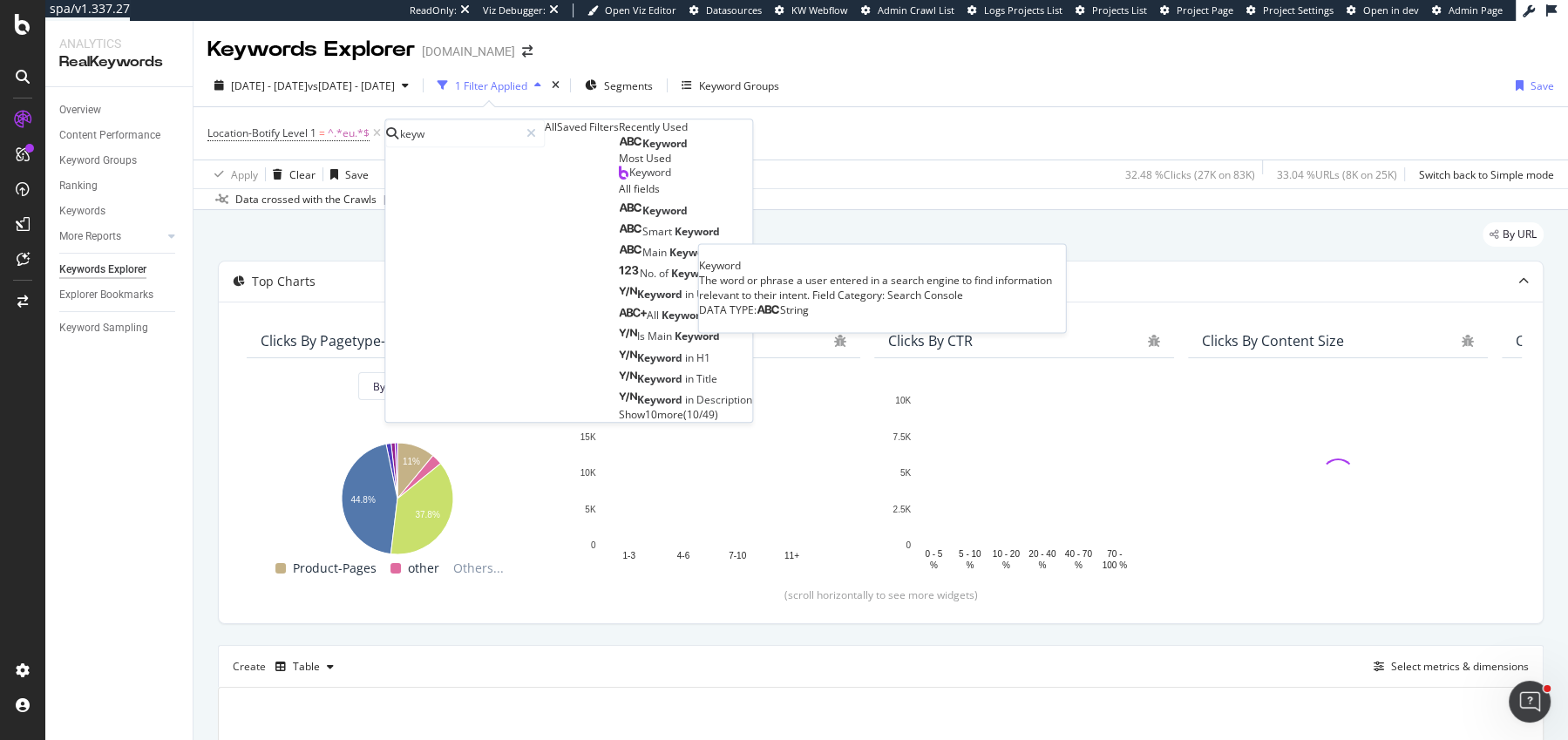
type input "keyw"
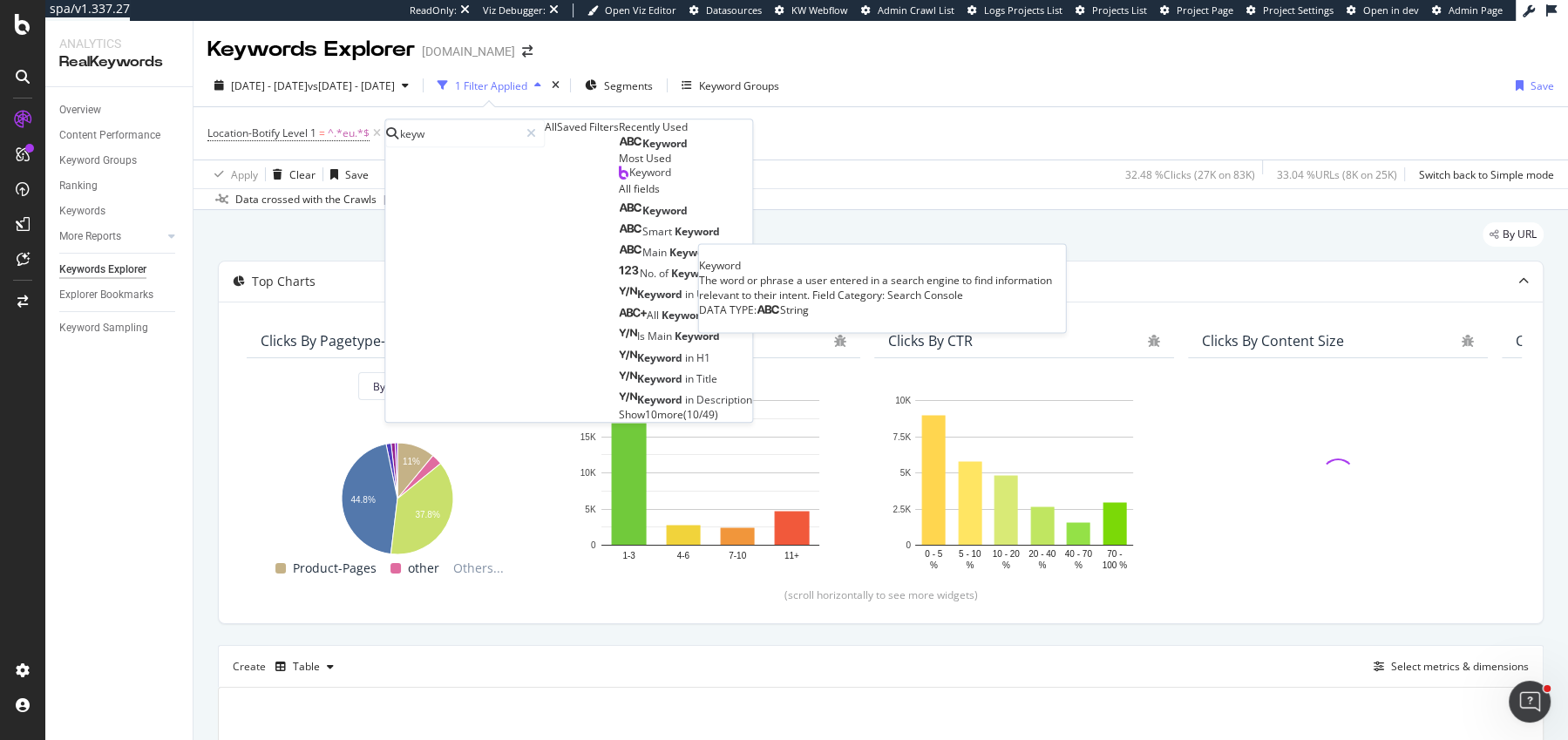
click at [619, 150] on div "Keyword" at bounding box center [653, 144] width 69 height 14
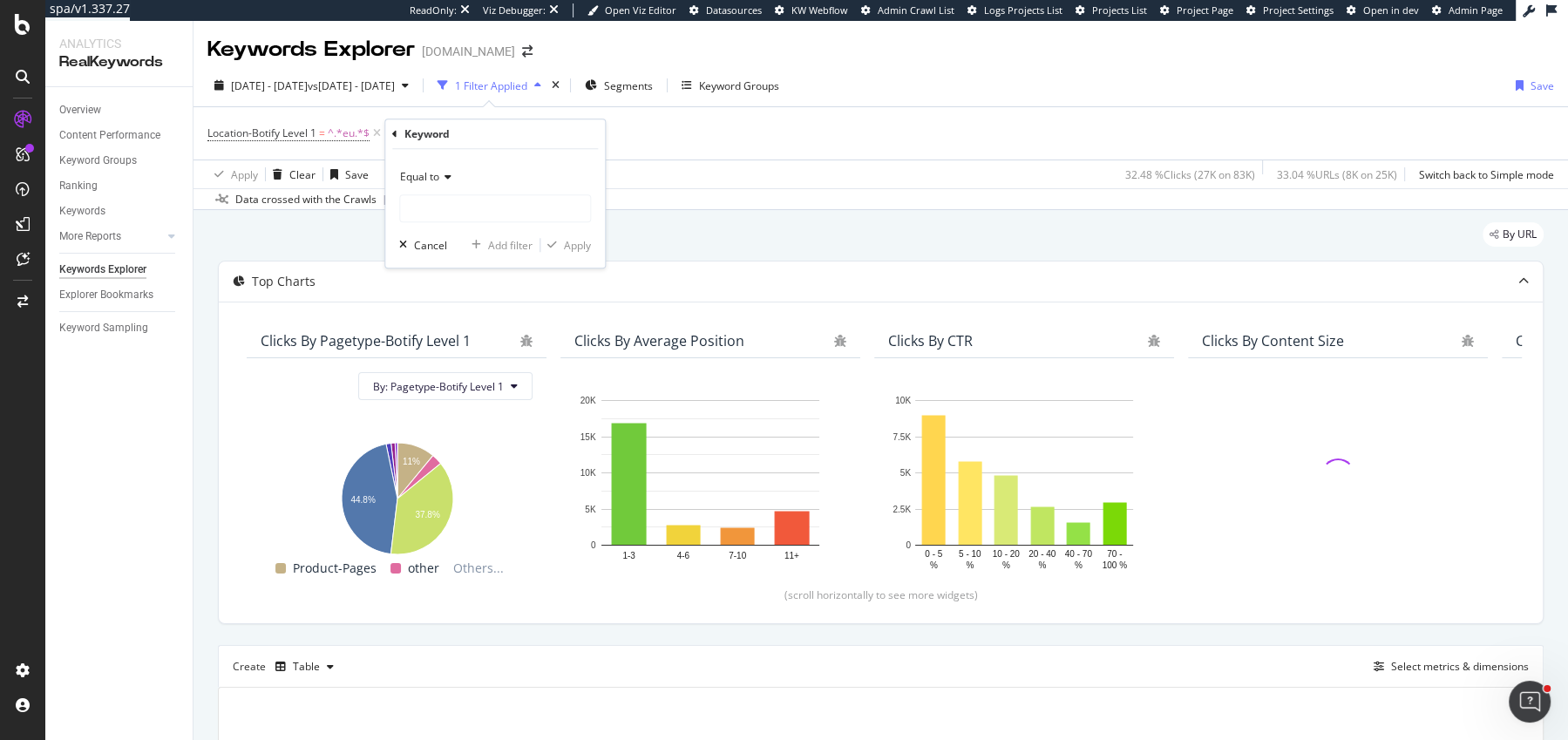
click at [444, 184] on div "Equal to" at bounding box center [495, 177] width 192 height 28
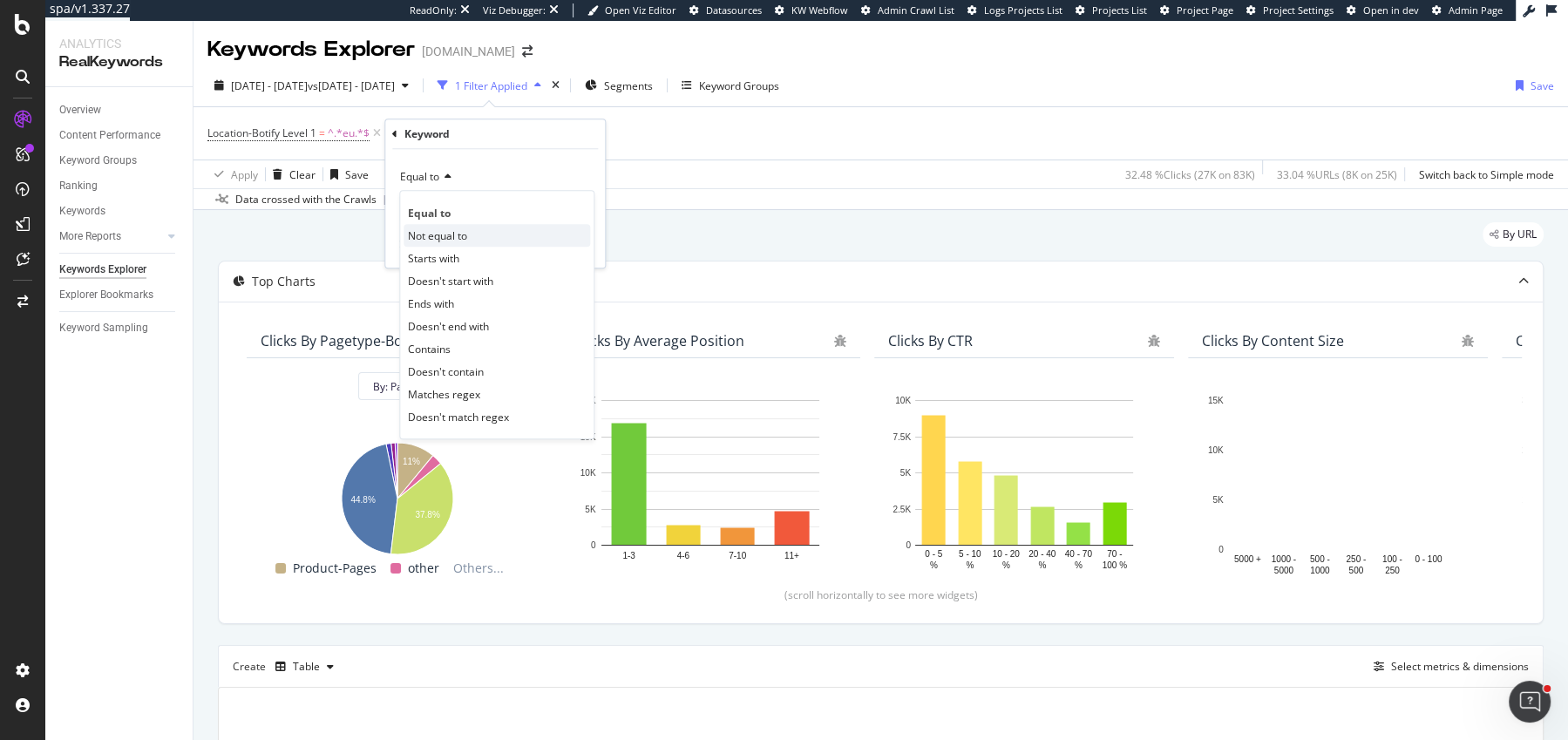
click at [450, 235] on span "Not equal to" at bounding box center [437, 235] width 59 height 15
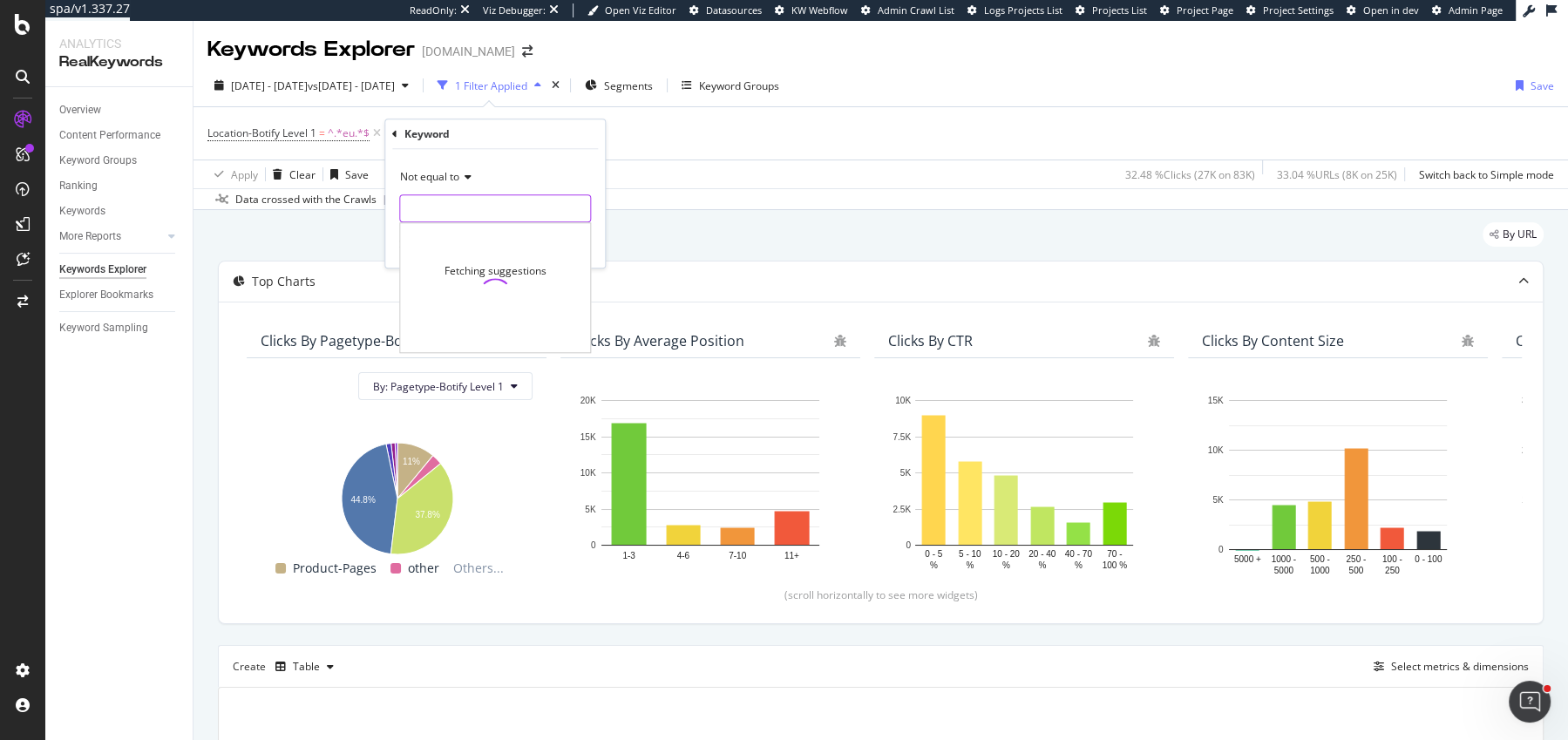
click at [451, 214] on input "text" at bounding box center [495, 209] width 190 height 28
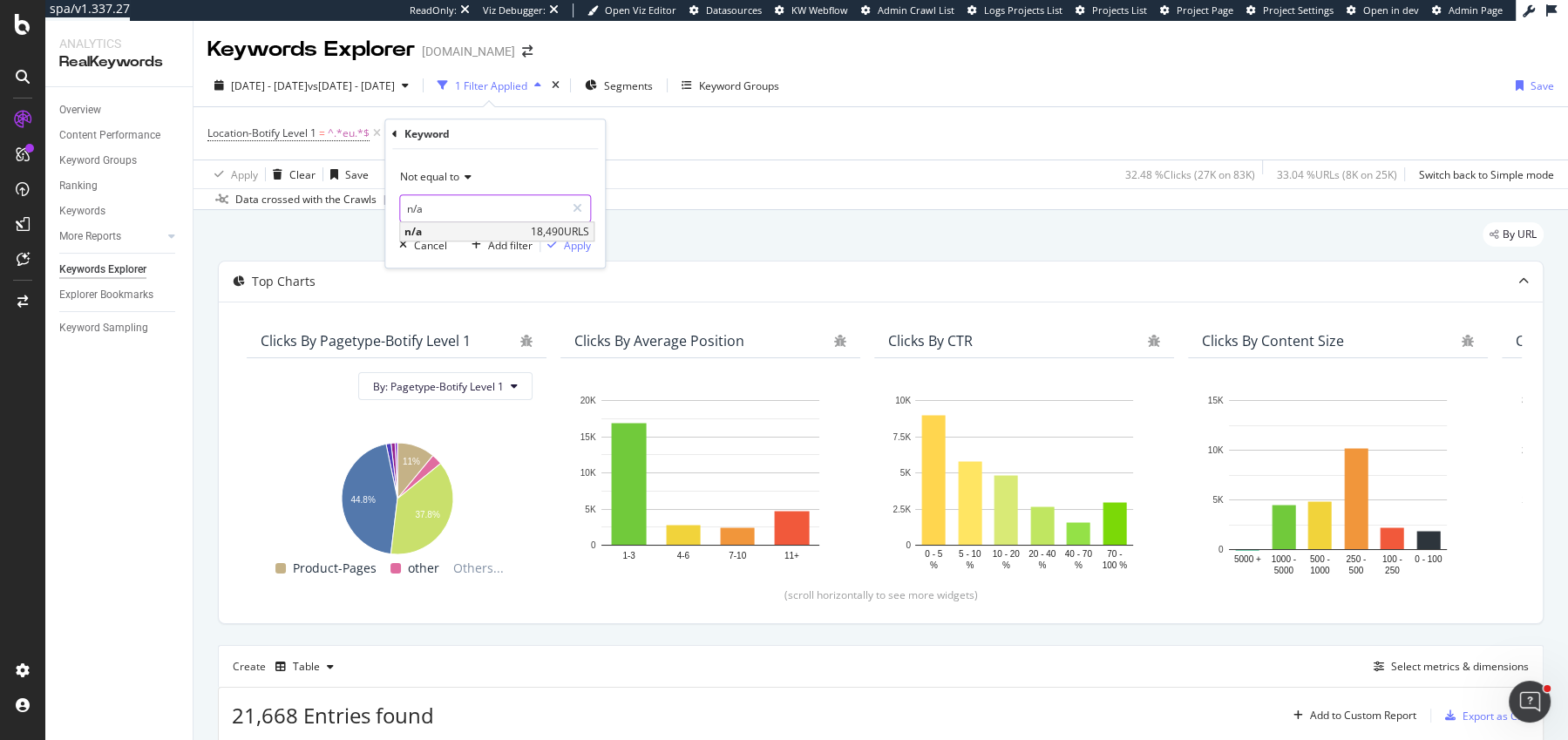
type input "n/a"
click at [585, 232] on span "18,490 URLS" at bounding box center [560, 231] width 58 height 15
click at [585, 244] on div "Apply" at bounding box center [577, 245] width 27 height 15
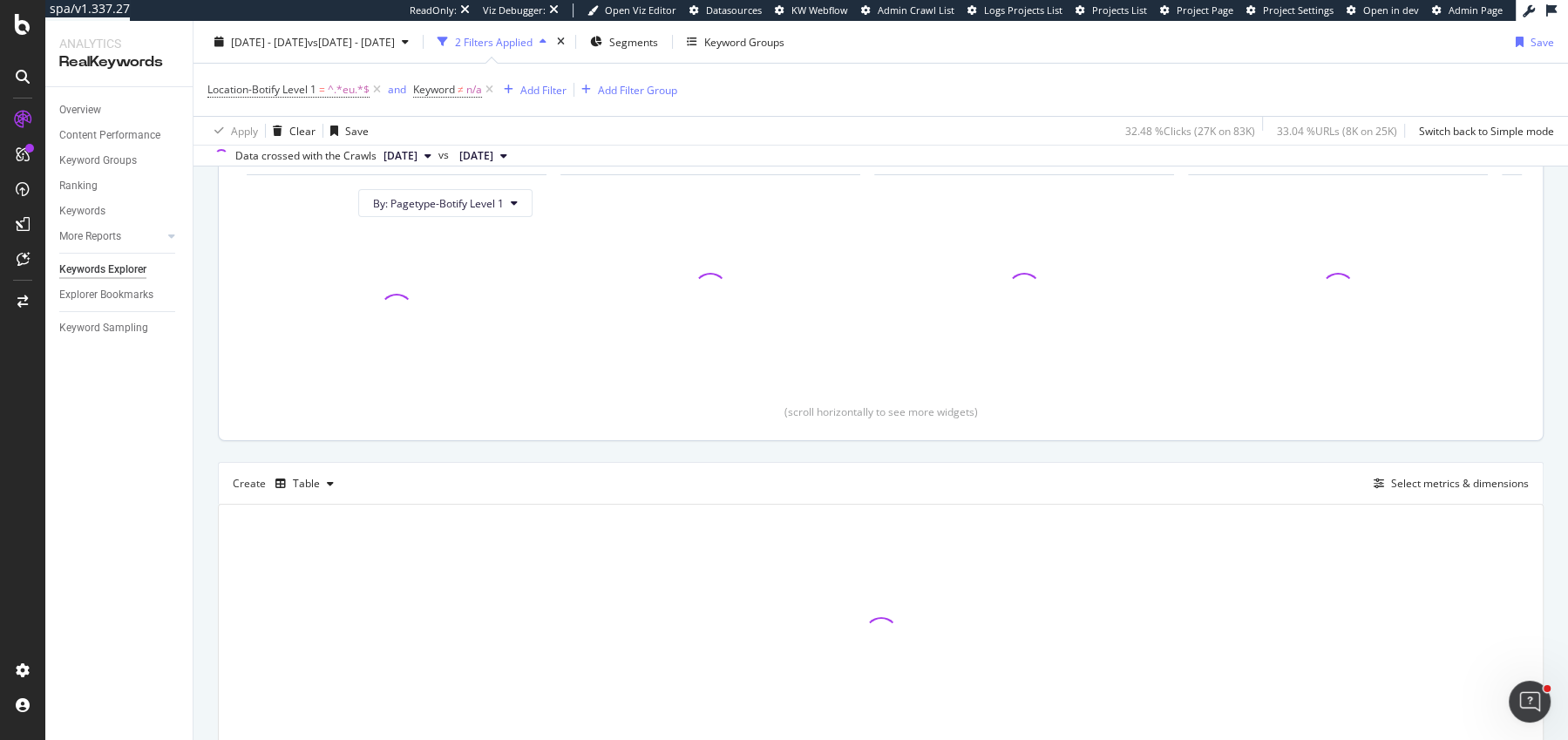
scroll to position [266, 0]
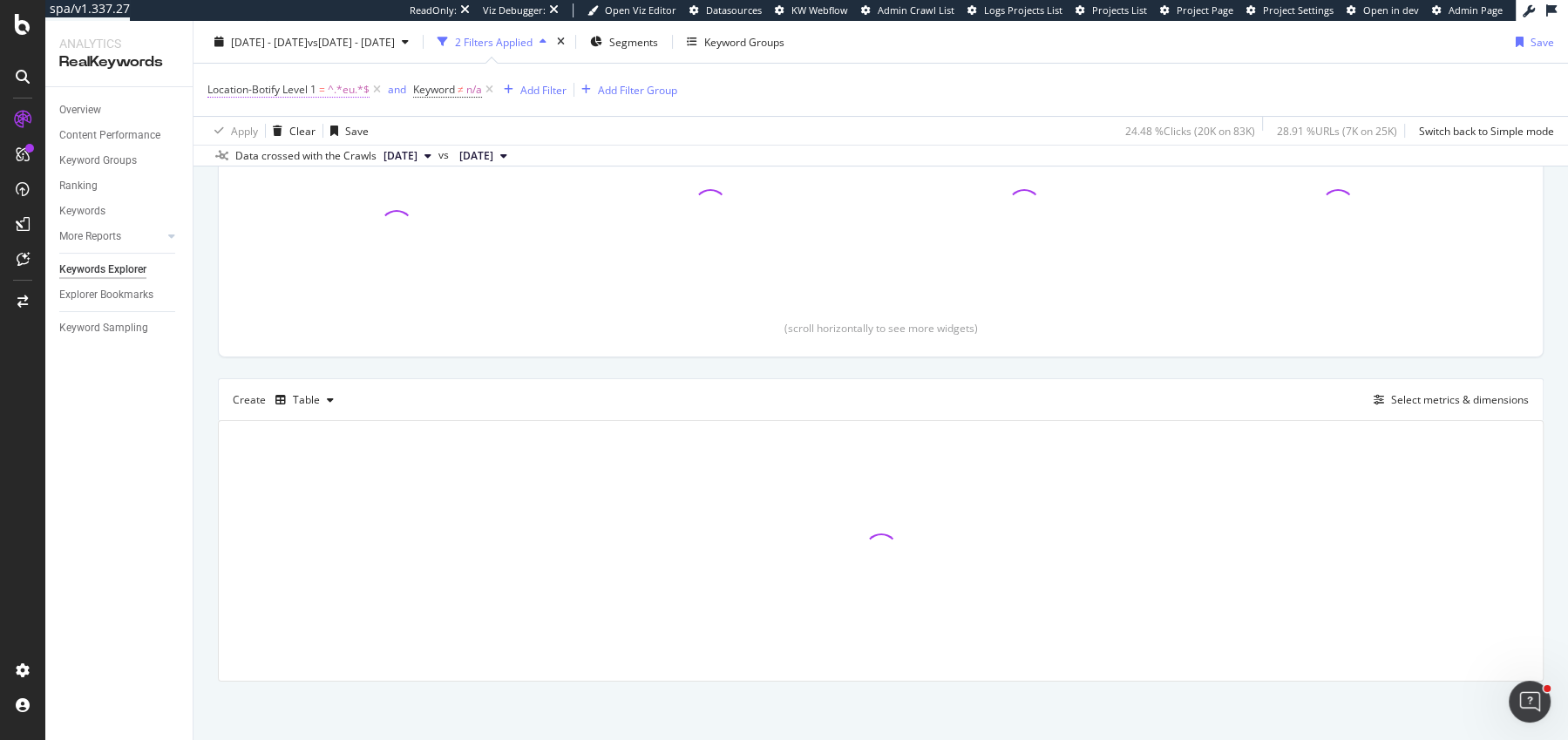
click at [317, 96] on span "Location-Botify Level 1 = ^.*eu.*$" at bounding box center [288, 90] width 162 height 16
click at [778, 130] on div "Apply Clear Save 24.48 % Clicks ( 20K on 83K ) 28.91 % URLs ( 7K on 25K ) Switc…" at bounding box center [881, 130] width 1375 height 28
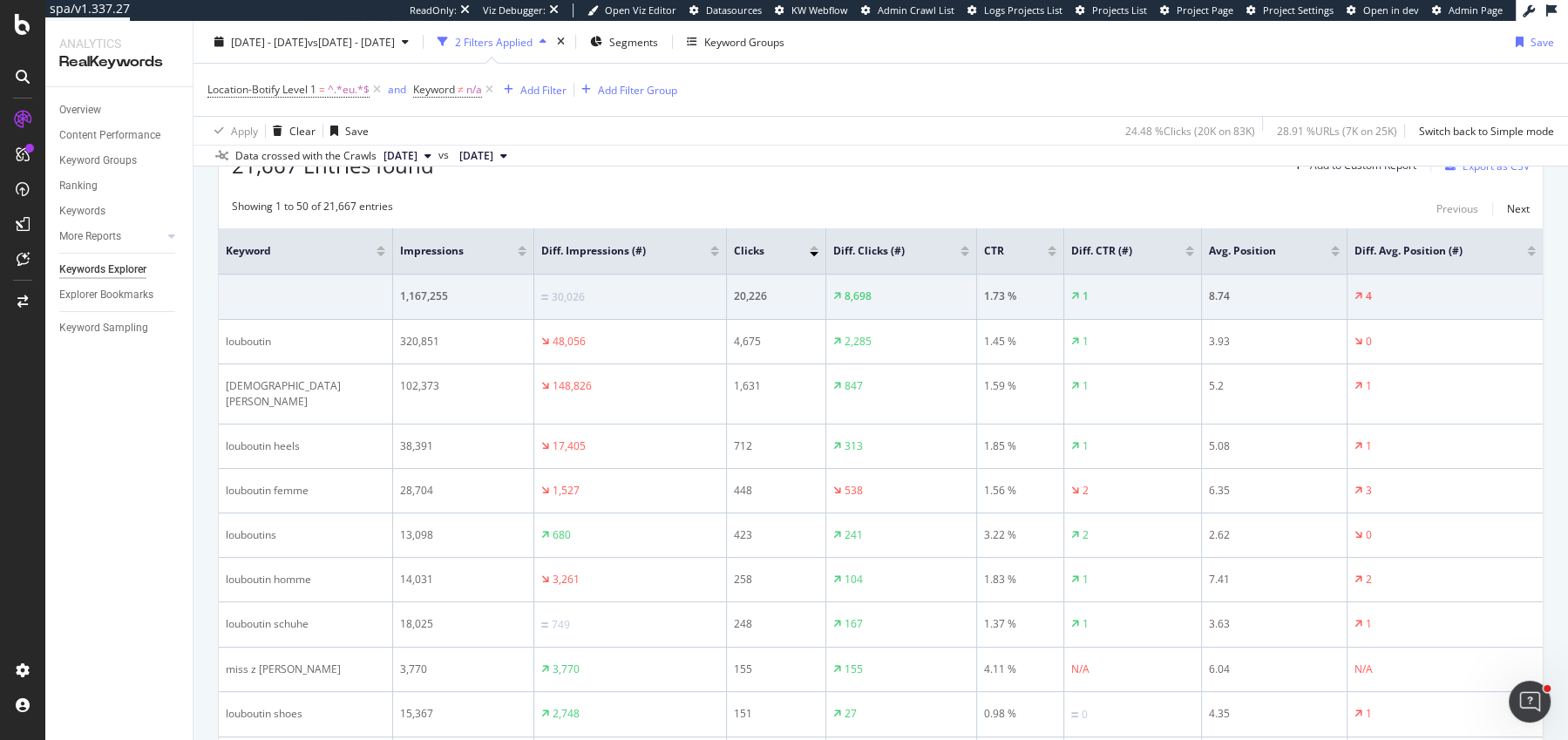
scroll to position [549, 0]
click at [966, 252] on div at bounding box center [965, 254] width 9 height 4
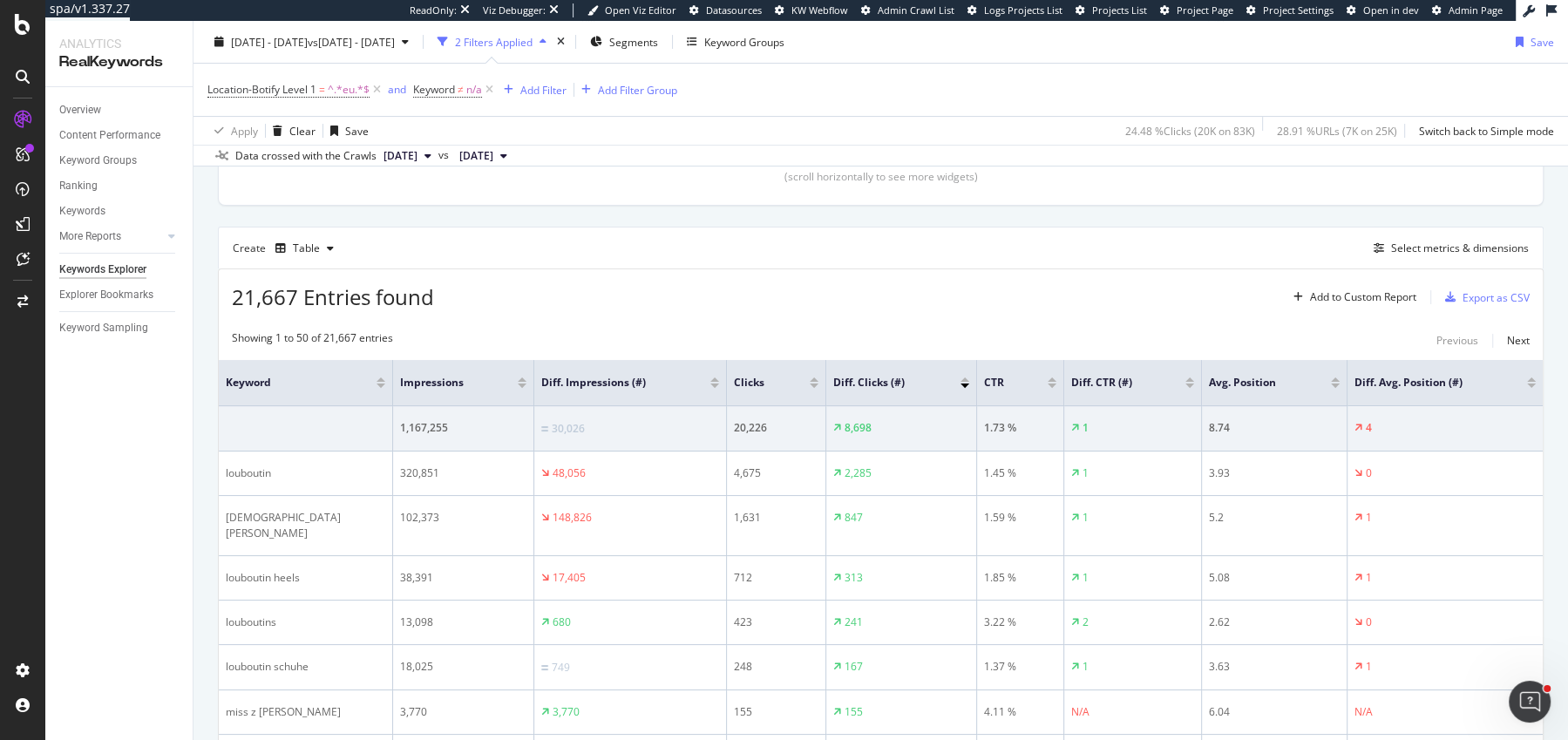
scroll to position [405, 0]
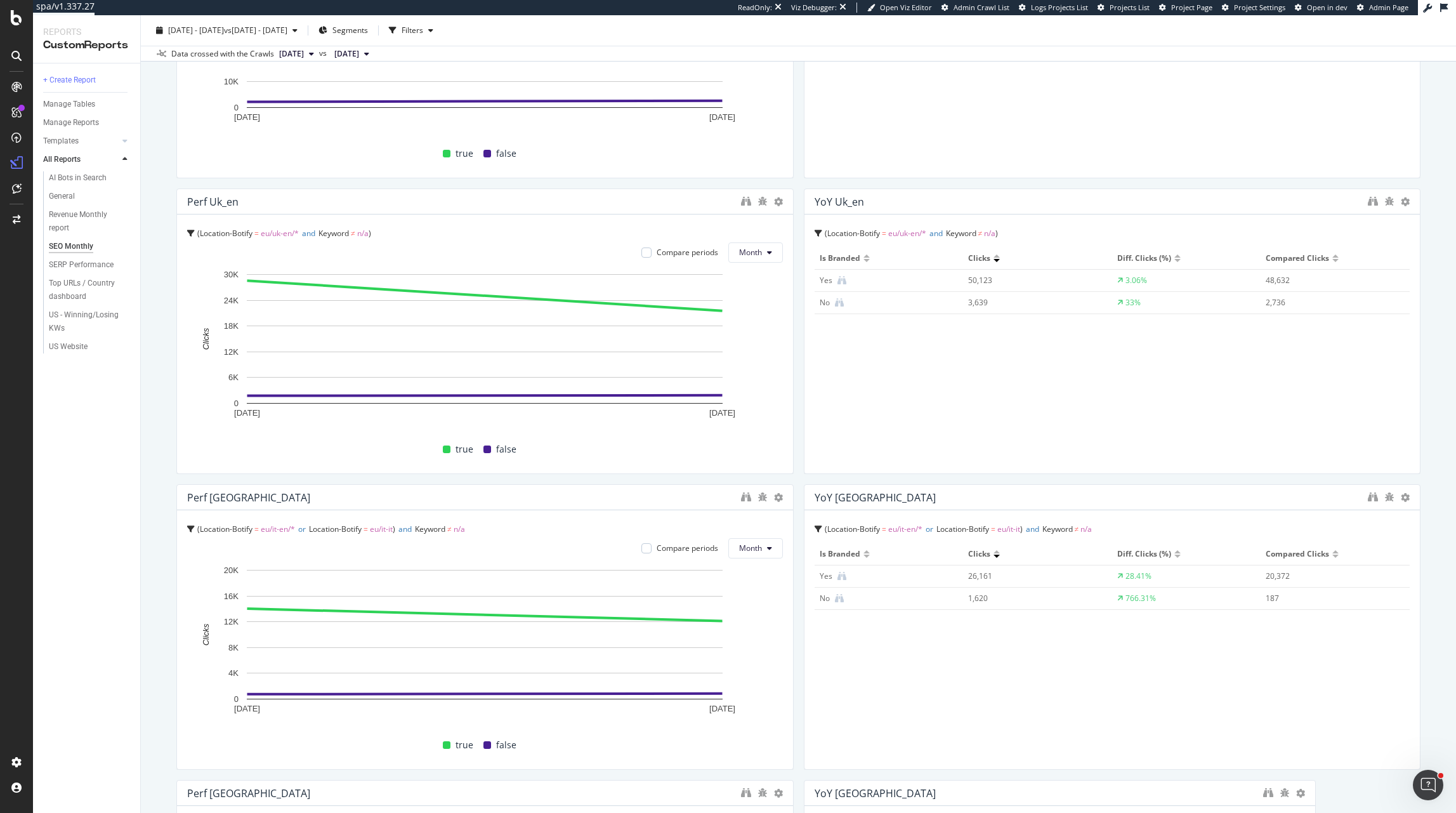
scroll to position [920, 0]
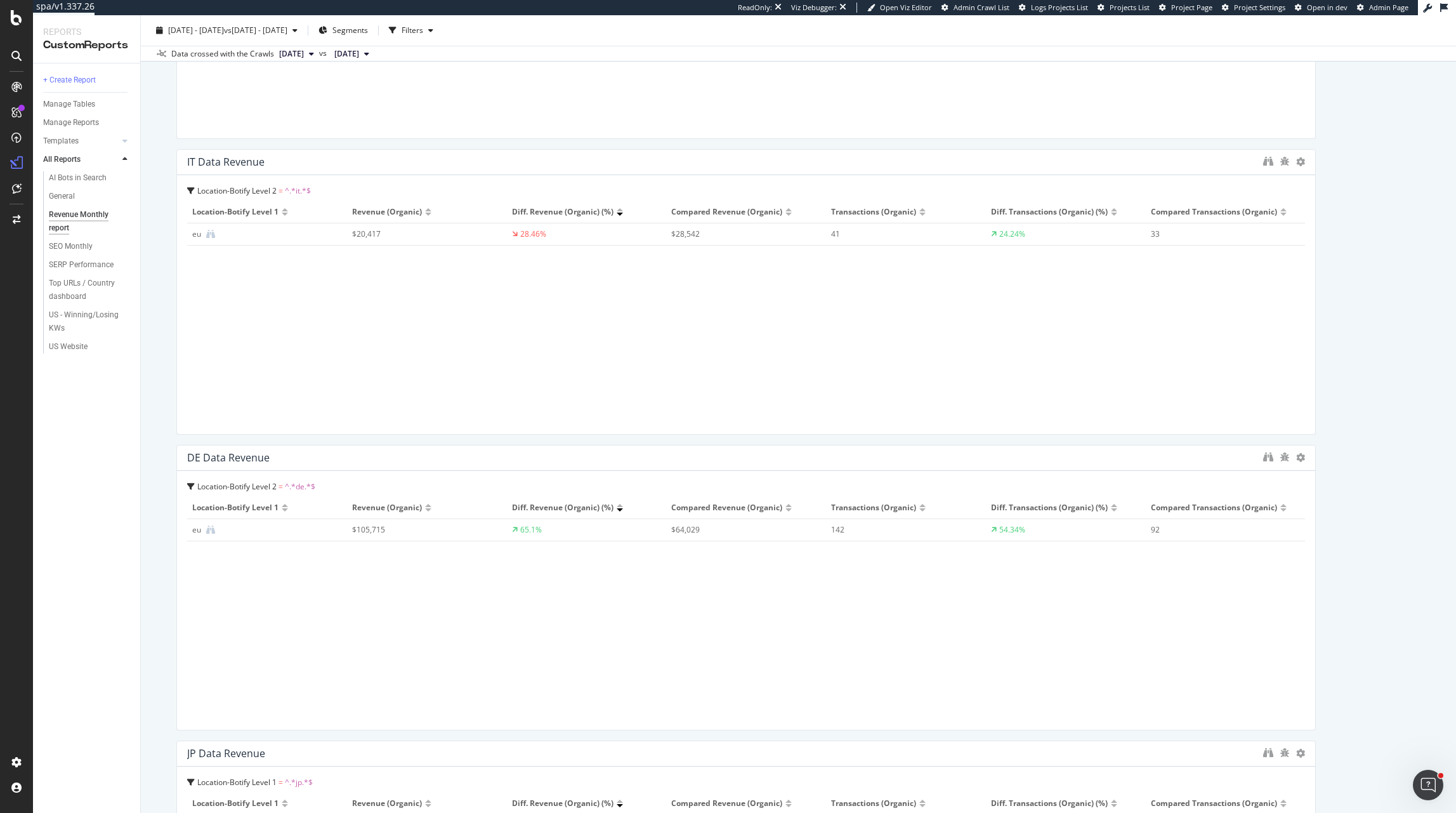
scroll to position [2206, 0]
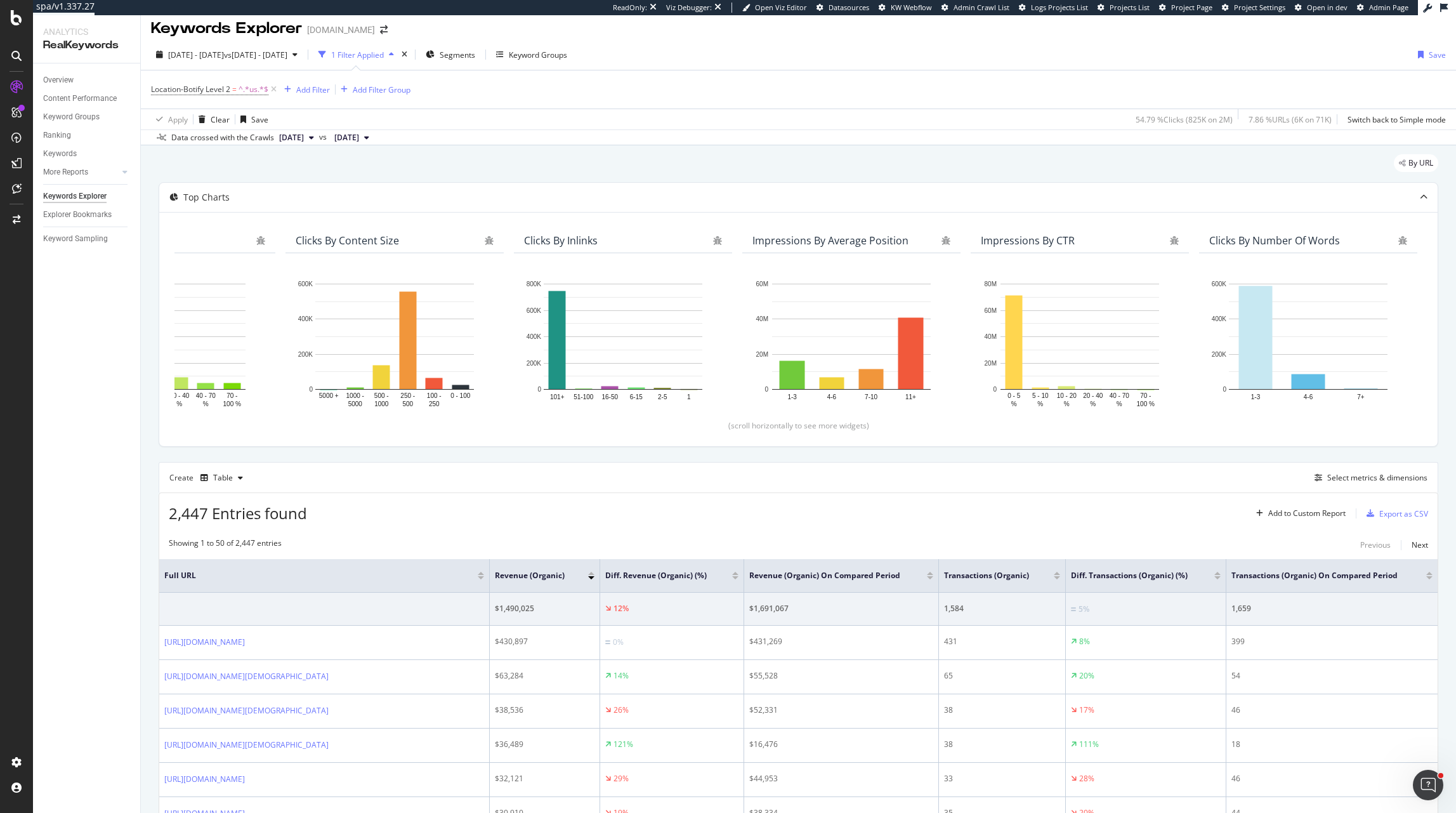
click at [168, 96] on span "Location-Botify Level 2 = ^.*us.*$" at bounding box center [215, 90] width 128 height 18
click at [168, 94] on span "Location-Botify Level 2 = ^.*us.*$" at bounding box center [209, 90] width 117 height 12
click at [178, 155] on input "us" at bounding box center [222, 162] width 120 height 21
type input "it"
click at [296, 184] on div "Apply" at bounding box center [291, 189] width 20 height 11
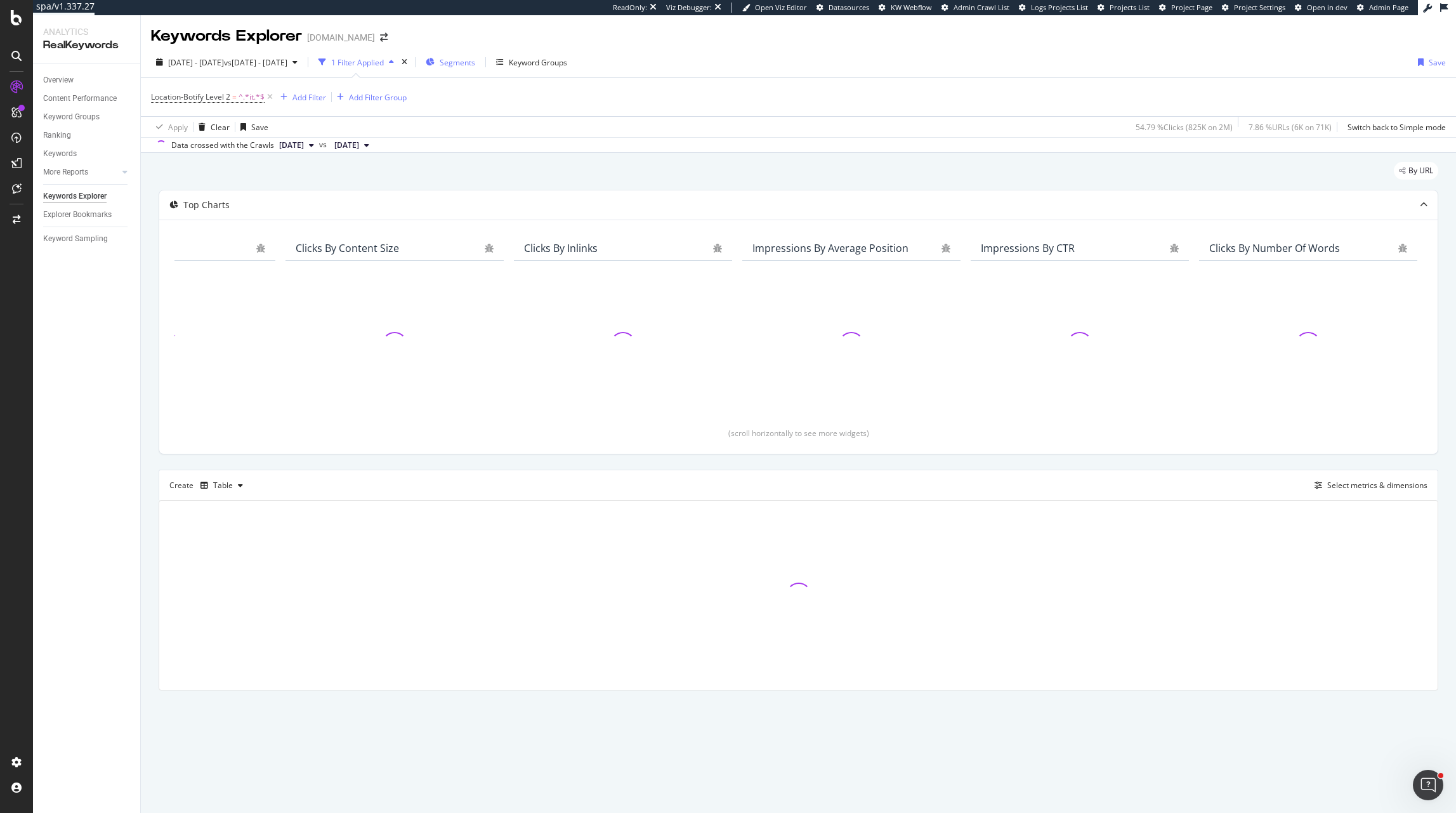
click at [475, 61] on span "Segments" at bounding box center [457, 63] width 35 height 11
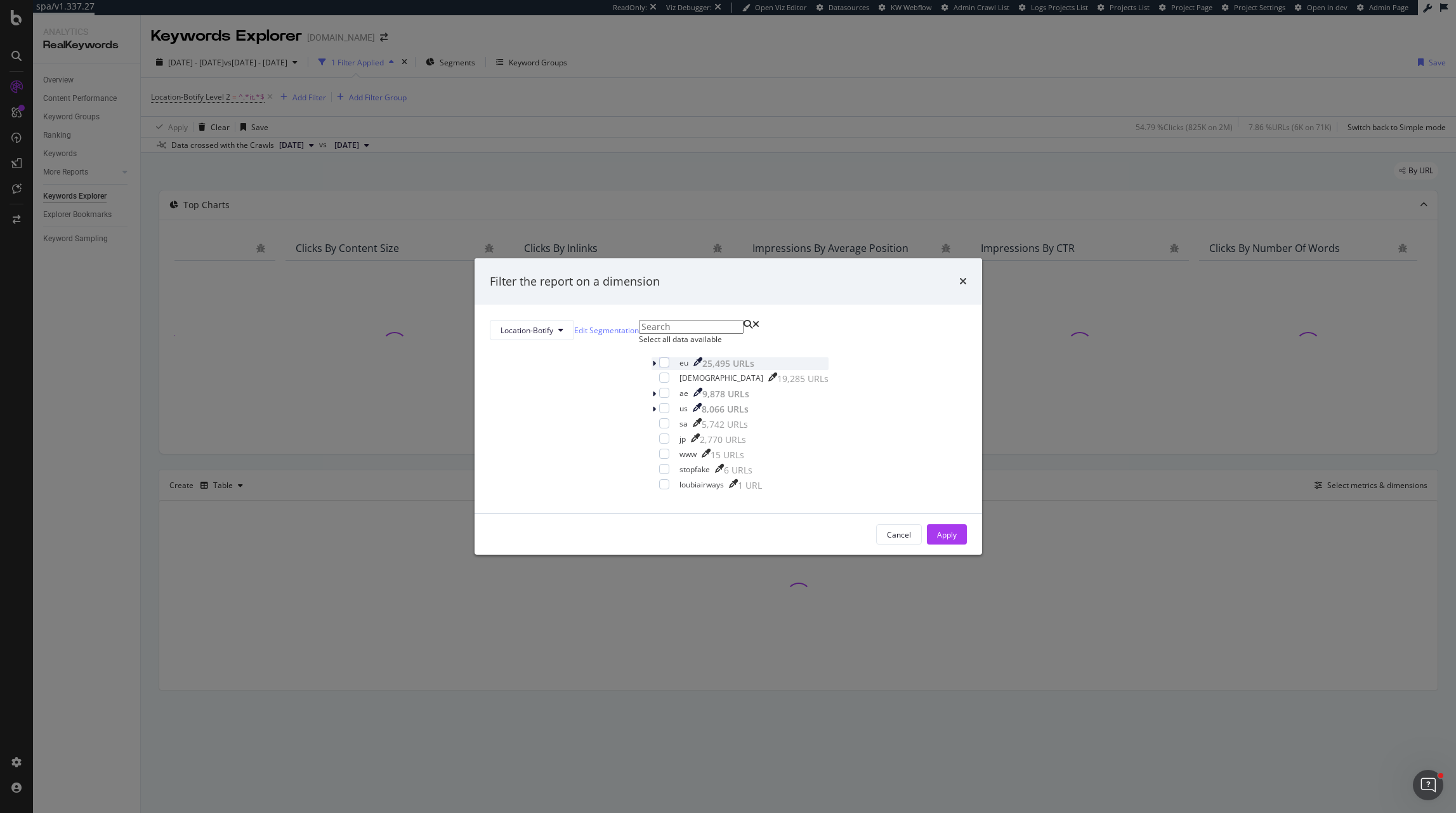
click at [652, 370] on div "modal" at bounding box center [655, 364] width 8 height 13
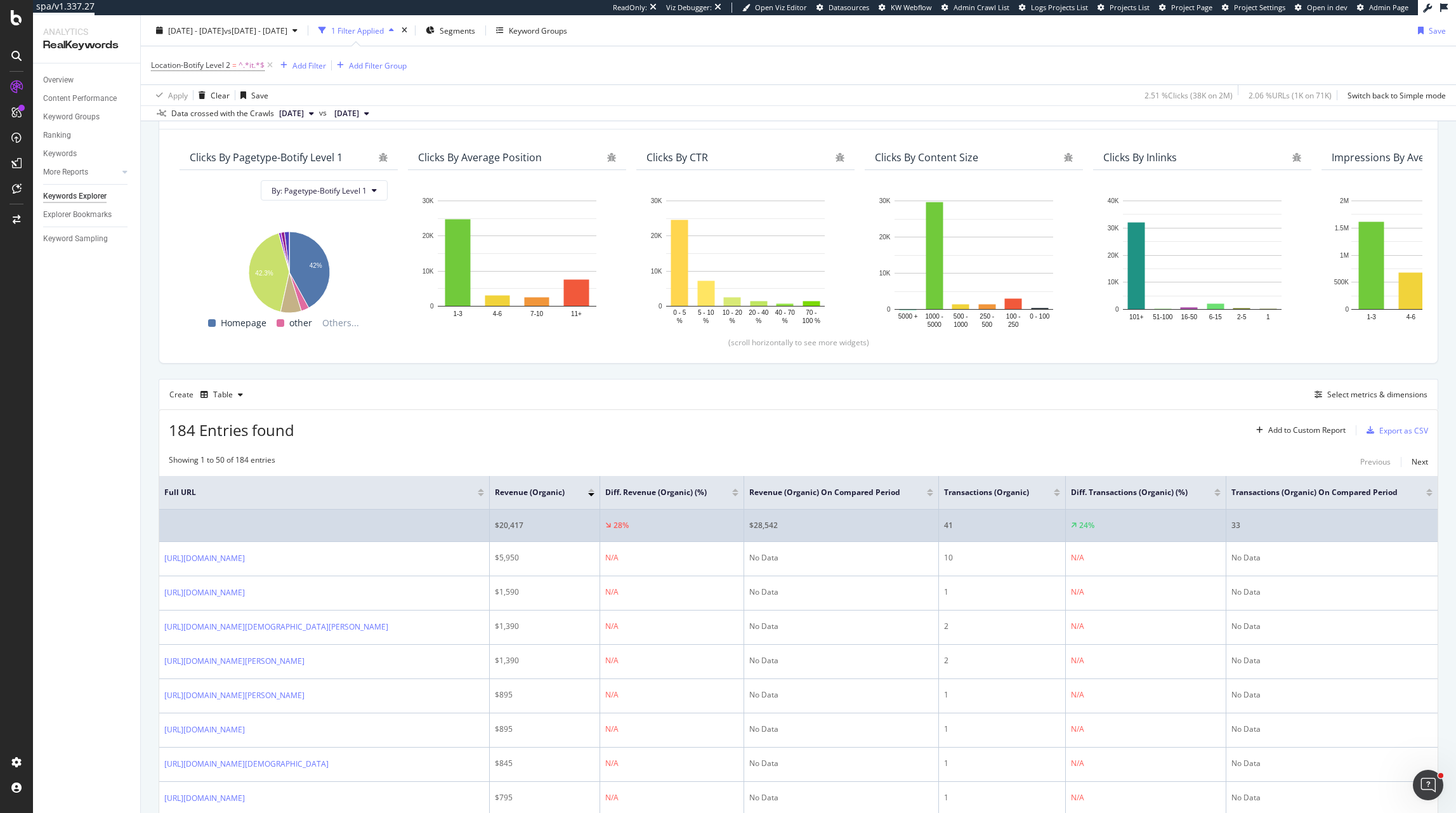
scroll to position [92, 0]
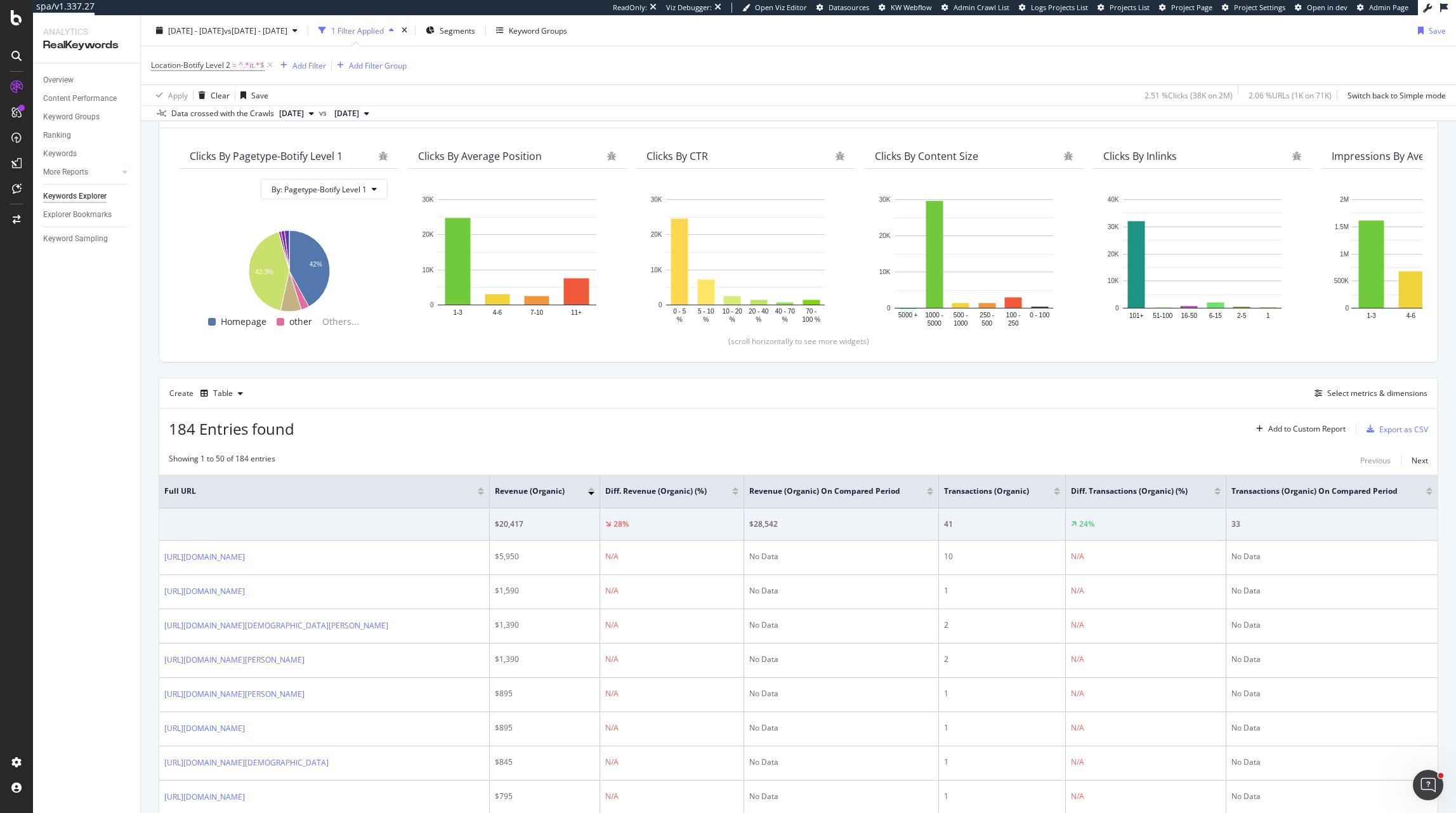
click at [738, 489] on div at bounding box center [735, 489] width 6 height 3
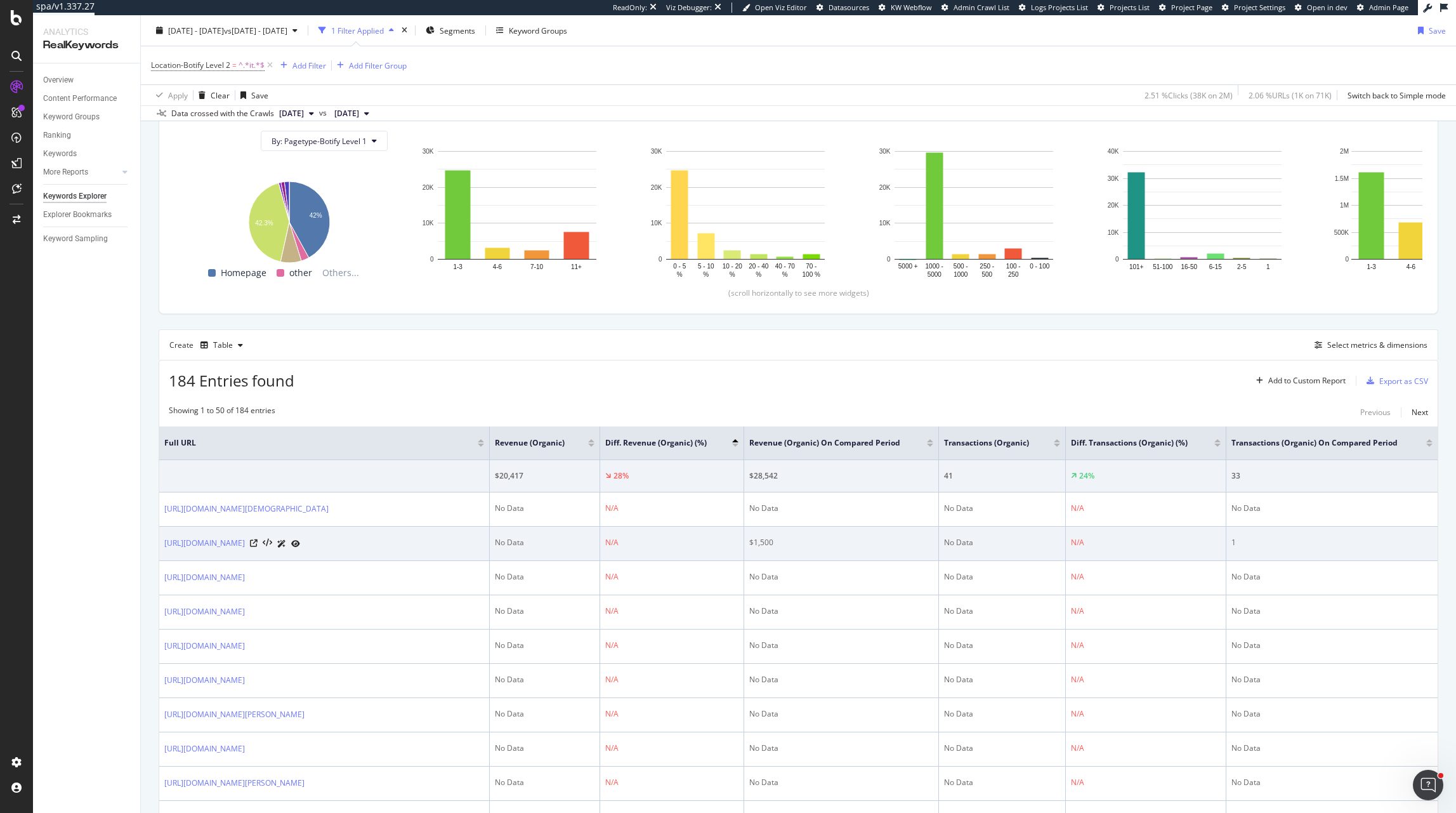
scroll to position [150, 0]
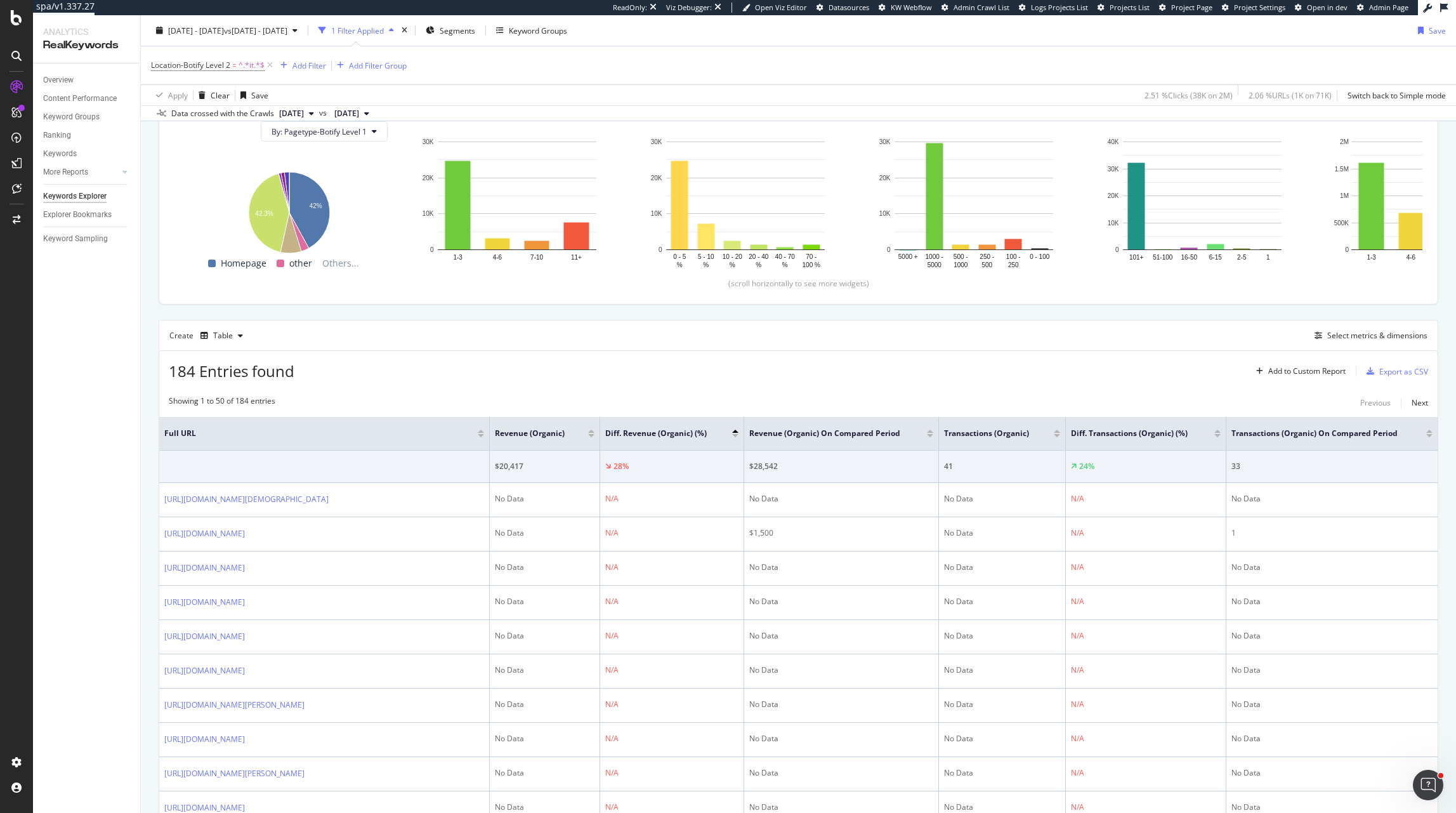
click at [932, 432] on div at bounding box center [930, 431] width 6 height 3
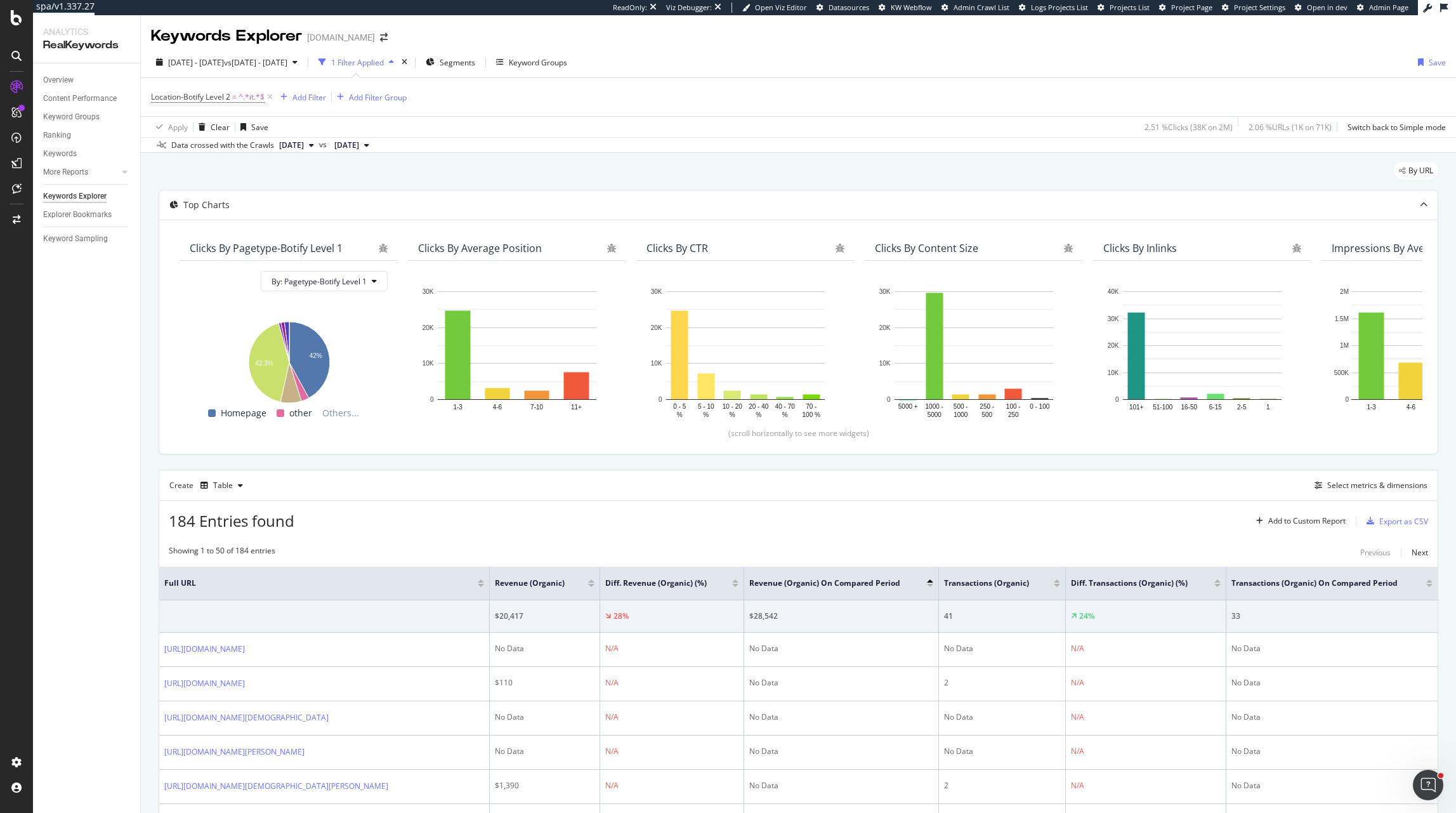
click at [930, 585] on div at bounding box center [930, 585] width 6 height 3
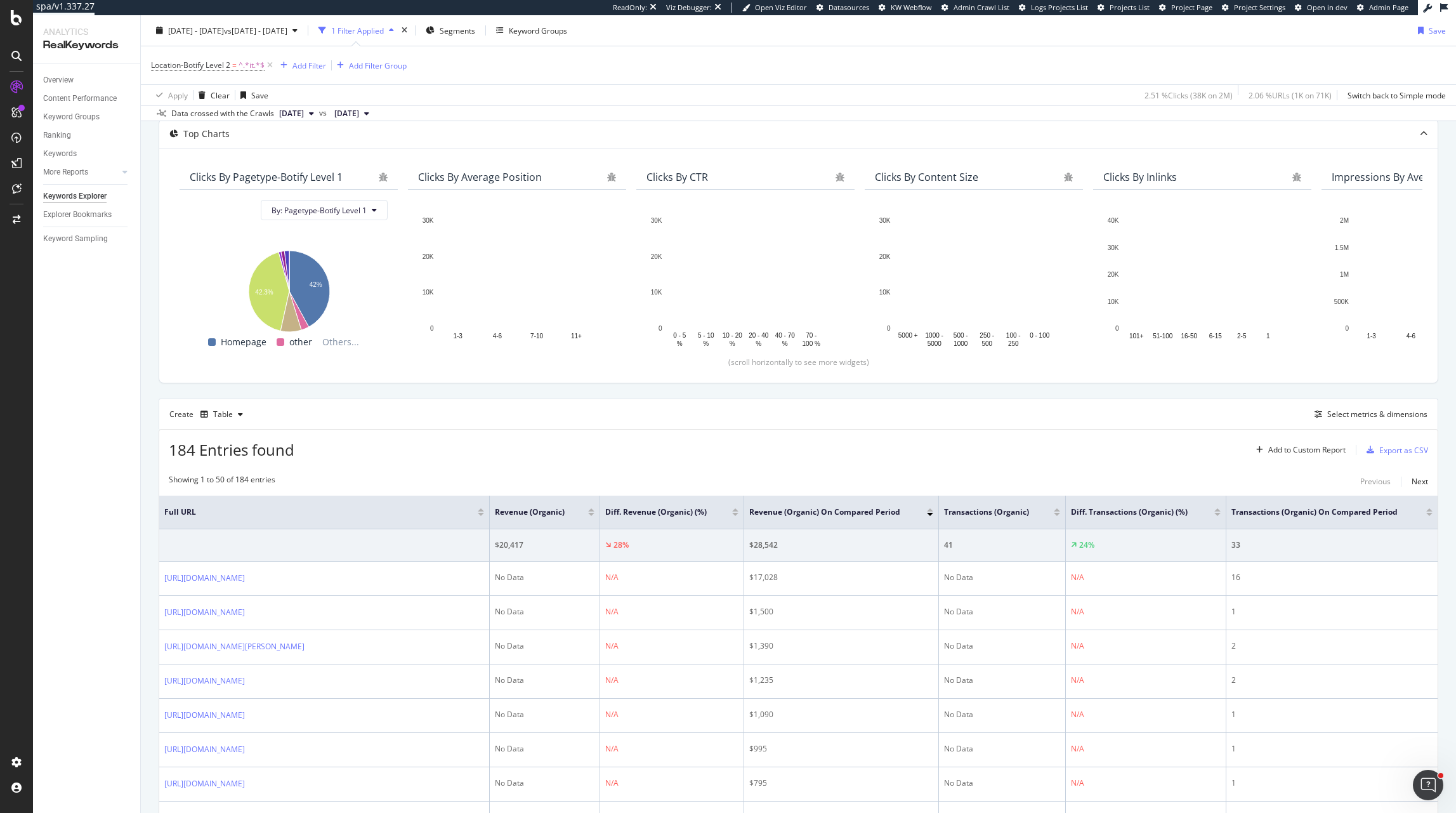
scroll to position [201, 0]
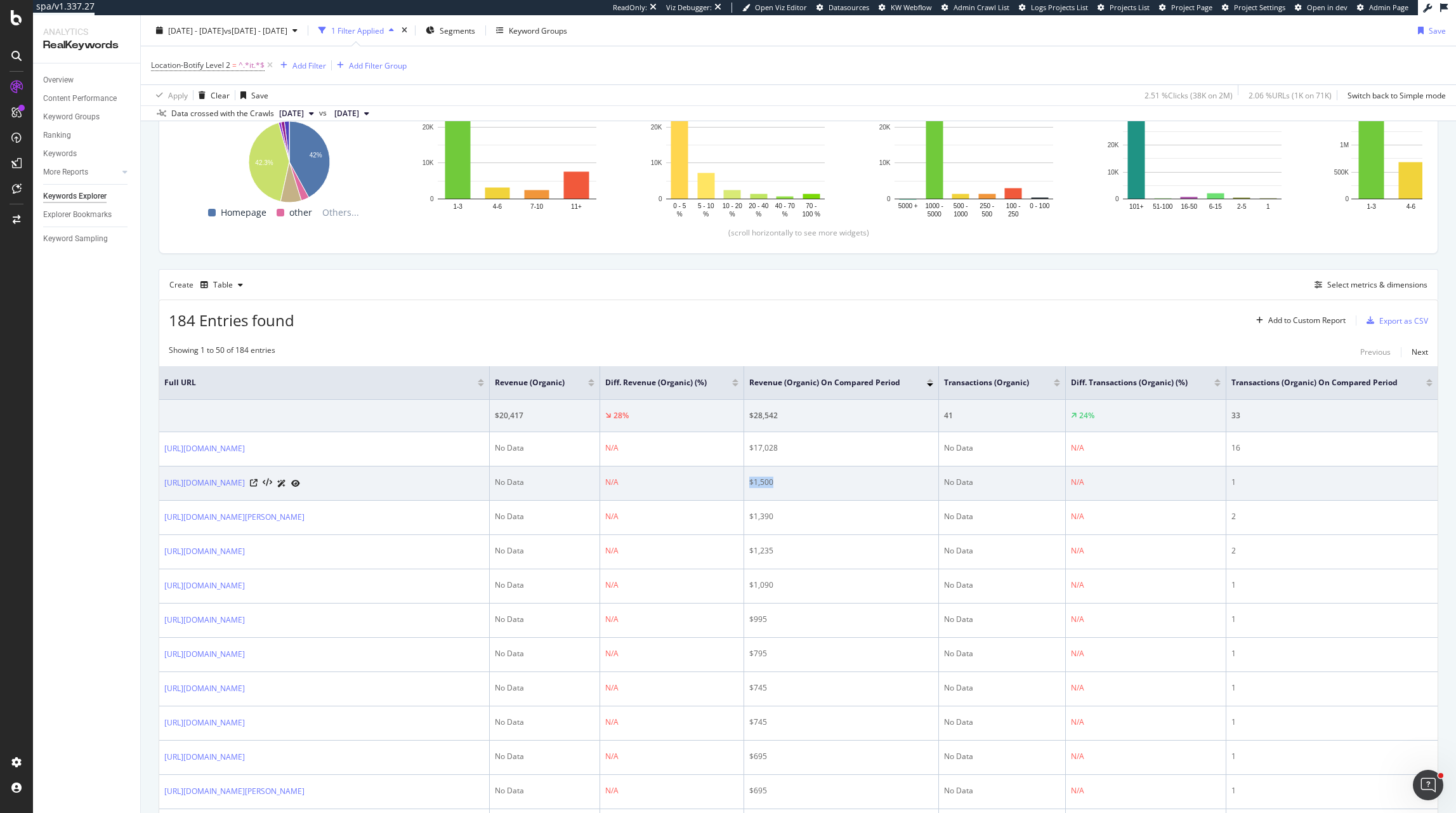
drag, startPoint x: 780, startPoint y: 482, endPoint x: 708, endPoint y: 482, distance: 72.0
click at [708, 482] on tr "https://eu.christianlouboutin.com/it_en/varsiboat-black-1230960bk01.html No Dat…" at bounding box center [799, 484] width 1279 height 34
click at [814, 498] on td "$1,500" at bounding box center [842, 484] width 195 height 34
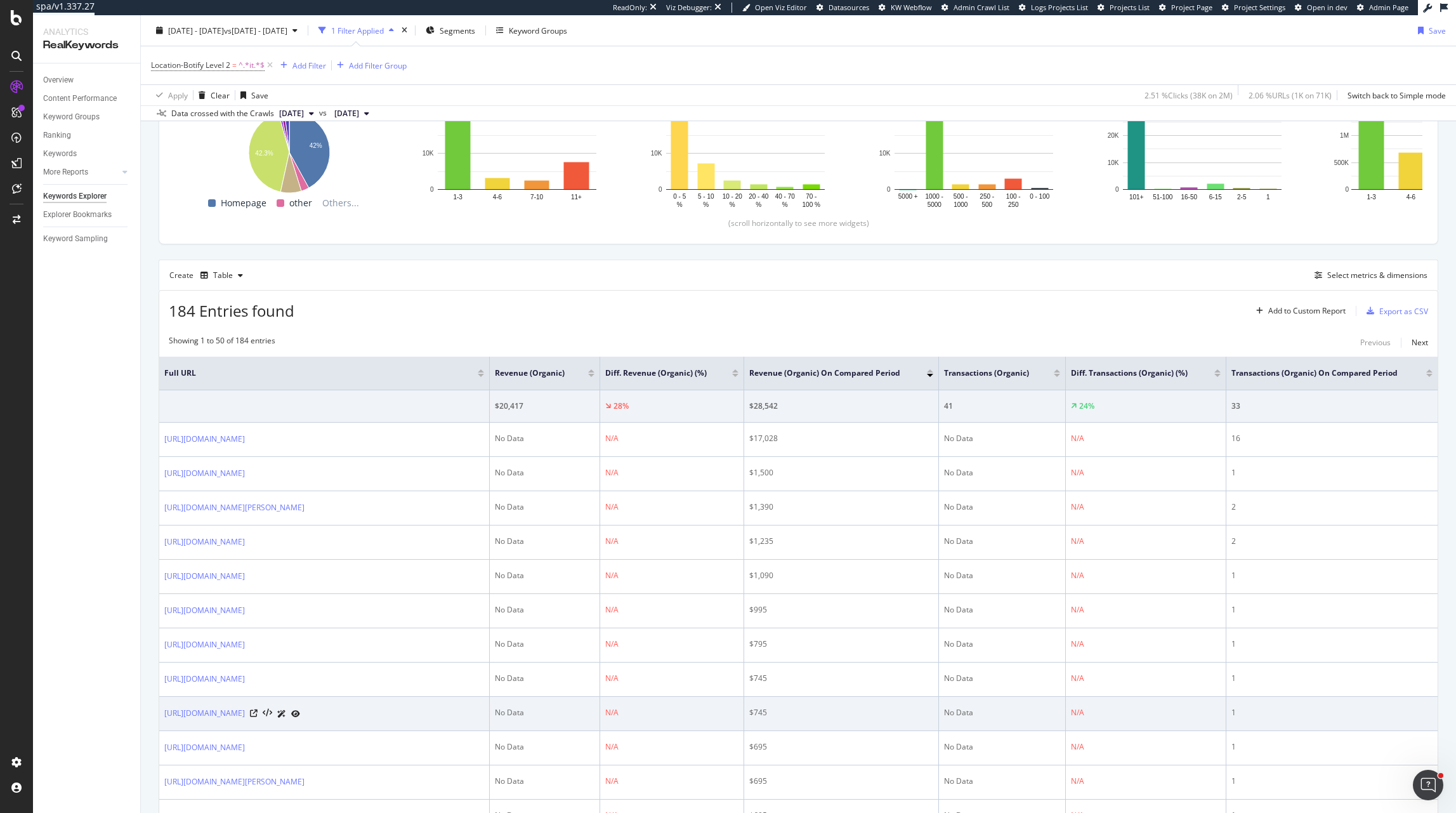
scroll to position [0, 0]
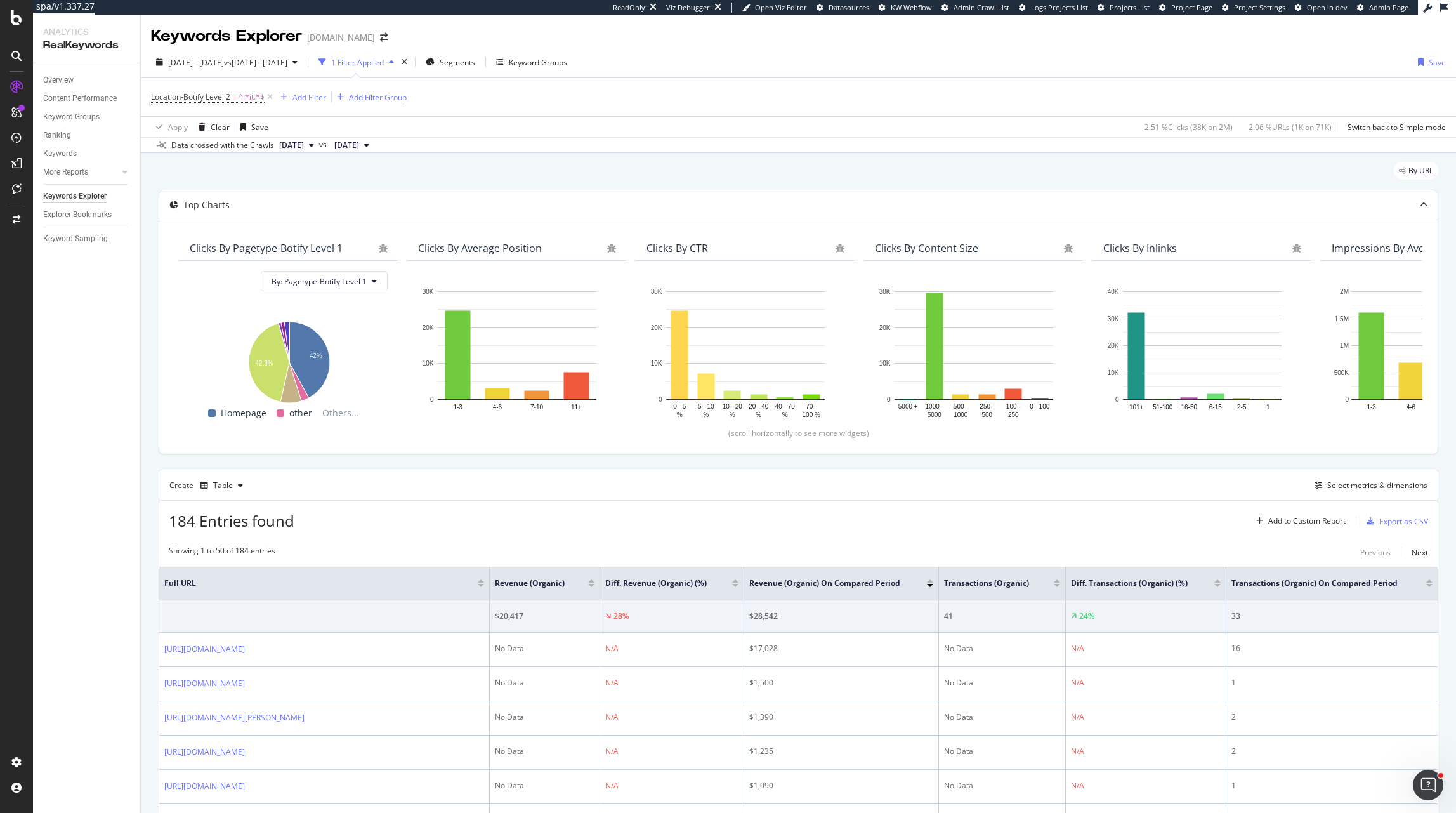
click at [592, 587] on div at bounding box center [592, 585] width 6 height 3
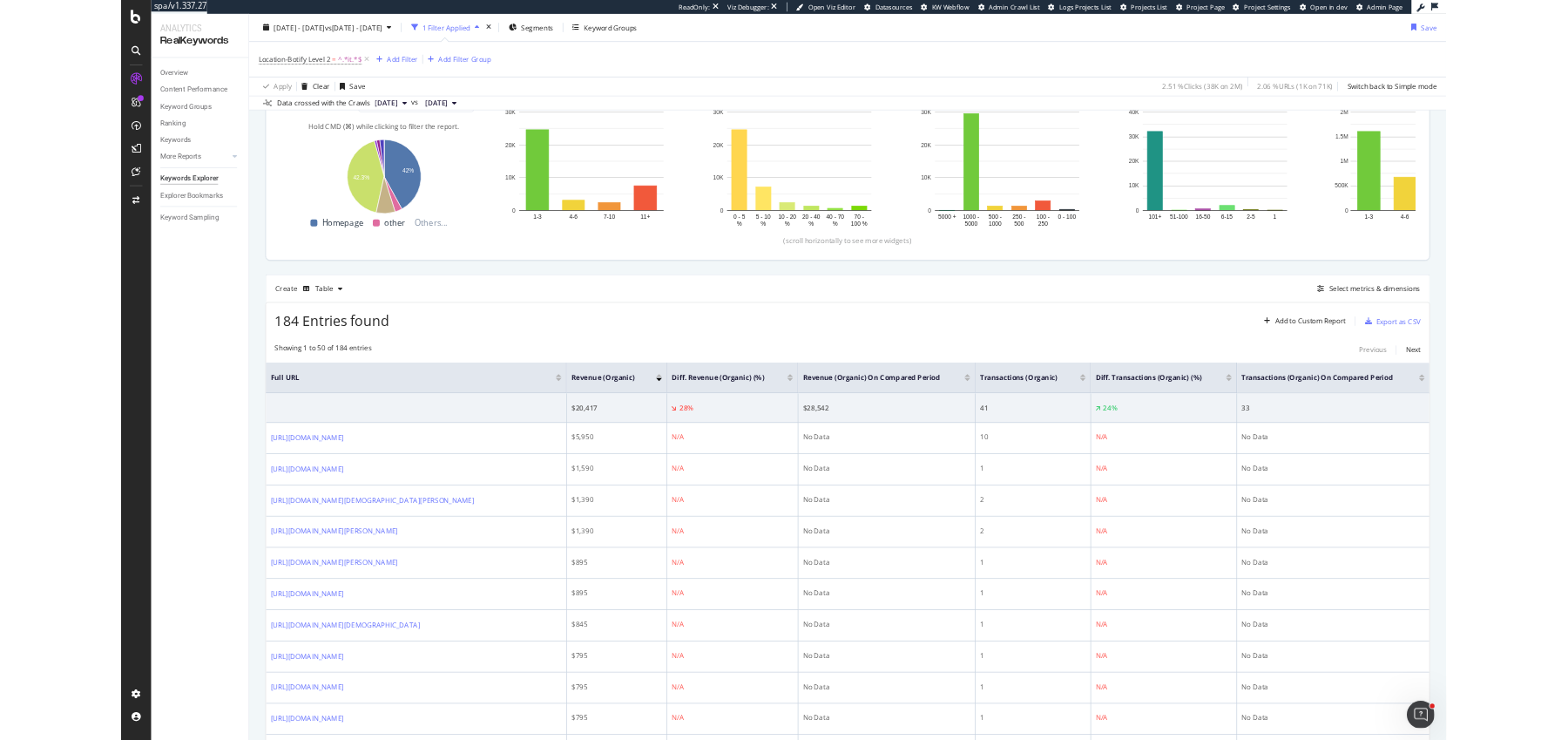
scroll to position [231, 0]
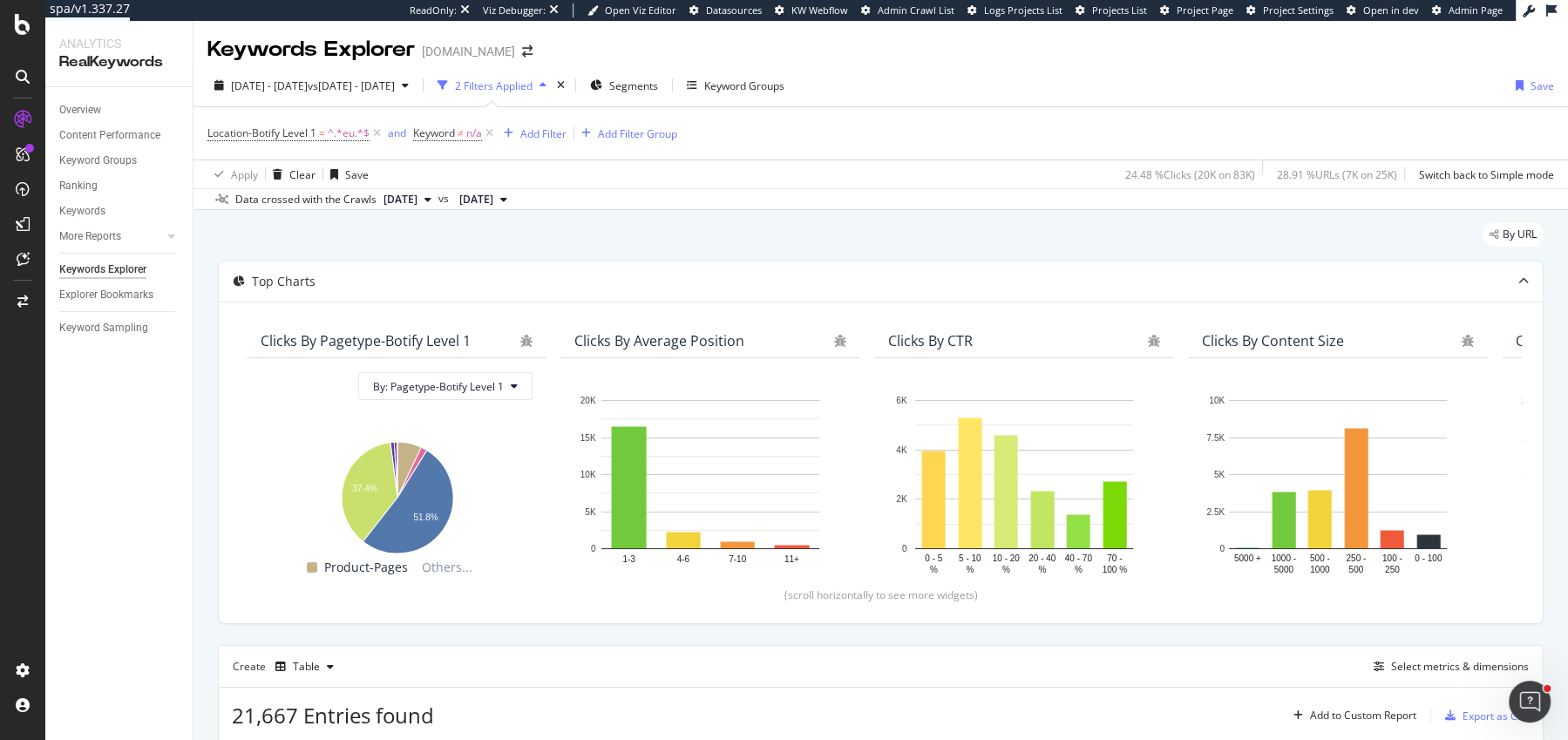
scroll to position [405, 0]
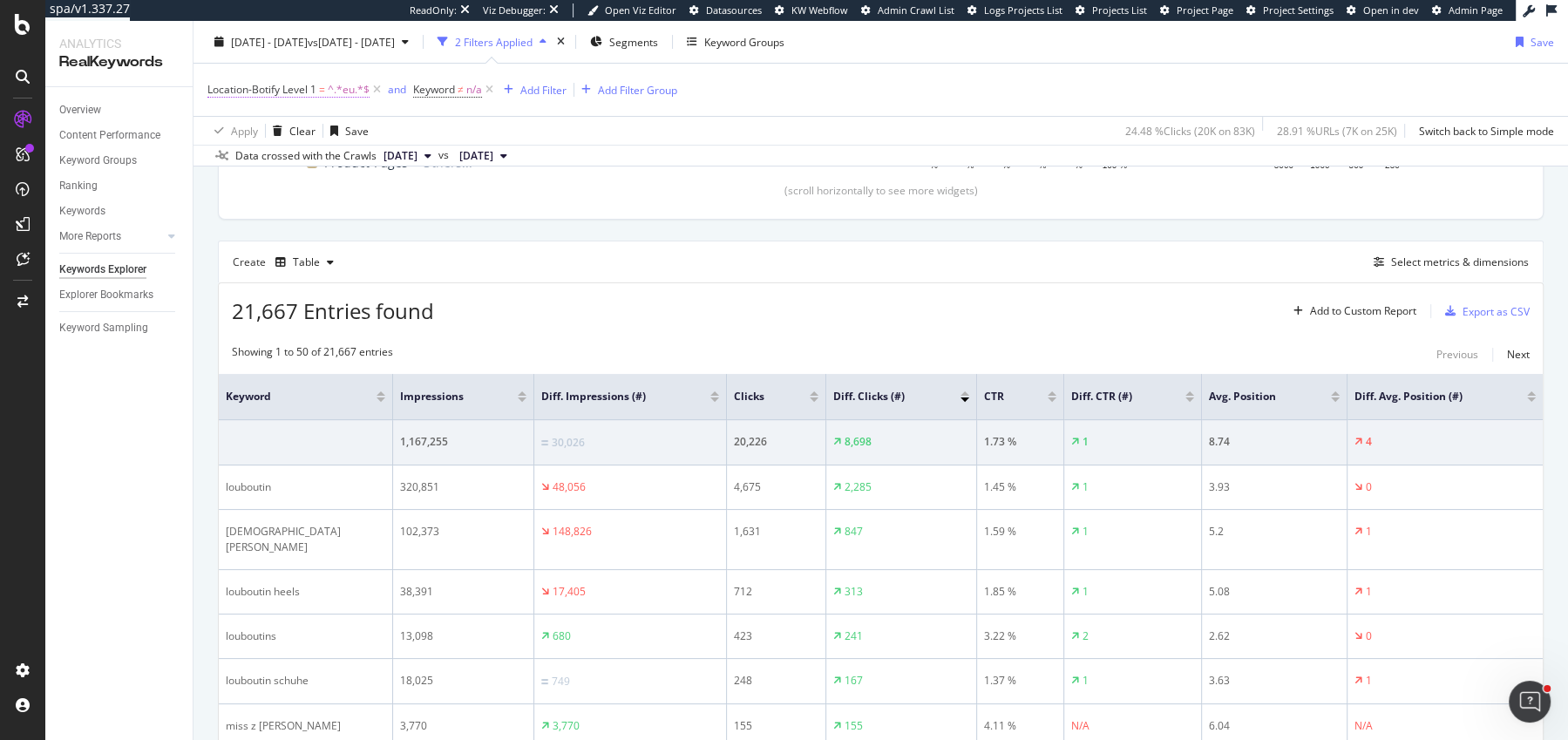
click at [345, 89] on span "^.*eu.*$" at bounding box center [348, 90] width 42 height 25
click at [260, 185] on input "eu" at bounding box center [305, 189] width 165 height 28
type input "jp"
click at [384, 218] on div "Apply" at bounding box center [389, 226] width 50 height 16
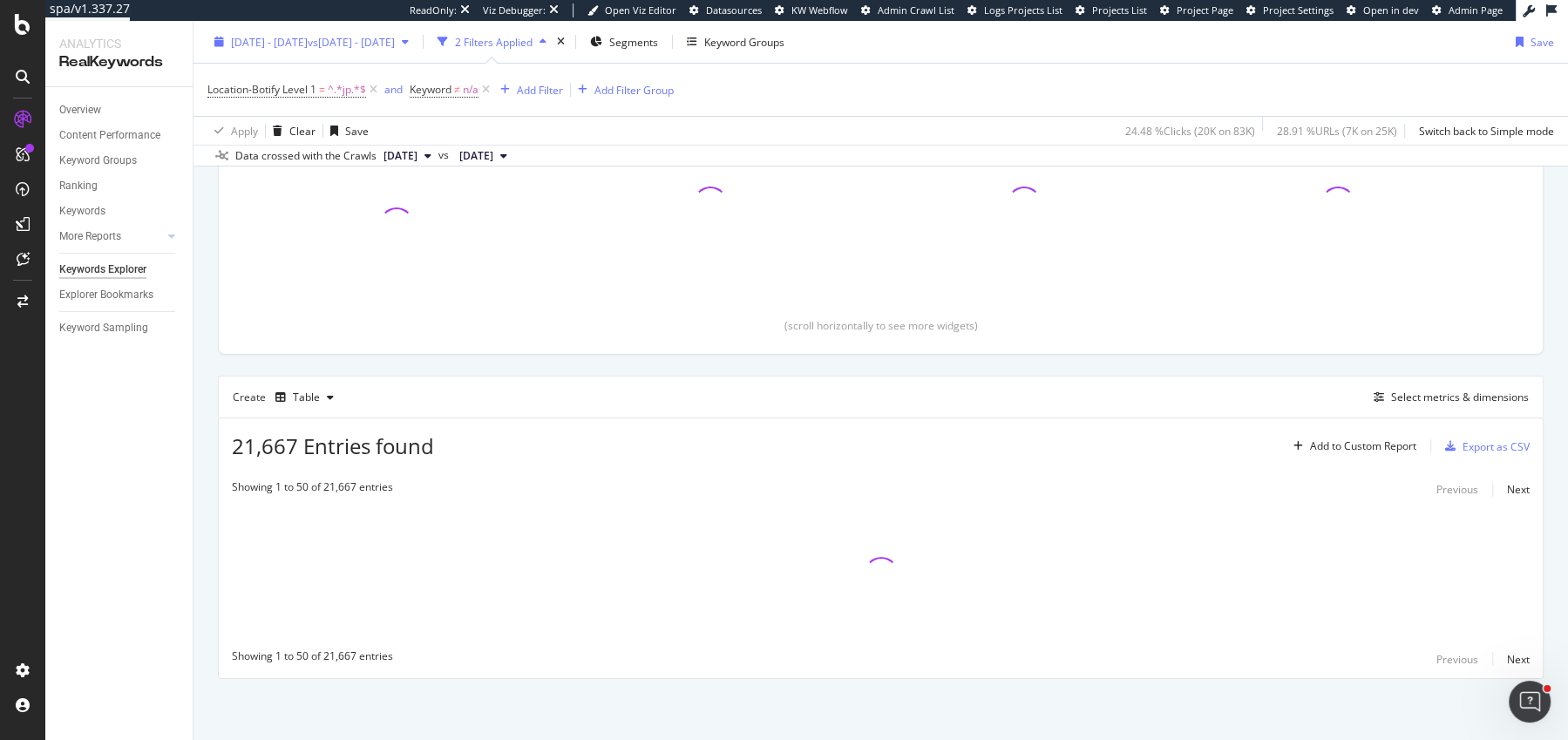
scroll to position [266, 0]
click at [390, 46] on span "vs [DATE] - [DATE]" at bounding box center [351, 41] width 87 height 15
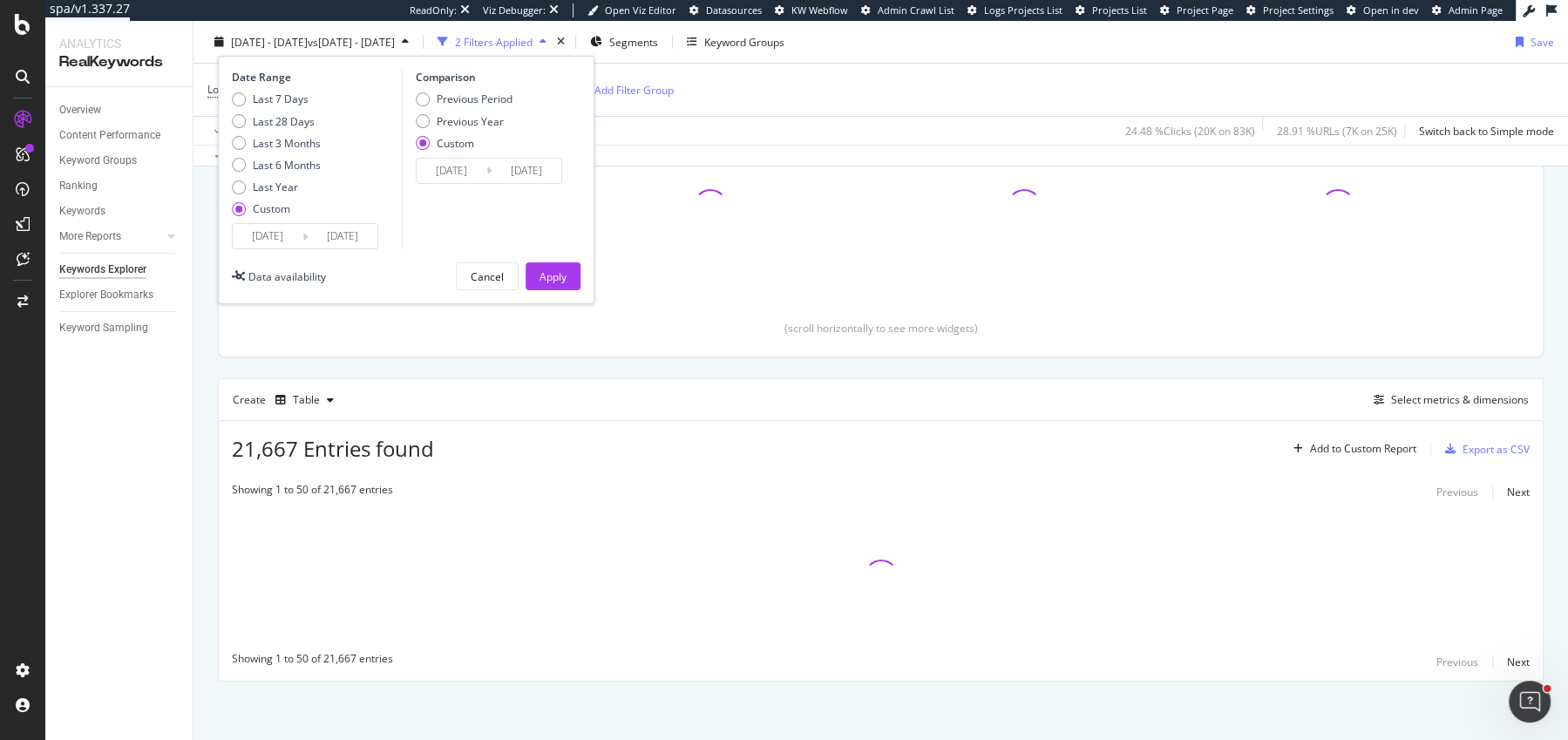
click at [271, 233] on input "[DATE]" at bounding box center [267, 236] width 70 height 25
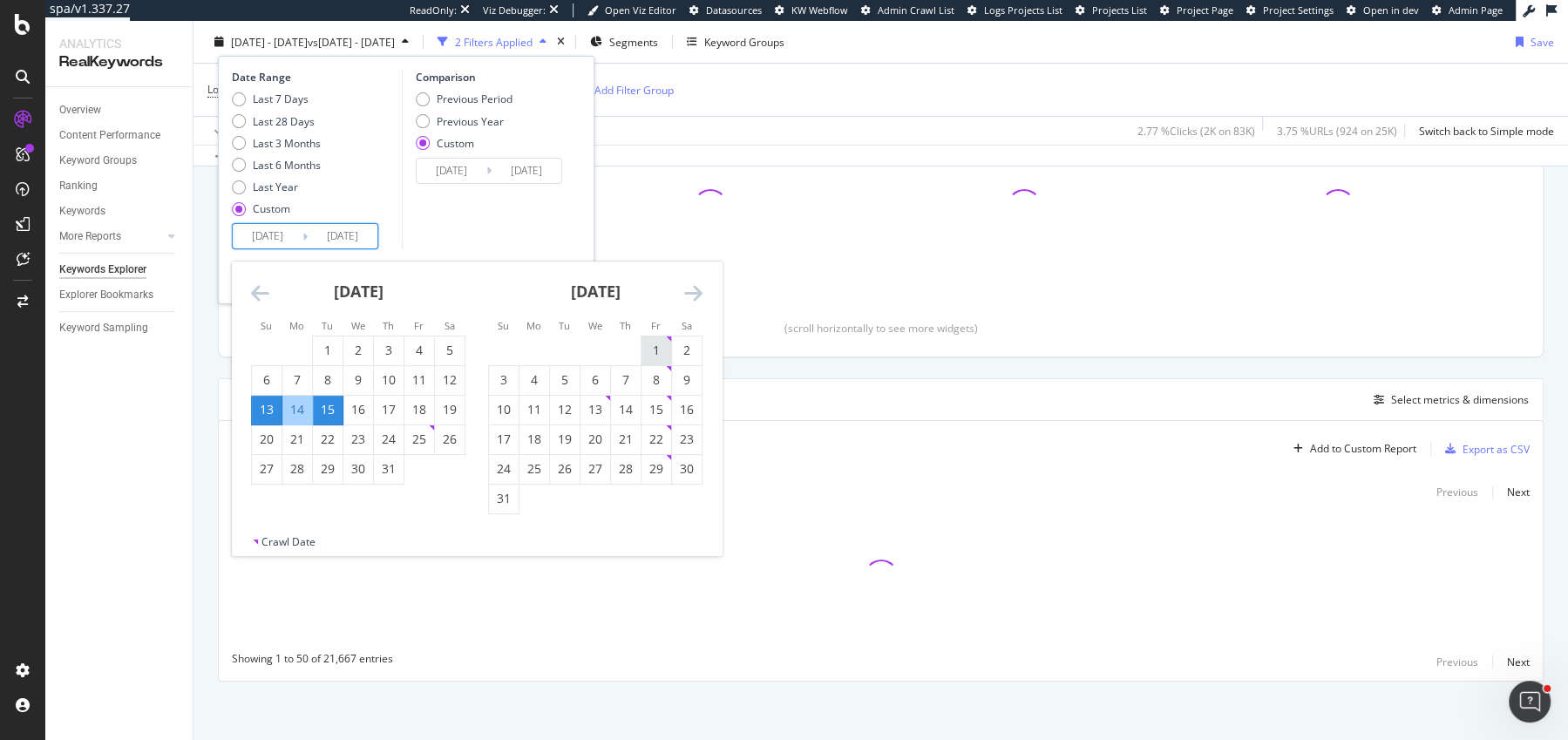
click at [654, 346] on div "1" at bounding box center [656, 351] width 29 height 18
type input "[DATE]"
click at [577, 403] on div "12" at bounding box center [564, 410] width 29 height 18
type input "[DATE]"
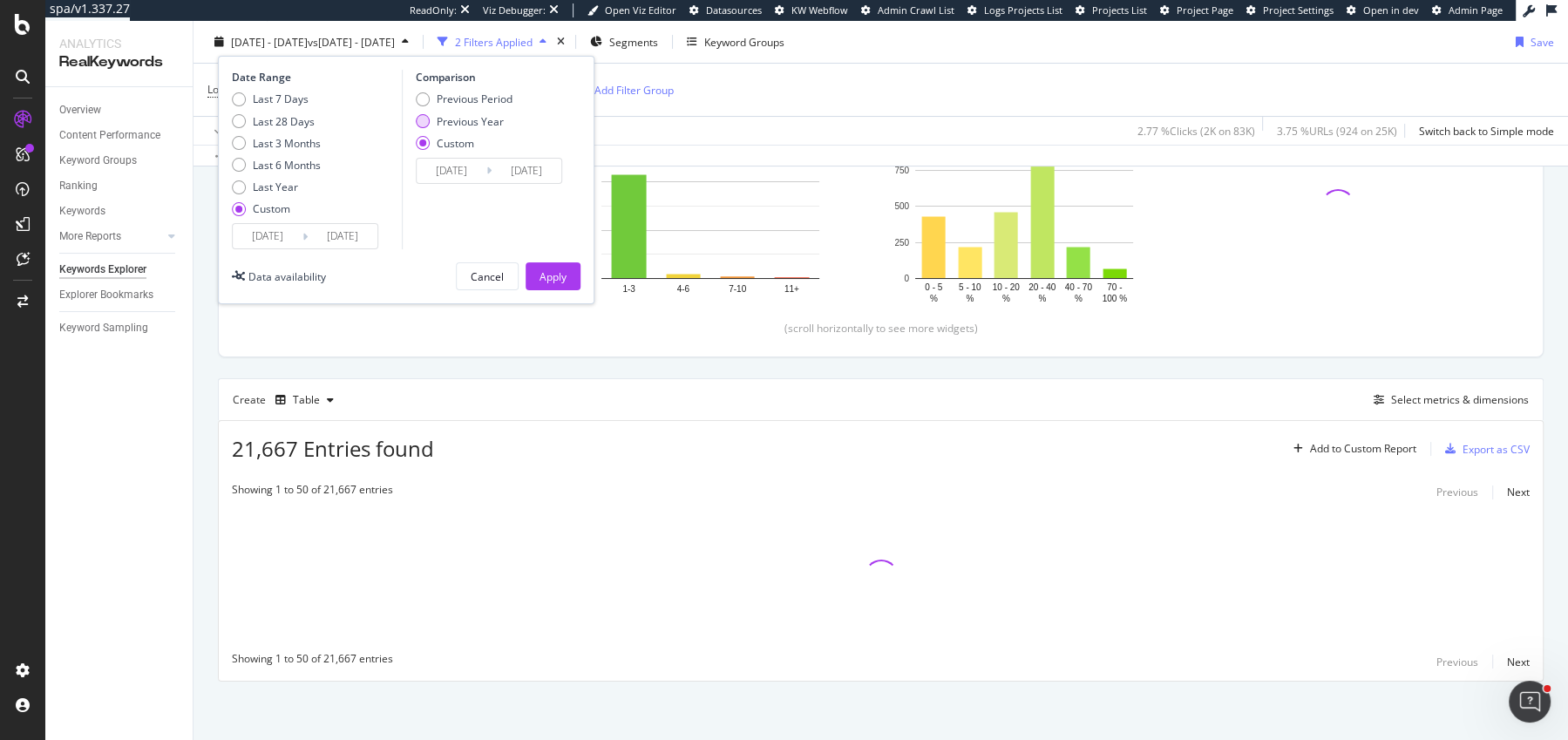
click at [489, 124] on div "Previous Year" at bounding box center [470, 120] width 67 height 15
type input "[DATE]"
click at [561, 281] on div "Apply" at bounding box center [552, 275] width 27 height 15
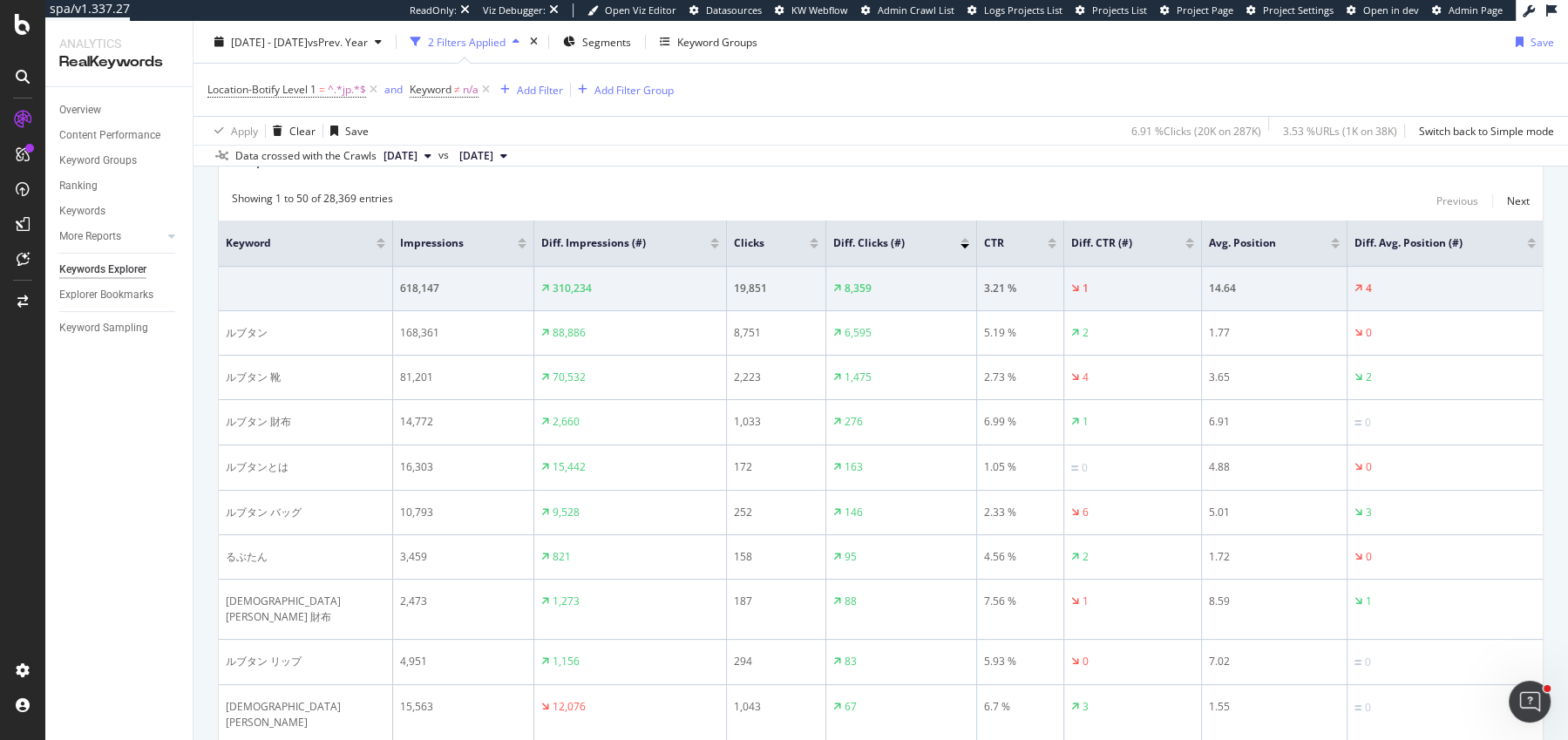
scroll to position [524, 0]
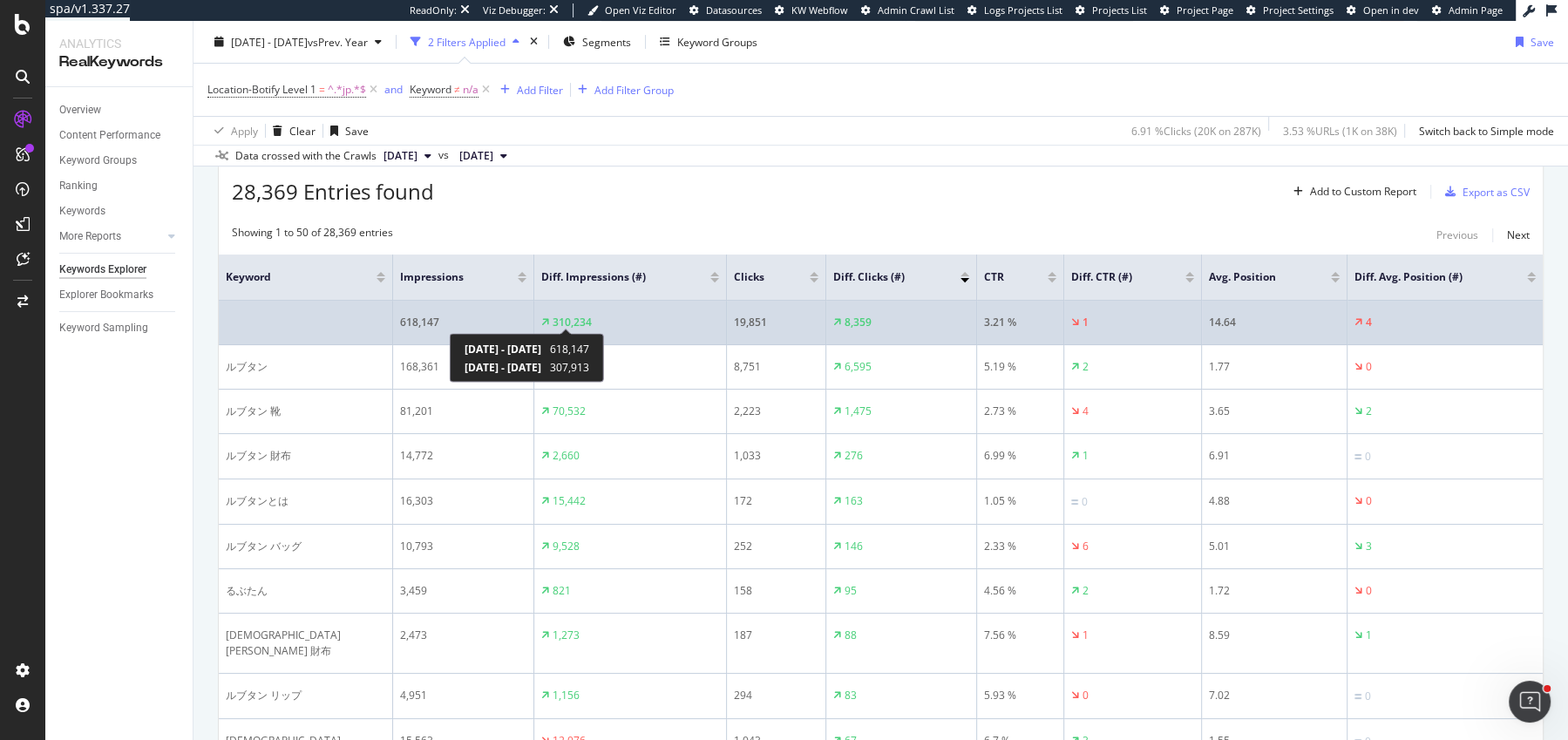
click at [547, 323] on div "310,234" at bounding box center [566, 322] width 50 height 16
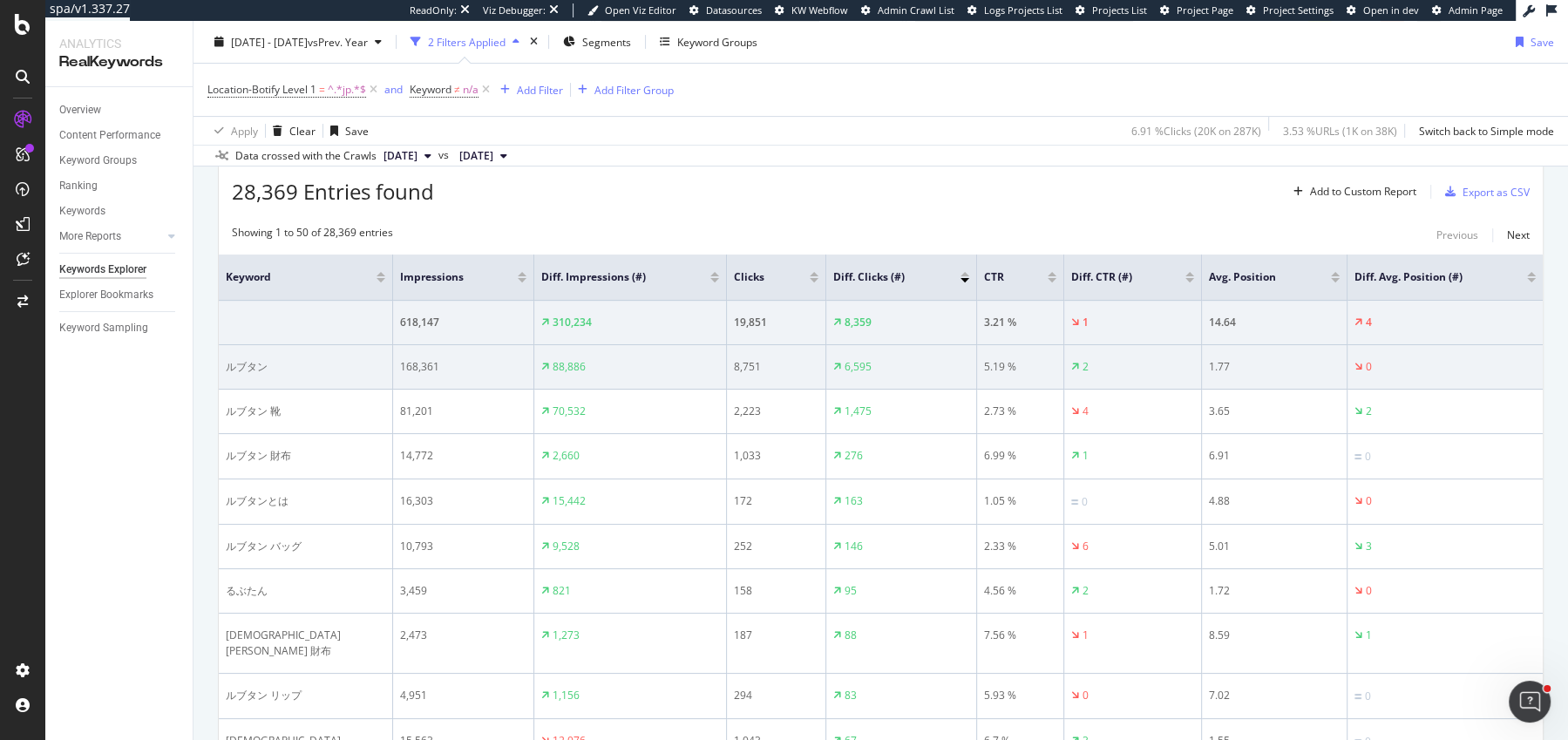
click at [243, 376] on td "ルブタン" at bounding box center [305, 367] width 174 height 44
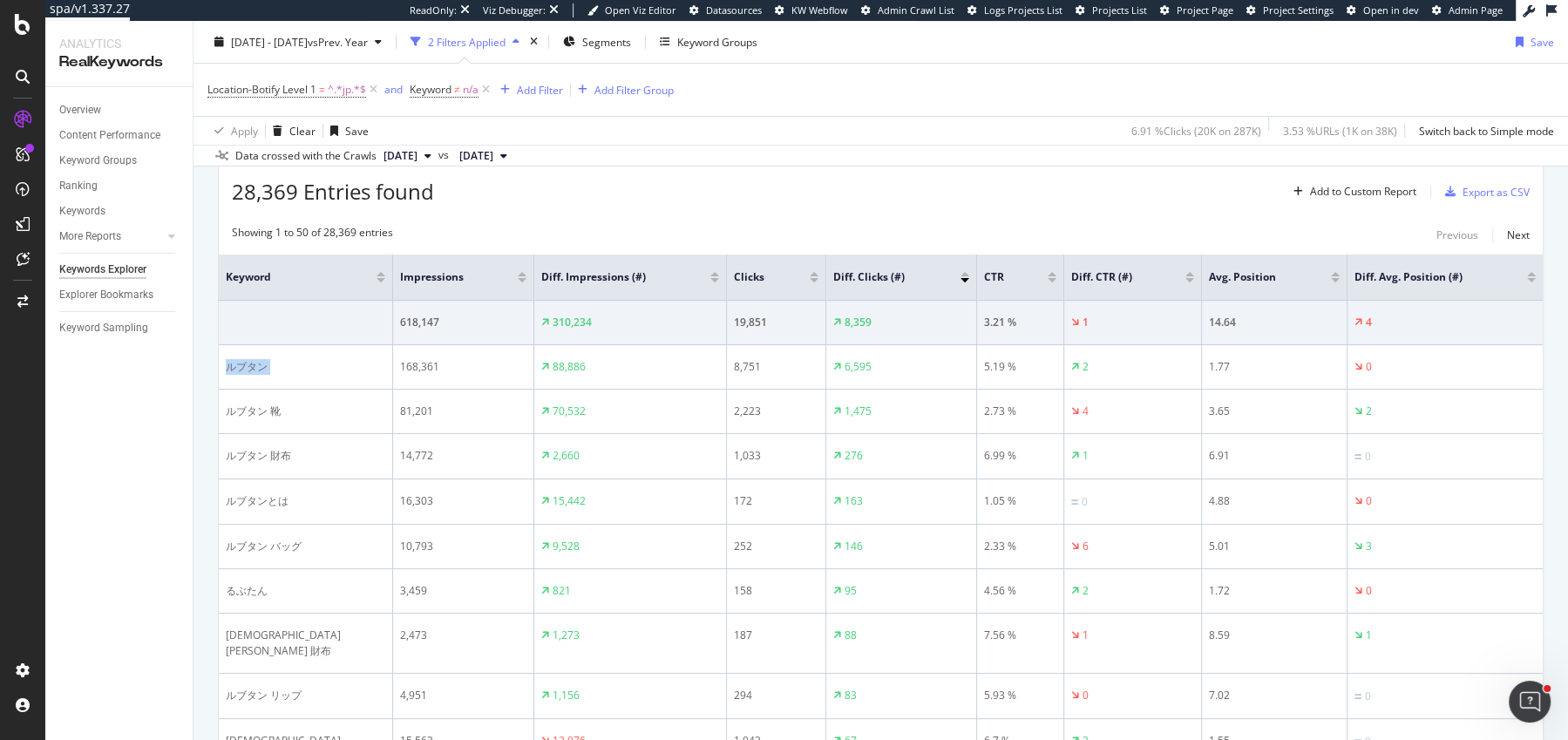
copy div "ルブタン"
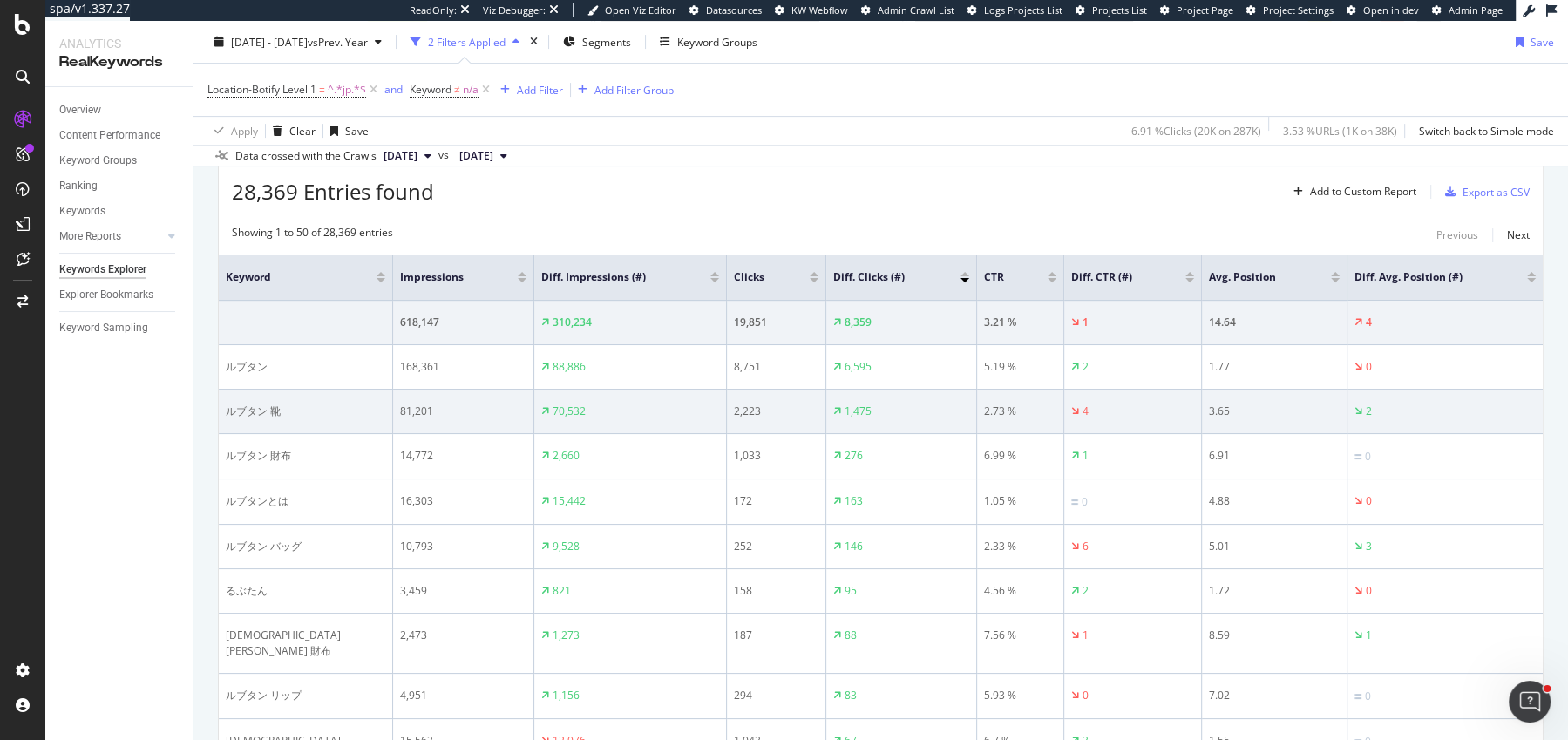
click at [245, 408] on div "ルブタン 靴" at bounding box center [305, 412] width 159 height 16
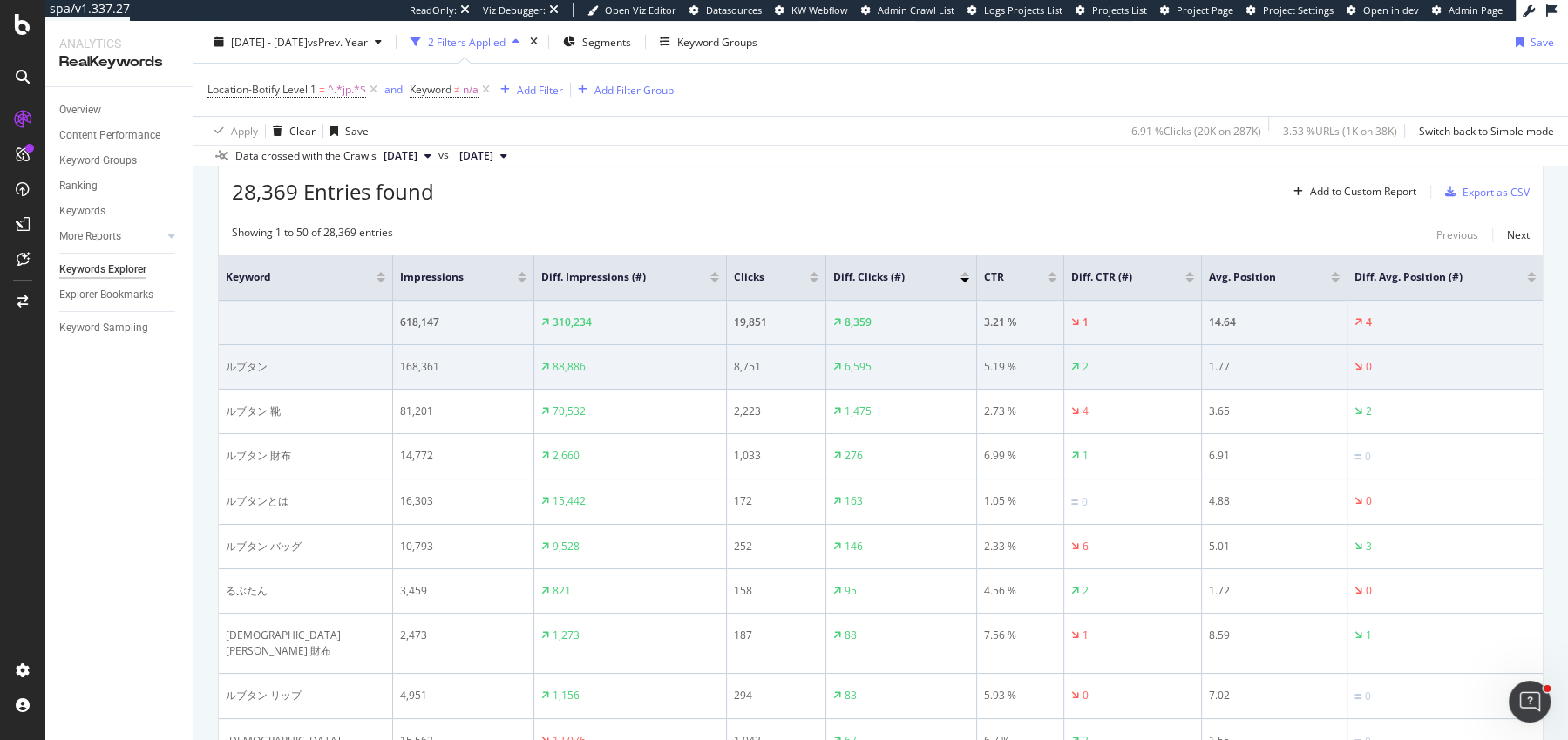
click at [228, 376] on td "ルブタン" at bounding box center [305, 367] width 174 height 44
click at [250, 360] on div "ルブタン" at bounding box center [305, 367] width 159 height 16
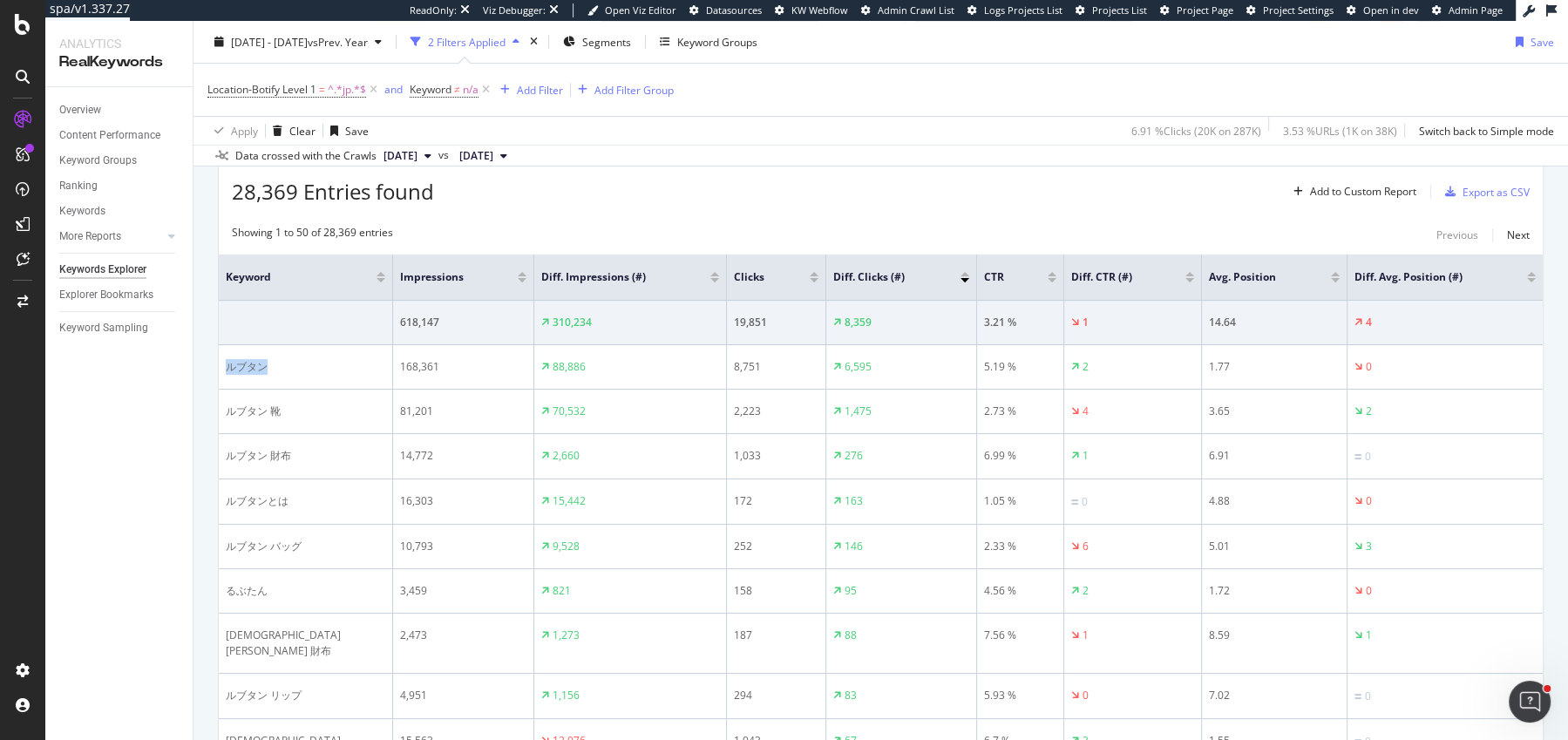
copy div "ルブタン"
